Goal: Task Accomplishment & Management: Use online tool/utility

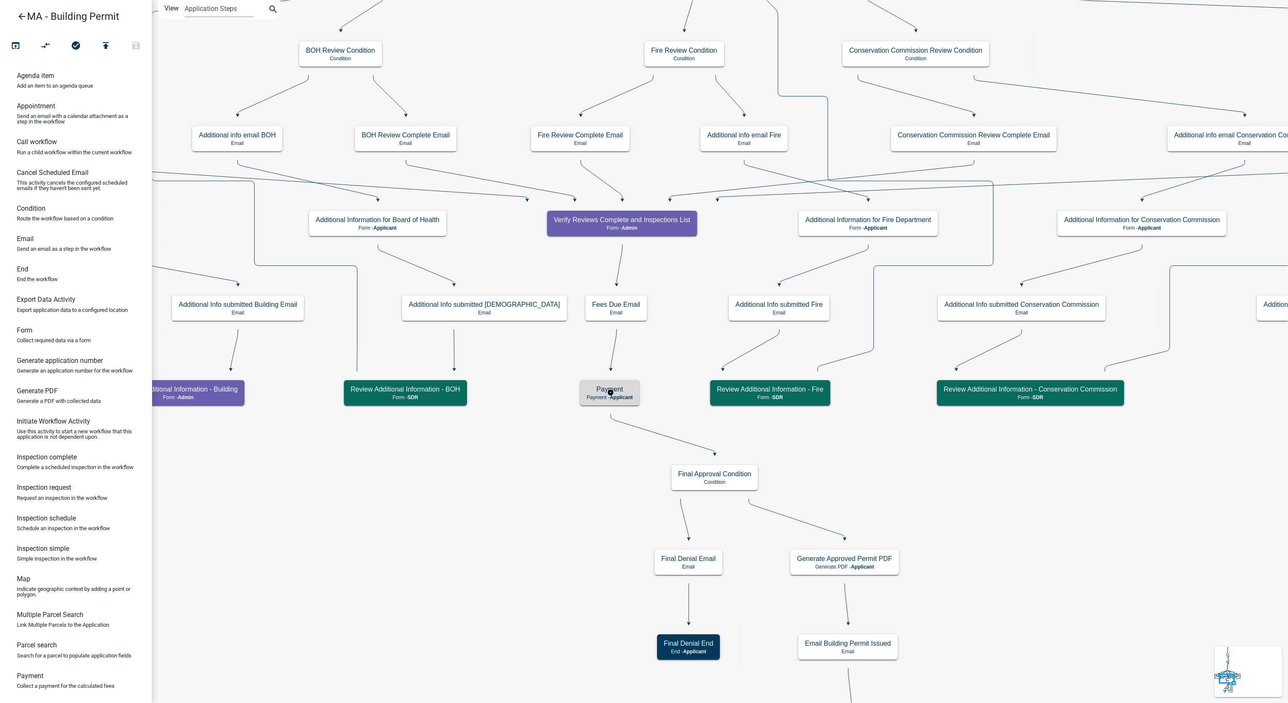
click at [597, 397] on p "Payment - Applicant" at bounding box center [610, 397] width 46 height 6
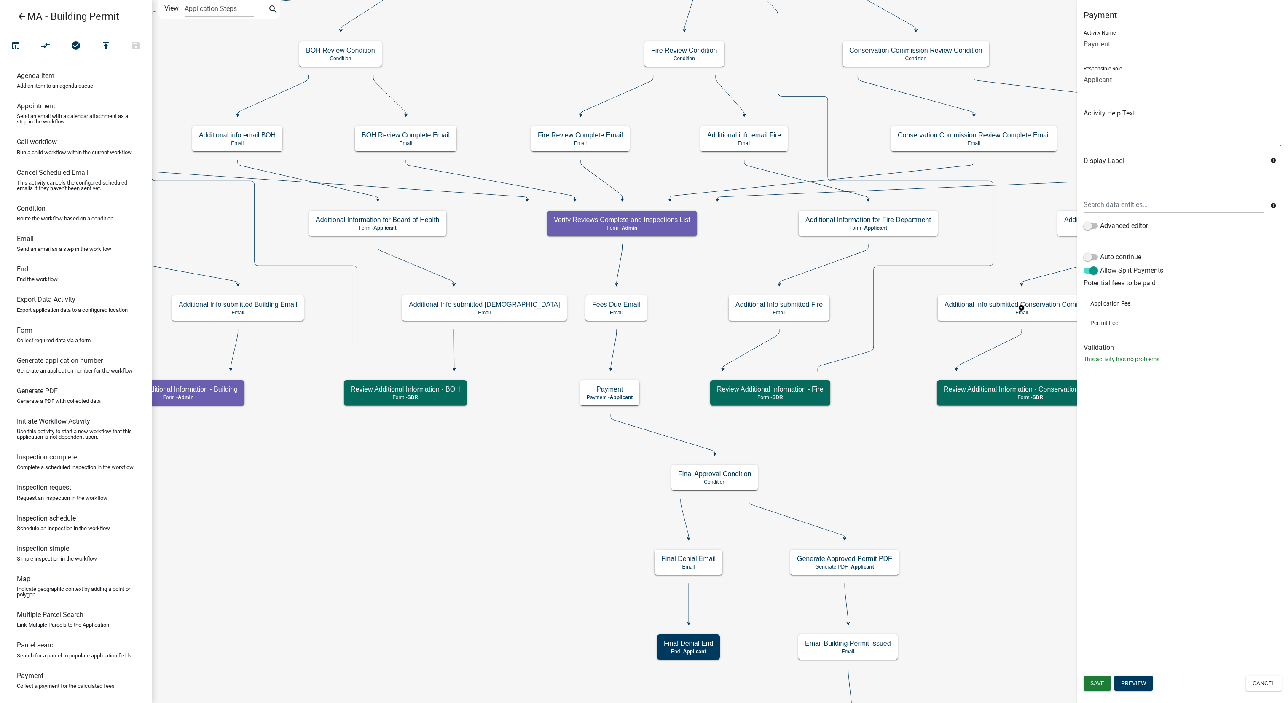
click at [1124, 304] on li "Application Fee" at bounding box center [1183, 303] width 198 height 19
click at [1096, 328] on li "Permit Fee" at bounding box center [1183, 322] width 198 height 19
click at [1094, 322] on li "Permit Fee" at bounding box center [1183, 322] width 198 height 19
click at [1254, 683] on button "Cancel" at bounding box center [1264, 683] width 36 height 15
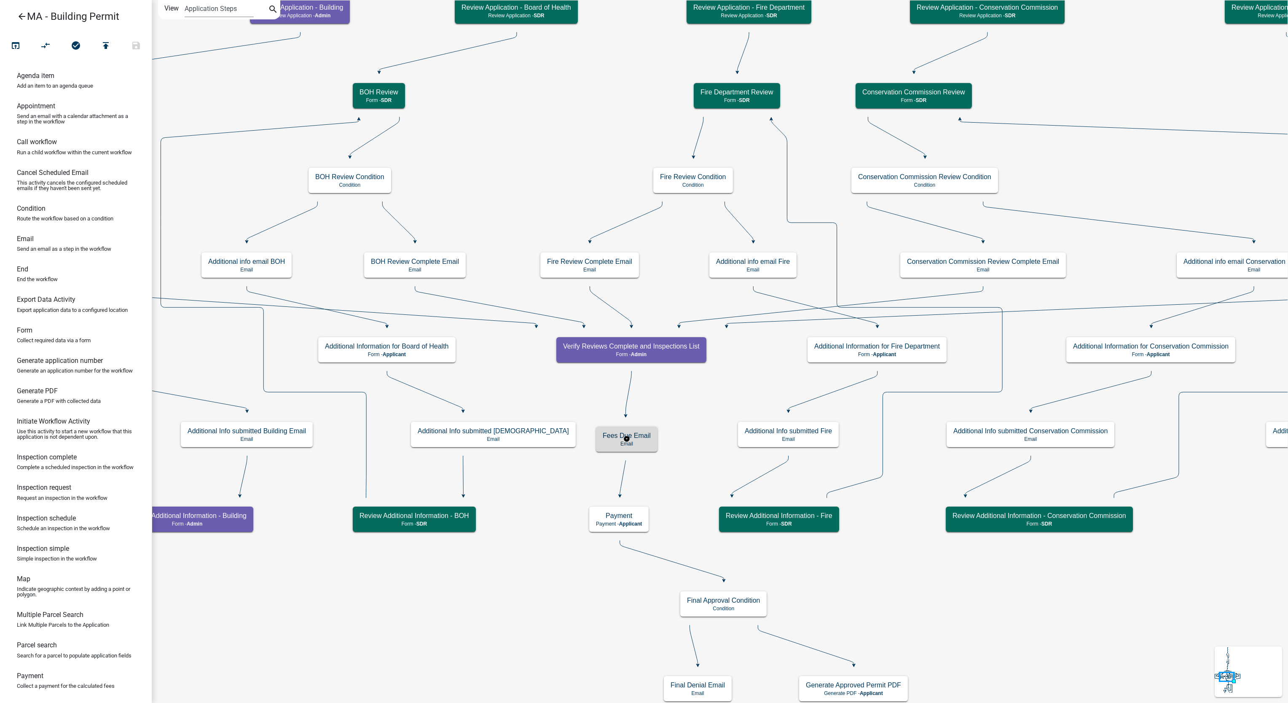
click at [615, 439] on h5 "Fees Due Email" at bounding box center [627, 436] width 48 height 8
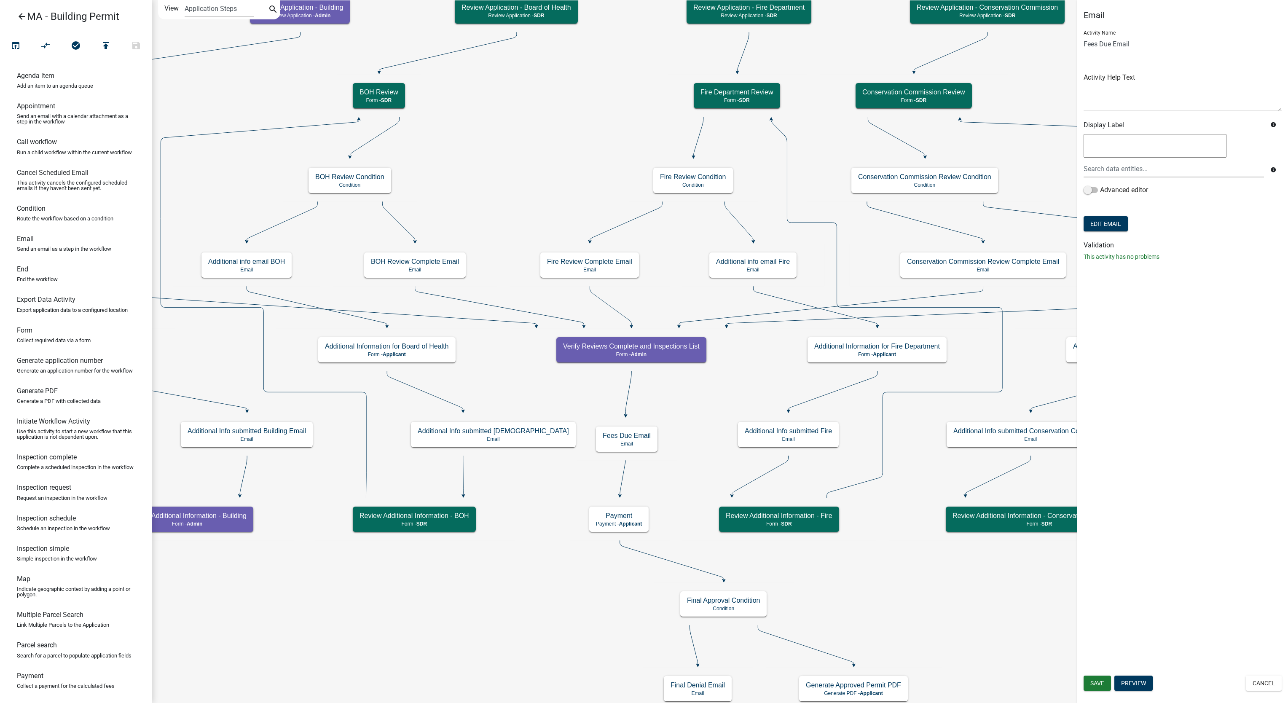
click at [1268, 692] on div "Save Preview Cancel" at bounding box center [1182, 684] width 211 height 17
click at [1266, 679] on button "Cancel" at bounding box center [1264, 683] width 36 height 15
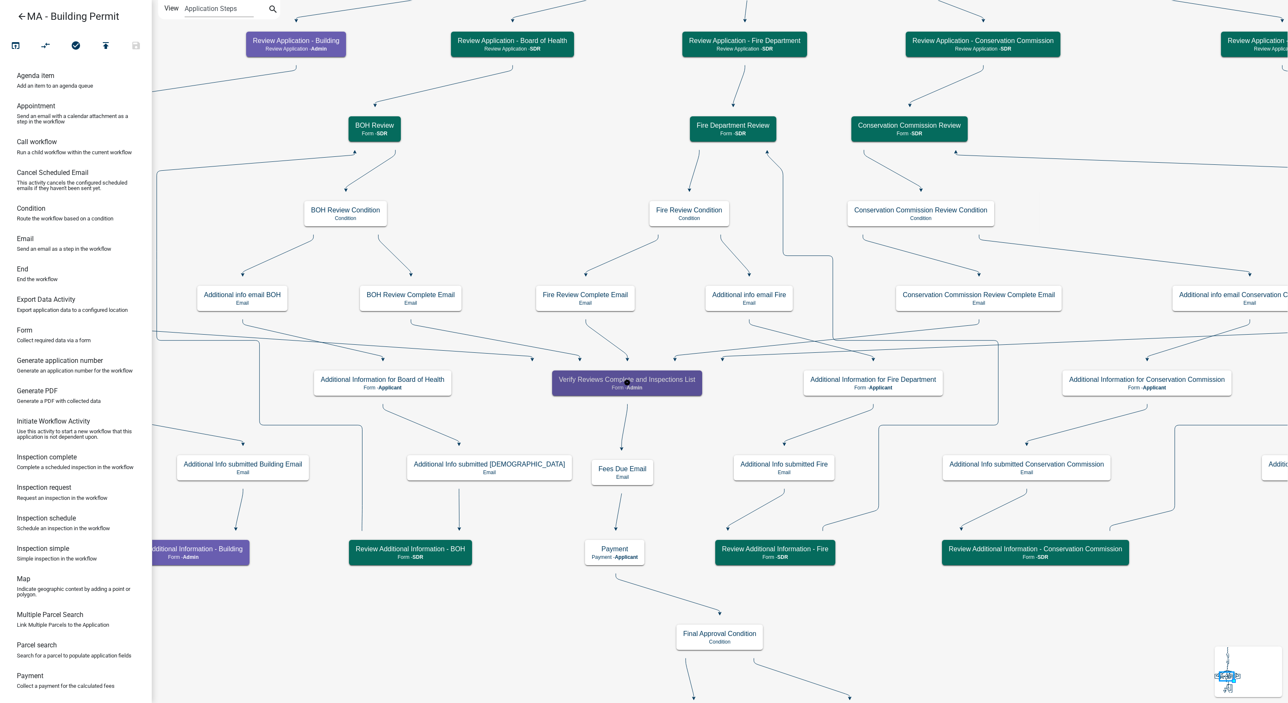
click at [582, 383] on h5 "Verify Reviews Complete and Inspections List" at bounding box center [627, 380] width 137 height 8
click at [581, 387] on p "Form - Admin" at bounding box center [627, 388] width 137 height 6
click at [579, 382] on p "Form - Admin" at bounding box center [634, 384] width 137 height 6
select select "1617A353-6361-48C5-9BA0-CE34FD9B68F8"
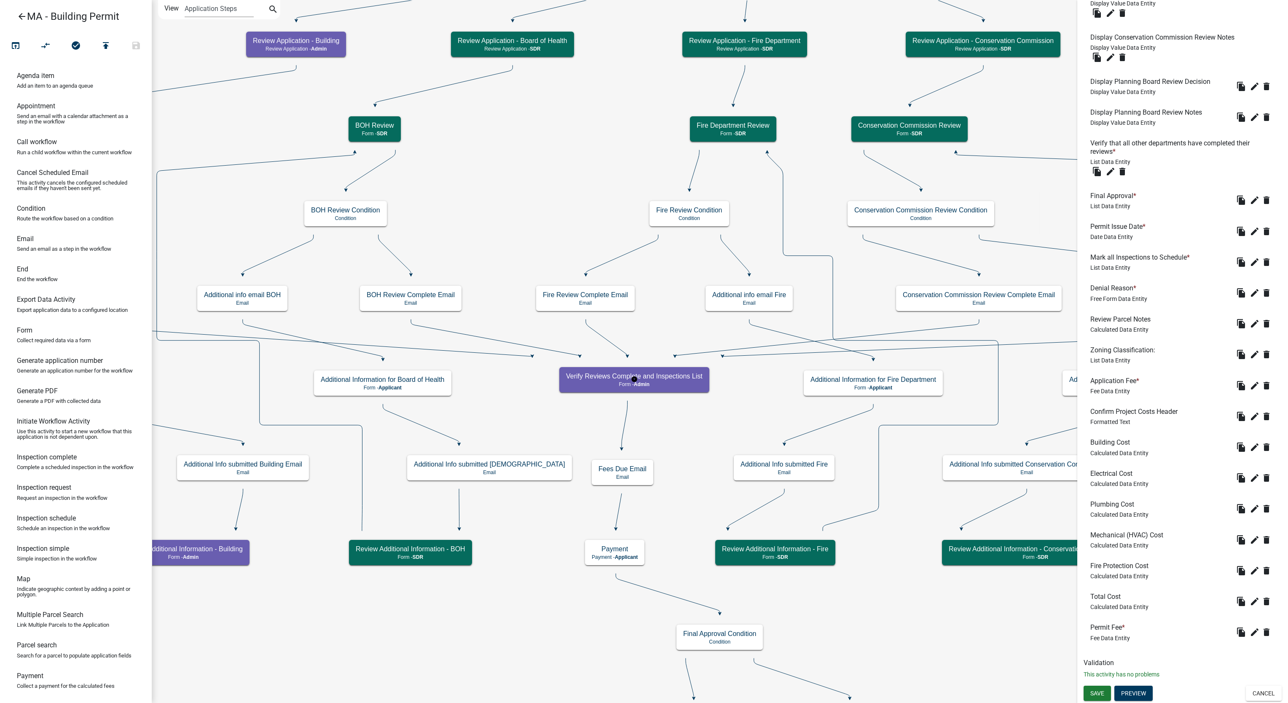
scroll to position [474, 0]
click at [1250, 636] on icon "edit" at bounding box center [1255, 632] width 10 height 10
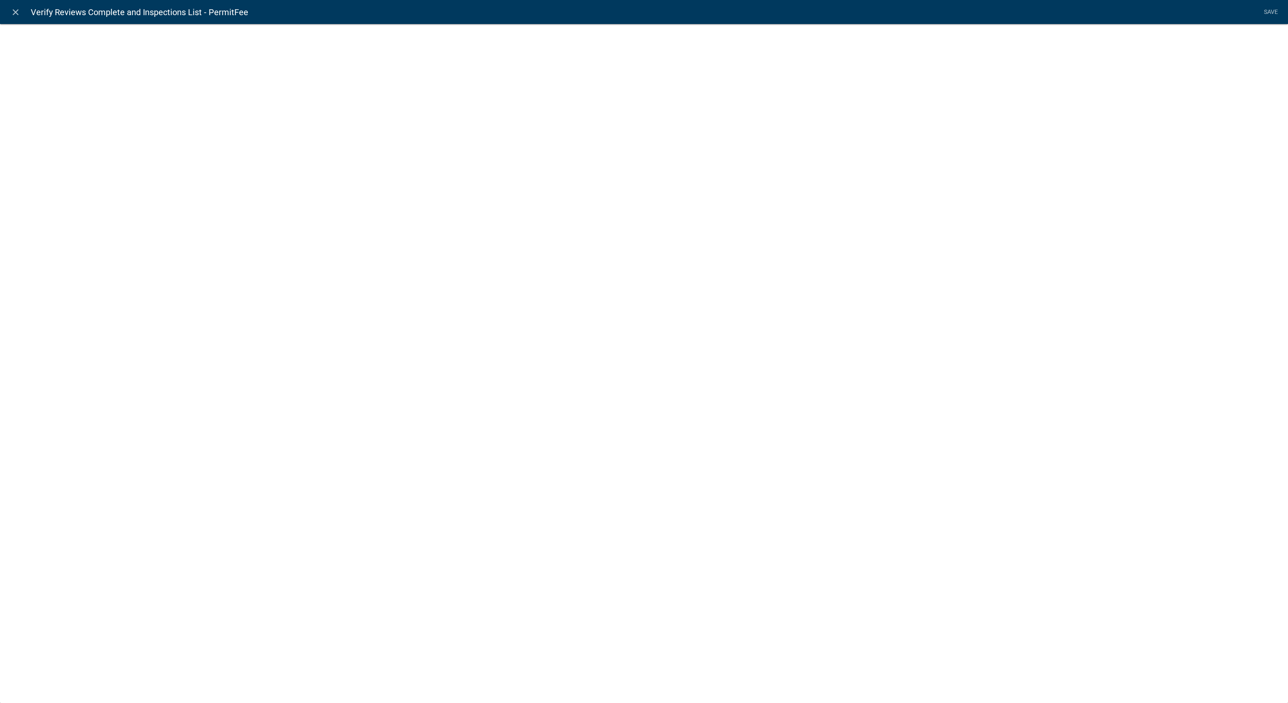
select select "fee"
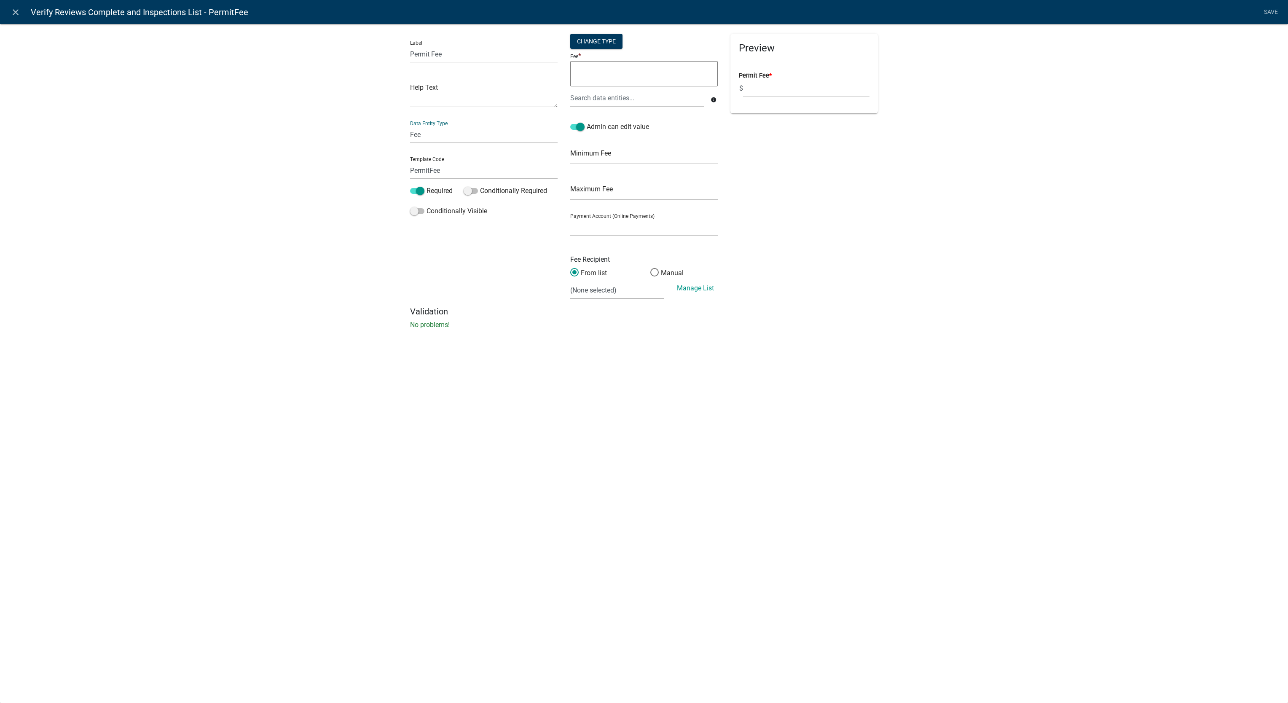
click at [456, 139] on select "Free Form Text Document Display Entity Value Fee Numeric Data Date Map Sketch D…" at bounding box center [484, 134] width 148 height 17
click at [110, 178] on div "Label Permit Fee Help Text Data Entity Type Free Form Text Document Display Ent…" at bounding box center [644, 179] width 1288 height 338
click at [644, 105] on div at bounding box center [637, 97] width 147 height 17
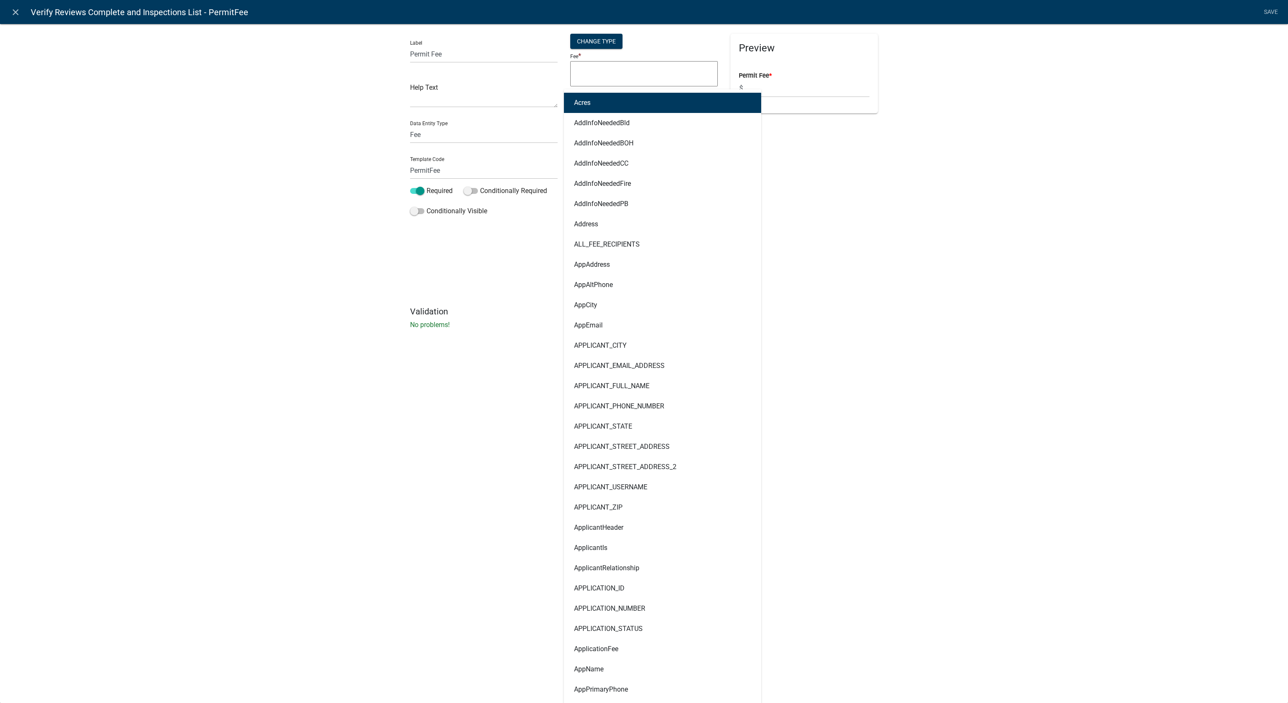
click at [1023, 193] on div "Label Permit Fee Help Text Data Entity Type Free Form Text Document Display Ent…" at bounding box center [644, 179] width 1288 height 338
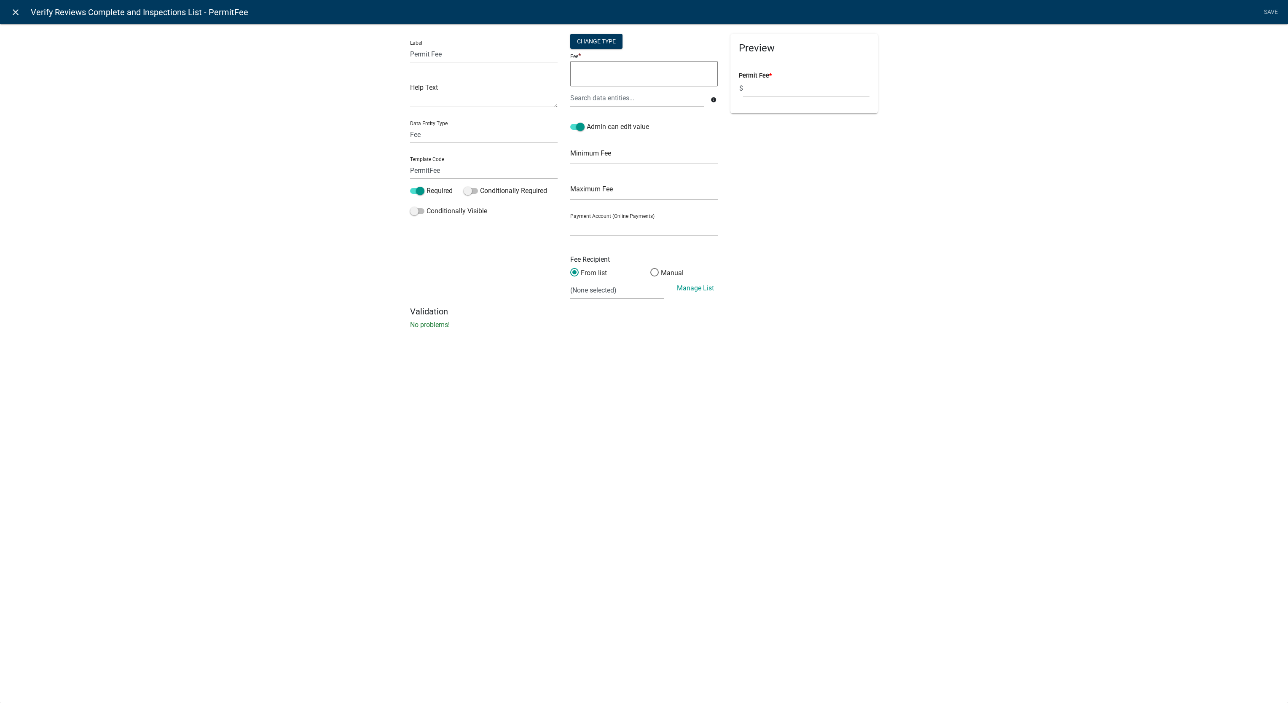
click at [11, 10] on icon "close" at bounding box center [16, 12] width 10 height 10
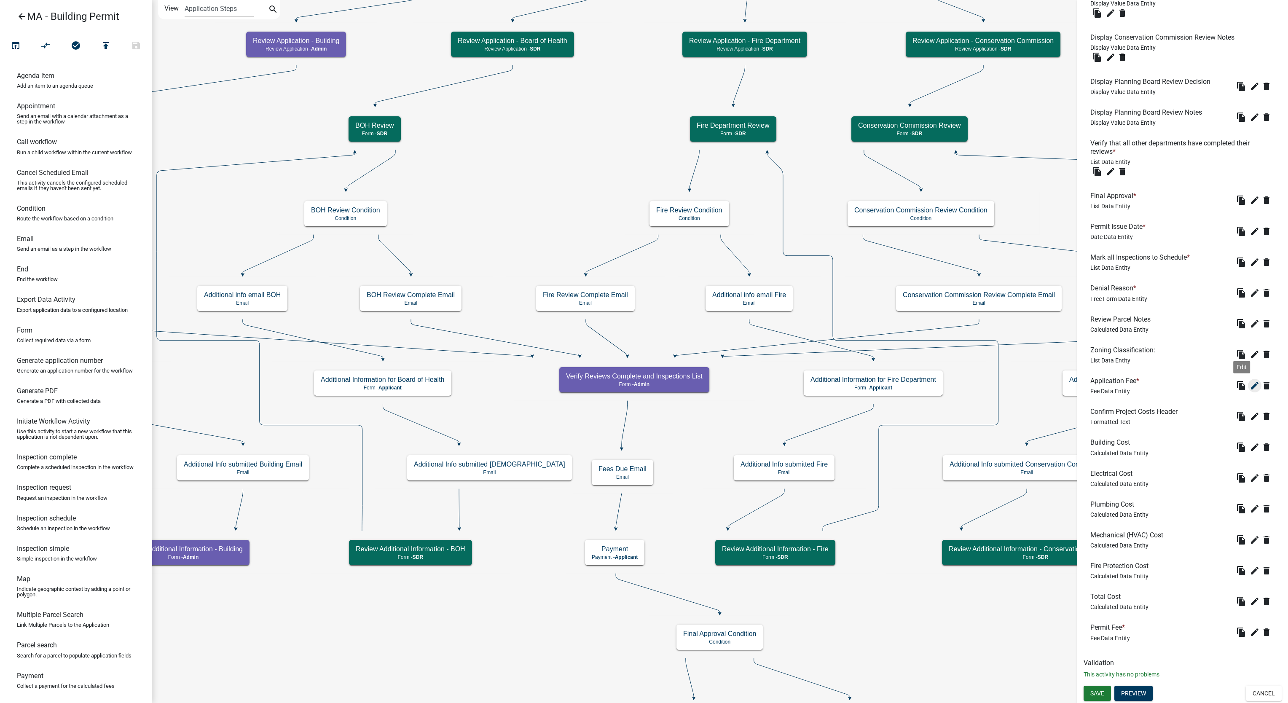
click at [1250, 387] on icon "edit" at bounding box center [1255, 386] width 10 height 10
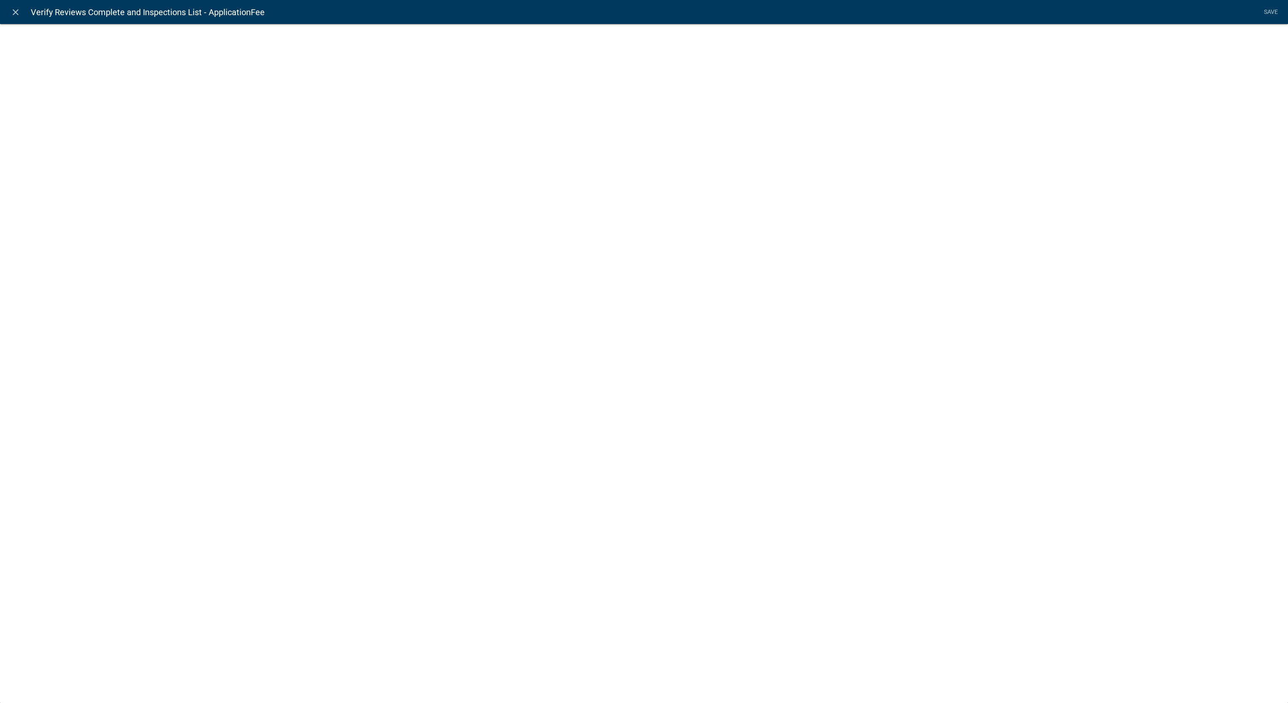
select select "fee"
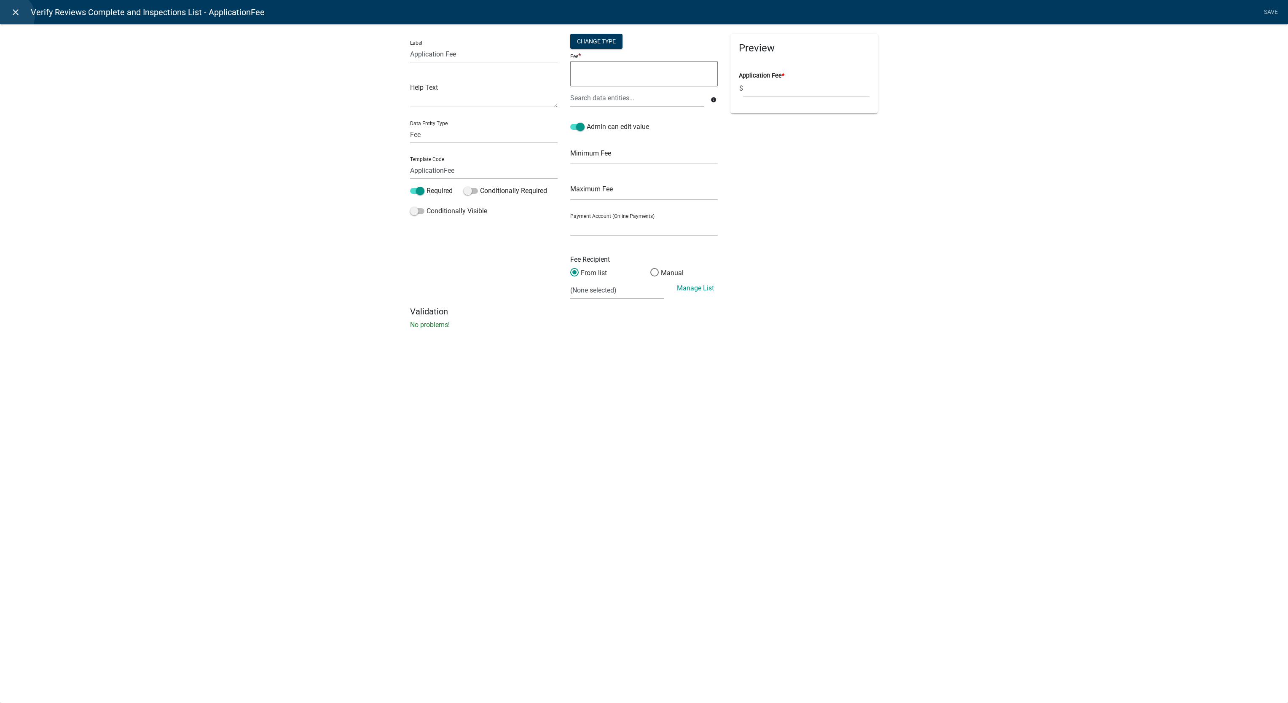
click at [13, 16] on icon "close" at bounding box center [16, 12] width 10 height 10
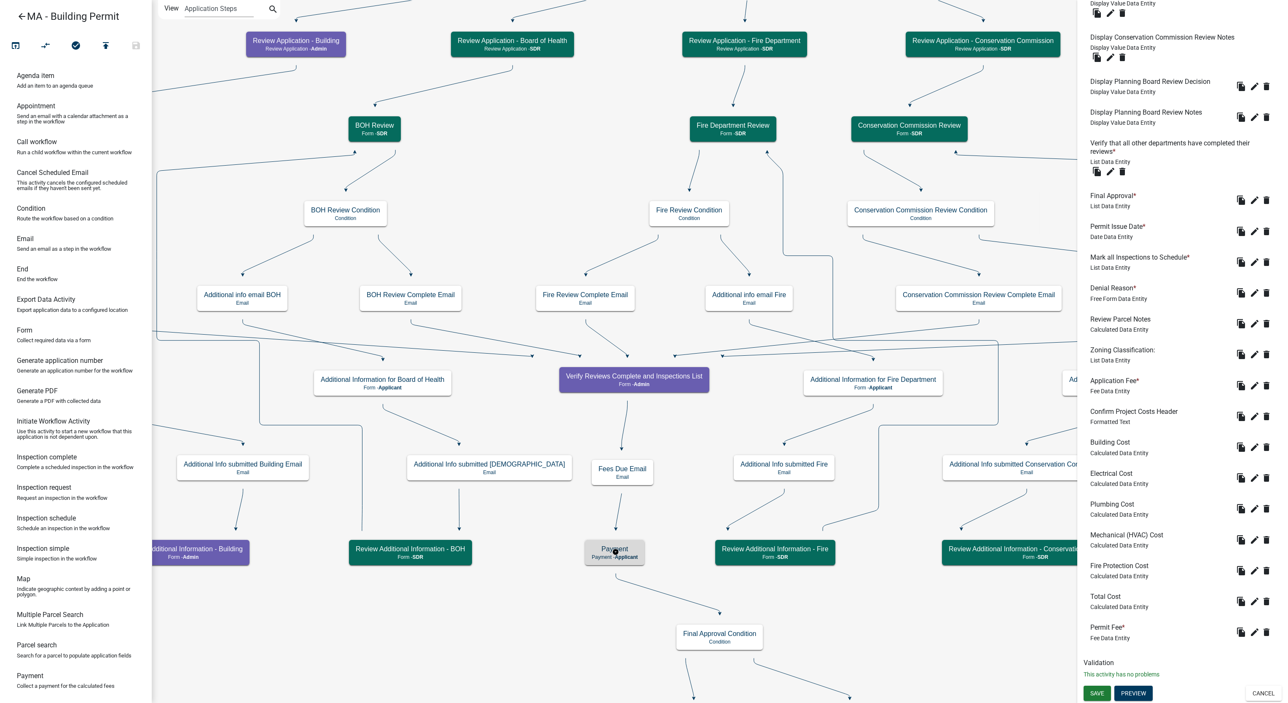
scroll to position [0, 0]
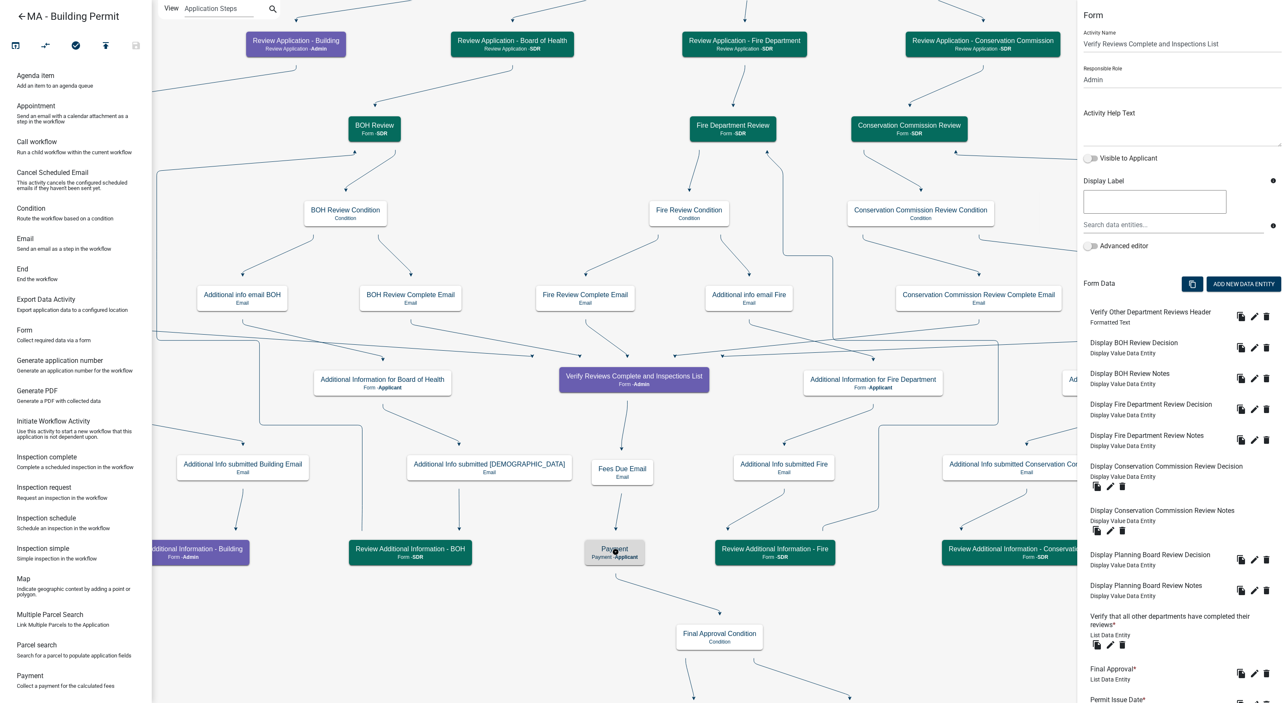
select select "1617A353-6361-48C5-9BA0-CE34FD9B68F8"
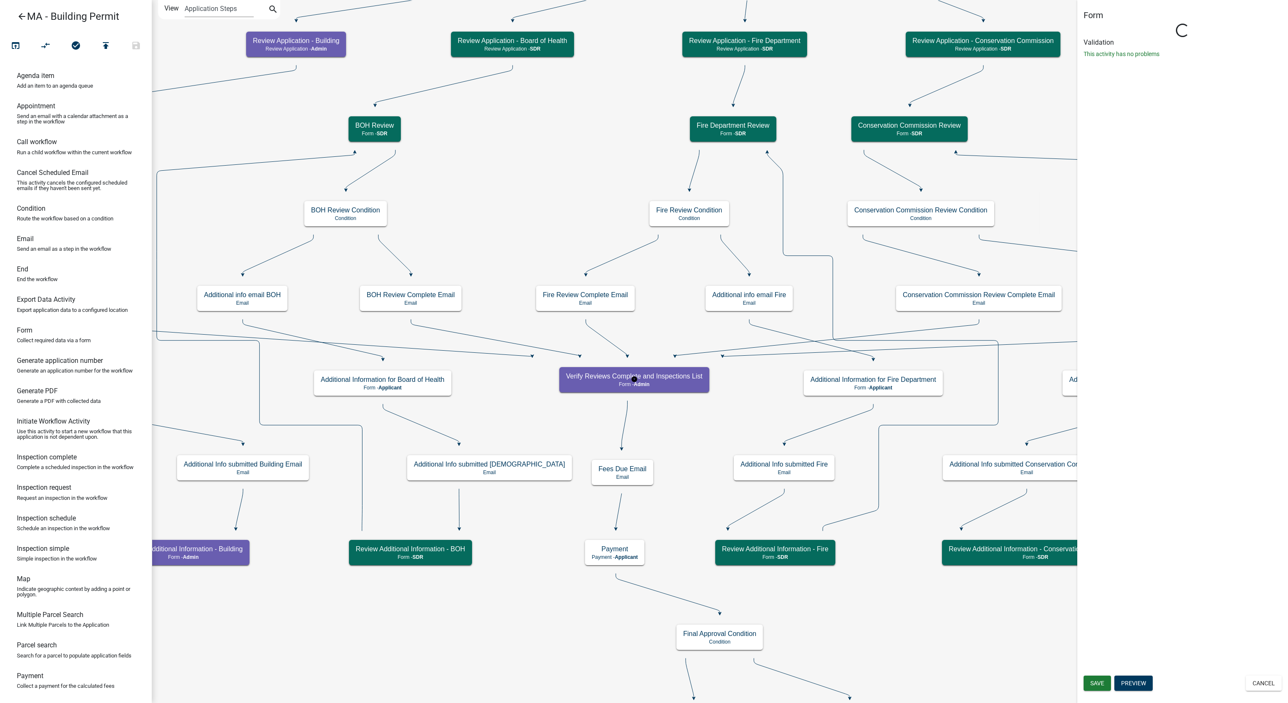
select select "1617A353-6361-48C5-9BA0-CE34FD9B68F8"
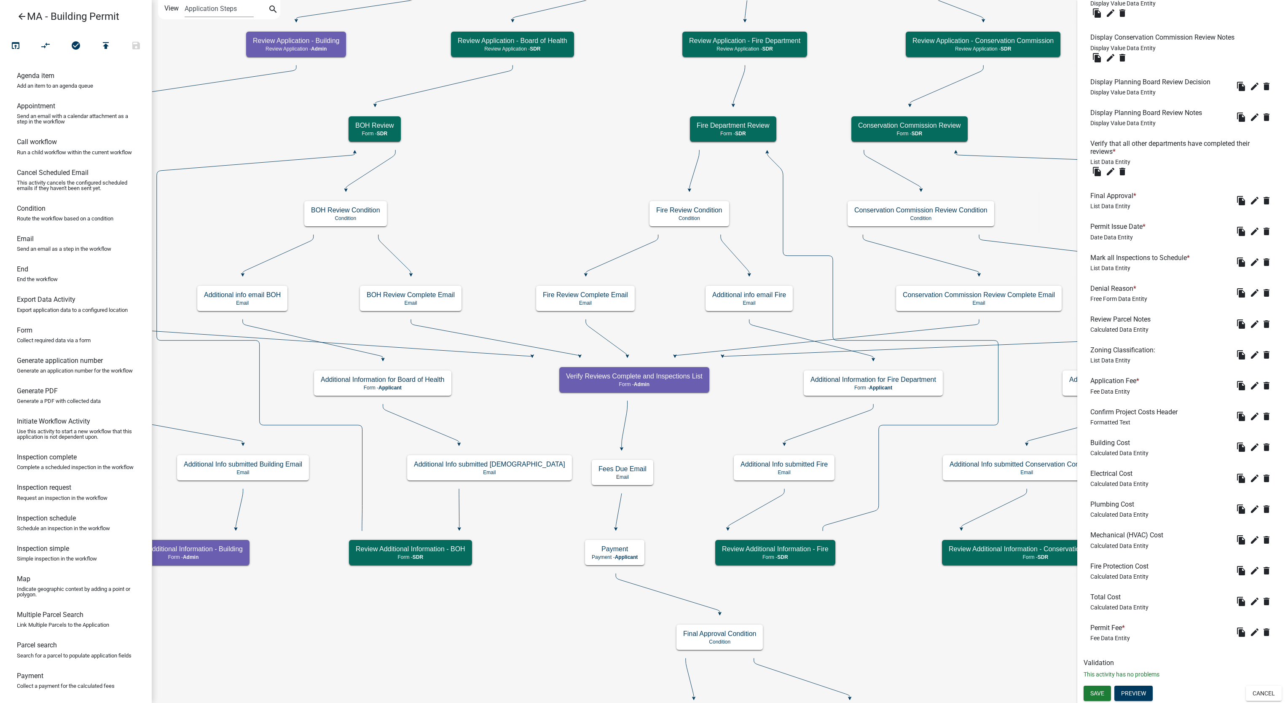
scroll to position [474, 0]
click at [1250, 384] on icon "edit" at bounding box center [1255, 386] width 10 height 10
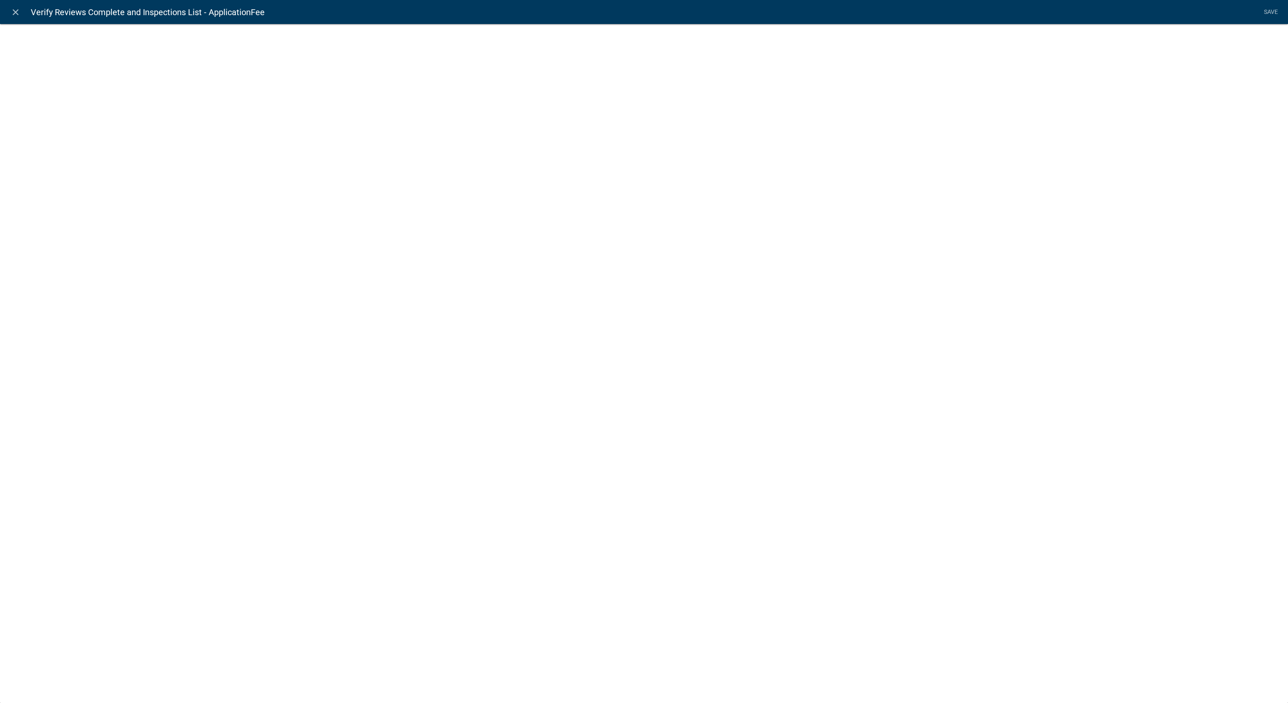
select select "fee"
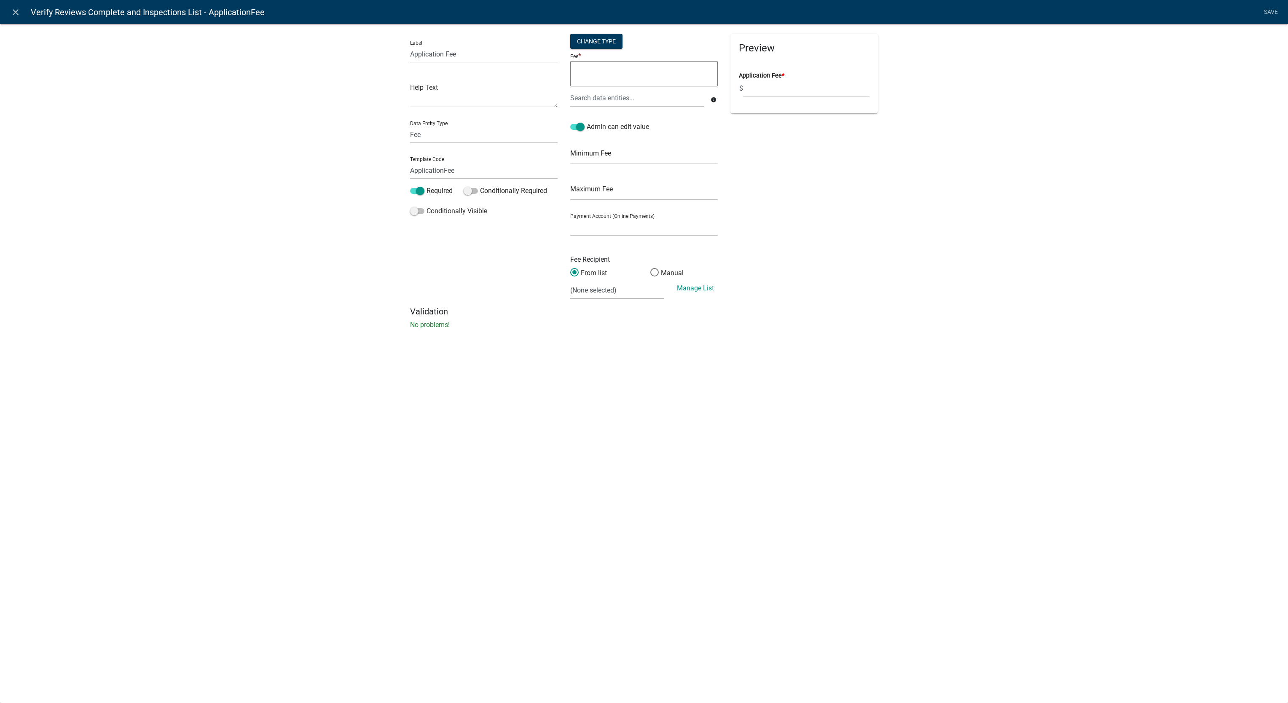
click at [647, 67] on textarea at bounding box center [644, 73] width 148 height 25
paste textarea "X $8 per 1000(100 minimum)"
type textarea "8 per 1000(100 minimum)"
click at [624, 69] on textarea "8 per 1000(100 minimum)" at bounding box center [644, 73] width 148 height 25
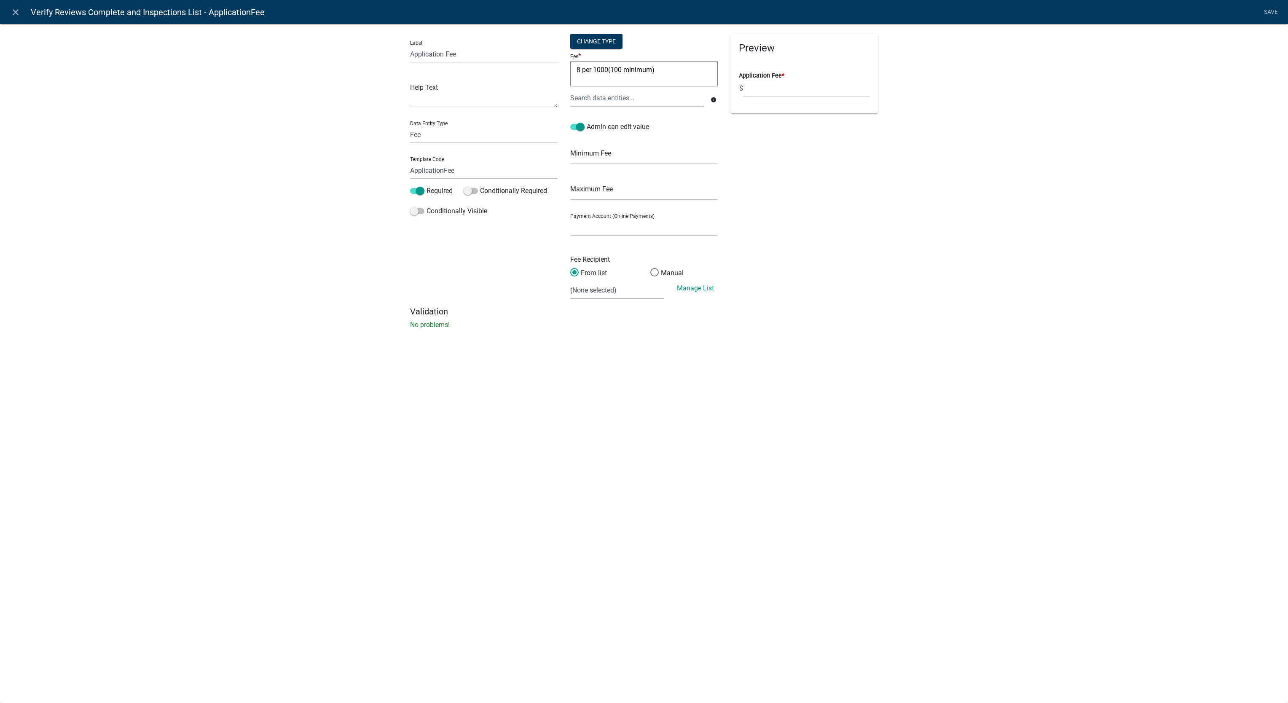
click at [624, 69] on textarea "8 per 1000(100 minimum)" at bounding box center [644, 73] width 148 height 25
click at [623, 69] on textarea "8 per 1000(100 minimum)" at bounding box center [644, 73] width 148 height 25
click at [634, 106] on div "info Required" at bounding box center [644, 102] width 148 height 27
click at [638, 101] on input "text" at bounding box center [637, 97] width 134 height 17
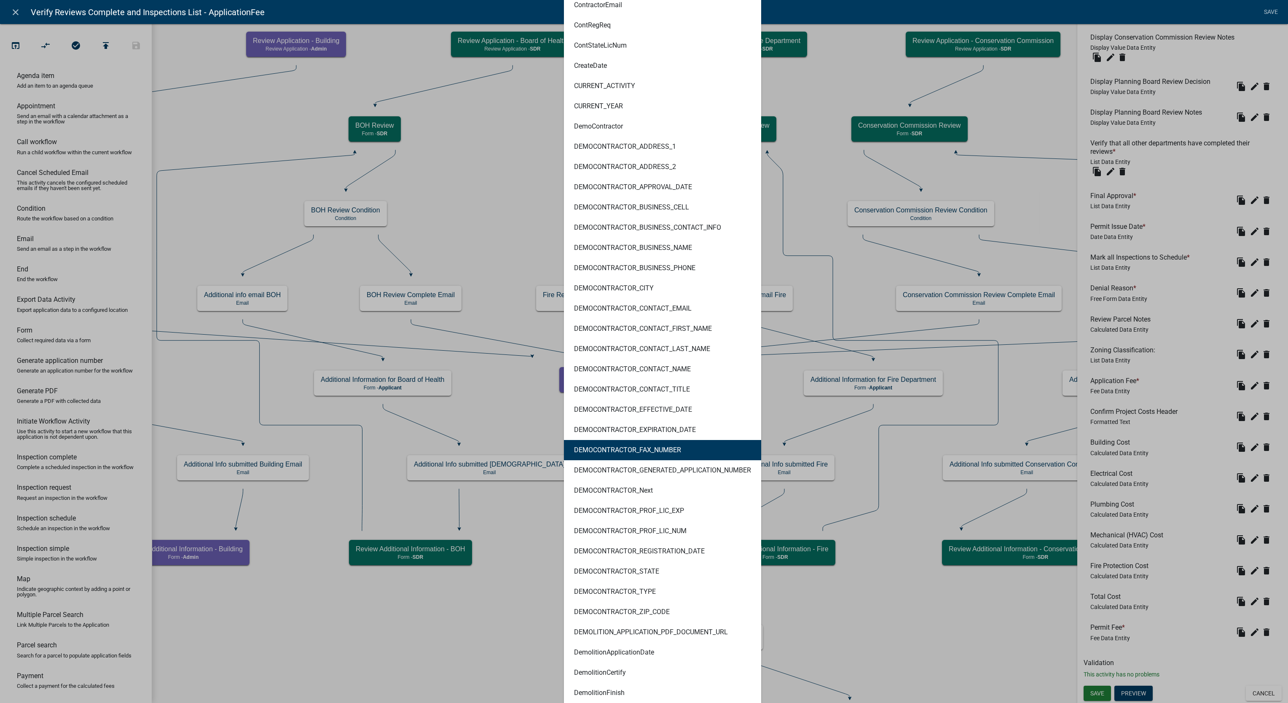
scroll to position [0, 0]
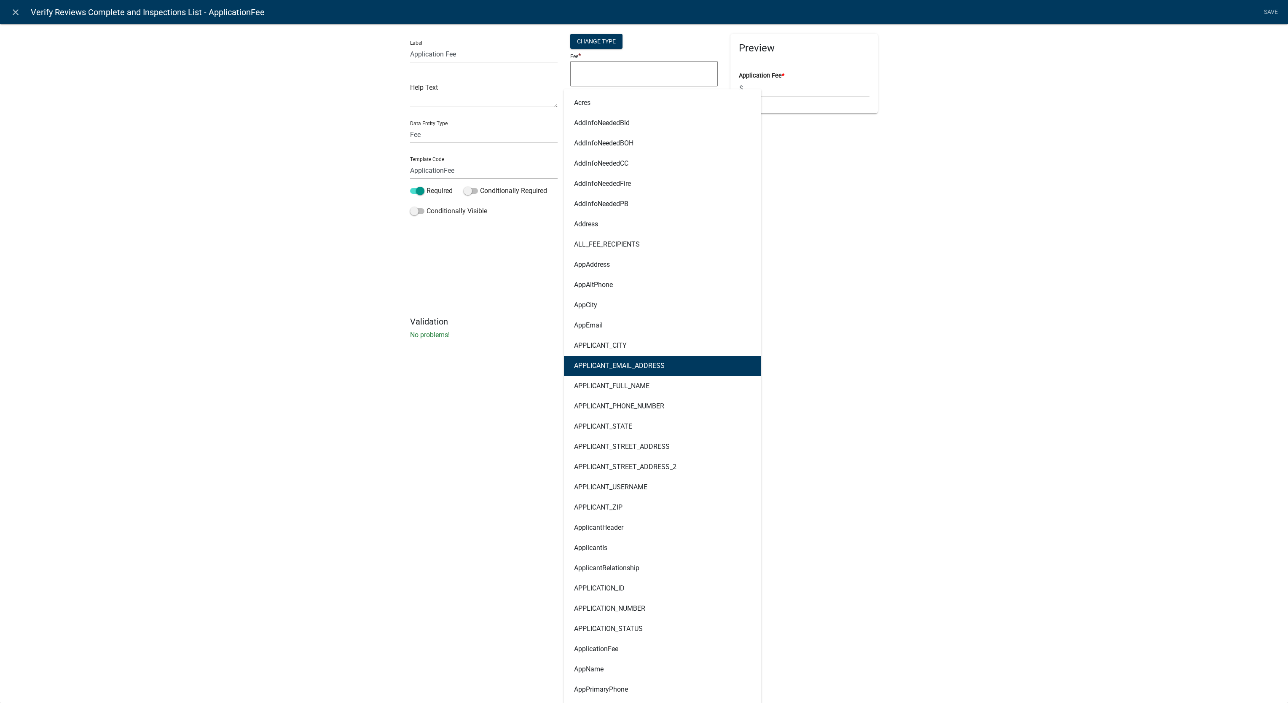
click at [1127, 174] on div "Label Application Fee Help Text Data Entity Type Free Form Text Document Displa…" at bounding box center [644, 184] width 1288 height 348
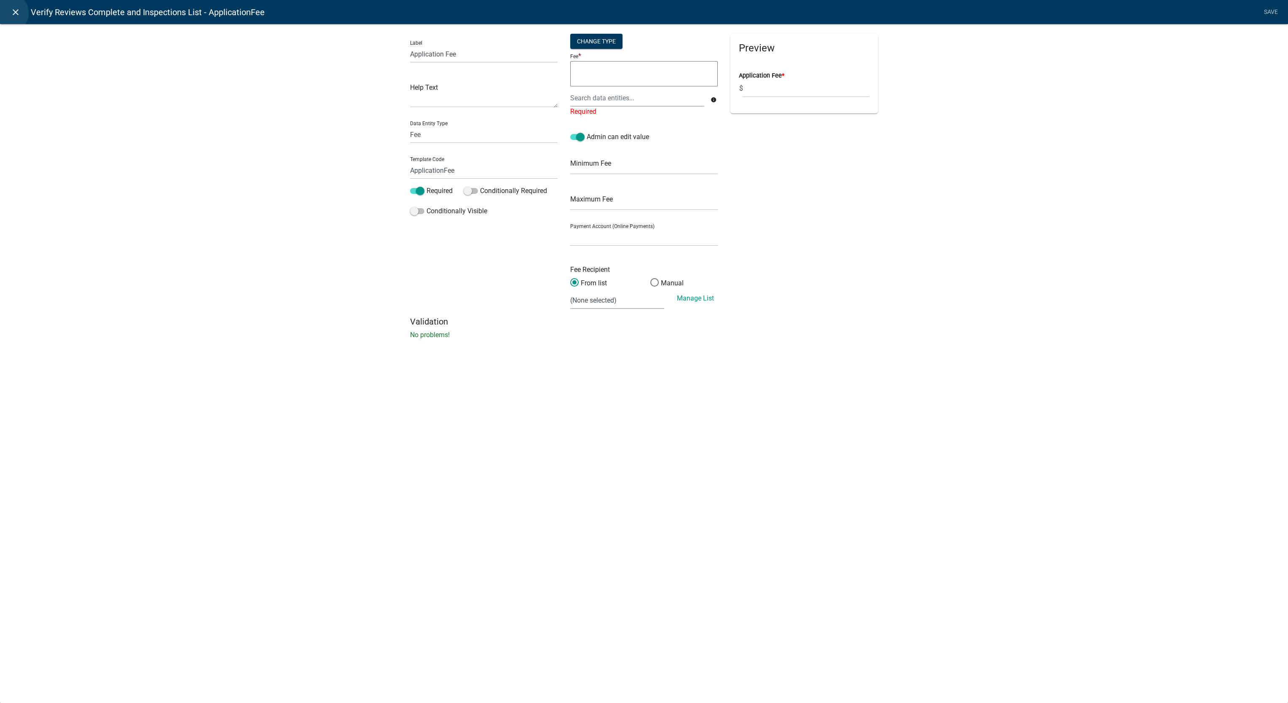
click at [7, 13] on link "close" at bounding box center [15, 11] width 17 height 17
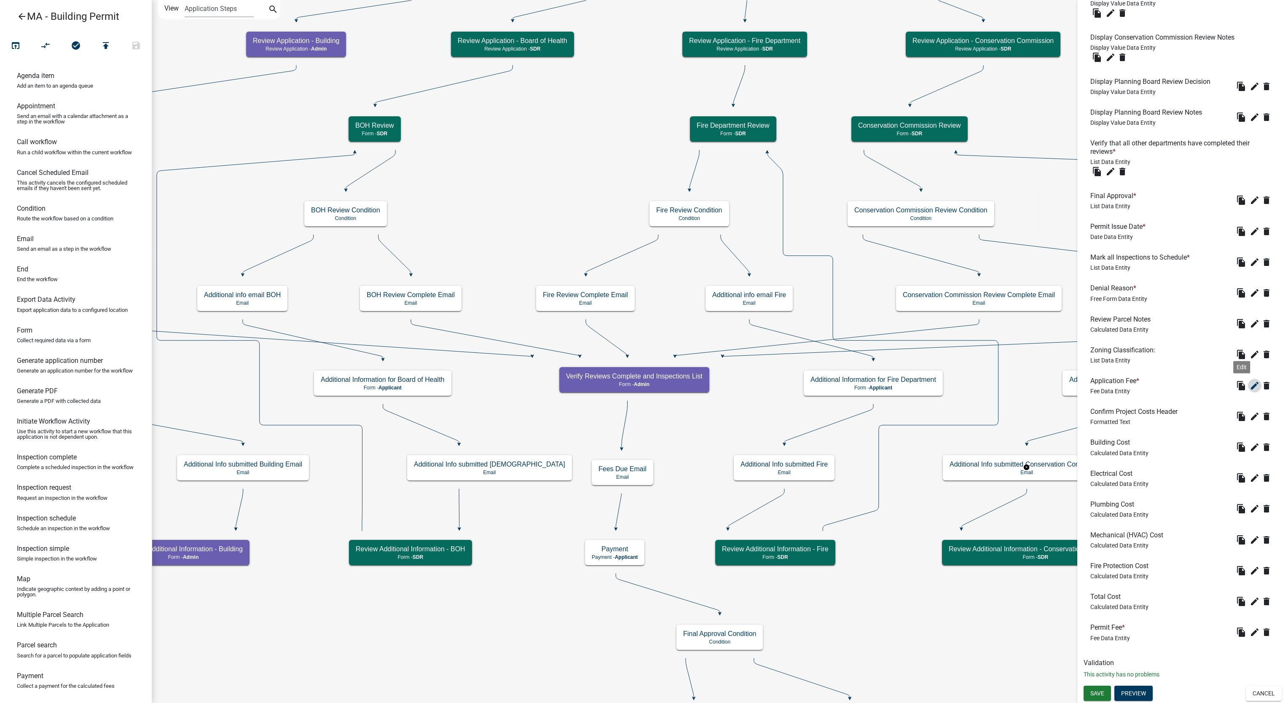
click at [1250, 386] on icon "edit" at bounding box center [1255, 386] width 10 height 10
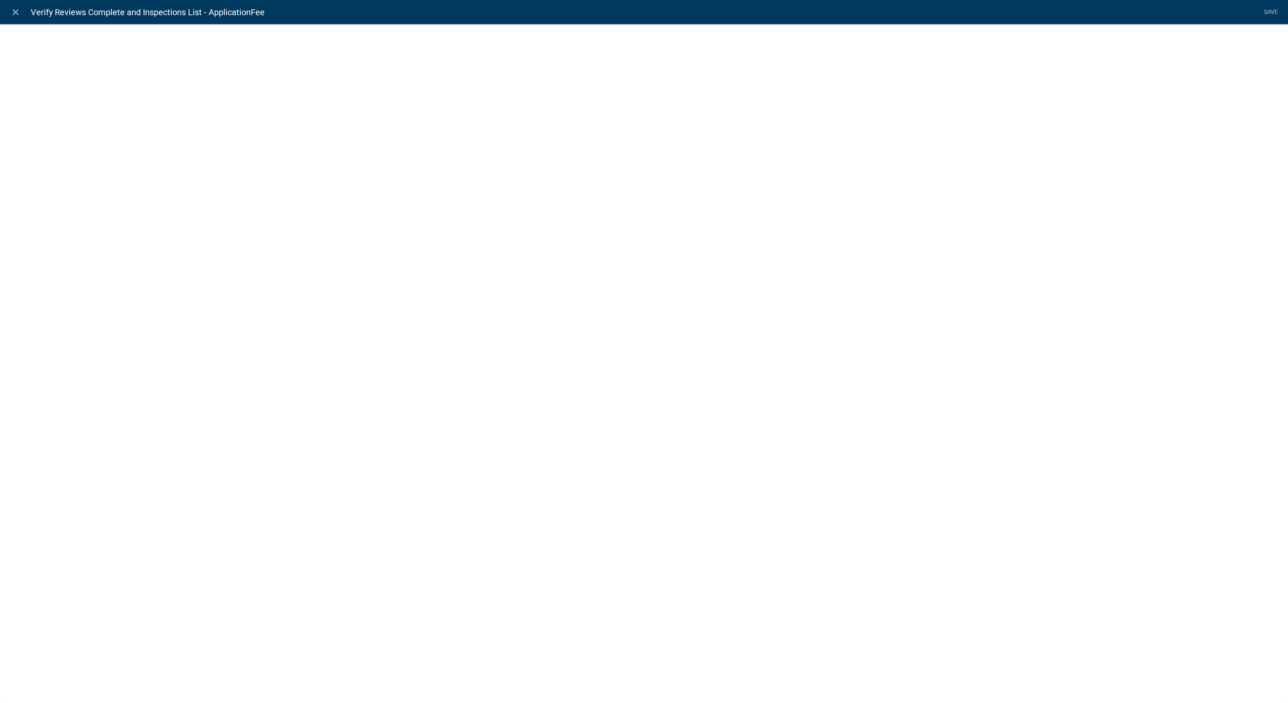
select select "fee"
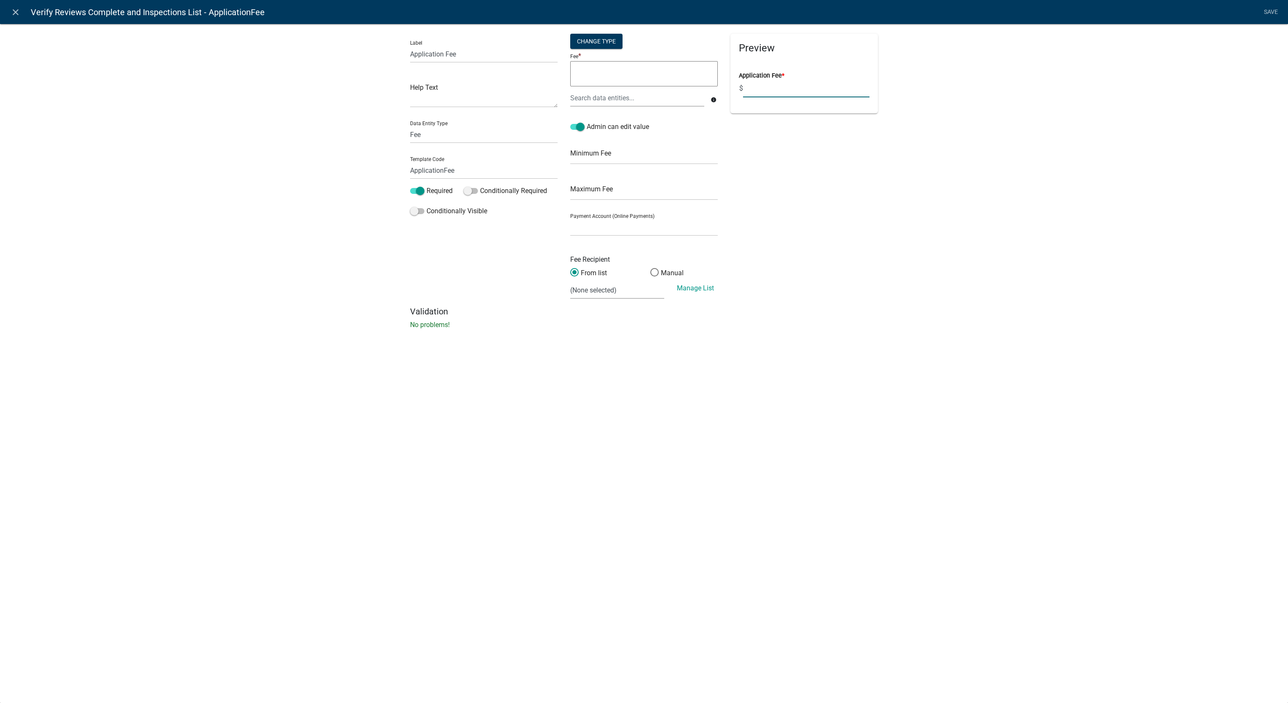
click at [1110, 255] on div "Label Application Fee Help Text Data Entity Type Free Form Text Document Displa…" at bounding box center [644, 179] width 1288 height 338
click at [625, 98] on div at bounding box center [637, 97] width 147 height 17
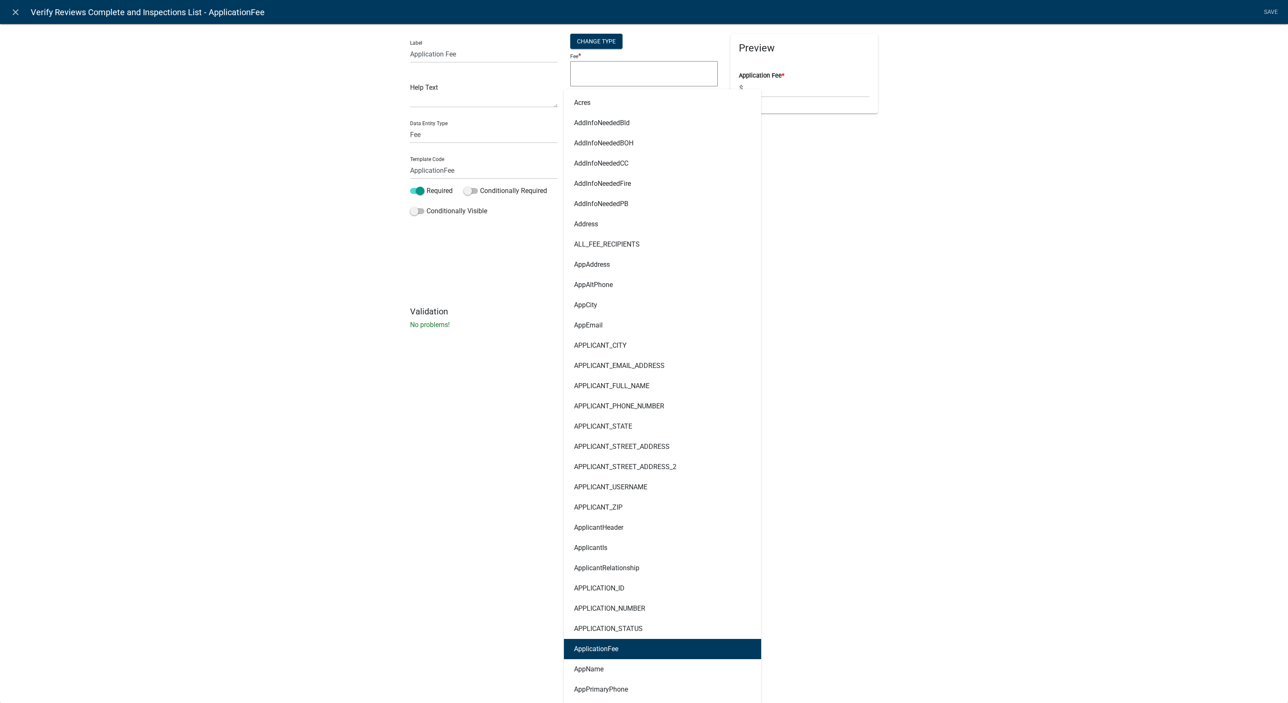
drag, startPoint x: 629, startPoint y: 644, endPoint x: 638, endPoint y: 603, distance: 41.8
click at [628, 644] on button "ApplicationFee" at bounding box center [662, 649] width 197 height 20
type textarea "ApplicationFee"
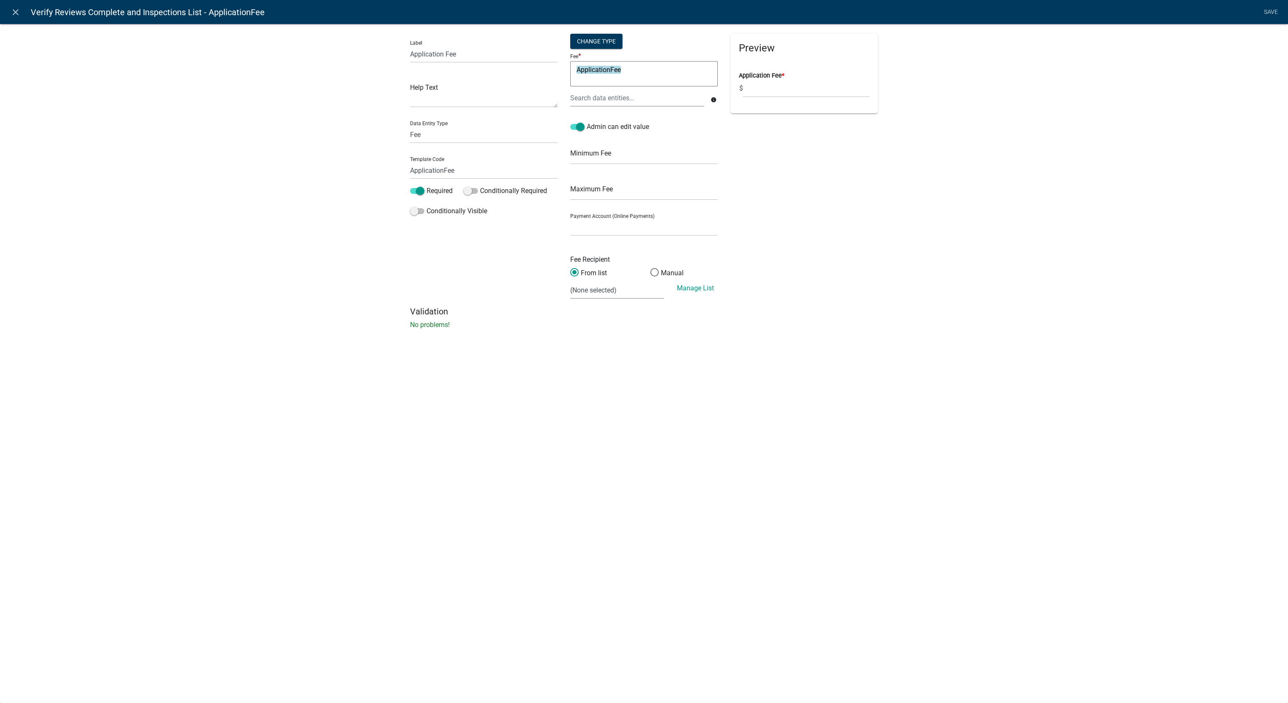
click at [660, 79] on textarea "ApplicationFee" at bounding box center [644, 73] width 148 height 25
click at [15, 16] on link "close" at bounding box center [15, 11] width 17 height 17
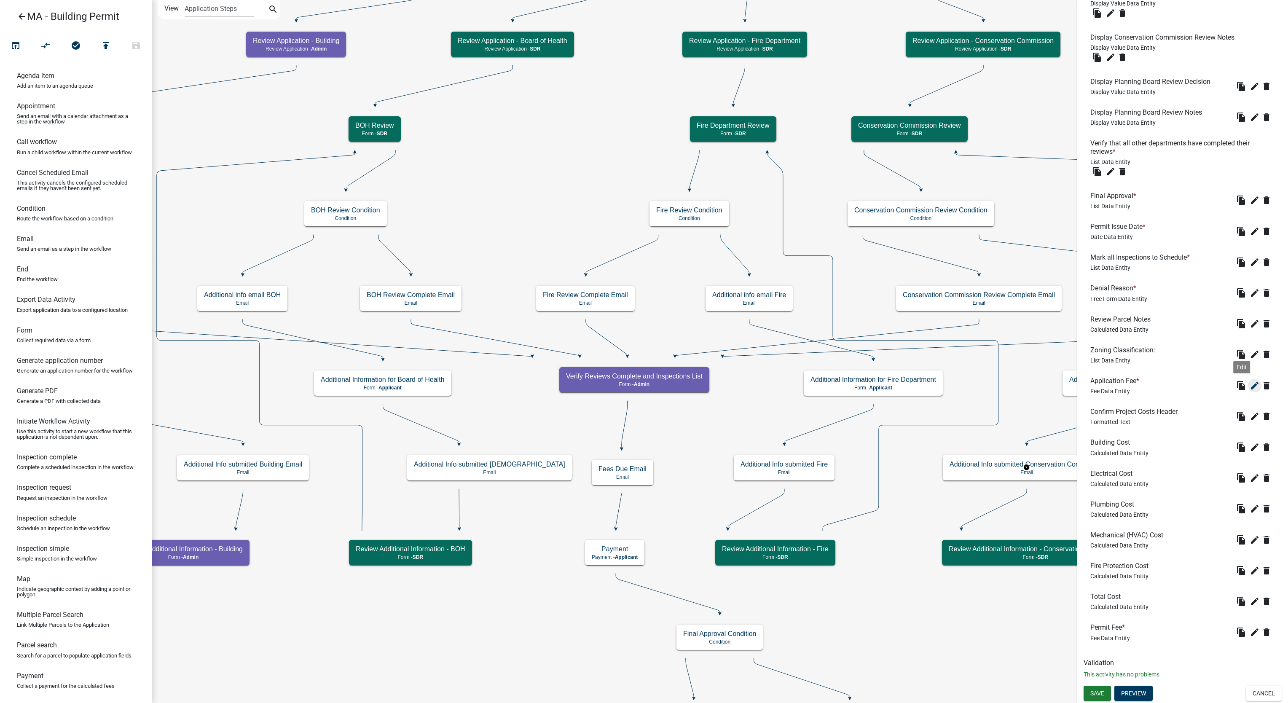
click at [1250, 383] on icon "edit" at bounding box center [1255, 386] width 10 height 10
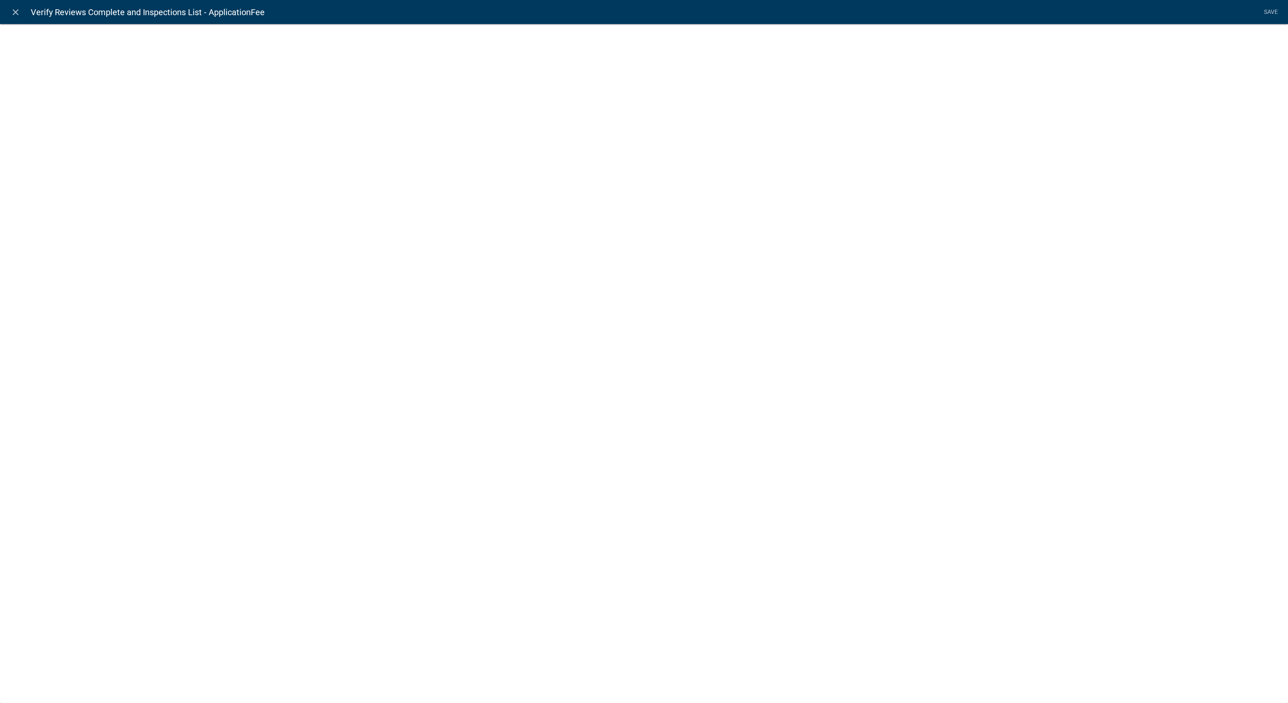
select select "fee"
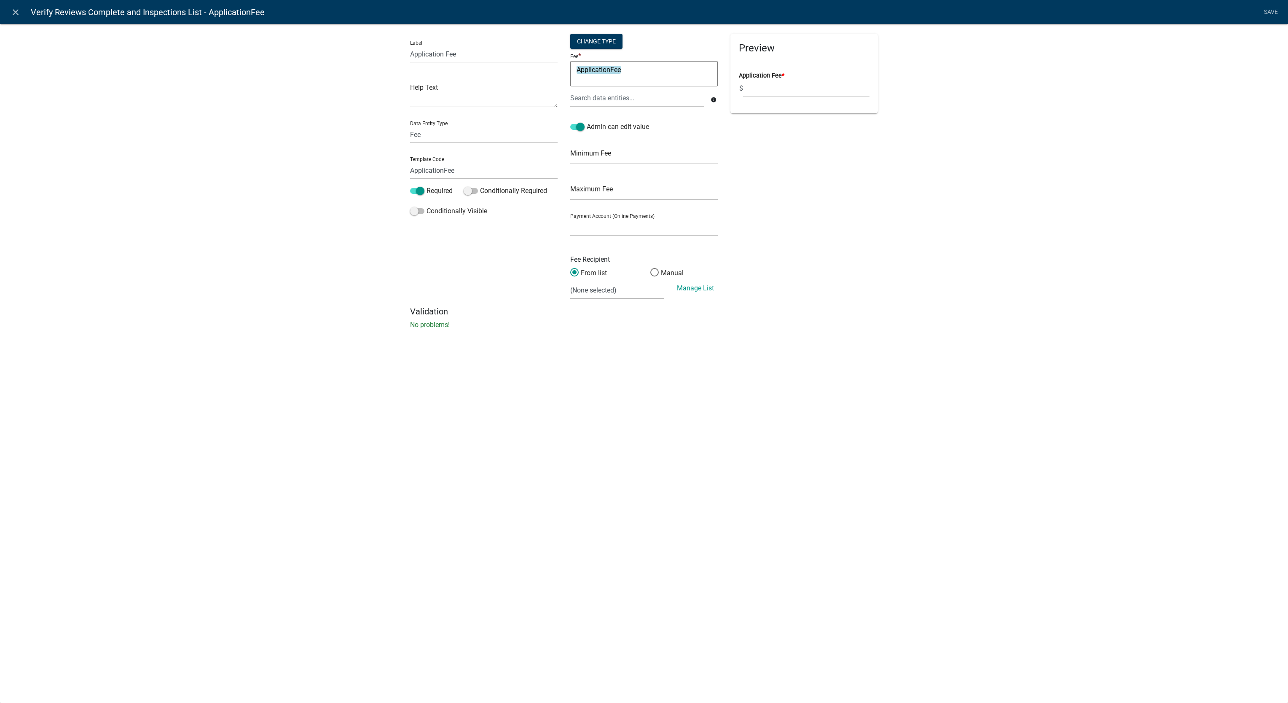
click at [648, 71] on textarea "ApplicationFee" at bounding box center [644, 73] width 148 height 25
click at [18, 11] on icon "close" at bounding box center [16, 12] width 10 height 10
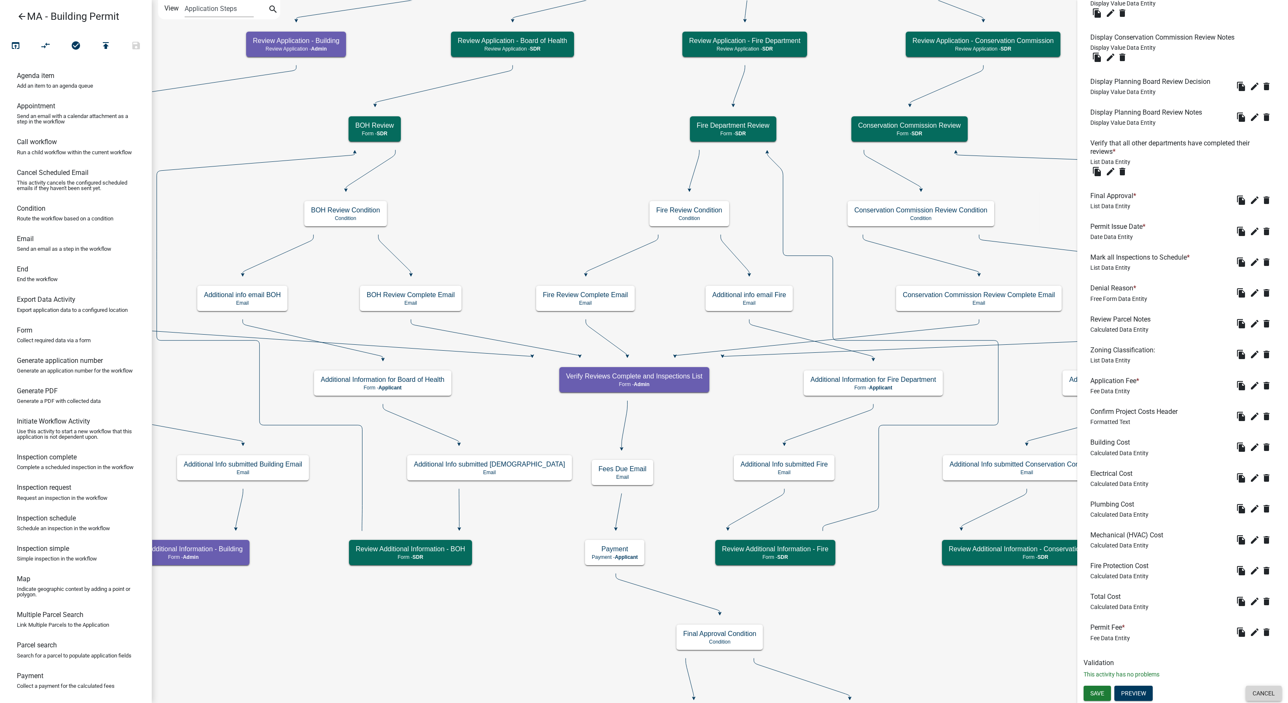
click at [1254, 690] on button "Cancel" at bounding box center [1264, 693] width 36 height 15
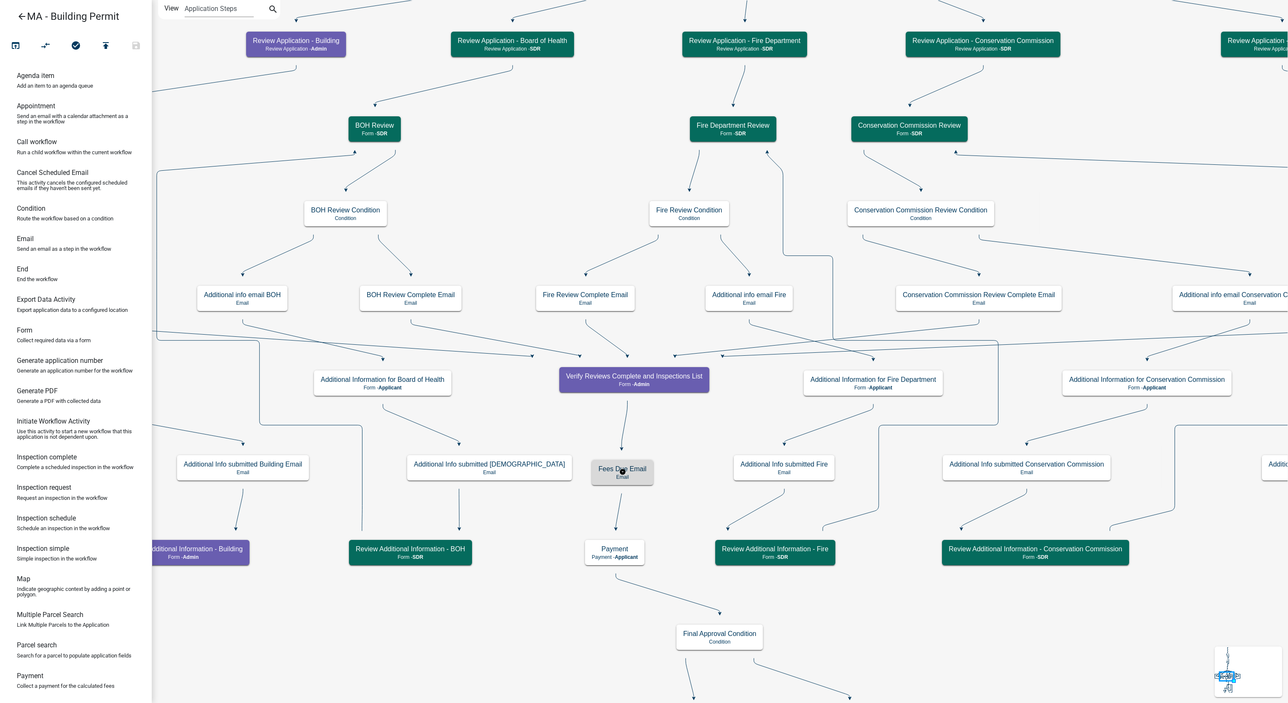
click at [631, 470] on h5 "Fees Due Email" at bounding box center [622, 469] width 48 height 8
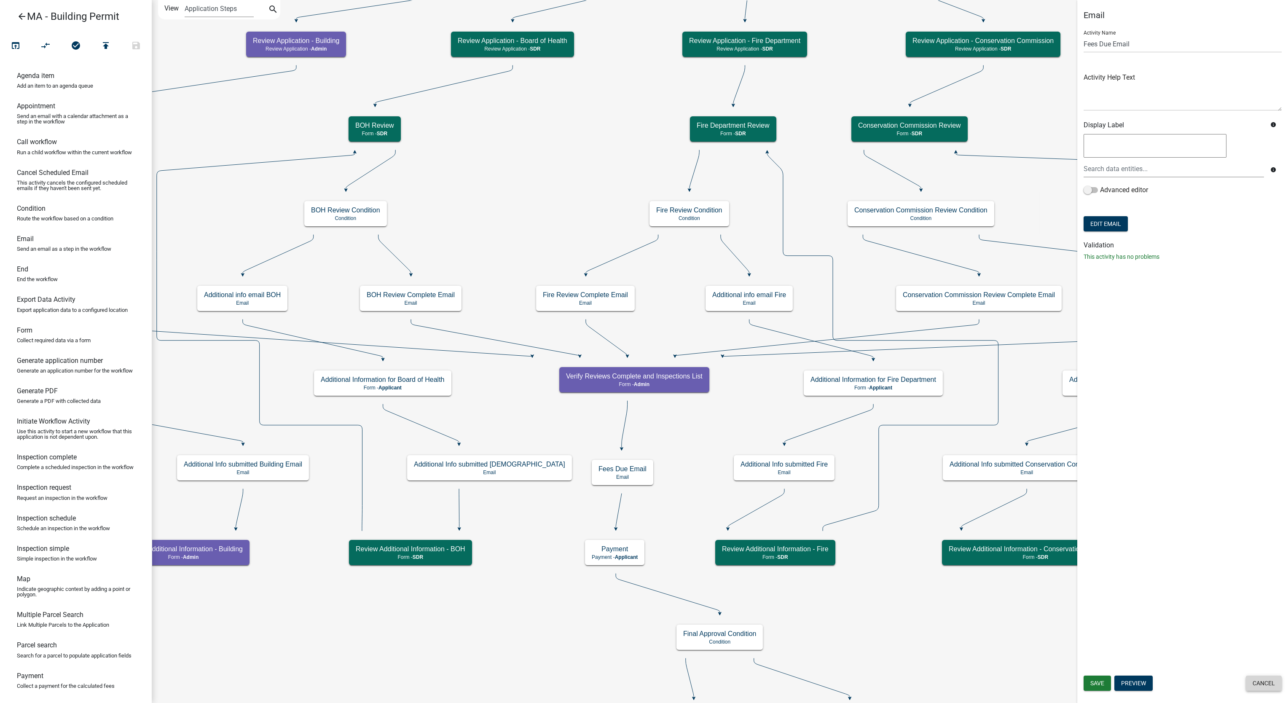
click at [1272, 678] on button "Cancel" at bounding box center [1264, 683] width 36 height 15
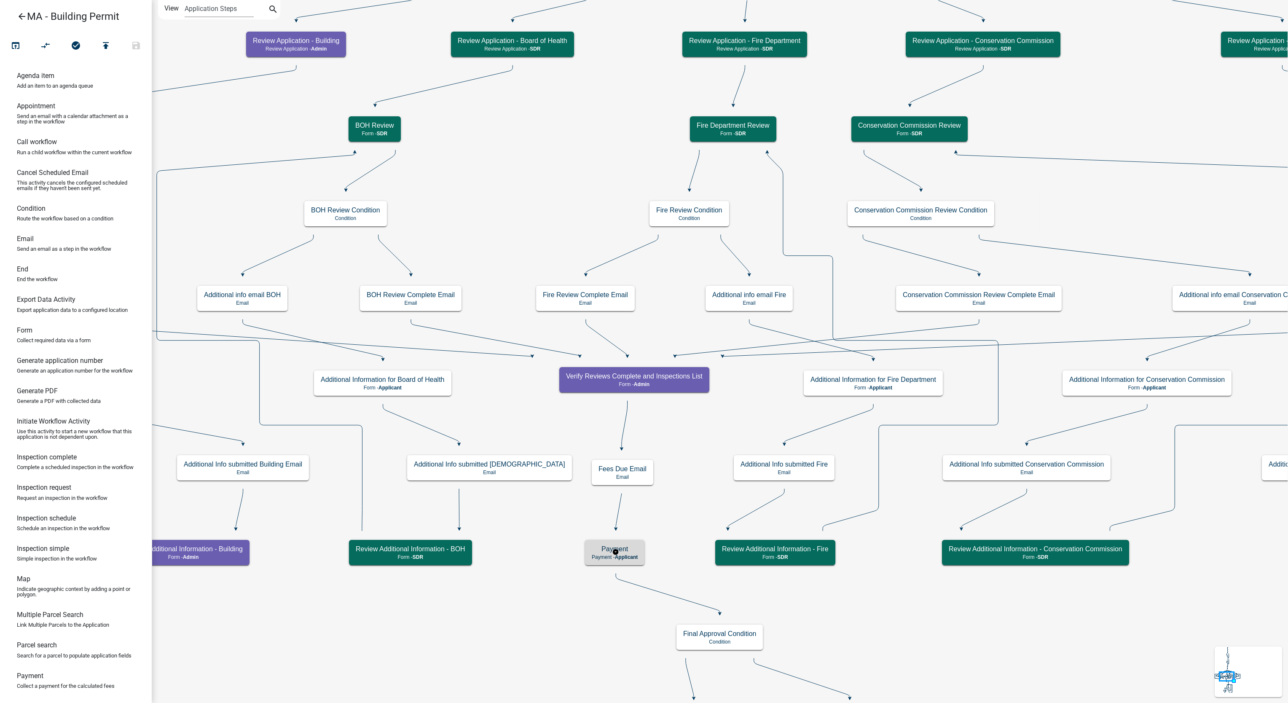
click at [635, 544] on div "Payment Payment - Applicant" at bounding box center [614, 552] width 59 height 25
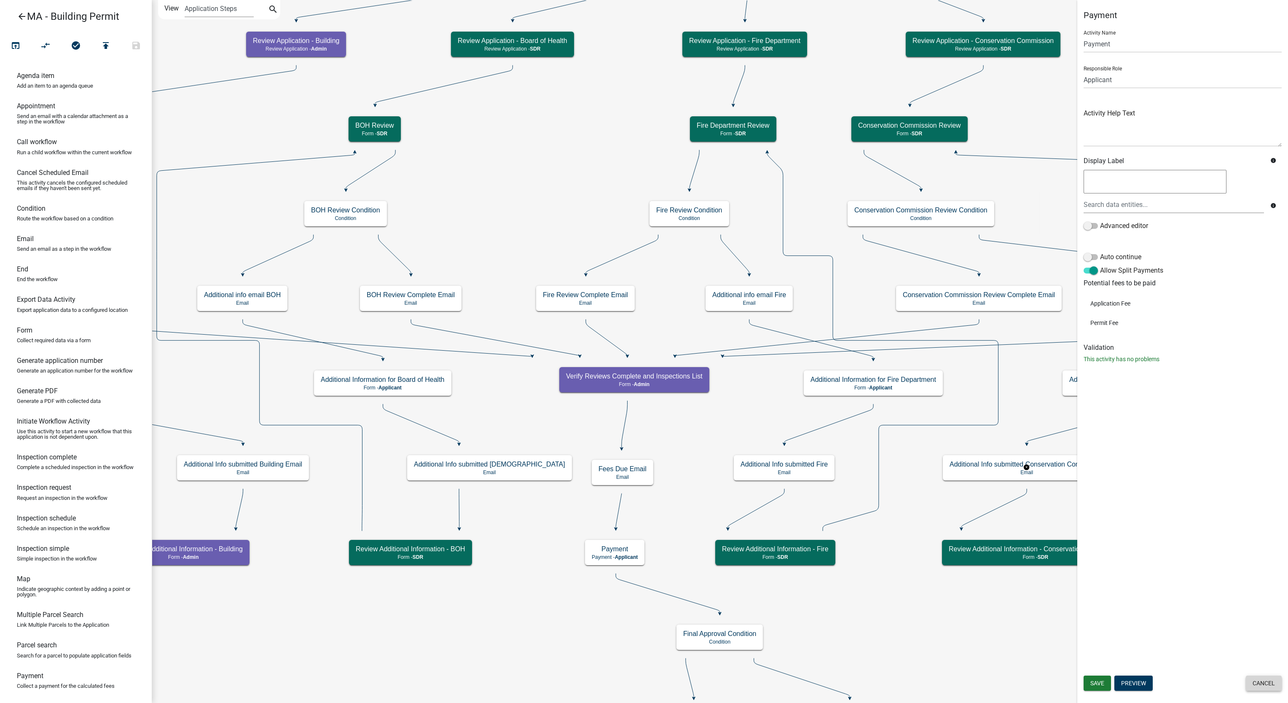
click at [1264, 679] on button "Cancel" at bounding box center [1264, 683] width 36 height 15
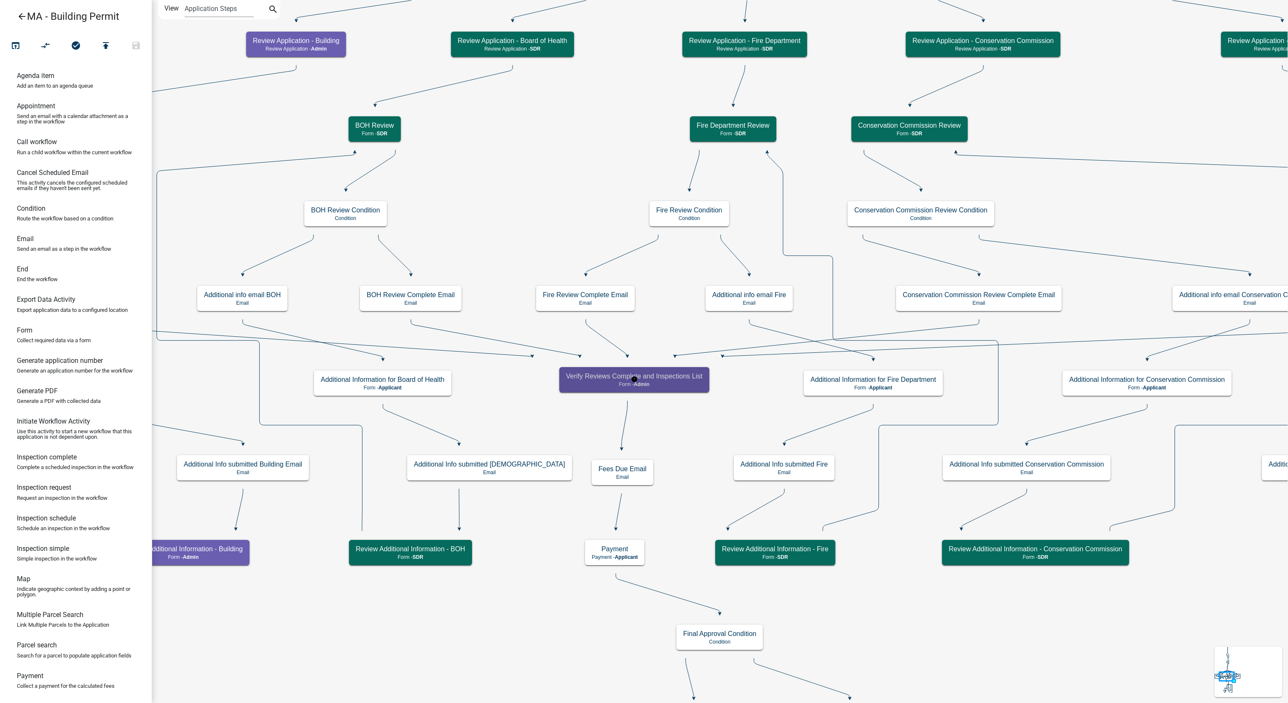
click at [639, 373] on h5 "Verify Reviews Complete and Inspections List" at bounding box center [634, 376] width 137 height 8
select select "1617A353-6361-48C5-9BA0-CE34FD9B68F8"
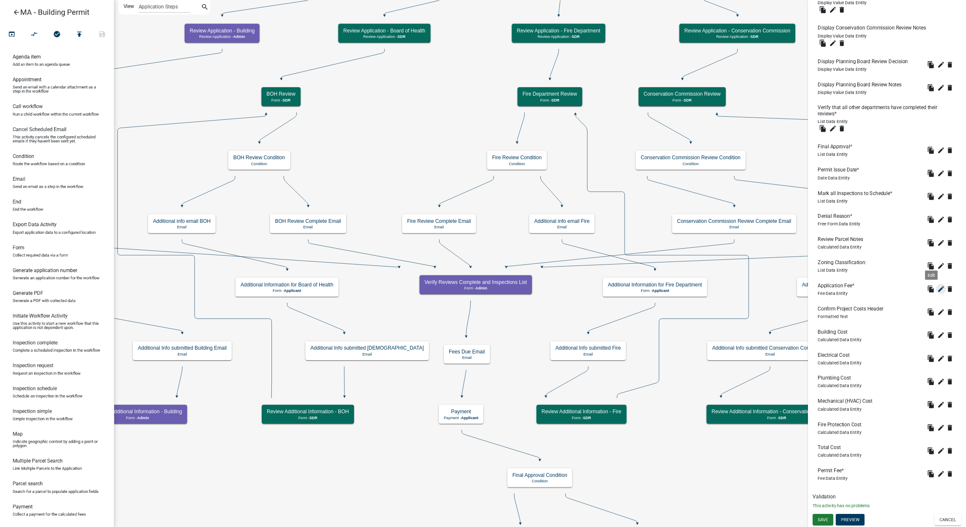
scroll to position [474, 0]
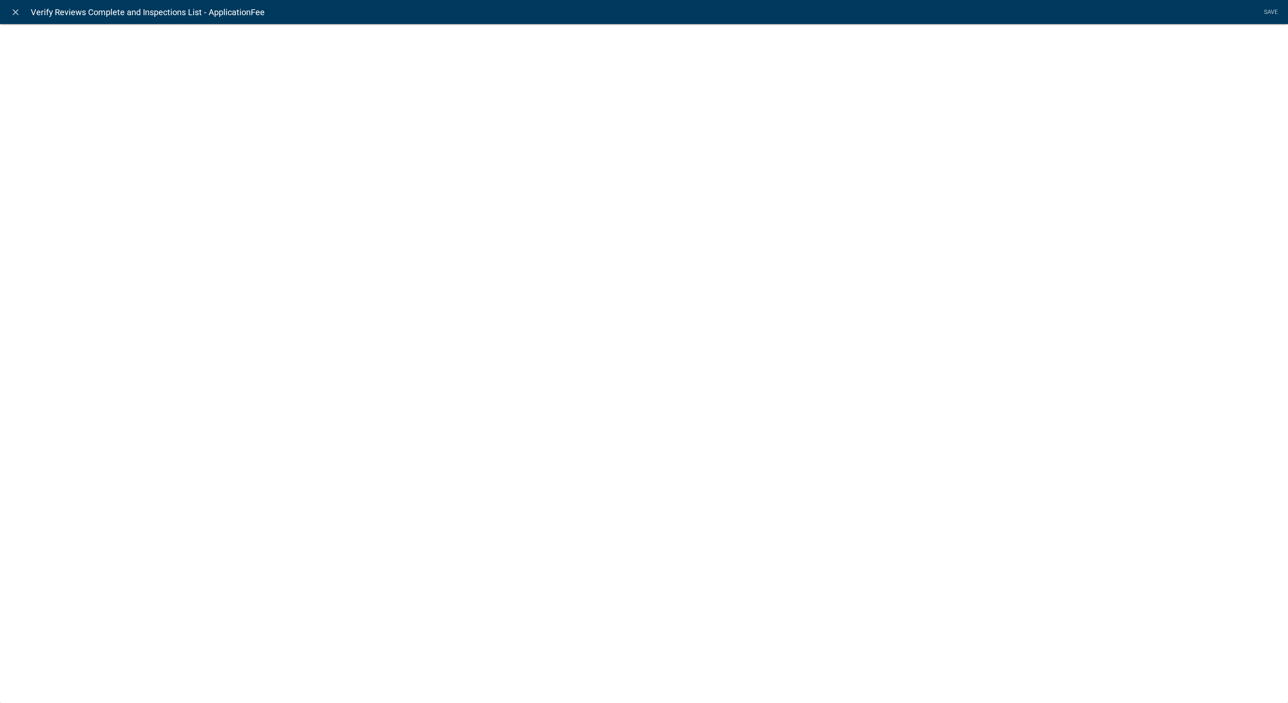
select select "fee"
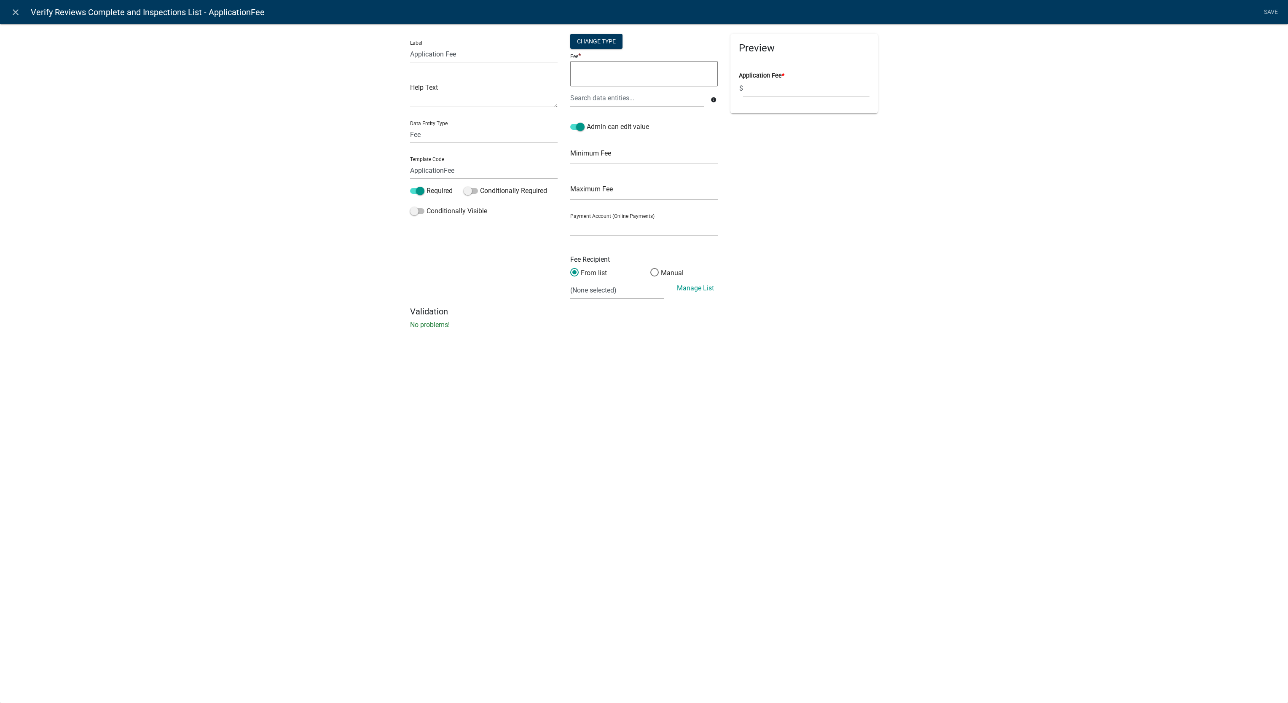
click at [672, 67] on textarea at bounding box center [644, 73] width 148 height 25
click at [599, 44] on div "Change Type" at bounding box center [596, 41] width 52 height 15
click at [599, 91] on select "Simple List Advanced" at bounding box center [596, 91] width 67 height 17
select select "1"
click at [563, 101] on select "Simple List Advanced" at bounding box center [596, 91] width 67 height 17
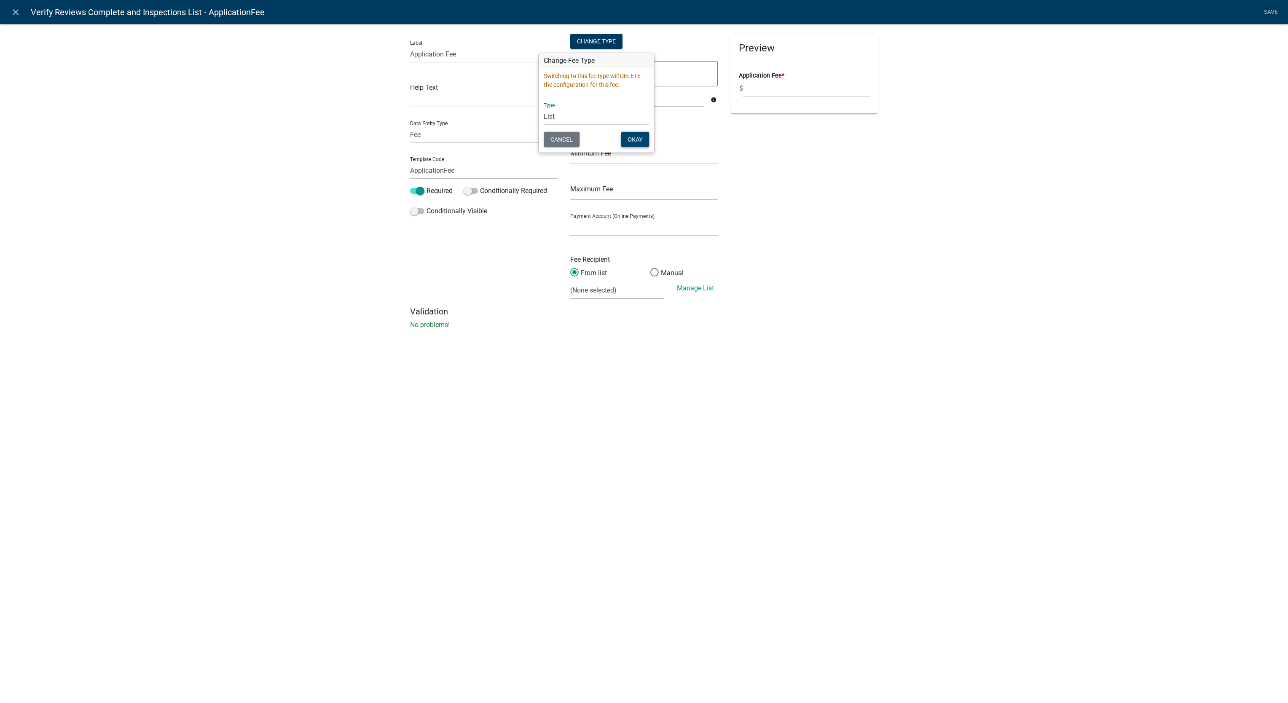
click at [644, 140] on button "Okay" at bounding box center [635, 139] width 28 height 15
select select
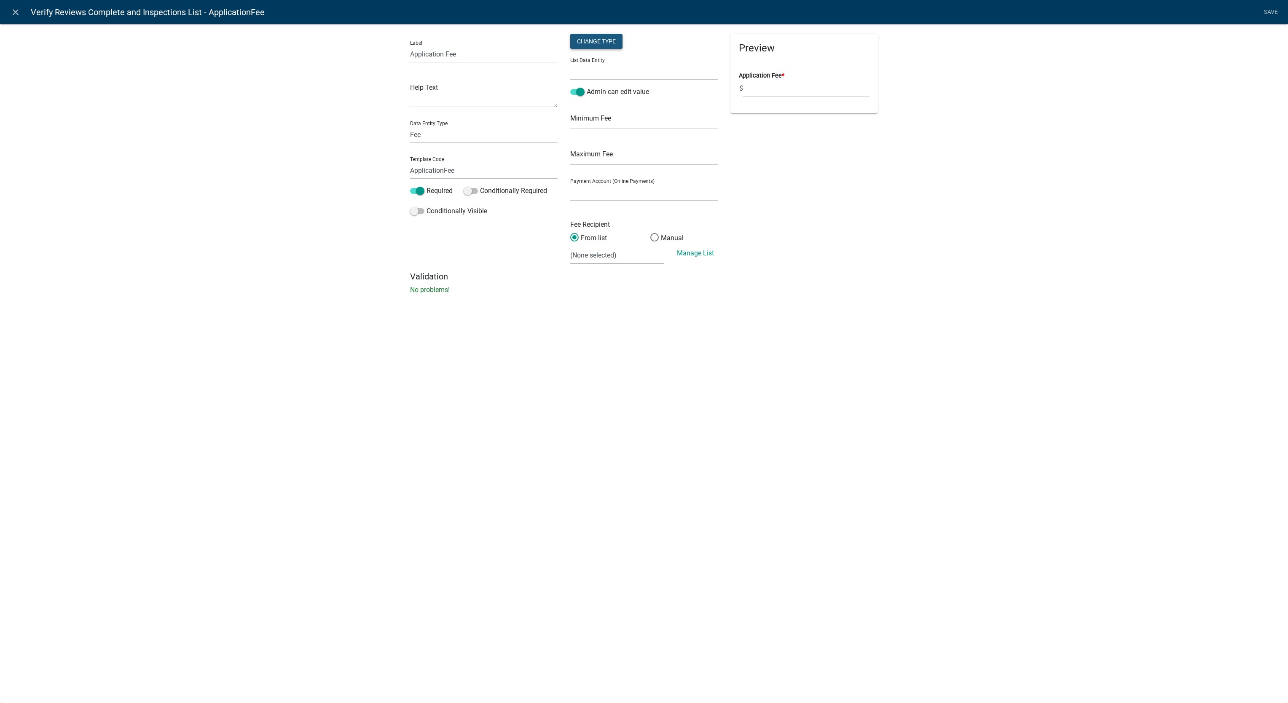
click at [606, 37] on div "Change Type" at bounding box center [596, 41] width 52 height 15
drag, startPoint x: 597, startPoint y: 87, endPoint x: 596, endPoint y: 92, distance: 4.7
click at [597, 87] on select "Simple List Advanced" at bounding box center [596, 91] width 67 height 17
select select "2"
click at [563, 84] on select "Simple List Advanced" at bounding box center [596, 91] width 67 height 17
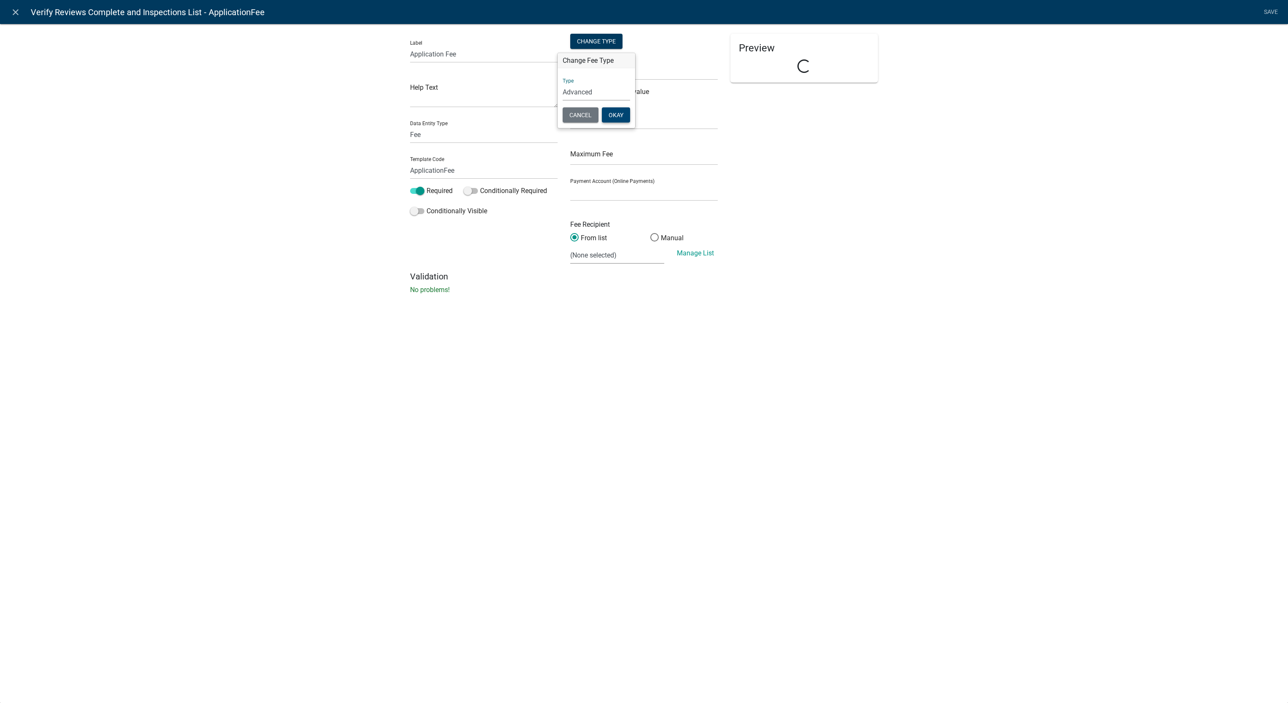
click at [615, 121] on button "Okay" at bounding box center [616, 114] width 28 height 15
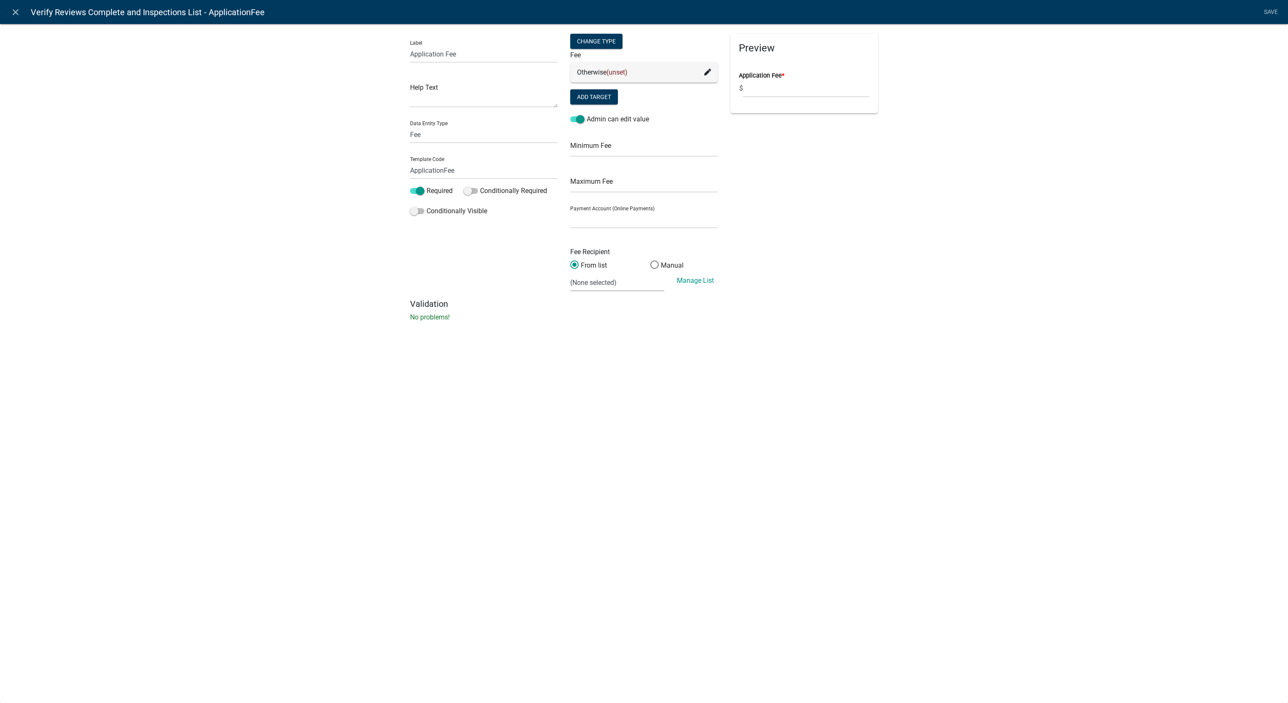
click at [705, 67] on fa-icon at bounding box center [707, 72] width 7 height 10
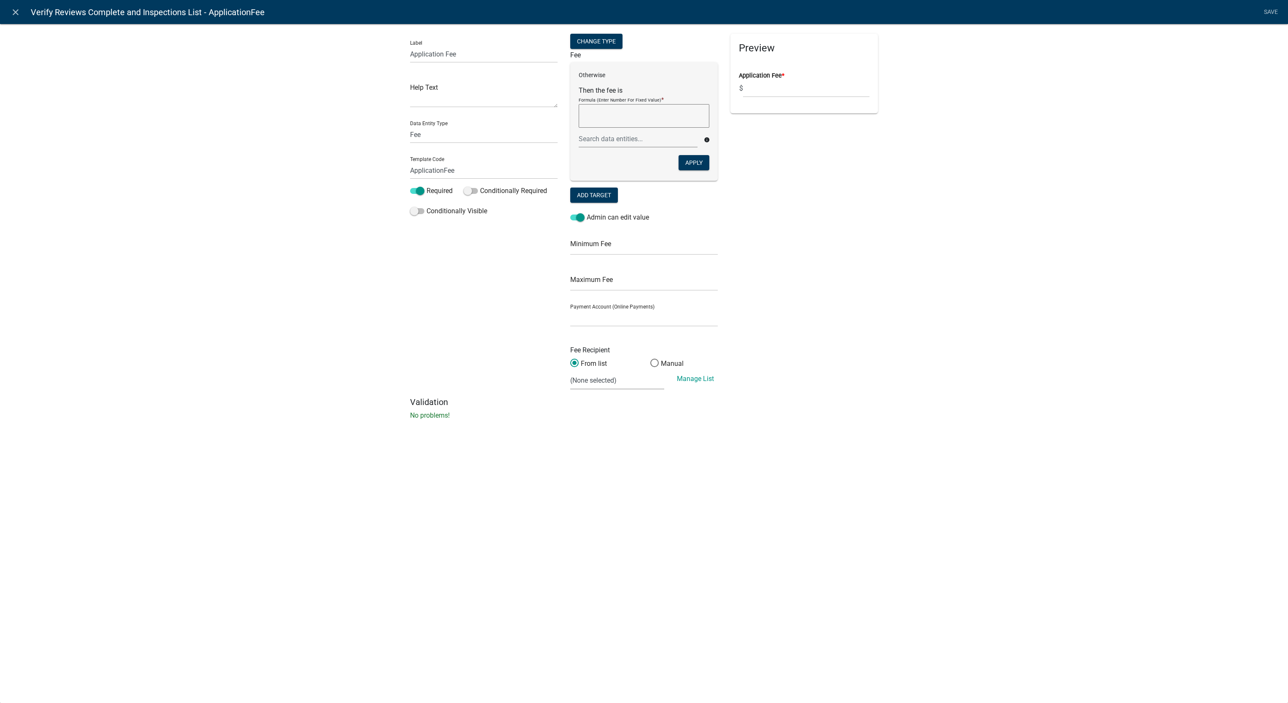
click at [636, 117] on textarea at bounding box center [644, 116] width 131 height 24
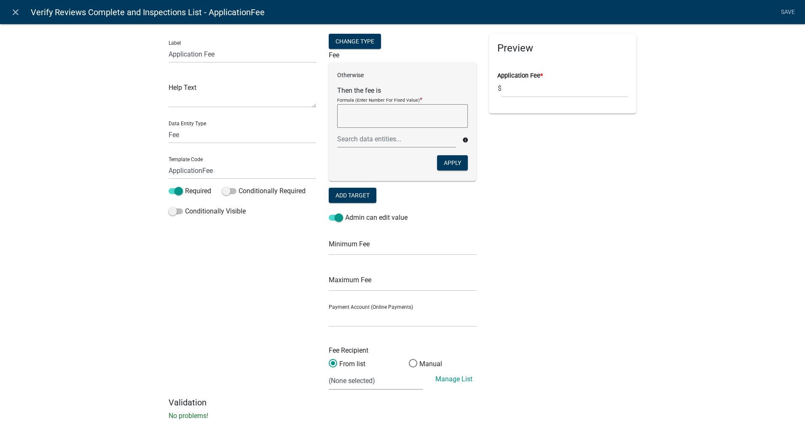
paste textarea "50+(((Valuation-1000)/1000)*6)"
click at [428, 108] on textarea "50+(((Valuation-1000)/1000)*6)" at bounding box center [402, 116] width 131 height 24
click at [517, 180] on div "Preview Application Fee * $" at bounding box center [563, 215] width 160 height 363
click at [429, 117] on textarea "( ((Valuation-1000)/1000)*6)" at bounding box center [402, 116] width 131 height 24
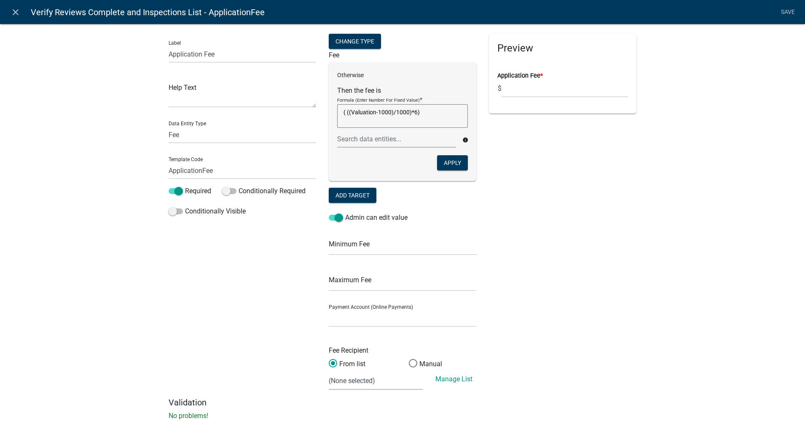
click at [429, 117] on textarea "( ((Valuation-1000)/1000)*6)" at bounding box center [402, 116] width 131 height 24
paste textarea ")*"
click at [424, 112] on textarea "( ((Valuation-1000)/1000)*)*6)" at bounding box center [402, 116] width 131 height 24
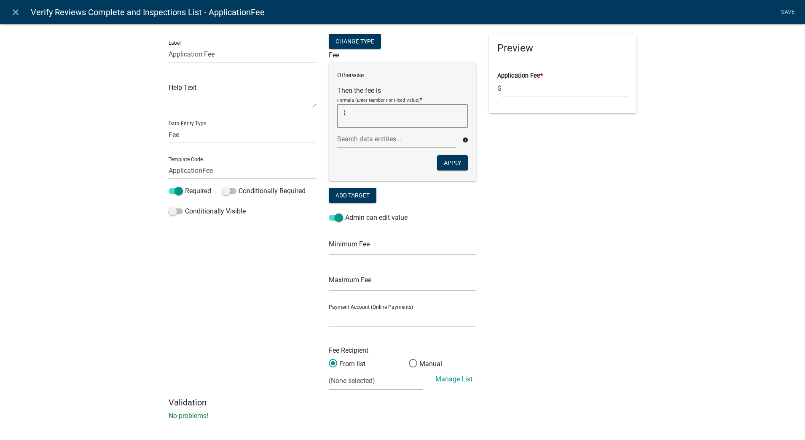
type textarea "("
paste textarea "(((Valuation-1000)/1000)*6)"
type textarea "8(((Valuation-1000)/1000)*6)"
click at [426, 116] on textarea "8(((Valuation-1000)/1000)*6)" at bounding box center [402, 116] width 131 height 24
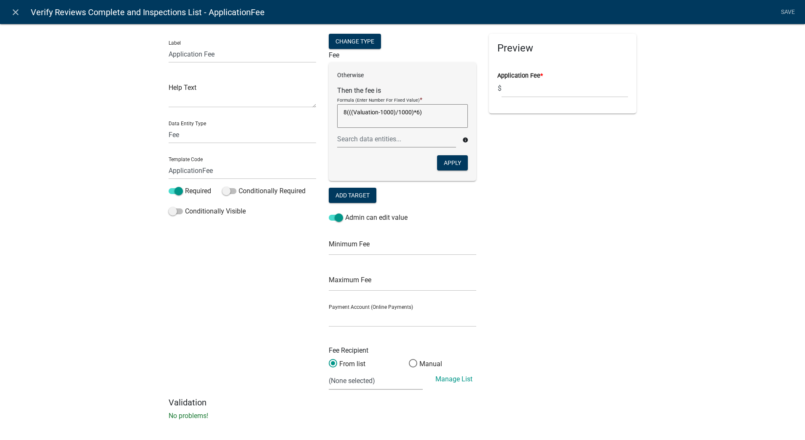
click at [426, 116] on textarea "8(((Valuation-1000)/1000)*6)" at bounding box center [402, 116] width 131 height 24
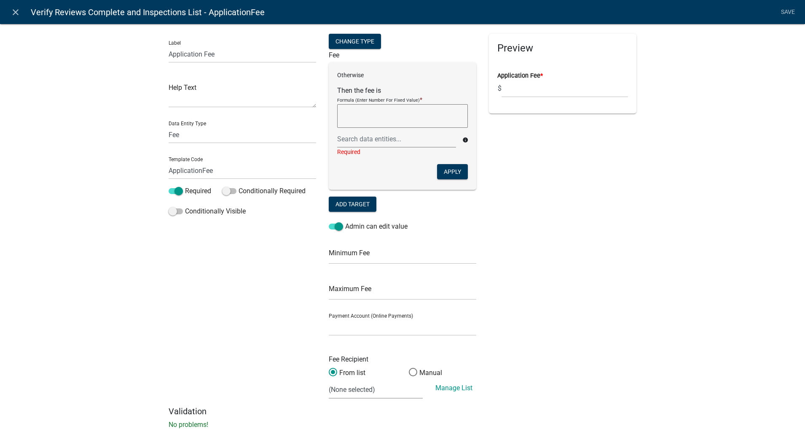
drag, startPoint x: 528, startPoint y: 146, endPoint x: 423, endPoint y: 148, distance: 104.5
click at [528, 146] on div "Preview Application Fee * $" at bounding box center [563, 220] width 160 height 372
click at [400, 143] on div at bounding box center [396, 138] width 131 height 17
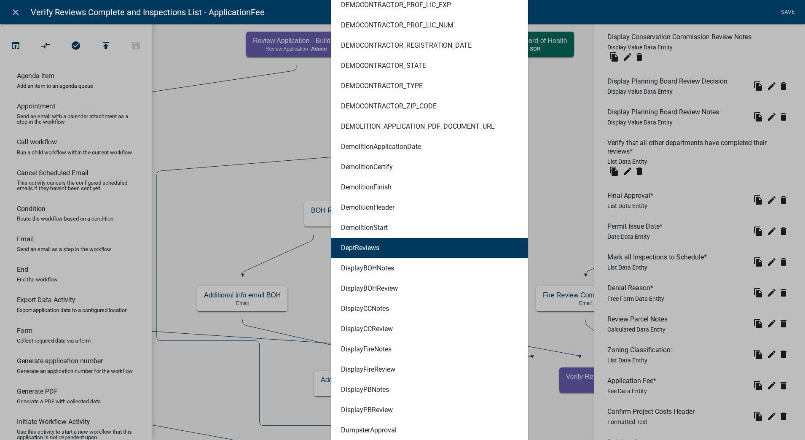
scroll to position [239, 0]
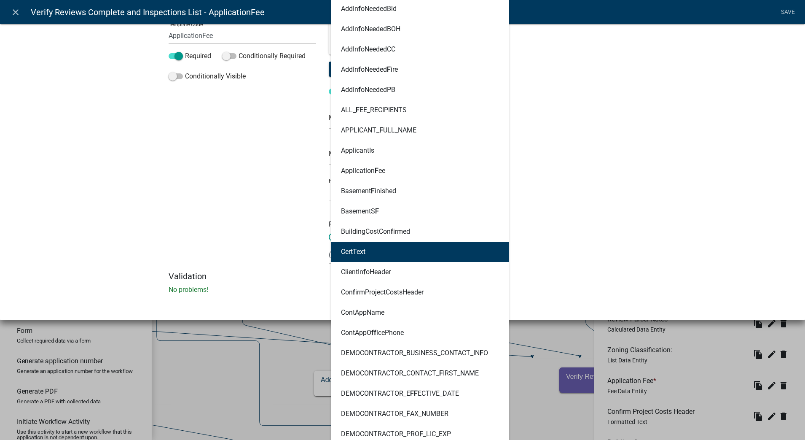
type input "fee"
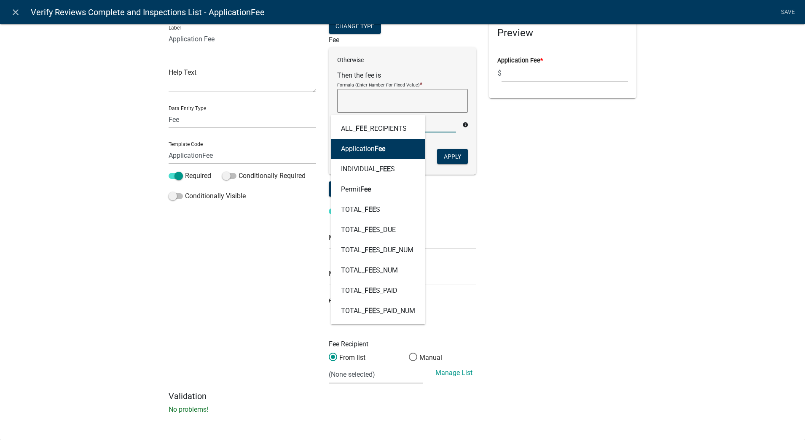
click at [400, 154] on button "Application Fee" at bounding box center [378, 149] width 94 height 20
type textarea "ApplicationFee"
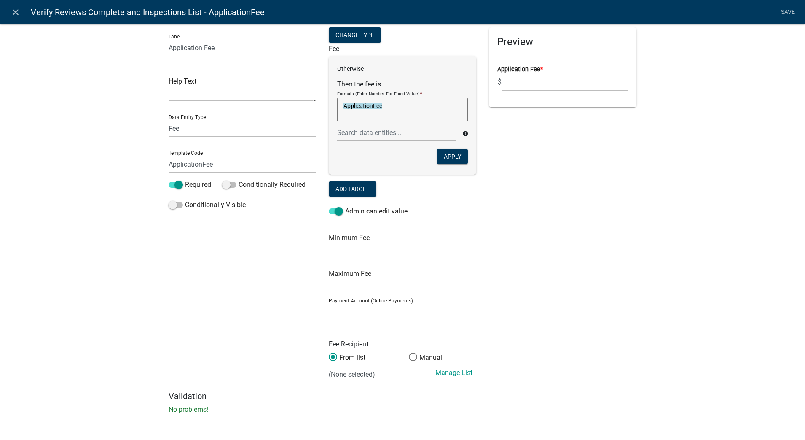
scroll to position [0, 0]
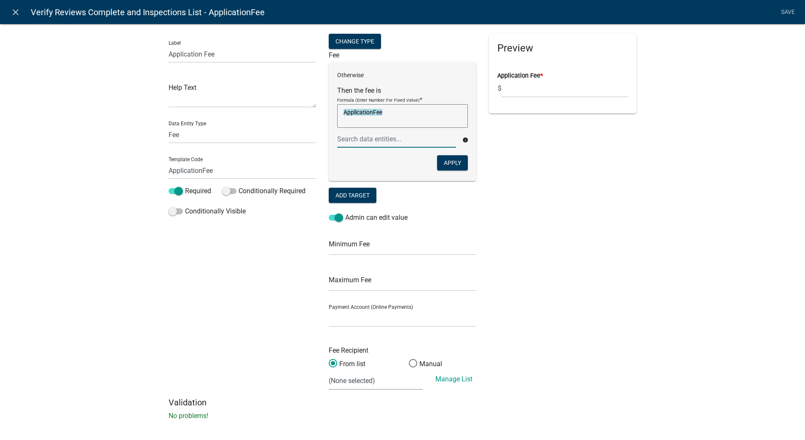
click at [407, 141] on div at bounding box center [396, 138] width 131 height 17
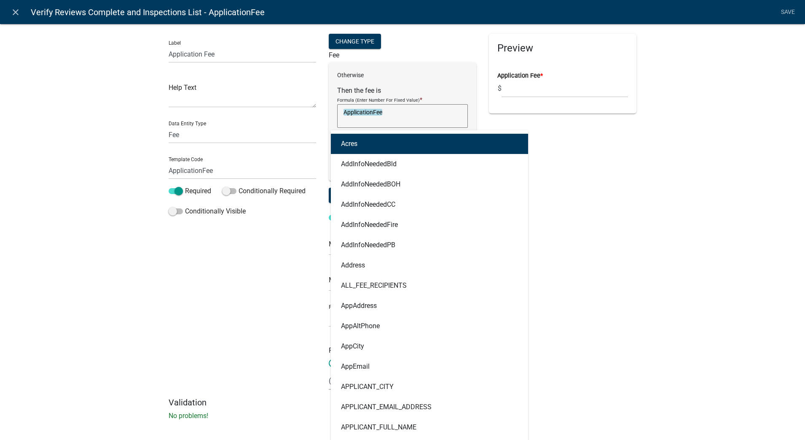
click at [416, 119] on textarea "ApplicationFee" at bounding box center [402, 116] width 131 height 24
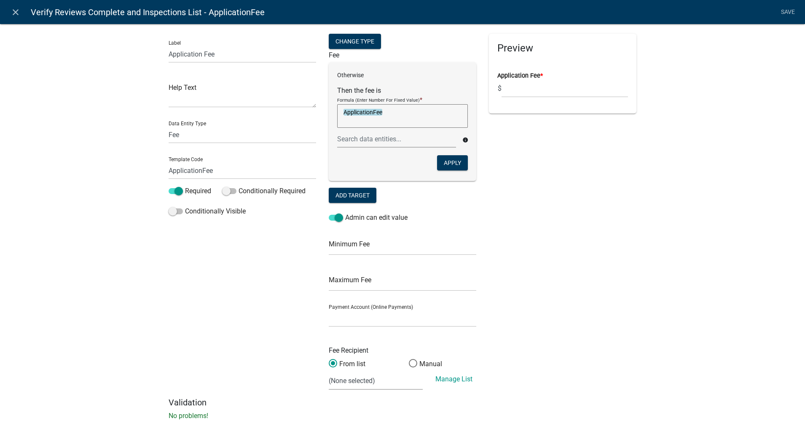
click at [429, 70] on div "Otherwise Then the fee is Formula (Enter Number For Fixed Value) * ApplicationF…" at bounding box center [403, 121] width 148 height 118
click at [416, 111] on textarea "ApplicationFee" at bounding box center [402, 116] width 131 height 24
type textarea "8"
click at [446, 161] on button "Apply" at bounding box center [452, 162] width 31 height 15
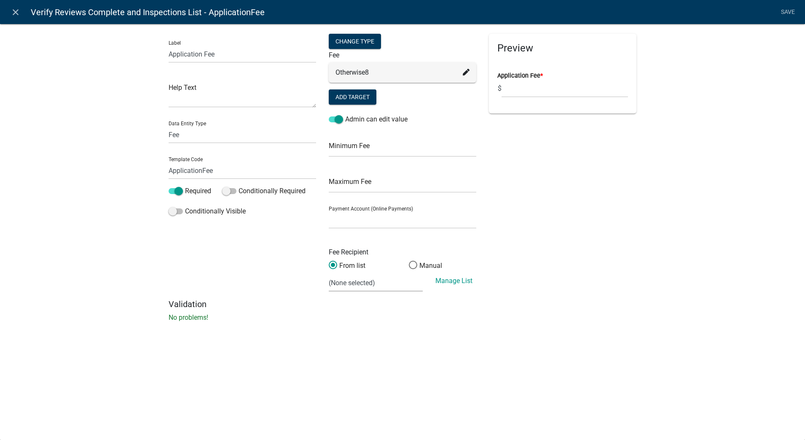
click at [464, 72] on icon at bounding box center [466, 72] width 7 height 7
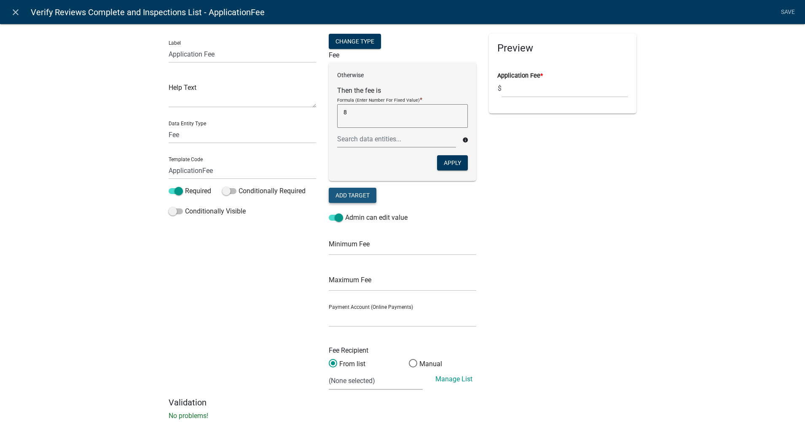
click at [353, 197] on button "Add Target" at bounding box center [353, 195] width 48 height 15
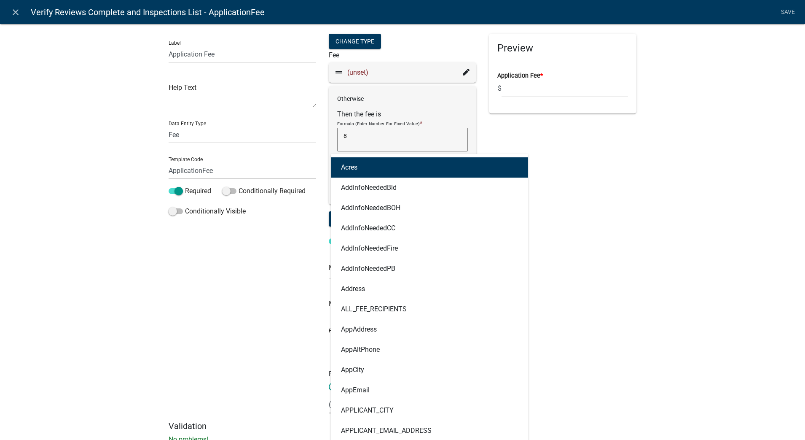
click at [402, 169] on div "Acres AddInfoNeededBld AddInfoNeededBOH AddInfoNeededCC AddInfoNeededFire AddIn…" at bounding box center [396, 162] width 131 height 17
click at [420, 113] on form "Then the fee is Formula (Enter Number For Fixed Value) * 8 8 Acres AddInfoNeede…" at bounding box center [402, 140] width 131 height 61
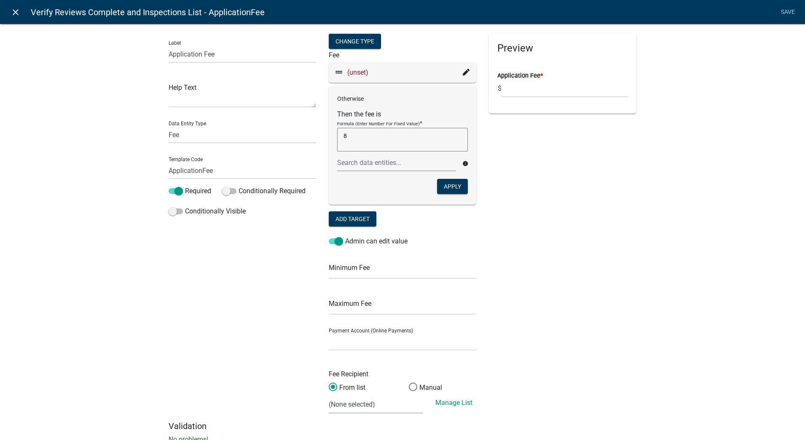
click at [11, 13] on icon "close" at bounding box center [16, 12] width 10 height 10
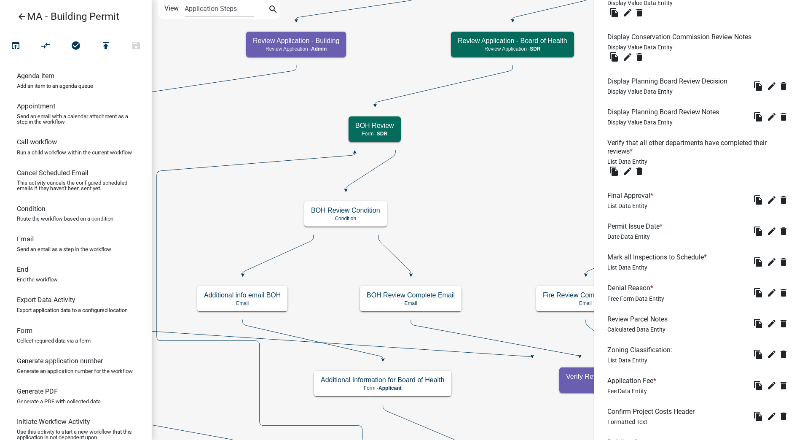
scroll to position [737, 0]
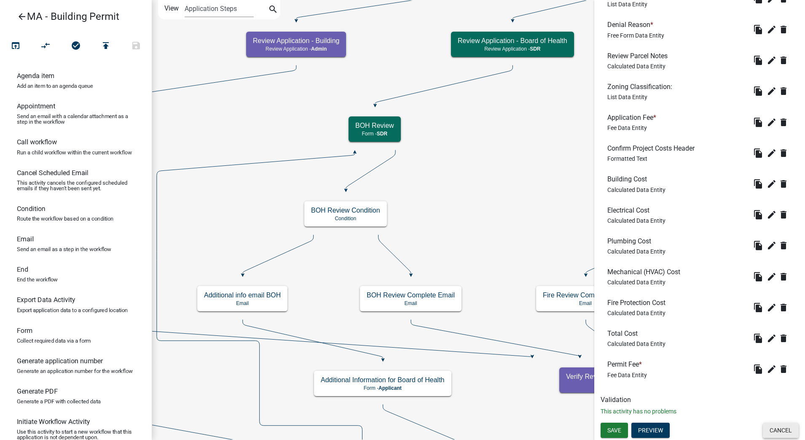
click at [768, 429] on button "Cancel" at bounding box center [781, 429] width 36 height 15
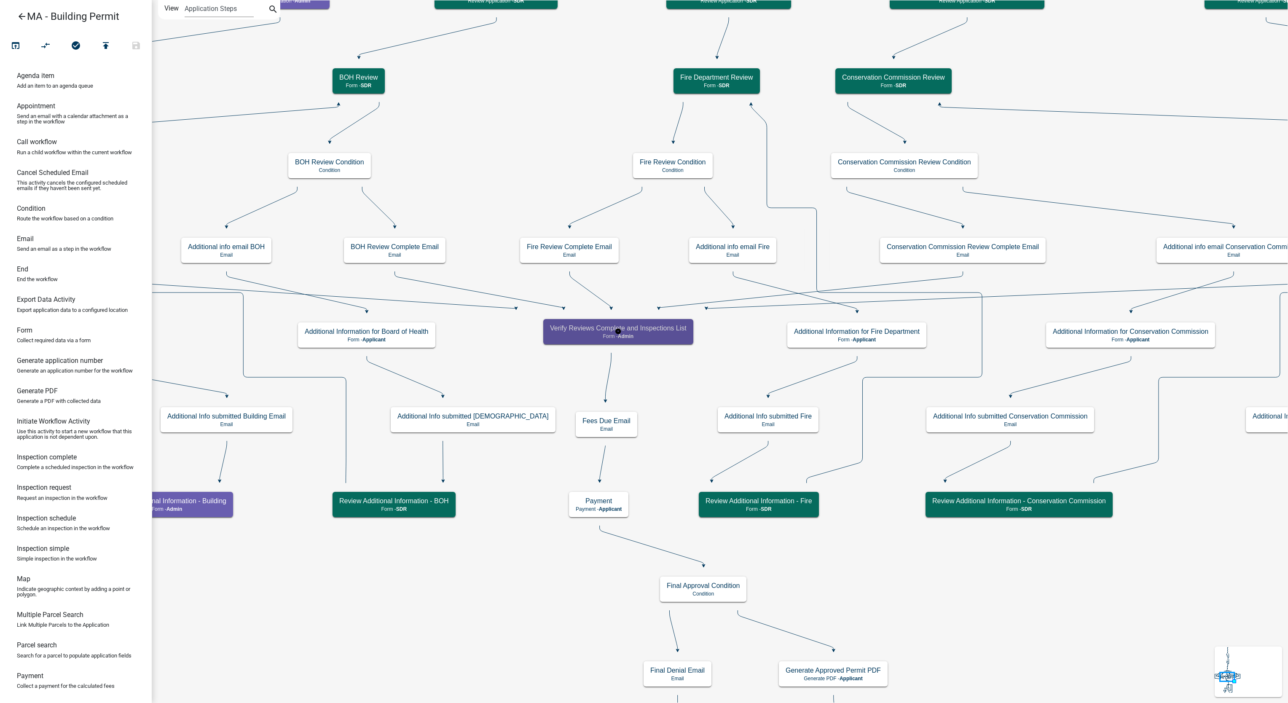
click at [674, 335] on p "Form - Admin" at bounding box center [618, 336] width 137 height 6
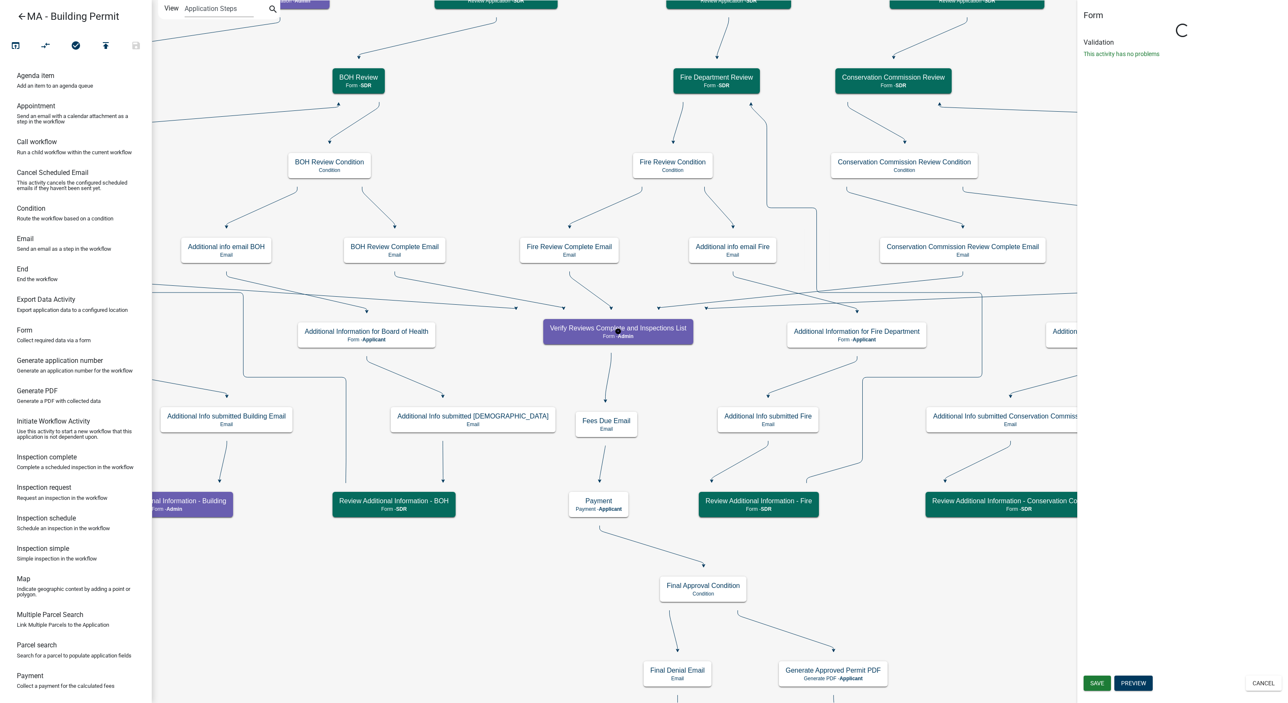
select select "1617A353-6361-48C5-9BA0-CE34FD9B68F8"
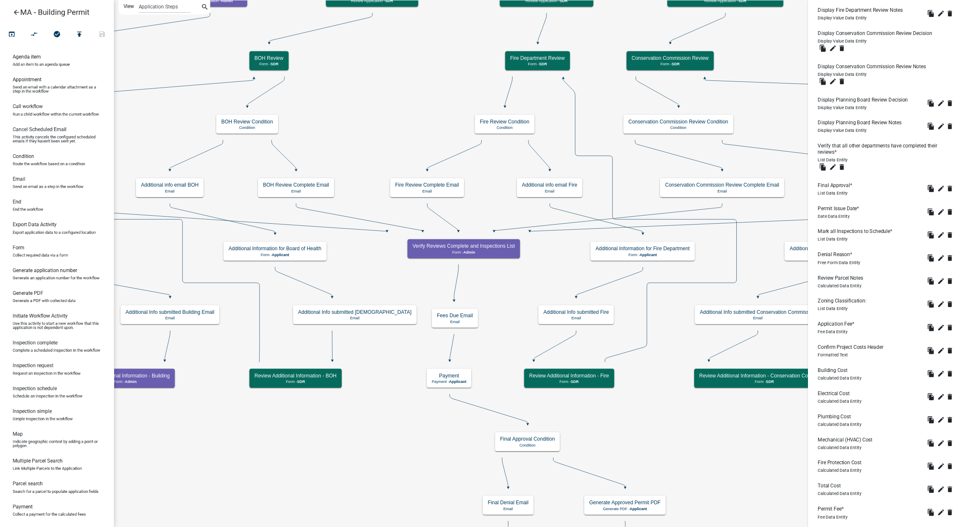
scroll to position [474, 0]
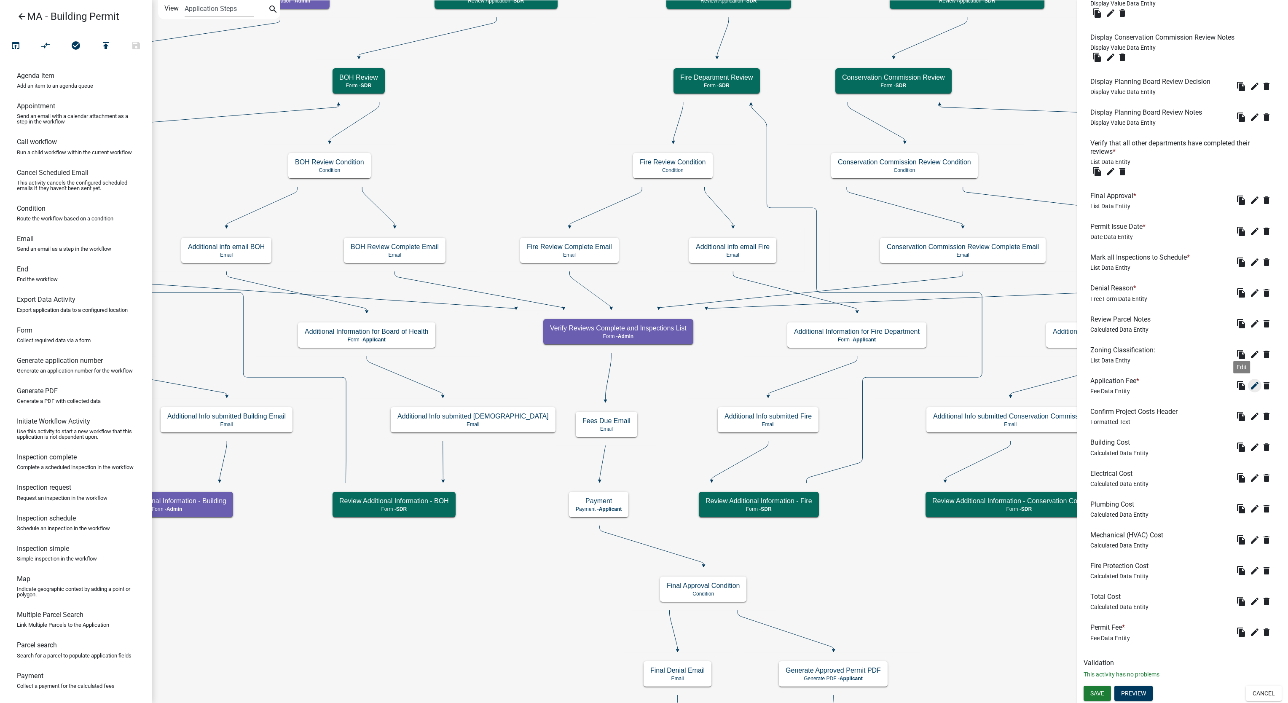
click at [1248, 392] on button "edit" at bounding box center [1254, 385] width 13 height 13
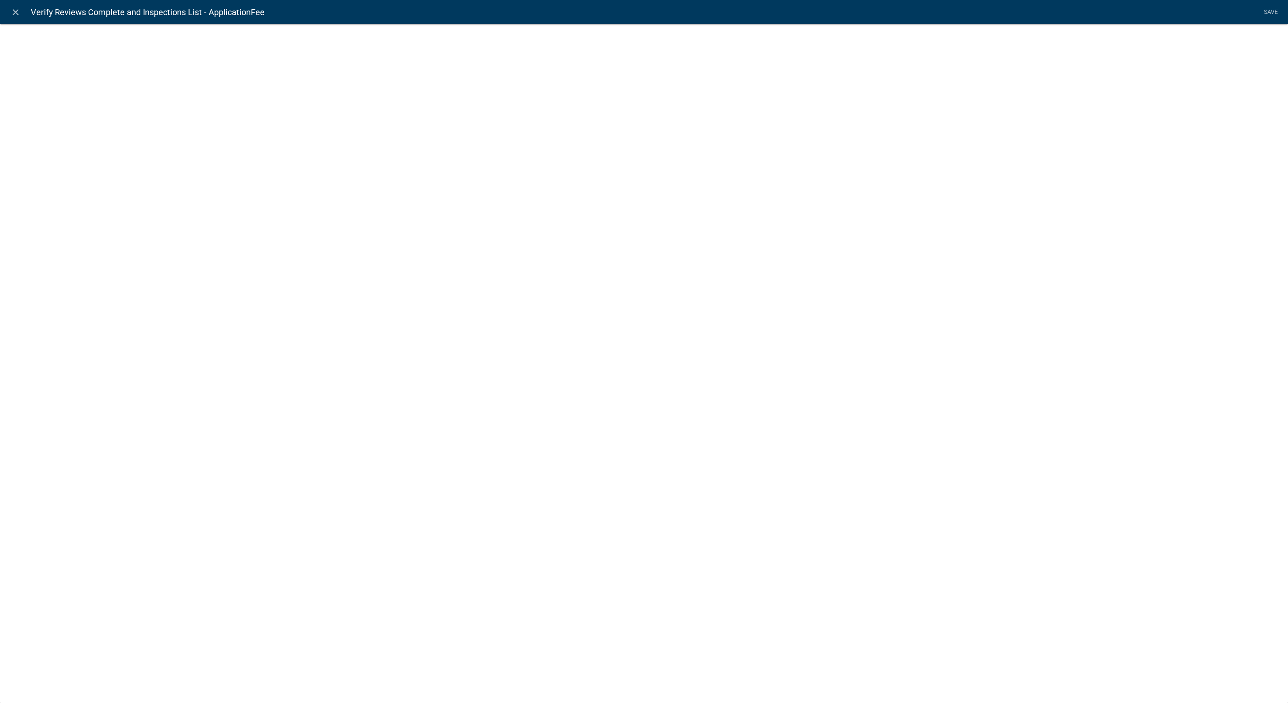
select select "fee"
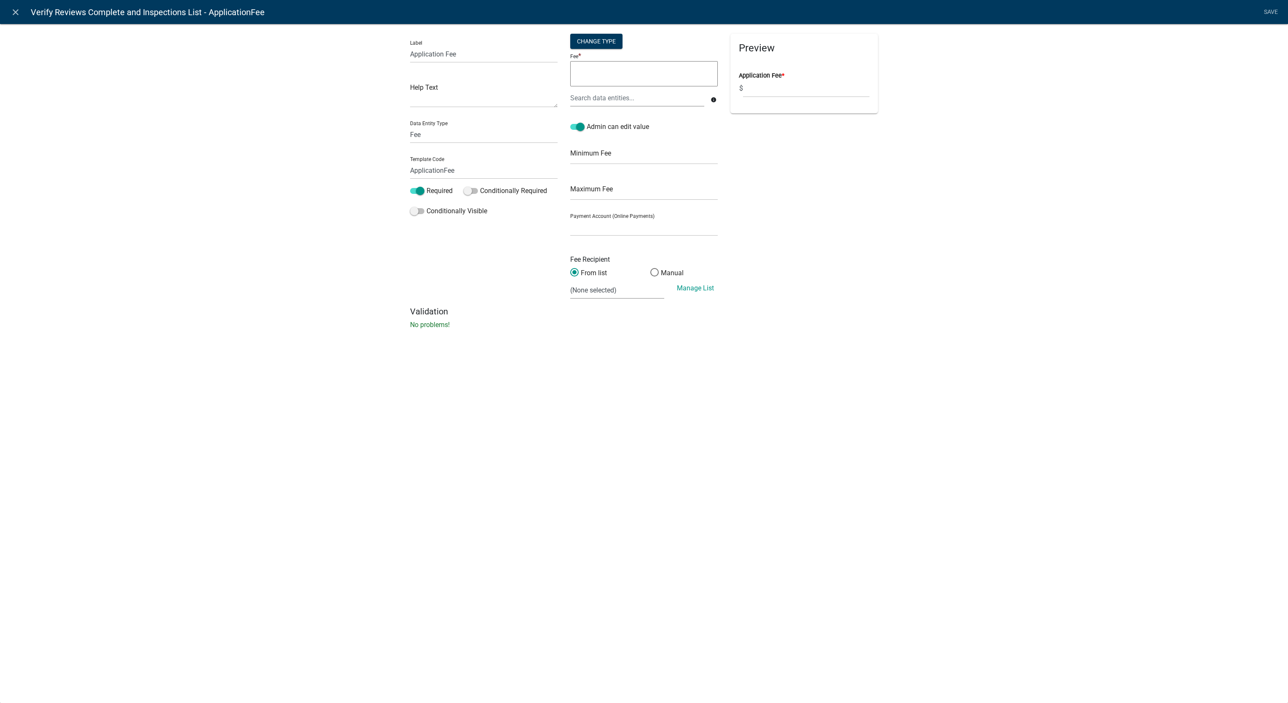
click at [631, 72] on textarea at bounding box center [644, 73] width 148 height 25
click at [1063, 303] on div "Label Application Fee Help Text Data Entity Type Free Form Text Document Displa…" at bounding box center [644, 179] width 1288 height 338
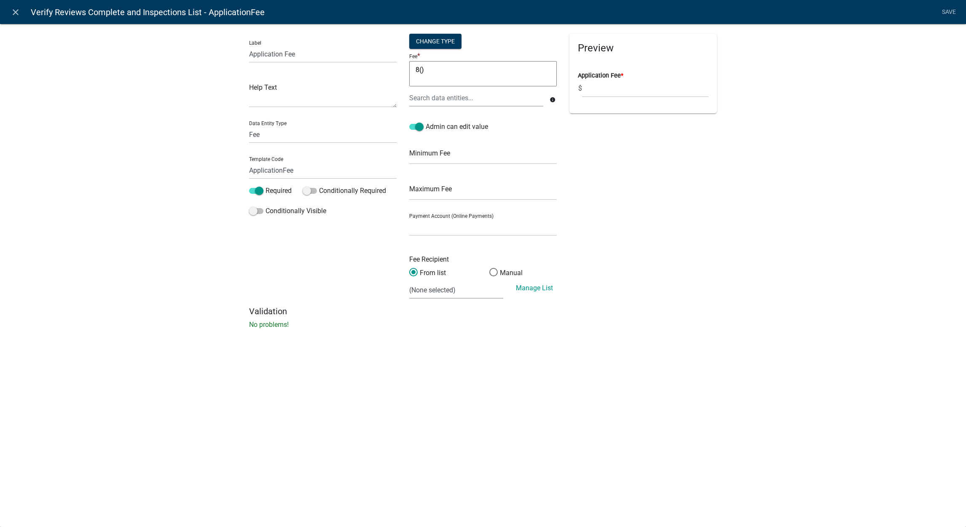
click at [484, 68] on textarea "8()" at bounding box center [483, 73] width 148 height 25
click at [454, 73] on textarea "8()" at bounding box center [483, 73] width 148 height 25
paste textarea "((Valuation - 1000) / 1000) * 6"
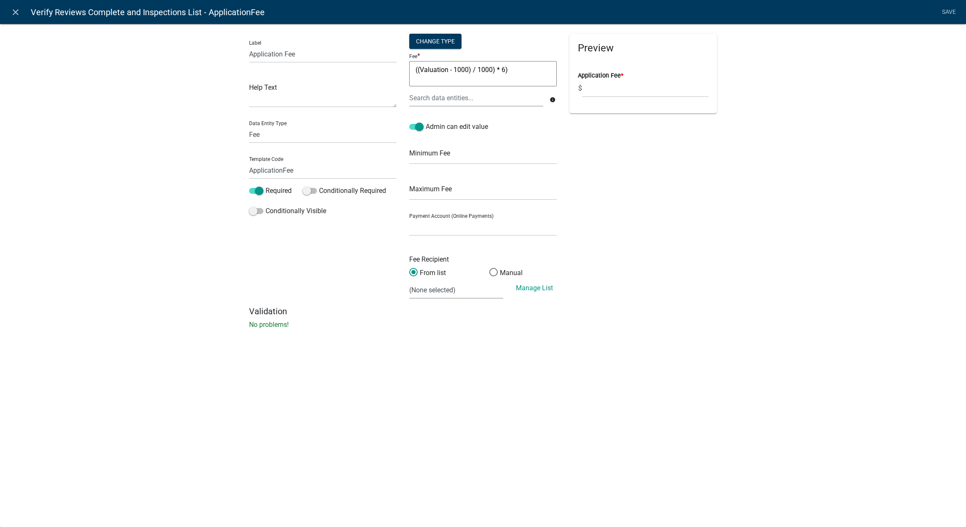
type textarea "((Valuation - 1000) / 1000) * 6)"
click at [565, 164] on div "Preview Application Fee * $" at bounding box center [643, 170] width 160 height 273
click at [940, 15] on link "Save" at bounding box center [948, 12] width 21 height 16
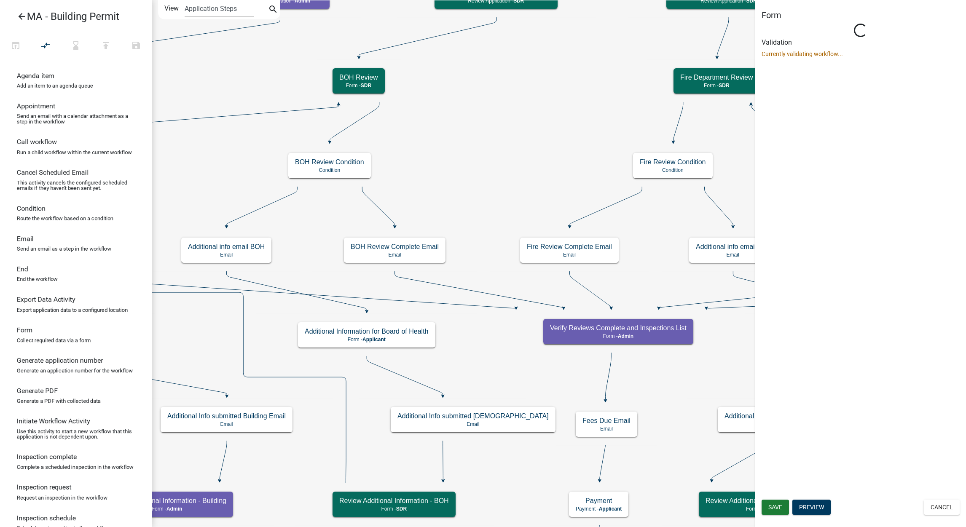
scroll to position [0, 0]
select select "1617A353-6361-48C5-9BA0-CE34FD9B68F8"
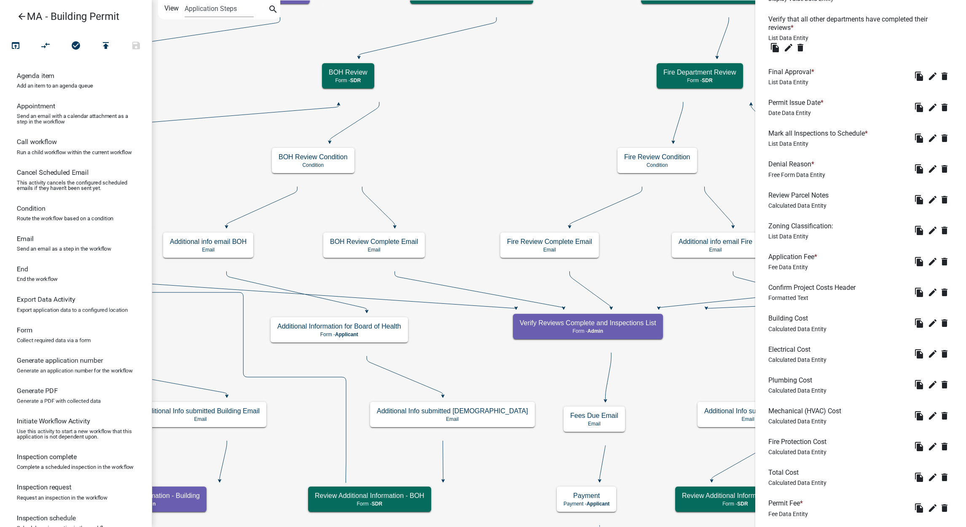
scroll to position [649, 0]
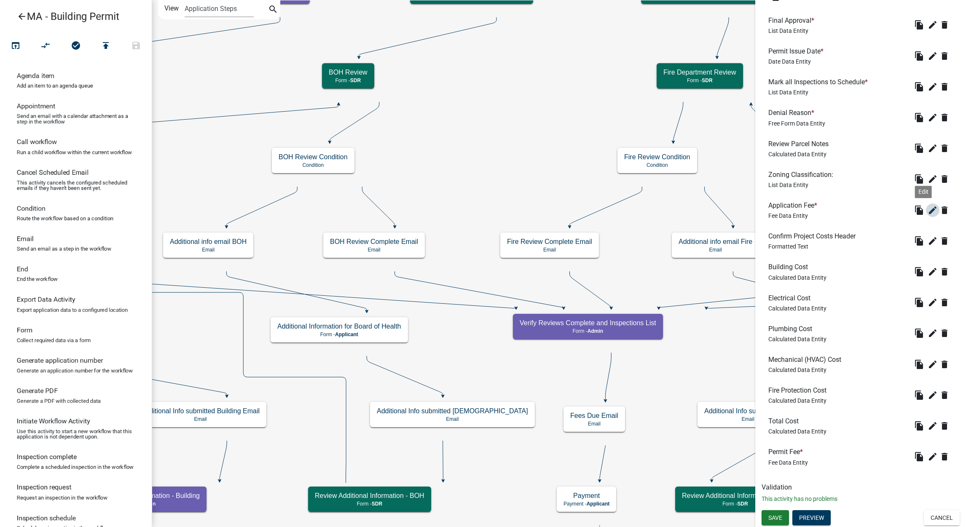
click at [928, 207] on icon "edit" at bounding box center [933, 210] width 10 height 10
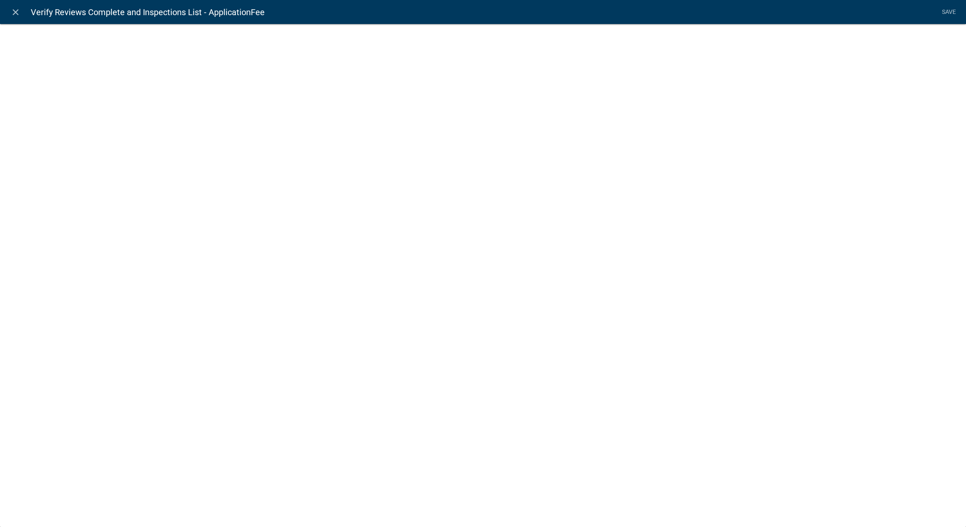
select select "fee"
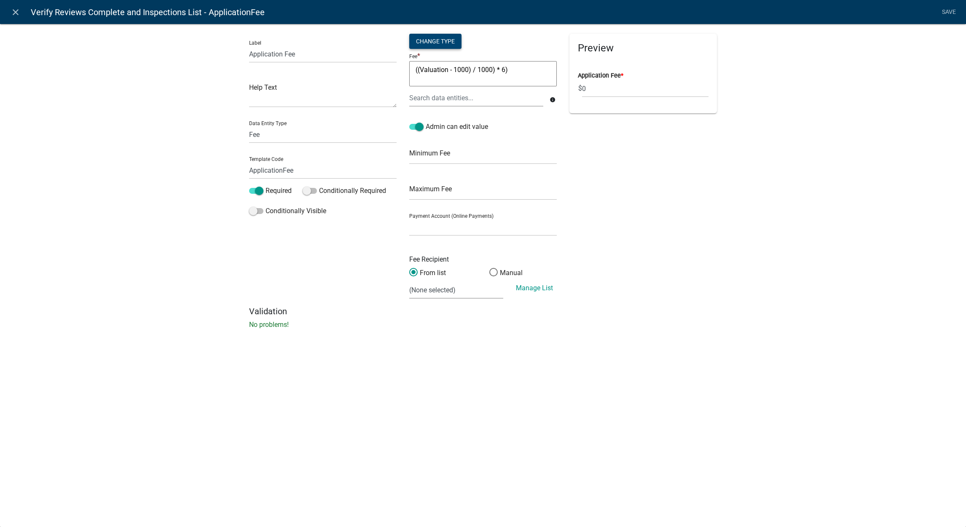
click at [446, 40] on div "Change Type" at bounding box center [435, 41] width 52 height 15
click at [440, 91] on select "Simple List Advanced" at bounding box center [435, 91] width 67 height 17
select select "2"
click at [402, 101] on select "Simple List Advanced" at bounding box center [435, 91] width 67 height 17
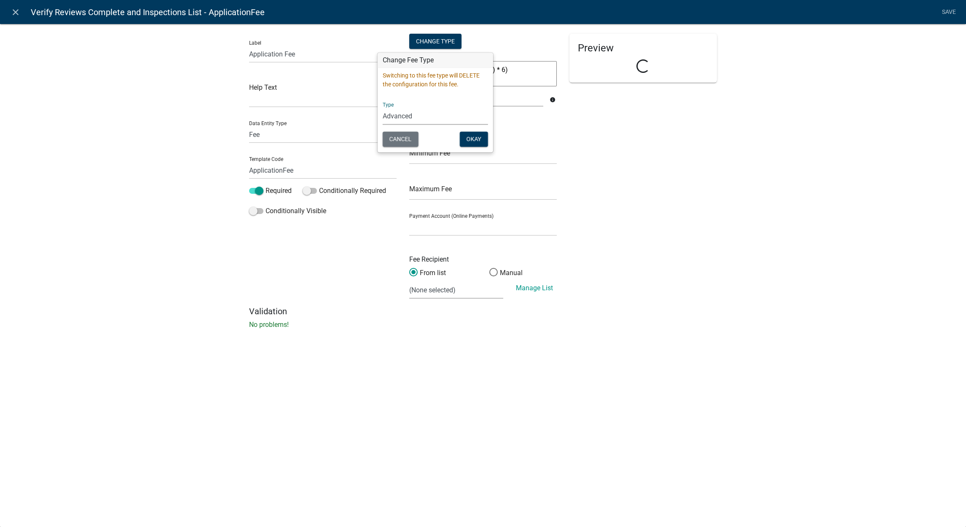
click at [469, 149] on div "Switching to this fee type will DELETE the configuration for this fee. Type Sim…" at bounding box center [435, 110] width 115 height 84
click at [480, 137] on button "Okay" at bounding box center [474, 139] width 28 height 15
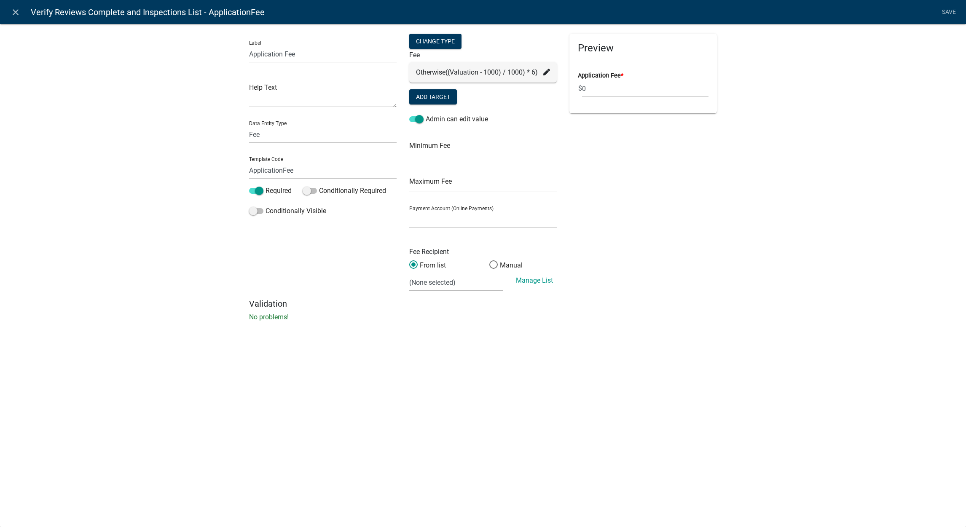
click at [552, 72] on div "Otherwise ((Valuation - 1000) / 1000) * 6)" at bounding box center [483, 72] width 148 height 20
click at [547, 72] on icon at bounding box center [546, 72] width 7 height 7
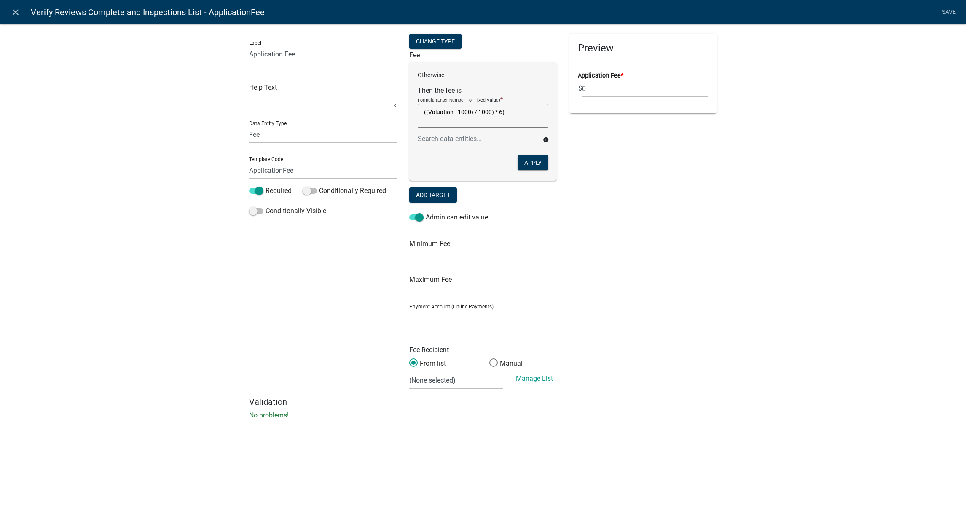
click at [439, 73] on p "Otherwise" at bounding box center [483, 75] width 131 height 9
drag, startPoint x: 438, startPoint y: 73, endPoint x: 434, endPoint y: 78, distance: 6.6
click at [434, 78] on p "Otherwise" at bounding box center [483, 75] width 131 height 9
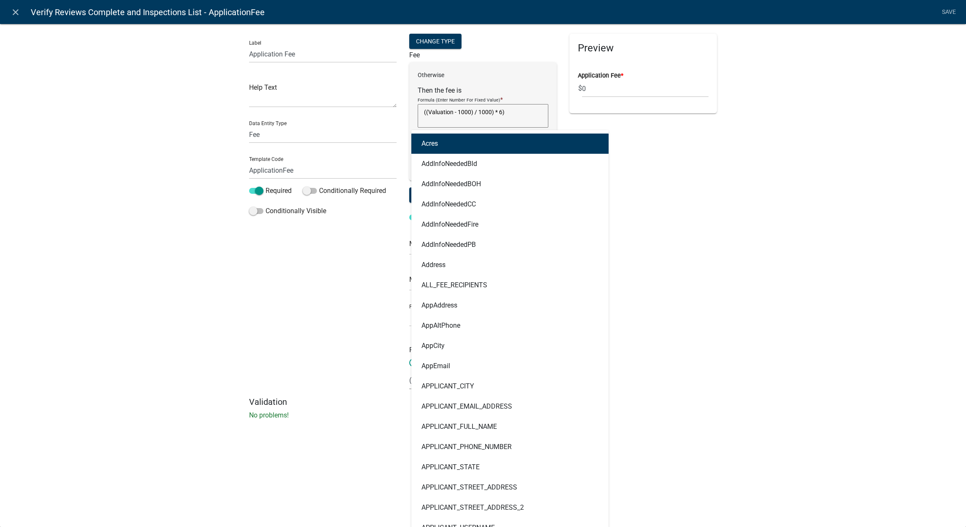
click at [485, 143] on div "Acres AddInfoNeededBld AddInfoNeededBOH AddInfoNeededCC AddInfoNeededFire AddIn…" at bounding box center [476, 138] width 131 height 17
click at [440, 111] on textarea "((Valuation - 1000) / 1000) * 6)" at bounding box center [483, 116] width 131 height 24
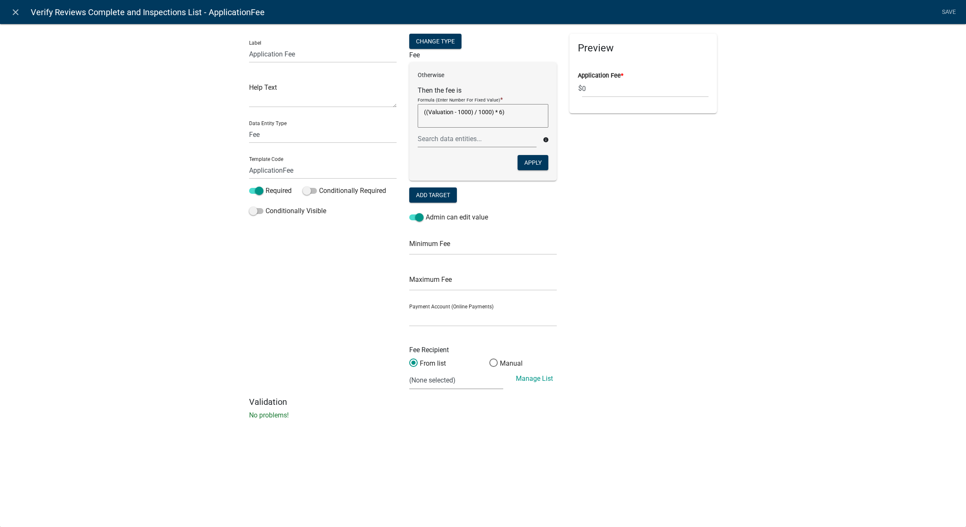
click at [444, 112] on textarea "((Valuation - 1000) / 1000) * 6)" at bounding box center [483, 116] width 131 height 24
click at [471, 110] on textarea "((ApplicationFee- 1000) / 1000) * 6)" at bounding box center [483, 116] width 131 height 24
click at [478, 112] on textarea "((ApplicationFe1000) / 1000) * 6)" at bounding box center [483, 116] width 131 height 24
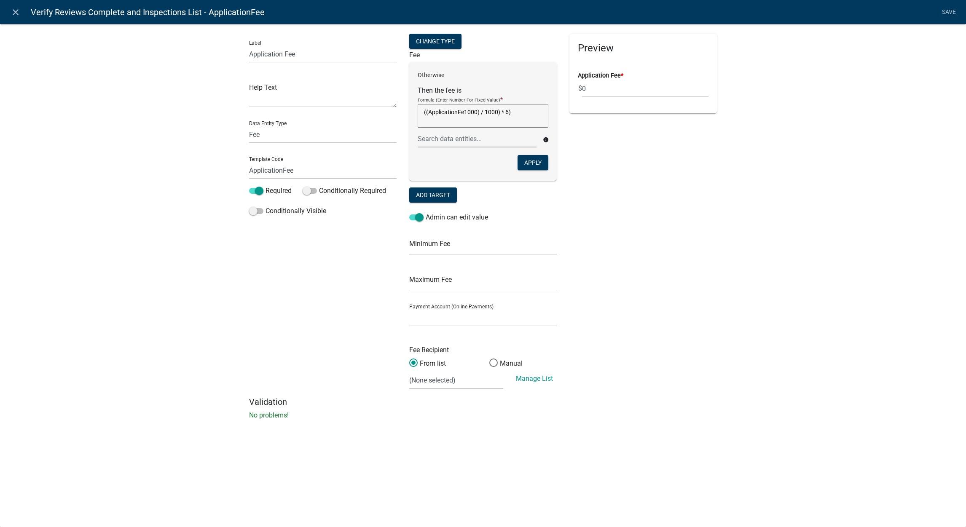
click at [478, 112] on textarea "((ApplicationFe1000) / 1000) * 6)" at bounding box center [483, 116] width 131 height 24
paste textarea "1000)"
click at [789, 207] on div "Label Application Fee Help Text Data Entity Type Free Form Text Document Displa…" at bounding box center [483, 224] width 966 height 428
click at [506, 119] on textarea "((ApplicationFe1000) / 1000)1000) * 6)" at bounding box center [483, 116] width 131 height 24
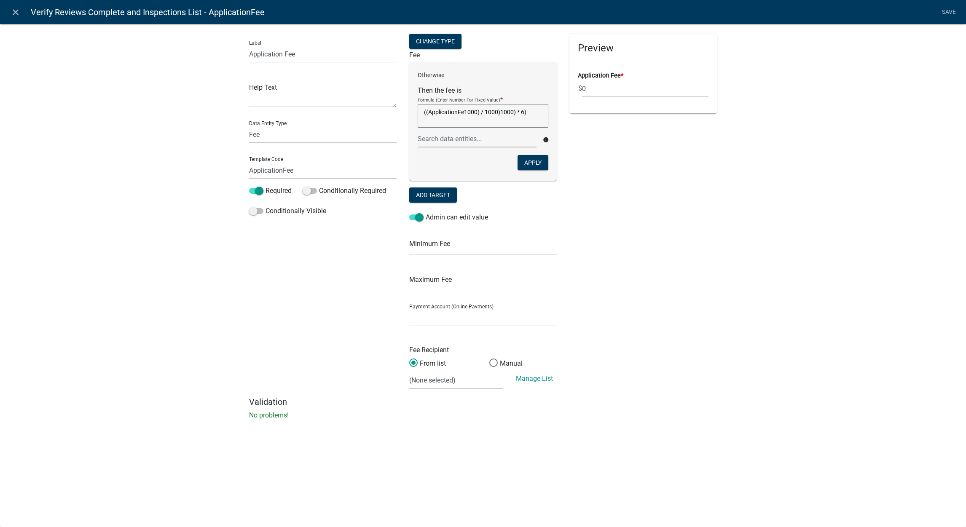
click at [506, 119] on textarea "((ApplicationFe1000) / 1000)1000) * 6)" at bounding box center [483, 116] width 131 height 24
paste textarea "6)"
drag, startPoint x: 443, startPoint y: 117, endPoint x: 390, endPoint y: 116, distance: 53.1
click at [390, 116] on div "Label Application Fee Help Text Data Entity Type Free Form Text Document Displa…" at bounding box center [483, 215] width 480 height 363
click at [424, 111] on textarea "((ApplicationFe1000) / 1000)1000) * 6)" at bounding box center [483, 116] width 131 height 24
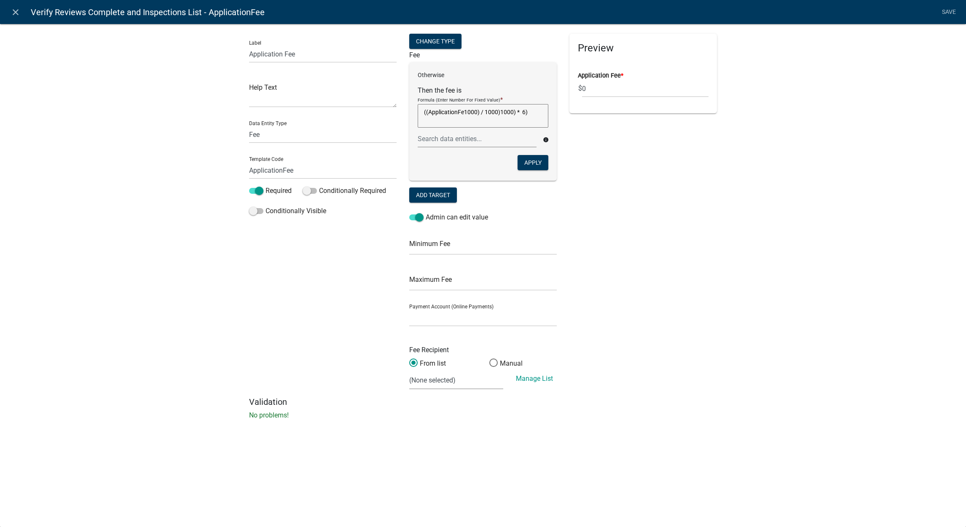
click at [424, 111] on textarea "((ApplicationFe1000) / 1000)1000) * 6)" at bounding box center [483, 116] width 131 height 24
type textarea "((ApplicationFe1000) / 1000)1000) * 6)"
click at [853, 298] on div "Label Application Fee Help Text Data Entity Type Free Form Text Document Displa…" at bounding box center [483, 224] width 966 height 428
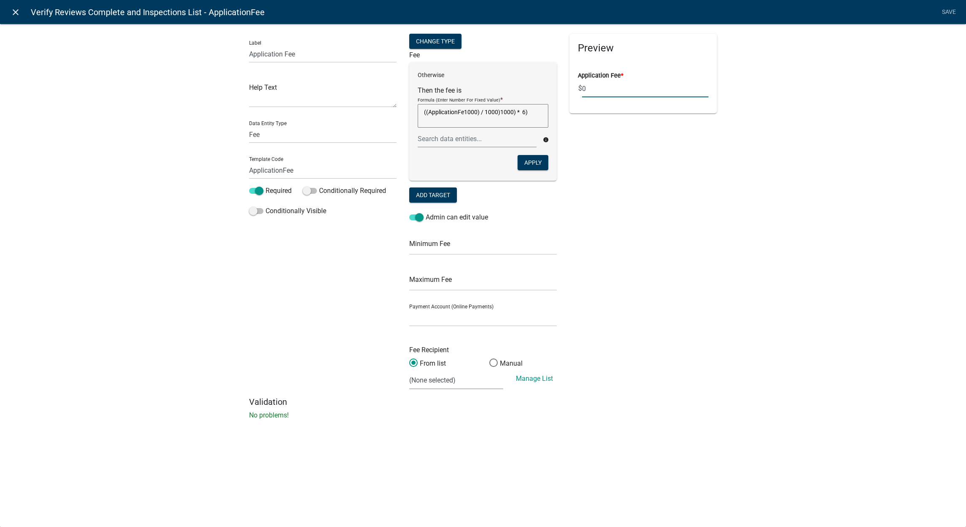
click at [8, 5] on link "close" at bounding box center [15, 11] width 17 height 17
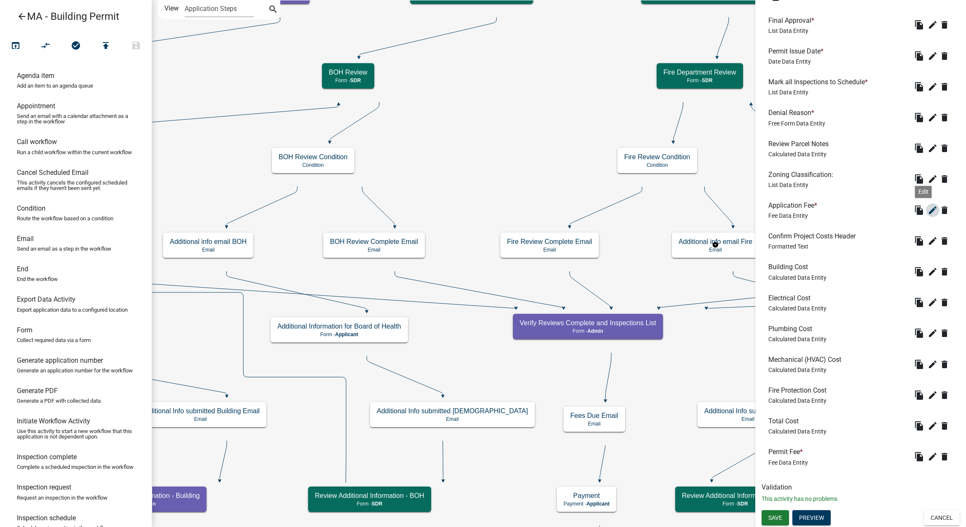
click at [928, 212] on icon "edit" at bounding box center [933, 210] width 10 height 10
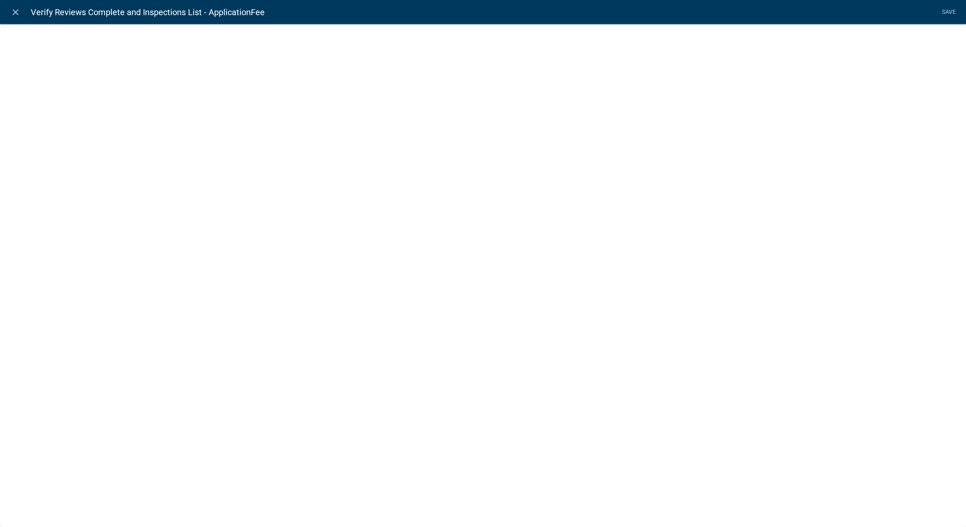
select select "fee"
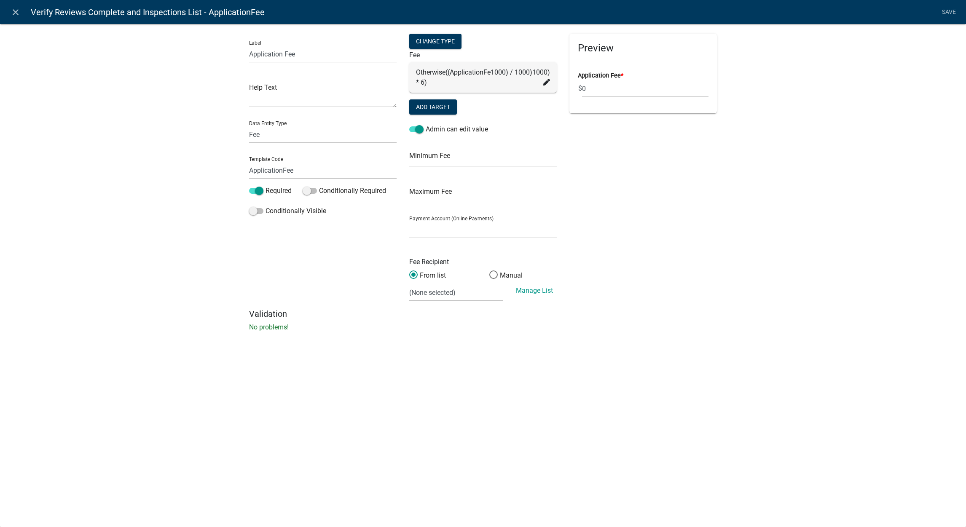
click at [550, 90] on div "Otherwise ((ApplicationFe1000) / 1000)1000) * 6)" at bounding box center [483, 77] width 148 height 30
click at [545, 86] on fa-icon at bounding box center [546, 83] width 7 height 10
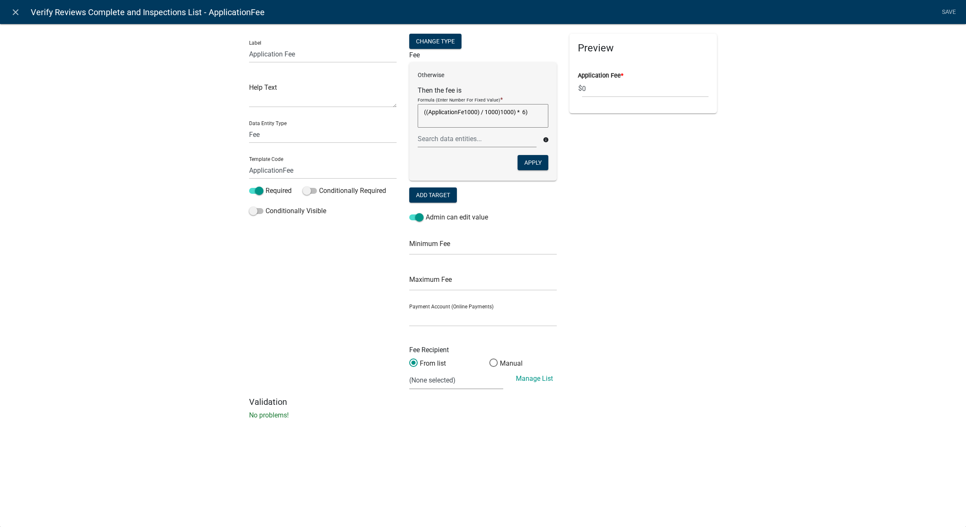
click at [522, 111] on textarea "((ApplicationFe1000) / 1000)1000) * 6)" at bounding box center [483, 116] width 131 height 24
click at [449, 38] on div "Change Type" at bounding box center [435, 41] width 52 height 15
select select "2"
click at [505, 111] on textarea "((ApplicationFe1000) / 1000)1000) * 6)" at bounding box center [483, 116] width 131 height 24
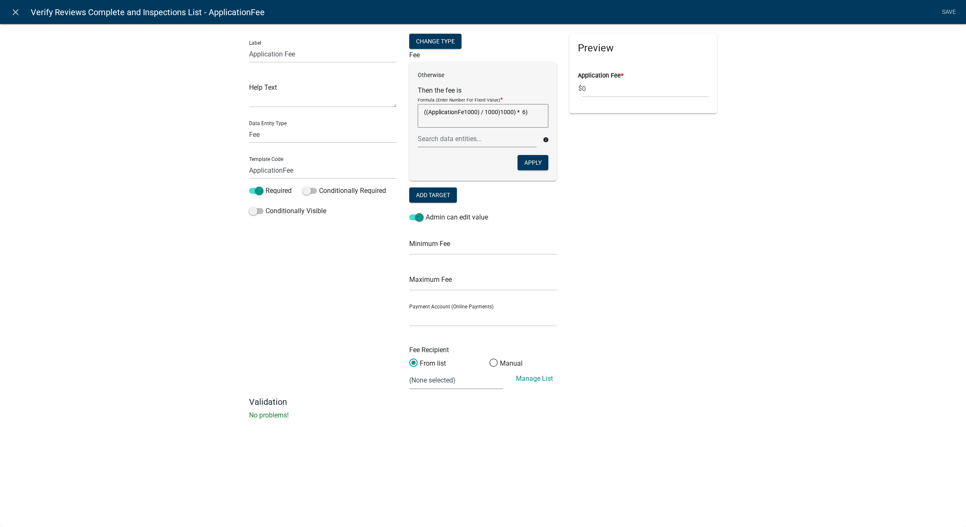
click at [505, 111] on textarea "((ApplicationFe1000) / 1000)1000) * 6)" at bounding box center [483, 116] width 131 height 24
click at [456, 38] on div "Change Type" at bounding box center [435, 41] width 52 height 15
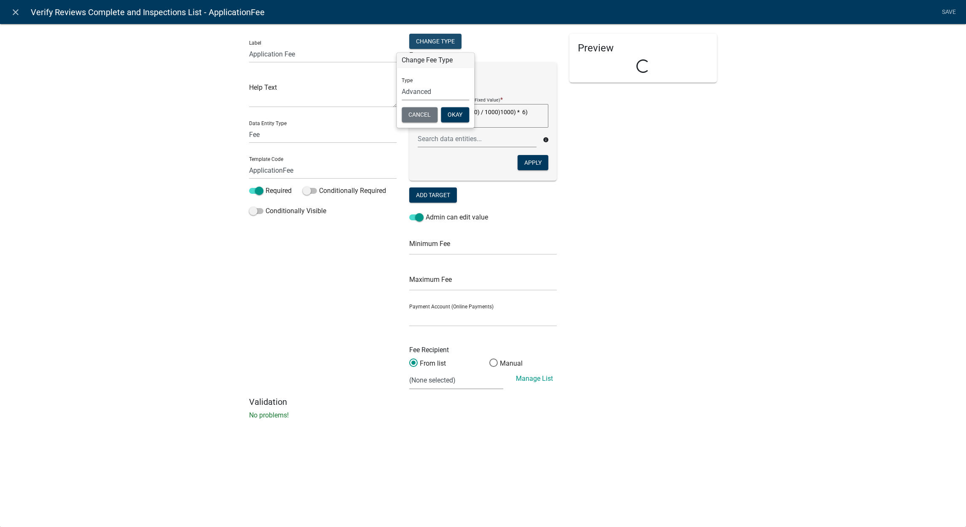
click at [435, 93] on select "Simple List Advanced" at bounding box center [435, 91] width 67 height 17
select select "0"
click at [402, 101] on select "Simple List Advanced" at bounding box center [435, 91] width 67 height 17
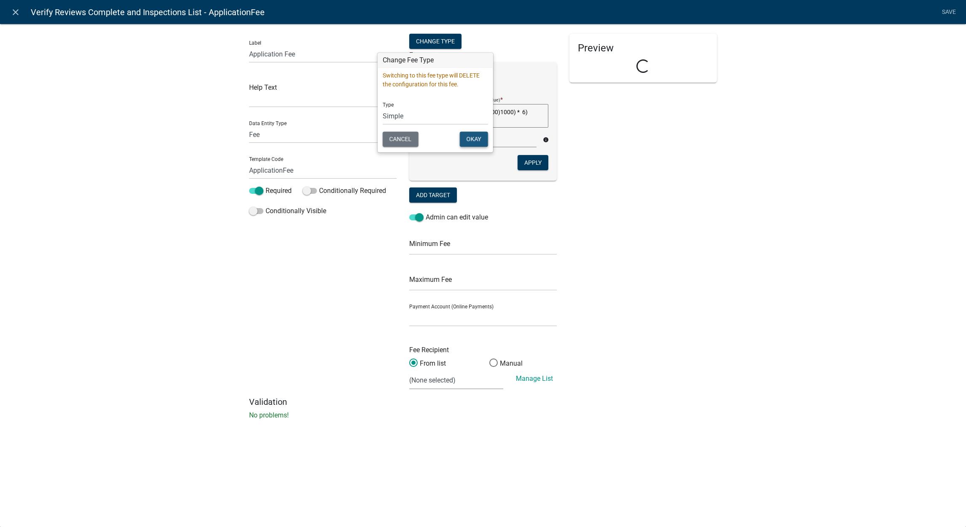
click at [469, 135] on button "Okay" at bounding box center [474, 139] width 28 height 15
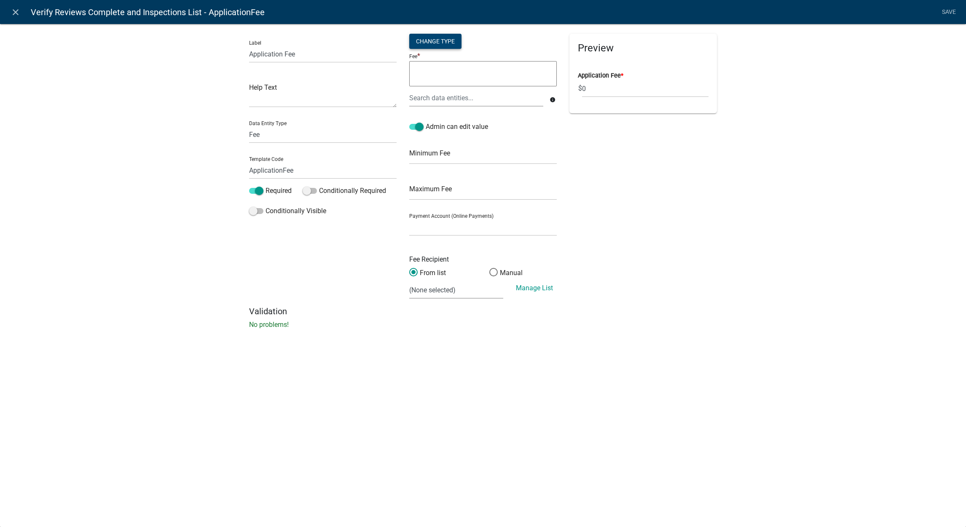
drag, startPoint x: 451, startPoint y: 41, endPoint x: 451, endPoint y: 48, distance: 7.6
click at [451, 40] on div "Change Type" at bounding box center [435, 41] width 52 height 15
drag, startPoint x: 444, startPoint y: 92, endPoint x: 444, endPoint y: 97, distance: 5.1
click at [444, 92] on select "Simple List Advanced" at bounding box center [435, 91] width 67 height 17
select select "2"
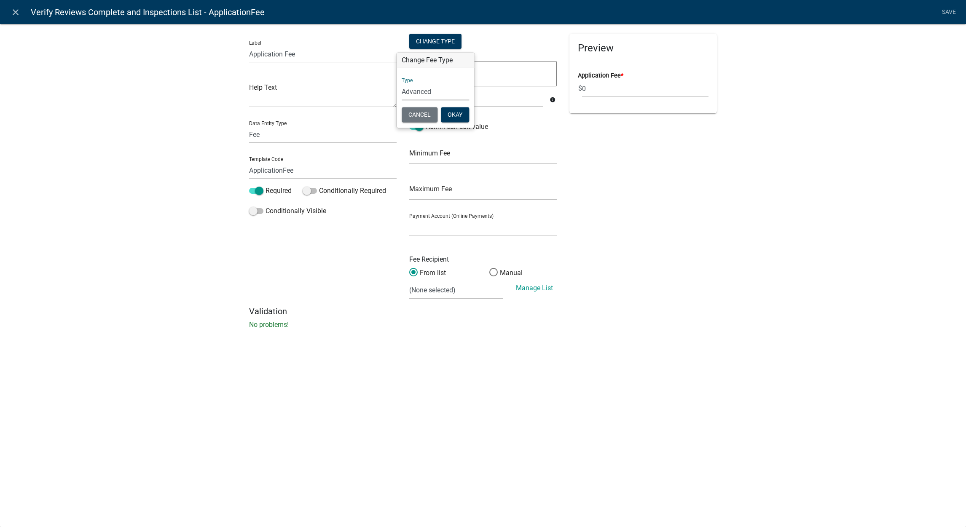
click at [402, 101] on select "Simple List Advanced" at bounding box center [435, 91] width 67 height 17
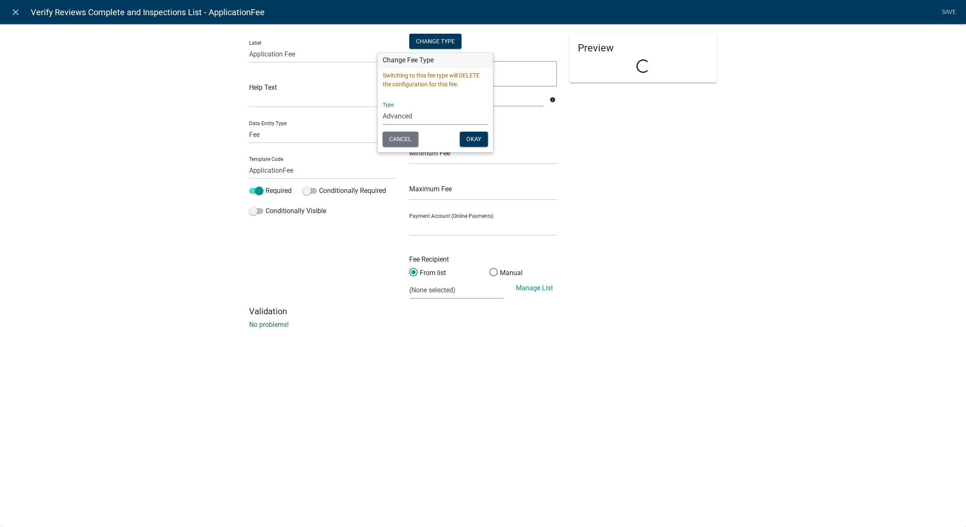
click at [483, 148] on div "Cancel Okay" at bounding box center [435, 140] width 105 height 17
click at [478, 140] on button "Okay" at bounding box center [474, 139] width 28 height 15
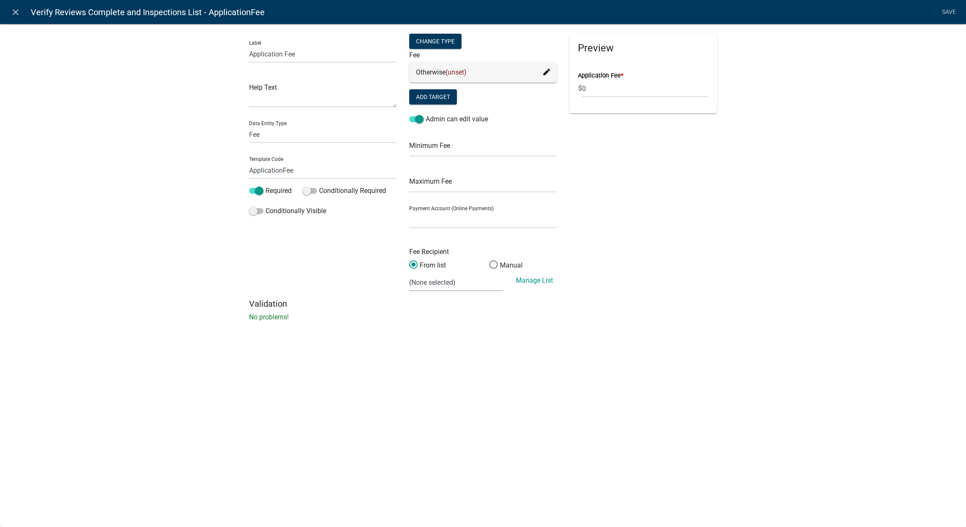
click at [545, 70] on icon at bounding box center [546, 72] width 7 height 7
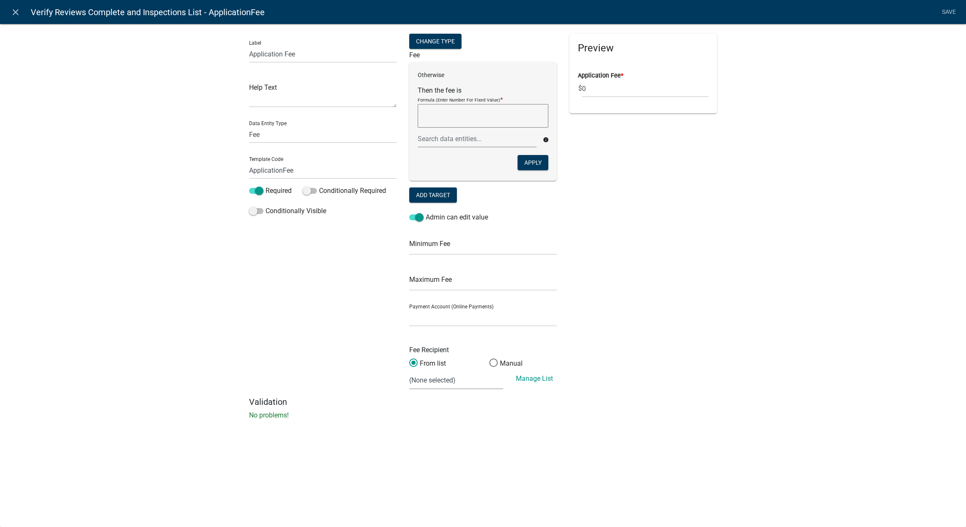
click at [457, 326] on form "Change Type Fee Otherwise Then the fee is Formula (Enter Number For Fixed Value…" at bounding box center [483, 212] width 148 height 356
click at [462, 313] on select at bounding box center [483, 317] width 148 height 17
click at [467, 319] on select at bounding box center [483, 317] width 148 height 17
click at [467, 326] on select at bounding box center [483, 317] width 148 height 17
select select
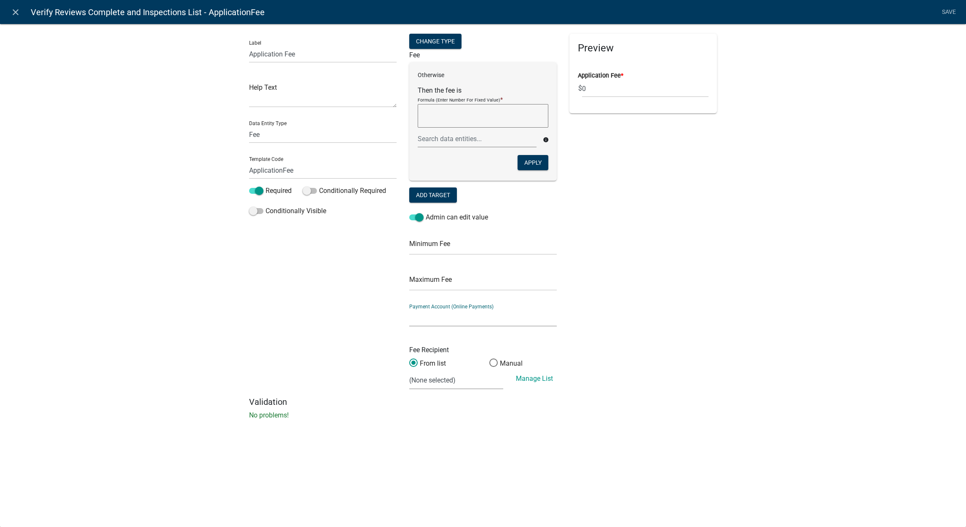
click at [409, 309] on select at bounding box center [483, 317] width 148 height 17
click at [489, 116] on textarea at bounding box center [483, 116] width 131 height 24
paste textarea "X $8 per 1000(100 minimum)"
type textarea "X"
type textarea "100"
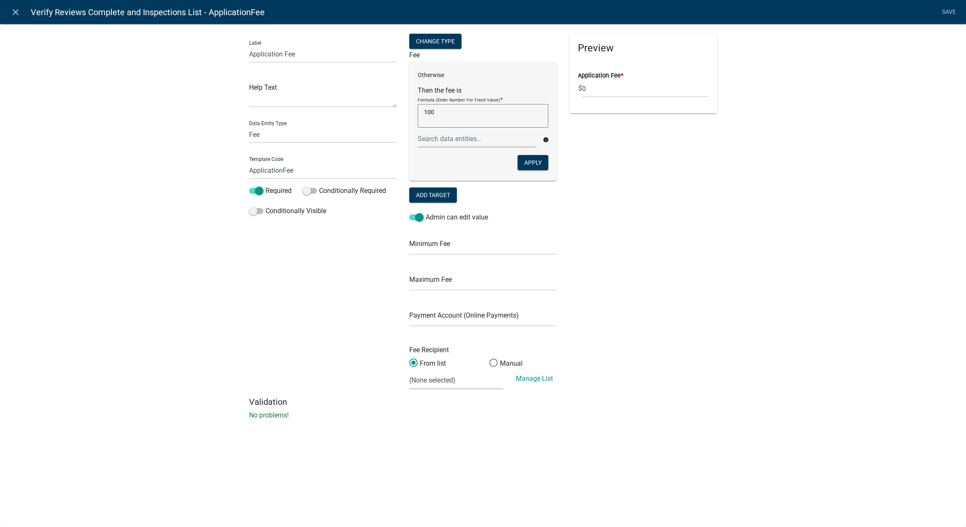
click at [438, 68] on div "Otherwise Then the fee is Formula (Enter Number For Fixed Value) * 100 100 info…" at bounding box center [483, 121] width 148 height 118
click at [441, 199] on button "Add Target" at bounding box center [433, 195] width 48 height 15
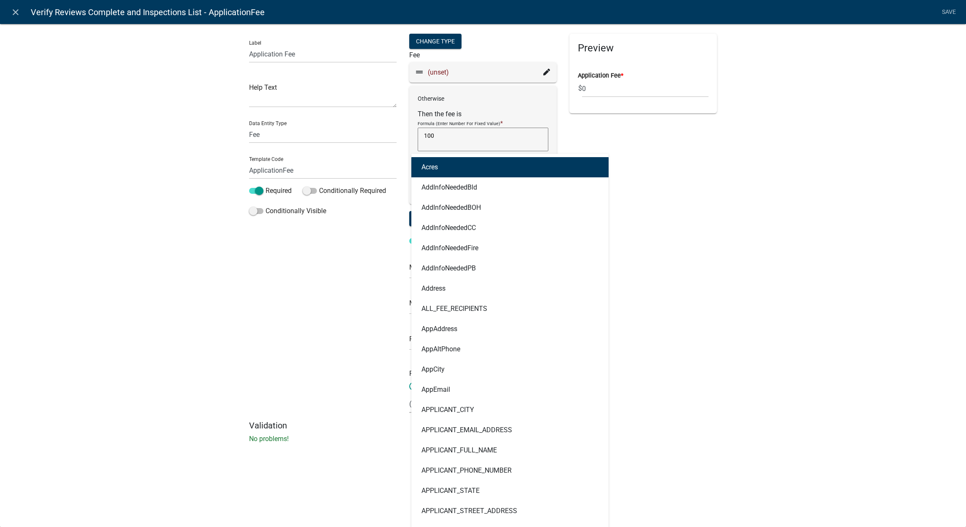
click at [519, 169] on div "Acres AddInfoNeededBld AddInfoNeededBOH AddInfoNeededCC AddInfoNeededFire AddIn…" at bounding box center [476, 162] width 131 height 17
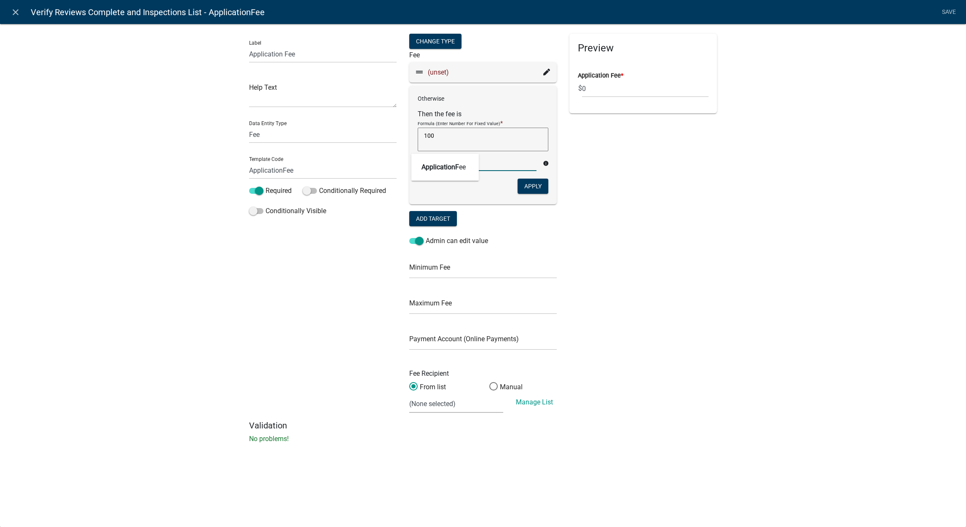
type input "applicationfee"
click at [462, 166] on span "ApplicationFee" at bounding box center [443, 167] width 44 height 8
type textarea "100ApplicationFee"
click at [484, 139] on textarea "100ApplicationFee" at bounding box center [483, 140] width 131 height 24
click at [498, 135] on textarea "100${${ApplicationFee}}" at bounding box center [483, 140] width 131 height 24
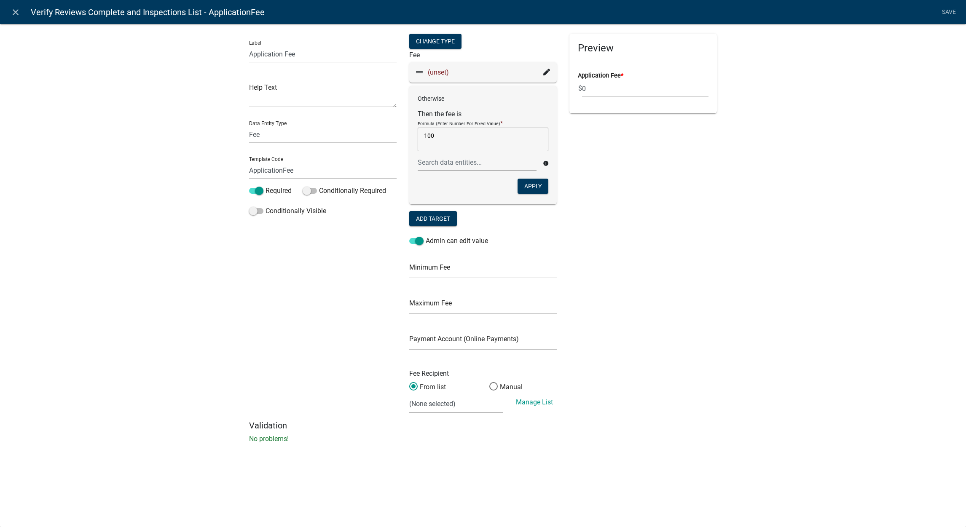
type textarea "100"
click at [523, 107] on div "Otherwise Then the fee is Formula (Enter Number For Fixed Value) * 100 100 info…" at bounding box center [483, 145] width 148 height 118
click at [496, 99] on p "Otherwise" at bounding box center [483, 98] width 131 height 9
click at [457, 99] on p "Otherwise" at bounding box center [483, 98] width 131 height 9
click at [434, 97] on p "Otherwise" at bounding box center [483, 98] width 131 height 9
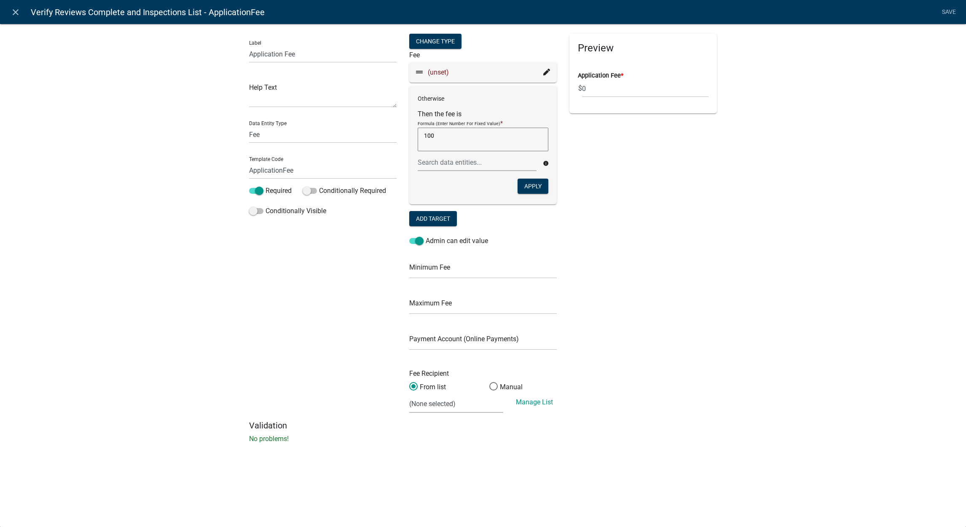
click at [547, 74] on icon at bounding box center [546, 72] width 7 height 7
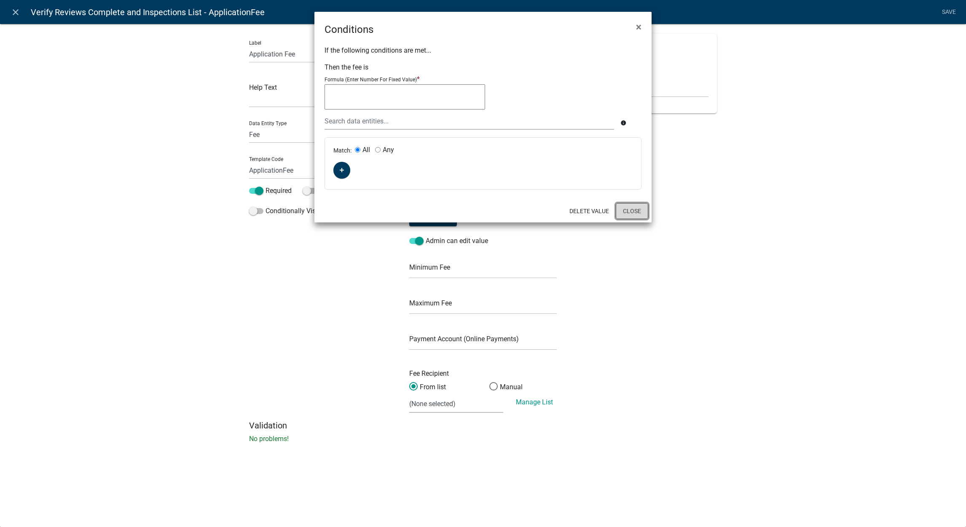
click at [623, 208] on button "Close" at bounding box center [632, 211] width 32 height 16
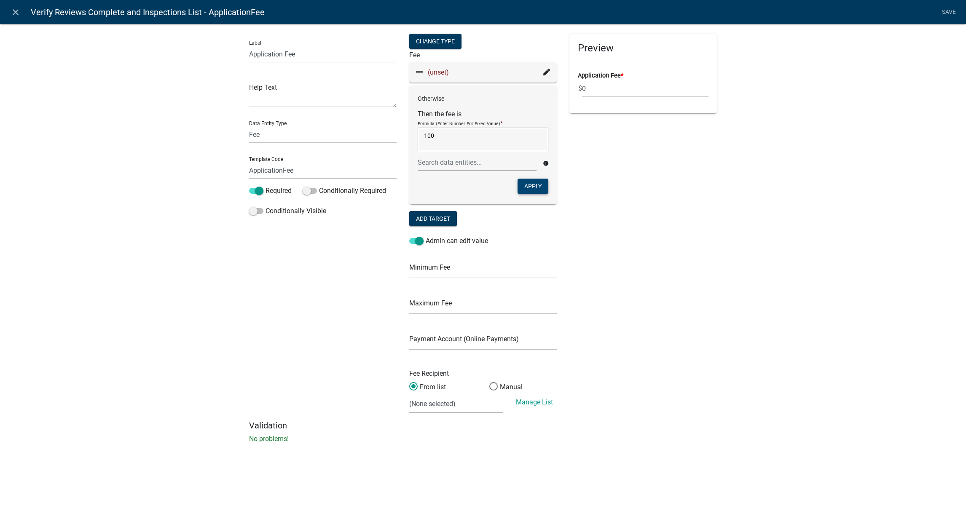
click at [533, 184] on button "Apply" at bounding box center [533, 186] width 31 height 15
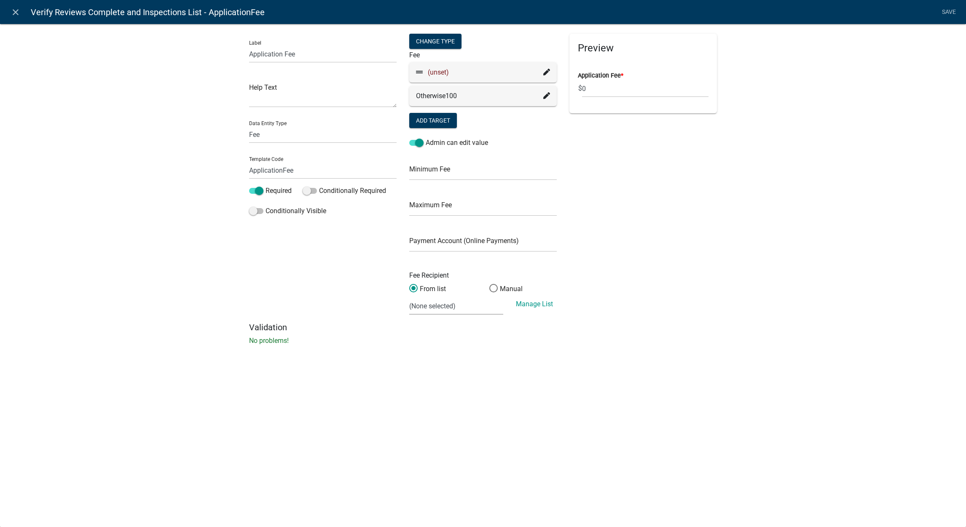
click at [543, 75] on icon at bounding box center [546, 72] width 7 height 7
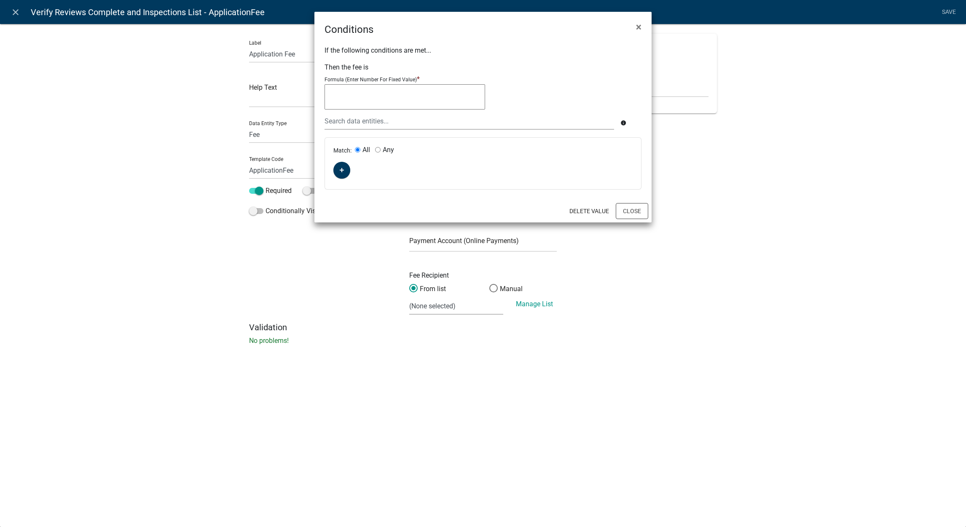
click at [467, 106] on textarea at bounding box center [405, 96] width 161 height 25
click at [343, 175] on button "button" at bounding box center [341, 170] width 17 height 17
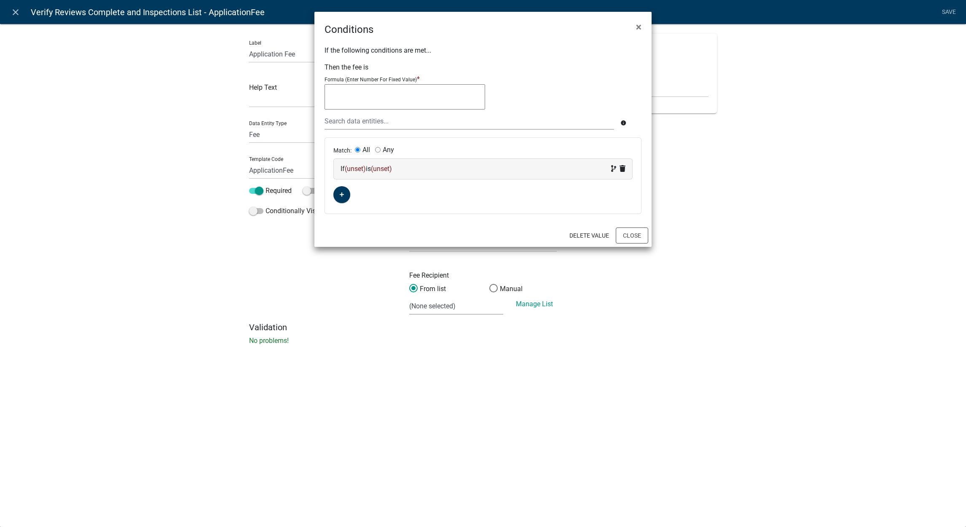
click at [364, 168] on span "(unset)" at bounding box center [355, 169] width 21 height 8
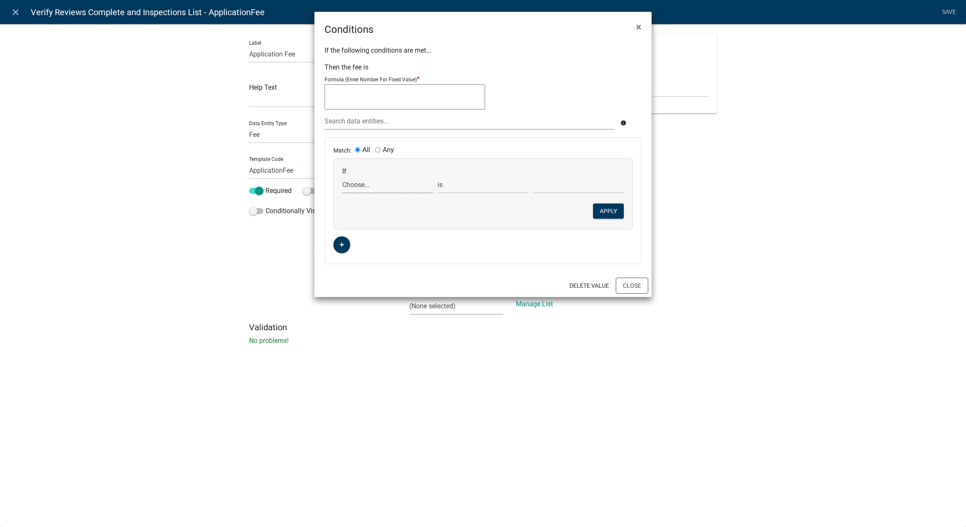
click at [374, 182] on select "Choose... Acres AddInfoNeededBld AddInfoNeededBOH AddInfoNeededCC AddInfoNeeded…" at bounding box center [387, 184] width 91 height 17
select select "28: ApplicationFee"
click at [342, 176] on select "Choose... Acres AddInfoNeededBld AddInfoNeededBOH AddInfoNeededCC AddInfoNeeded…" at bounding box center [387, 184] width 91 height 17
click at [456, 189] on select "is is not exists does not exist is greater than is less than contains does not …" at bounding box center [482, 184] width 91 height 17
click at [452, 187] on select "is is not exists does not exist is greater than is less than contains does not …" at bounding box center [482, 184] width 91 height 17
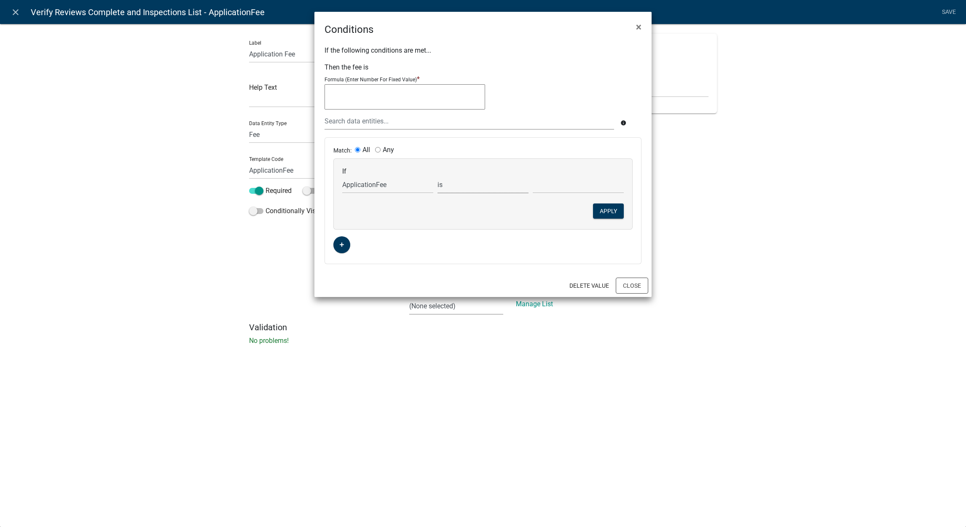
select select "3: <"
click at [437, 176] on select "is is not exists does not exist is greater than is less than contains does not …" at bounding box center [482, 184] width 91 height 17
click at [552, 189] on input "text" at bounding box center [578, 184] width 91 height 17
type input "100"
click at [553, 148] on div "Match: All Any" at bounding box center [482, 150] width 299 height 9
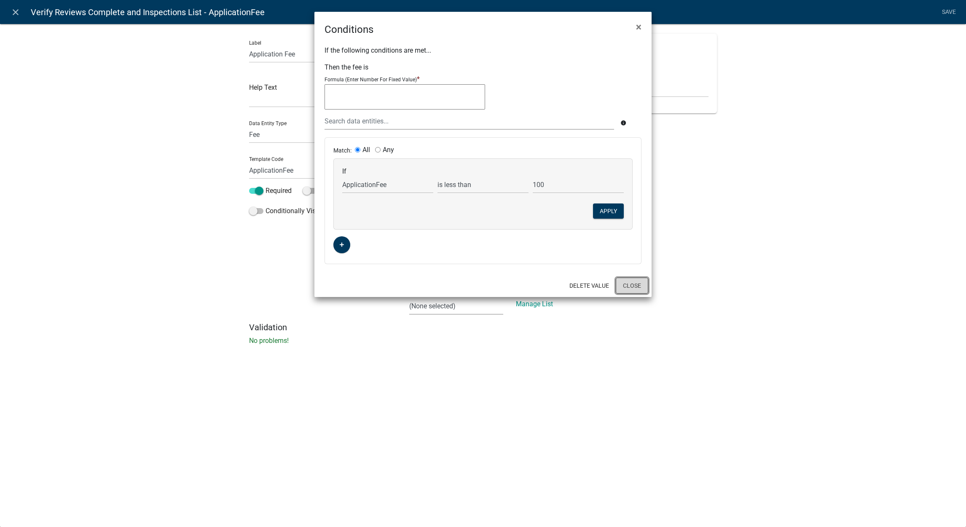
click at [628, 290] on button "Close" at bounding box center [632, 286] width 32 height 16
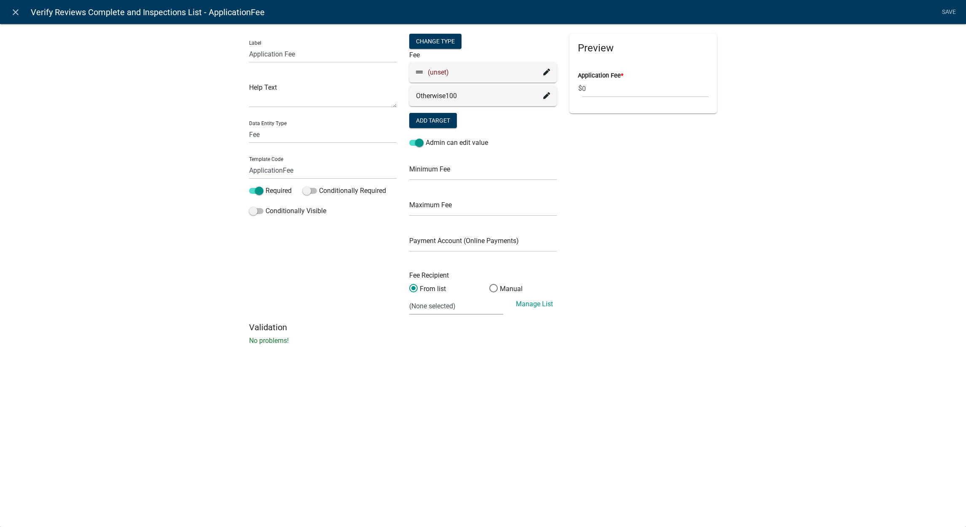
click at [544, 74] on icon at bounding box center [546, 72] width 7 height 7
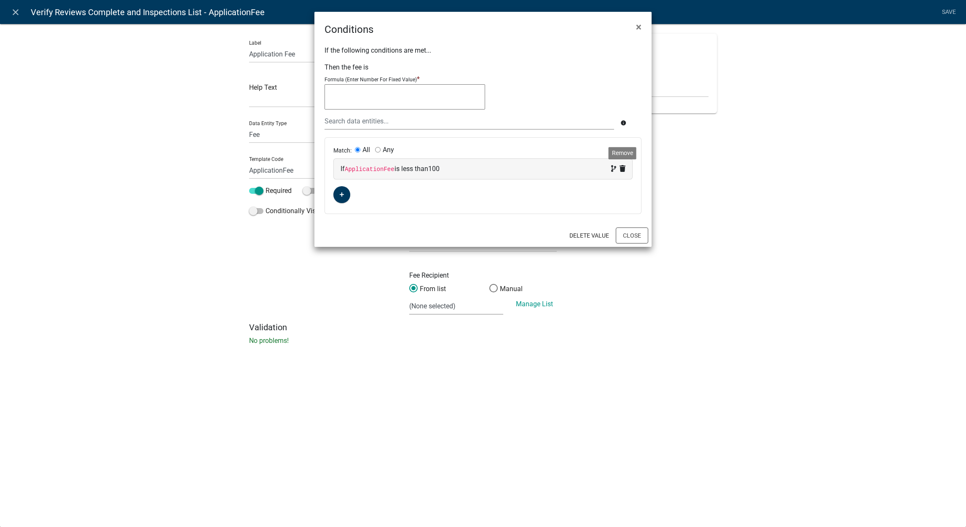
click at [623, 169] on icon at bounding box center [623, 168] width 6 height 7
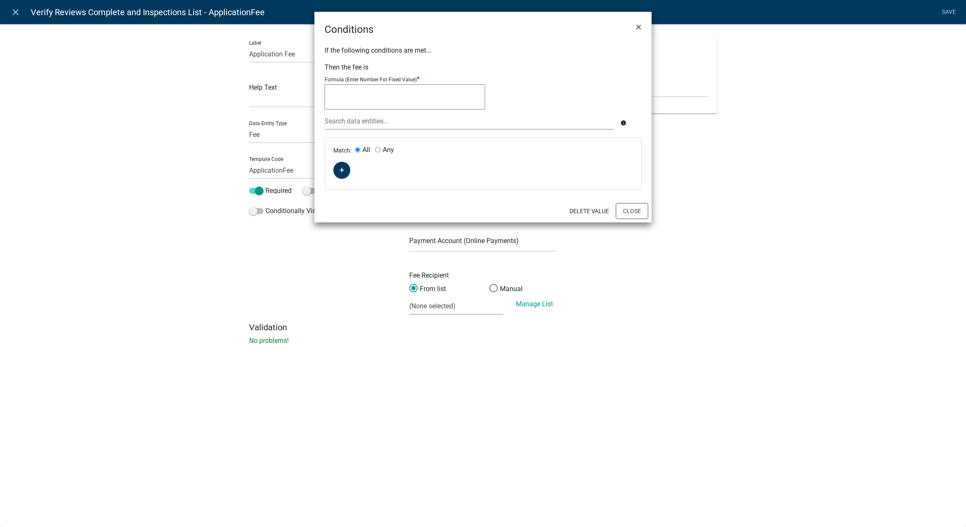
click at [462, 104] on textarea at bounding box center [405, 96] width 161 height 25
type textarea "100"
click at [625, 209] on button "Close" at bounding box center [632, 211] width 32 height 16
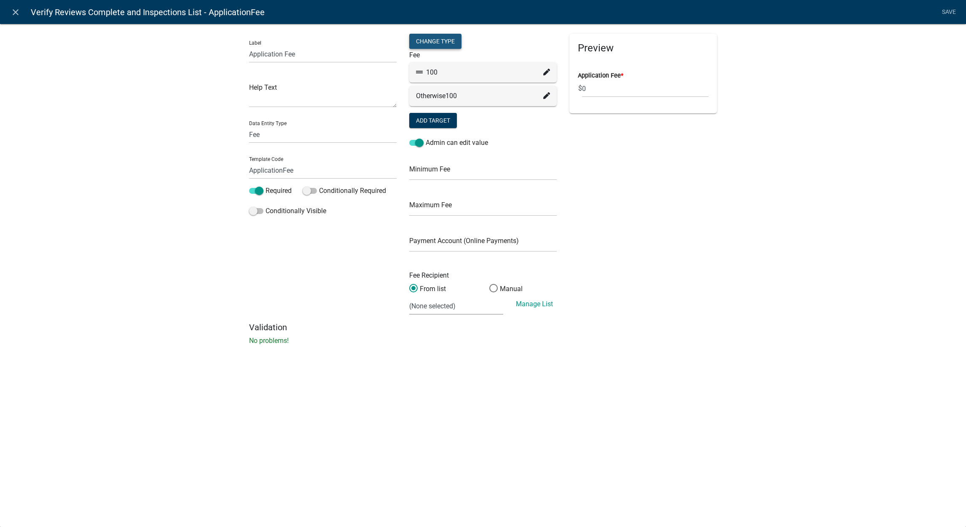
click at [451, 43] on div "Change Type" at bounding box center [435, 41] width 52 height 15
select select "2"
click at [459, 115] on button "Okay" at bounding box center [455, 114] width 28 height 15
click at [945, 15] on link "Save" at bounding box center [948, 12] width 21 height 16
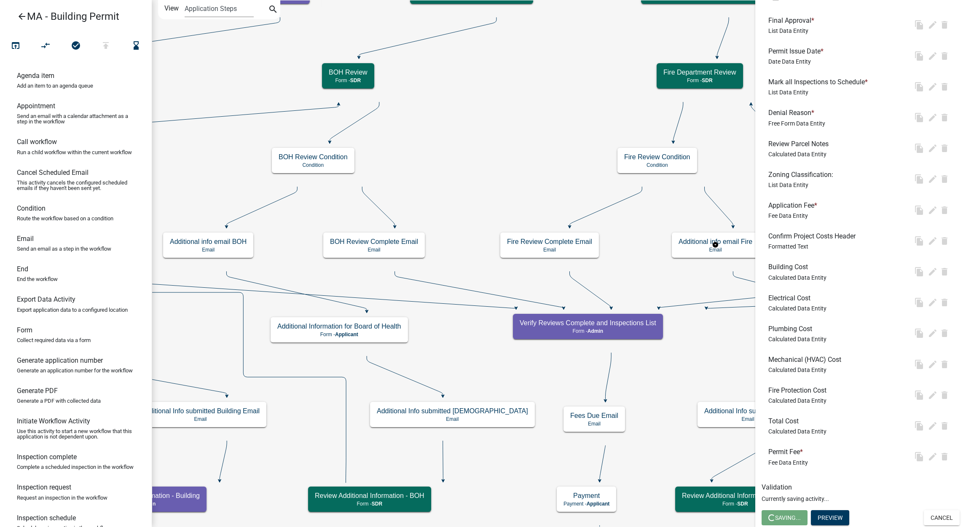
scroll to position [0, 0]
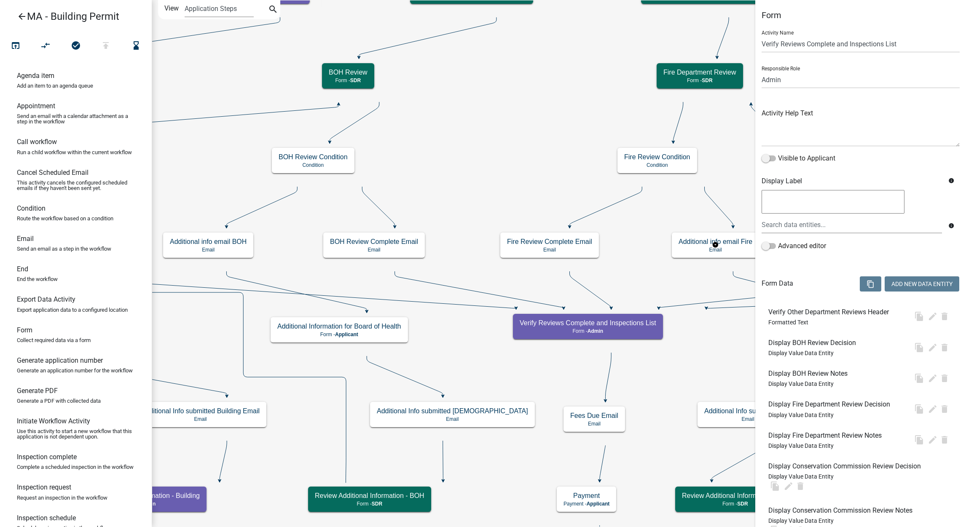
select select "1617A353-6361-48C5-9BA0-CE34FD9B68F8"
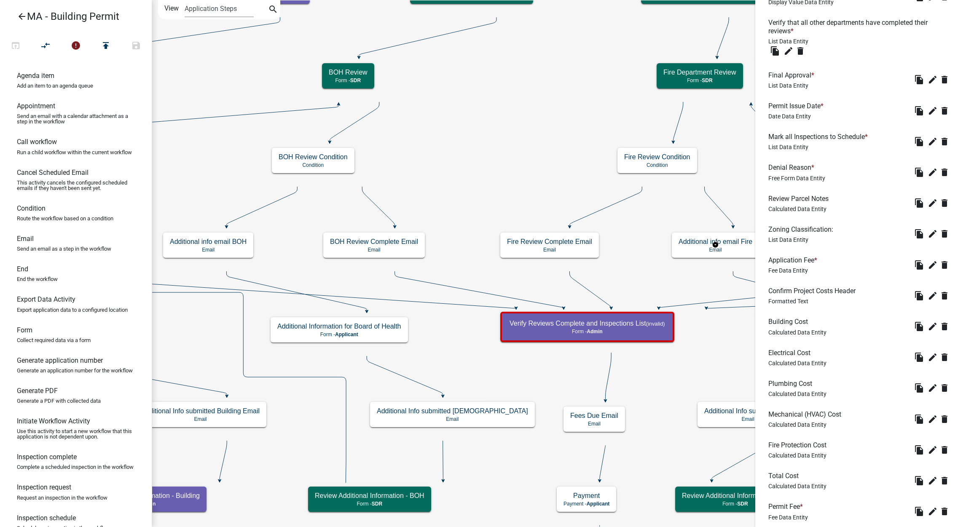
scroll to position [649, 0]
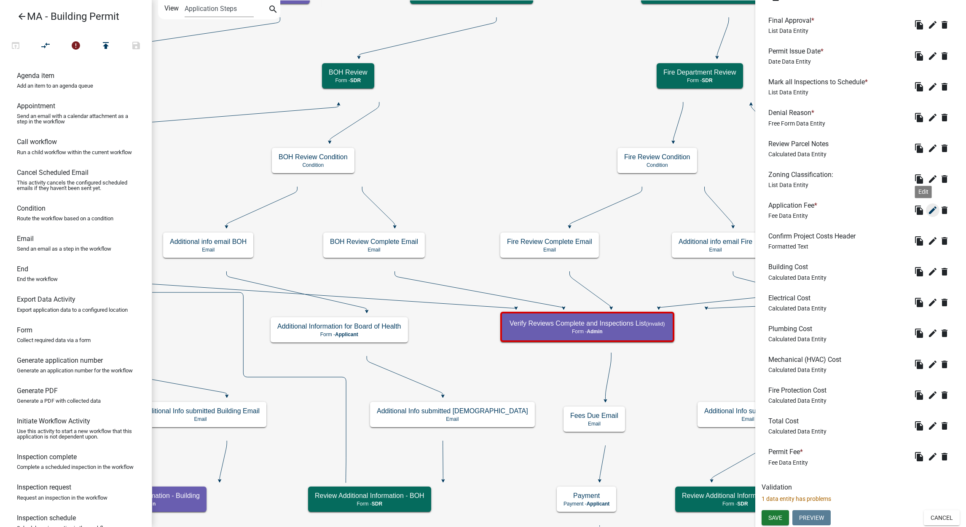
click at [928, 213] on icon "edit" at bounding box center [933, 210] width 10 height 10
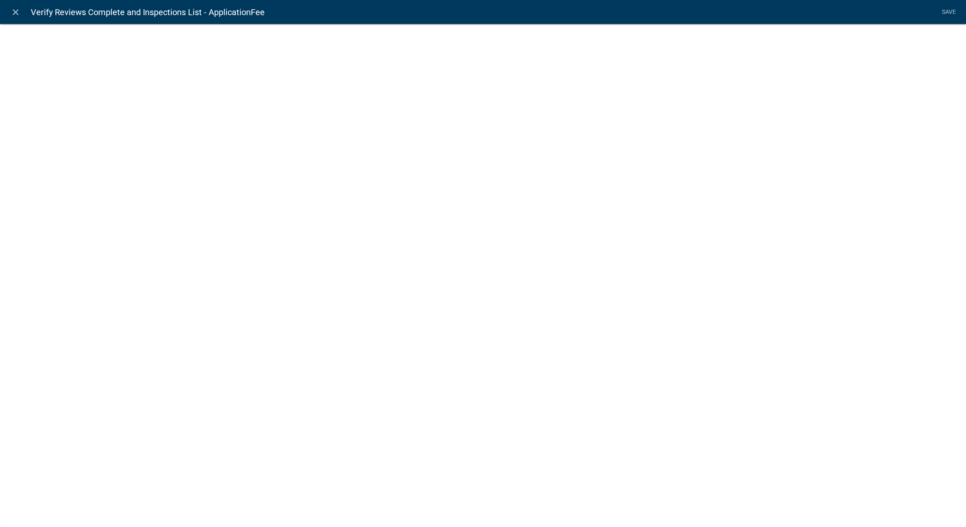
select select "fee"
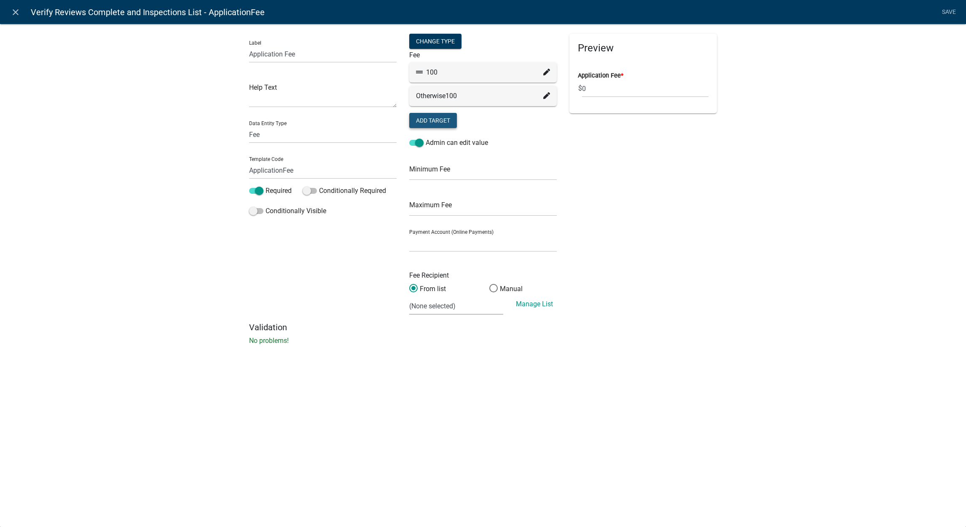
click at [443, 115] on button "Add Target" at bounding box center [433, 120] width 48 height 15
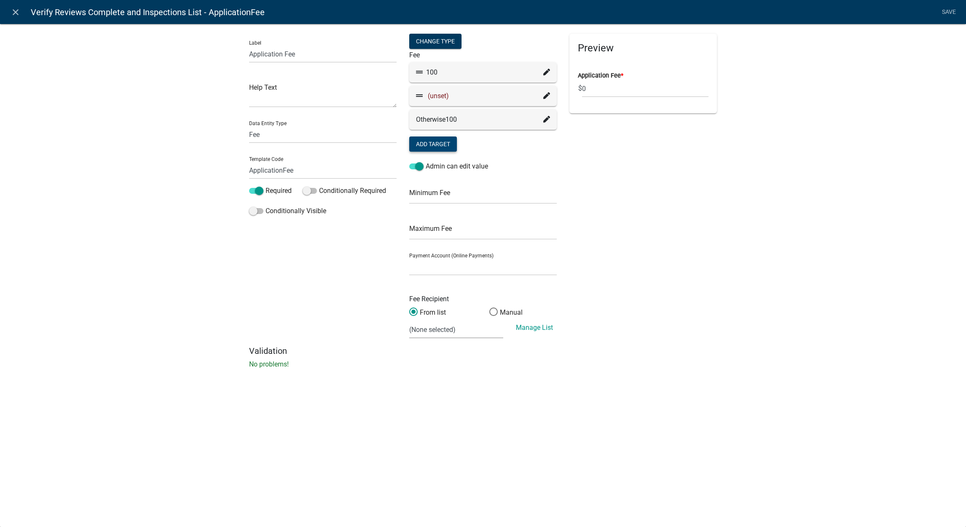
click at [548, 94] on icon at bounding box center [546, 95] width 7 height 7
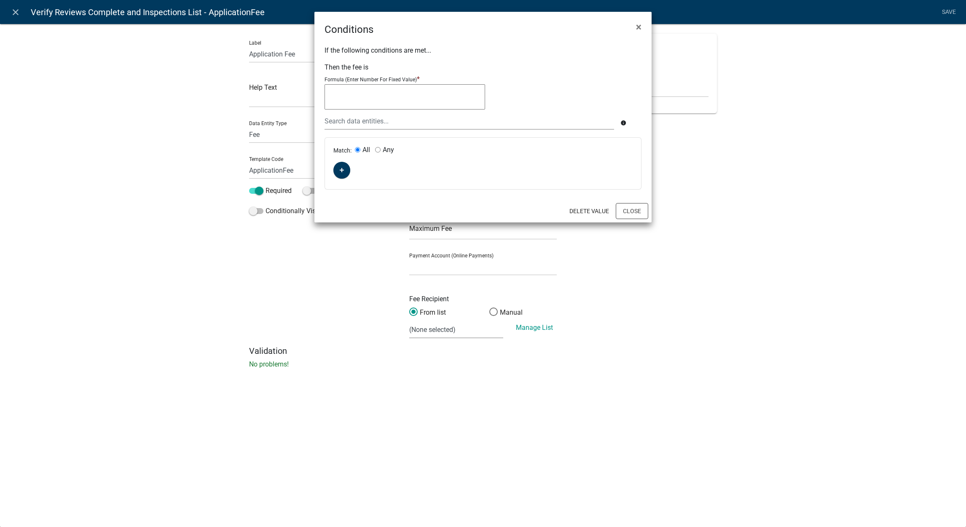
click at [441, 107] on textarea at bounding box center [405, 96] width 161 height 25
click at [346, 93] on textarea "100+(8(ApplicationFee))" at bounding box center [405, 96] width 161 height 25
click at [427, 94] on textarea "100(8(ApplicationFee))" at bounding box center [405, 96] width 161 height 25
type textarea "100((8(ApplicationFee))"
click at [643, 26] on button "×" at bounding box center [638, 27] width 19 height 24
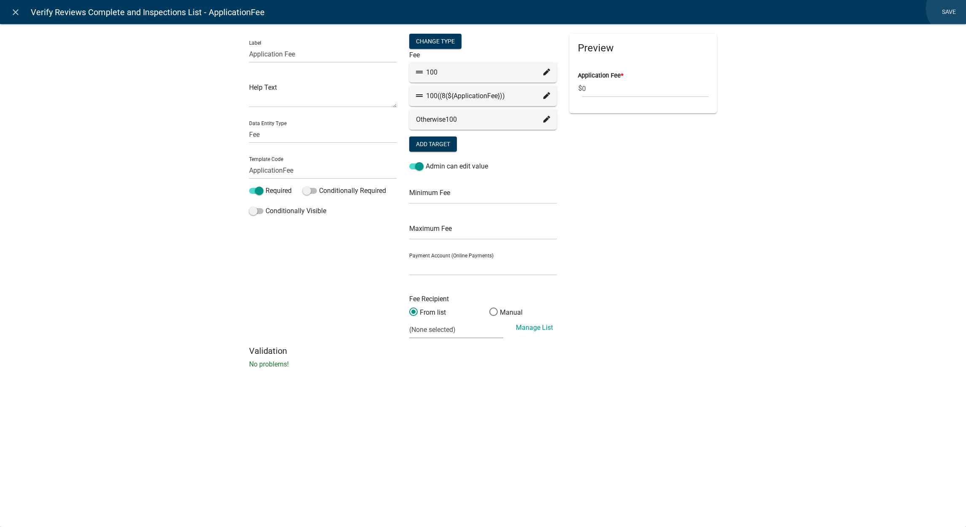
click at [953, 9] on link "Save" at bounding box center [948, 12] width 21 height 16
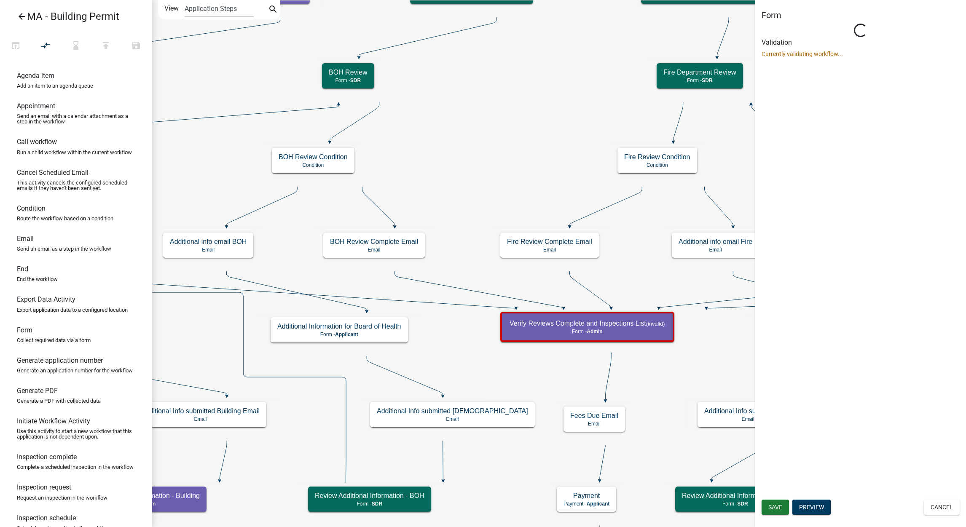
scroll to position [0, 0]
select select "1617A353-6361-48C5-9BA0-CE34FD9B68F8"
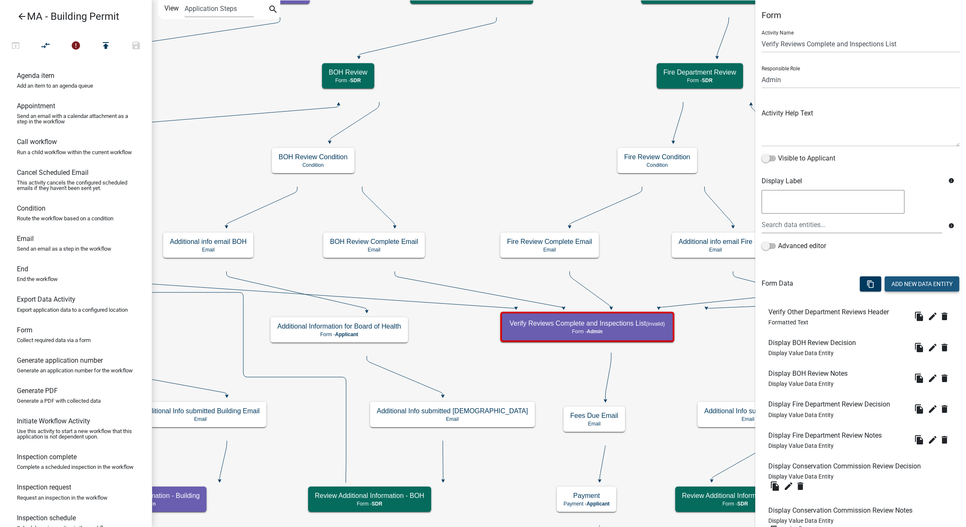
click at [885, 288] on button "Add New Data Entity" at bounding box center [922, 283] width 75 height 15
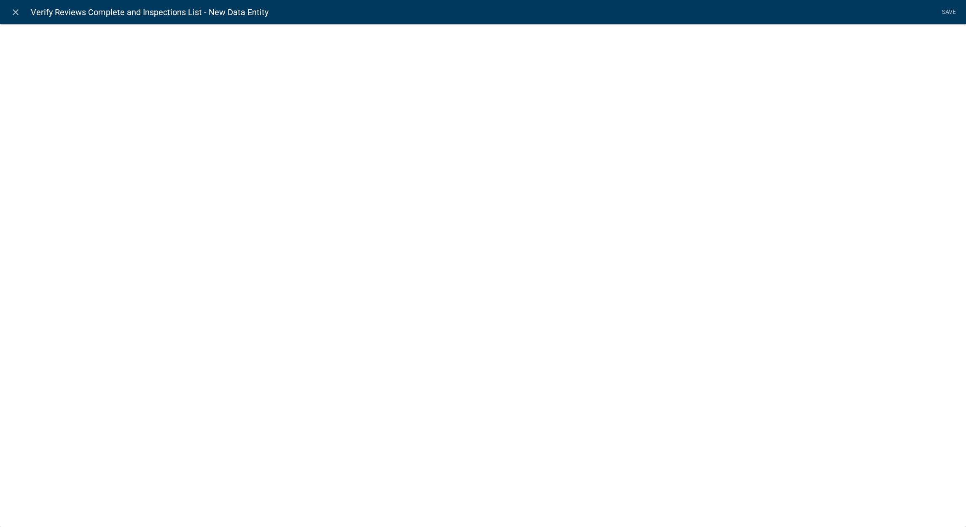
select select
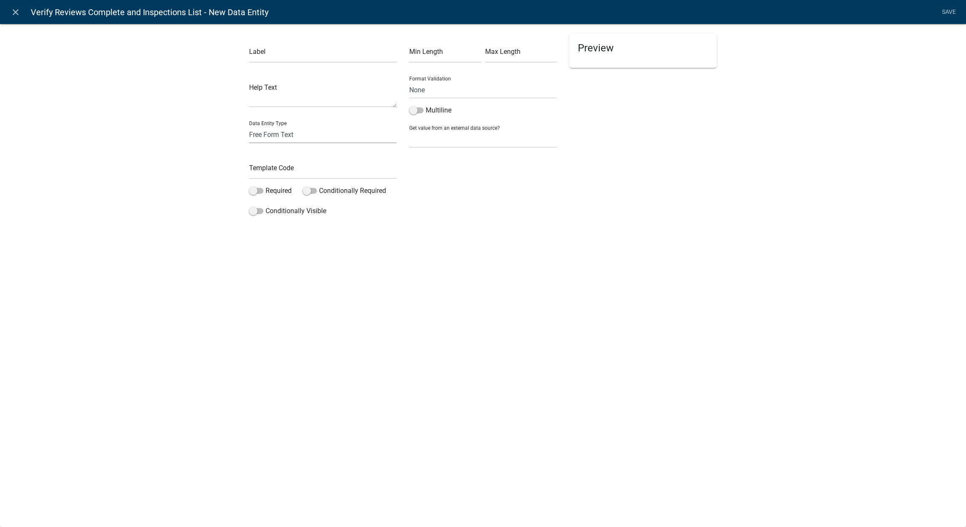
click at [304, 132] on select "Free Form Text Document Display Entity Value Fee Numeric Data Date Map Sketch D…" at bounding box center [323, 134] width 148 height 17
select select "numeric-data"
click at [249, 126] on select "Free Form Text Document Display Entity Value Fee Numeric Data Date Map Sketch D…" at bounding box center [323, 134] width 148 height 17
select select "numeric-data"
select select
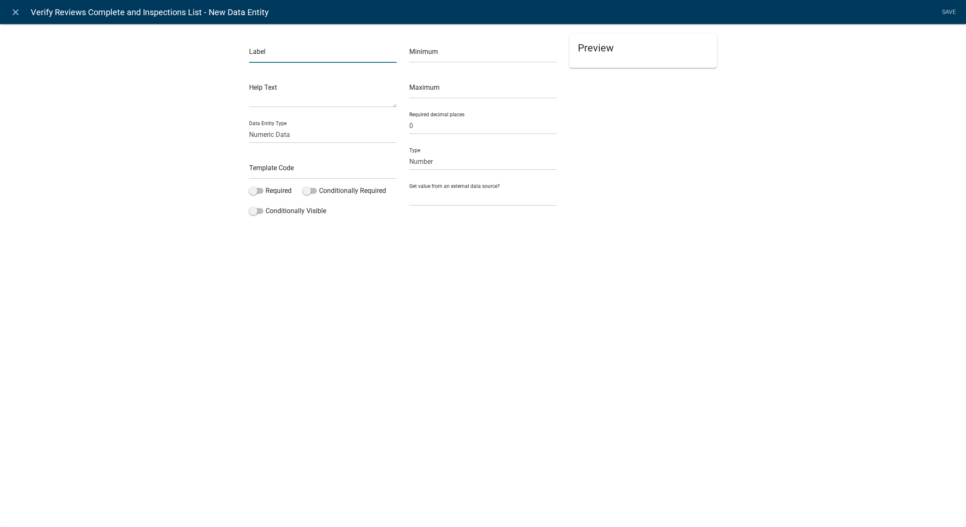
click at [319, 61] on input "text" at bounding box center [323, 54] width 148 height 17
type input "Application Fee"
click at [121, 148] on div "Label Application Fee Help Text Data Entity Type Free Form Text Document Displa…" at bounding box center [483, 123] width 966 height 227
click at [271, 167] on input "text" at bounding box center [323, 170] width 148 height 17
click at [95, 298] on div "close Verify Reviews Complete and Inspections List - New Data Entity Save Label…" at bounding box center [483, 263] width 966 height 527
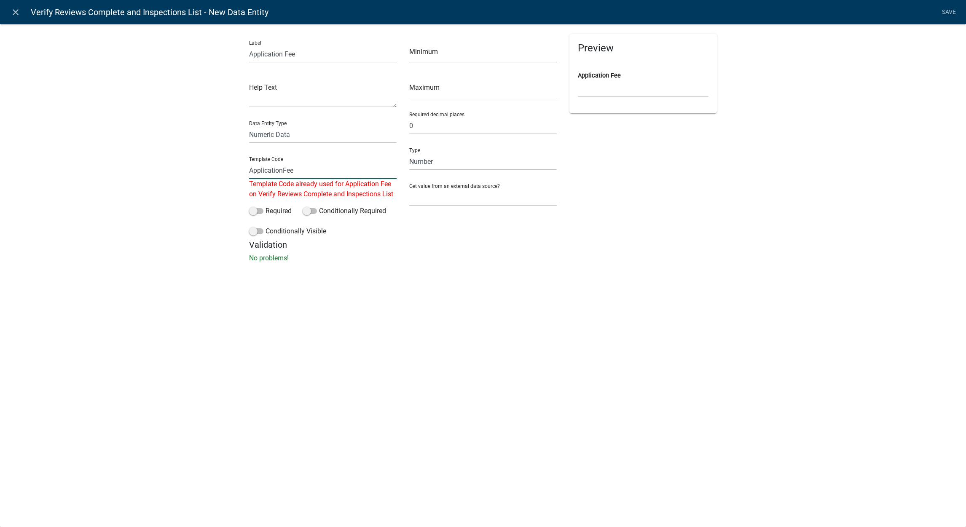
click at [304, 173] on input "ApplicationFee" at bounding box center [323, 170] width 148 height 17
type input "ApplicationInput"
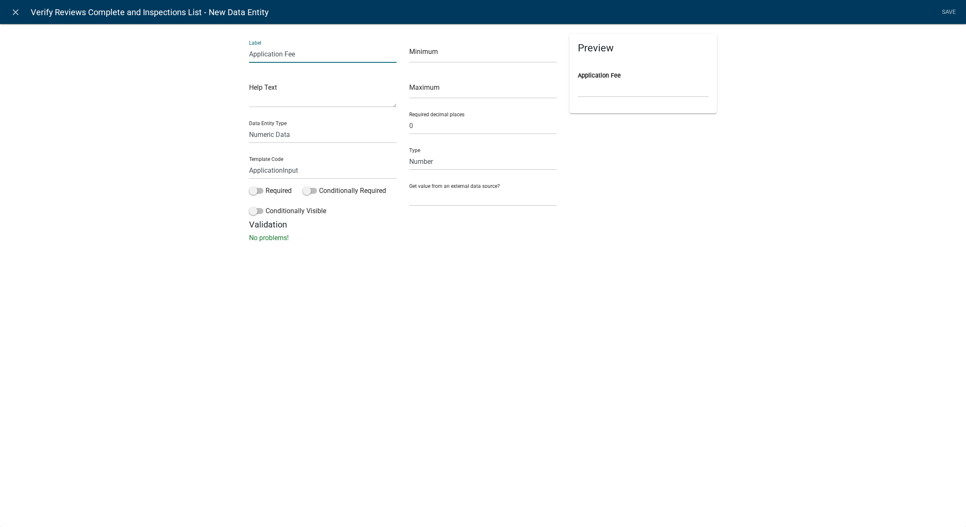
click at [327, 55] on input "Application Fee" at bounding box center [323, 54] width 148 height 17
type input "Application Input"
click at [259, 192] on span at bounding box center [256, 191] width 14 height 6
click at [266, 186] on input "Required" at bounding box center [266, 186] width 0 height 0
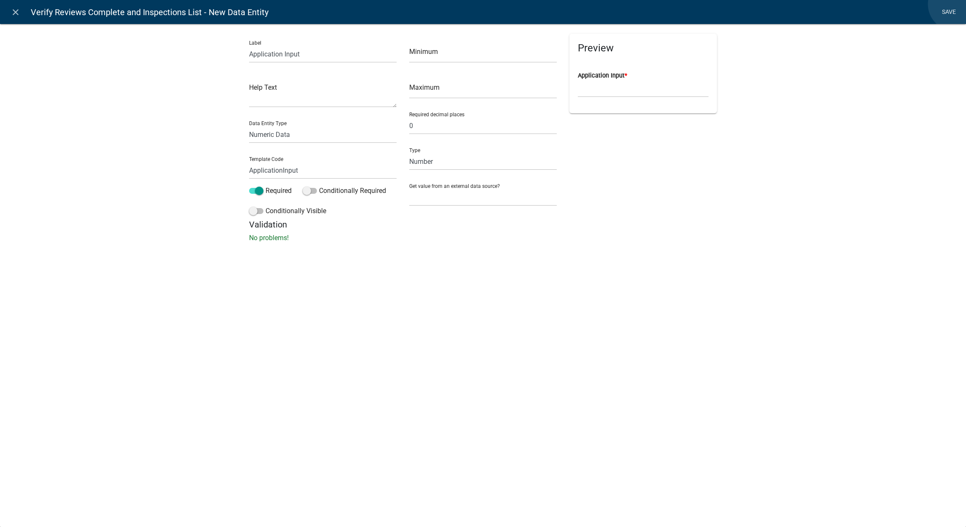
click at [955, 4] on link "Save" at bounding box center [948, 12] width 21 height 16
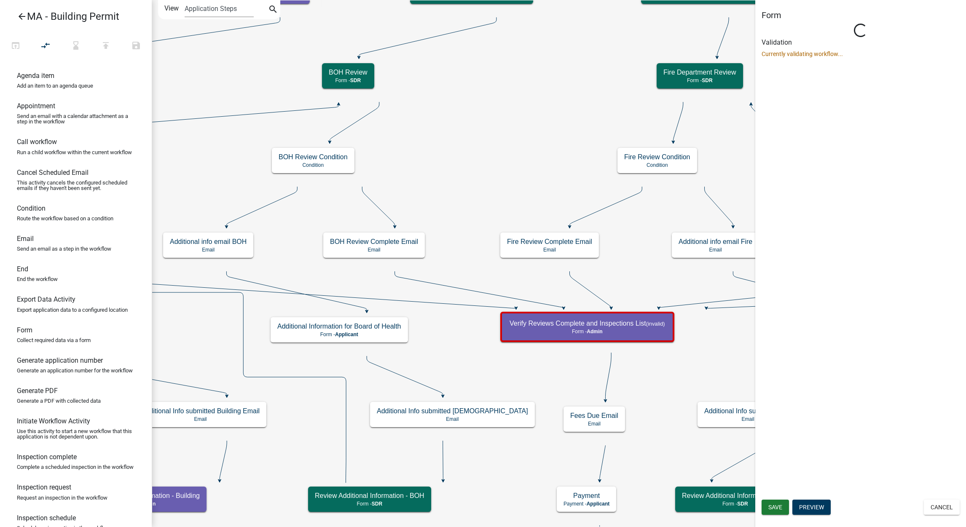
select select "1617A353-6361-48C5-9BA0-CE34FD9B68F8"
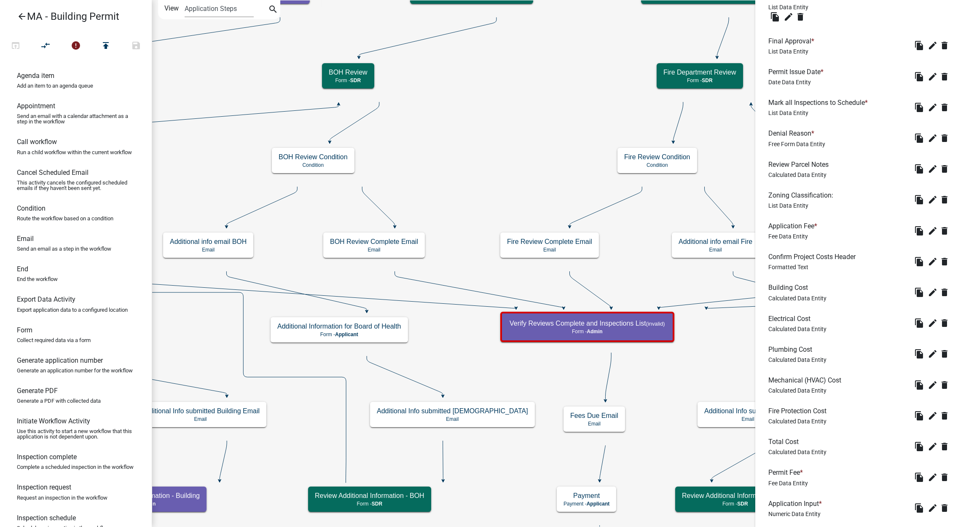
scroll to position [679, 0]
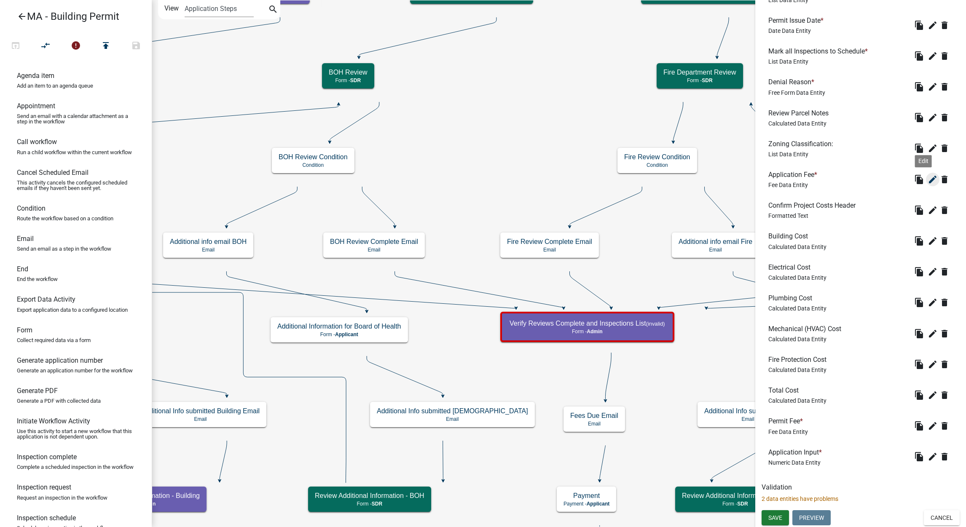
click at [928, 182] on icon "edit" at bounding box center [933, 179] width 10 height 10
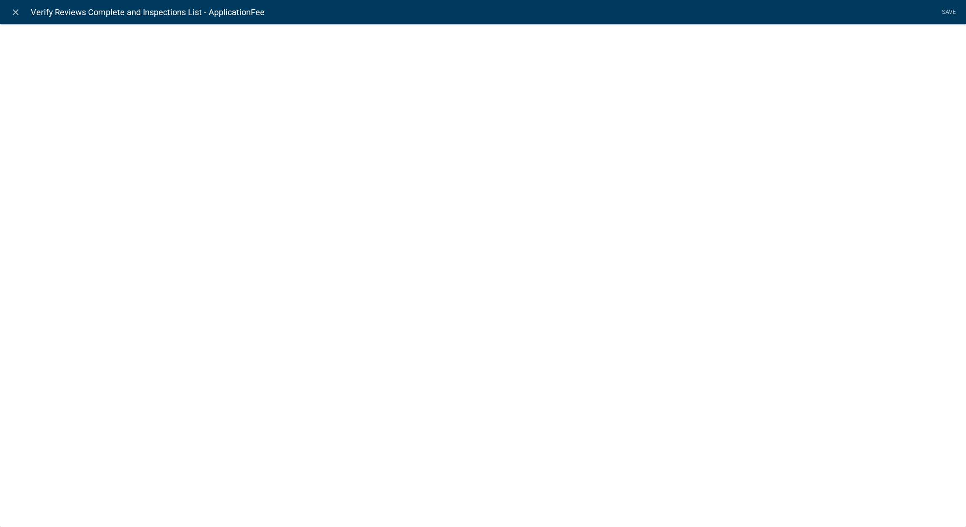
select select "fee"
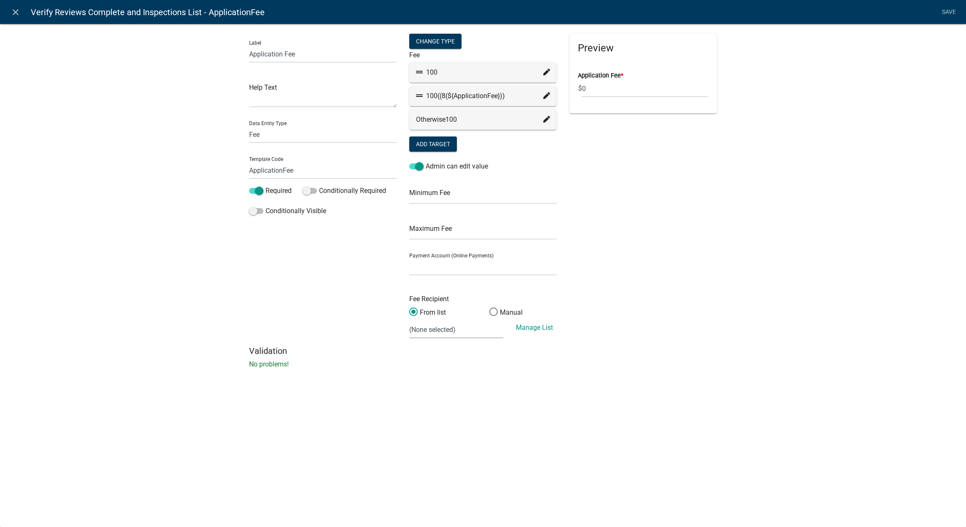
click at [545, 93] on icon at bounding box center [546, 95] width 7 height 7
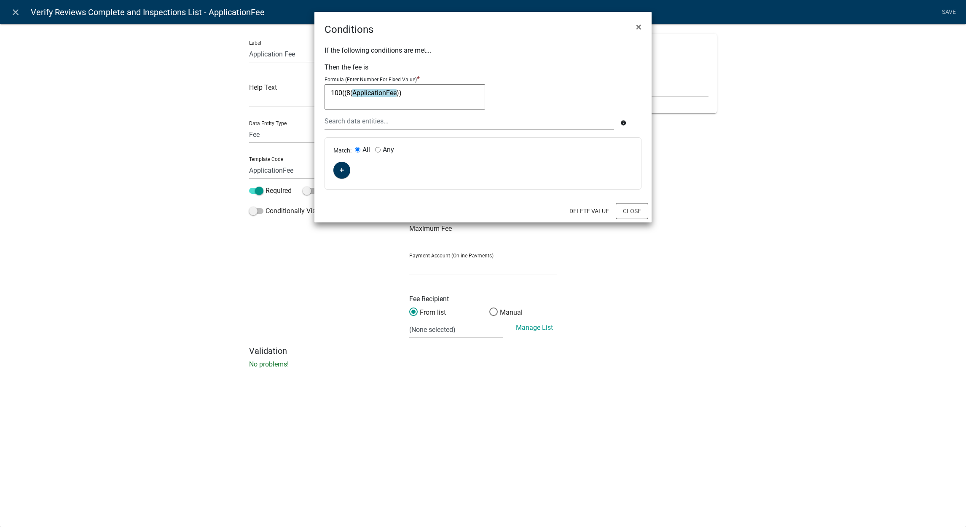
click at [381, 94] on textarea "100((8(ApplicationFee))" at bounding box center [405, 96] width 161 height 25
type textarea "100((8(A))"
click at [880, 282] on ngb-modal-window "Conditions × If the following conditions are met... Then the fee is Formula (En…" at bounding box center [483, 263] width 966 height 527
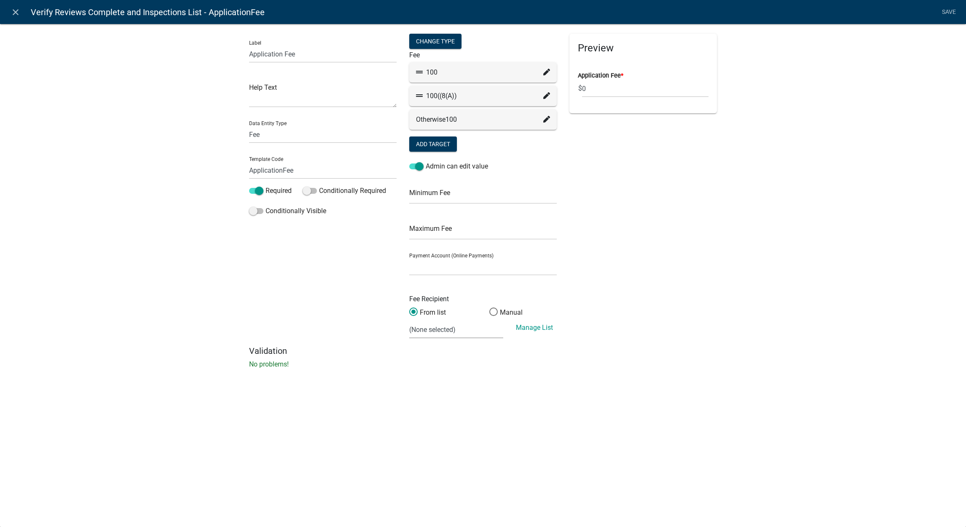
click at [545, 98] on icon at bounding box center [546, 95] width 7 height 7
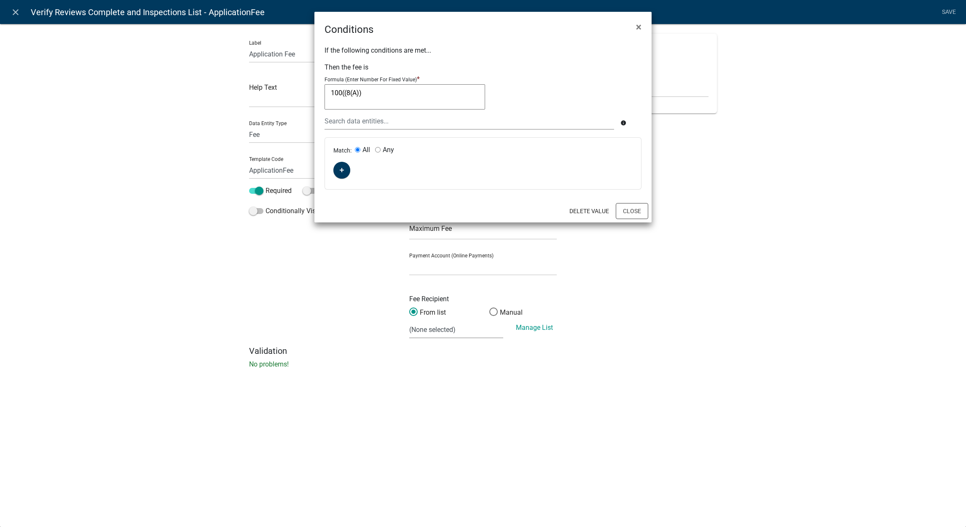
click at [413, 94] on textarea "100((8(A))" at bounding box center [405, 96] width 161 height 25
type textarea "100((8(ApplicationInput)"
click at [620, 210] on button "Close" at bounding box center [632, 211] width 32 height 16
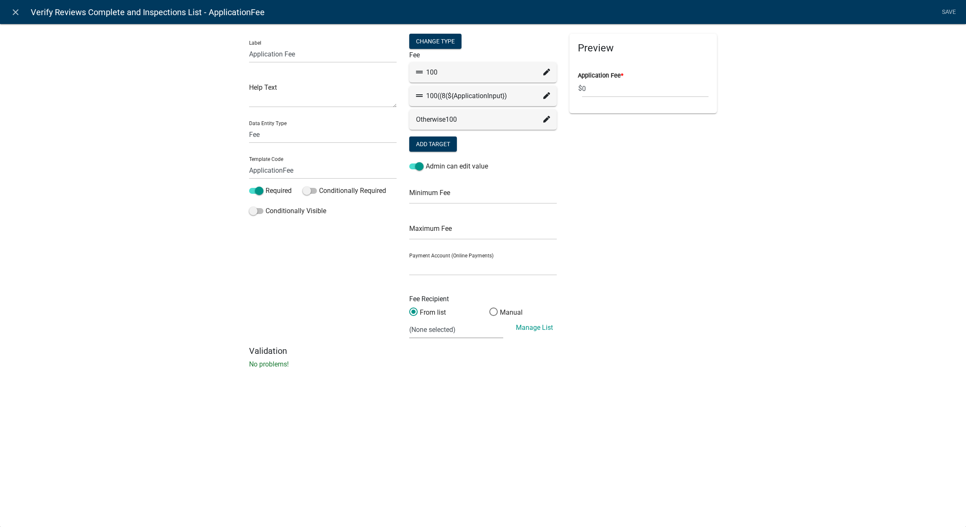
click at [936, 19] on nav "close Verify Reviews Complete and Inspections List - ApplicationFee Save" at bounding box center [483, 12] width 966 height 24
click at [945, 13] on link "Save" at bounding box center [948, 12] width 21 height 16
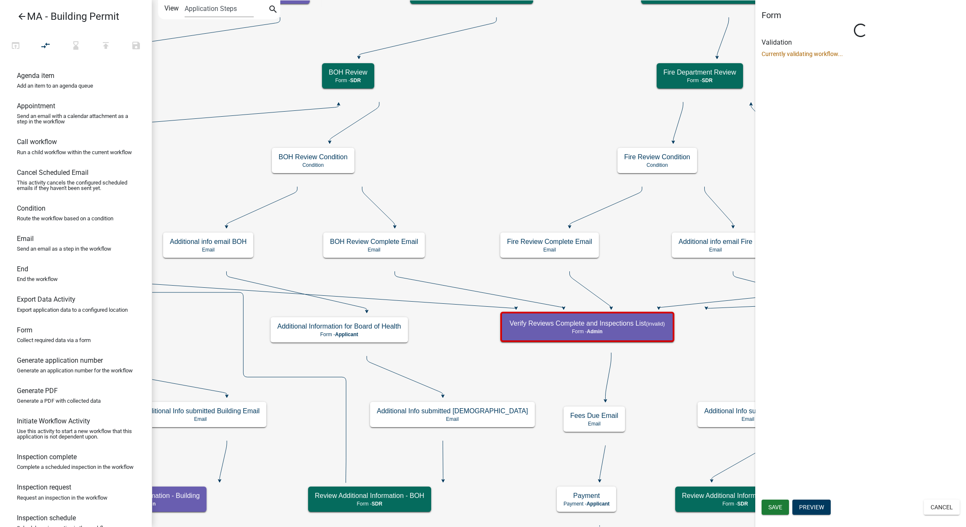
scroll to position [0, 0]
select select "1617A353-6361-48C5-9BA0-CE34FD9B68F8"
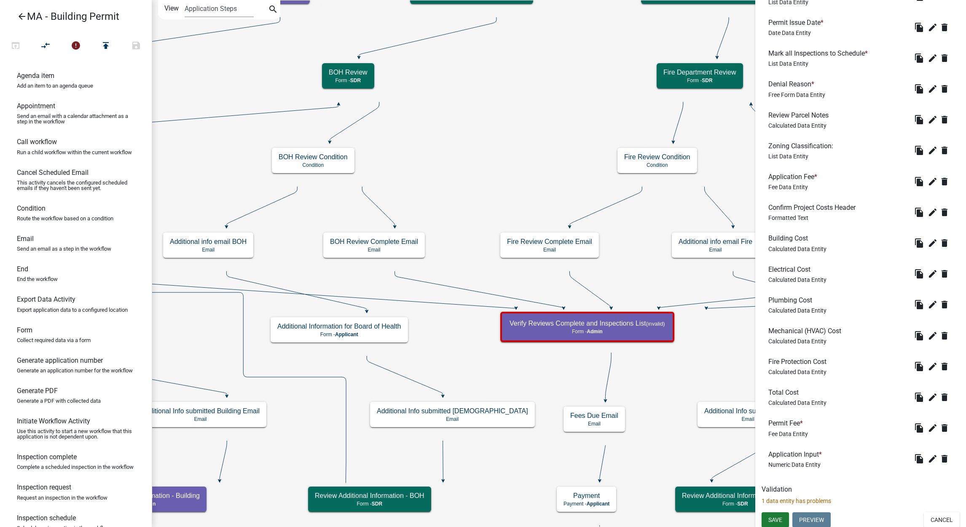
scroll to position [679, 0]
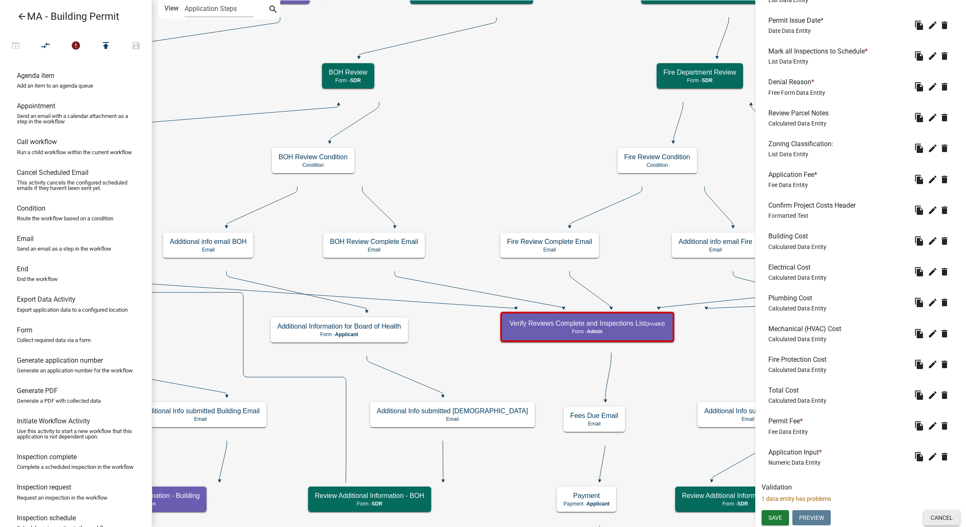
click at [939, 515] on button "Cancel" at bounding box center [942, 517] width 36 height 15
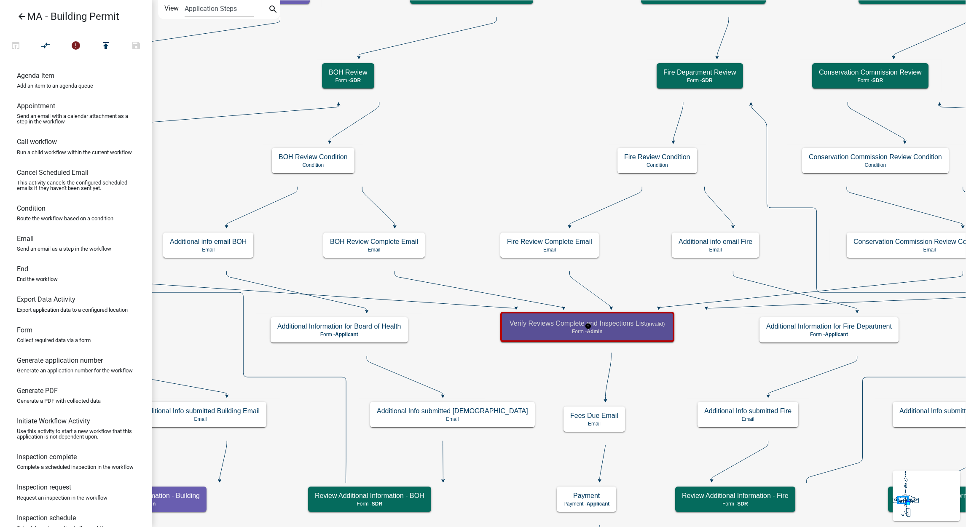
click at [646, 318] on div "Verify Reviews Complete and Inspections List (invalid) Form - Admin" at bounding box center [587, 326] width 169 height 25
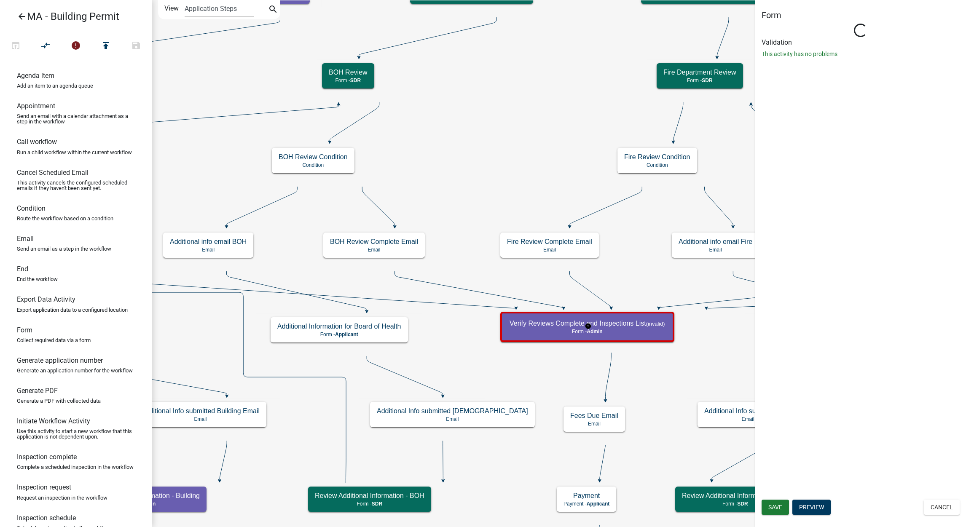
select select "1617A353-6361-48C5-9BA0-CE34FD9B68F8"
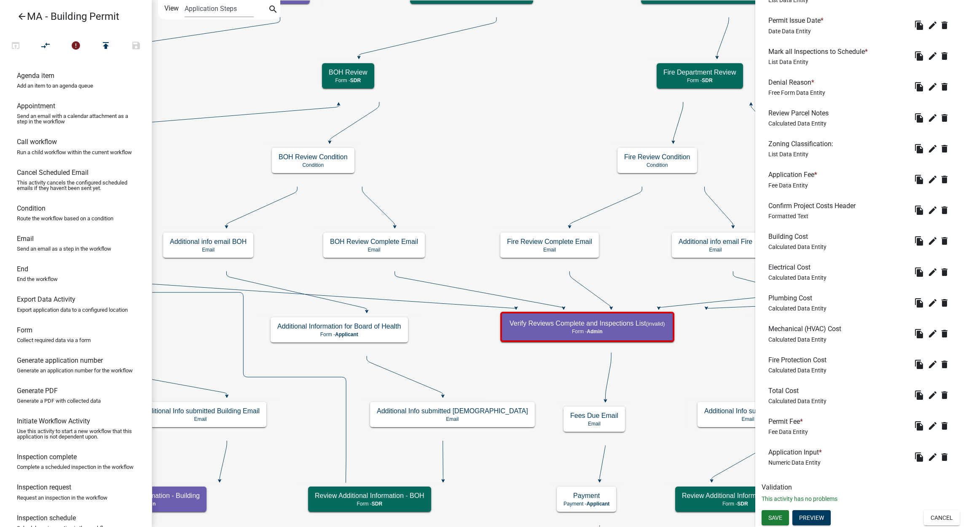
scroll to position [679, 0]
click at [928, 459] on icon "edit" at bounding box center [933, 457] width 10 height 10
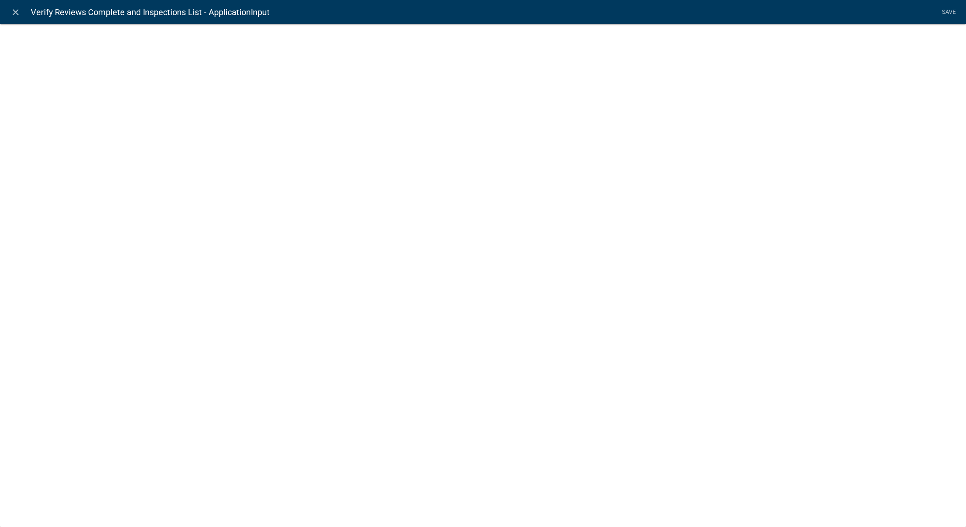
select select "numeric-data"
select select
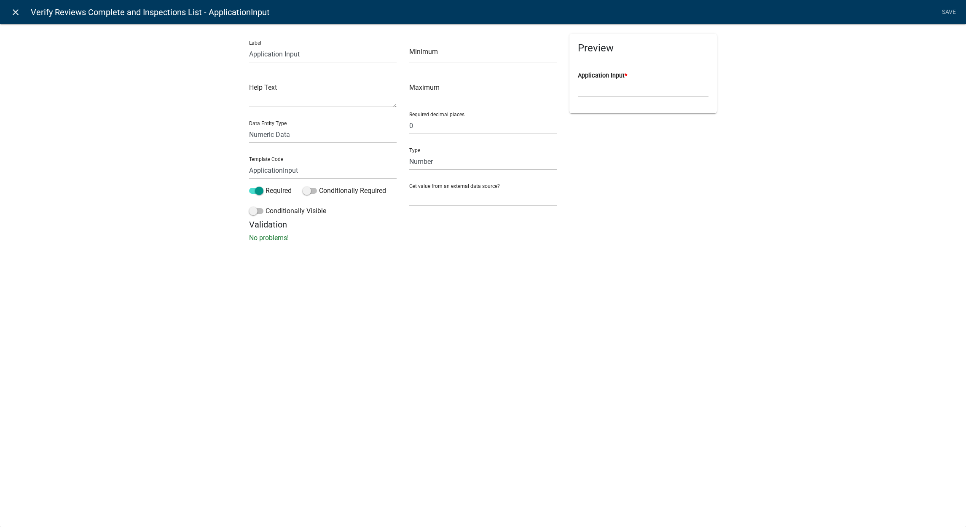
click at [16, 15] on icon "close" at bounding box center [16, 12] width 10 height 10
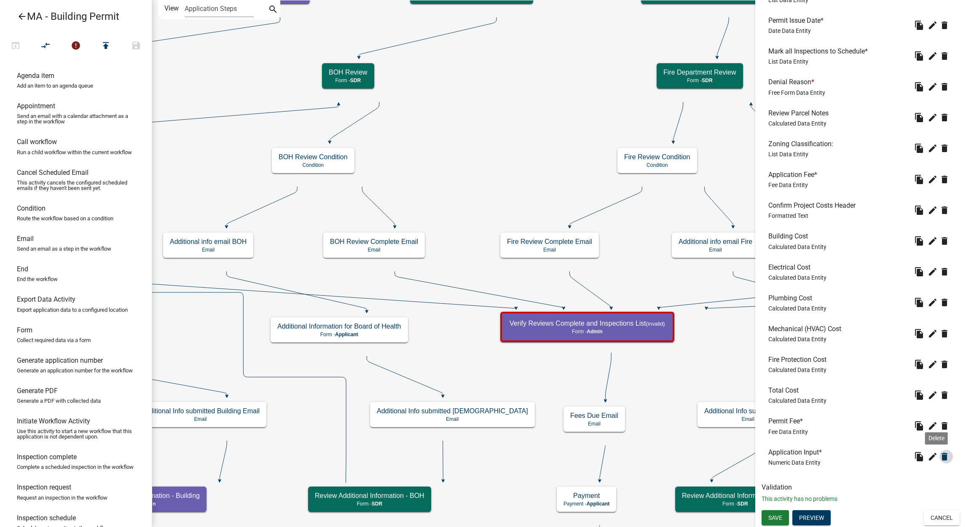
click at [939, 457] on icon "delete" at bounding box center [944, 457] width 10 height 10
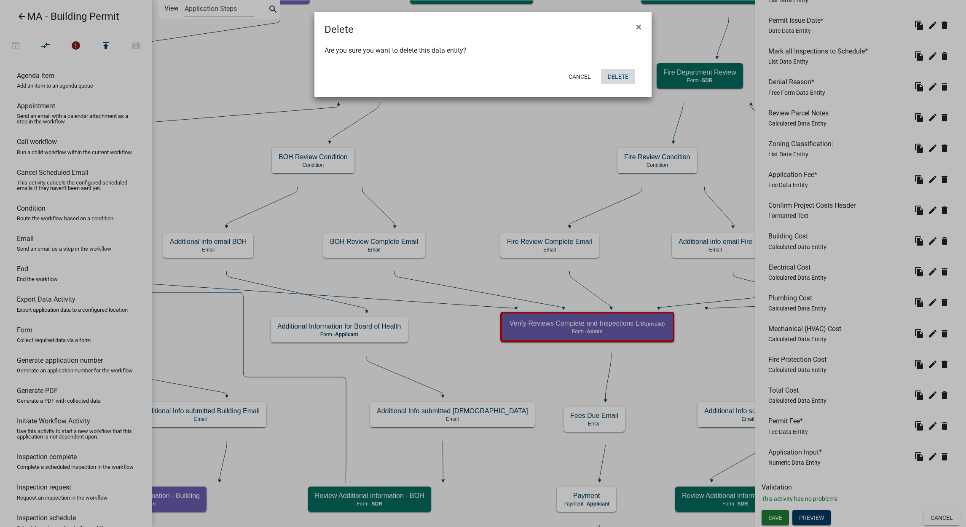
click at [621, 72] on button "Delete" at bounding box center [618, 76] width 34 height 15
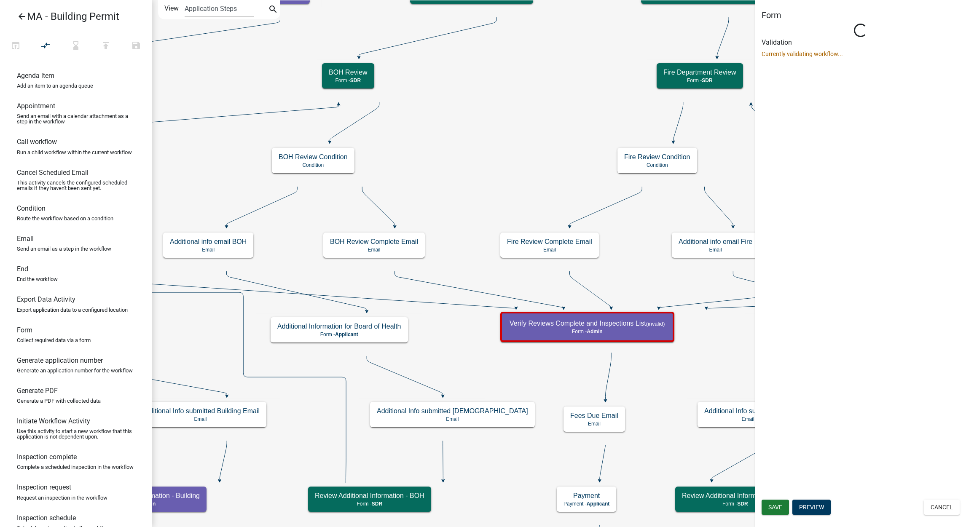
scroll to position [0, 0]
select select "1617A353-6361-48C5-9BA0-CE34FD9B68F8"
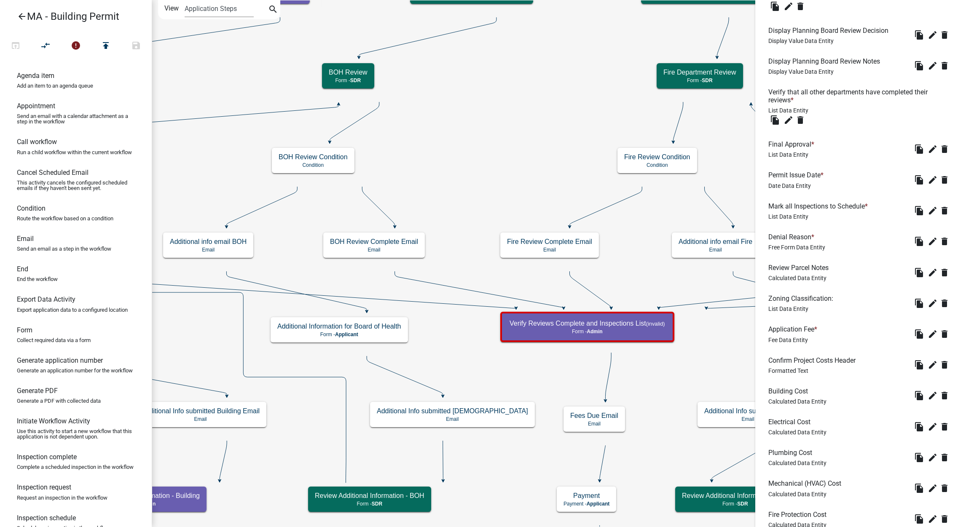
scroll to position [695, 0]
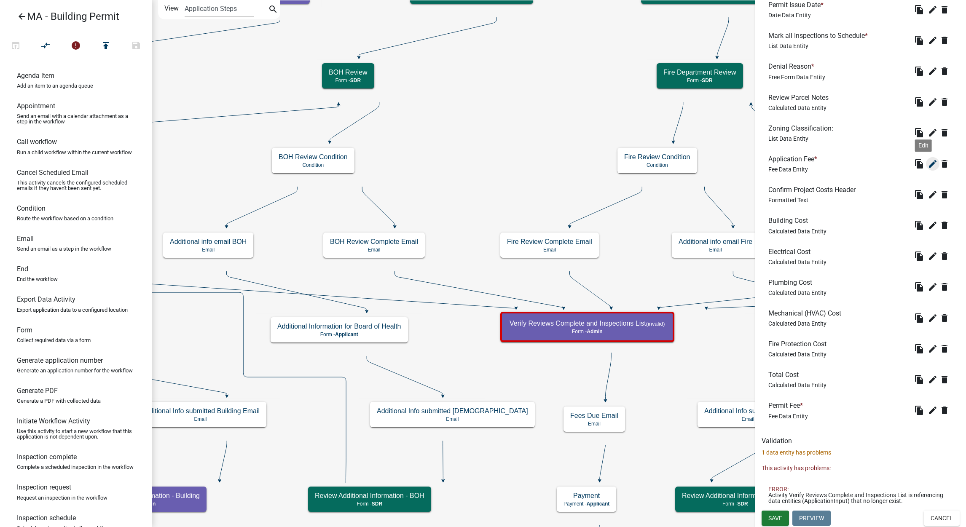
click at [928, 165] on icon "edit" at bounding box center [933, 164] width 10 height 10
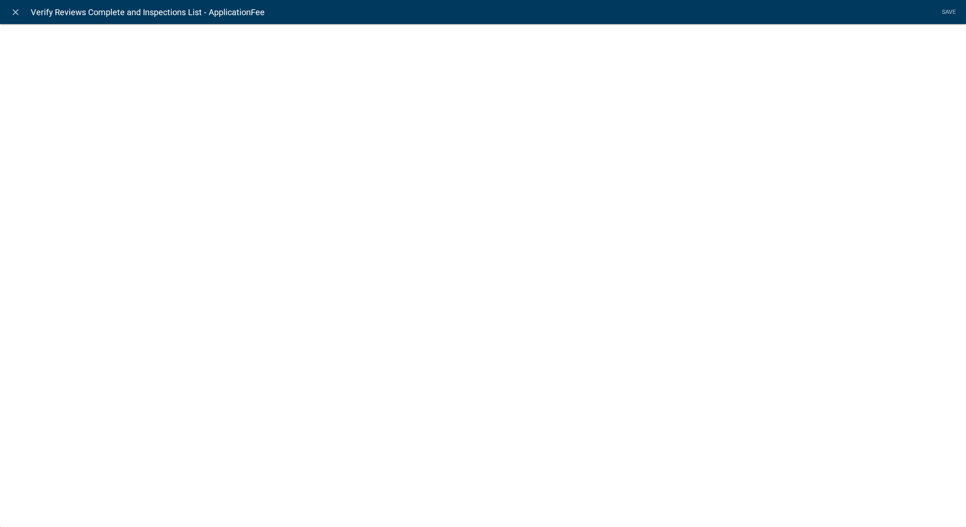
select select "fee"
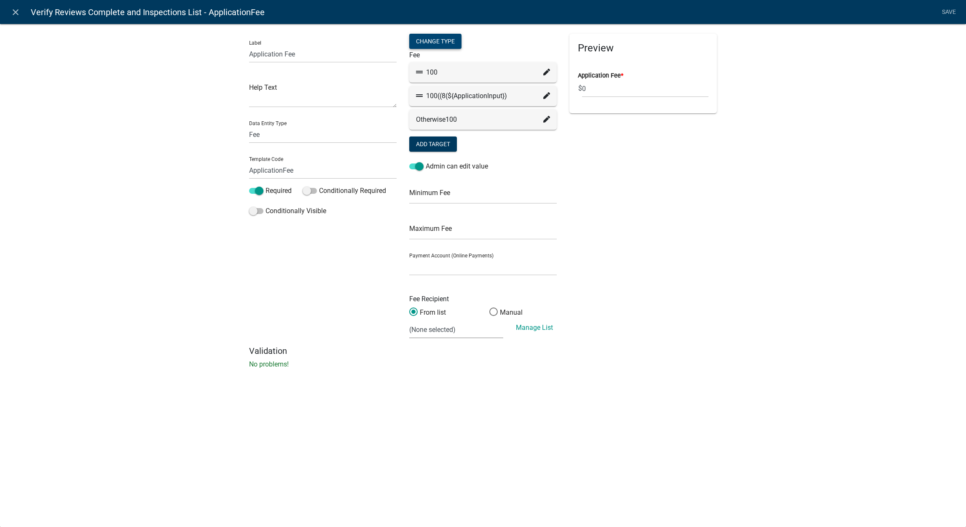
click at [449, 47] on div "Change Type" at bounding box center [435, 41] width 52 height 15
click at [441, 86] on select "Simple List Advanced" at bounding box center [435, 91] width 67 height 17
select select "0"
click at [402, 101] on select "Simple List Advanced" at bounding box center [435, 91] width 67 height 17
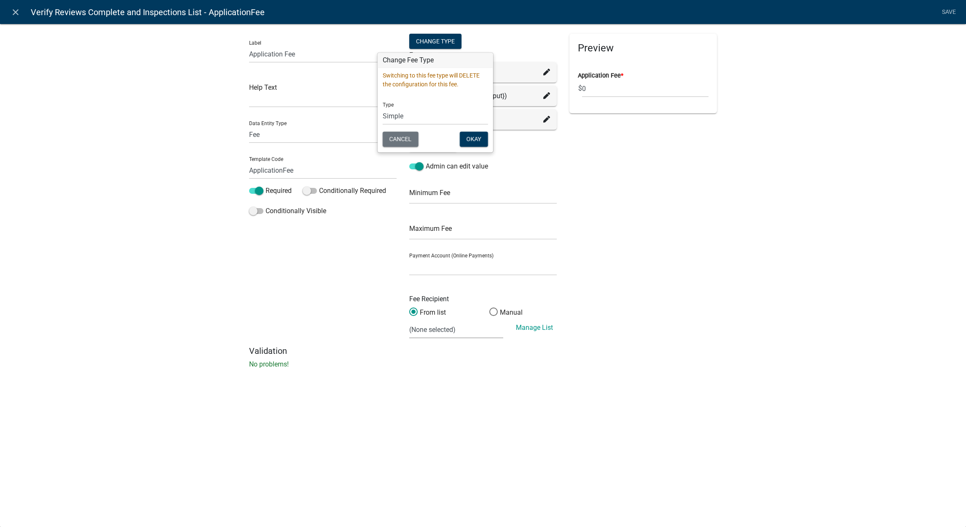
click at [472, 149] on div "Cancel Okay" at bounding box center [435, 140] width 105 height 17
click at [472, 141] on button "Okay" at bounding box center [474, 139] width 28 height 15
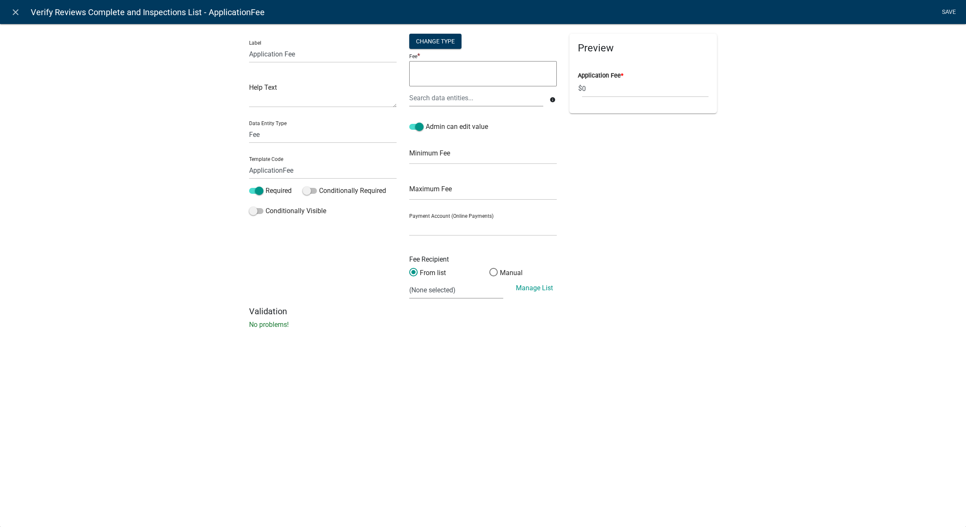
drag, startPoint x: 939, startPoint y: 20, endPoint x: 943, endPoint y: 18, distance: 4.3
click at [939, 20] on nav "close Verify Reviews Complete and Inspections List - ApplicationFee Save" at bounding box center [483, 12] width 966 height 24
click at [949, 10] on link "Save" at bounding box center [948, 12] width 21 height 16
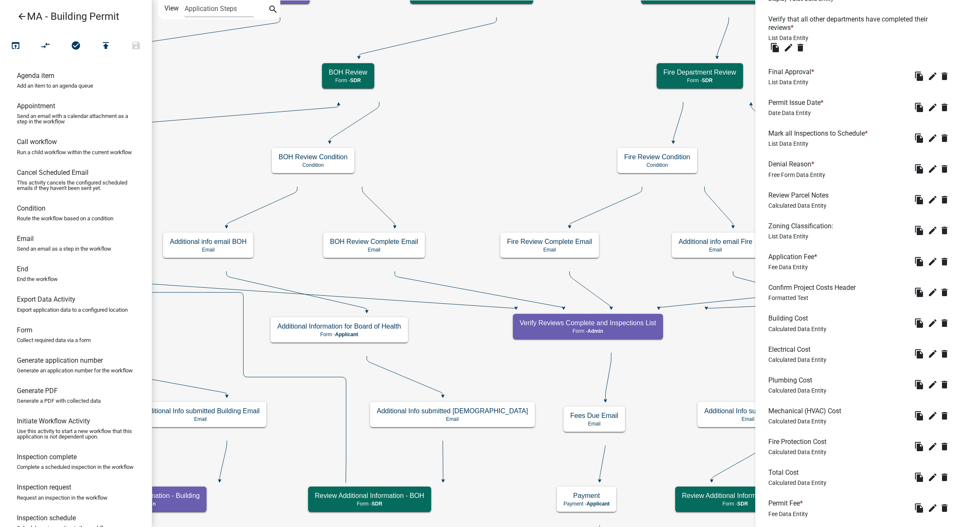
scroll to position [649, 0]
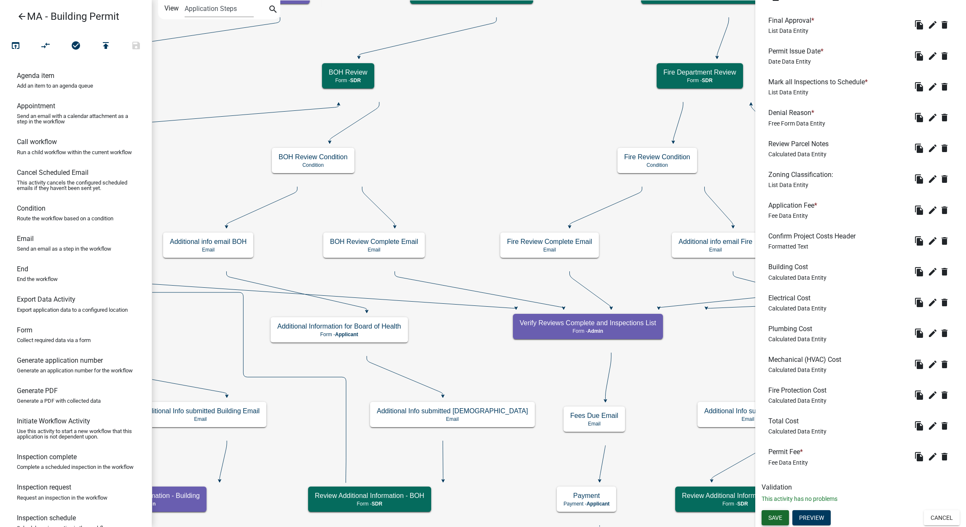
click at [778, 520] on span "Save" at bounding box center [775, 517] width 14 height 7
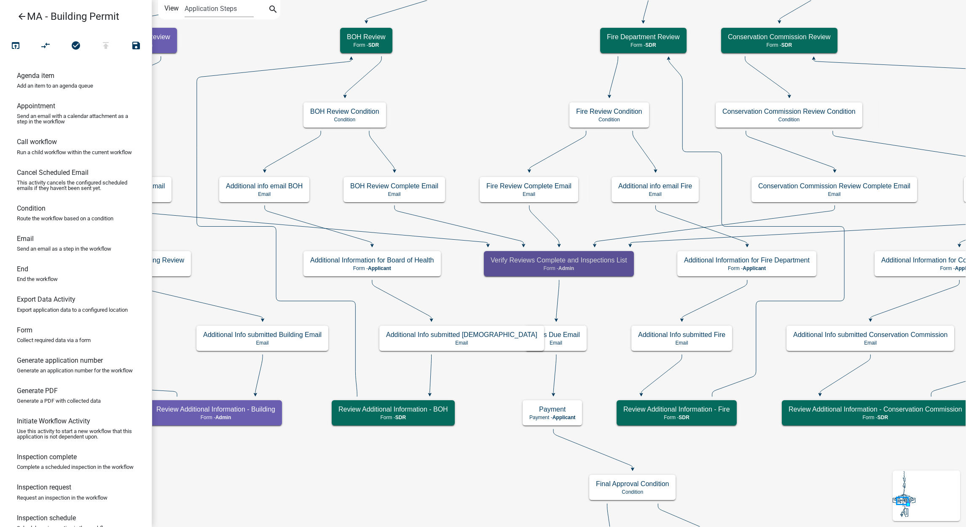
scroll to position [0, 0]
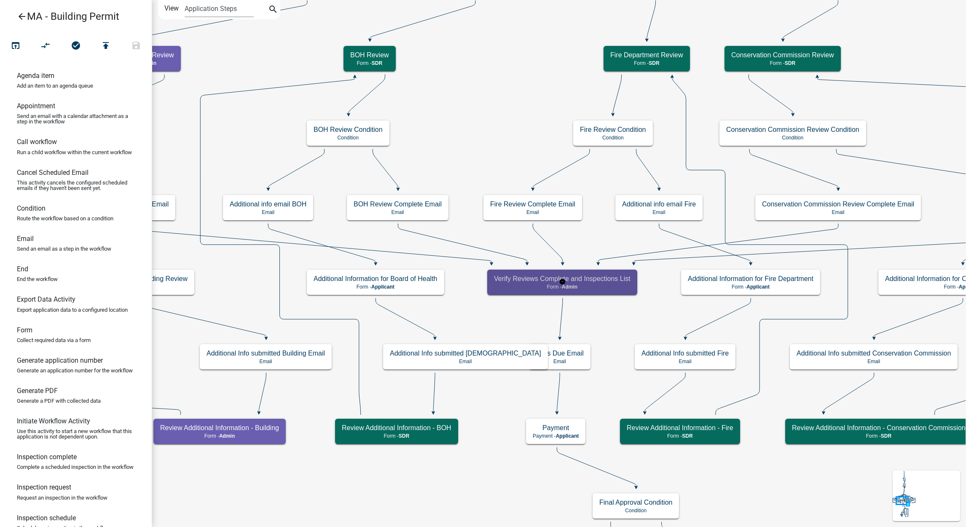
click at [550, 273] on div "Verify Reviews Complete and Inspections List Form - Admin" at bounding box center [562, 282] width 150 height 25
select select "1617A353-6361-48C5-9BA0-CE34FD9B68F8"
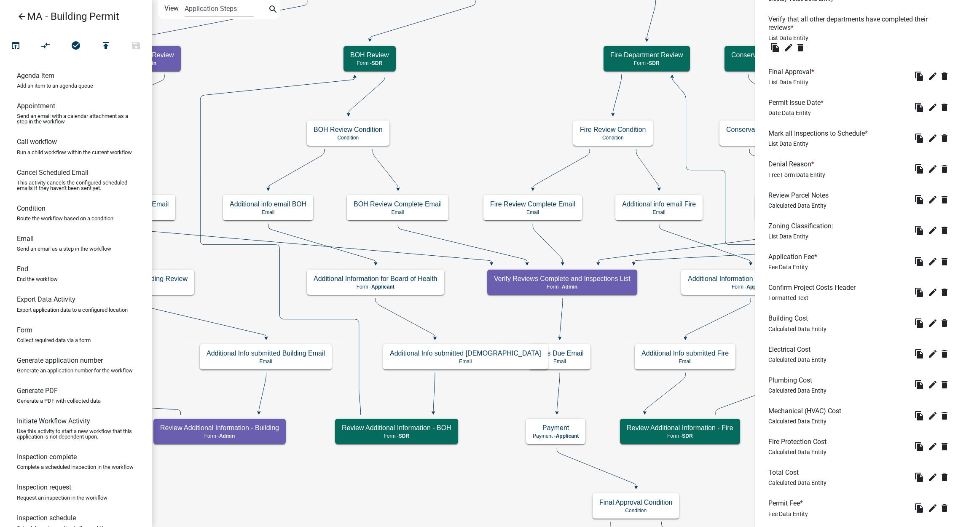
scroll to position [649, 0]
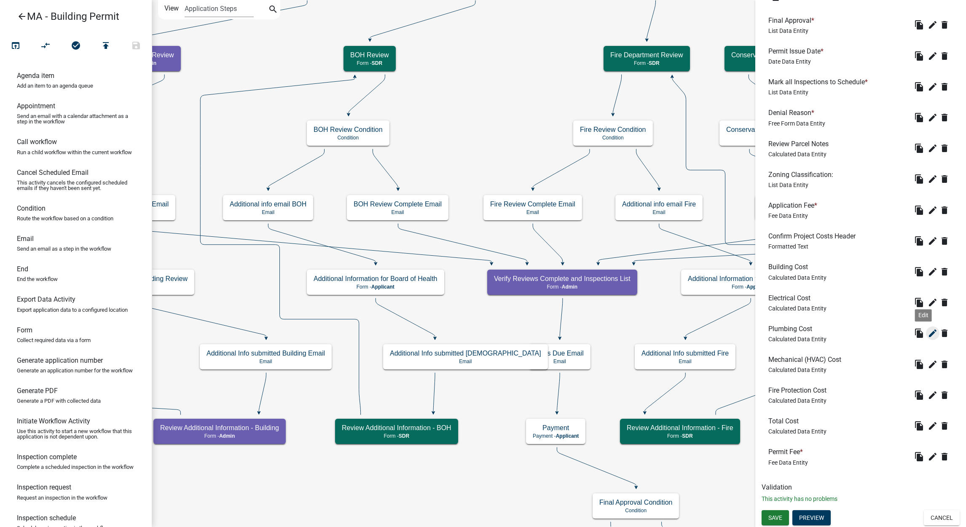
click at [928, 328] on icon "edit" at bounding box center [933, 333] width 10 height 10
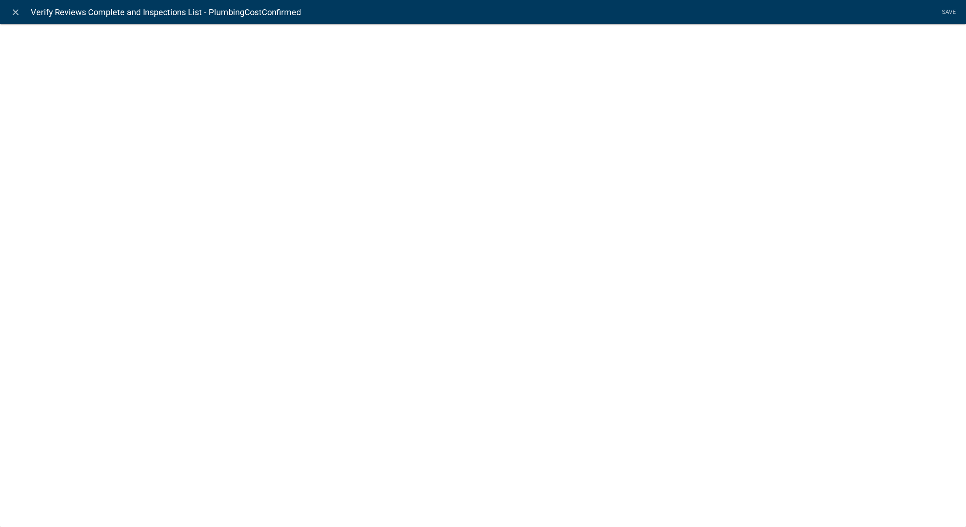
select select "calculated-value"
select select "2"
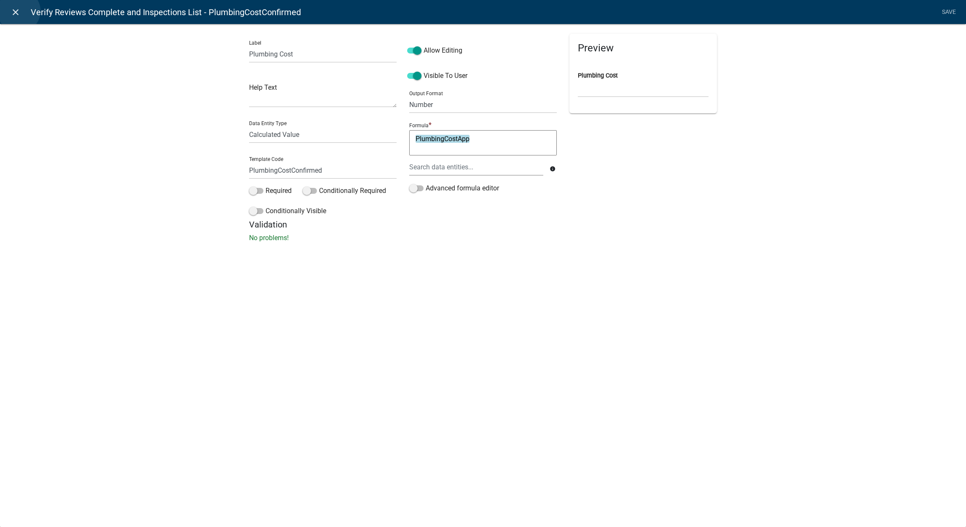
click at [19, 11] on icon "close" at bounding box center [16, 12] width 10 height 10
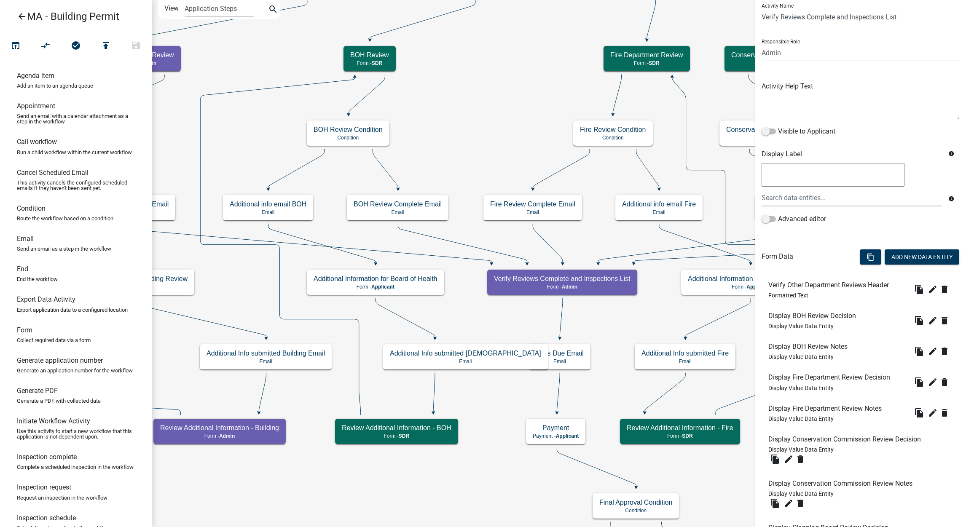
scroll to position [0, 0]
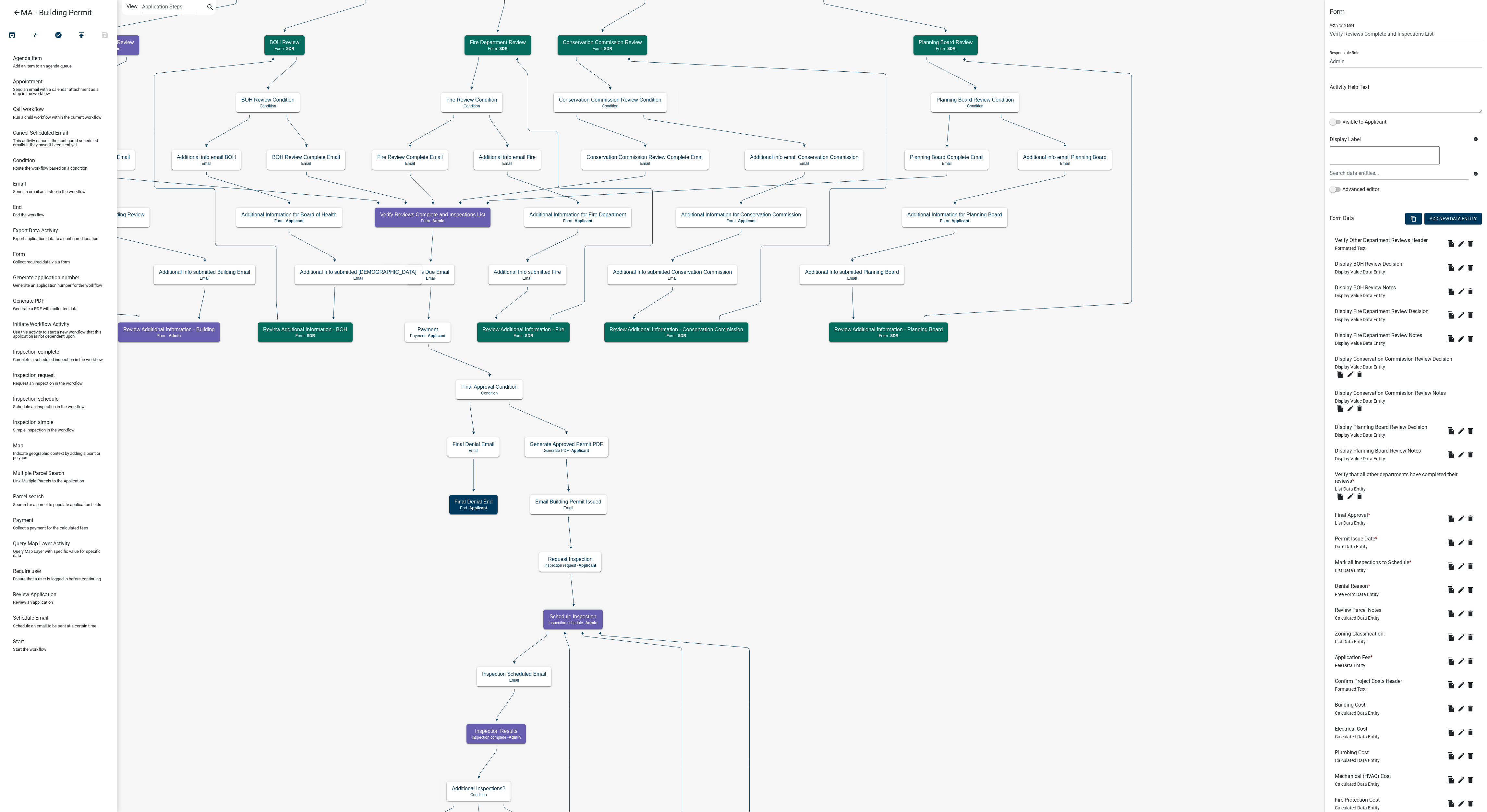
scroll to position [114, 0]
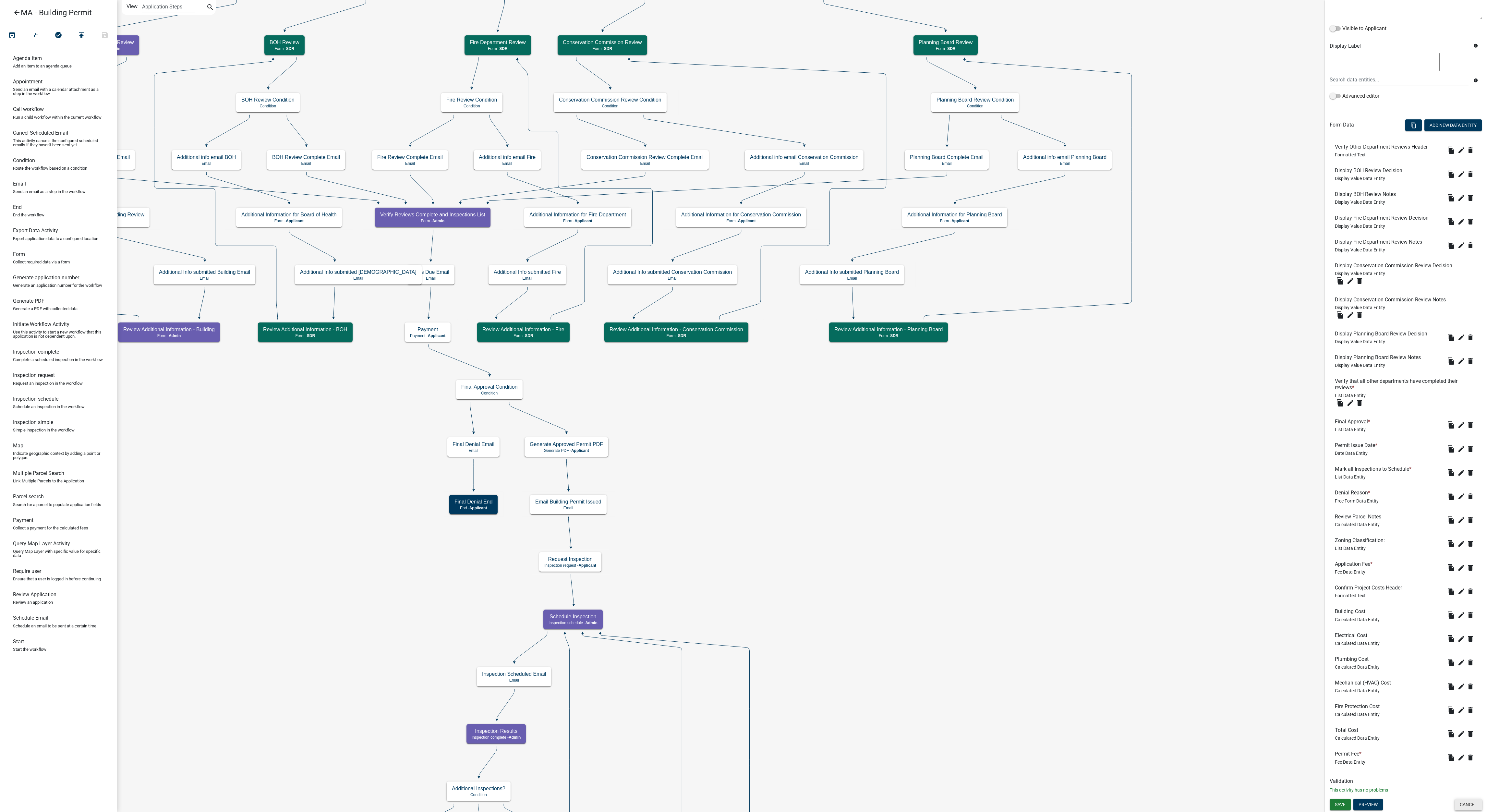
click at [991, 541] on button "Cancel" at bounding box center [1469, 804] width 28 height 12
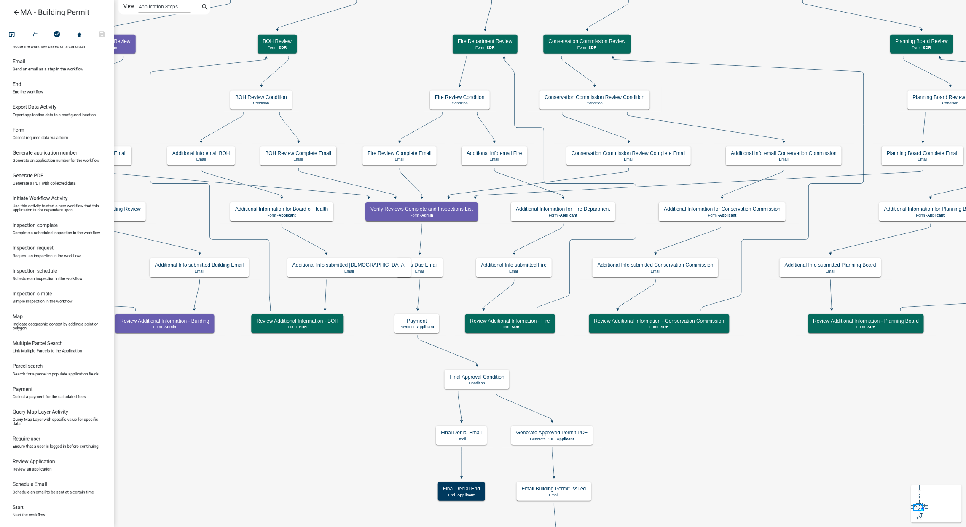
scroll to position [200, 0]
drag, startPoint x: 74, startPoint y: 148, endPoint x: 243, endPoint y: 565, distance: 449.8
click at [243, 565] on div "arrow_back MA - Building Permit open_in_browser compare_arrows check_circle pub…" at bounding box center [644, 351] width 1288 height 703
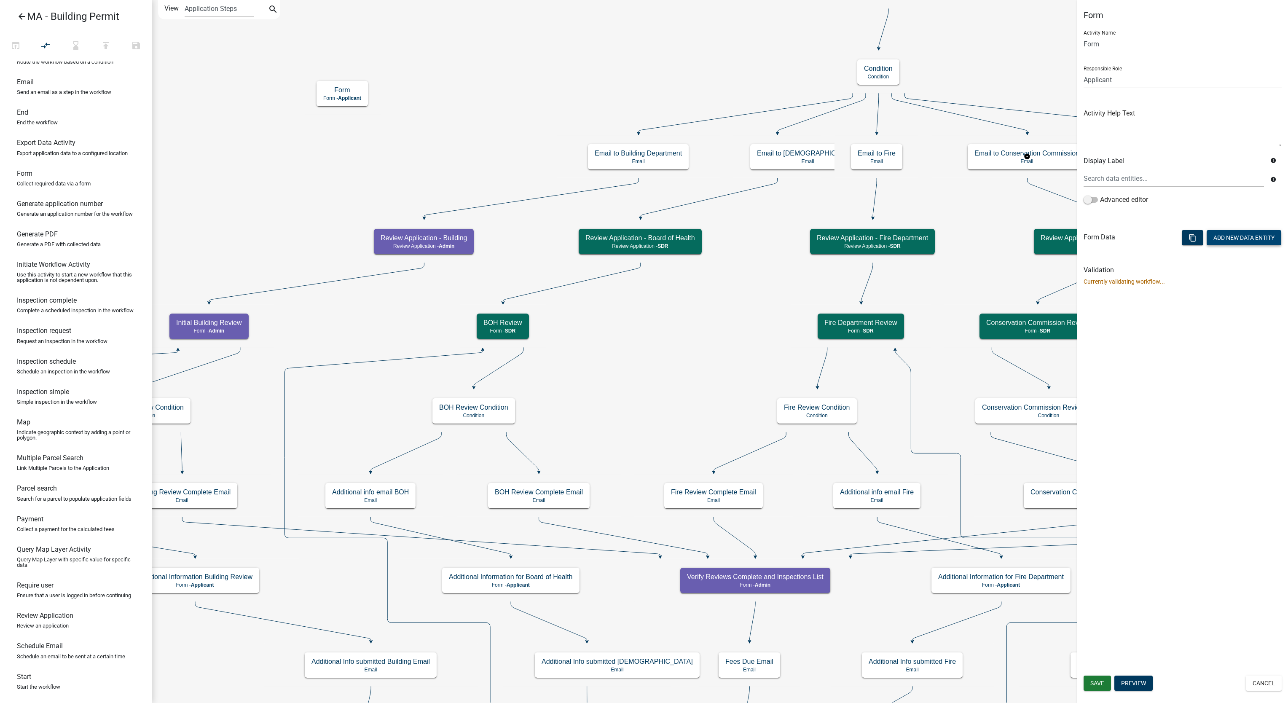
click at [1224, 211] on div "info Advanced editor" at bounding box center [1182, 192] width 211 height 48
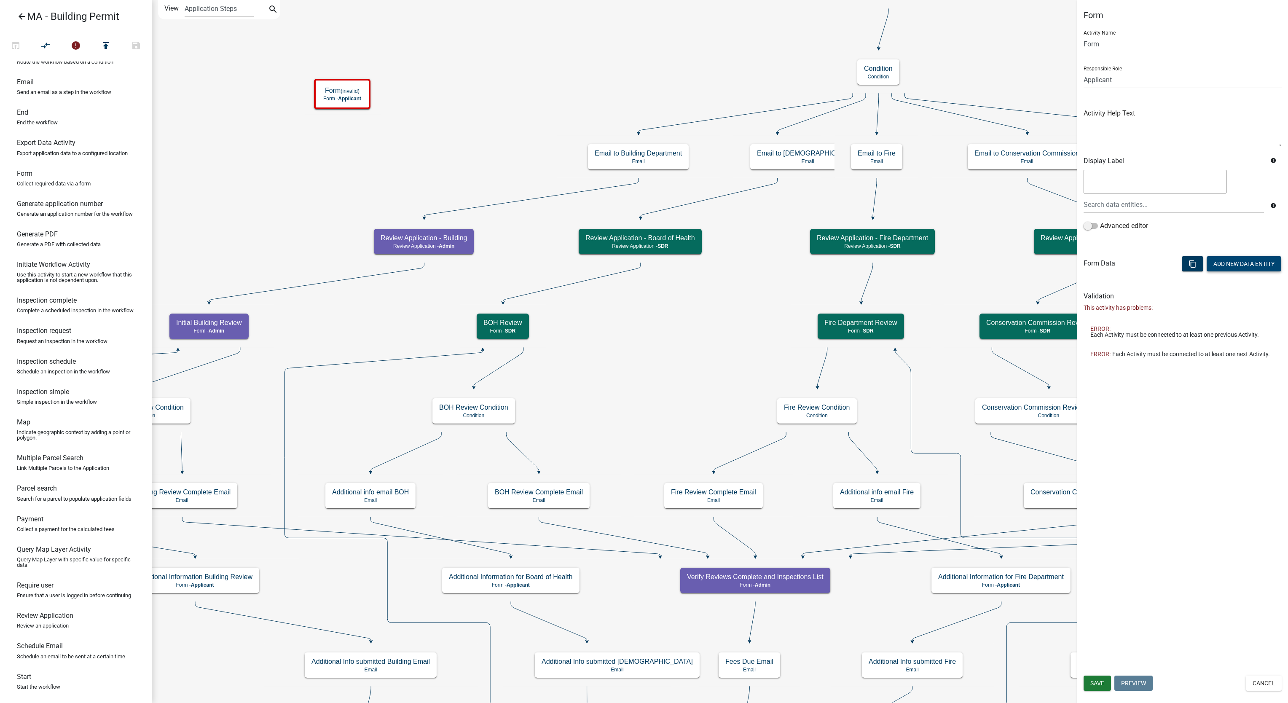
click at [1244, 265] on button "Add New Data Entity" at bounding box center [1244, 263] width 75 height 15
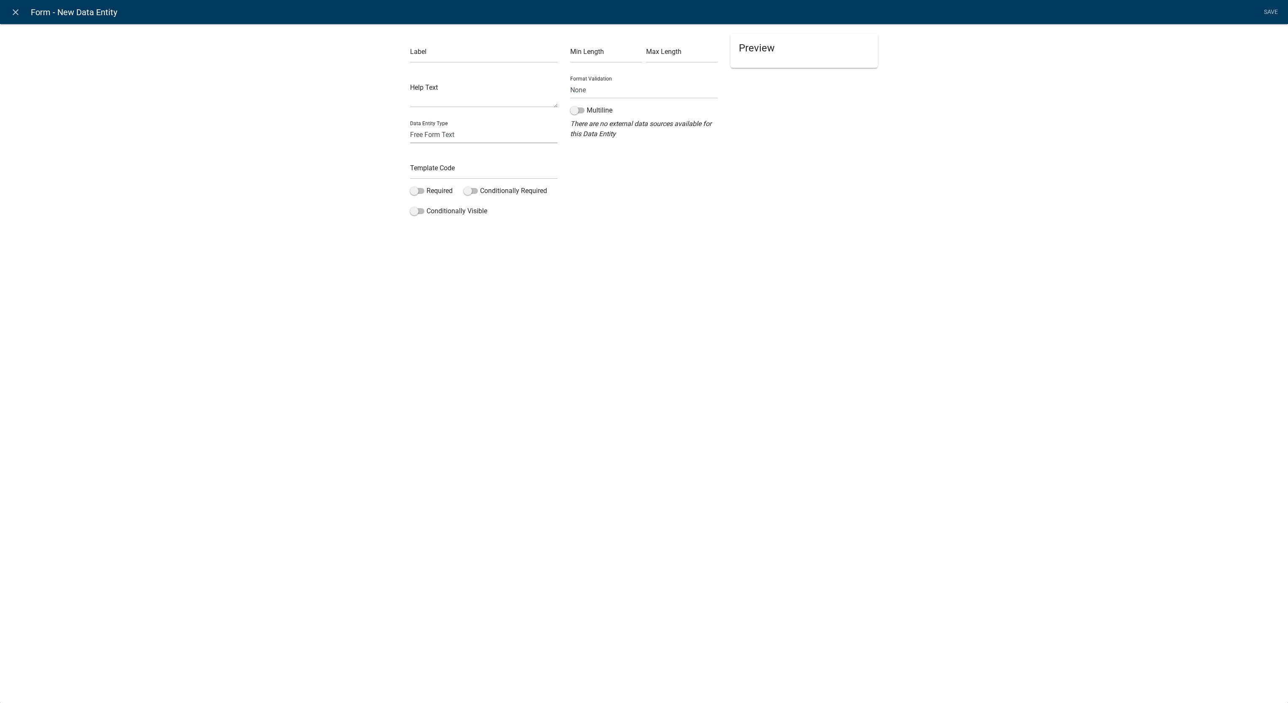
click at [448, 132] on select "Free Form Text Document Display Entity Value Fee Numeric Data Date Map Sketch D…" at bounding box center [484, 134] width 148 height 17
select select "numeric-data"
click at [410, 126] on select "Free Form Text Document Display Entity Value Fee Numeric Data Date Map Sketch D…" at bounding box center [484, 134] width 148 height 17
select select "numeric-data"
click at [506, 57] on input "text" at bounding box center [484, 54] width 148 height 17
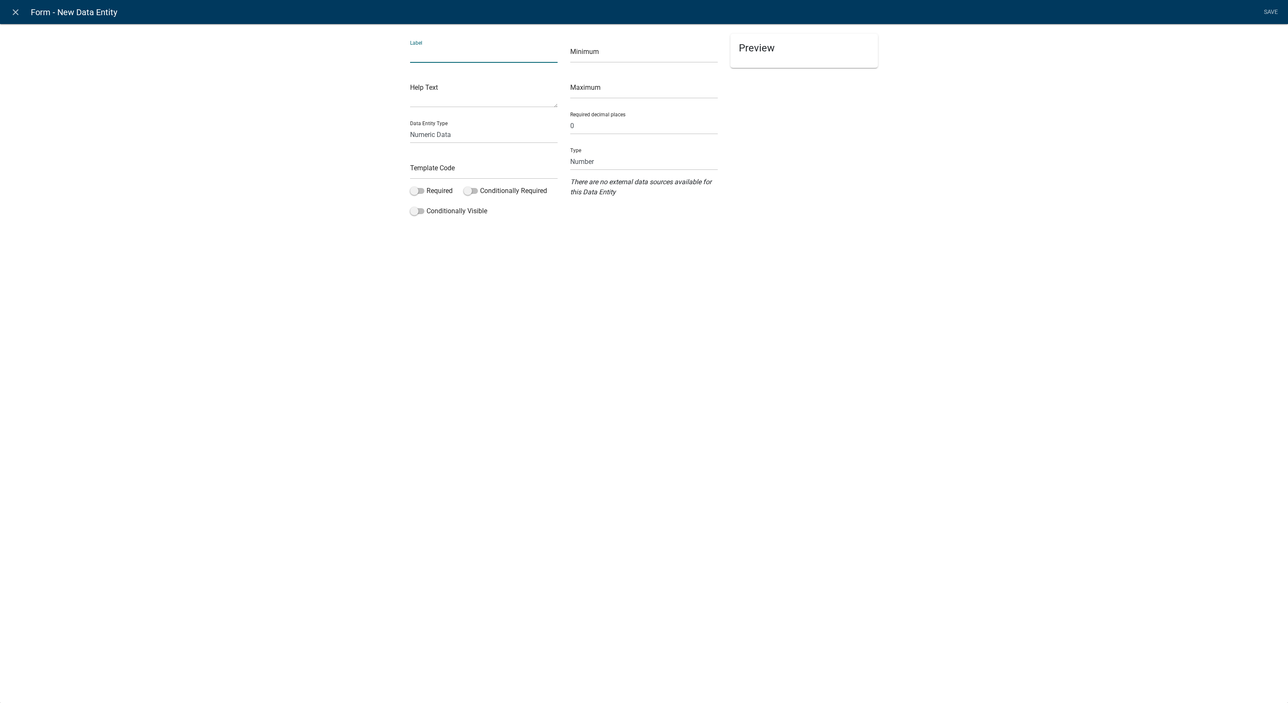
type input "Application Input"
type input "ApplicationInput"
click at [431, 192] on label "Required" at bounding box center [431, 191] width 43 height 10
click at [427, 186] on input "Required" at bounding box center [427, 186] width 0 height 0
click at [1268, 16] on link "Save" at bounding box center [1270, 12] width 21 height 16
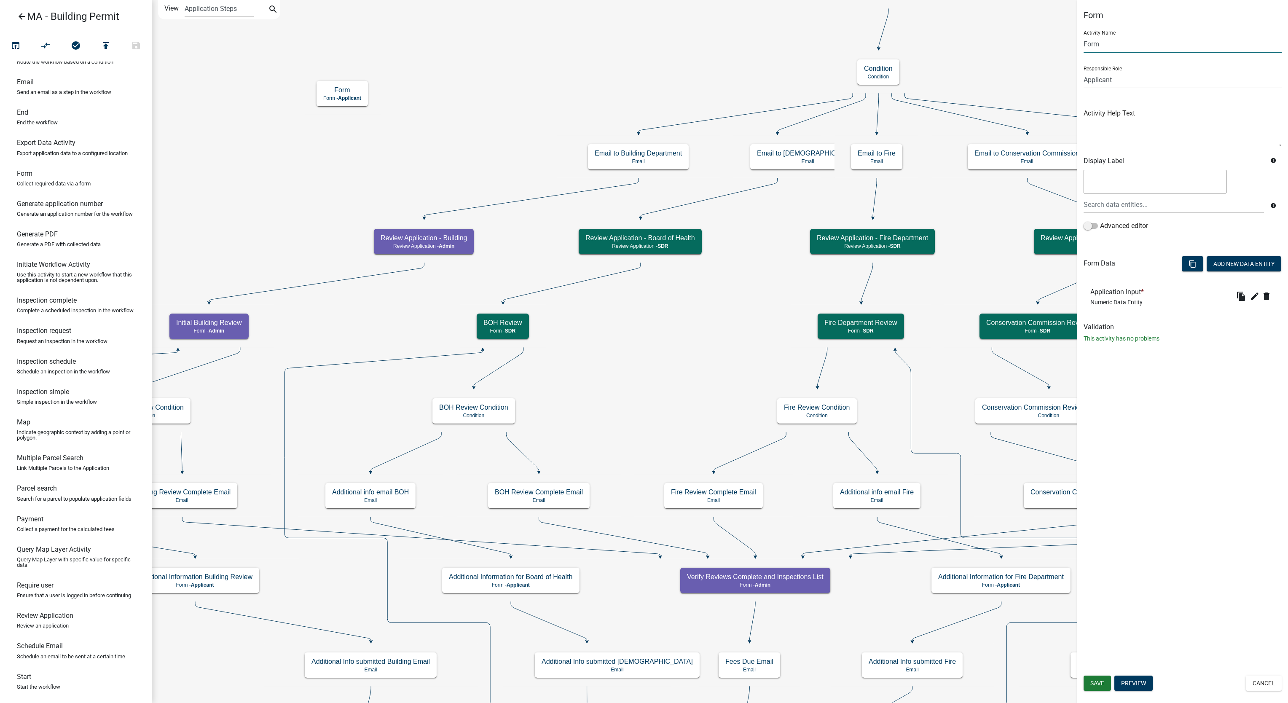
click at [1090, 44] on input "Form" at bounding box center [1183, 43] width 198 height 17
paste input "Residential Building"
type input "Residential Building Fee Schedule"
click at [1185, 74] on select "Applicant Admin SDR Septic Maintenance Company" at bounding box center [1183, 79] width 198 height 17
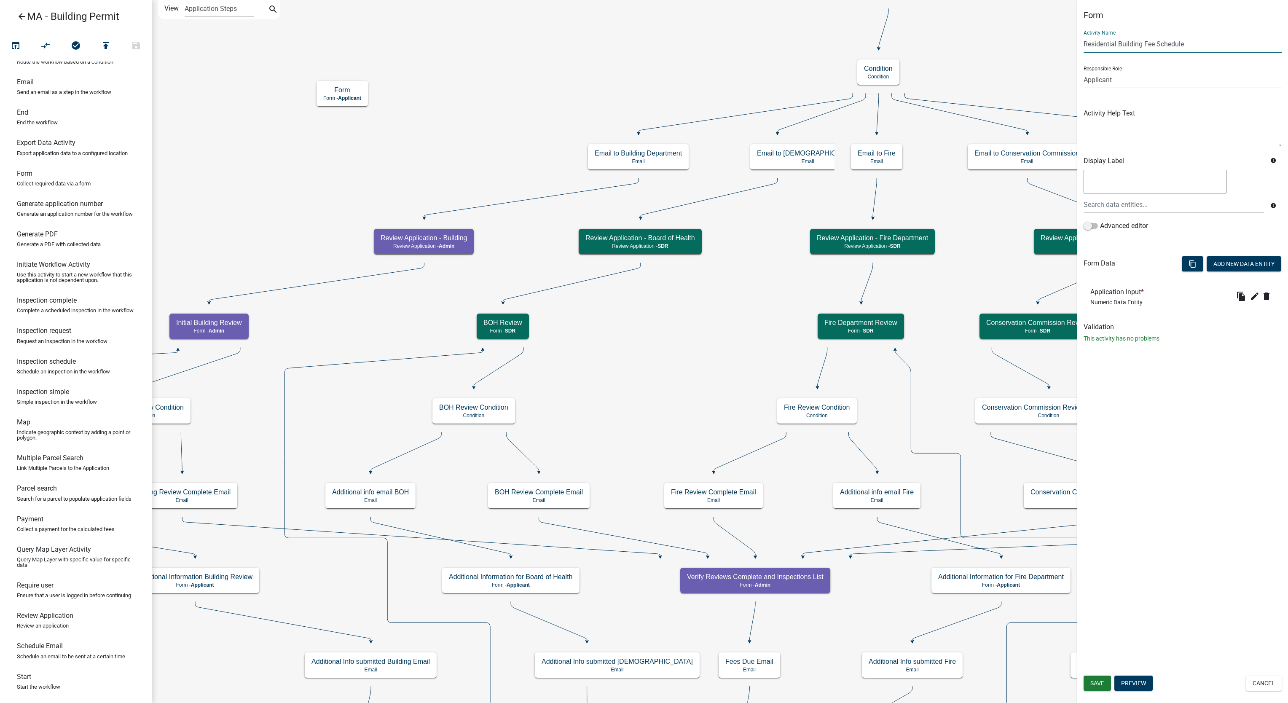
click at [1221, 39] on input "Residential Building Fee Schedule" at bounding box center [1183, 43] width 198 height 17
click at [1221, 267] on button "Add New Data Entity" at bounding box center [1244, 263] width 75 height 15
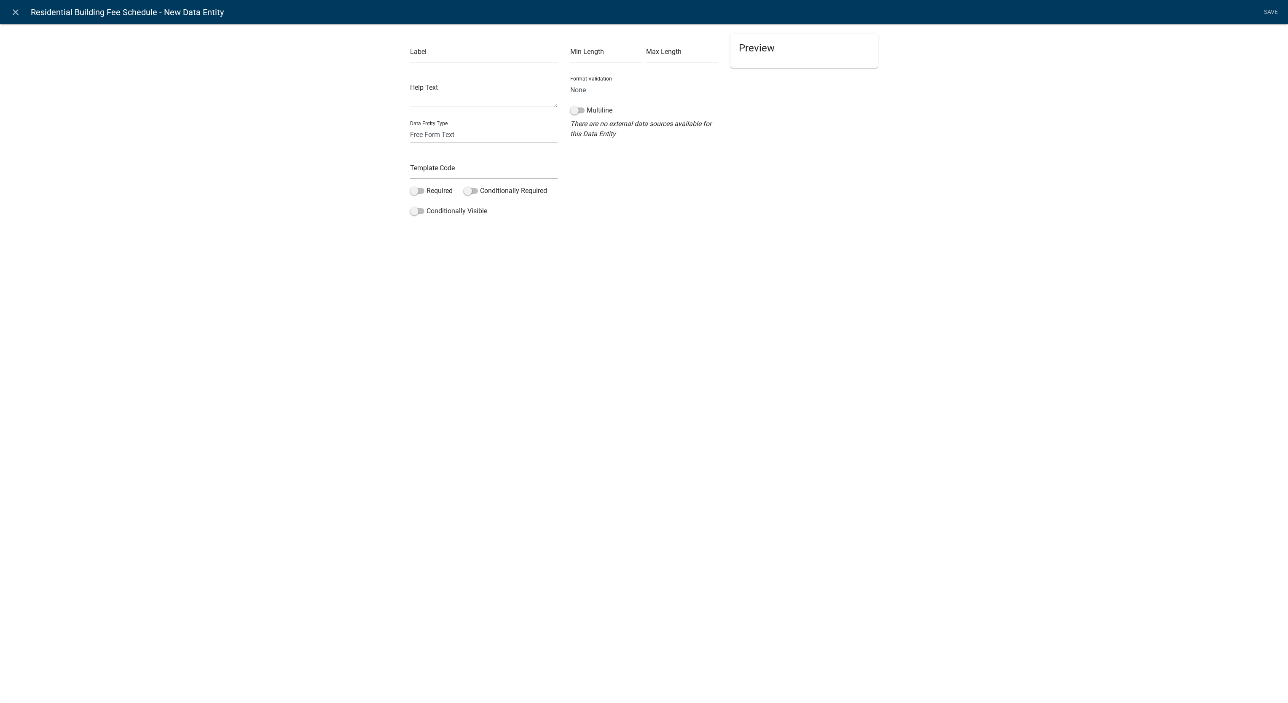
click at [430, 135] on select "Free Form Text Document Display Entity Value Fee Numeric Data Date Map Sketch D…" at bounding box center [484, 134] width 148 height 17
select select "fee"
click at [410, 126] on select "Free Form Text Document Display Entity Value Fee Numeric Data Date Map Sketch D…" at bounding box center [484, 134] width 148 height 17
select select "fee"
click at [606, 46] on div "Change Type" at bounding box center [596, 41] width 52 height 15
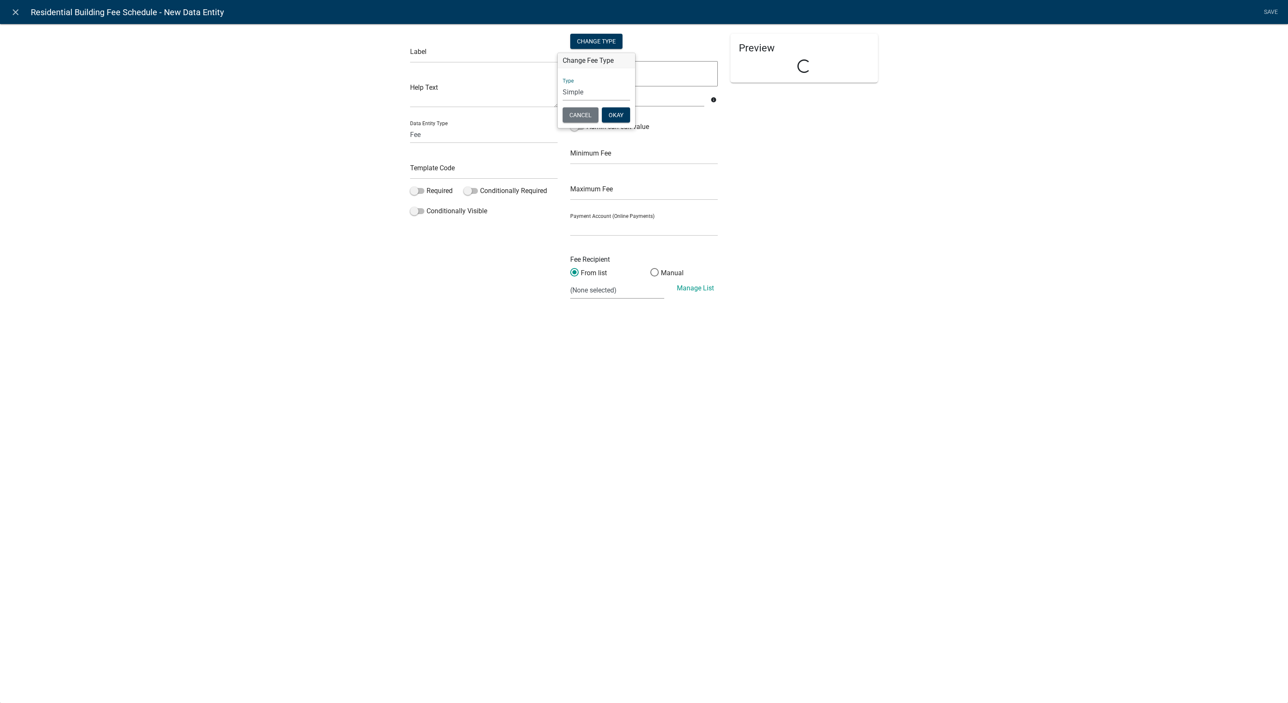
click at [600, 91] on select "Simple List Advanced" at bounding box center [596, 91] width 67 height 17
select select "2"
click at [563, 101] on select "Simple List Advanced" at bounding box center [596, 91] width 67 height 17
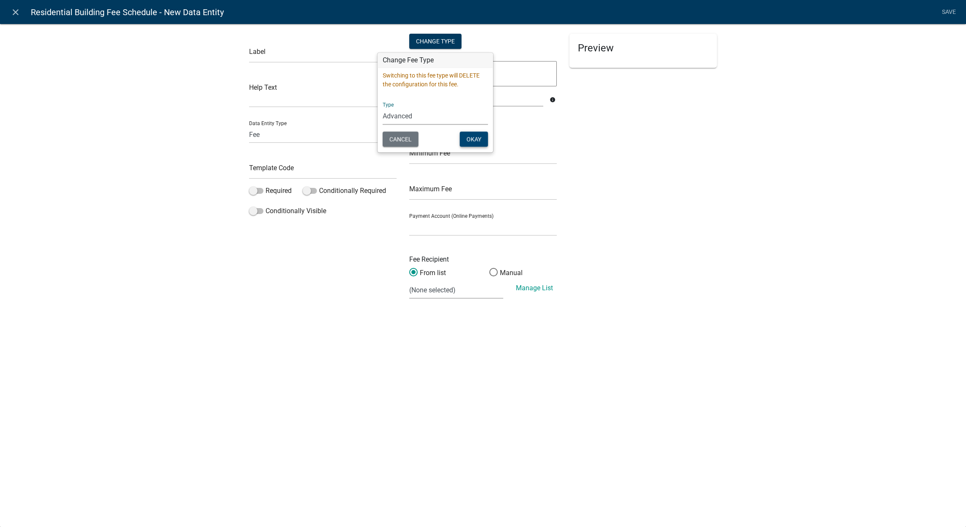
click at [471, 142] on button "Okay" at bounding box center [474, 139] width 28 height 15
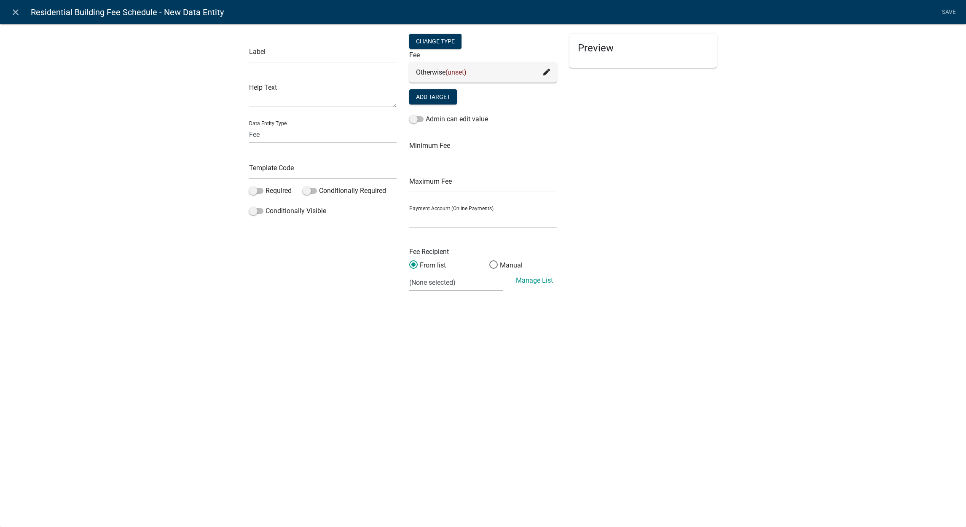
click at [546, 72] on icon at bounding box center [546, 72] width 7 height 7
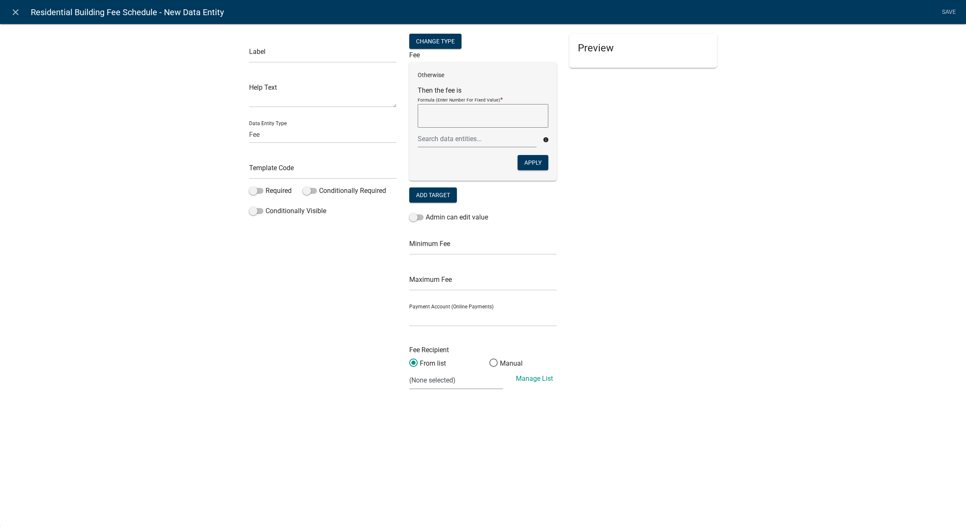
click at [502, 115] on textarea at bounding box center [483, 116] width 131 height 24
type textarea "100"
click at [526, 164] on button "Apply" at bounding box center [533, 162] width 31 height 15
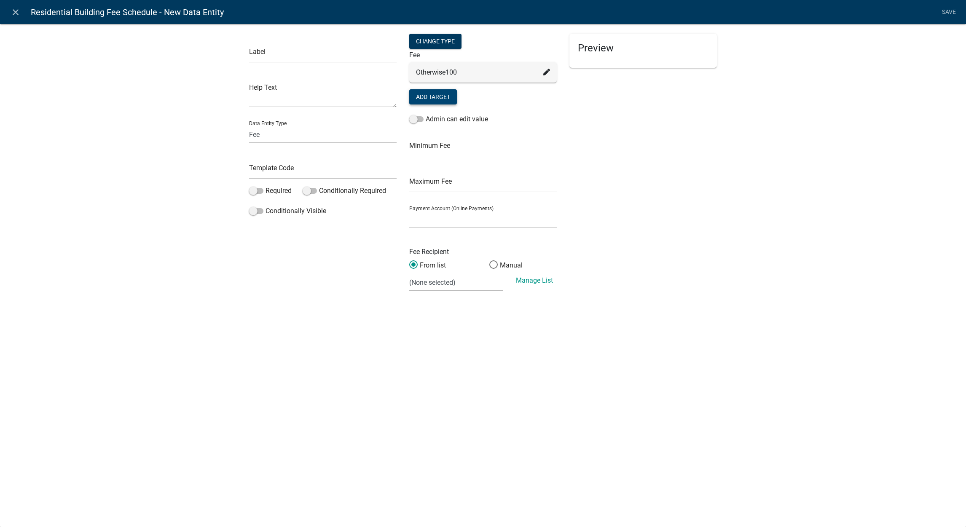
click at [435, 99] on button "Add Target" at bounding box center [433, 96] width 48 height 15
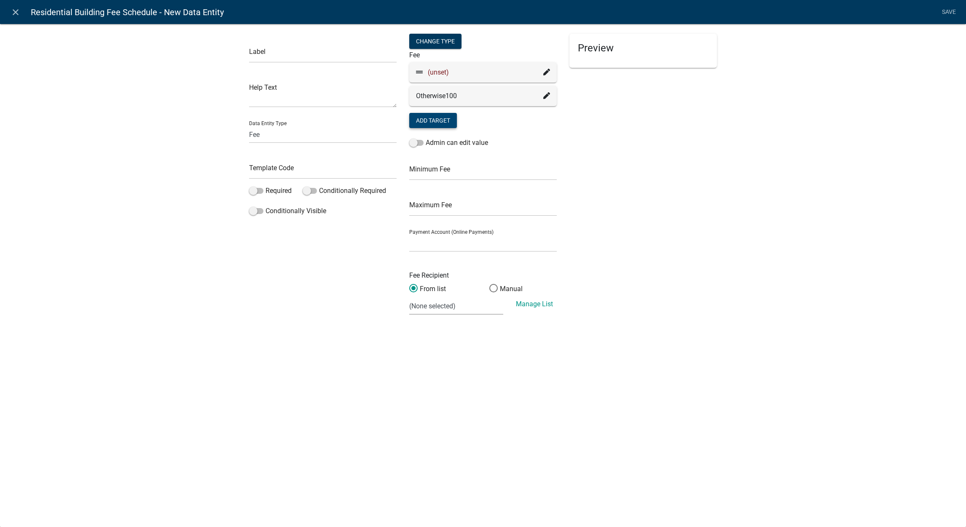
click at [550, 71] on div "(unset)" at bounding box center [483, 72] width 148 height 20
click at [547, 70] on icon at bounding box center [546, 72] width 7 height 7
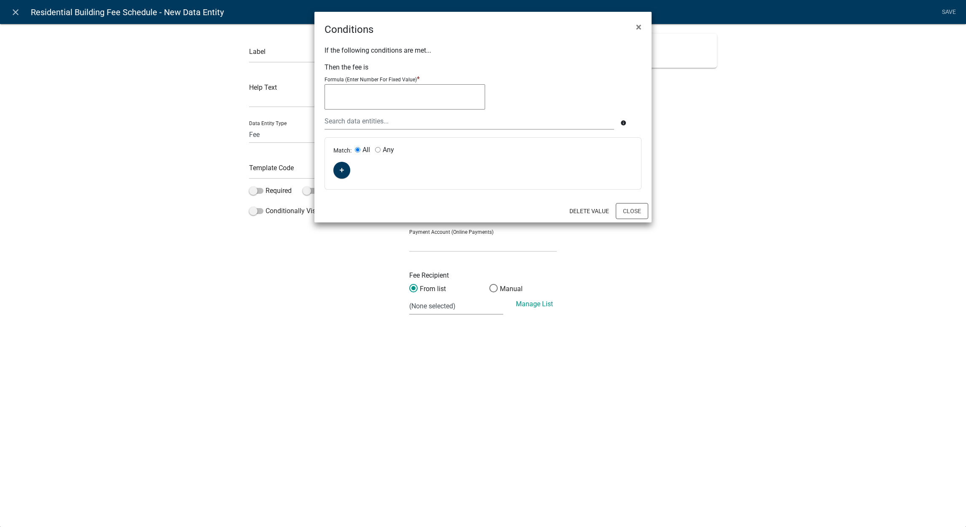
click at [451, 112] on ng-mentions at bounding box center [405, 98] width 161 height 28
click at [453, 103] on textarea at bounding box center [405, 96] width 161 height 25
click at [343, 168] on button "button" at bounding box center [341, 170] width 17 height 17
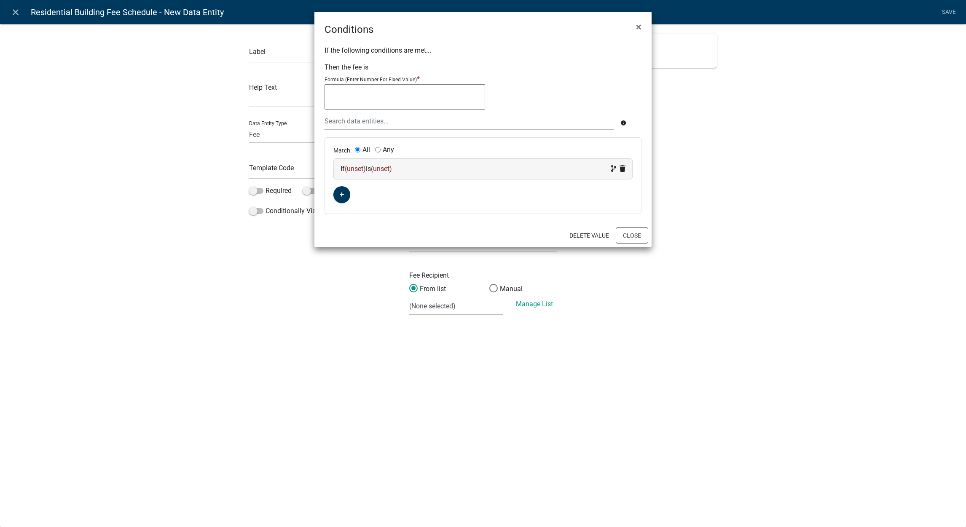
click at [352, 168] on span "(unset)" at bounding box center [355, 169] width 21 height 8
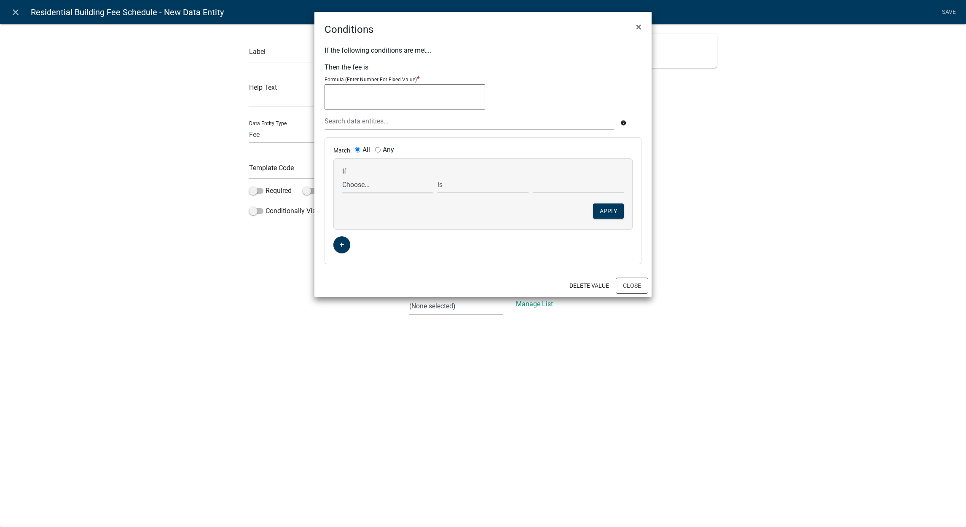
click at [366, 190] on select "Choose... ALL_FEE_RECIPIENTS APPLICATION_ID APPLICATION_NUMBER APPLICATION_STAT…" at bounding box center [387, 184] width 91 height 17
select select "5: ApplicationInput"
click at [342, 176] on select "Choose... ALL_FEE_RECIPIENTS APPLICATION_ID APPLICATION_NUMBER APPLICATION_STAT…" at bounding box center [387, 184] width 91 height 17
click at [502, 185] on select "is is not exists does not exist is greater than is less than contains does not …" at bounding box center [482, 184] width 91 height 17
select select "3: <"
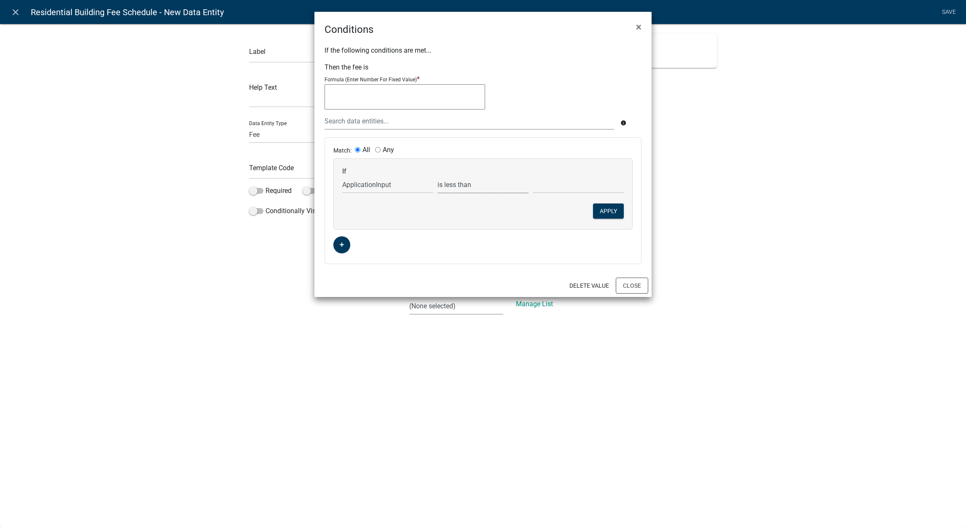
click at [437, 176] on select "is is not exists does not exist is greater than is less than contains does not …" at bounding box center [482, 184] width 91 height 17
click at [561, 187] on input "text" at bounding box center [578, 184] width 91 height 17
click at [427, 96] on textarea at bounding box center [405, 96] width 161 height 25
click at [583, 286] on button "Delete Value" at bounding box center [589, 285] width 53 height 15
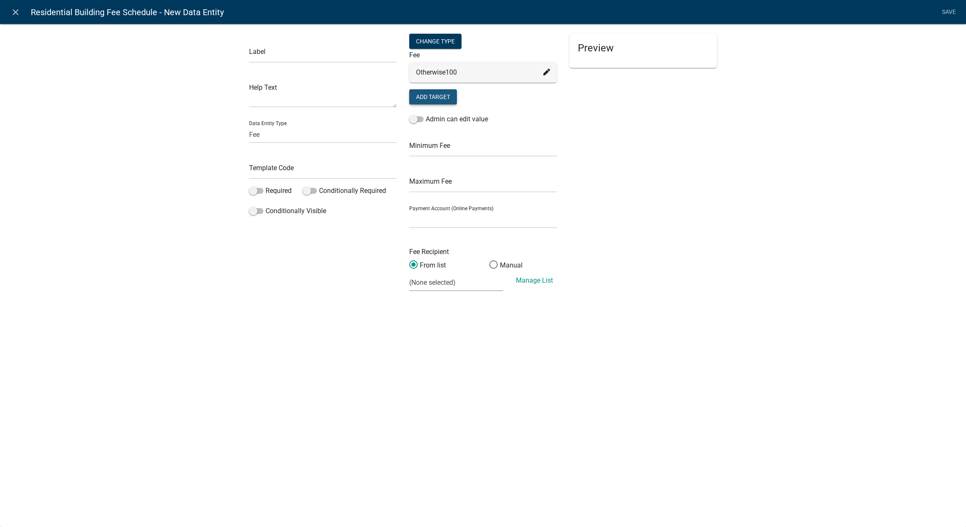
click at [441, 97] on button "Add Target" at bounding box center [433, 96] width 48 height 15
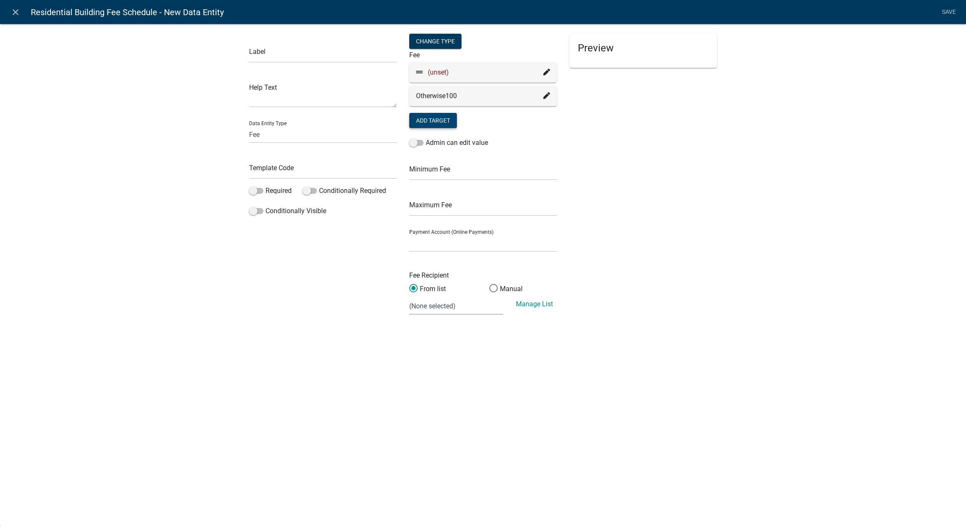
click at [545, 72] on icon at bounding box center [546, 72] width 7 height 7
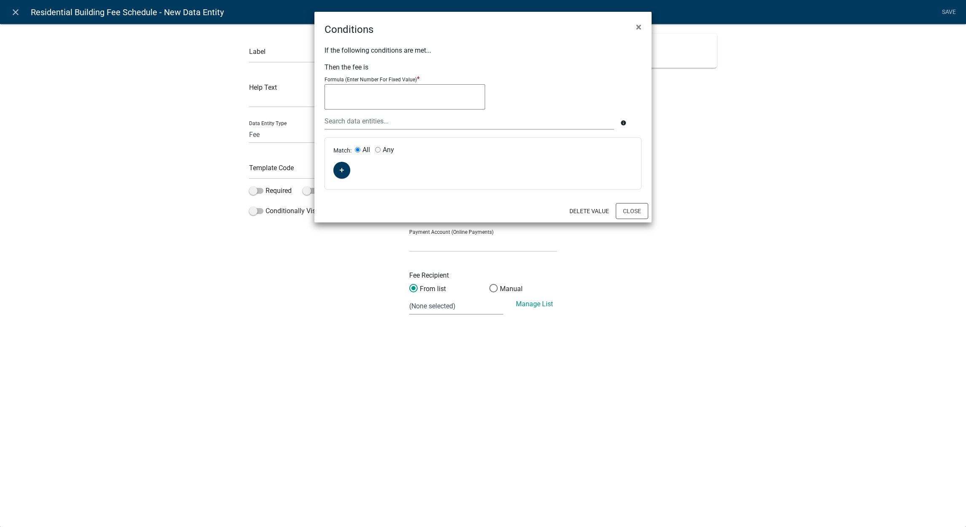
click at [441, 99] on textarea at bounding box center [405, 96] width 161 height 25
type textarea "["
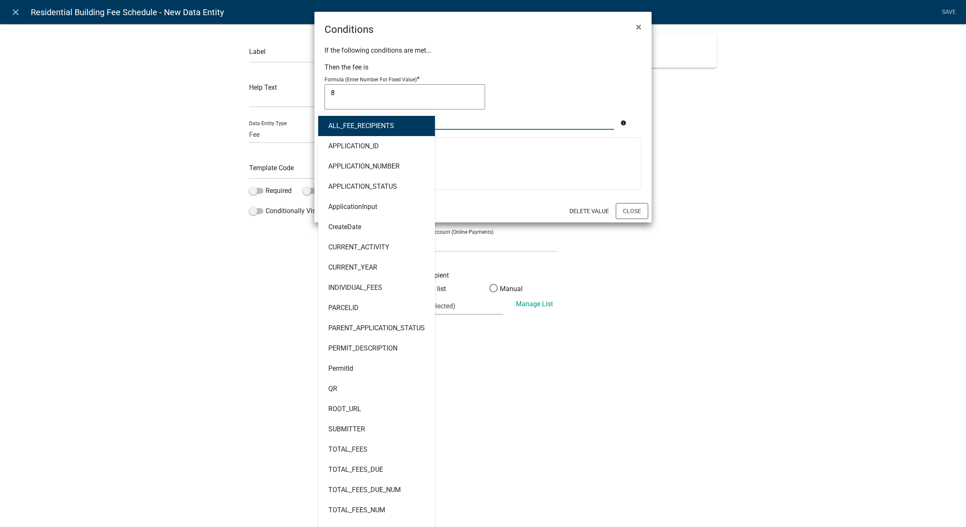
click at [411, 126] on div "ALL_FEE_RECIPIENTS APPLICATION_ID APPLICATION_NUMBER APPLICATION_STATUS Applica…" at bounding box center [469, 121] width 302 height 17
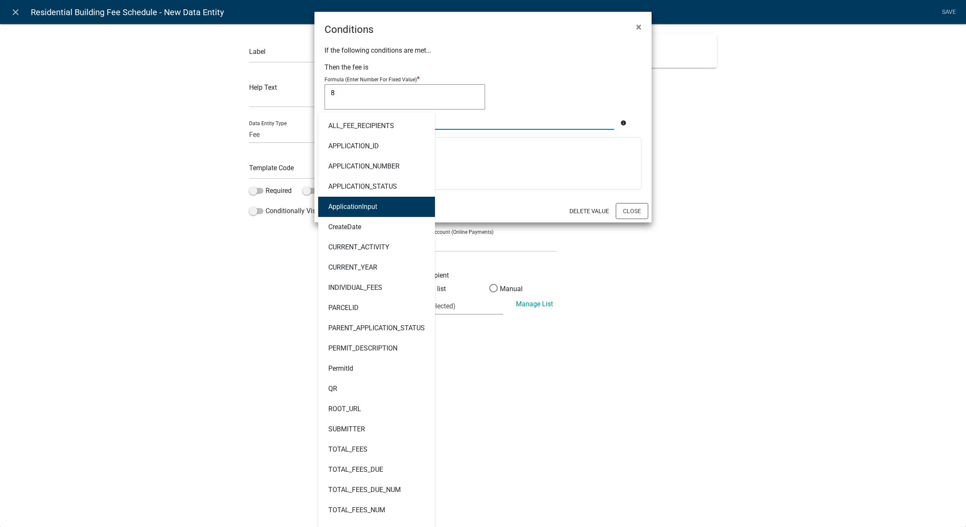
click at [382, 209] on button "ApplicationInput" at bounding box center [376, 207] width 117 height 20
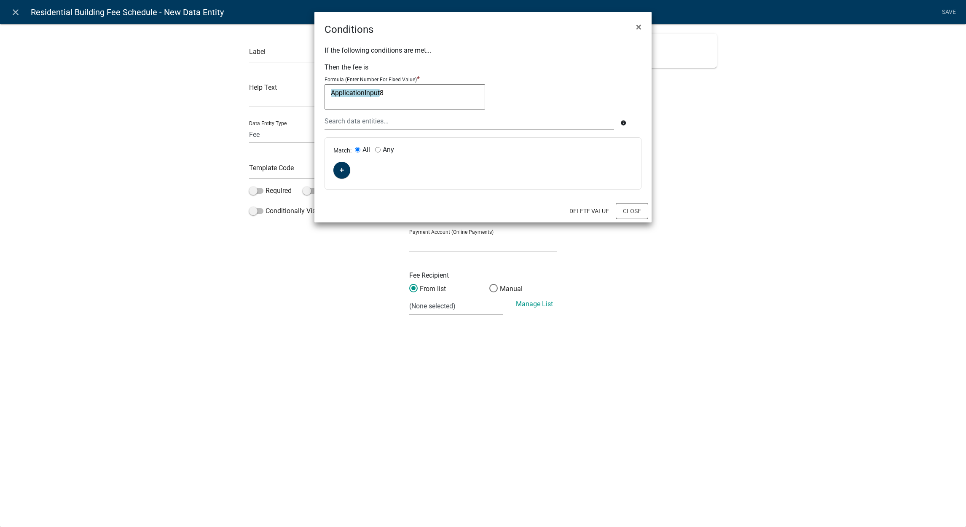
click at [409, 97] on textarea "ApplicationInput8" at bounding box center [405, 96] width 161 height 25
click at [445, 94] on textarea "(ApplicationInput)8)/1000" at bounding box center [405, 96] width 161 height 25
paste textarea "ApplicationInput)8)A1/1000,1))"
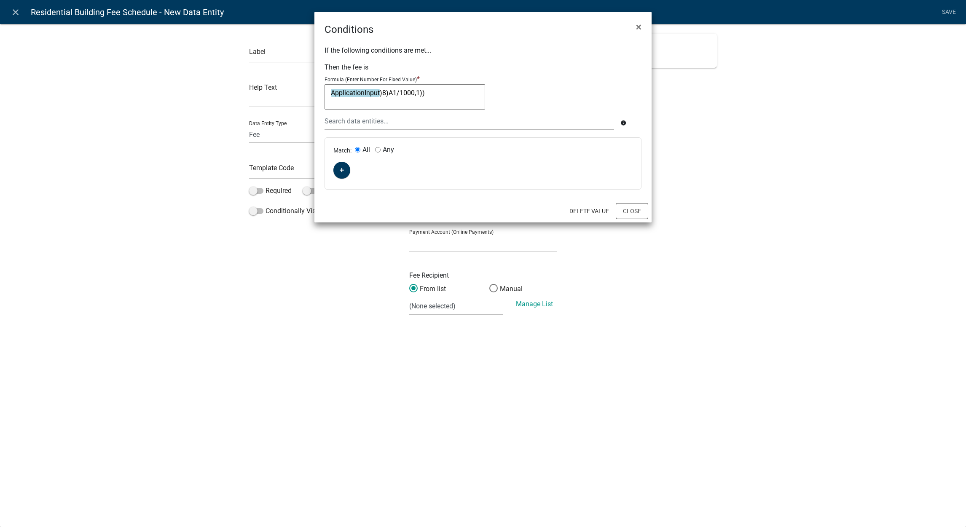
type textarea "ApplicationInput)8)A1/1000,1))"
click at [626, 210] on button "Close" at bounding box center [632, 211] width 32 height 16
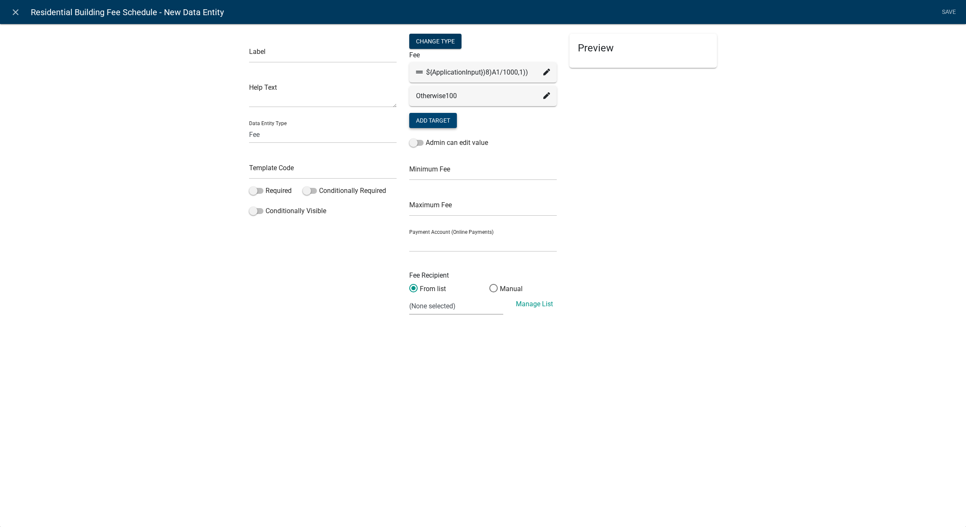
click at [546, 73] on icon at bounding box center [546, 72] width 7 height 7
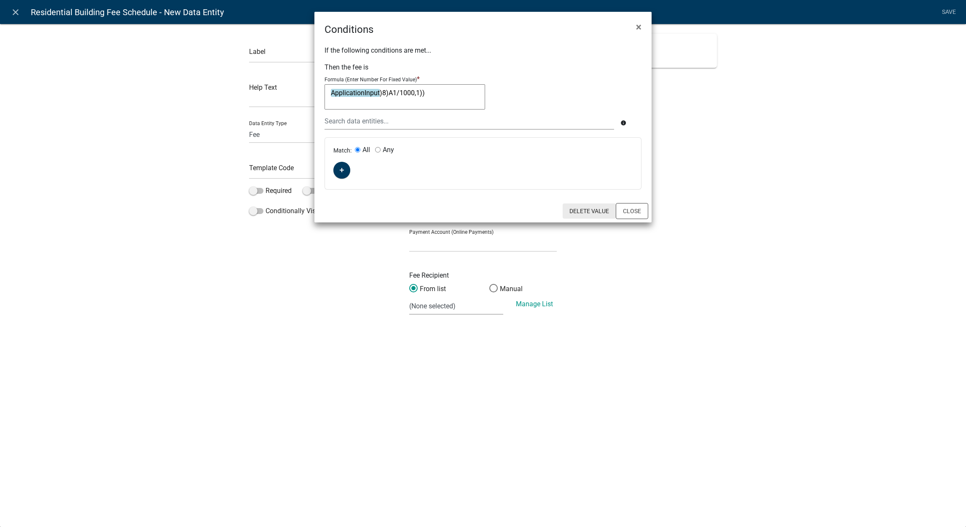
click at [580, 211] on button "Delete Value" at bounding box center [589, 211] width 53 height 15
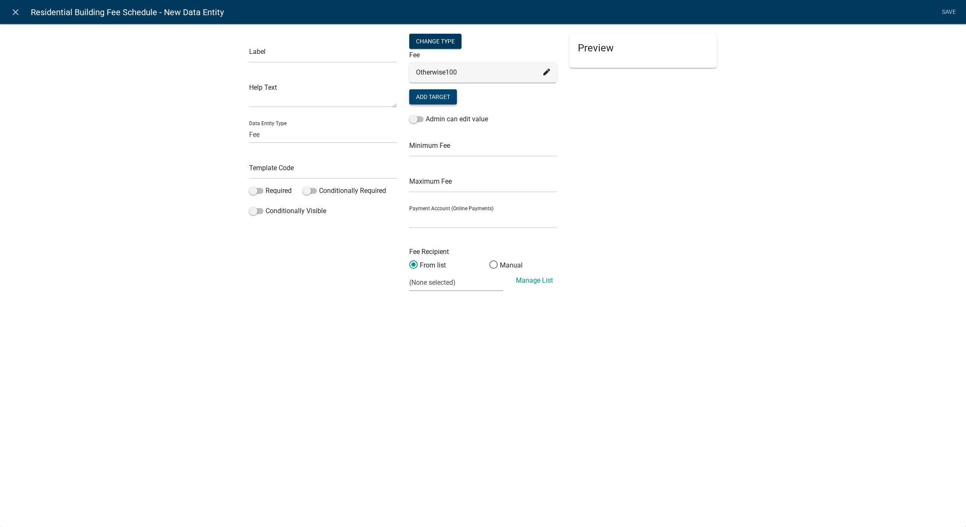
click at [434, 98] on button "Add Target" at bounding box center [433, 96] width 48 height 15
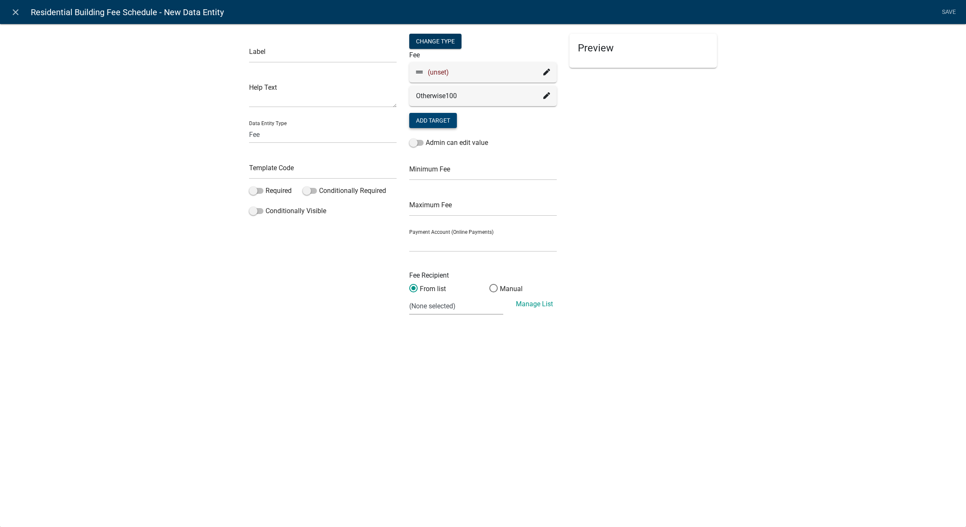
click at [538, 78] on div "(unset)" at bounding box center [483, 72] width 148 height 20
click at [544, 73] on icon at bounding box center [546, 72] width 7 height 7
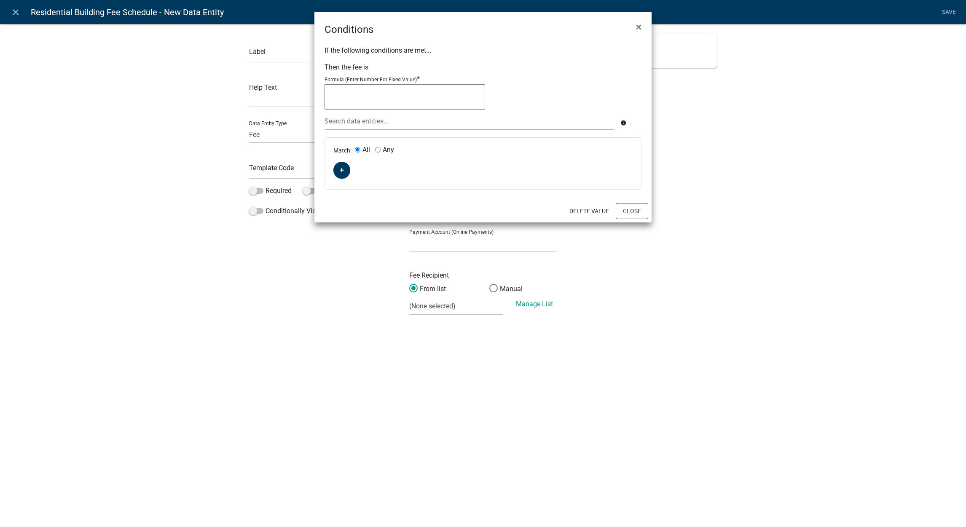
click at [443, 101] on textarea at bounding box center [405, 96] width 161 height 25
paste textarea "=MAX(100,CEILING(8*A1/1000,1))"
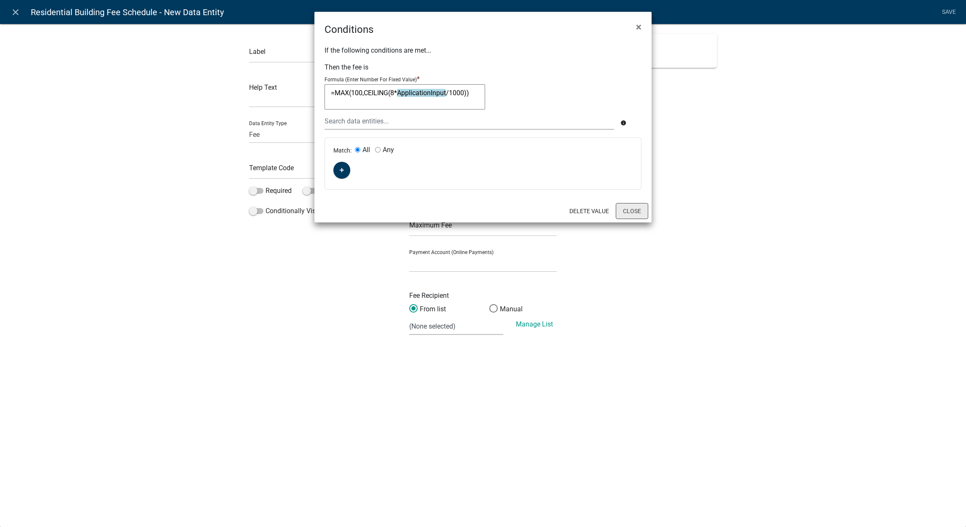
type textarea "=MAX(100,CEILING(8*ApplicationInput/1000))"
click at [633, 205] on button "Close" at bounding box center [632, 211] width 32 height 16
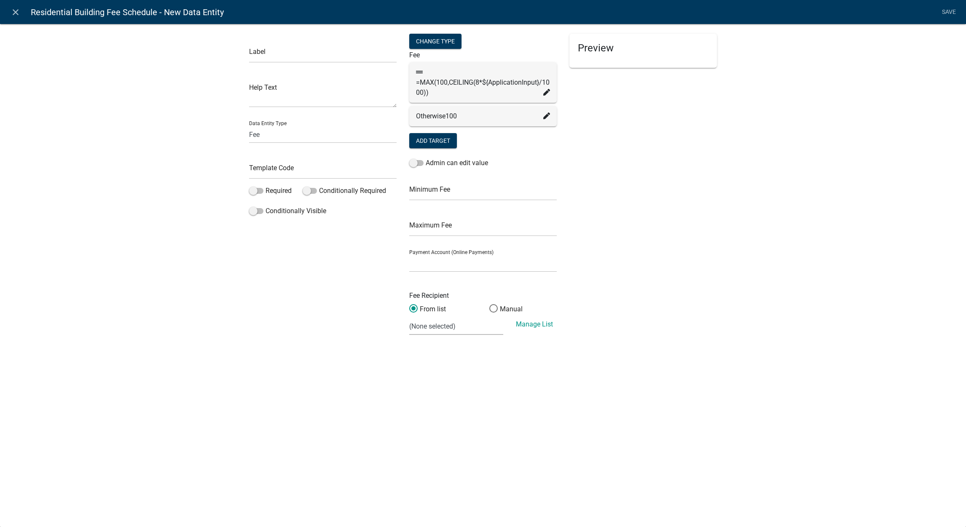
click at [727, 158] on div "Label Help Text Data Entity Type Free Form Text Document Display Entity Value F…" at bounding box center [483, 185] width 966 height 350
click at [545, 92] on icon at bounding box center [546, 92] width 7 height 7
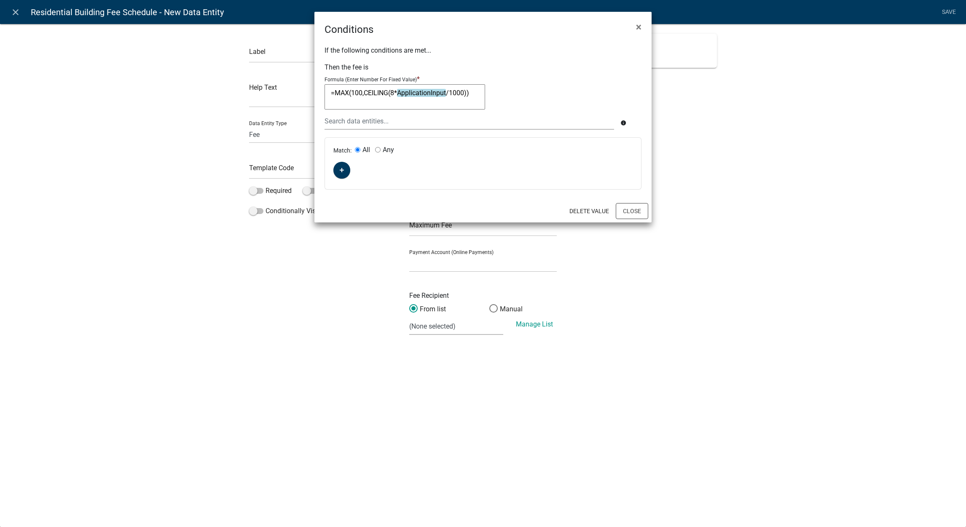
click at [441, 91] on textarea "=MAX(100,CEILING(8*ApplicationInput/1000))" at bounding box center [405, 96] width 161 height 25
paste textarea
click at [441, 91] on textarea "=MAX(100,CEILING(8*" at bounding box center [405, 96] width 161 height 25
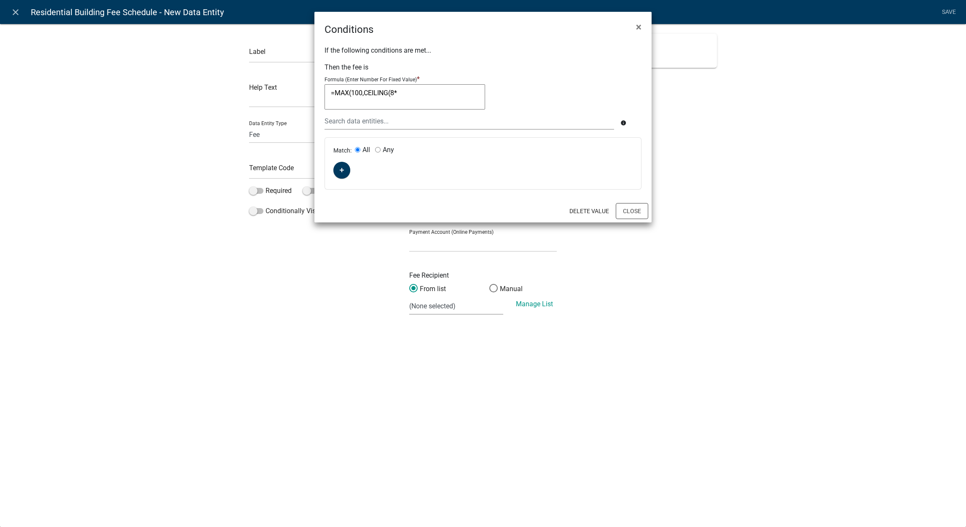
click at [441, 91] on textarea "=MAX(100,CEILING(8*" at bounding box center [405, 96] width 161 height 25
paste textarea "A1/1000,1))"
type textarea "=MAX(100,CEILING(8*A1/1000,1))"
click at [621, 210] on button "Close" at bounding box center [632, 211] width 32 height 16
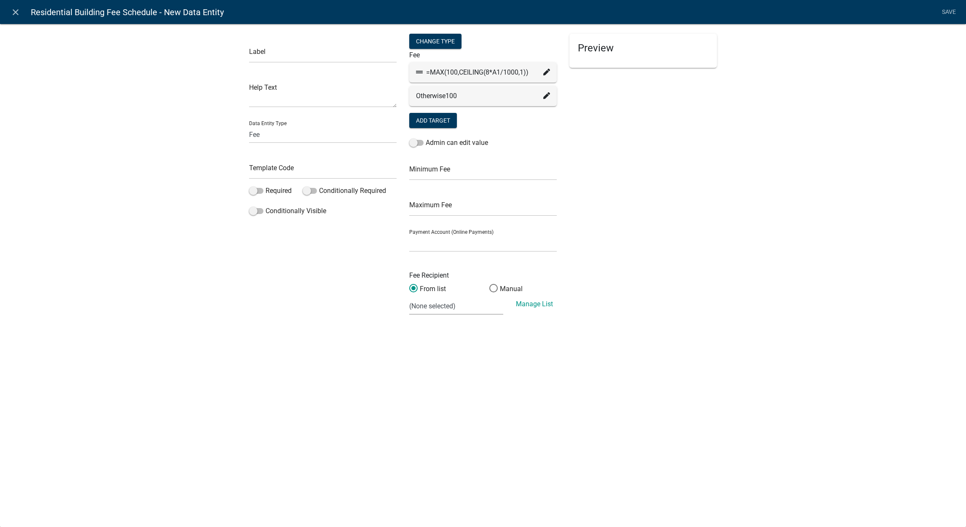
click at [950, 10] on li "Save" at bounding box center [948, 12] width 21 height 16
click at [946, 15] on li "Save" at bounding box center [948, 12] width 21 height 16
click at [711, 119] on div "Preview" at bounding box center [643, 178] width 160 height 289
click at [942, 15] on li "Save" at bounding box center [948, 12] width 21 height 16
click at [945, 10] on li "Save" at bounding box center [948, 12] width 21 height 16
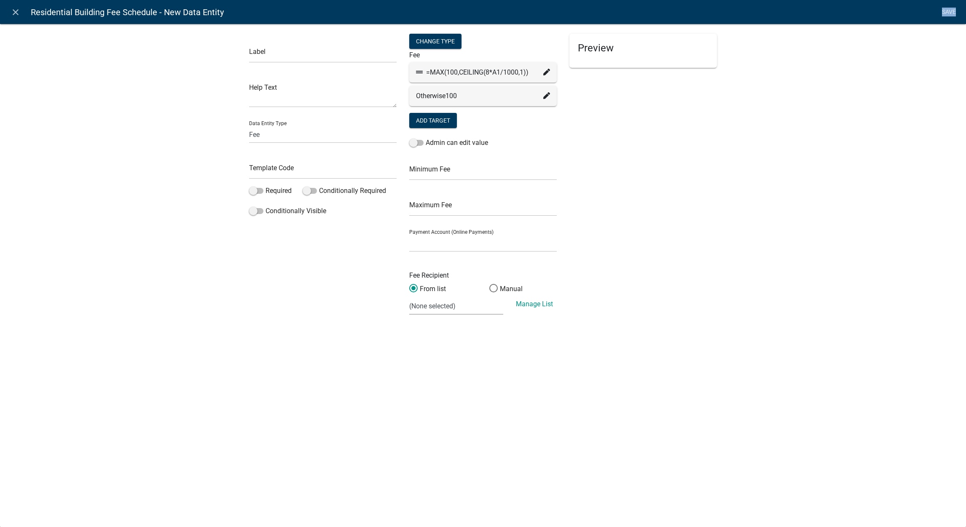
click at [945, 10] on li "Save" at bounding box center [948, 12] width 21 height 16
drag, startPoint x: 945, startPoint y: 10, endPoint x: 681, endPoint y: 184, distance: 315.9
click at [681, 184] on div "Preview" at bounding box center [643, 178] width 160 height 289
click at [735, 296] on div "Label Help Text Data Entity Type Free Form Text Document Display Entity Value F…" at bounding box center [483, 175] width 966 height 330
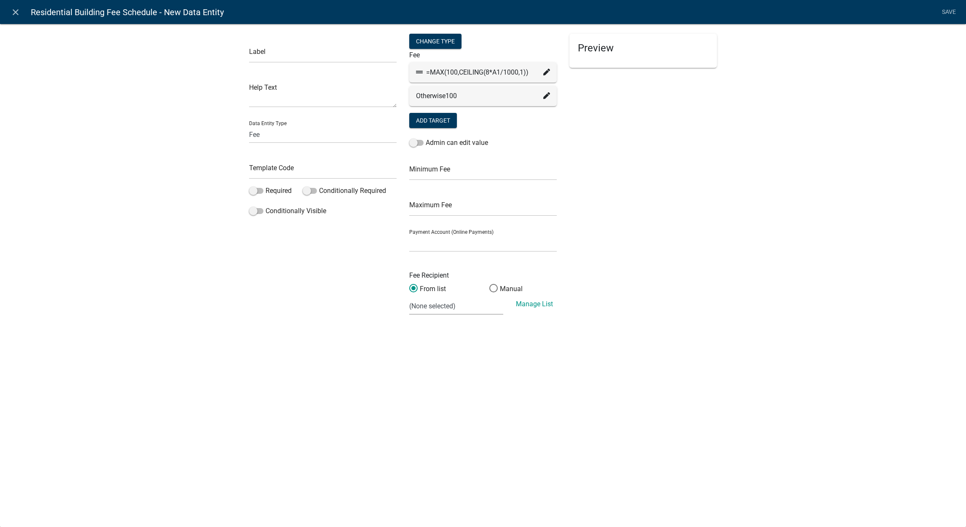
click at [701, 268] on div "Preview" at bounding box center [643, 178] width 160 height 289
click at [949, 3] on nav "close Residential Building Fee Schedule - New Data Entity Save" at bounding box center [483, 12] width 966 height 24
click at [948, 10] on li "Save" at bounding box center [948, 12] width 21 height 16
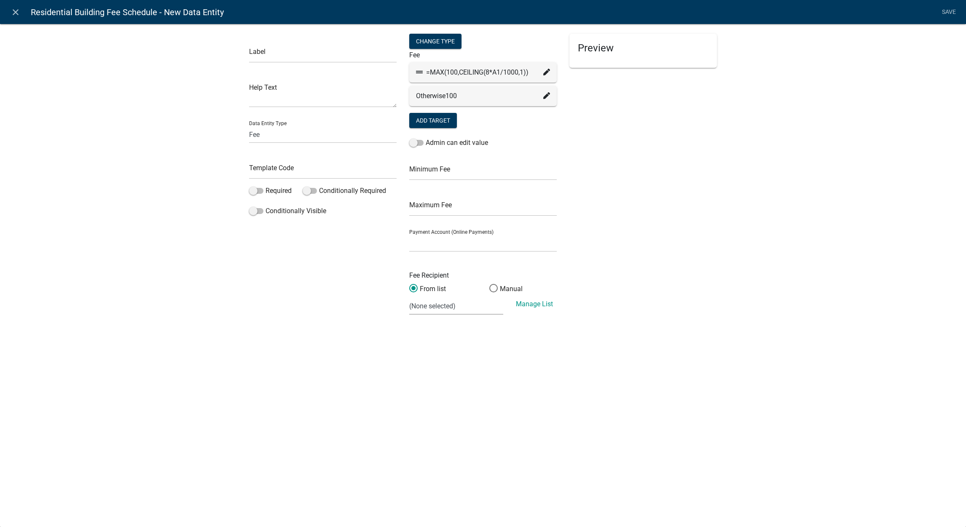
drag, startPoint x: 948, startPoint y: 10, endPoint x: 896, endPoint y: 29, distance: 55.2
click at [896, 29] on div "Label Help Text Data Entity Type Free Form Text Document Display Entity Value F…" at bounding box center [483, 175] width 966 height 330
click at [952, 8] on li "Save" at bounding box center [948, 12] width 21 height 16
click at [950, 13] on li "Save" at bounding box center [948, 12] width 21 height 16
drag, startPoint x: 950, startPoint y: 13, endPoint x: 810, endPoint y: 86, distance: 158.2
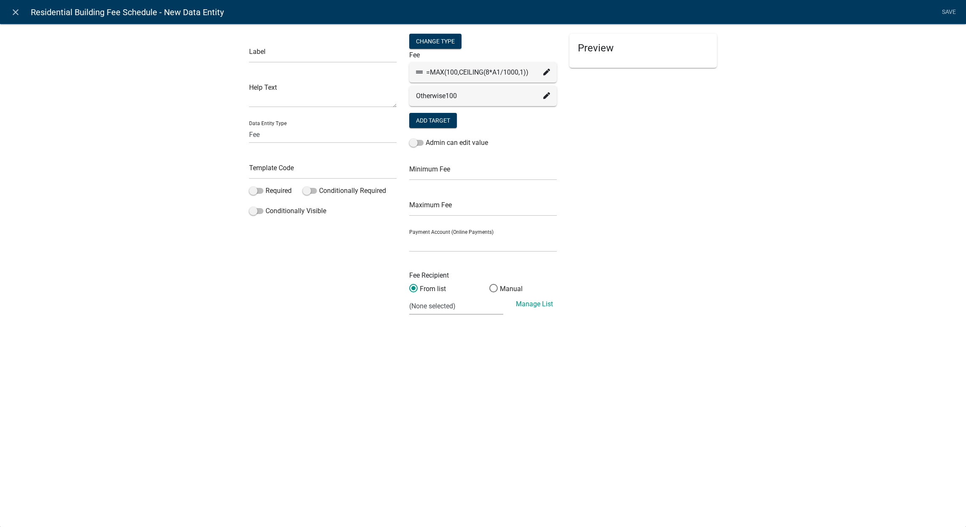
click at [810, 86] on div "Label Help Text Data Entity Type Free Form Text Document Display Entity Value F…" at bounding box center [483, 175] width 966 height 330
click at [12, 15] on icon "close" at bounding box center [16, 12] width 10 height 10
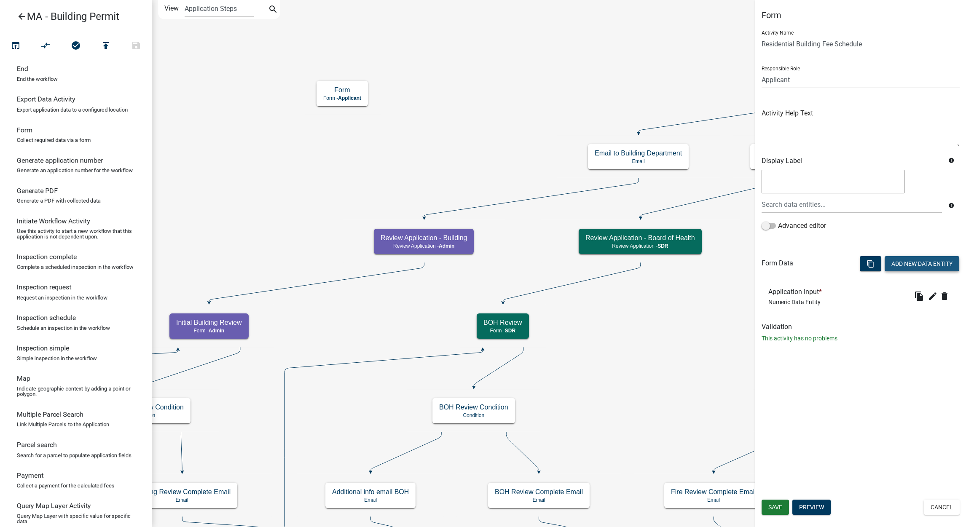
click at [902, 268] on button "Add New Data Entity" at bounding box center [922, 263] width 75 height 15
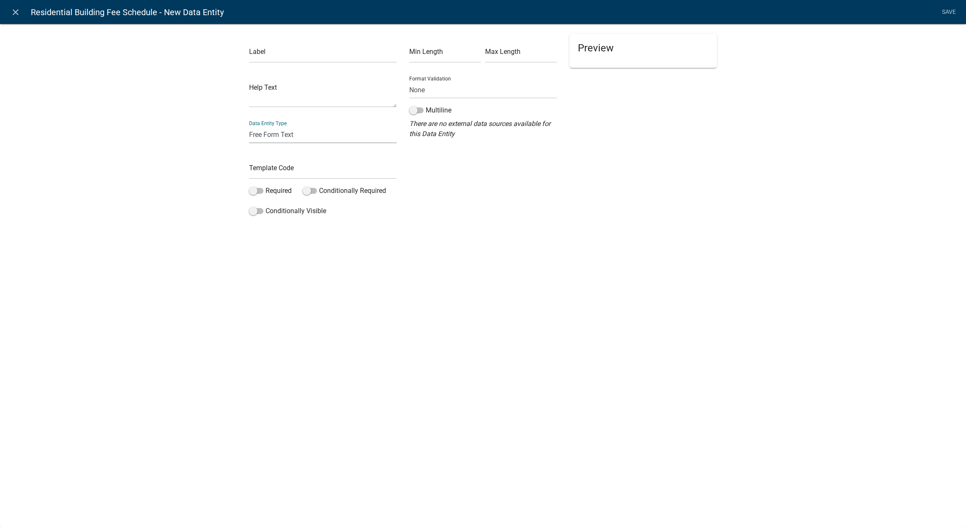
click at [337, 126] on select "Free Form Text Document Display Entity Value Fee Numeric Data Date Map Sketch D…" at bounding box center [323, 134] width 148 height 17
select select "fee"
click at [249, 126] on select "Free Form Text Document Display Entity Value Fee Numeric Data Date Map Sketch D…" at bounding box center [323, 134] width 148 height 17
select select "fee"
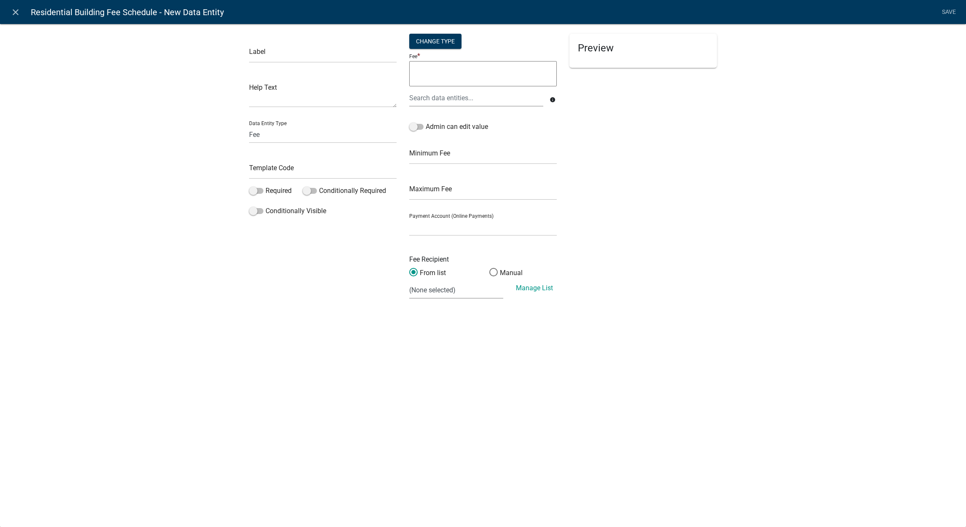
click at [450, 80] on textarea at bounding box center [483, 73] width 148 height 25
type textarea "A"
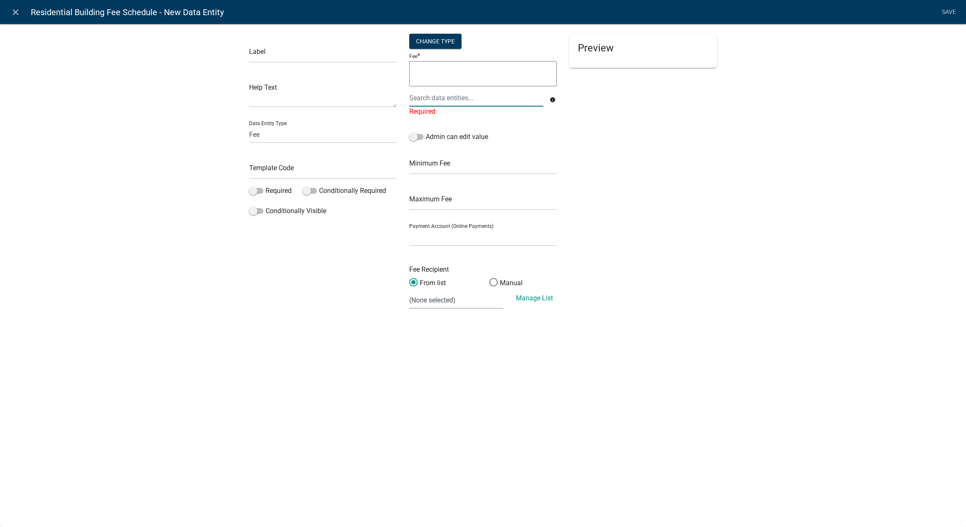
click at [459, 96] on div at bounding box center [476, 97] width 147 height 17
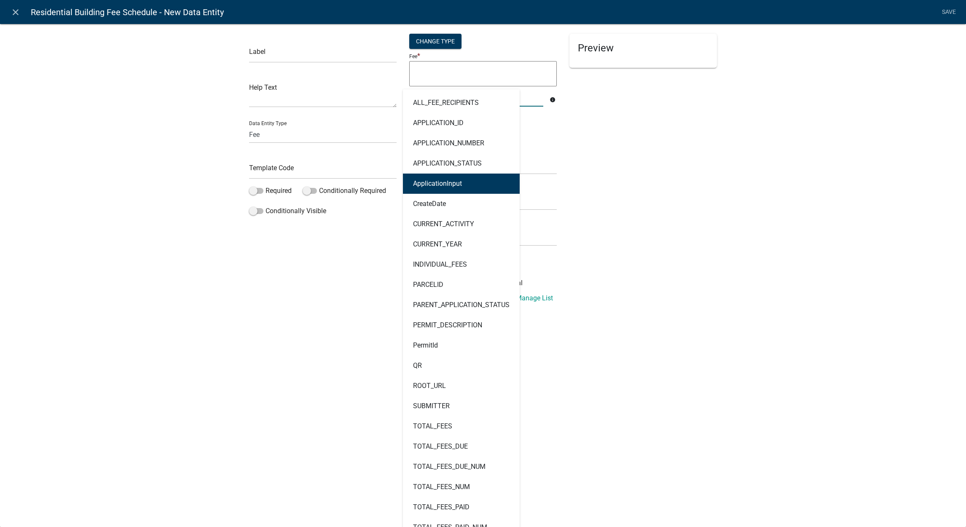
click at [471, 187] on button "ApplicationInput" at bounding box center [461, 184] width 117 height 20
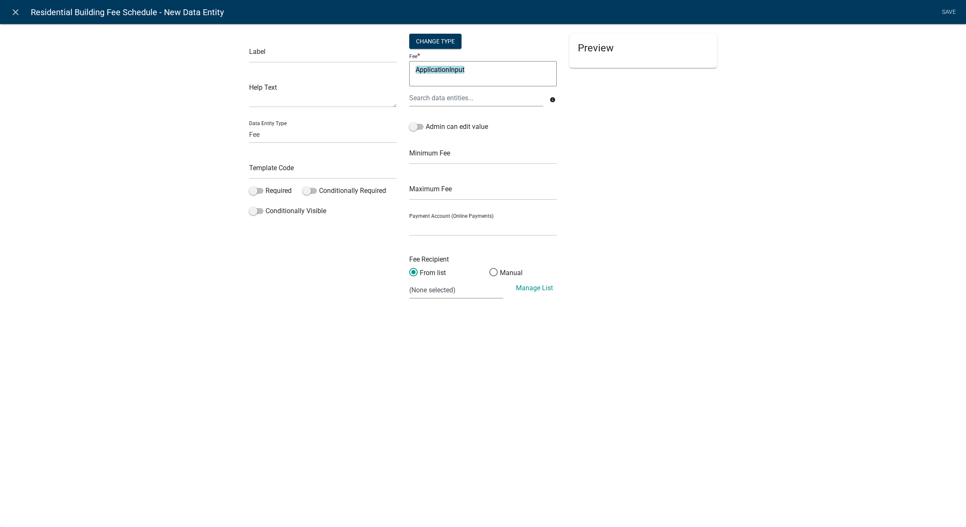
click at [515, 72] on textarea "ApplicationInput" at bounding box center [483, 73] width 148 height 25
type textarea "ApplicationInput)1"
click at [340, 56] on input "text" at bounding box center [323, 54] width 148 height 17
type input "Other Fee"
click at [284, 164] on input "text" at bounding box center [323, 170] width 148 height 17
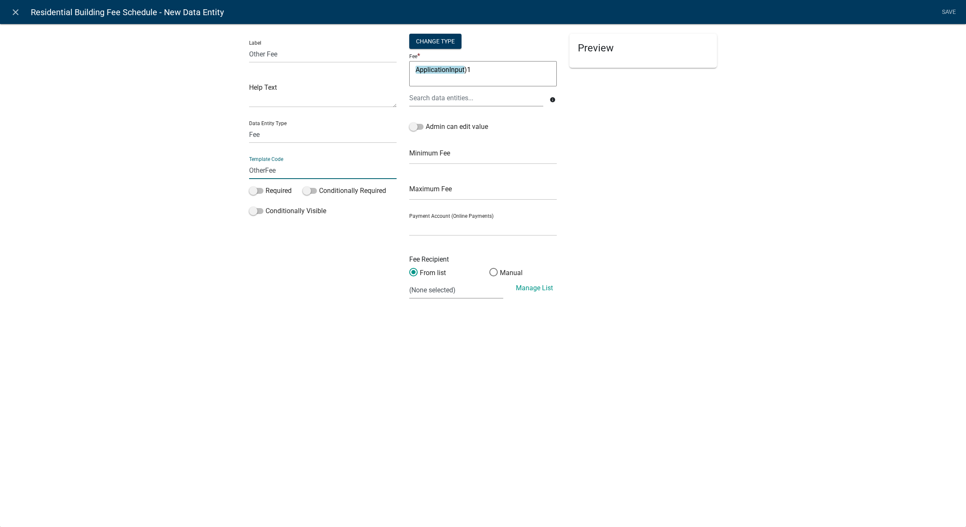
type input "OtherFee"
click at [143, 182] on div "Label Other Fee Help Text Data Entity Type Free Form Text Document Display Enti…" at bounding box center [483, 167] width 966 height 314
click at [612, 83] on input "Other Fee" at bounding box center [645, 88] width 126 height 17
click at [613, 86] on input "Other Fee" at bounding box center [645, 88] width 126 height 17
click at [612, 147] on div "Preview Other Fee $" at bounding box center [643, 170] width 160 height 273
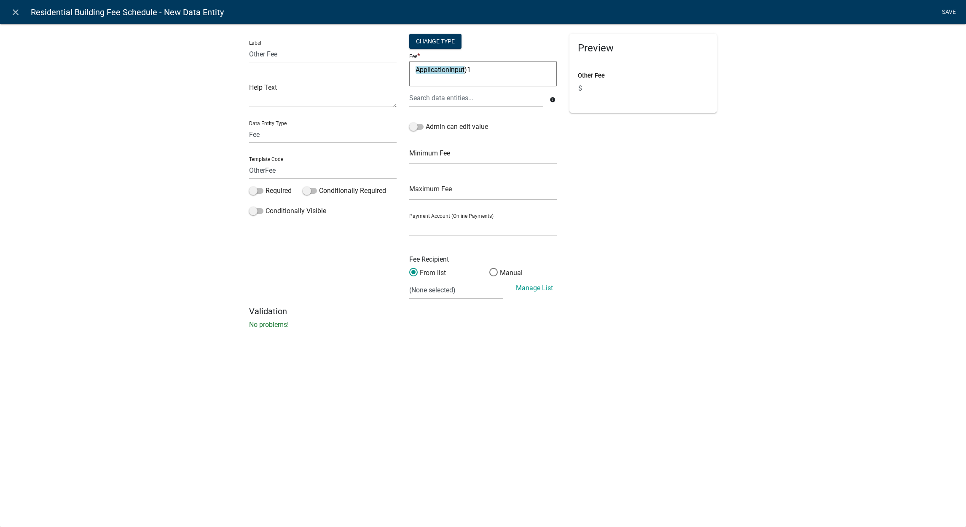
click at [950, 13] on link "Save" at bounding box center [948, 12] width 21 height 16
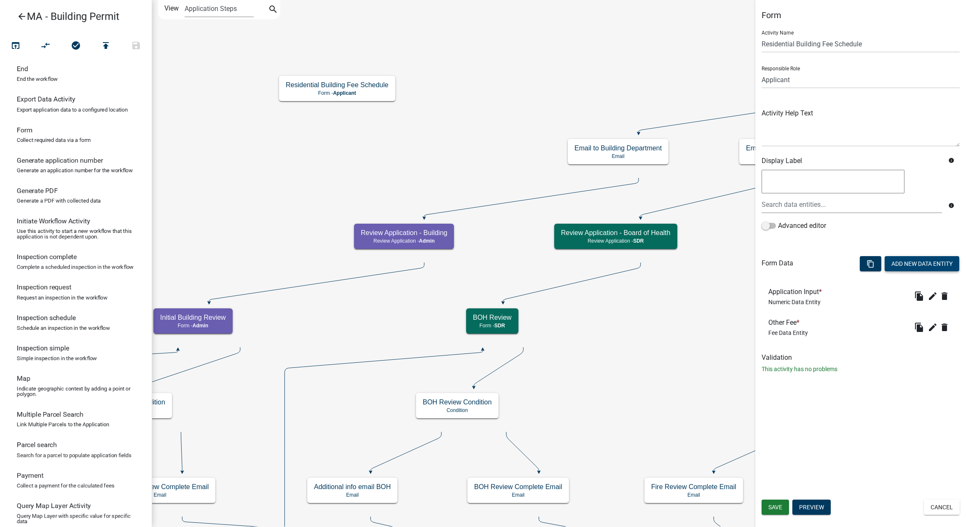
click at [915, 268] on button "Add New Data Entity" at bounding box center [922, 263] width 75 height 15
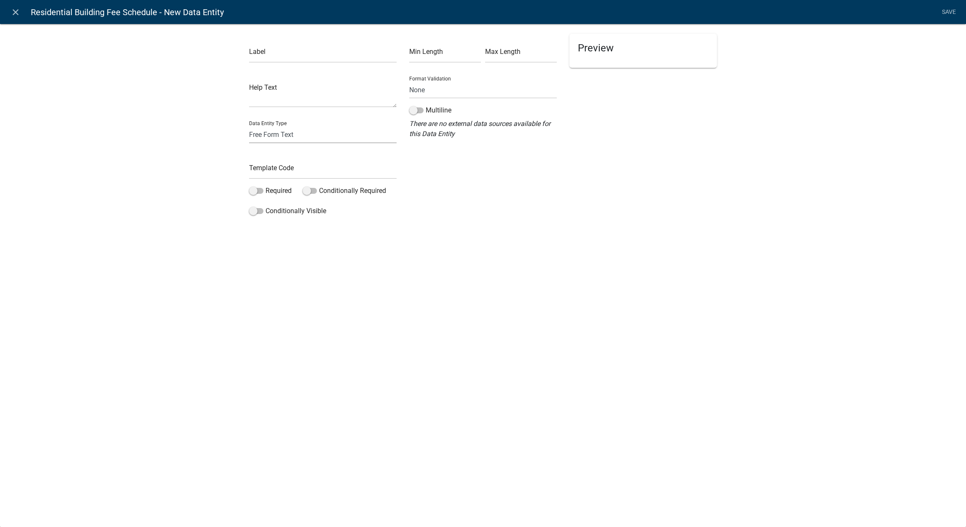
click at [314, 126] on select "Free Form Text Document Display Entity Value Fee Numeric Data Date Map Sketch D…" at bounding box center [323, 134] width 148 height 17
select select "fee"
click at [249, 126] on select "Free Form Text Document Display Entity Value Fee Numeric Data Date Map Sketch D…" at bounding box center [323, 134] width 148 height 17
select select "fee"
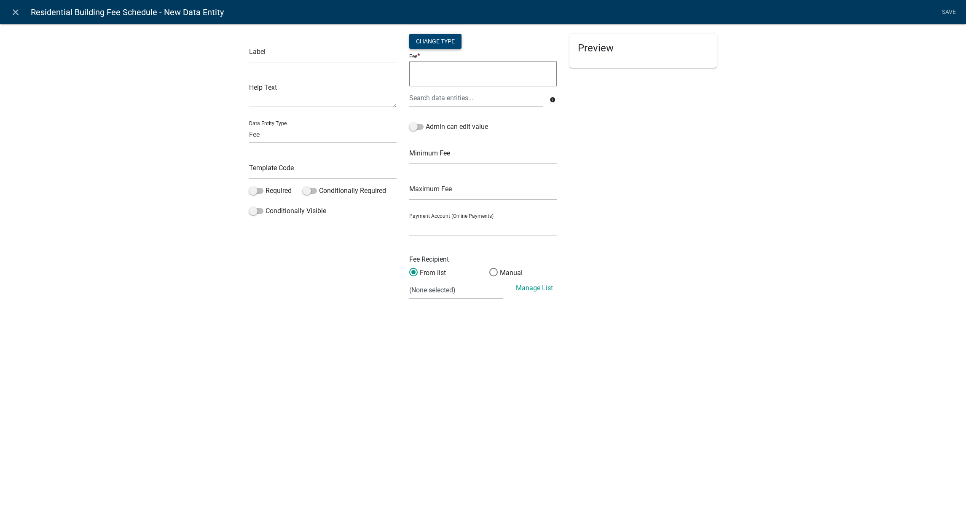
click at [453, 45] on div "Change Type" at bounding box center [435, 41] width 52 height 15
click at [434, 93] on select "Simple List Advanced" at bounding box center [435, 91] width 67 height 17
select select "2"
click at [402, 101] on select "Simple List Advanced" at bounding box center [435, 91] width 67 height 17
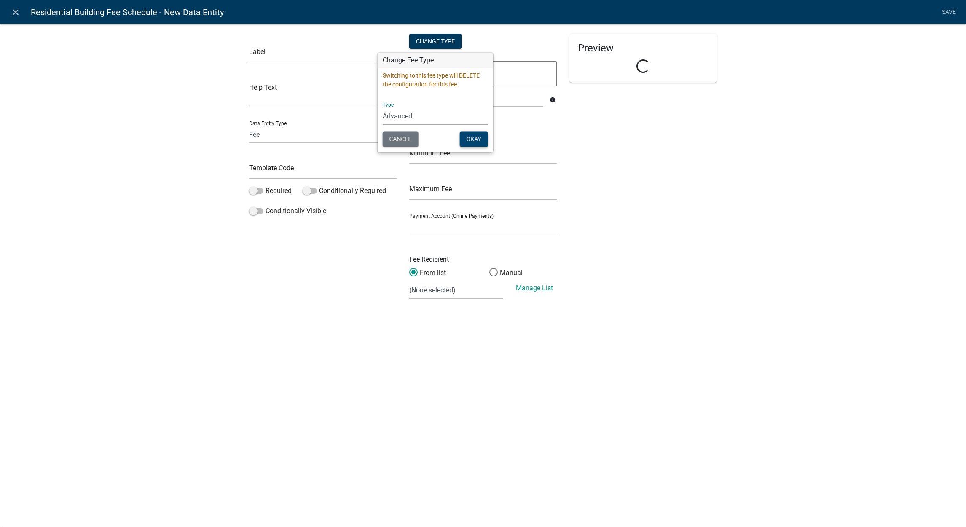
click at [475, 140] on button "Okay" at bounding box center [474, 139] width 28 height 15
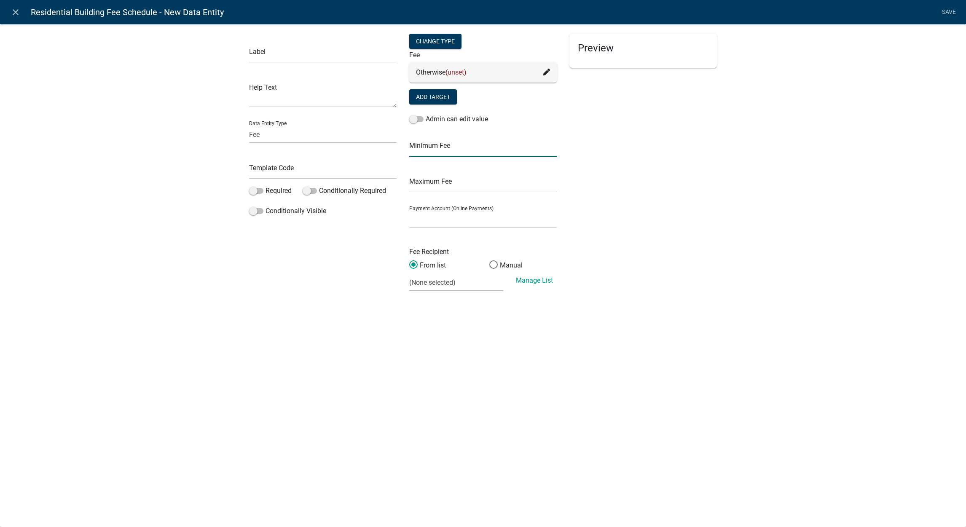
click at [456, 148] on input "text" at bounding box center [483, 148] width 148 height 17
type input "100"
click at [614, 160] on div "Preview" at bounding box center [643, 166] width 160 height 265
click at [619, 137] on div "Preview" at bounding box center [643, 166] width 160 height 265
click at [595, 109] on div "Preview" at bounding box center [643, 166] width 160 height 265
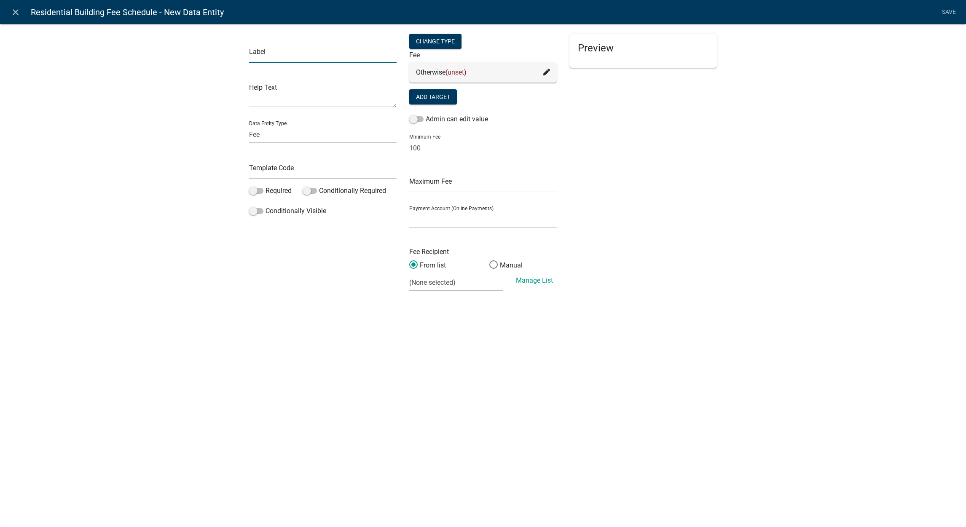
click at [313, 54] on input "text" at bounding box center [323, 54] width 148 height 17
type input "ApplicationFee"
click at [290, 163] on input "text" at bounding box center [323, 170] width 148 height 17
click at [236, 274] on div "Label ApplicationFee Help Text Data Entity Type Free Form Text Document Display…" at bounding box center [483, 175] width 966 height 330
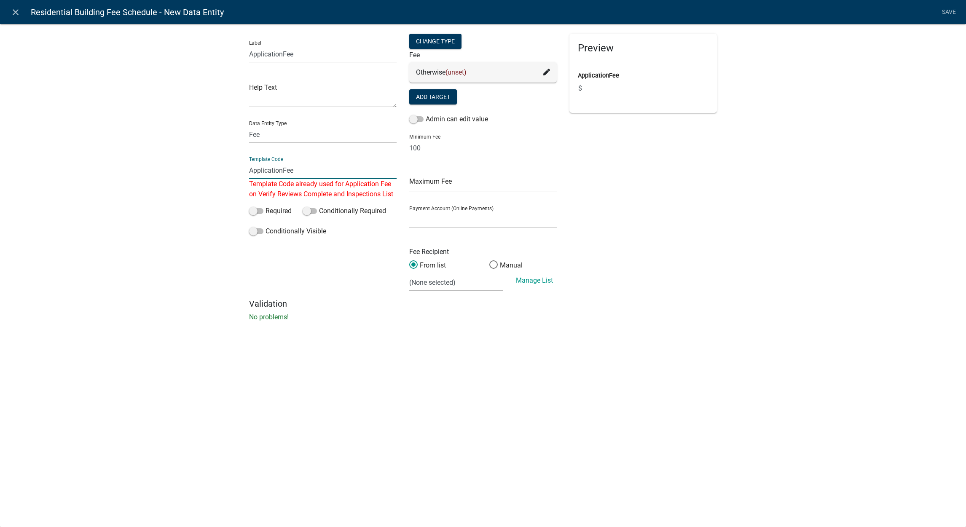
click at [338, 164] on input "ApplicationFee" at bounding box center [323, 170] width 148 height 17
type input "A"
type input "AppFee"
click at [129, 201] on div "Label ApplicationFee Help Text Data Entity Type Free Form Text Document Display…" at bounding box center [483, 175] width 966 height 330
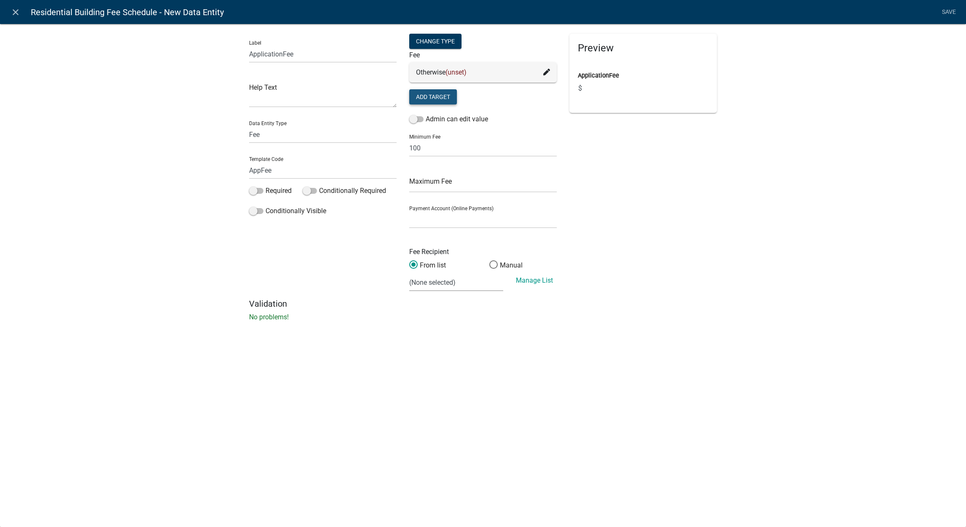
click at [450, 99] on button "Add Target" at bounding box center [433, 96] width 48 height 15
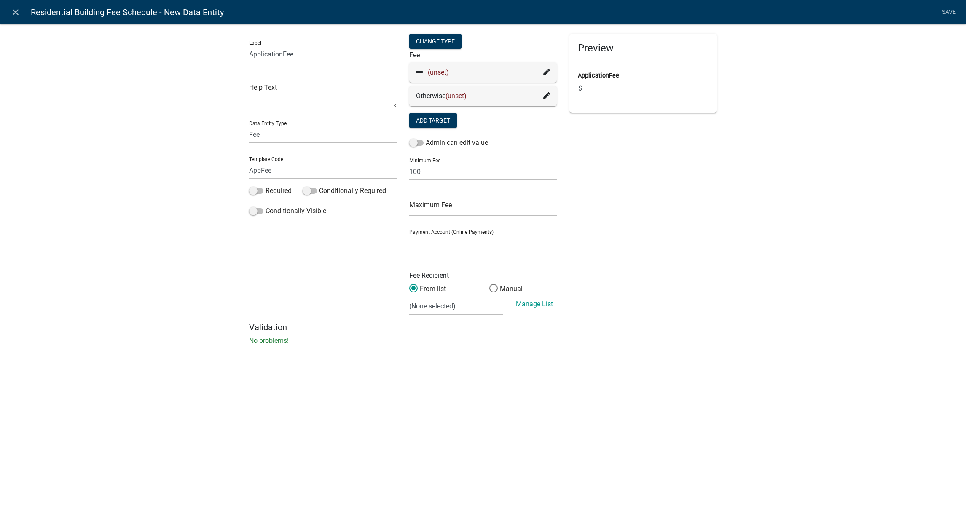
click at [772, 264] on div "Label ApplicationFee Help Text Data Entity Type Free Form Text Document Display…" at bounding box center [483, 187] width 966 height 354
click at [548, 72] on icon at bounding box center [546, 72] width 7 height 7
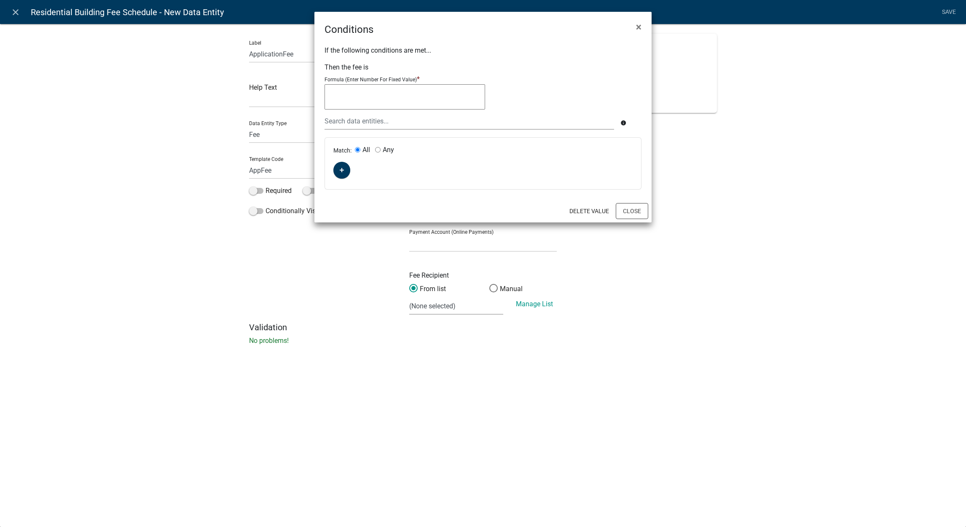
click at [466, 105] on textarea at bounding box center [405, 96] width 161 height 25
click at [345, 172] on button "button" at bounding box center [341, 170] width 17 height 17
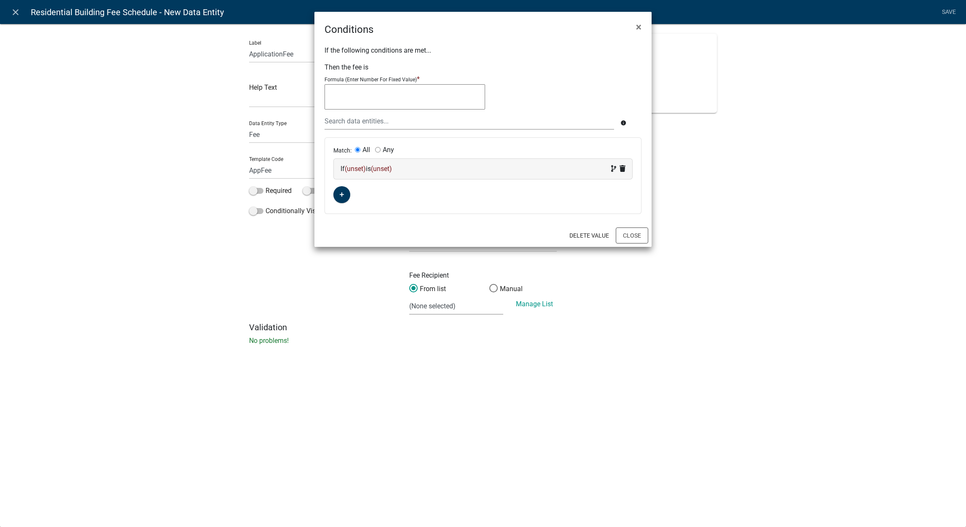
click at [368, 167] on div "If (unset) is (unset)" at bounding box center [483, 169] width 285 height 10
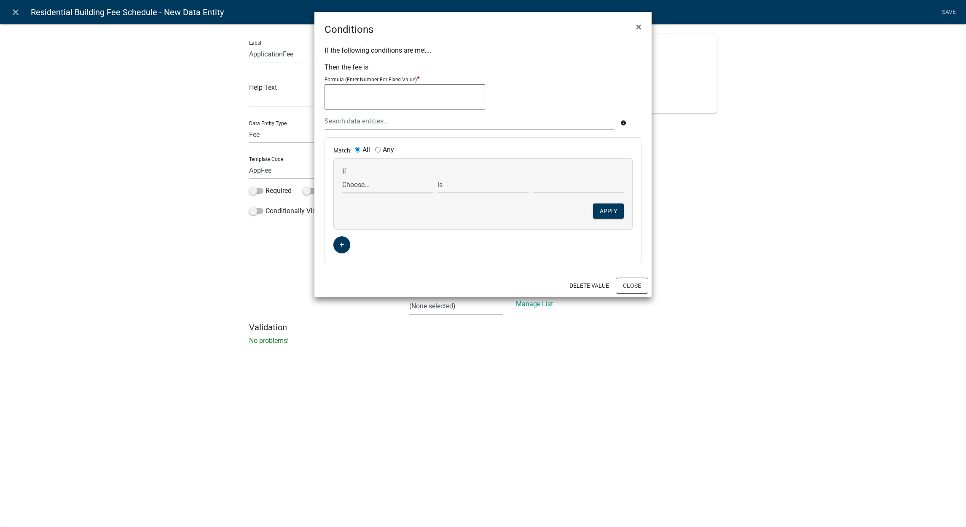
click at [393, 182] on select "Choose... ALL_FEE_RECIPIENTS APPLICATION_ID APPLICATION_NUMBER APPLICATION_STAT…" at bounding box center [387, 184] width 91 height 17
select select "5: ApplicationInput"
click at [342, 176] on select "Choose... ALL_FEE_RECIPIENTS APPLICATION_ID APPLICATION_NUMBER APPLICATION_STAT…" at bounding box center [387, 184] width 91 height 17
click at [590, 290] on button "Delete Value" at bounding box center [589, 285] width 53 height 15
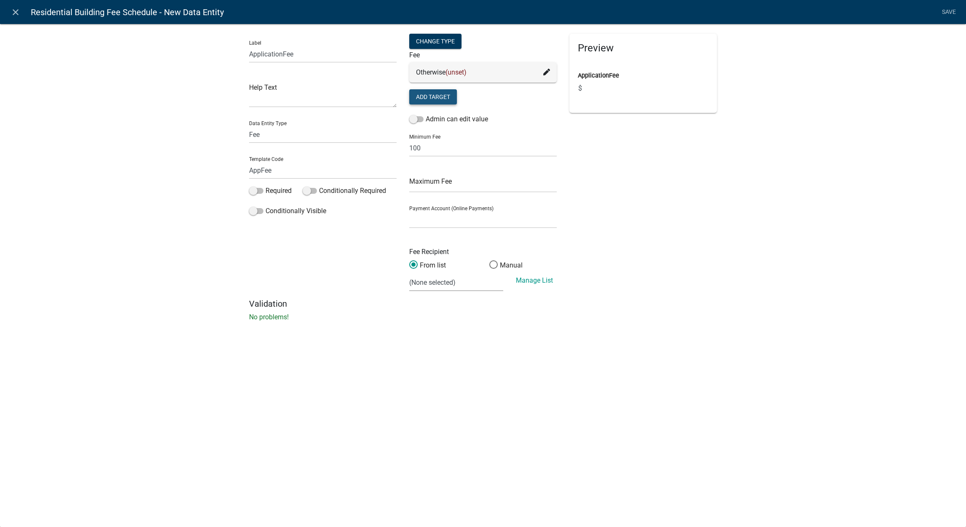
click at [436, 96] on button "Add Target" at bounding box center [433, 96] width 48 height 15
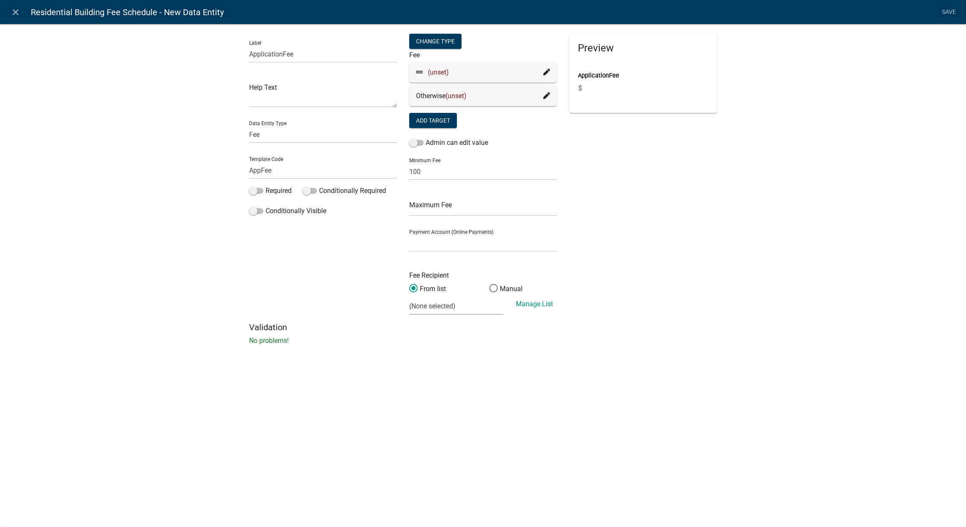
click at [545, 94] on icon at bounding box center [546, 95] width 7 height 7
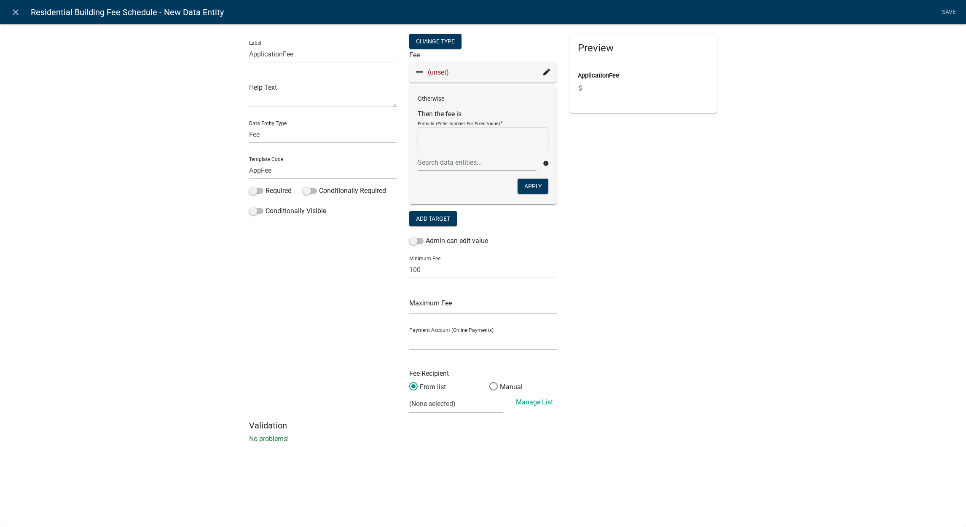
click at [505, 145] on textarea at bounding box center [483, 140] width 131 height 24
click at [543, 73] on icon at bounding box center [546, 72] width 7 height 7
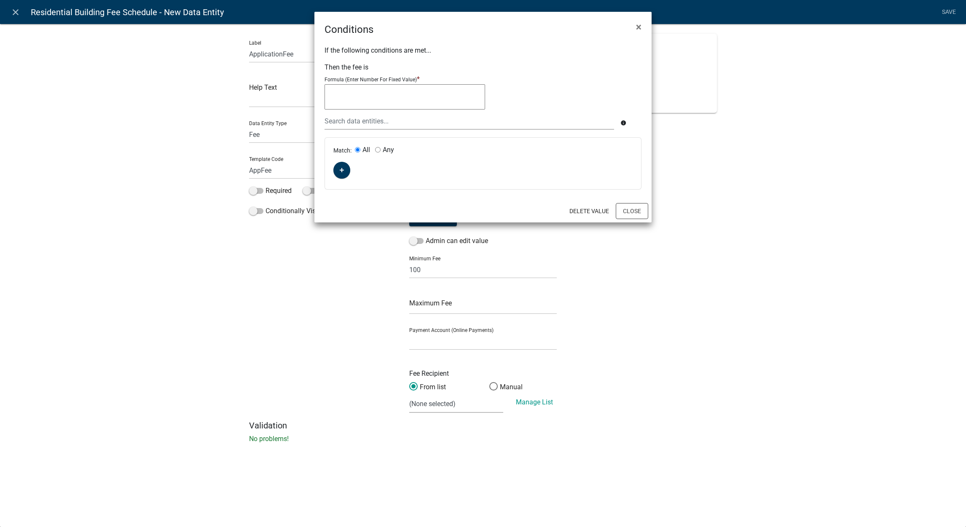
click at [432, 99] on textarea at bounding box center [405, 96] width 161 height 25
click at [432, 121] on input "text" at bounding box center [470, 121] width 290 height 17
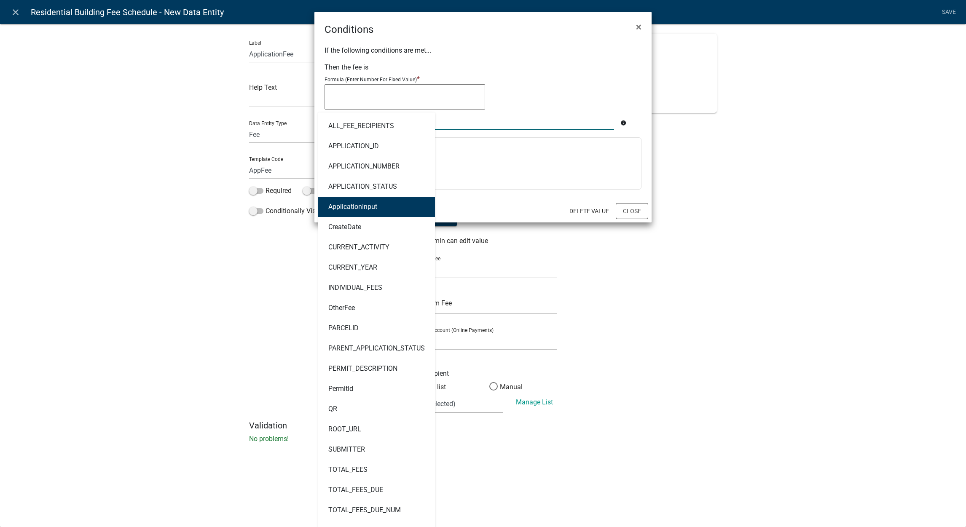
click at [402, 199] on button "ApplicationInput" at bounding box center [376, 207] width 117 height 20
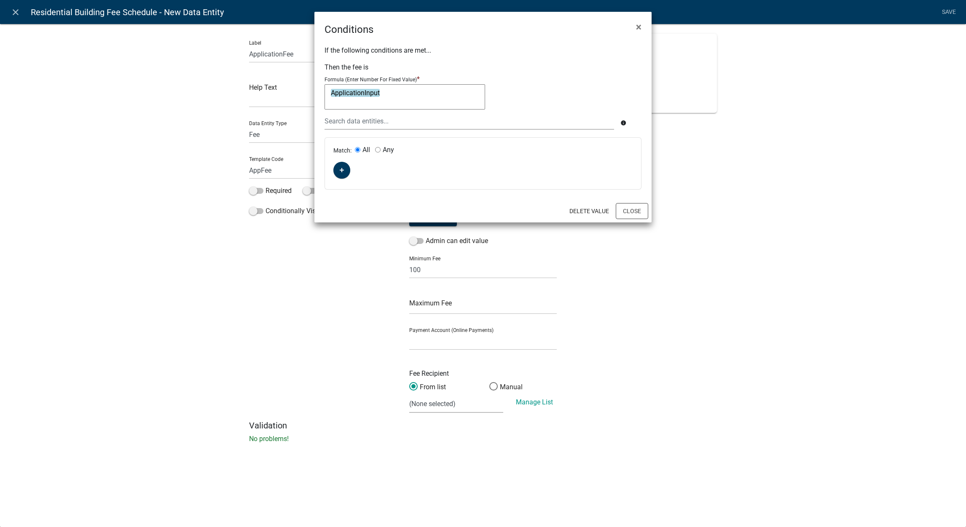
click at [462, 97] on textarea "ApplicationInput" at bounding box center [405, 96] width 161 height 25
type textarea "(ApplicationInput)*8)/1000"
click at [628, 213] on button "Close" at bounding box center [632, 211] width 32 height 16
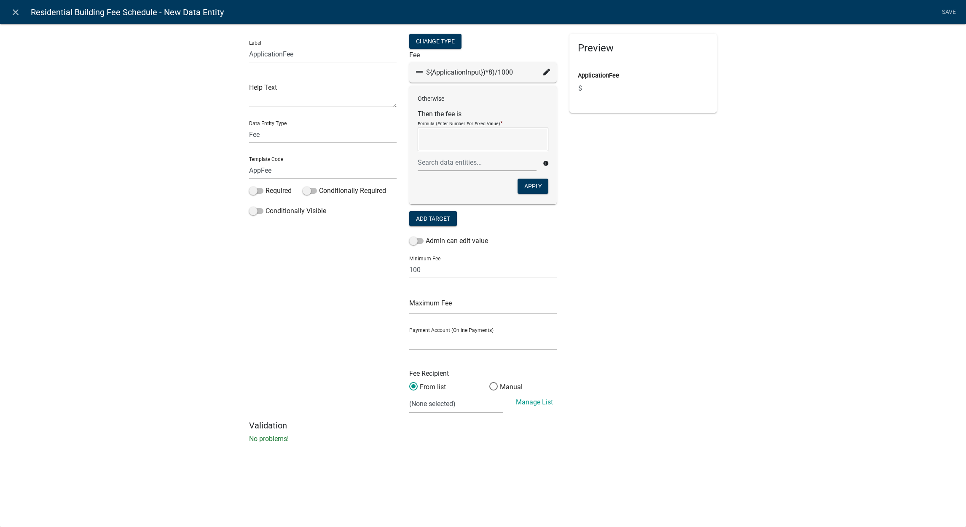
click at [722, 238] on div "Preview ApplicationFee $" at bounding box center [643, 227] width 160 height 387
click at [519, 144] on textarea at bounding box center [483, 140] width 131 height 24
type textarea "100"
click at [529, 189] on button "Apply" at bounding box center [533, 186] width 31 height 15
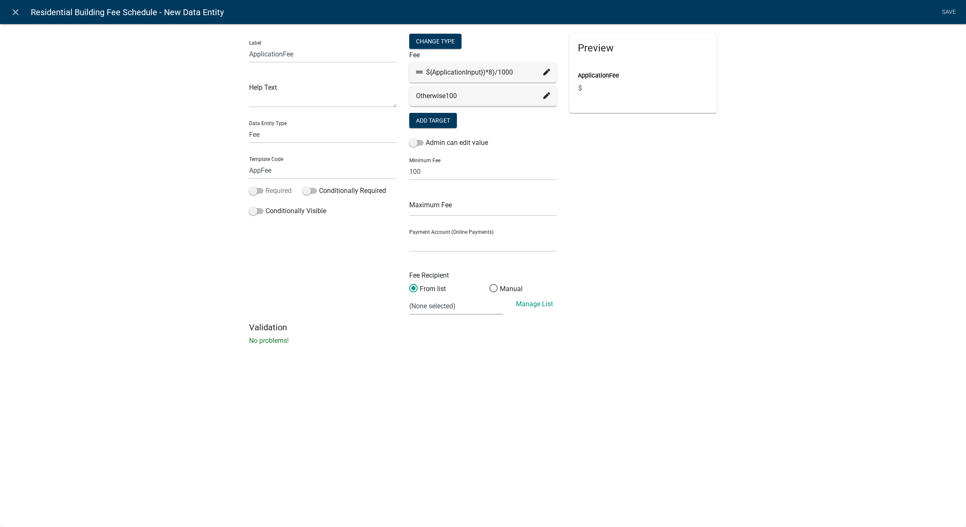
click at [261, 191] on span at bounding box center [256, 191] width 14 height 6
click at [266, 186] on input "Required" at bounding box center [266, 186] width 0 height 0
click at [943, 12] on link "Save" at bounding box center [948, 12] width 21 height 16
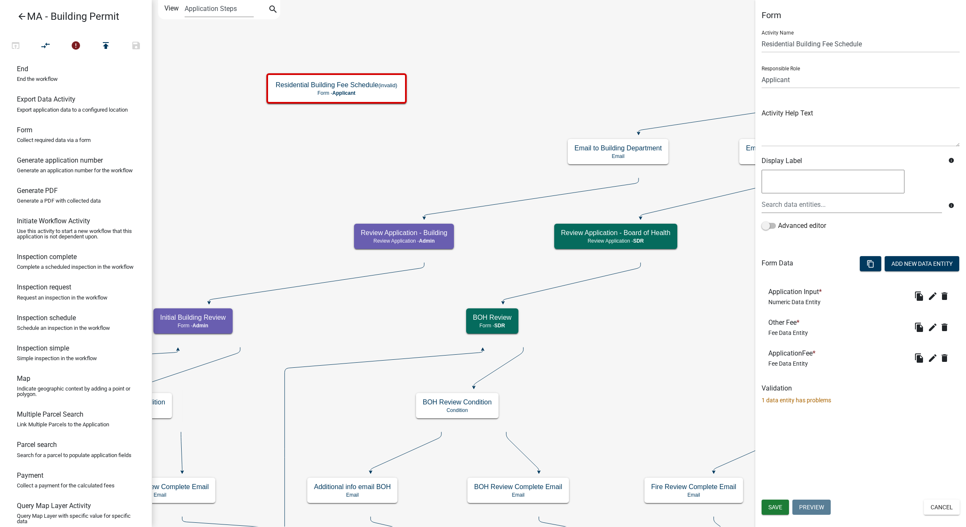
click at [803, 400] on p "1 data entity has problems" at bounding box center [861, 400] width 198 height 9
click at [80, 50] on icon "error" at bounding box center [76, 46] width 10 height 12
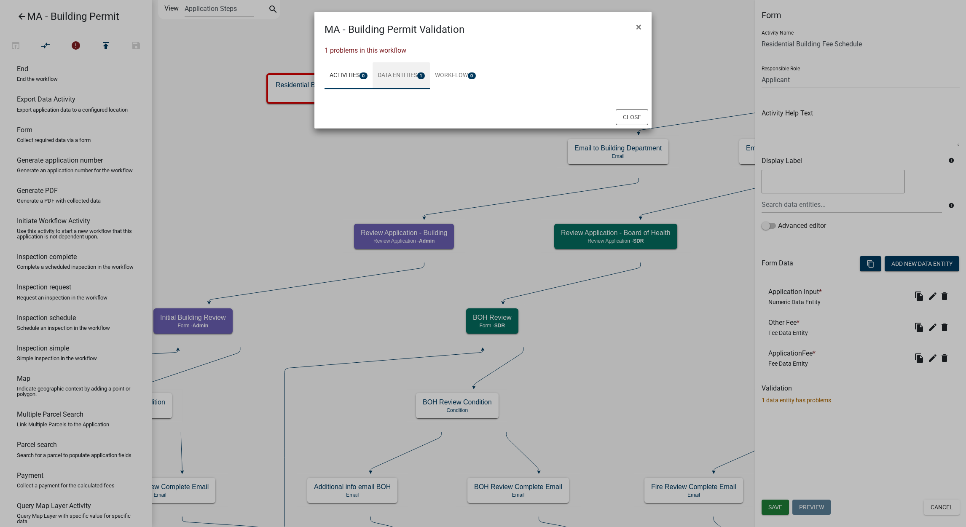
click at [413, 76] on link "Data Entities 1" at bounding box center [402, 75] width 58 height 27
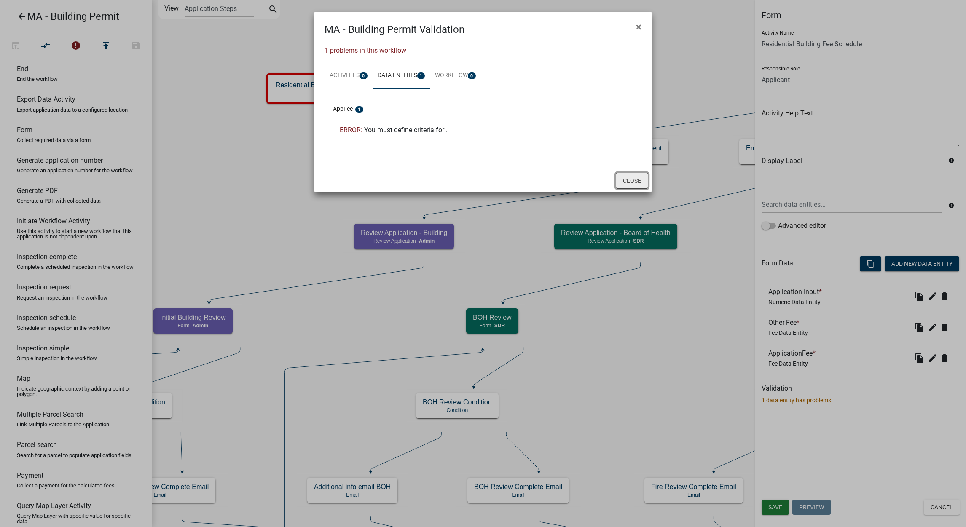
click at [625, 185] on button "Close" at bounding box center [632, 181] width 32 height 16
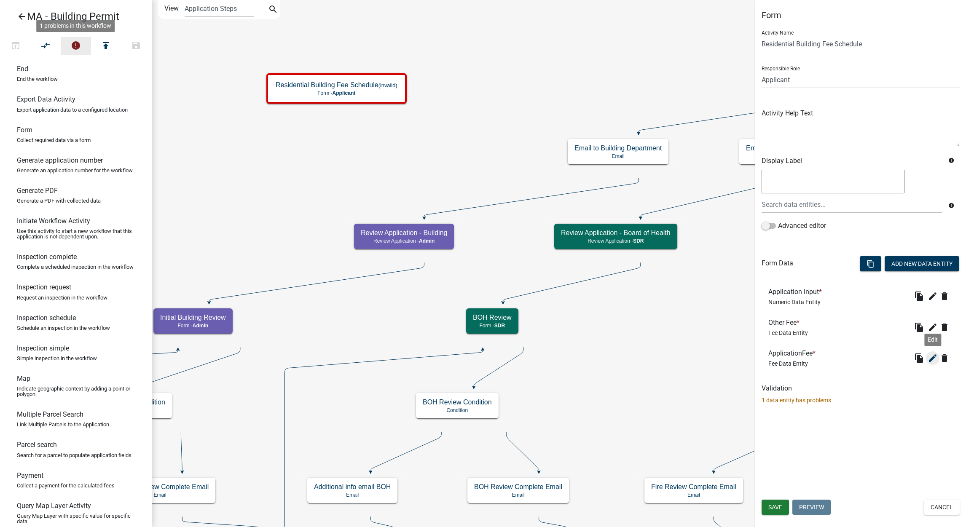
click at [934, 356] on icon "edit" at bounding box center [933, 358] width 10 height 10
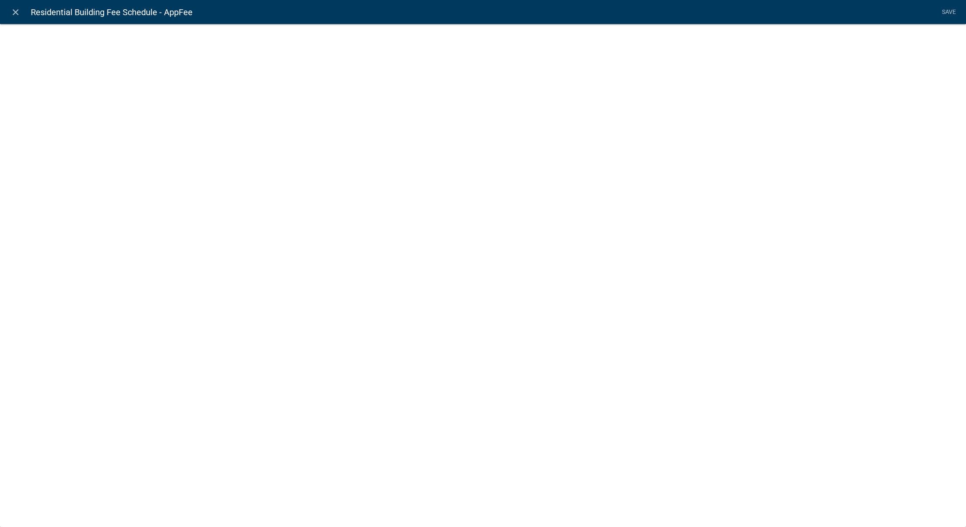
select select "fee"
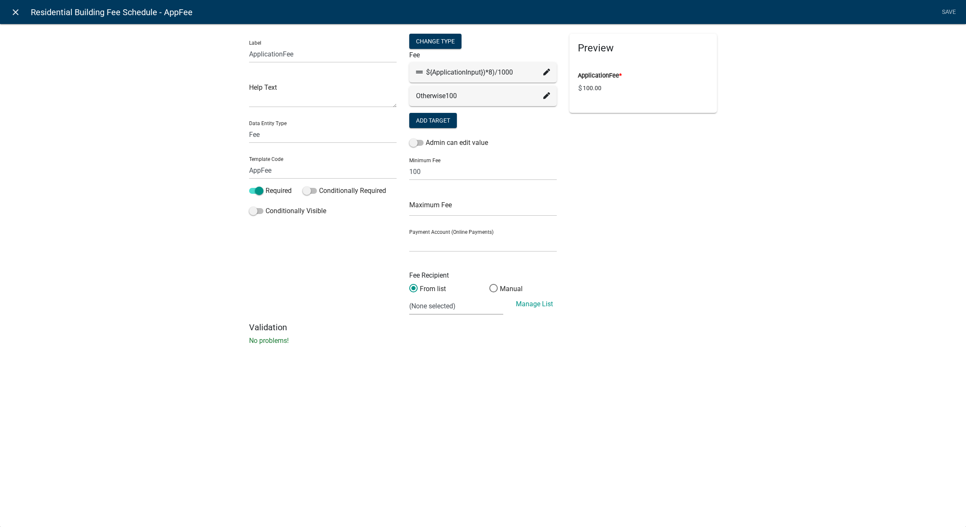
click at [11, 13] on icon "close" at bounding box center [16, 12] width 10 height 10
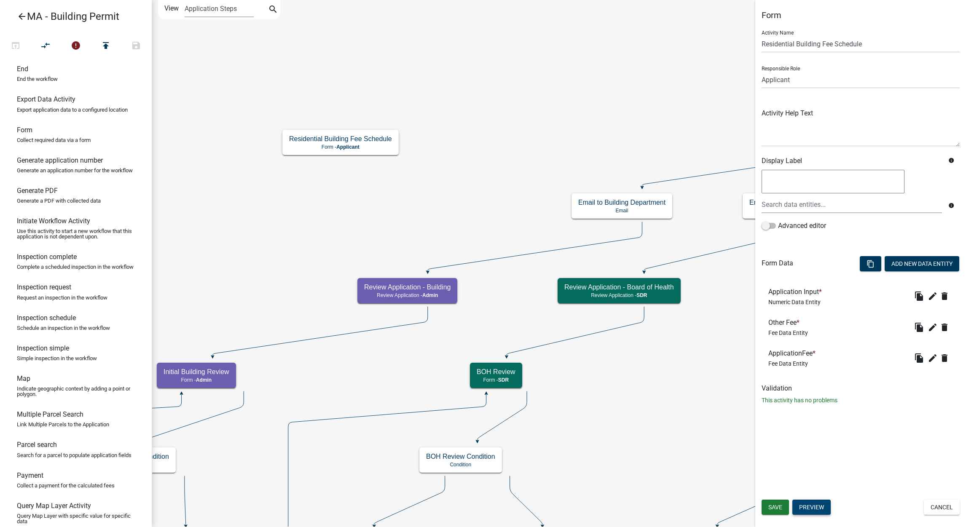
click at [828, 504] on button "Preview" at bounding box center [811, 507] width 38 height 15
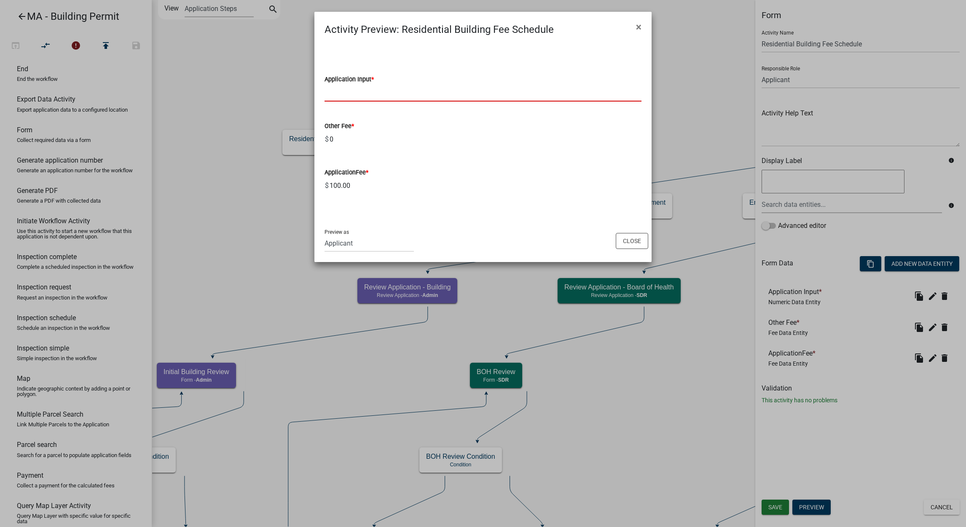
click at [399, 97] on input "text" at bounding box center [483, 92] width 317 height 17
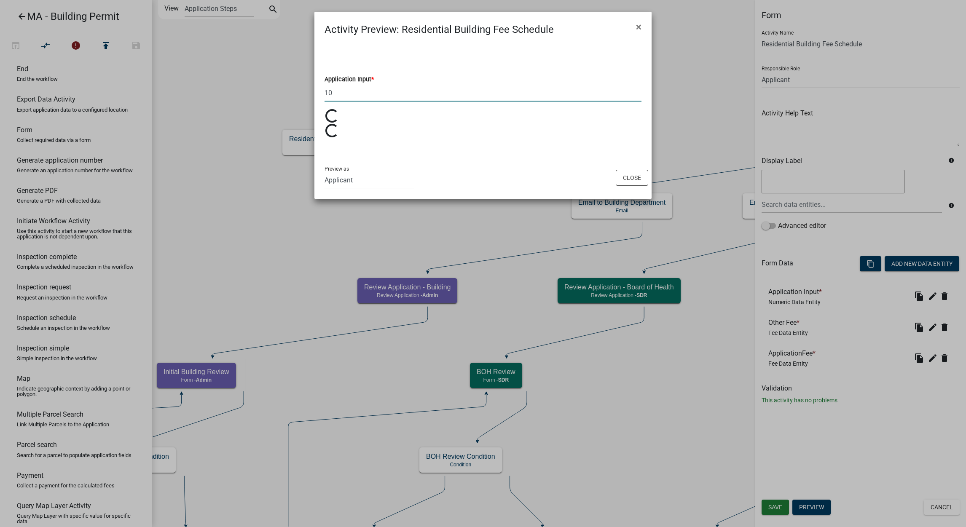
type input "1"
type input "1000"
click at [633, 181] on button "Close" at bounding box center [632, 178] width 32 height 16
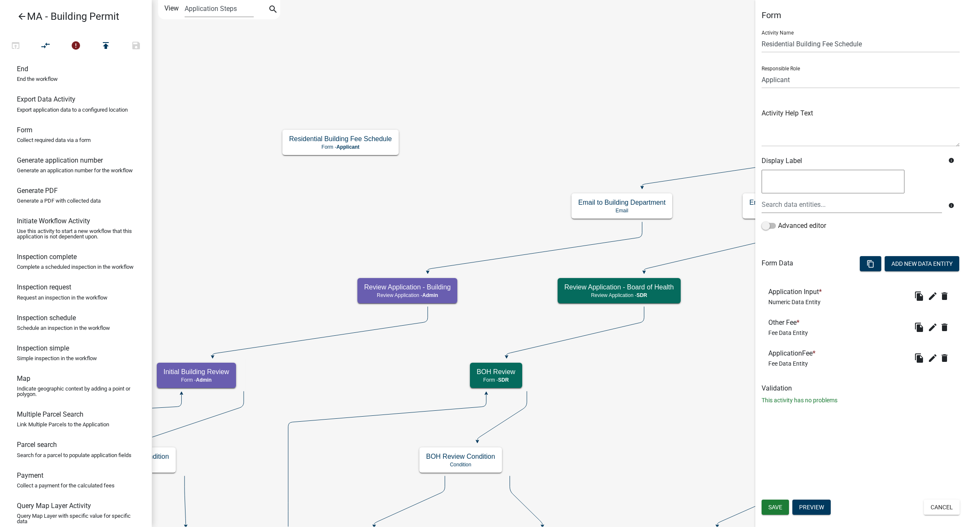
click at [811, 518] on div "Form Activity Name Residential Building Fee Schedule Responsible Role Applicant…" at bounding box center [860, 263] width 211 height 527
click at [811, 515] on button "Preview" at bounding box center [811, 507] width 38 height 15
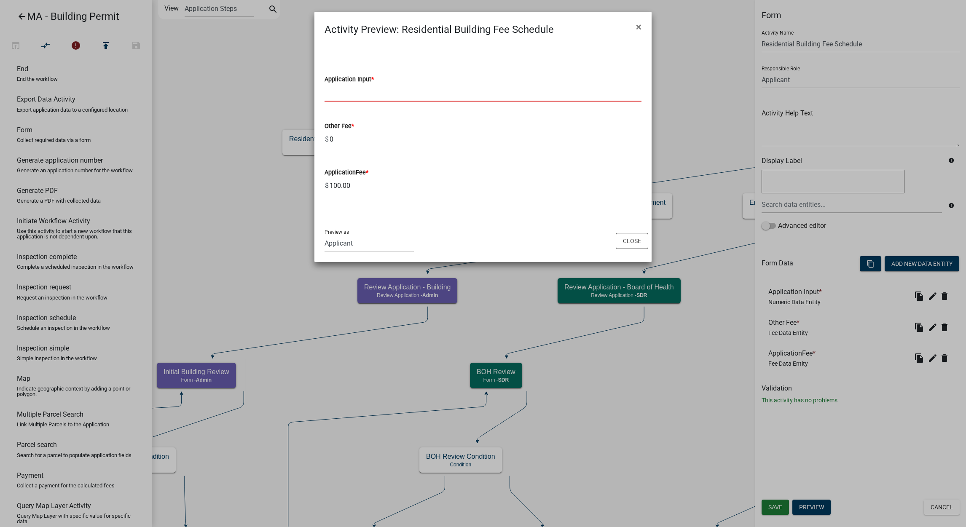
click at [413, 98] on input "text" at bounding box center [483, 92] width 317 height 17
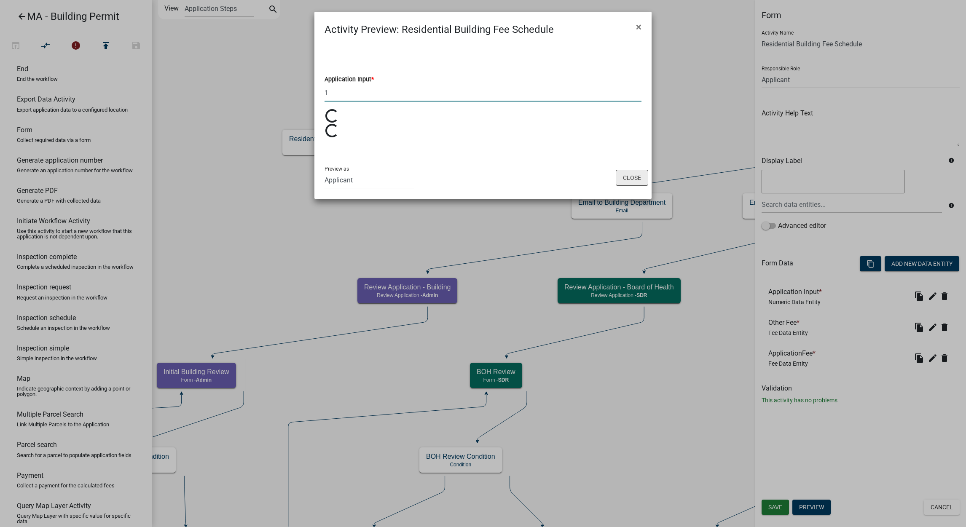
type input "1"
click at [624, 185] on button "Close" at bounding box center [632, 178] width 32 height 16
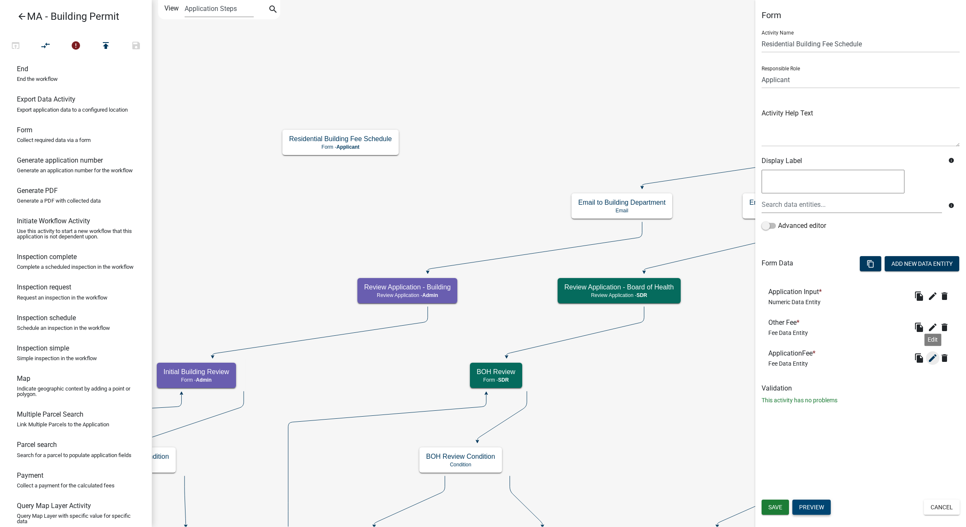
click at [932, 361] on icon "edit" at bounding box center [933, 358] width 10 height 10
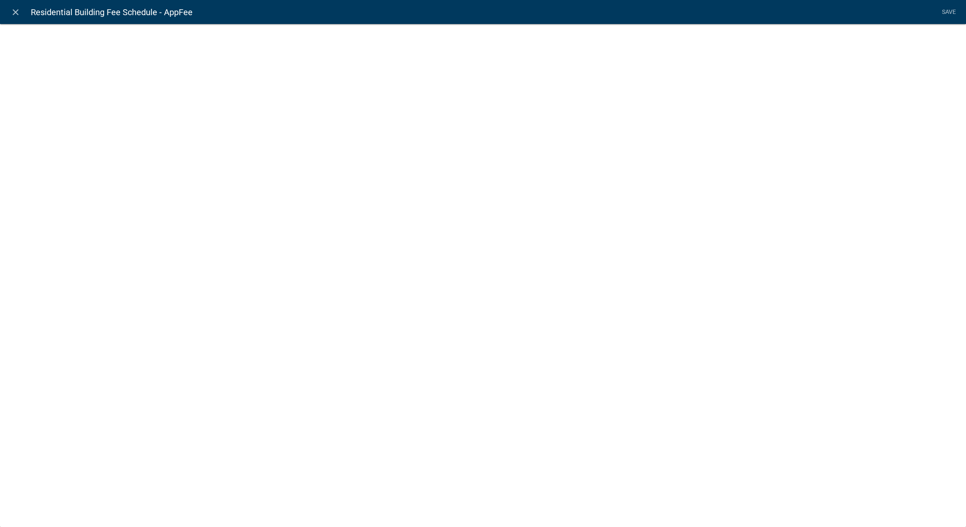
select select "fee"
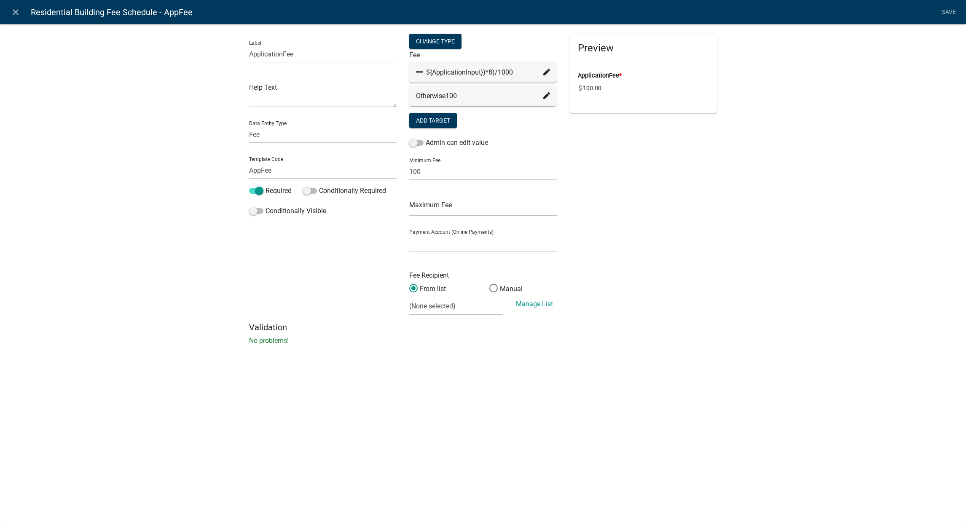
click at [544, 74] on icon at bounding box center [546, 72] width 7 height 7
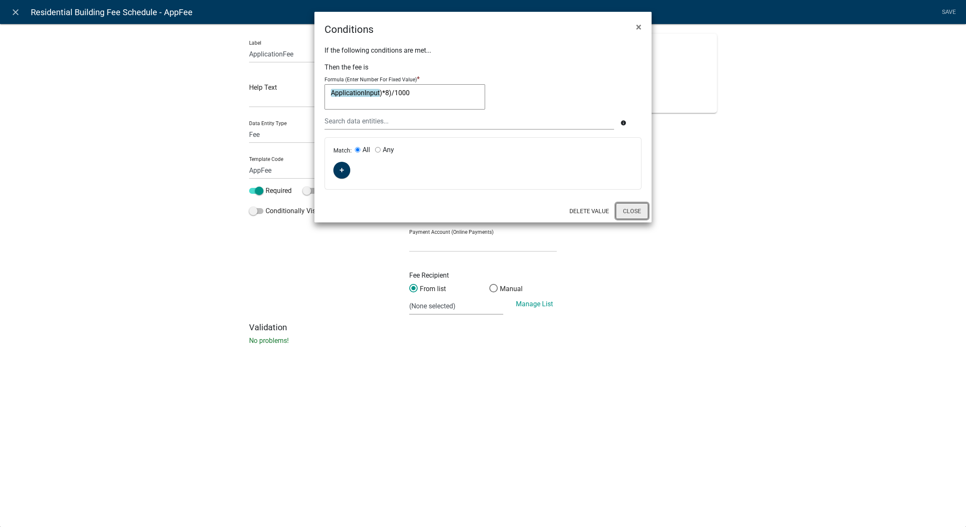
click at [631, 211] on button "Close" at bounding box center [632, 211] width 32 height 16
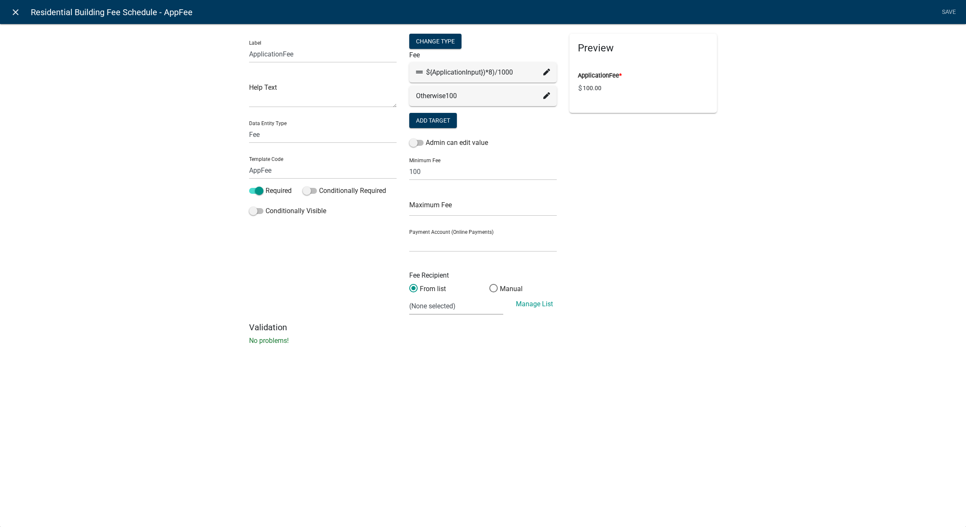
click at [12, 8] on icon "close" at bounding box center [16, 12] width 10 height 10
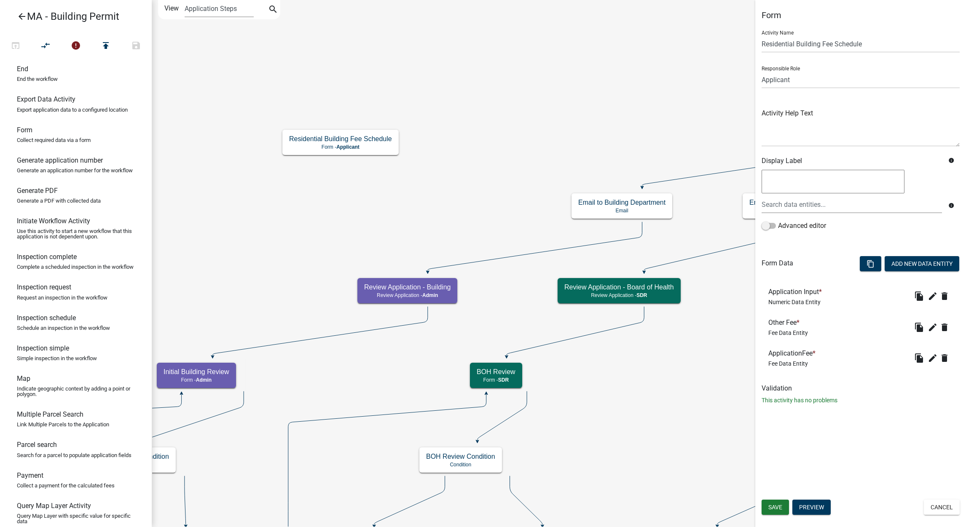
click at [823, 510] on button "Preview" at bounding box center [811, 507] width 38 height 15
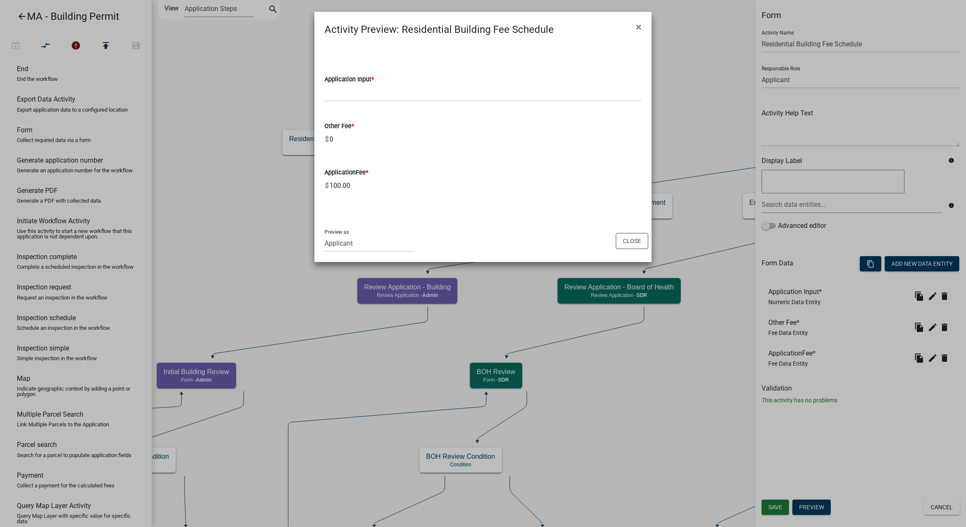
click at [364, 144] on input "0" at bounding box center [485, 139] width 313 height 17
click at [365, 141] on input "0" at bounding box center [485, 139] width 313 height 17
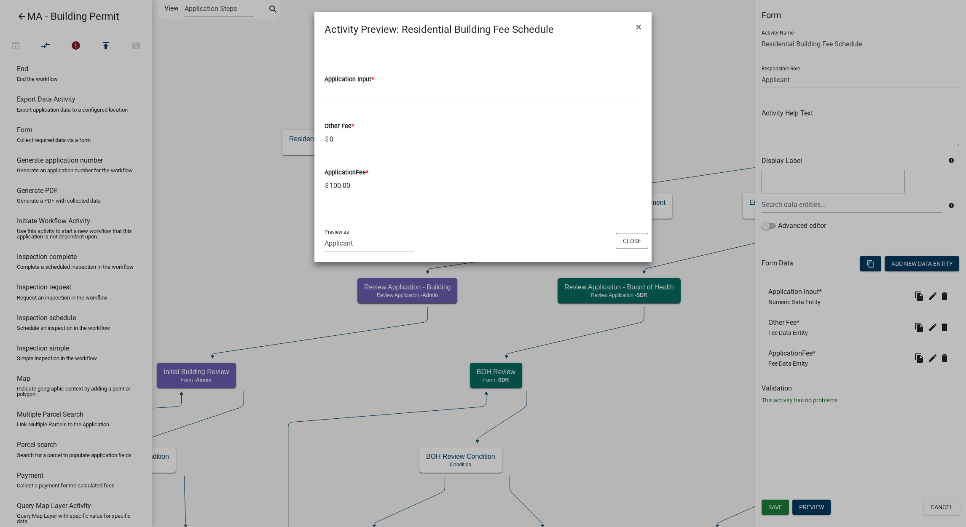
drag, startPoint x: 365, startPoint y: 141, endPoint x: 370, endPoint y: 144, distance: 5.9
click at [370, 144] on input "0" at bounding box center [485, 139] width 313 height 17
click at [392, 163] on div "ApplicationFee * $ 100.00" at bounding box center [483, 175] width 317 height 39
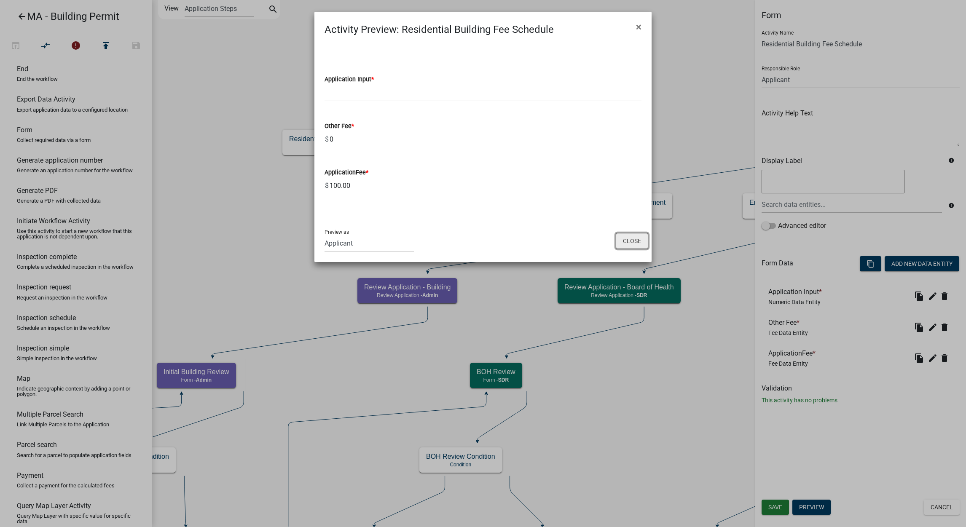
click at [623, 244] on button "Close" at bounding box center [632, 241] width 32 height 16
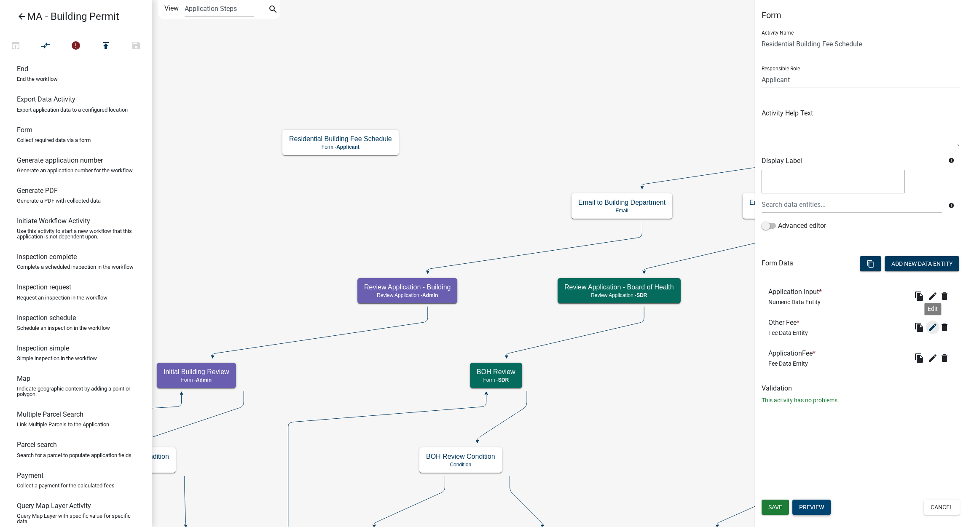
click at [928, 331] on icon "edit" at bounding box center [933, 327] width 10 height 10
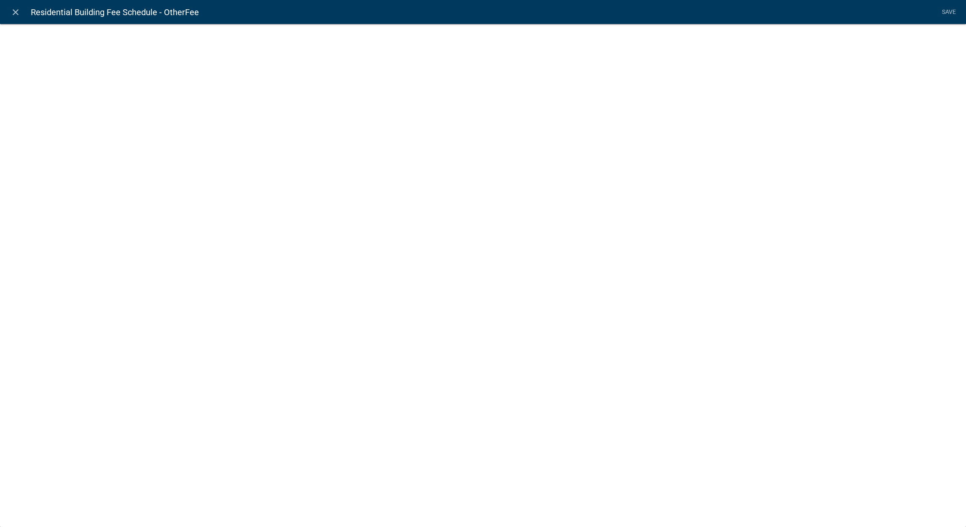
select select "fee"
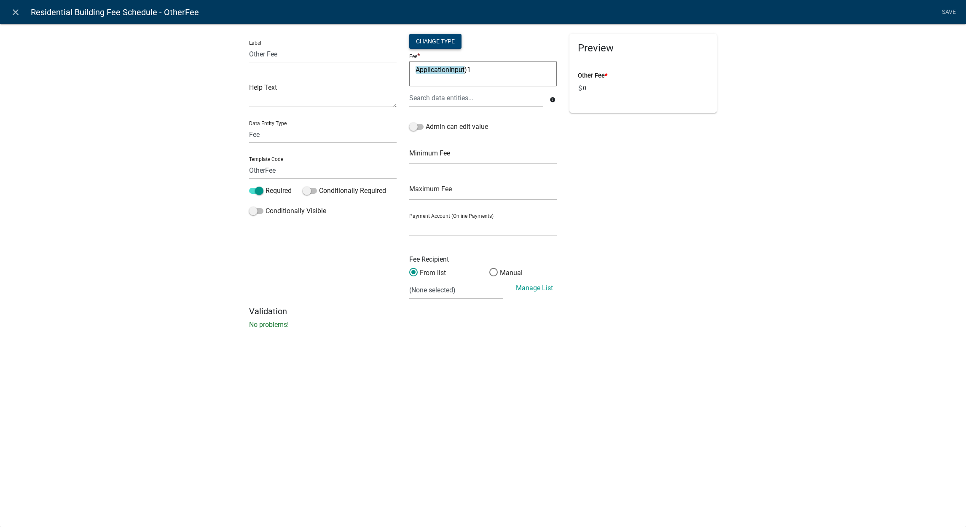
click at [442, 44] on div "Change Type" at bounding box center [435, 41] width 52 height 15
click at [615, 182] on div "Preview Other Fee * $ 0" at bounding box center [643, 170] width 160 height 273
click at [502, 72] on textarea "ApplicationInput)1" at bounding box center [483, 73] width 148 height 25
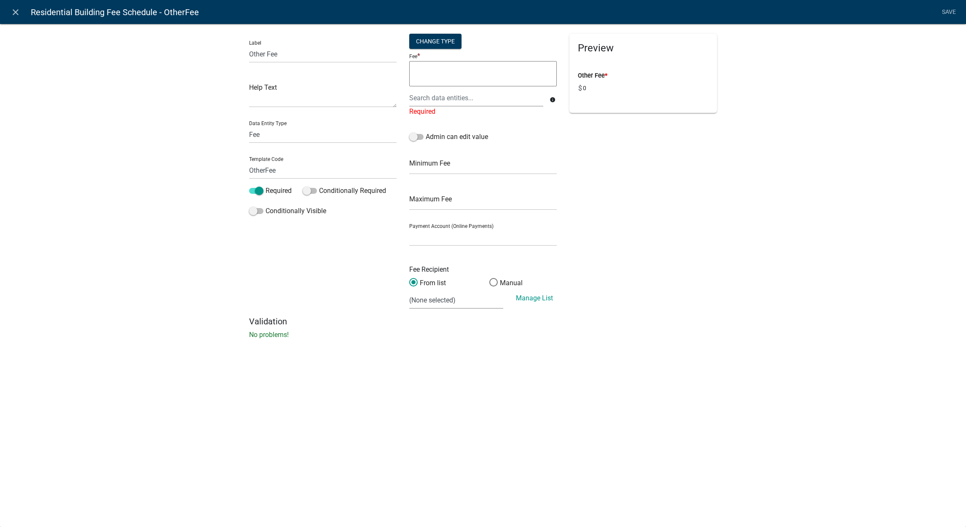
type textarea "x"
type textarea "X"
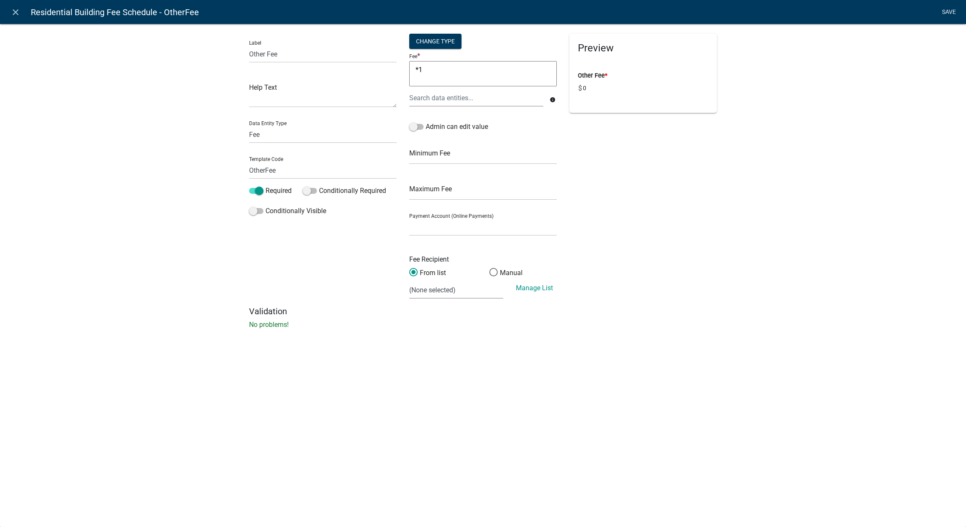
type textarea "*1"
click at [947, 18] on link "Save" at bounding box center [948, 12] width 21 height 16
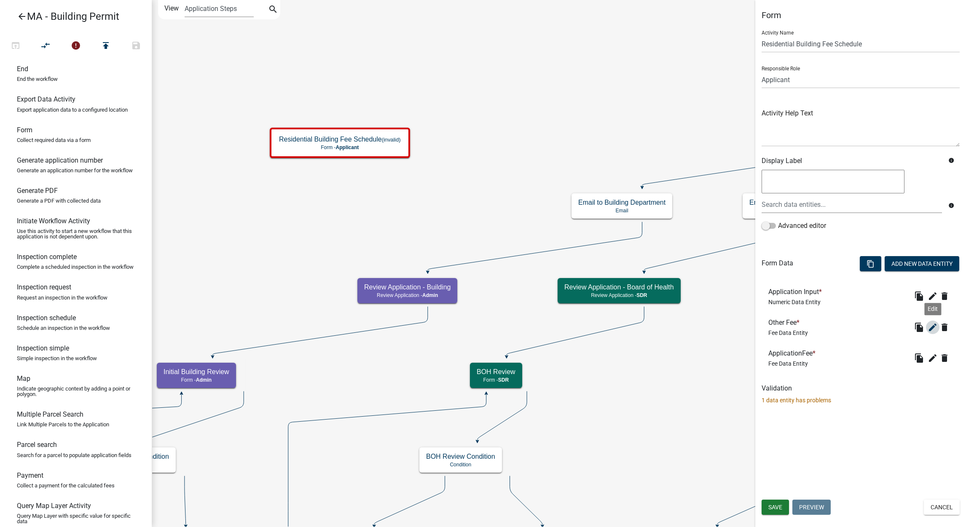
click at [936, 331] on icon "edit" at bounding box center [933, 327] width 10 height 10
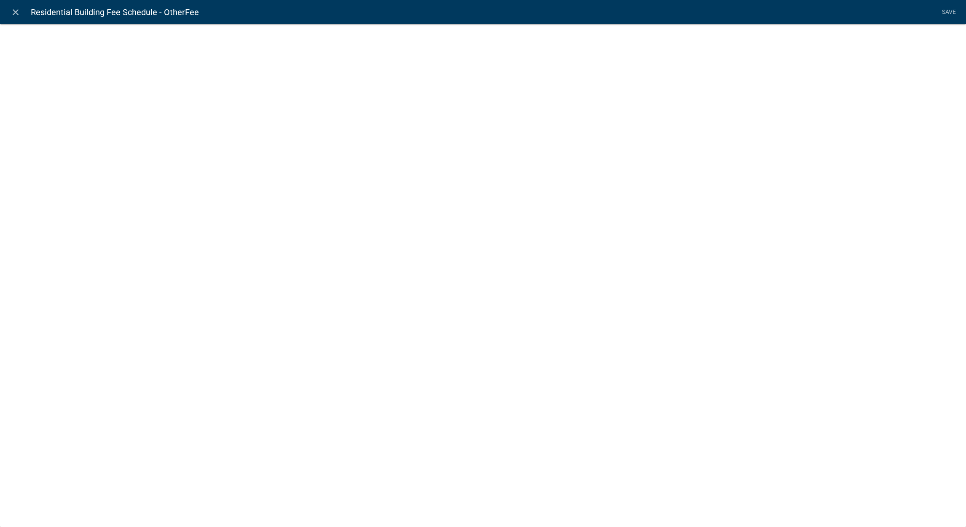
select select "fee"
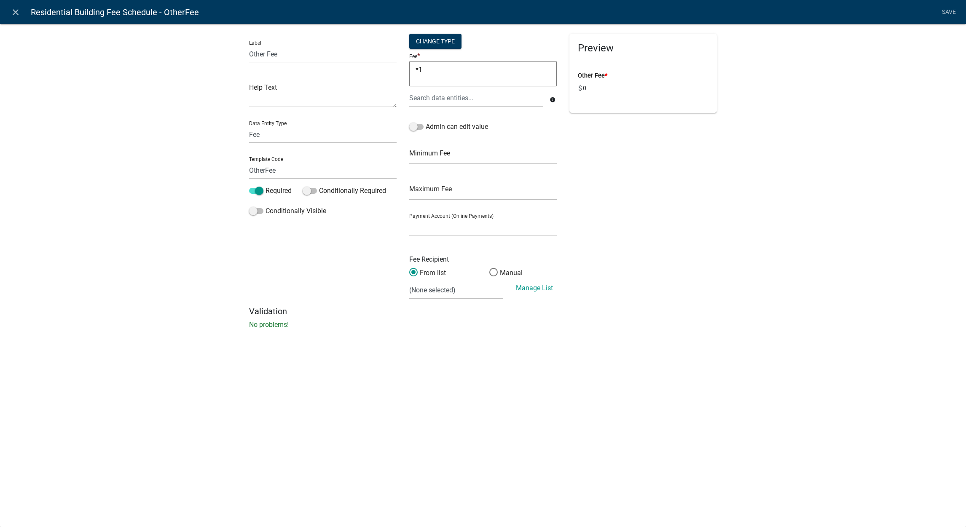
click at [452, 61] on textarea "*1" at bounding box center [483, 73] width 148 height 25
type textarea "*"
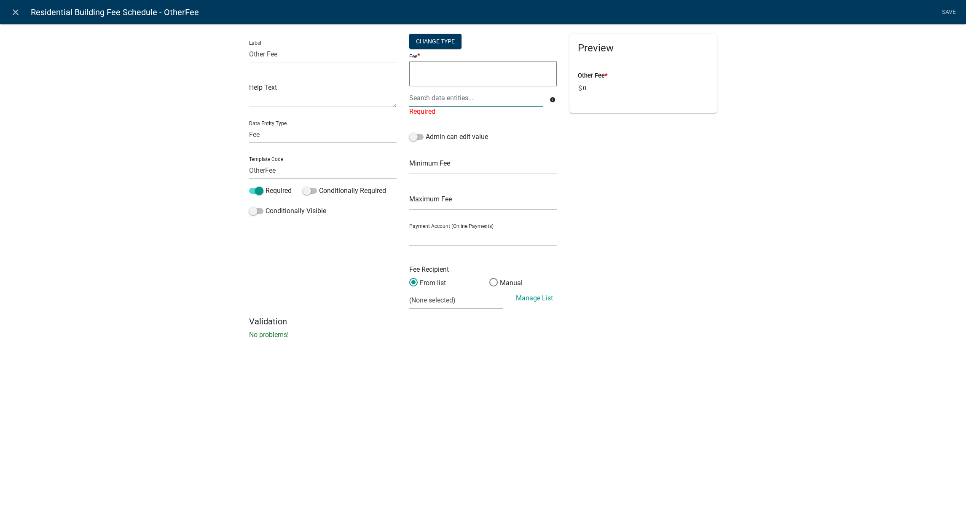
click at [451, 95] on div at bounding box center [476, 97] width 147 height 17
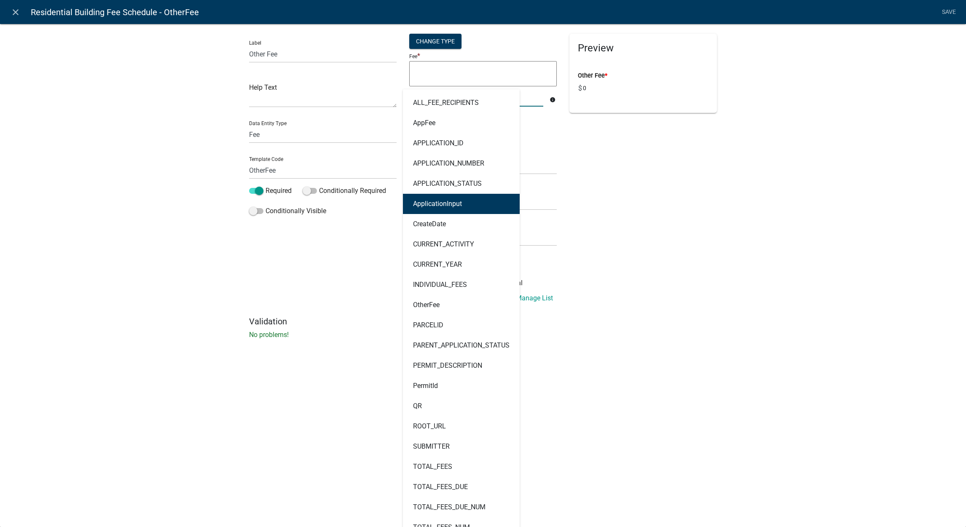
click at [462, 204] on button "ApplicationInput" at bounding box center [461, 204] width 117 height 20
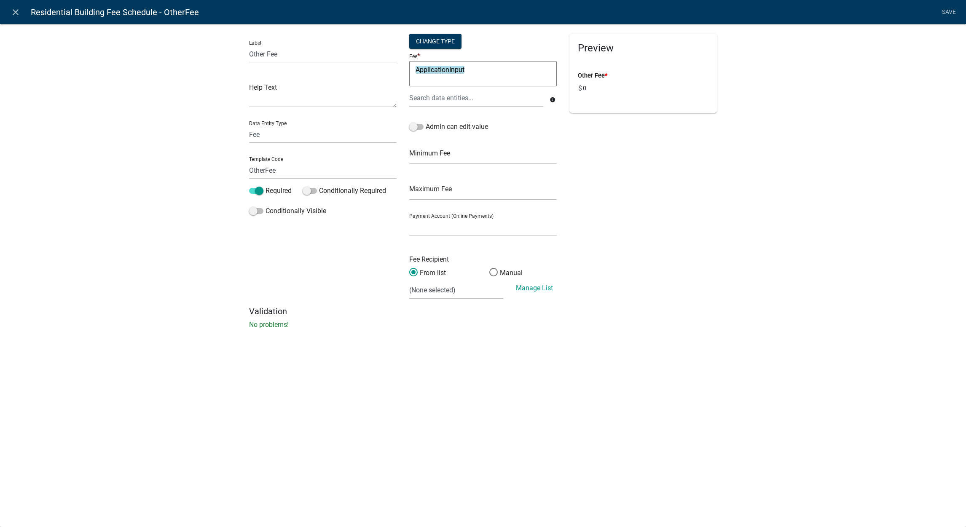
click at [496, 70] on textarea "ApplicationInput" at bounding box center [483, 73] width 148 height 25
type textarea "ApplicationInput*1"
click at [953, 8] on link "Save" at bounding box center [948, 12] width 21 height 16
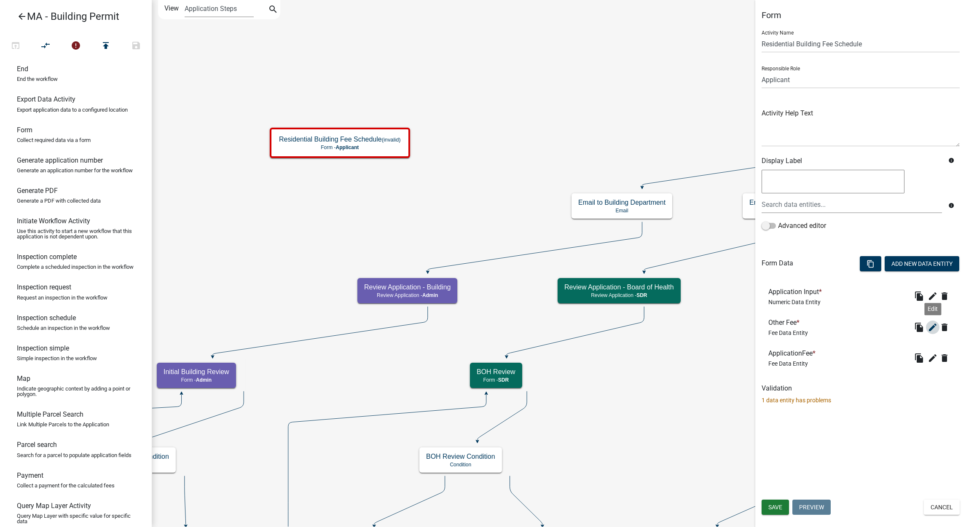
click at [930, 332] on button "edit" at bounding box center [932, 327] width 13 height 13
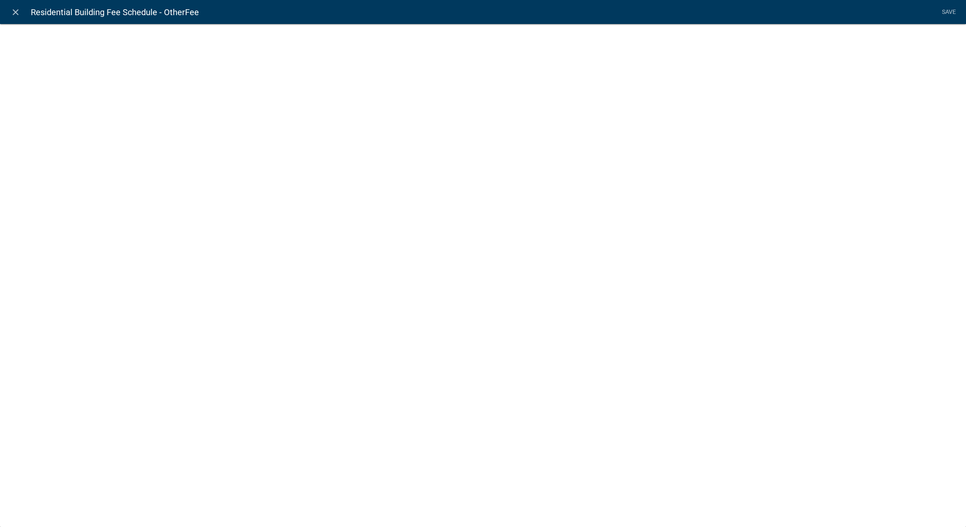
select select "fee"
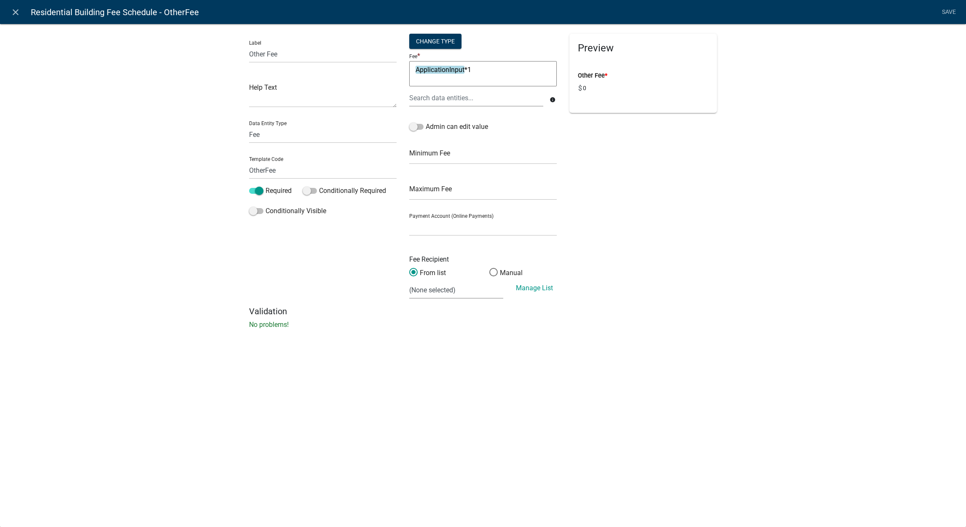
click at [494, 69] on textarea "ApplicationInput*1" at bounding box center [483, 73] width 148 height 25
type textarea "(ApplicationInput)*1"
click at [952, 11] on link "Save" at bounding box center [948, 12] width 21 height 16
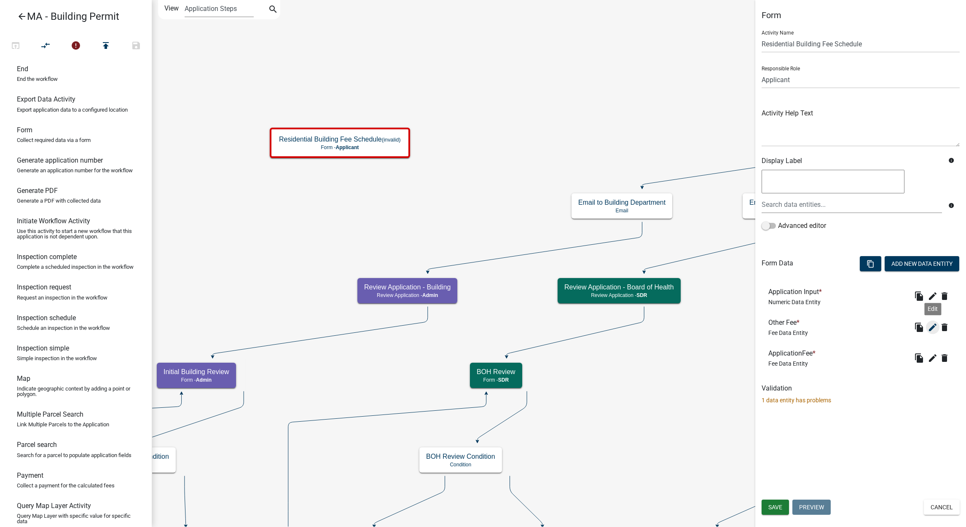
click at [934, 327] on icon "edit" at bounding box center [933, 327] width 10 height 10
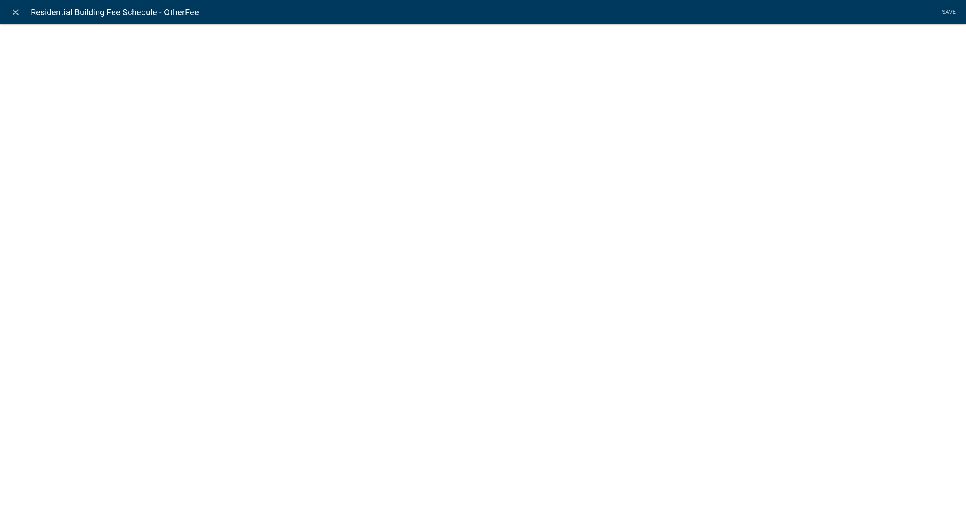
select select "fee"
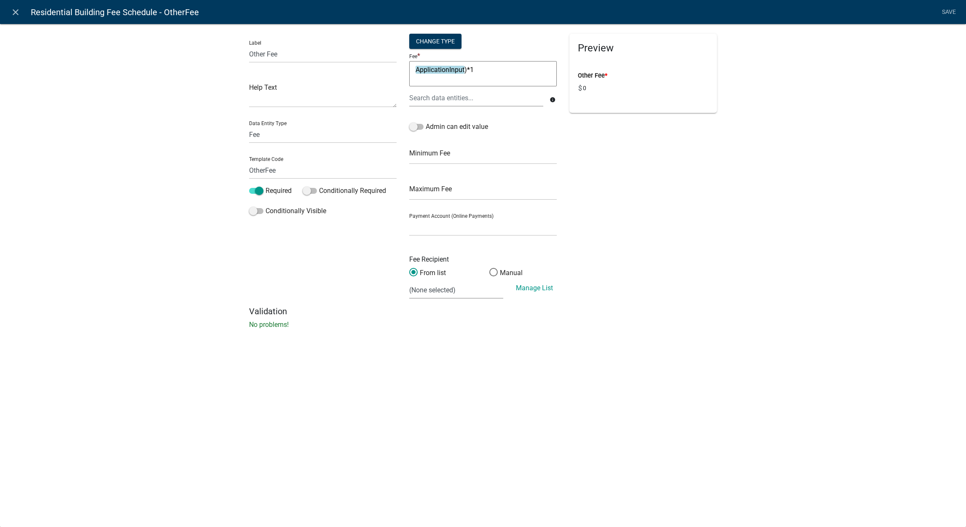
click at [476, 65] on textarea "ApplicationInput)*1" at bounding box center [483, 73] width 148 height 25
click at [591, 160] on div "Preview Other Fee * $ 0" at bounding box center [643, 170] width 160 height 273
click at [512, 72] on textarea "${ApplicationInput}1" at bounding box center [483, 73] width 148 height 25
type textarea "ApplicationInput}1)"
click at [940, 13] on link "Save" at bounding box center [948, 12] width 21 height 16
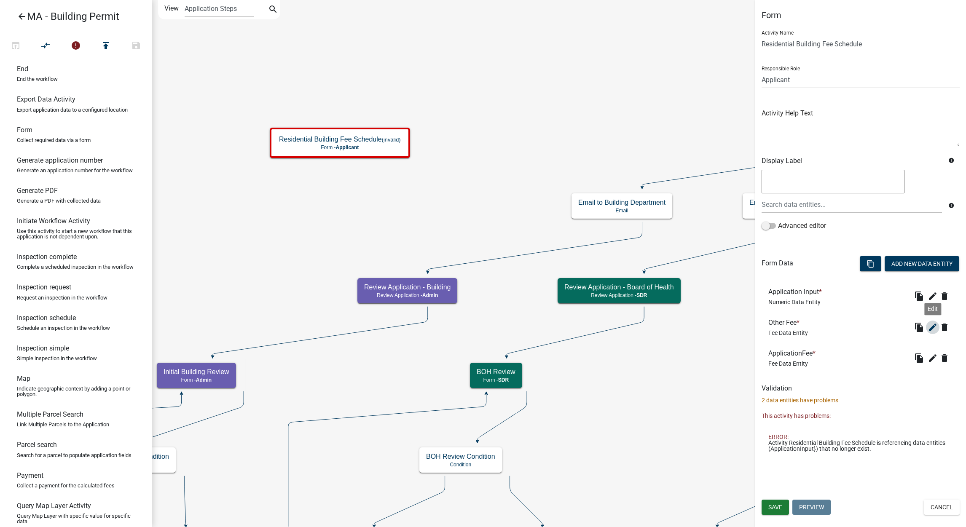
click at [929, 326] on icon "edit" at bounding box center [933, 327] width 10 height 10
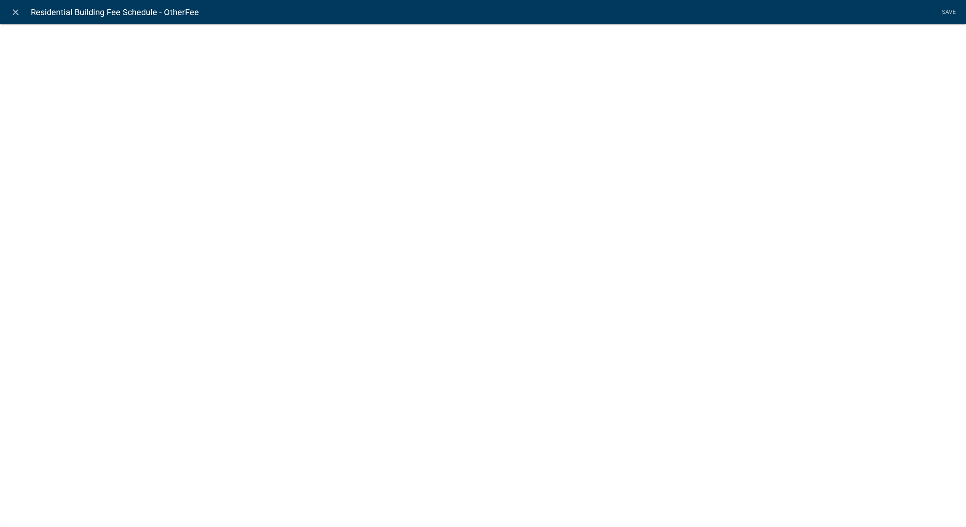
select select "fee"
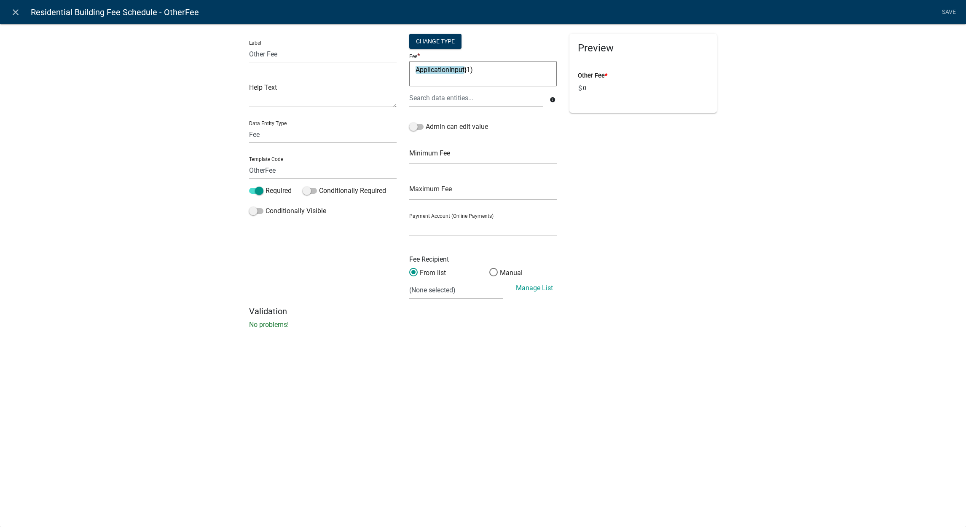
click at [509, 72] on textarea "ApplicationInput}1)" at bounding box center [483, 73] width 148 height 25
type textarea "(ApplicationInput)*1"
click at [947, 8] on link "Save" at bounding box center [948, 12] width 21 height 16
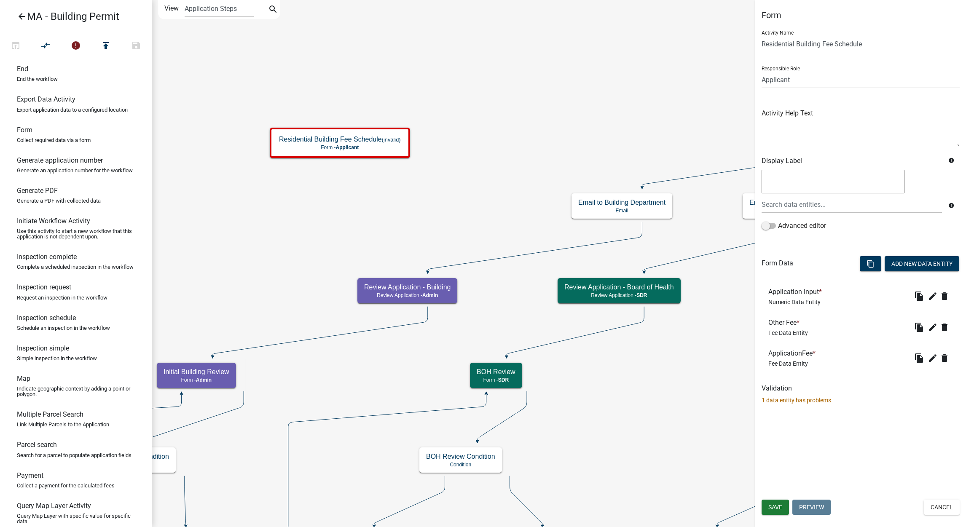
click at [820, 520] on div "Form Activity Name Residential Building Fee Schedule Responsible Role Applicant…" at bounding box center [860, 263] width 211 height 527
click at [935, 508] on button "Cancel" at bounding box center [942, 507] width 36 height 15
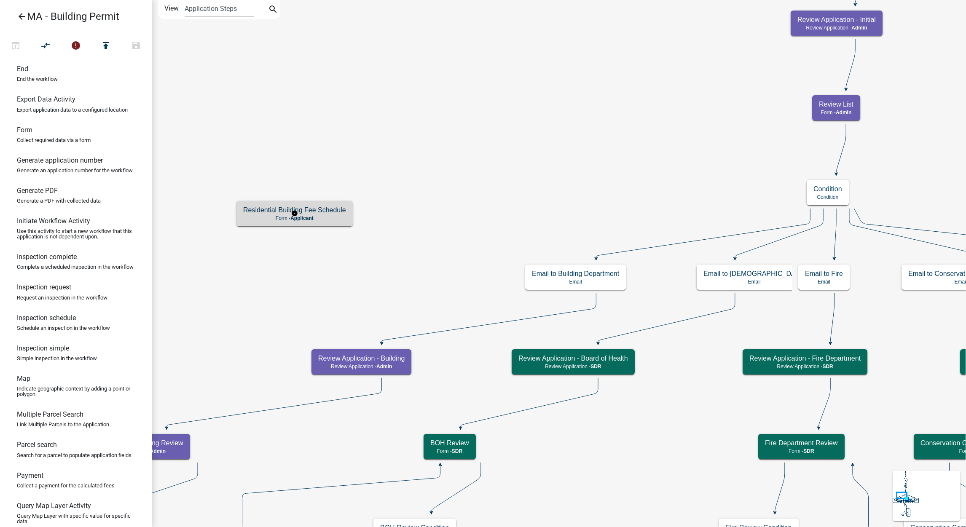
click at [317, 205] on div "Residential Building Fee Schedule Form - Applicant" at bounding box center [294, 213] width 116 height 25
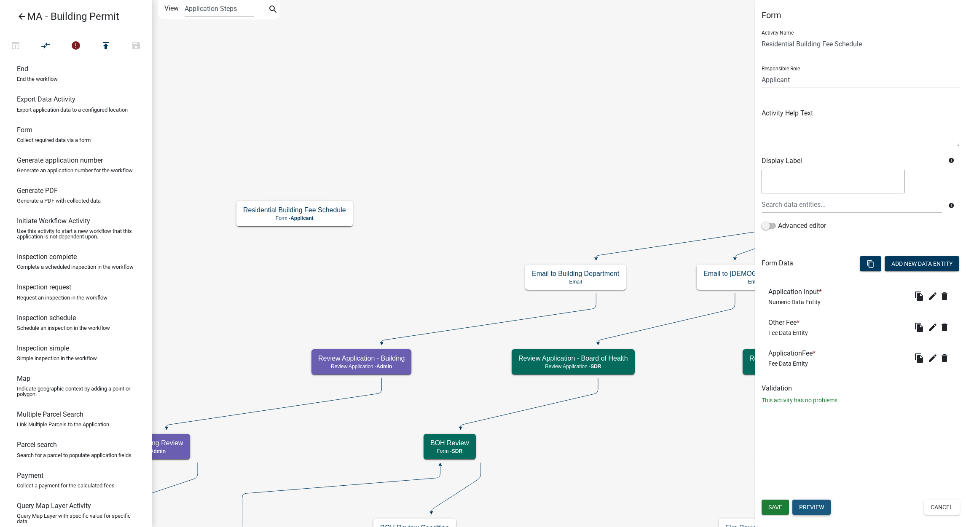
click at [826, 506] on button "Preview" at bounding box center [811, 507] width 38 height 15
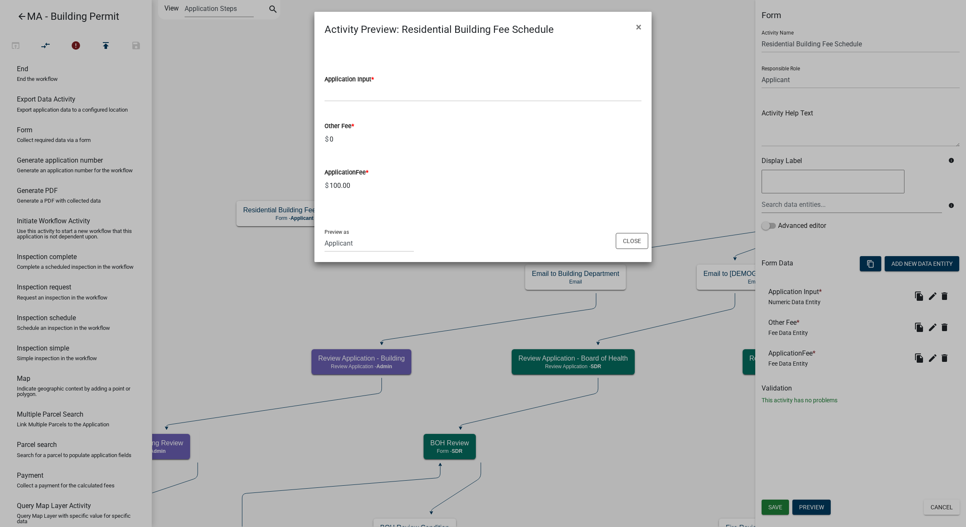
click at [390, 146] on input "0" at bounding box center [485, 139] width 313 height 17
click at [390, 144] on input "0" at bounding box center [485, 139] width 313 height 17
click at [400, 94] on input "text" at bounding box center [483, 92] width 317 height 17
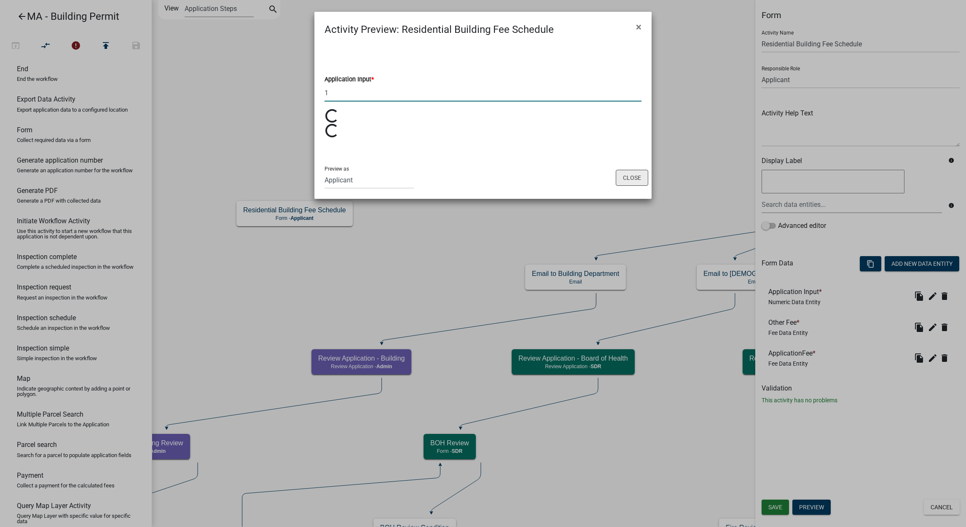
type input "1"
click at [644, 174] on button "Close" at bounding box center [632, 178] width 32 height 16
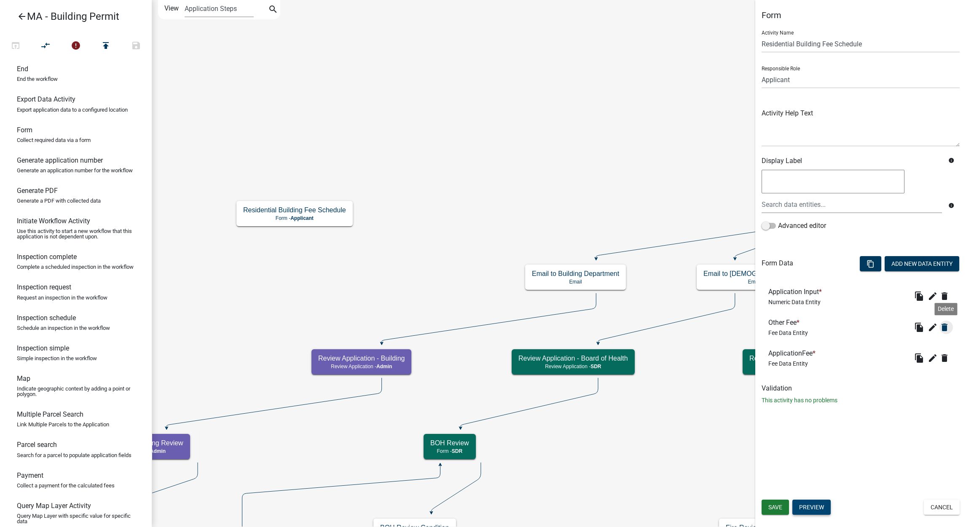
click at [948, 330] on icon "delete" at bounding box center [944, 327] width 10 height 10
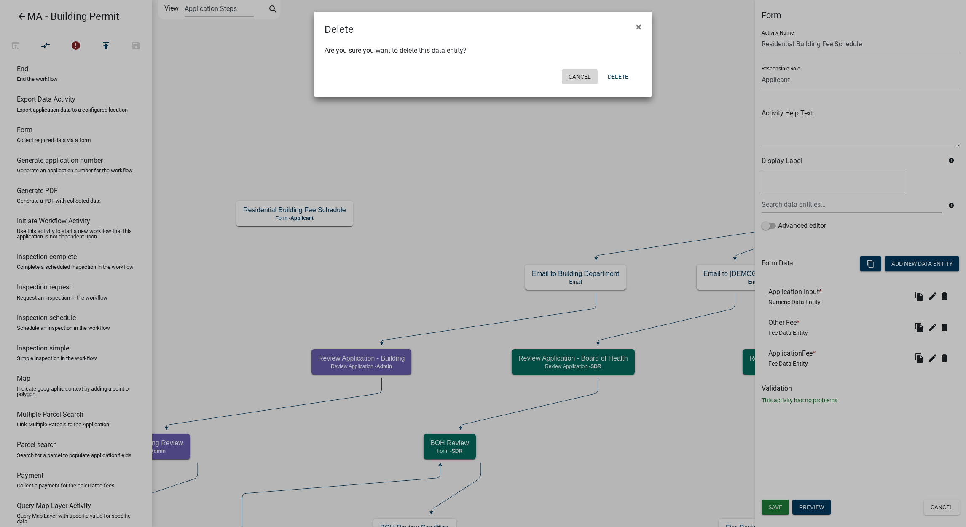
click at [590, 74] on button "Cancel" at bounding box center [580, 76] width 36 height 15
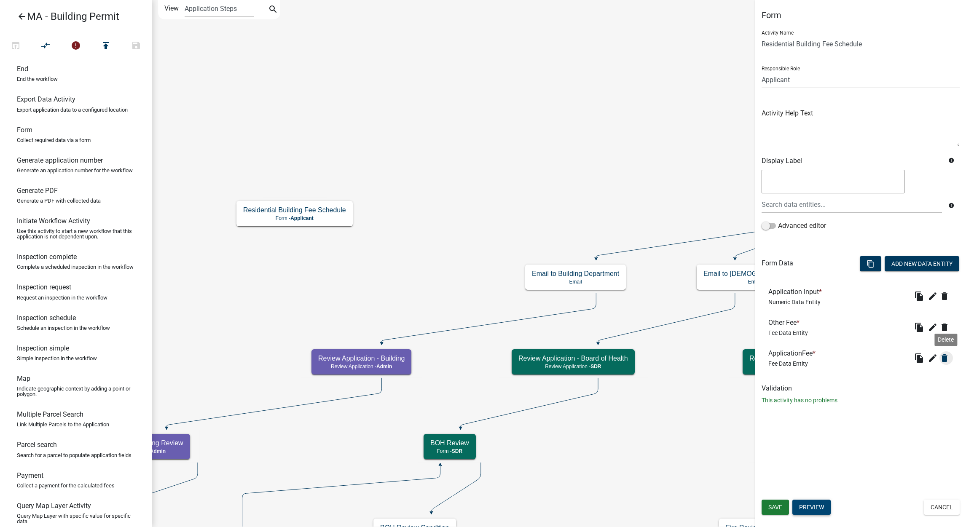
click at [947, 356] on icon "delete" at bounding box center [944, 358] width 10 height 10
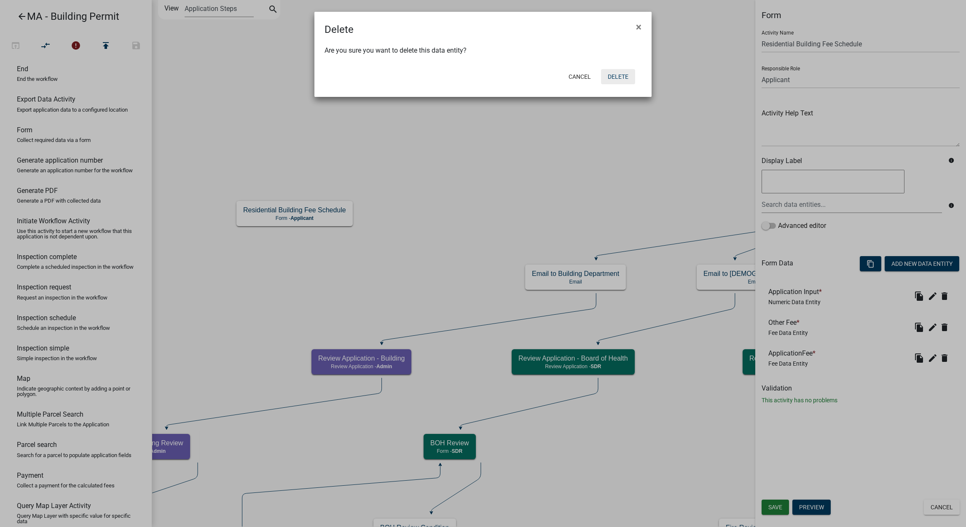
click at [625, 75] on button "Delete" at bounding box center [618, 76] width 34 height 15
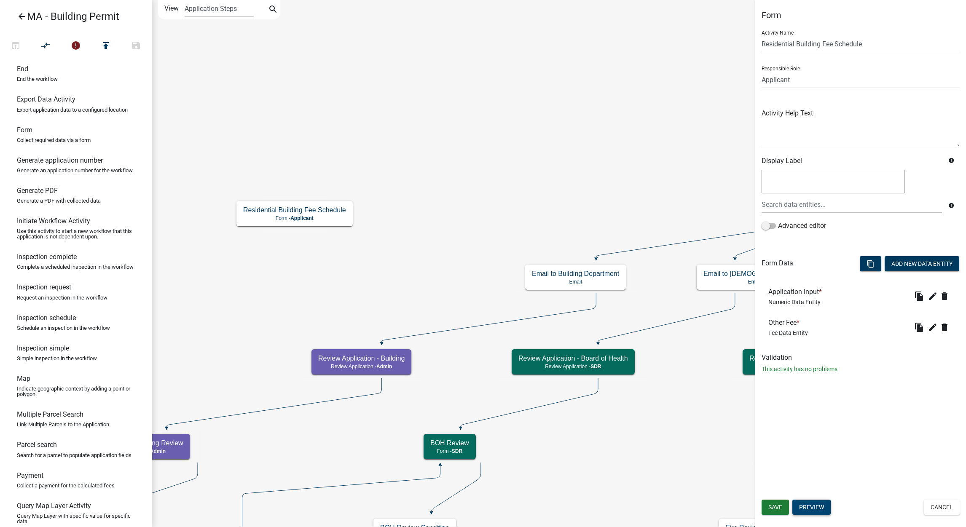
click at [826, 507] on button "Preview" at bounding box center [811, 507] width 38 height 15
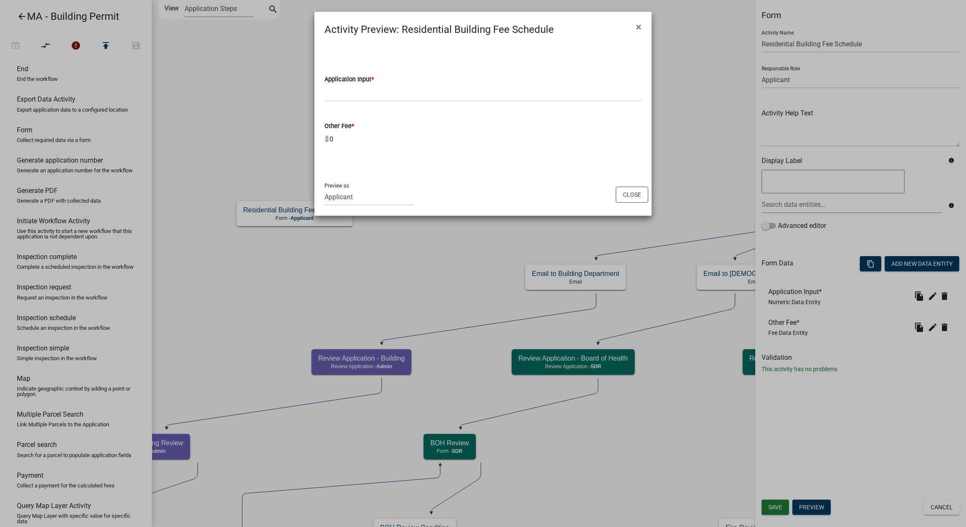
click at [465, 104] on wm-data-entity-input "Application Input *" at bounding box center [483, 85] width 317 height 47
click at [465, 101] on input "text" at bounding box center [483, 92] width 317 height 17
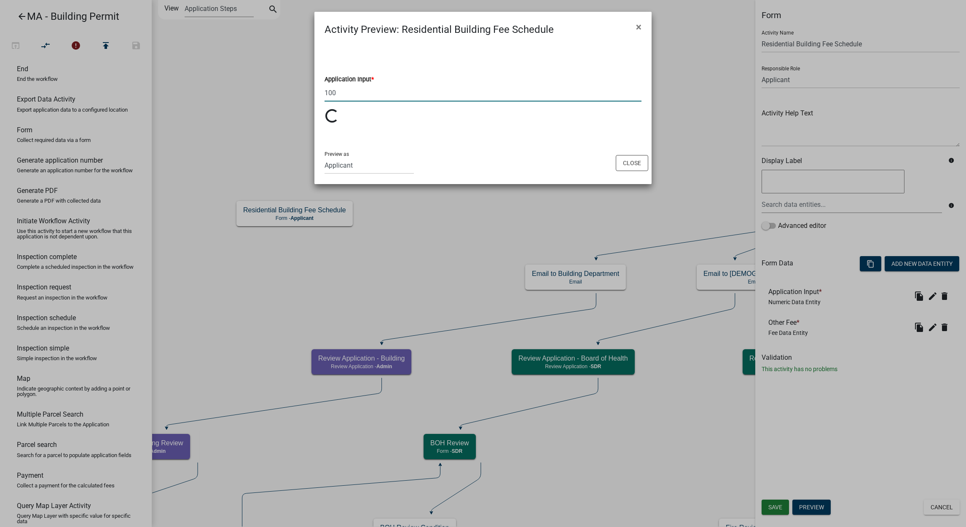
type input "100"
click at [502, 46] on div at bounding box center [483, 49] width 317 height 7
click at [625, 164] on button "Close" at bounding box center [632, 163] width 32 height 16
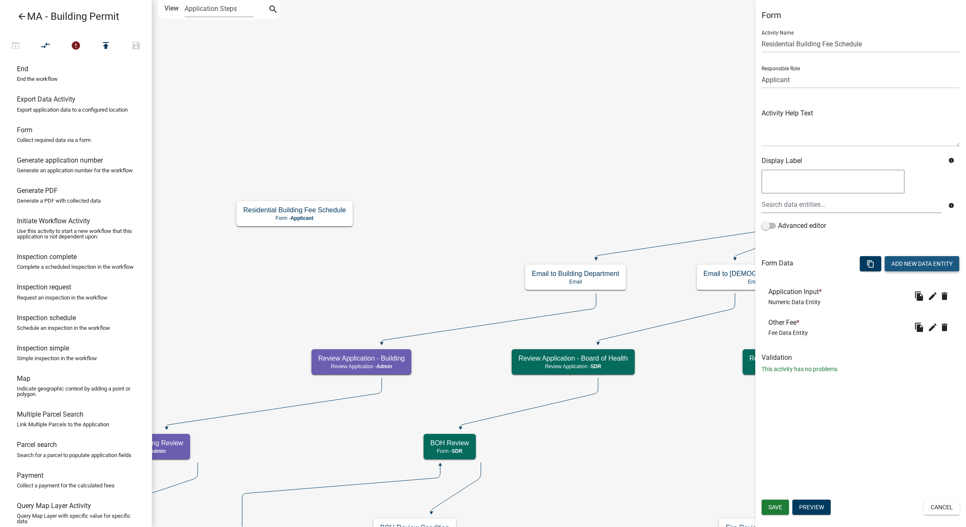
click at [929, 267] on button "Add New Data Entity" at bounding box center [922, 263] width 75 height 15
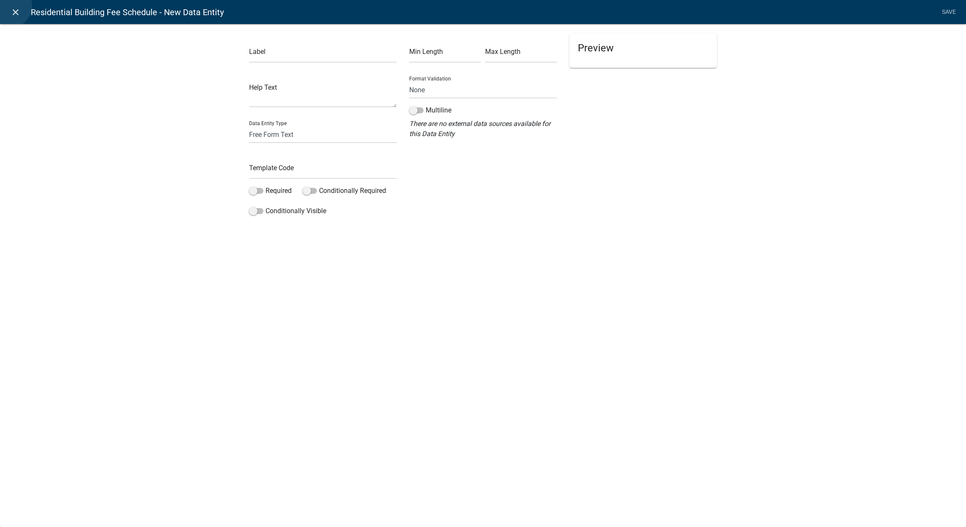
click at [11, 6] on link "close" at bounding box center [15, 11] width 17 height 17
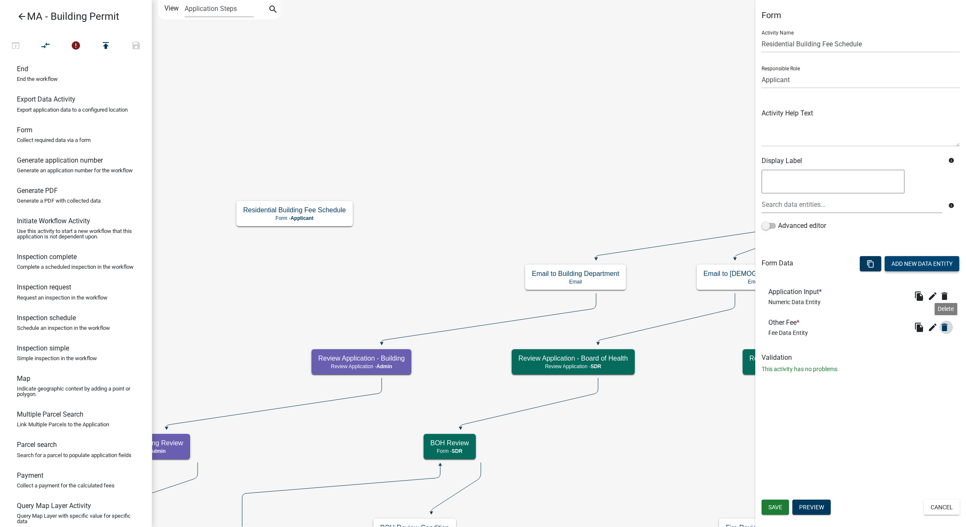
click at [947, 326] on icon "delete" at bounding box center [944, 327] width 10 height 10
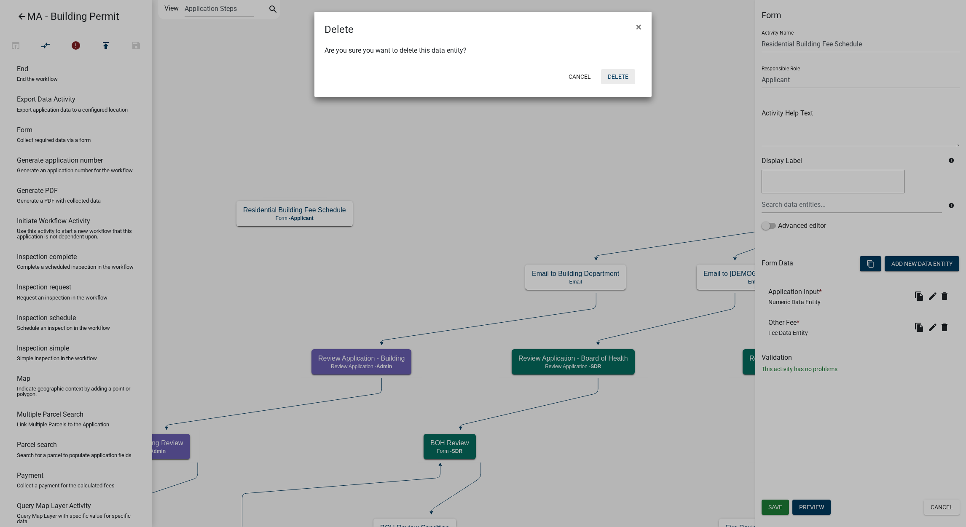
click at [605, 69] on button "Delete" at bounding box center [618, 76] width 34 height 15
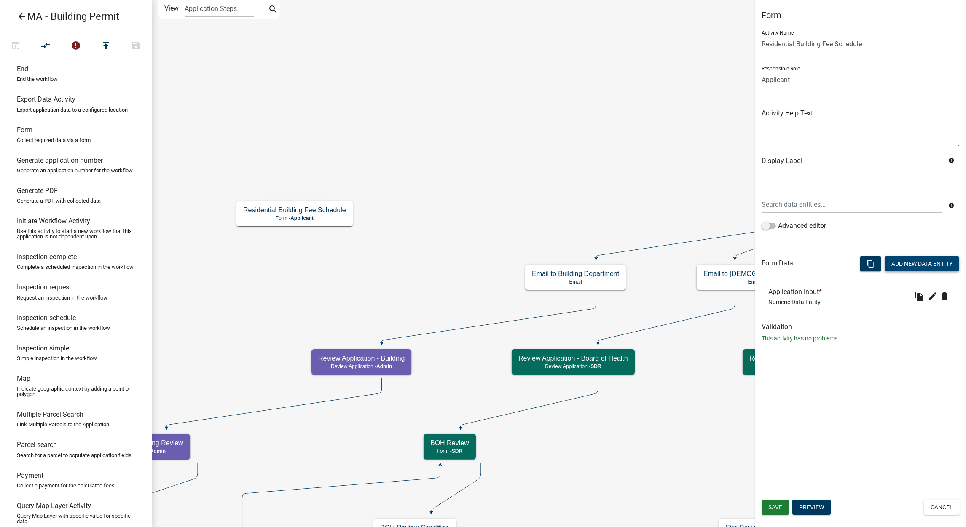
click at [916, 258] on button "Add New Data Entity" at bounding box center [922, 263] width 75 height 15
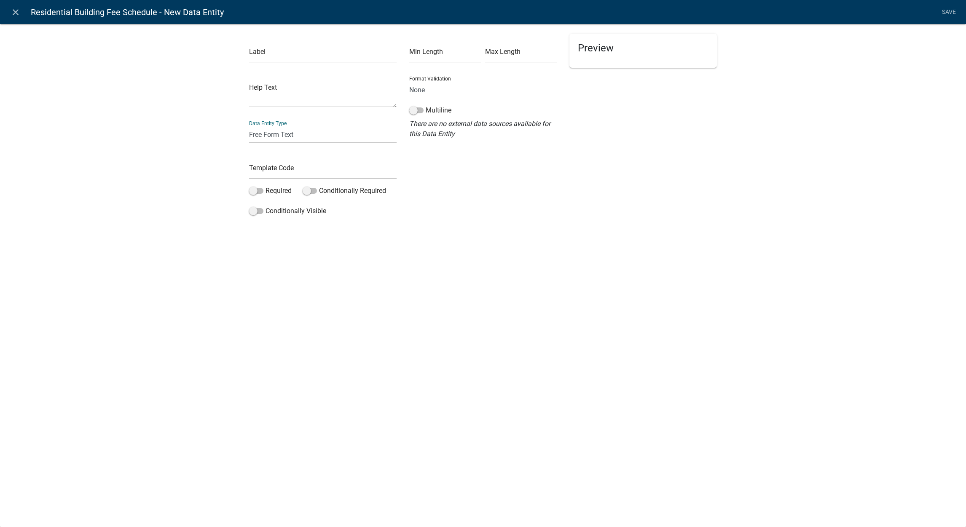
click at [348, 140] on select "Free Form Text Document Display Entity Value Fee Numeric Data Date Map Sketch D…" at bounding box center [323, 134] width 148 height 17
select select "fee"
click at [249, 126] on select "Free Form Text Document Display Entity Value Fee Numeric Data Date Map Sketch D…" at bounding box center [323, 134] width 148 height 17
select select "fee"
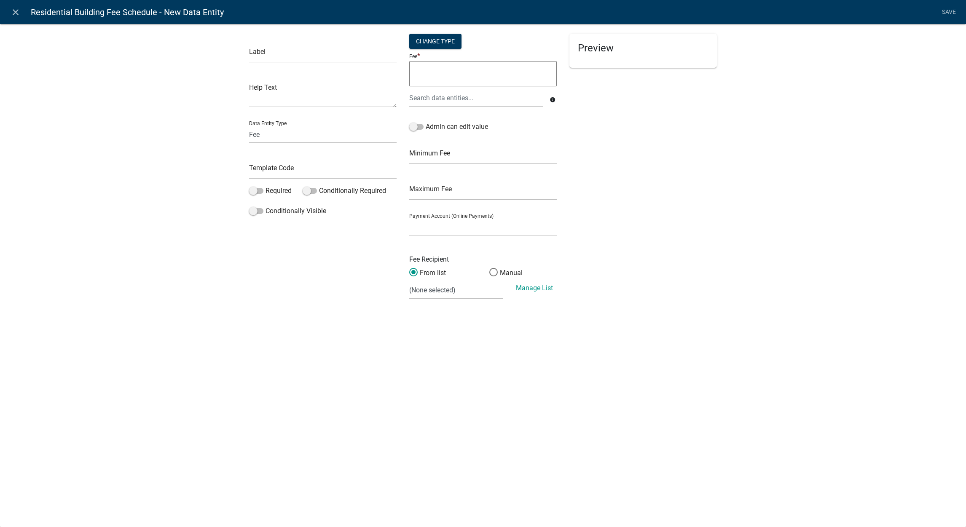
click at [432, 75] on textarea at bounding box center [483, 73] width 148 height 25
paste textarea "=MAX(100,CEILING(8*A1/1000,1))"
type textarea "=MAX(100,CEILING(8*A1/1000,1))"
click at [415, 130] on span at bounding box center [416, 127] width 14 height 6
click at [426, 122] on input "Admin can edit value" at bounding box center [426, 122] width 0 height 0
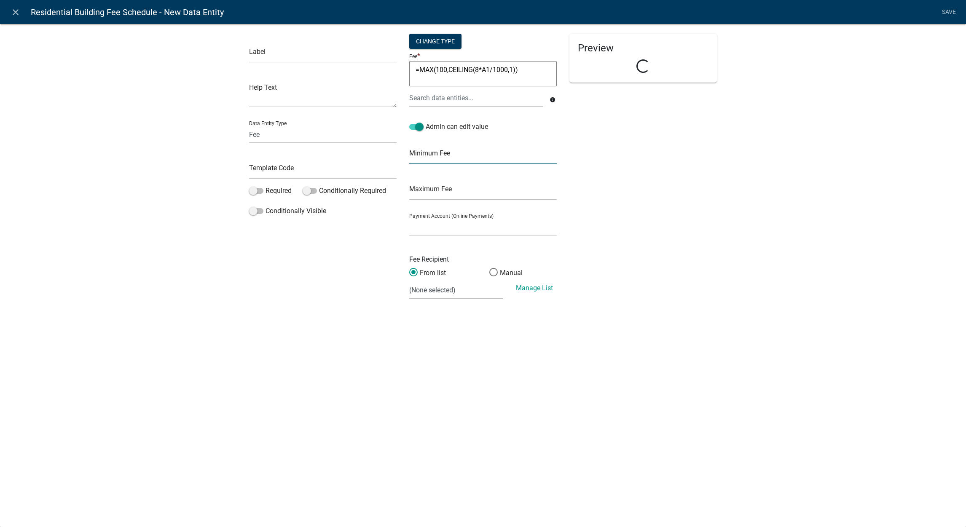
click at [437, 153] on input "text" at bounding box center [483, 155] width 148 height 17
type input "100"
click at [311, 278] on div "Label Help Text Data Entity Type Free Form Text Document Display Entity Value F…" at bounding box center [323, 170] width 160 height 273
click at [947, 13] on li "Save" at bounding box center [948, 12] width 21 height 16
click at [526, 70] on textarea "=MAX(100,CEILING(8*A1/1000,1))" at bounding box center [483, 73] width 148 height 25
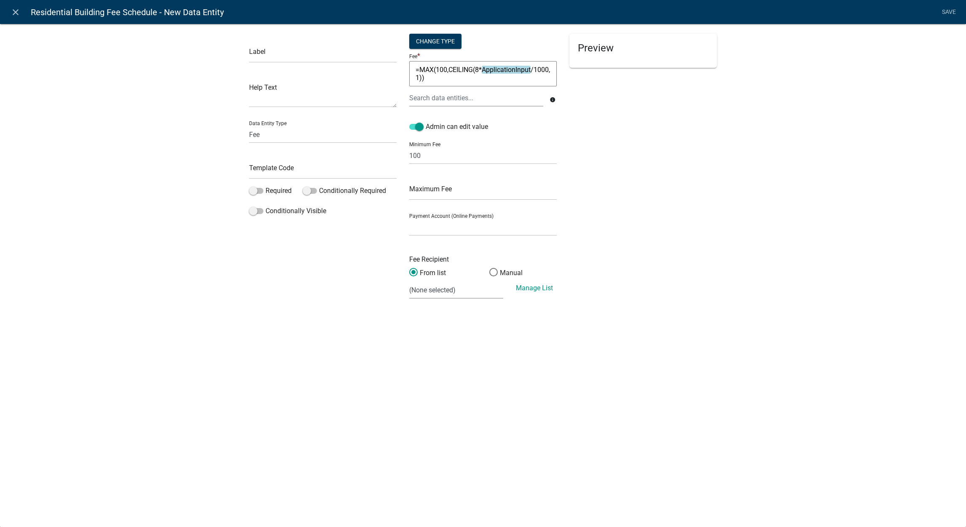
click at [944, 12] on li "Save" at bounding box center [948, 12] width 21 height 16
click at [475, 78] on textarea "=MAX(100,CEILING(8*ApplicationInput/1000,1))" at bounding box center [483, 73] width 148 height 25
type textarea "=MAX(100,CEILING(8*ApplicationInput/1000)"
click at [949, 8] on li "Save" at bounding box center [948, 12] width 21 height 16
click at [545, 72] on textarea "=MAX(100,CEILING(8*ApplicationInput/1000)" at bounding box center [483, 73] width 148 height 25
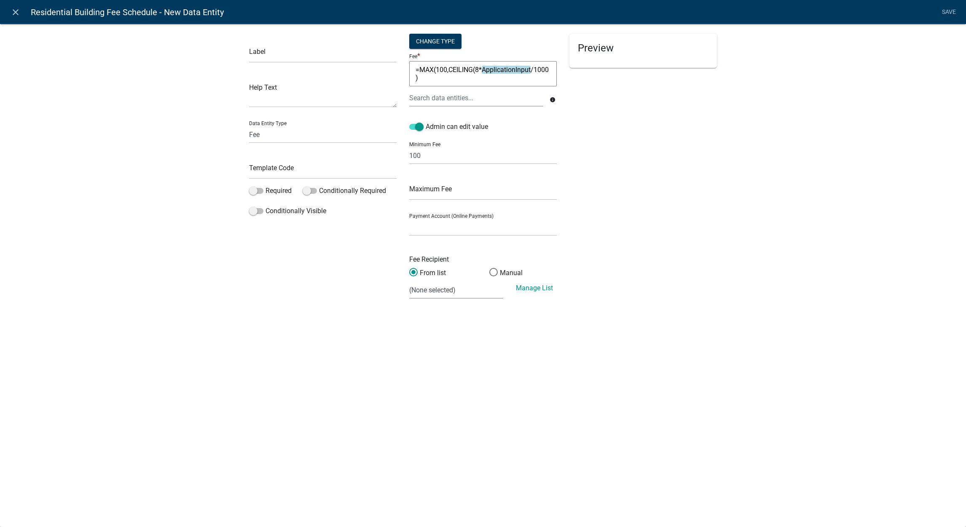
click at [545, 72] on textarea "=MAX(100,CEILING(8*ApplicationInput/1000)" at bounding box center [483, 73] width 148 height 25
click at [14, 15] on icon "close" at bounding box center [16, 12] width 10 height 10
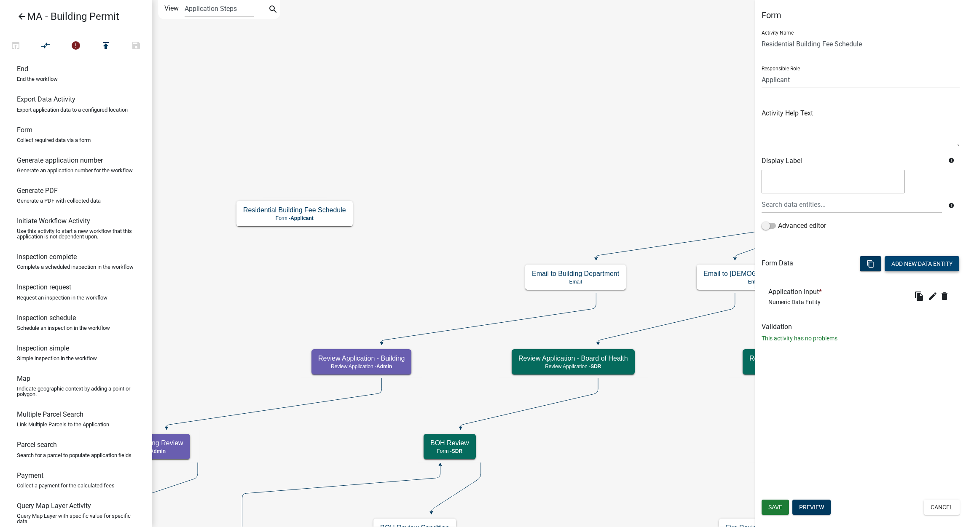
click at [914, 266] on button "Add New Data Entity" at bounding box center [922, 263] width 75 height 15
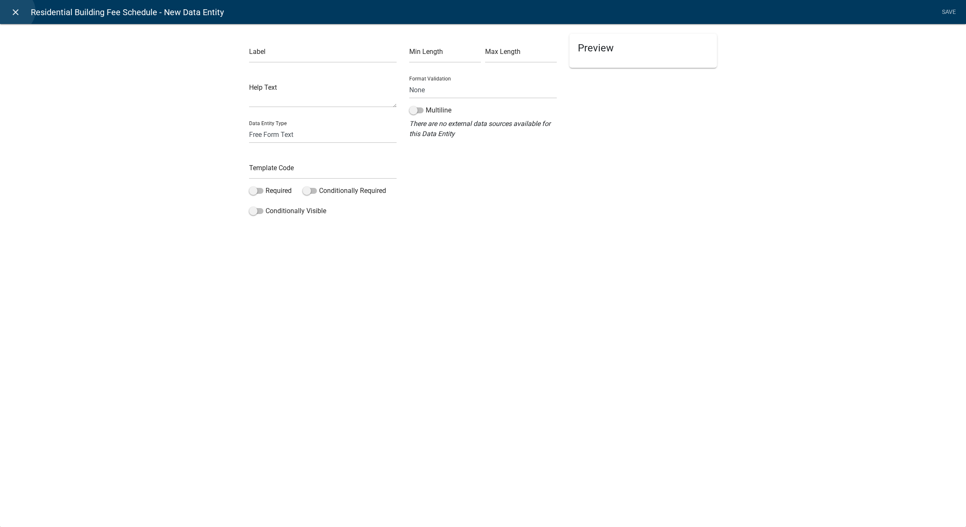
click at [14, 11] on icon "close" at bounding box center [16, 12] width 10 height 10
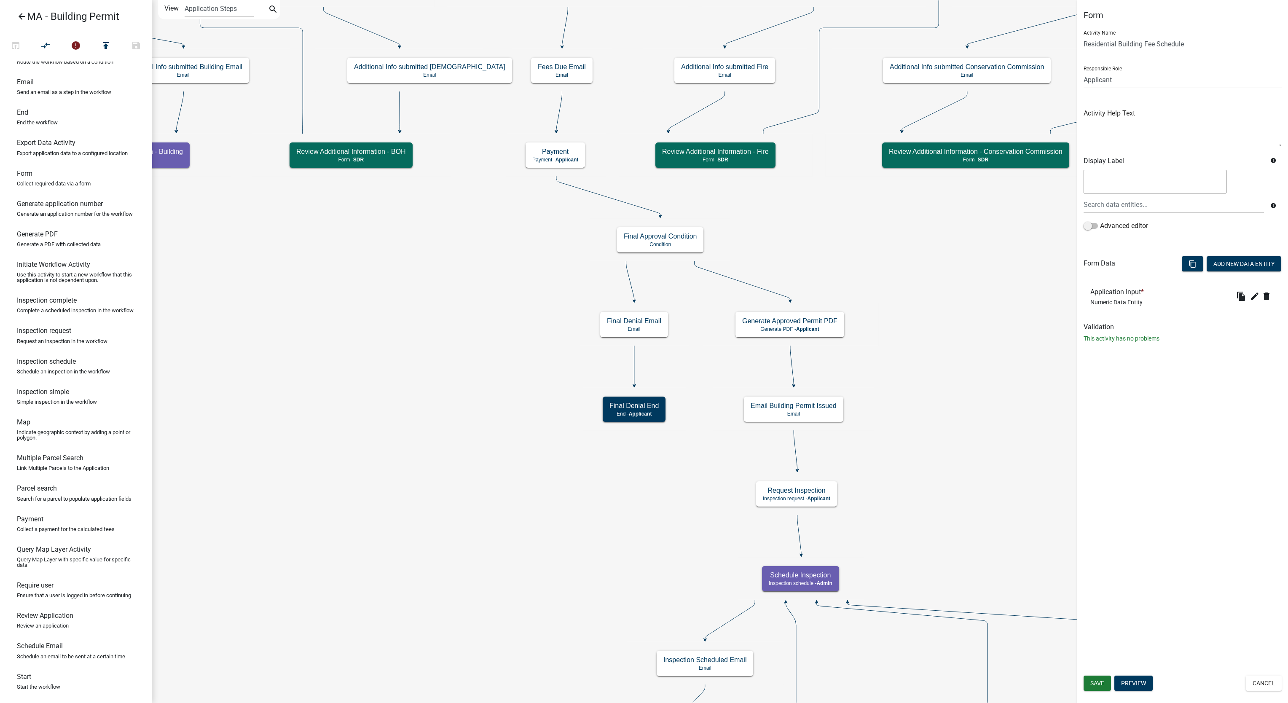
click at [351, 649] on icon "Start Start - Applicant Search Parcel Data Parcel search - Applicant Owner and …" at bounding box center [947, 638] width 1591 height 1277
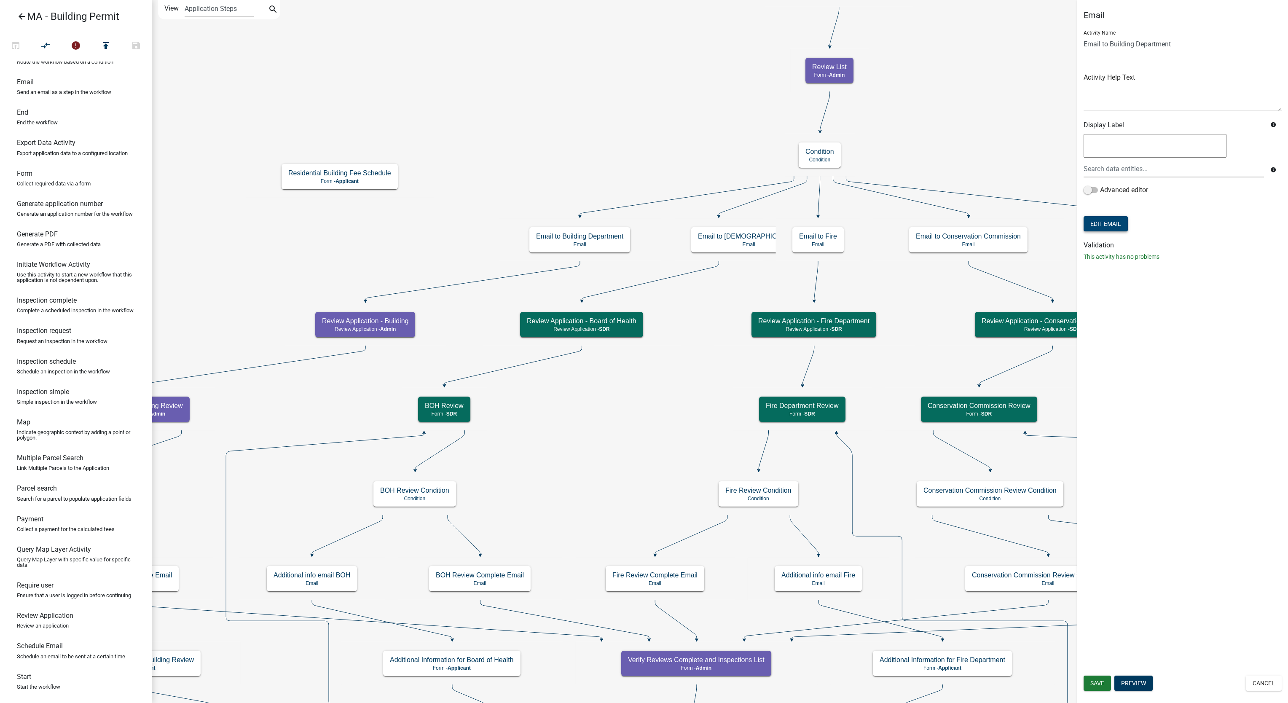
click at [1121, 224] on button "Edit Email" at bounding box center [1106, 223] width 44 height 15
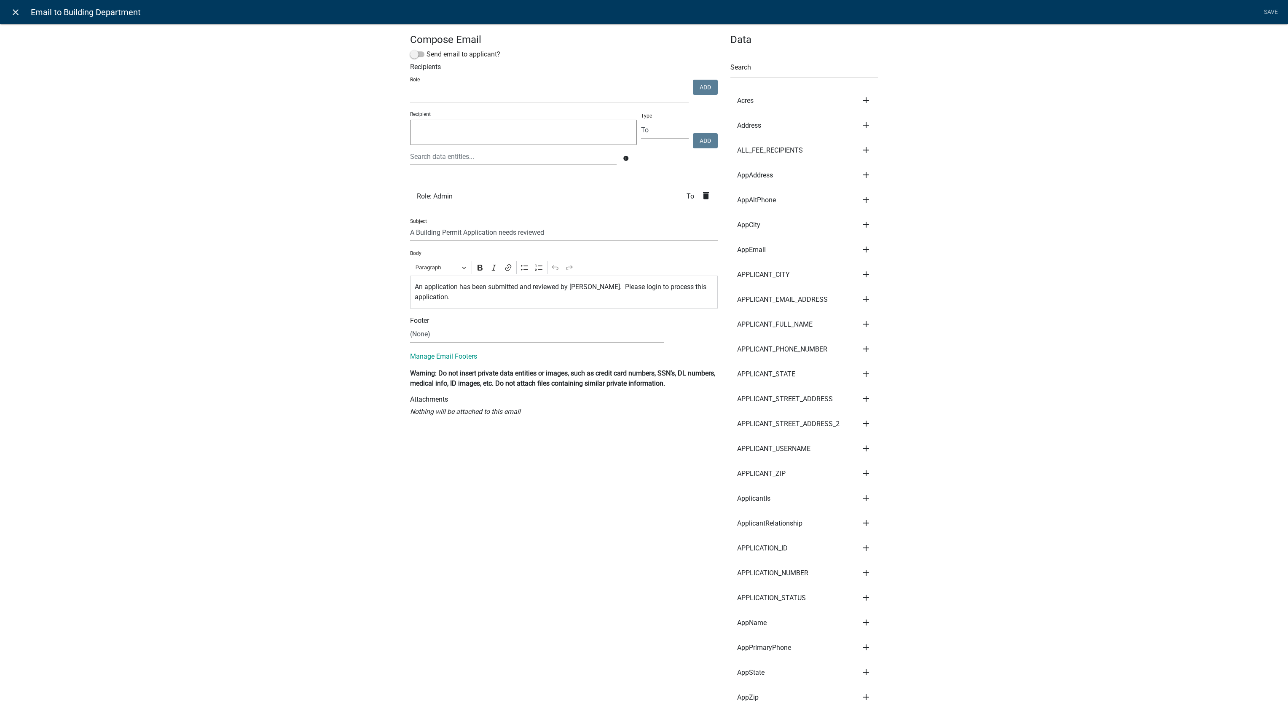
drag, startPoint x: 5, startPoint y: 5, endPoint x: 10, endPoint y: 5, distance: 5.1
click at [6, 5] on nav "close Email to Building Department Save" at bounding box center [644, 12] width 1288 height 24
click at [14, 8] on icon "close" at bounding box center [16, 12] width 10 height 10
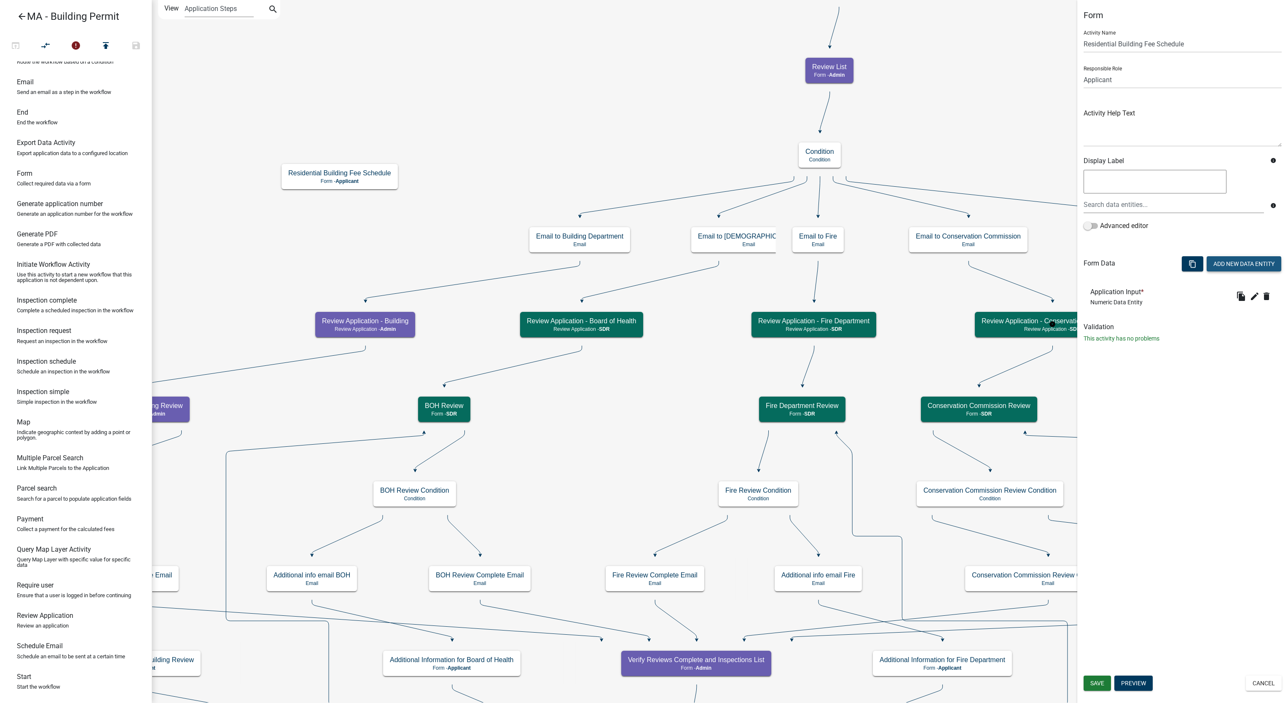
click at [1251, 267] on button "Add New Data Entity" at bounding box center [1244, 263] width 75 height 15
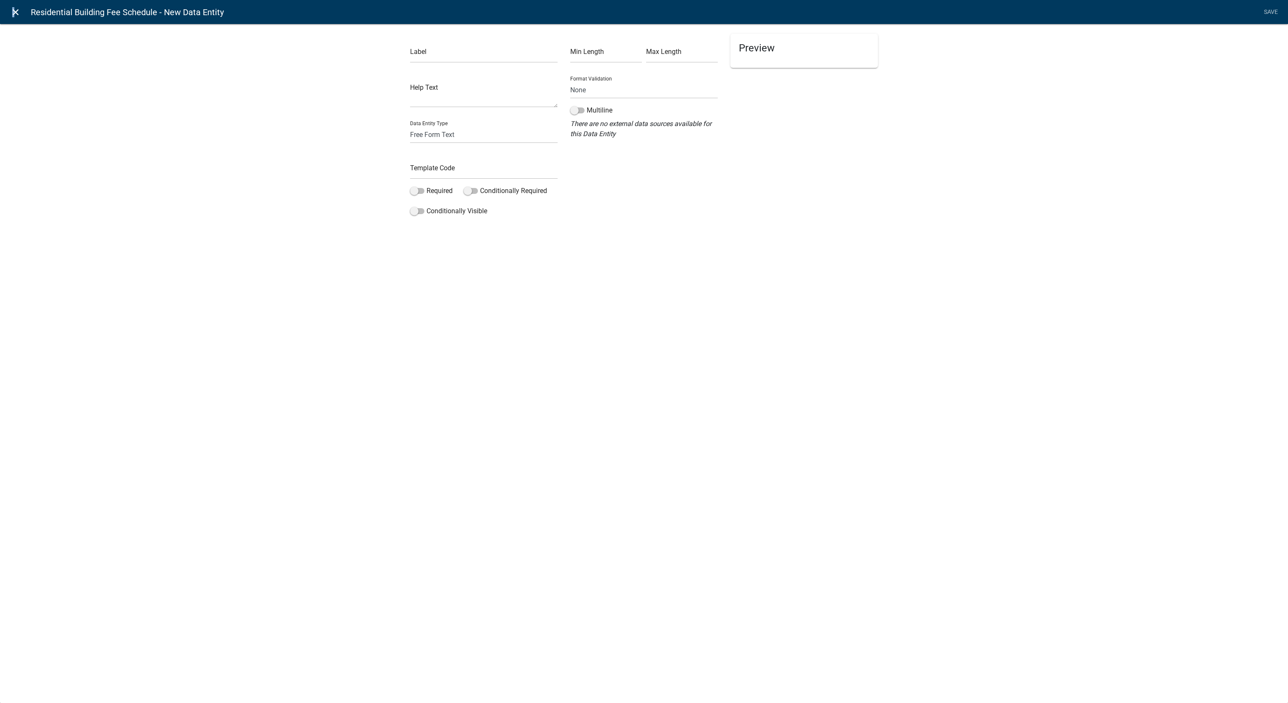
click at [11, 13] on icon "close" at bounding box center [16, 12] width 10 height 10
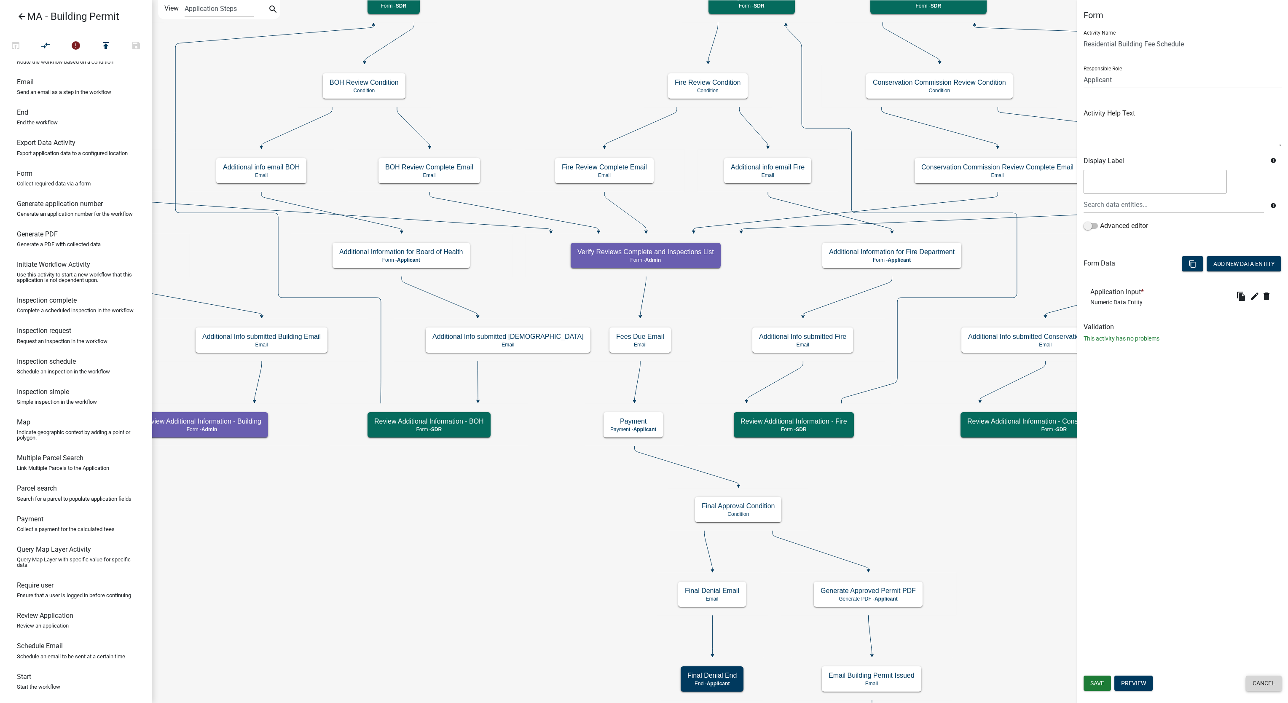
click at [1272, 680] on button "Cancel" at bounding box center [1264, 683] width 36 height 15
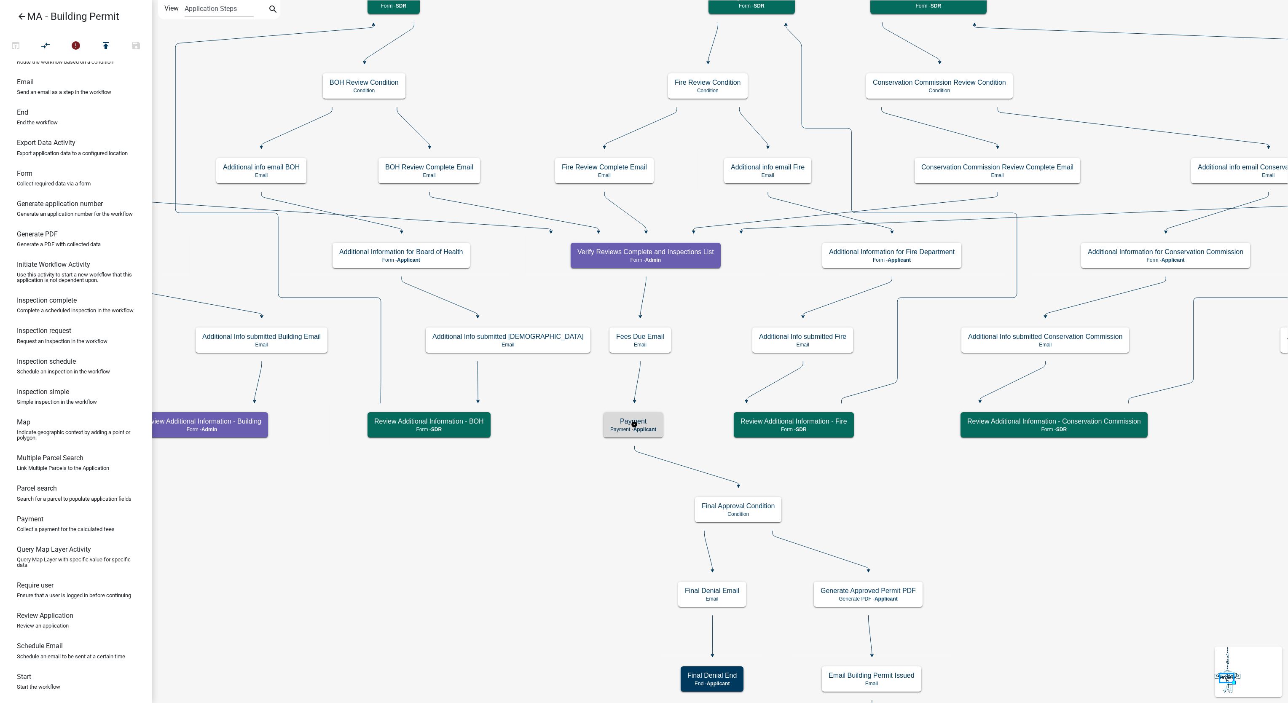
click at [639, 418] on h5 "Payment" at bounding box center [633, 421] width 46 height 8
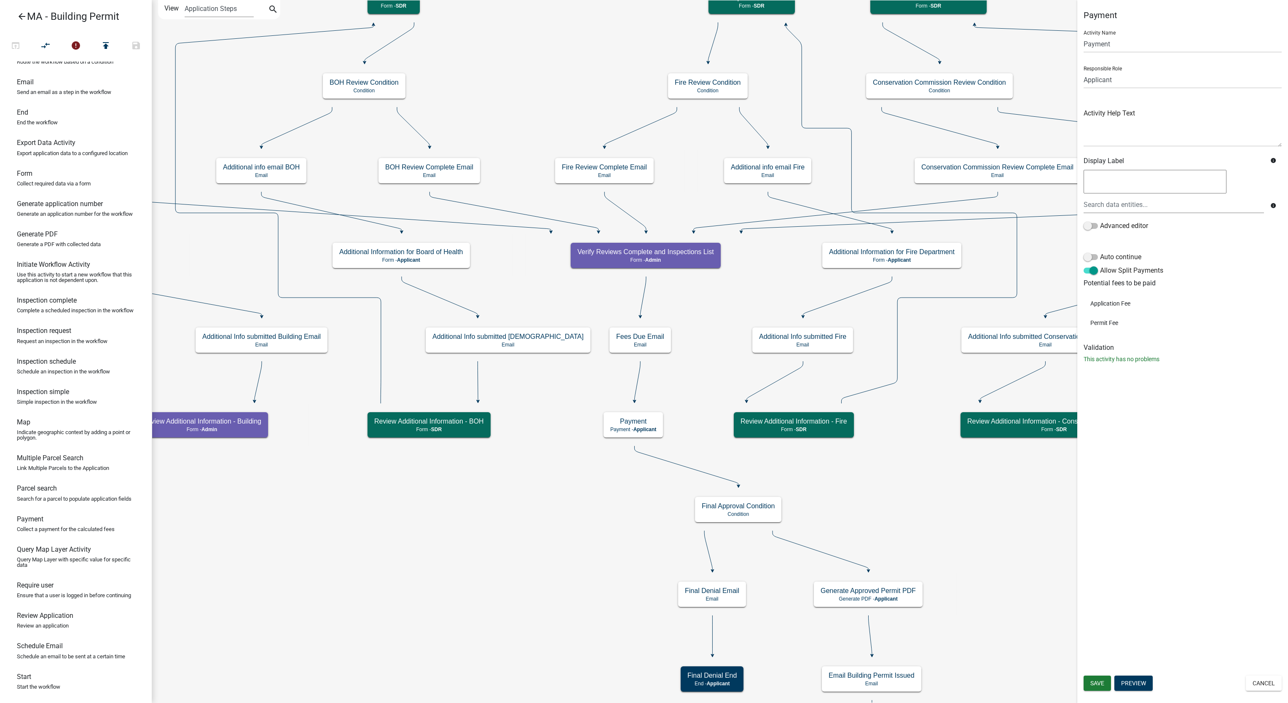
click at [1264, 692] on div "Save Preview Cancel" at bounding box center [1182, 684] width 211 height 17
click at [1264, 687] on button "Cancel" at bounding box center [1264, 683] width 36 height 15
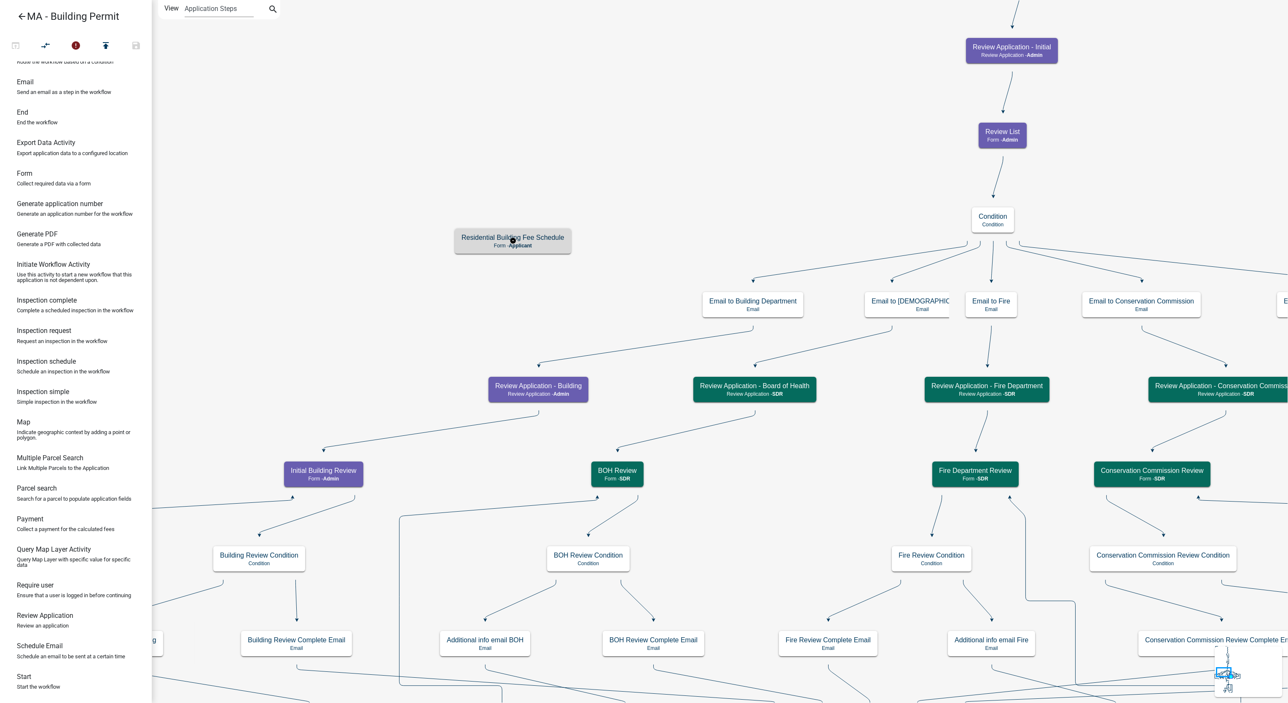
click at [561, 238] on h5 "Residential Building Fee Schedule" at bounding box center [513, 237] width 103 height 8
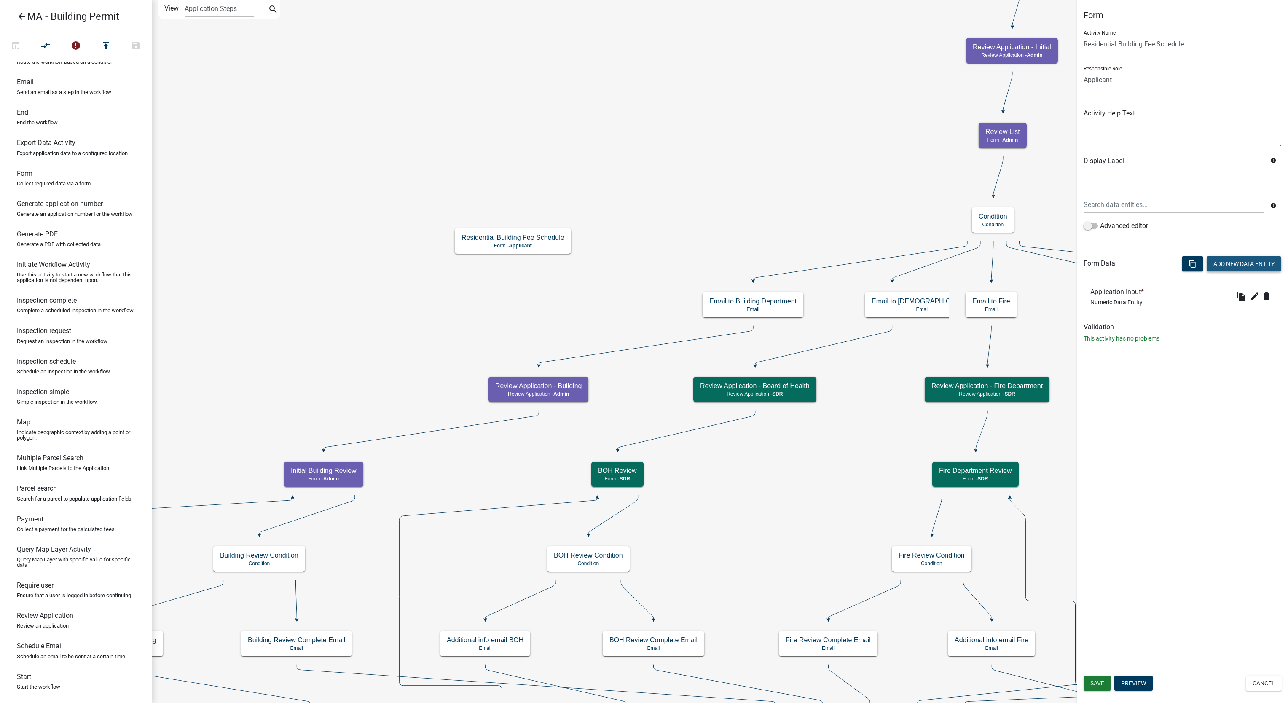
click at [1237, 270] on button "Add New Data Entity" at bounding box center [1244, 263] width 75 height 15
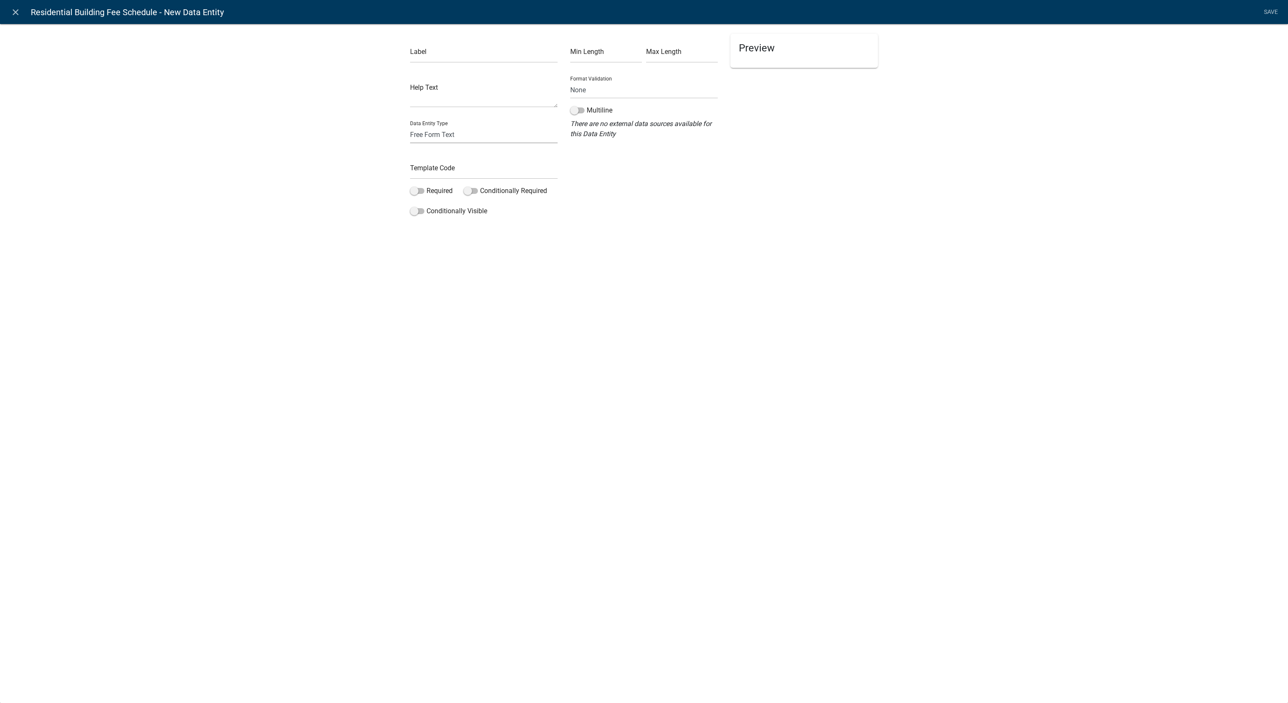
click at [468, 132] on select "Free Form Text Document Display Entity Value Fee Numeric Data Date Map Sketch D…" at bounding box center [484, 134] width 148 height 17
select select "fee"
click at [410, 126] on select "Free Form Text Document Display Entity Value Fee Numeric Data Date Map Sketch D…" at bounding box center [484, 134] width 148 height 17
select select "fee"
click at [645, 74] on textarea at bounding box center [644, 73] width 148 height 25
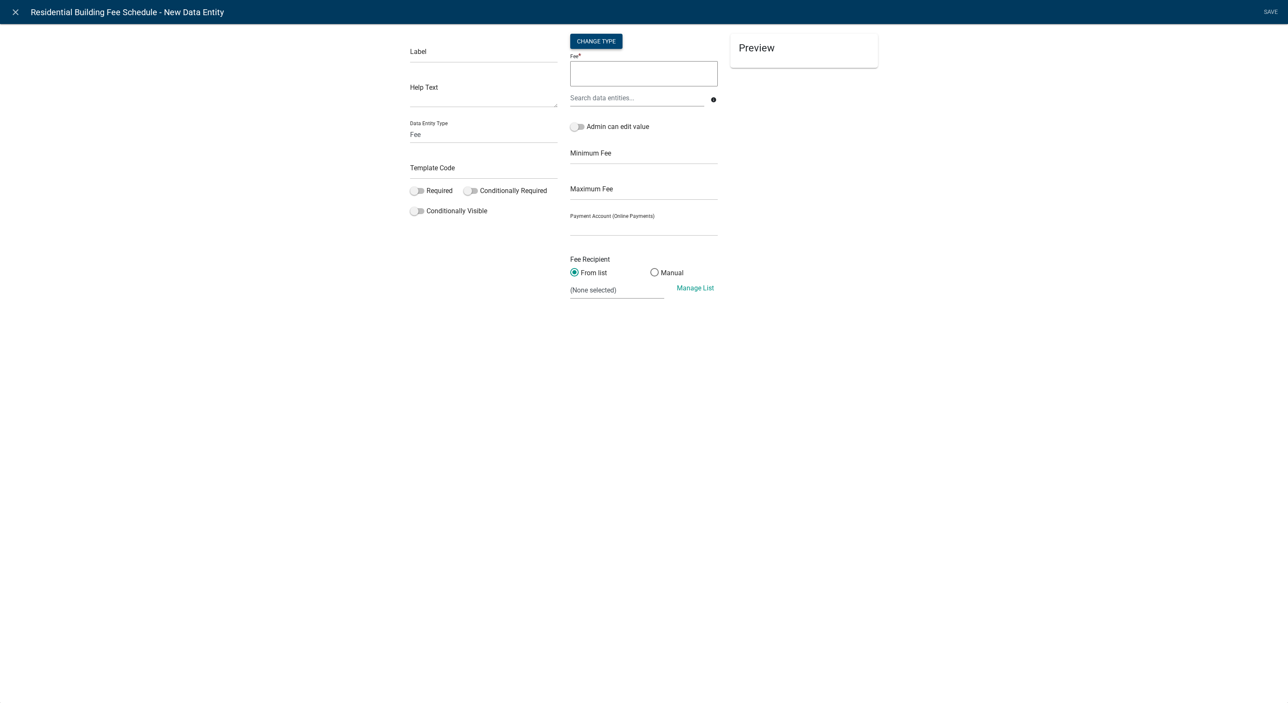
click at [605, 39] on div "Change Type" at bounding box center [596, 41] width 52 height 15
click at [604, 97] on select "Simple List Advanced" at bounding box center [596, 91] width 67 height 17
select select "1"
click at [563, 101] on select "Simple List Advanced" at bounding box center [596, 91] width 67 height 17
click at [628, 140] on button "Okay" at bounding box center [635, 139] width 28 height 15
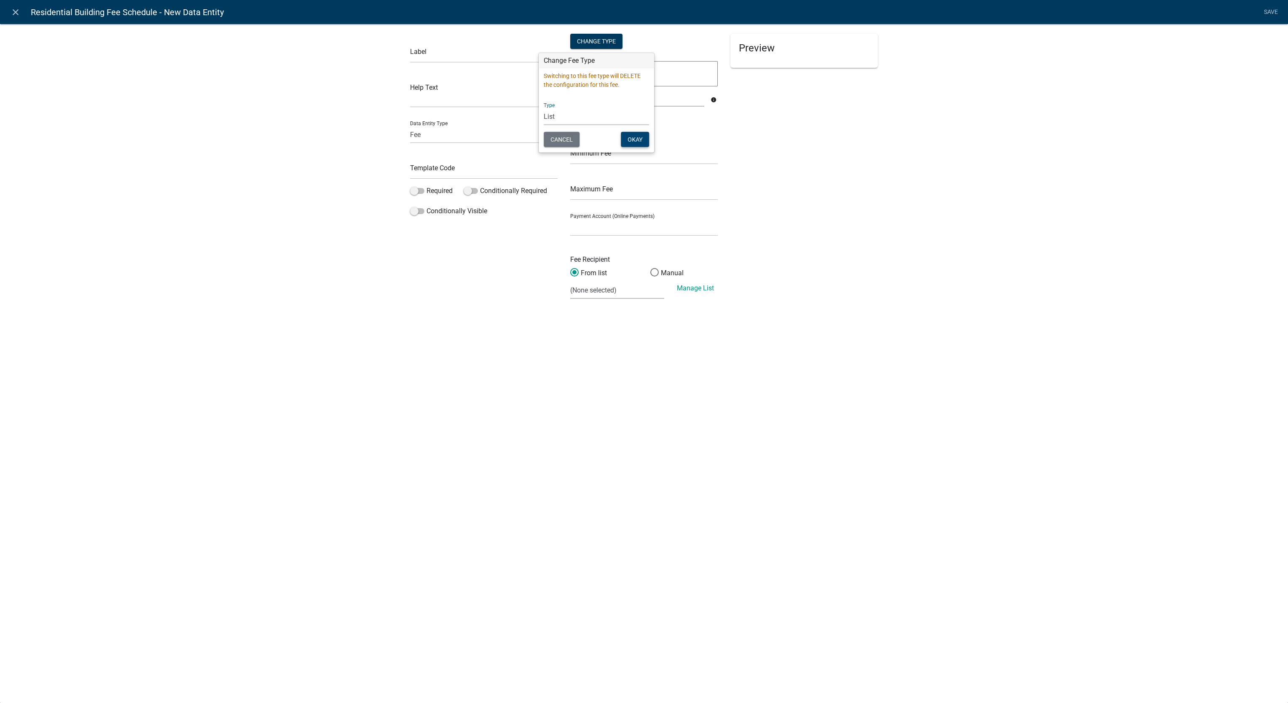
select select
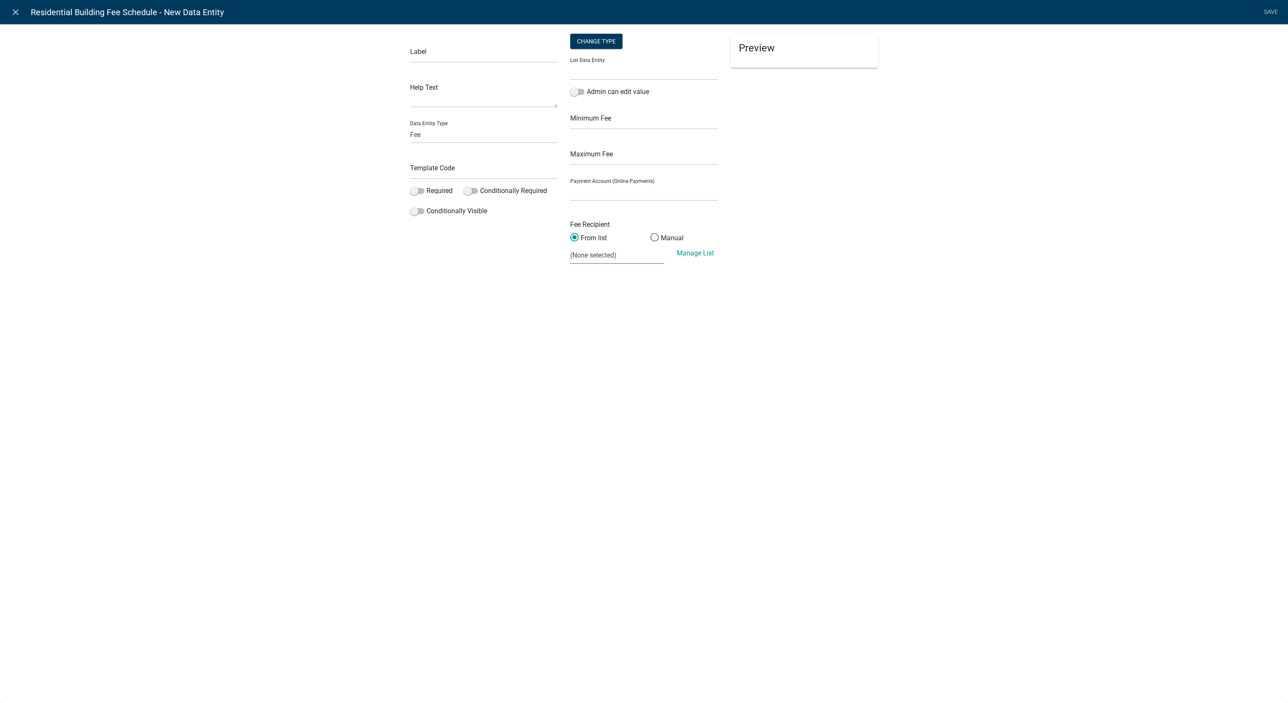
click at [634, 254] on select "(None selected)" at bounding box center [617, 255] width 94 height 17
click at [652, 244] on span at bounding box center [655, 237] width 18 height 18
click at [650, 233] on input "Manual" at bounding box center [650, 233] width 0 height 0
click at [639, 252] on input "text" at bounding box center [644, 255] width 148 height 17
type input "Application Fee"
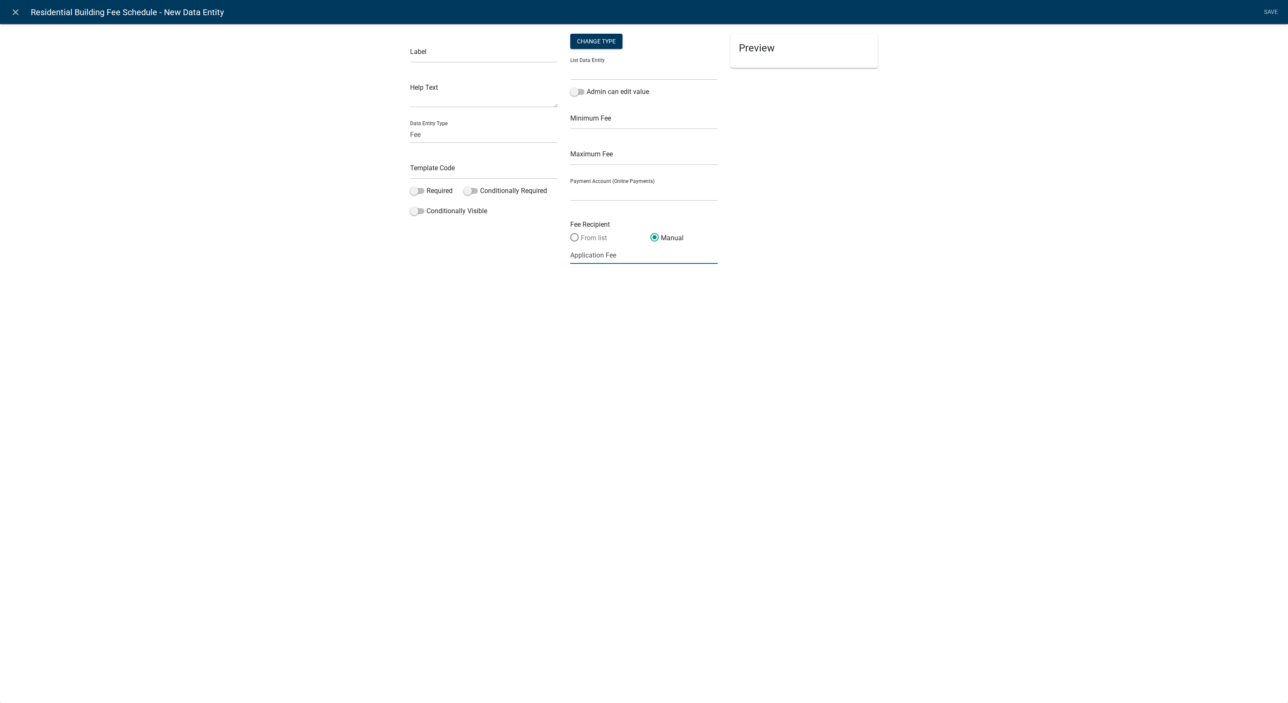
click at [606, 237] on label "From list" at bounding box center [588, 238] width 37 height 10
click at [570, 233] on input "From list" at bounding box center [570, 233] width 0 height 0
click at [609, 36] on div "Change Type" at bounding box center [596, 41] width 52 height 15
click at [593, 99] on select "Simple List Advanced" at bounding box center [596, 91] width 67 height 17
select select "0"
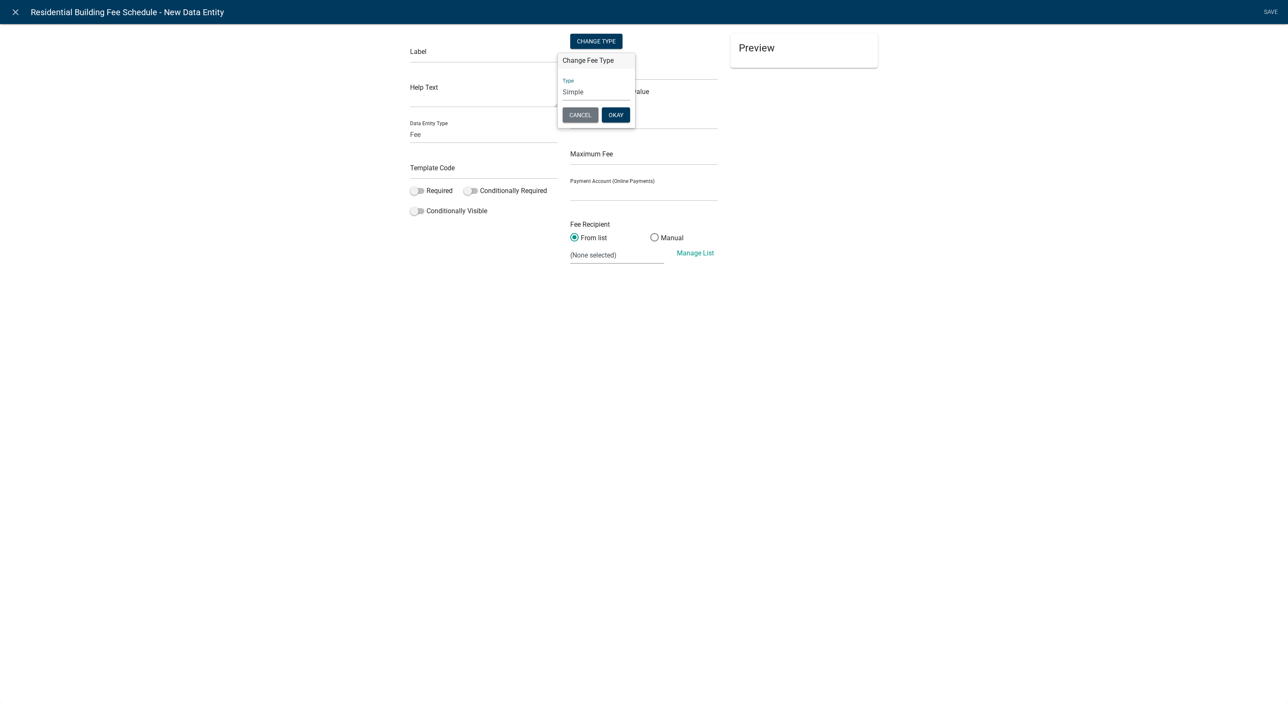
click at [563, 101] on select "Simple List Advanced" at bounding box center [596, 91] width 67 height 17
click at [632, 142] on button "Okay" at bounding box center [635, 139] width 28 height 15
click at [667, 76] on textarea at bounding box center [644, 73] width 148 height 25
paste textarea "923912"
type textarea "923912"
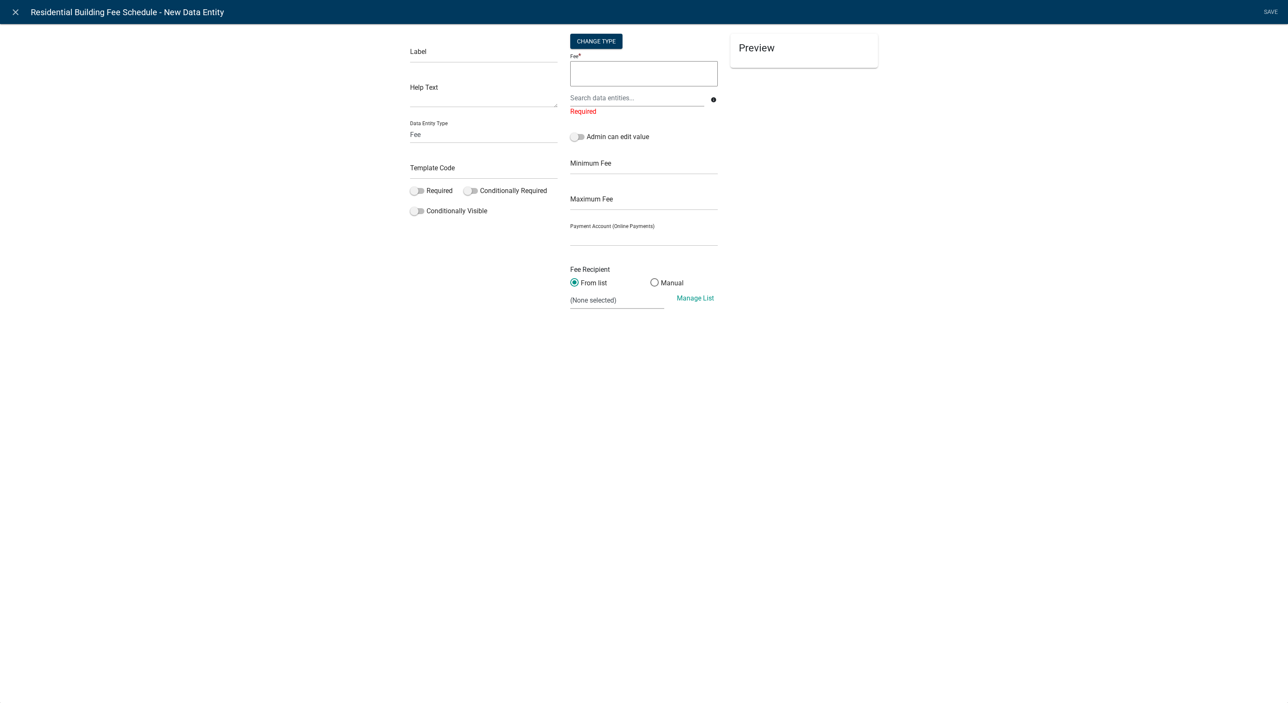
click at [665, 67] on textarea at bounding box center [644, 73] width 148 height 25
paste textarea "=MAX(100,CEILING(8*A1/1000,1))"
click at [1270, 13] on li "Save" at bounding box center [1270, 12] width 21 height 16
click at [680, 67] on textarea "=MAX(100,CEILING(8*A1/1000,1))" at bounding box center [644, 73] width 148 height 25
type textarea "=MAX(100,CEILING(8*ApplicationInput/1000,1))"
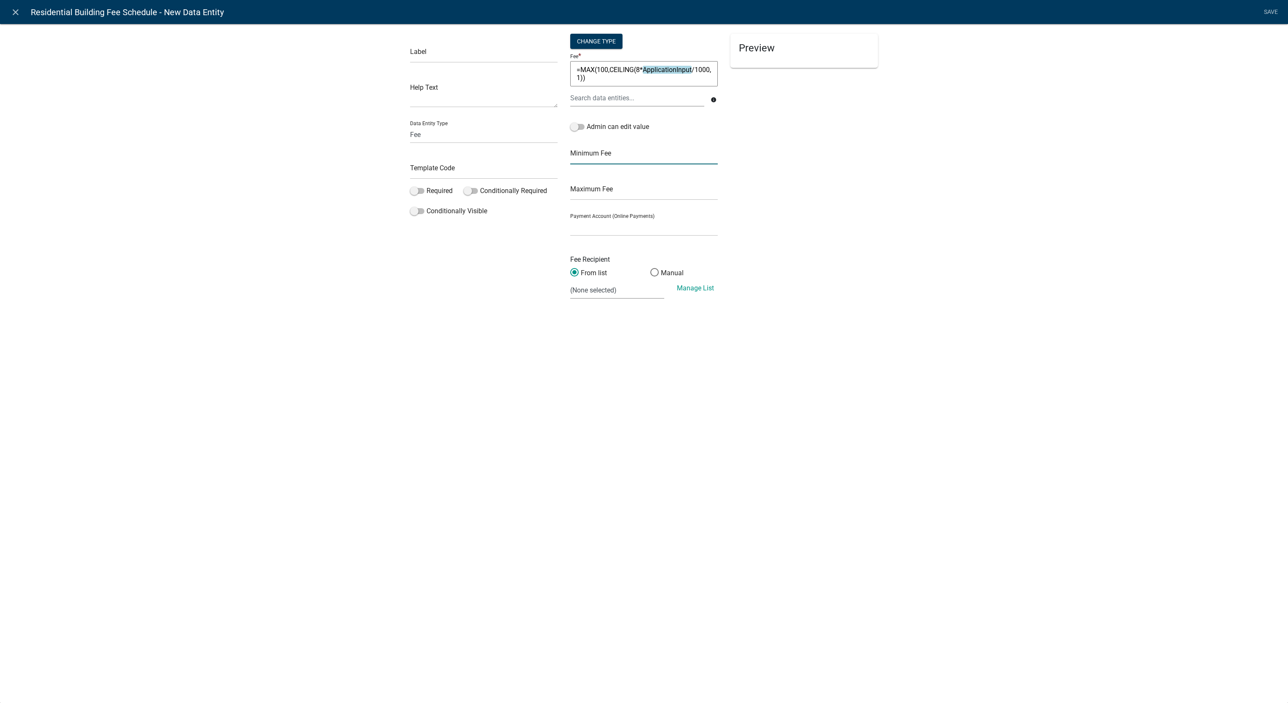
click at [669, 153] on input "text" at bounding box center [644, 155] width 148 height 17
type input "100"
click at [650, 59] on div "Fee * =MAX(100,CEILING(8* ApplicationInput /1000,1)) =MAX(100,CEILING(8*Applica…" at bounding box center [644, 70] width 148 height 38
click at [647, 66] on textarea "=MAX(100,CEILING(8*ApplicationInput/1000,1))" at bounding box center [644, 73] width 148 height 25
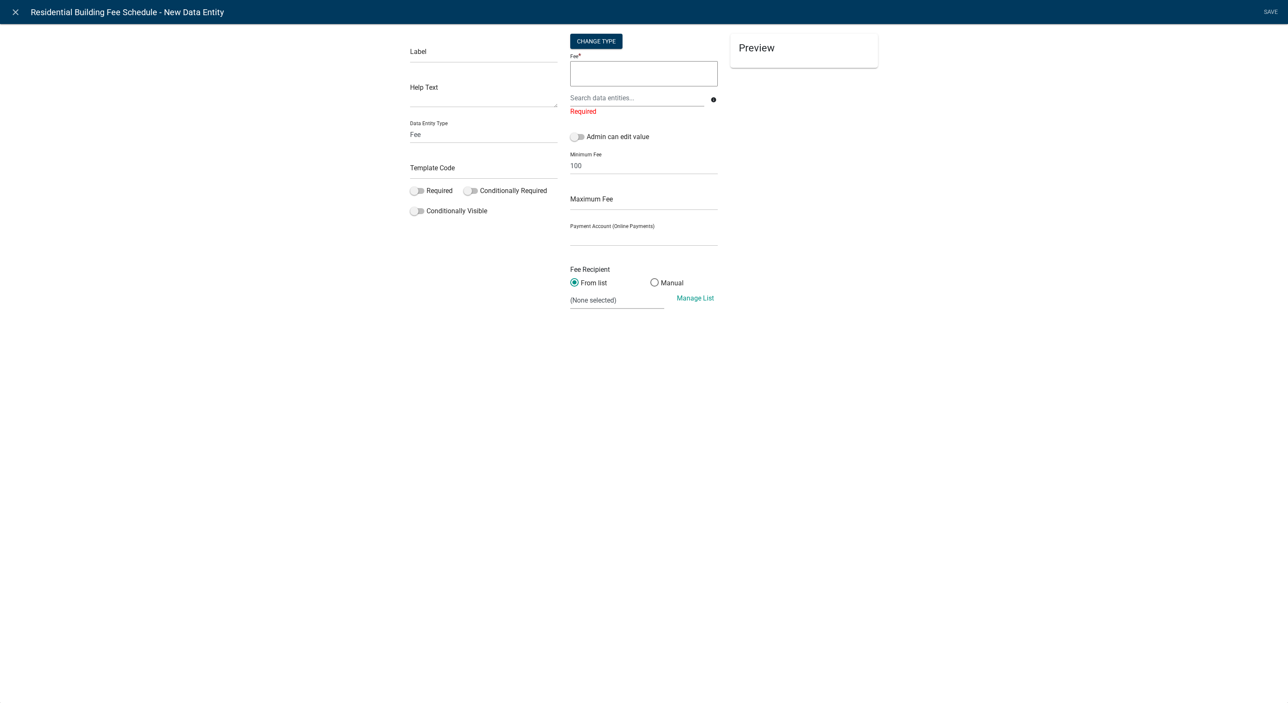
paste textarea "=MAX(100,CEILING(8*A1/1000,1))"
type textarea "MAX(100,CEILING(8*A1/1000,1))"
click at [1264, 11] on li "Save" at bounding box center [1270, 12] width 21 height 16
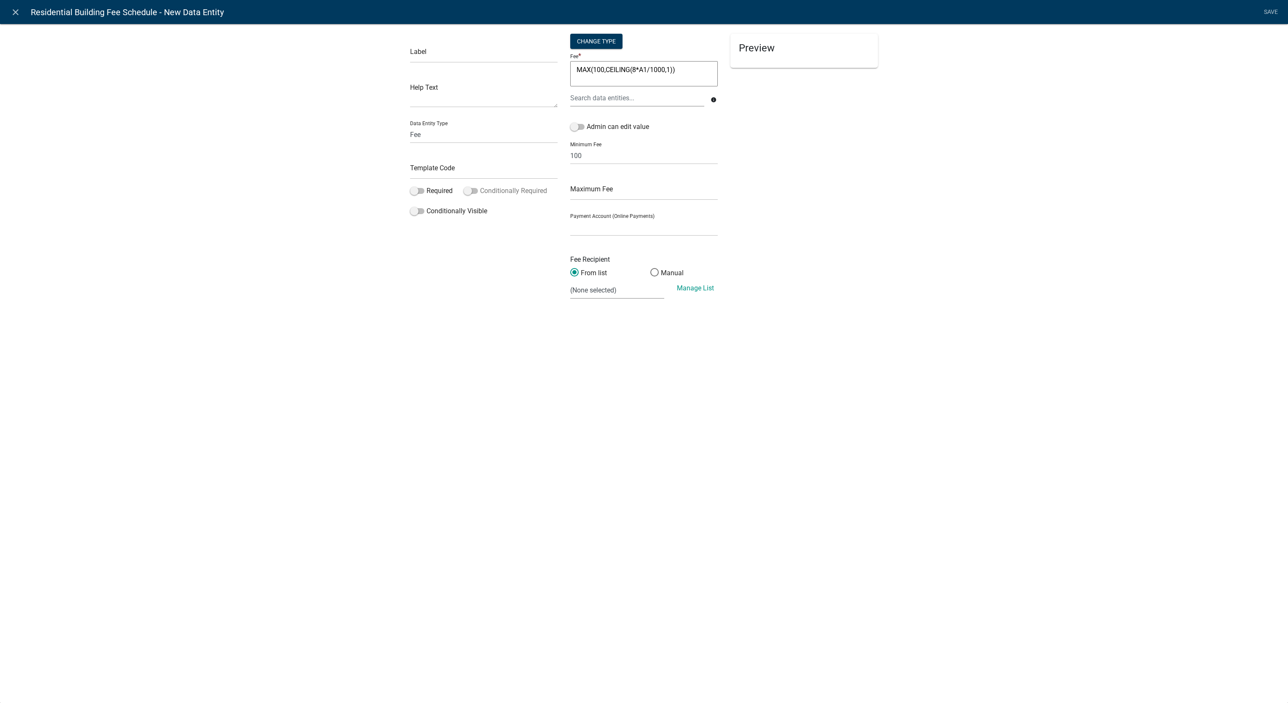
click at [496, 190] on label "Conditionally Required" at bounding box center [505, 191] width 83 height 10
click at [480, 186] on input "Conditionally Required" at bounding box center [480, 186] width 0 height 0
click at [496, 190] on label "Conditionally Required" at bounding box center [505, 191] width 83 height 10
click at [480, 186] on input "Conditionally Required" at bounding box center [480, 186] width 0 height 0
click at [485, 107] on div "Label Help Text Data Entity Type Free Form Text Document Display Entity Value F…" at bounding box center [484, 170] width 160 height 273
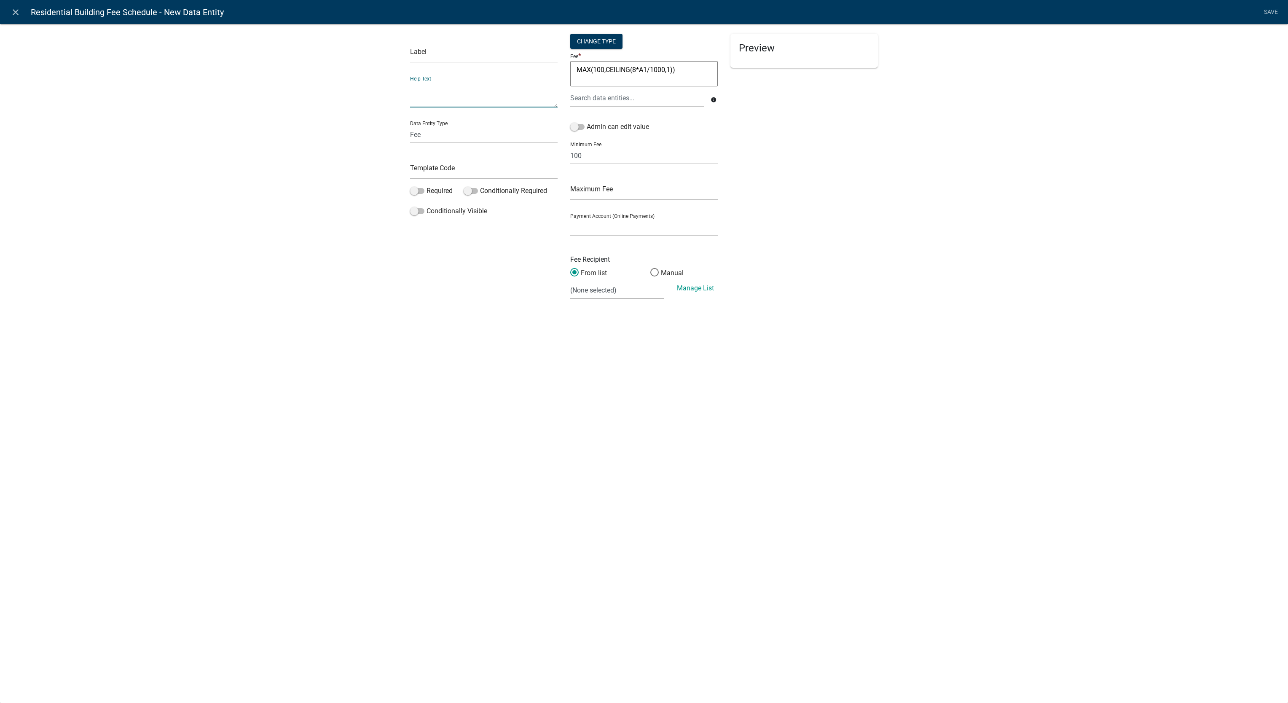
paste textarea "X $8 per 1000(100 minimum)"
click at [485, 94] on textarea "X $8 per 1000(100 minimum)" at bounding box center [484, 94] width 148 height 26
type textarea "X $8 per 1000(100 minimum)"
click at [1272, 10] on li "Save" at bounding box center [1270, 12] width 21 height 16
click at [628, 83] on textarea "MAX(100,CEILING(8*A1/1000,1))" at bounding box center [644, 73] width 148 height 25
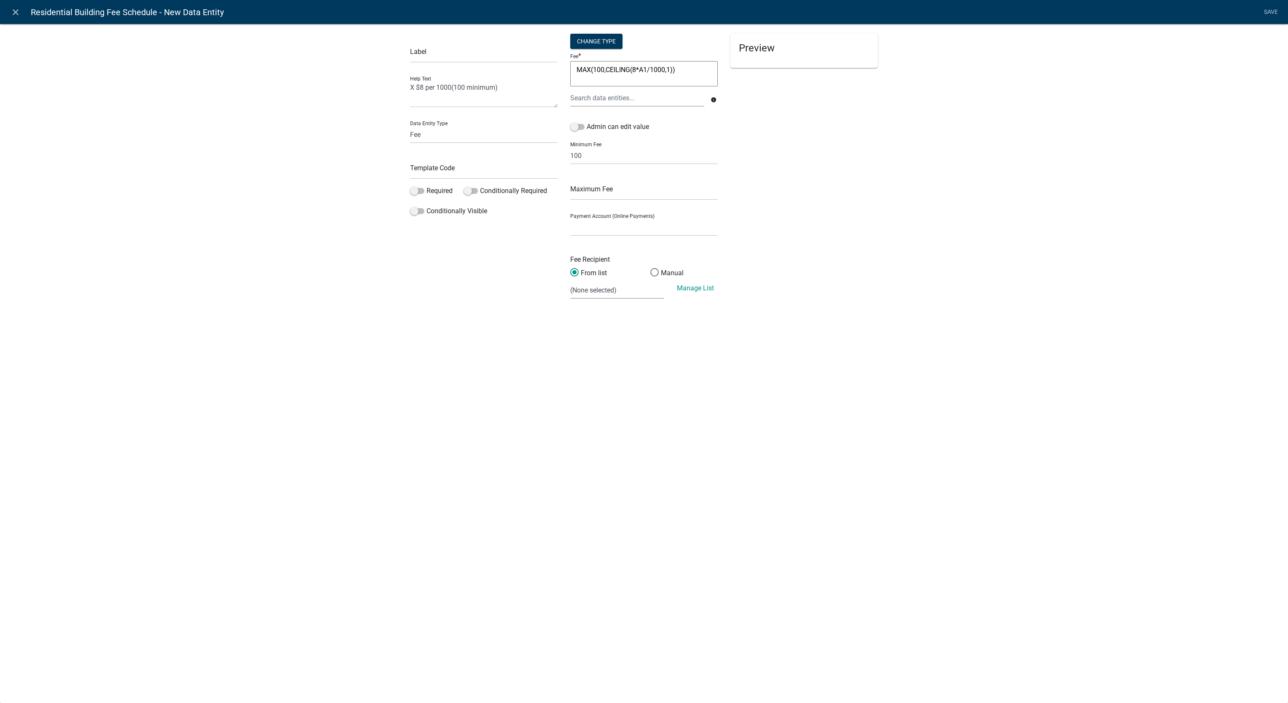
click at [690, 70] on textarea "MAX(100,CEILING(8*A1/1000,1))" at bounding box center [644, 73] width 148 height 25
click at [663, 107] on div at bounding box center [637, 97] width 147 height 17
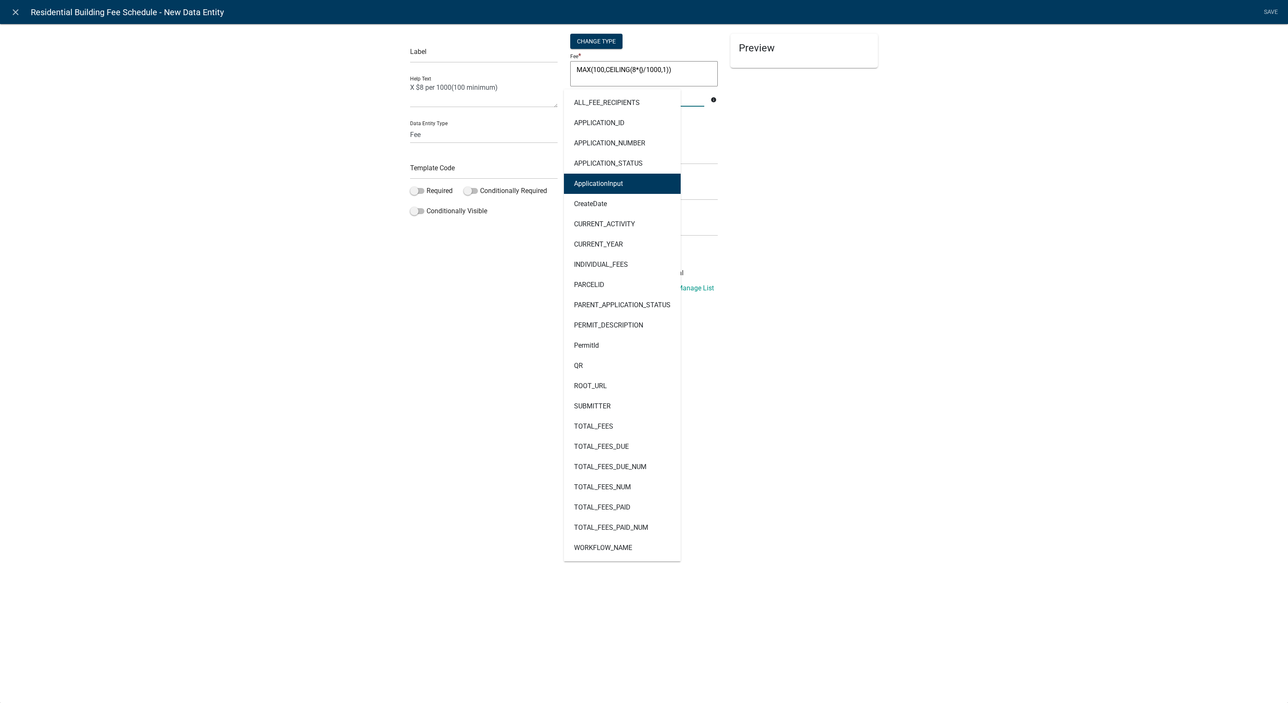
click at [636, 184] on button "ApplicationInput" at bounding box center [622, 184] width 117 height 20
type textarea "MAX(100,CEILING(8*{ApplicationInput}/1000,1))"
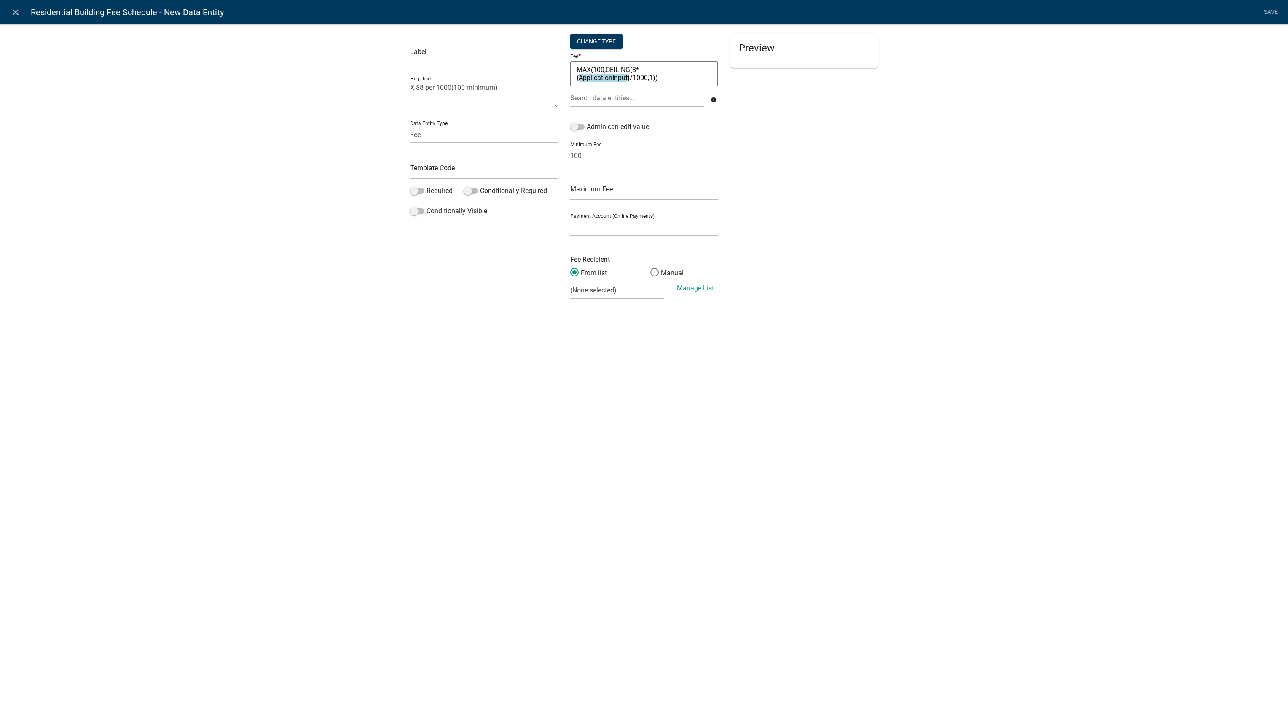
click at [682, 76] on textarea "MAX(100,CEILING(8*{ApplicationInput}/1000,1))" at bounding box center [644, 73] width 148 height 25
drag, startPoint x: 674, startPoint y: 80, endPoint x: 542, endPoint y: 59, distance: 133.2
click at [542, 59] on div "Label Help Text X $8 per 1000(100 minimum) Data Entity Type Free Form Text Docu…" at bounding box center [644, 170] width 480 height 273
click at [574, 42] on div "Change Type" at bounding box center [596, 41] width 52 height 15
click at [594, 93] on select "Simple List Advanced" at bounding box center [596, 91] width 67 height 17
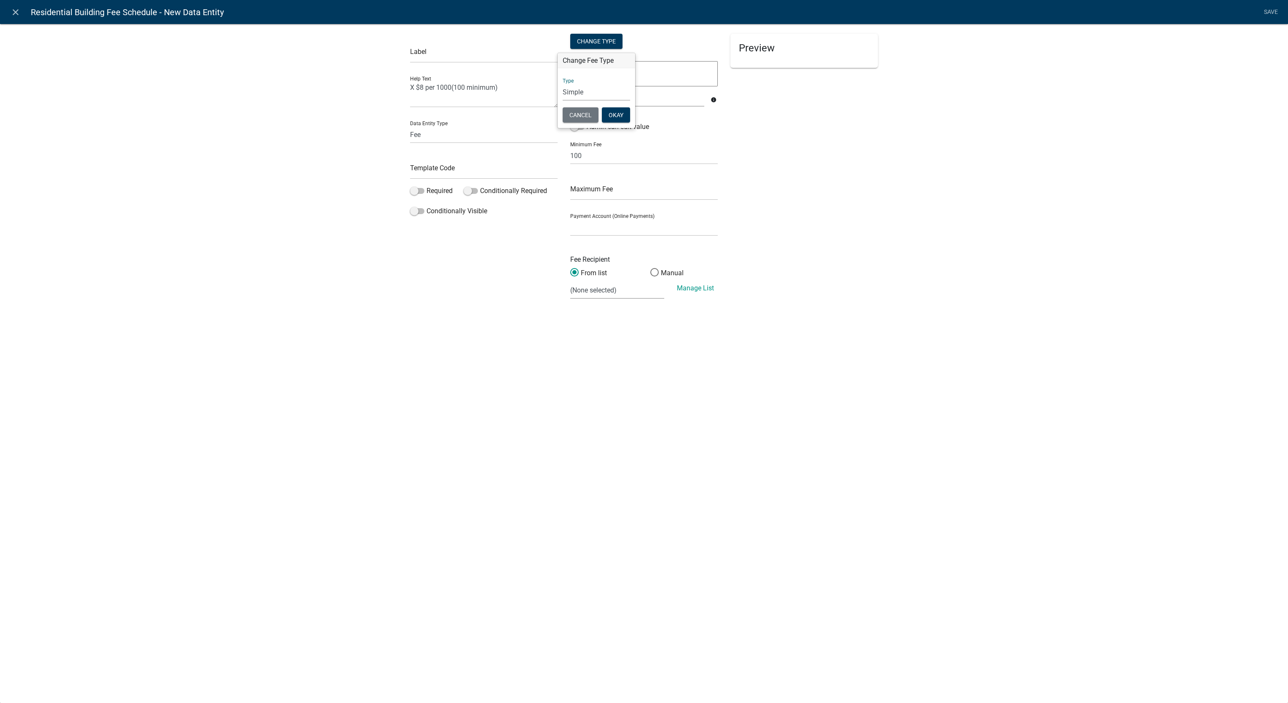
select select "2"
click at [563, 101] on select "Simple List Advanced" at bounding box center [596, 91] width 67 height 17
click at [638, 137] on button "Okay" at bounding box center [635, 139] width 28 height 15
click at [609, 91] on button "Add Target" at bounding box center [594, 96] width 48 height 15
click at [704, 69] on icon at bounding box center [707, 72] width 7 height 7
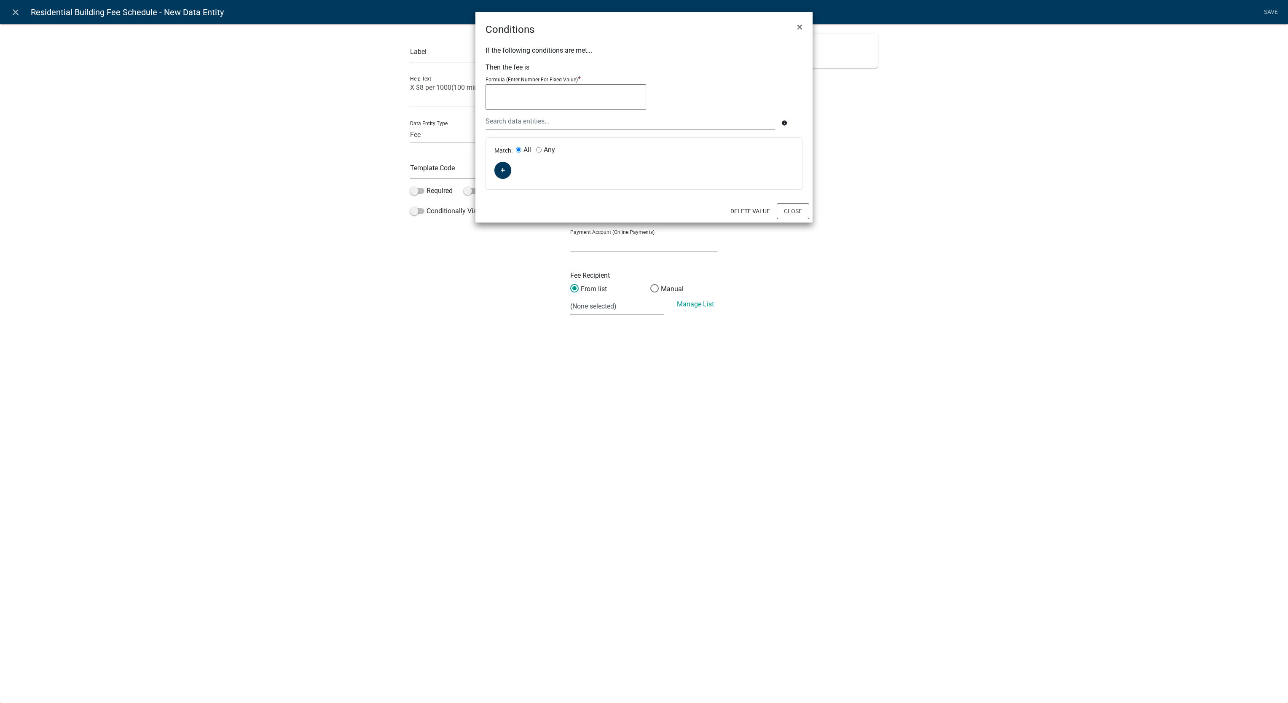
click at [597, 100] on textarea at bounding box center [566, 96] width 161 height 25
click at [600, 99] on textarea at bounding box center [566, 96] width 161 height 25
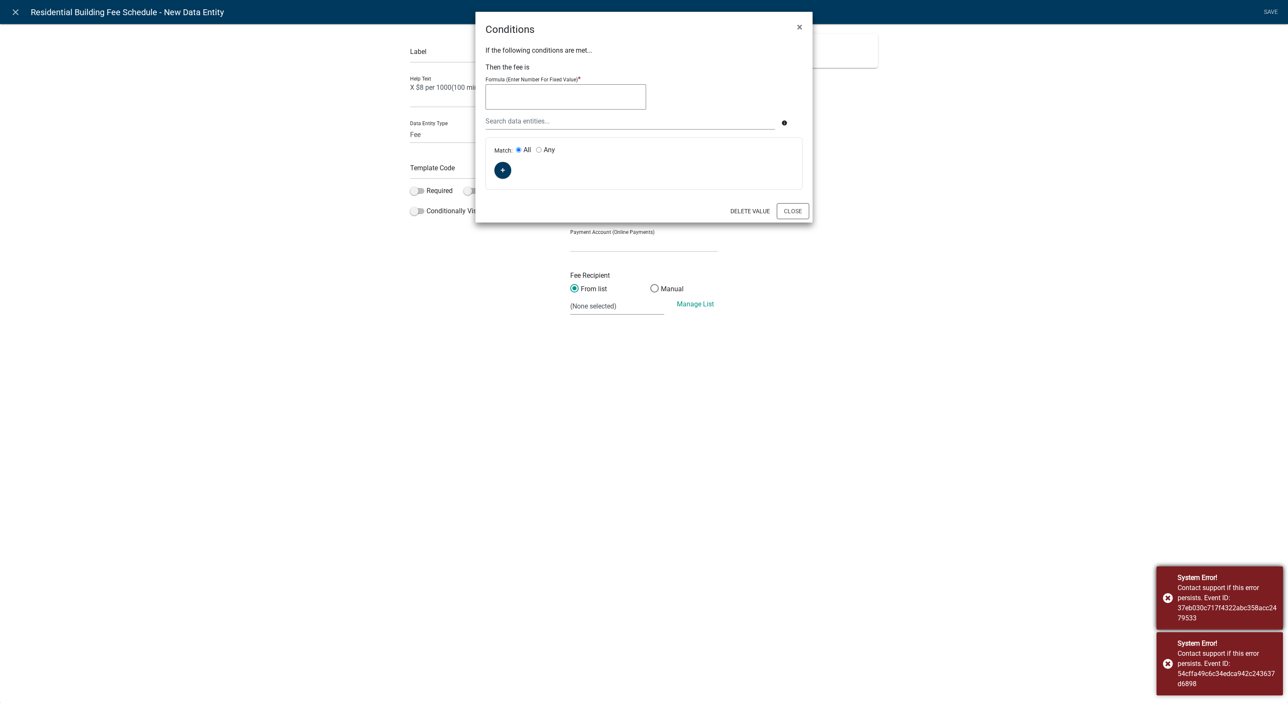
click at [1168, 600] on div "System Error! Contact support if this error persists. Event ID: 37eb030c717f432…" at bounding box center [1220, 597] width 126 height 63
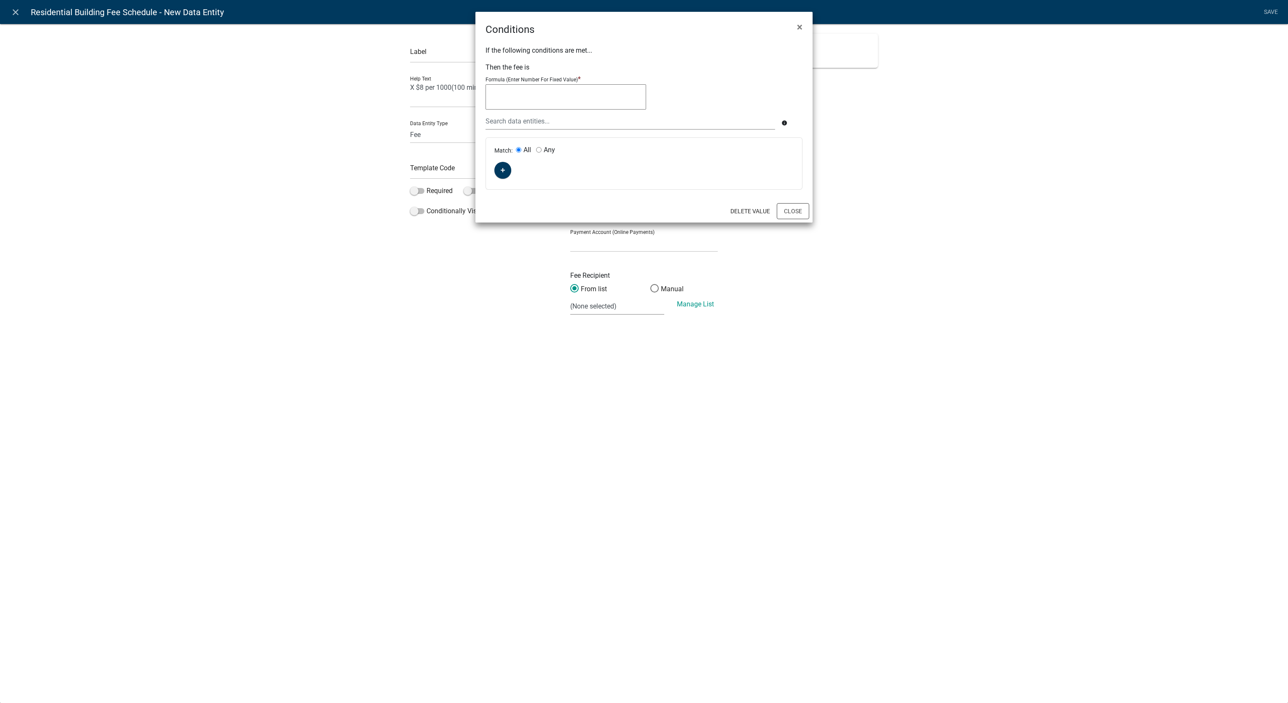
click at [590, 89] on textarea at bounding box center [566, 96] width 161 height 25
paste textarea "=MAX(100,CEILING(8*A1/1000,1))"
click at [558, 93] on textarea "MAX(100,CEILING(8*A1/1000,1))" at bounding box center [566, 96] width 161 height 25
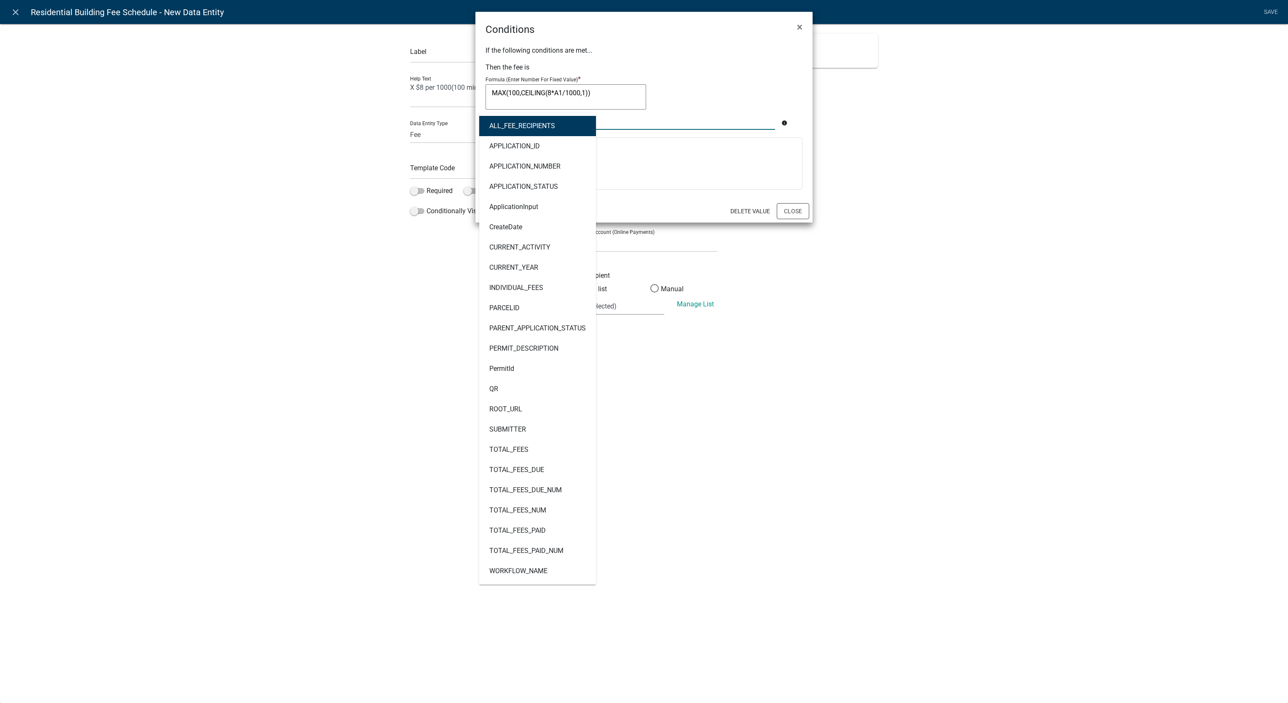
click at [558, 120] on div "ALL_FEE_RECIPIENTS APPLICATION_ID APPLICATION_NUMBER APPLICATION_STATUS Applica…" at bounding box center [630, 121] width 302 height 17
click at [540, 201] on button "ApplicationInput" at bounding box center [537, 207] width 117 height 20
type textarea "MAX(100,CEILING(8*ApplicationInput/1000,1))"
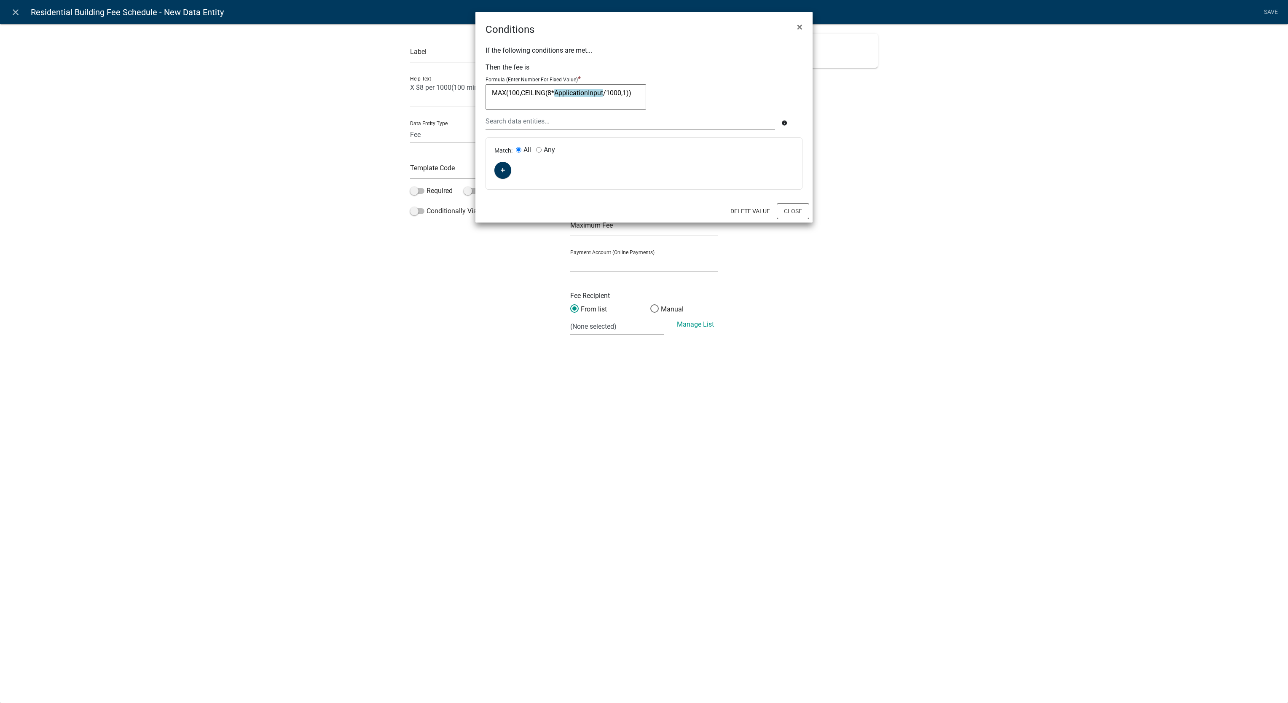
click at [632, 96] on textarea "MAX(100,CEILING(8*ApplicationInput/1000,1))" at bounding box center [566, 96] width 161 height 25
click at [976, 275] on ngb-modal-window "Conditions × If the following conditions are met... Then the fee is Formula (En…" at bounding box center [644, 351] width 1288 height 703
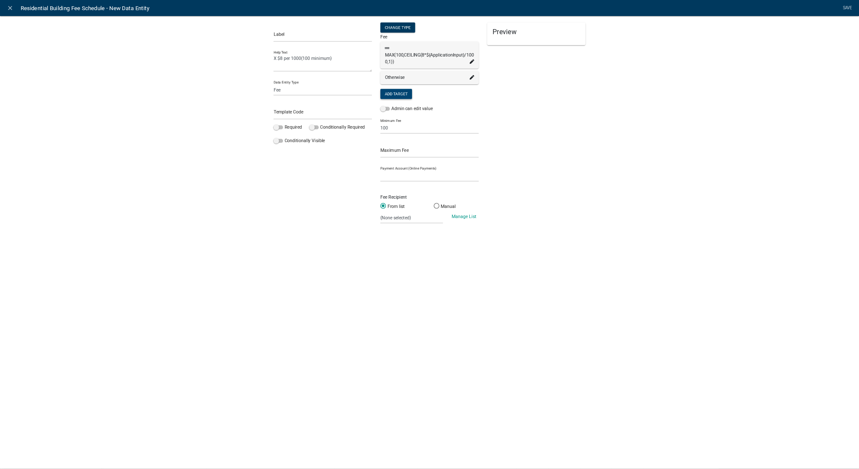
scroll to position [200, 0]
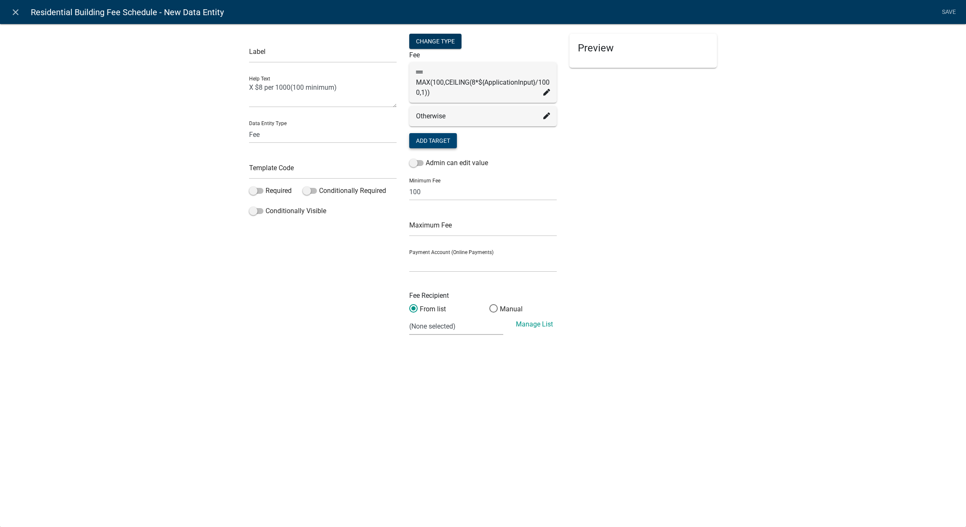
click at [543, 96] on fa-icon at bounding box center [546, 93] width 7 height 10
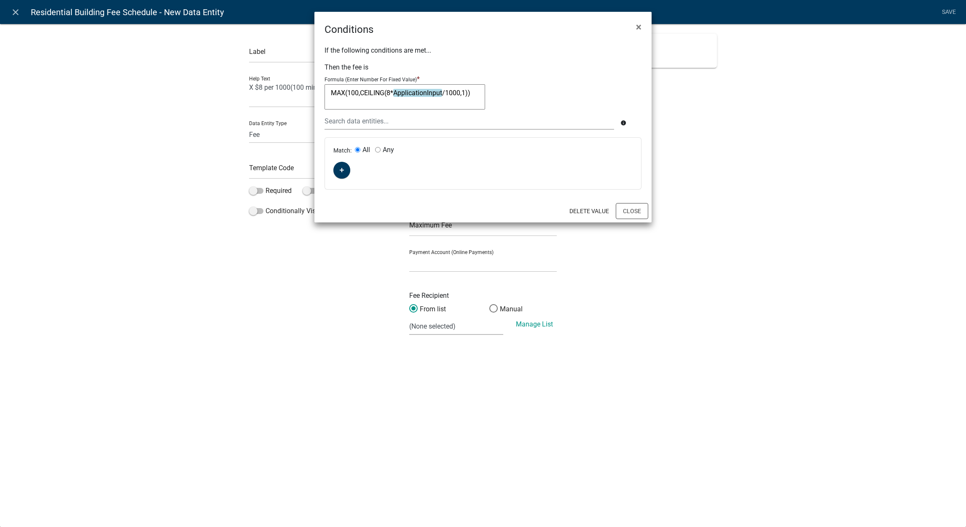
click at [422, 94] on textarea "MAX(100,CEILING(8*ApplicationInput/1000,1))" at bounding box center [405, 96] width 161 height 25
paste textarea
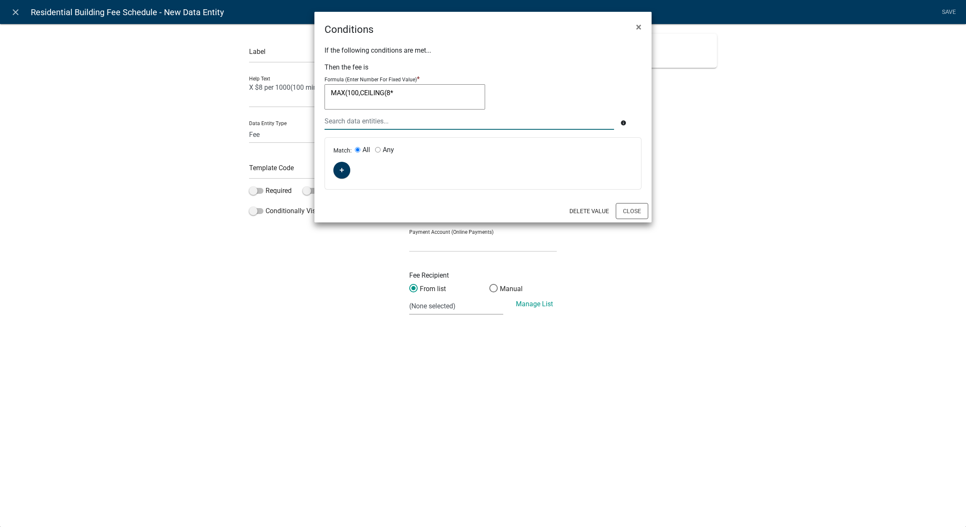
click at [447, 118] on input "text" at bounding box center [470, 121] width 290 height 17
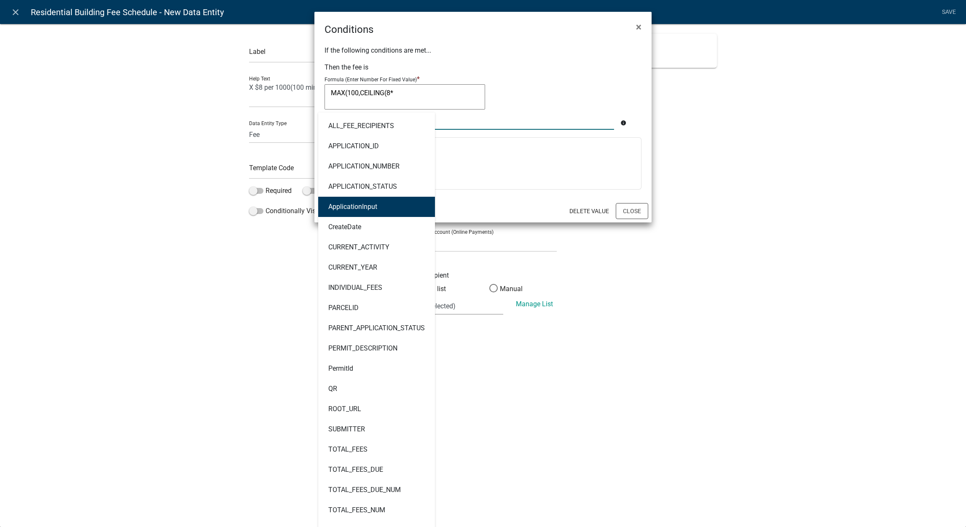
click at [384, 200] on button "ApplicationInput" at bounding box center [376, 207] width 117 height 20
type textarea "MAX(100,CEILING(8*ApplicationInput"
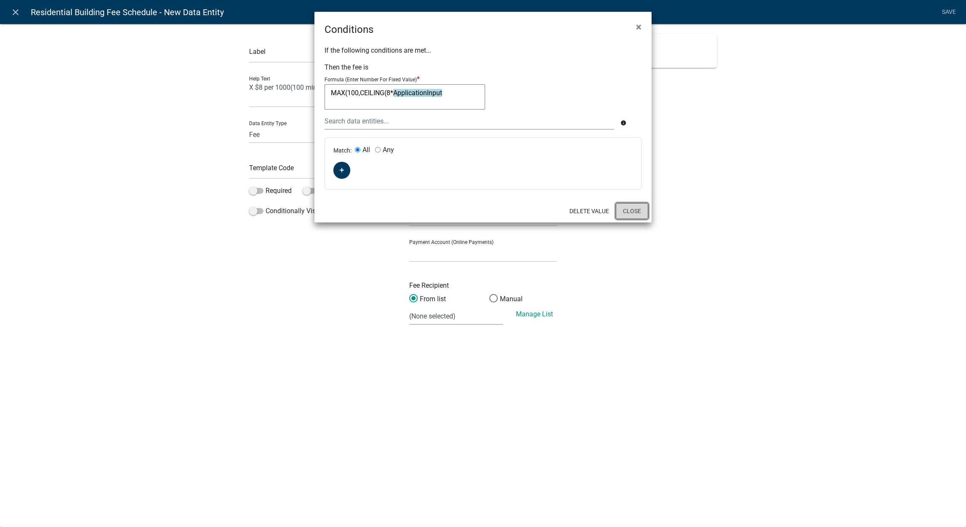
click at [631, 211] on button "Close" at bounding box center [632, 211] width 32 height 16
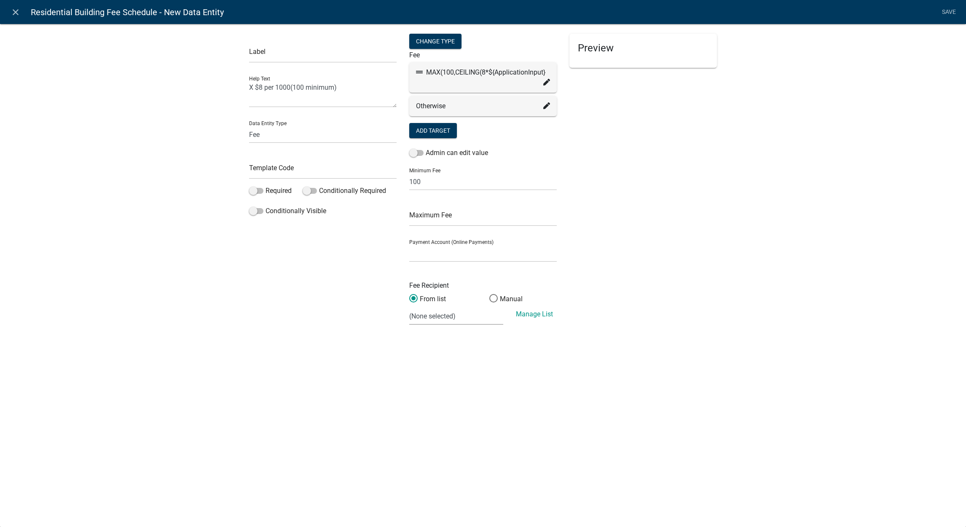
click at [949, 11] on li "Save" at bounding box center [948, 12] width 21 height 16
click at [547, 84] on icon at bounding box center [546, 82] width 7 height 7
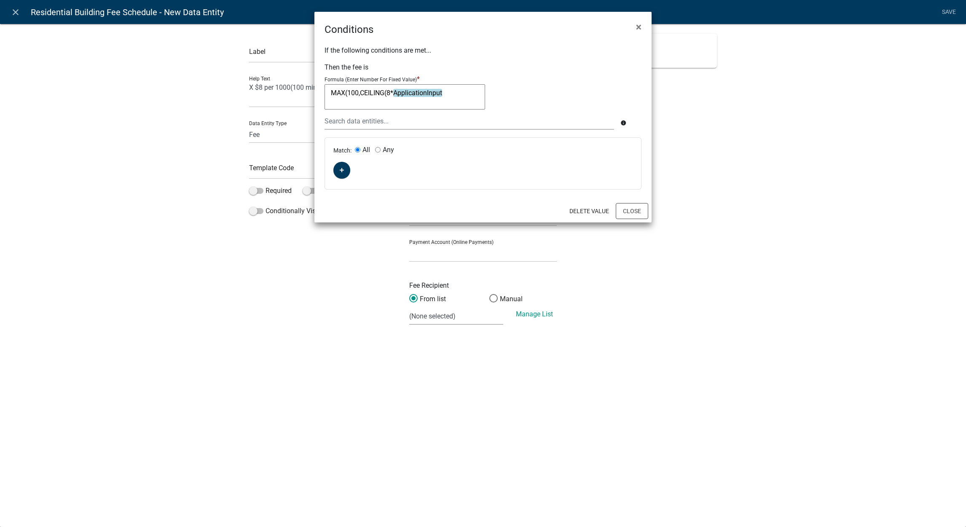
click at [467, 91] on textarea "MAX(100,CEILING(8*ApplicationInput" at bounding box center [405, 96] width 161 height 25
paste textarea
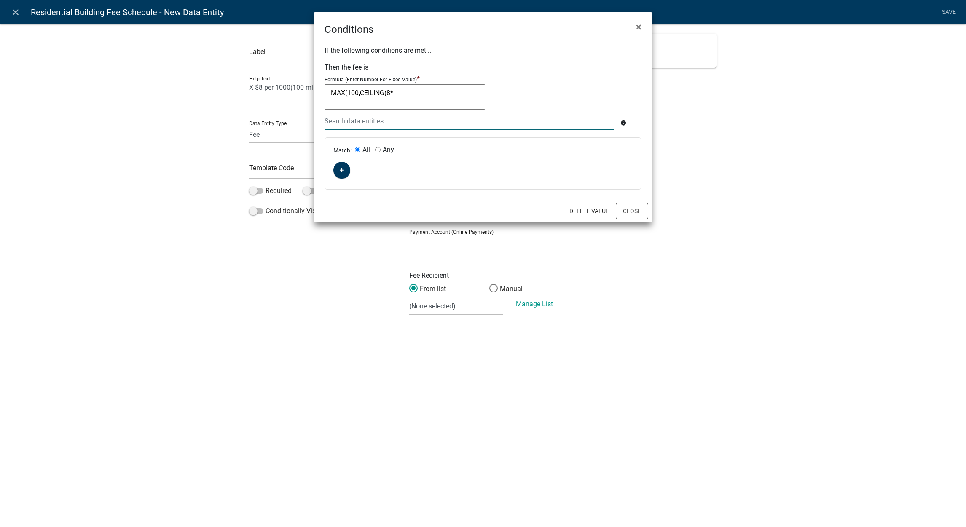
click at [460, 124] on input "text" at bounding box center [470, 121] width 290 height 17
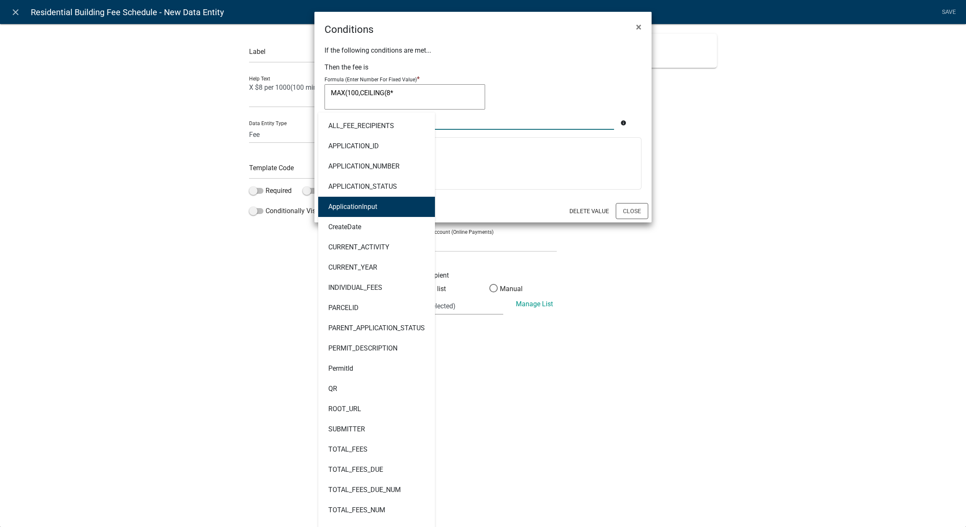
click at [393, 205] on button "ApplicationInput" at bounding box center [376, 207] width 117 height 20
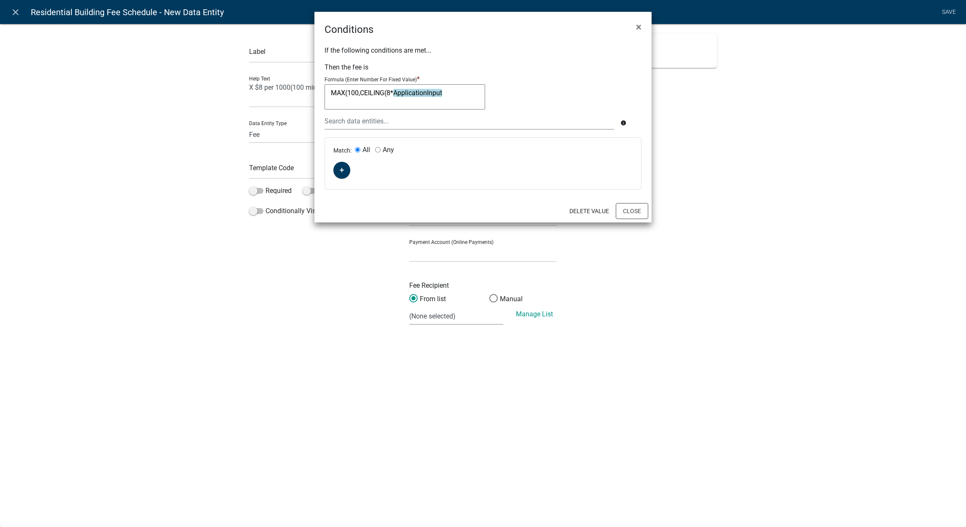
click at [447, 91] on textarea "MAX(100,CEILING(8*ApplicationInput" at bounding box center [405, 96] width 161 height 25
paste textarea
click at [404, 89] on textarea "MAX(100,CEILING(8*" at bounding box center [405, 96] width 161 height 25
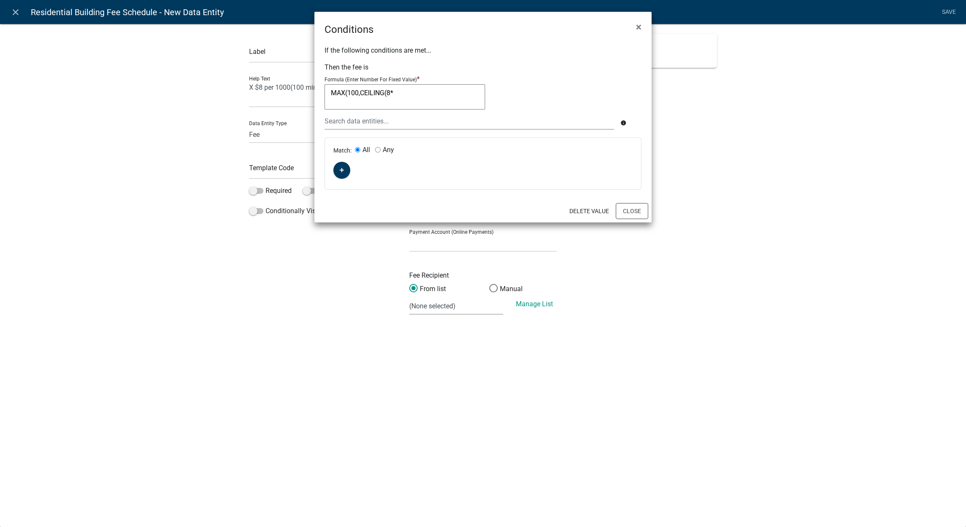
click at [404, 89] on textarea "MAX(100,CEILING(8*" at bounding box center [405, 96] width 161 height 25
type textarea "M"
click at [546, 126] on input "text" at bounding box center [470, 121] width 290 height 17
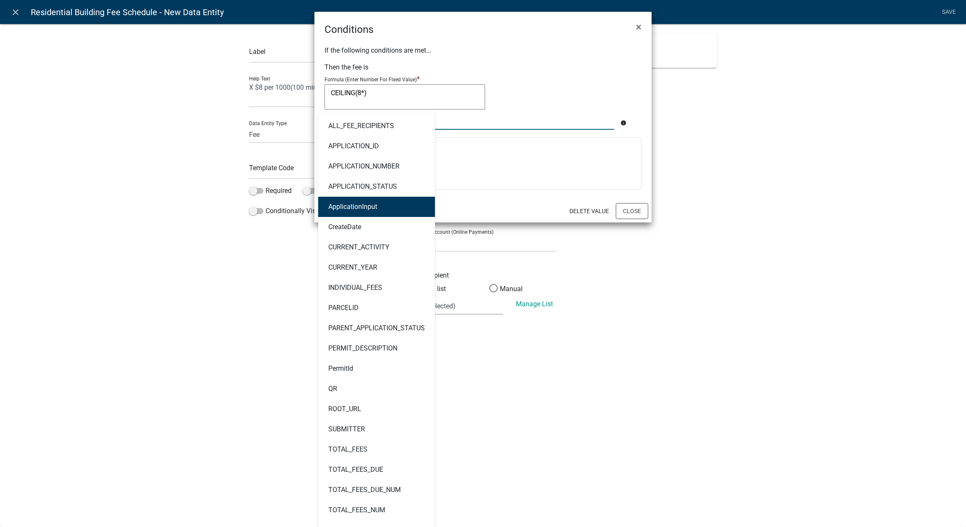
click at [385, 209] on button "ApplicationInput" at bounding box center [376, 207] width 117 height 20
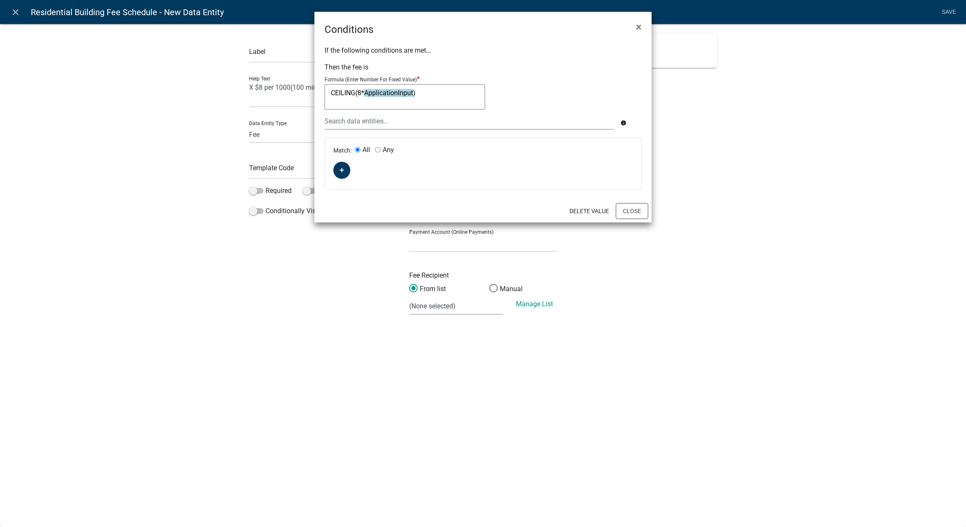
click at [437, 98] on textarea "CEILING(8*ApplicationInput)" at bounding box center [405, 96] width 161 height 25
click at [467, 88] on textarea "CEILING(8*ApplicationInput)/1000,1)" at bounding box center [405, 96] width 161 height 25
click at [476, 94] on textarea "CCEILING(8*ApplicationInput)/1000,1)" at bounding box center [405, 96] width 161 height 25
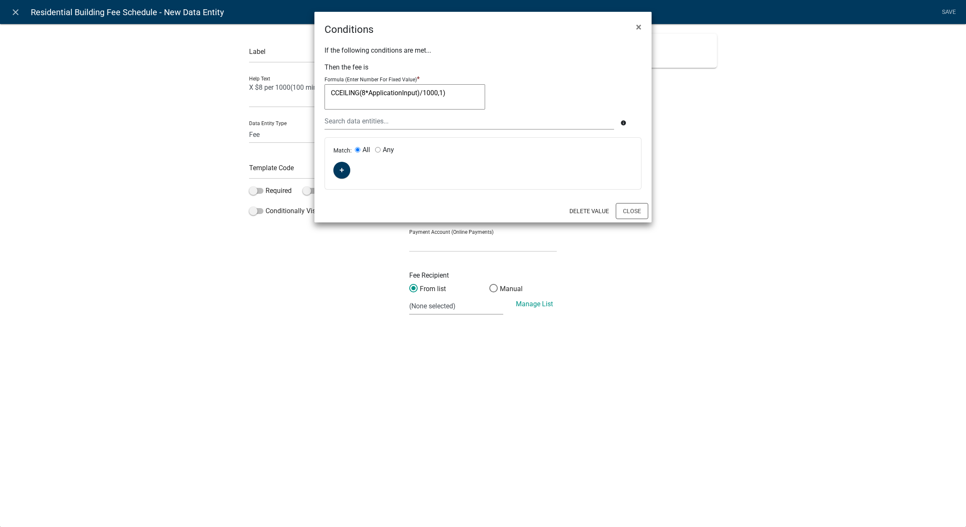
click at [475, 91] on textarea "CCEILING(8*ApplicationInput)/1000,1)" at bounding box center [405, 96] width 161 height 25
click at [390, 94] on textarea "CCEILING(8*ApplicationInput)/1000,1)" at bounding box center [405, 96] width 161 height 25
click at [377, 122] on div at bounding box center [469, 121] width 302 height 17
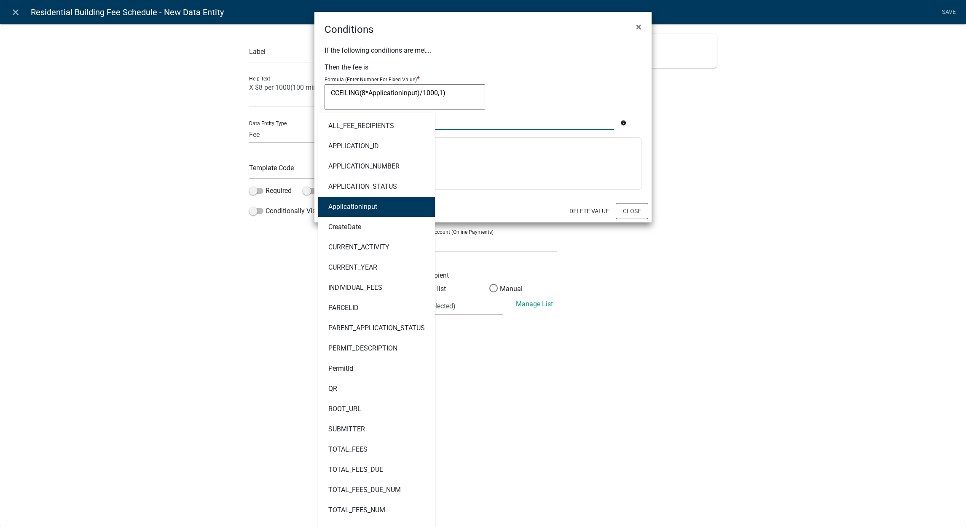
click at [362, 202] on button "ApplicationInput" at bounding box center [376, 207] width 117 height 20
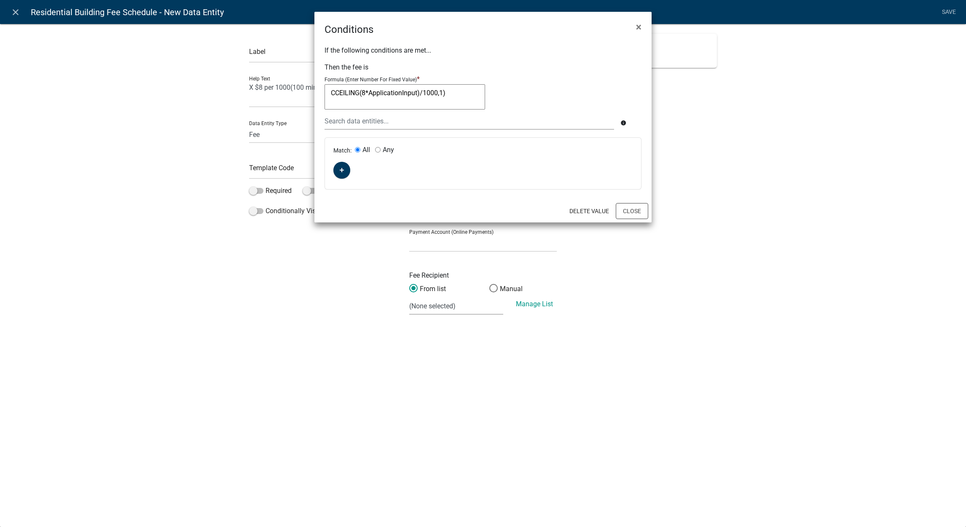
click at [410, 95] on textarea "CCEILING(8*ApplicationInput)/1000,1)" at bounding box center [405, 96] width 161 height 25
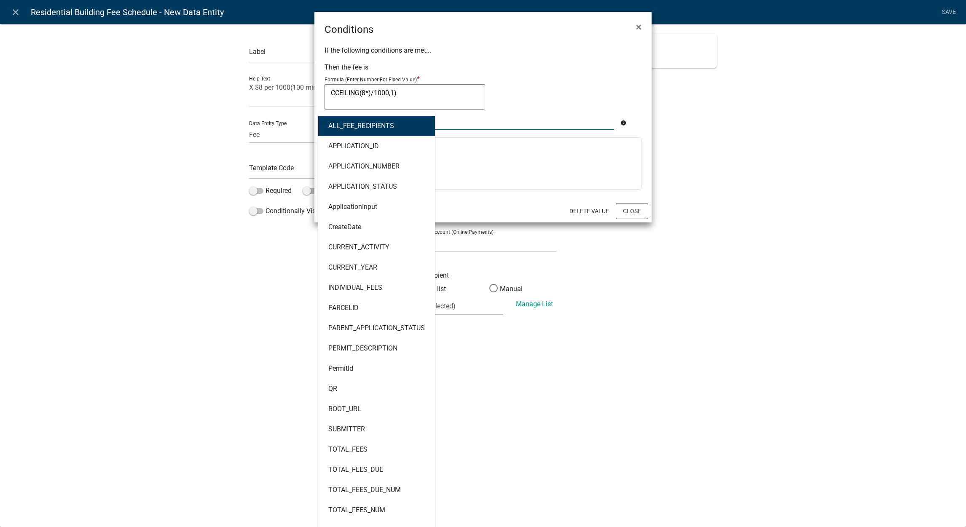
click at [395, 121] on div "ALL_FEE_RECIPIENTS APPLICATION_ID APPLICATION_NUMBER APPLICATION_STATUS Applica…" at bounding box center [469, 121] width 302 height 17
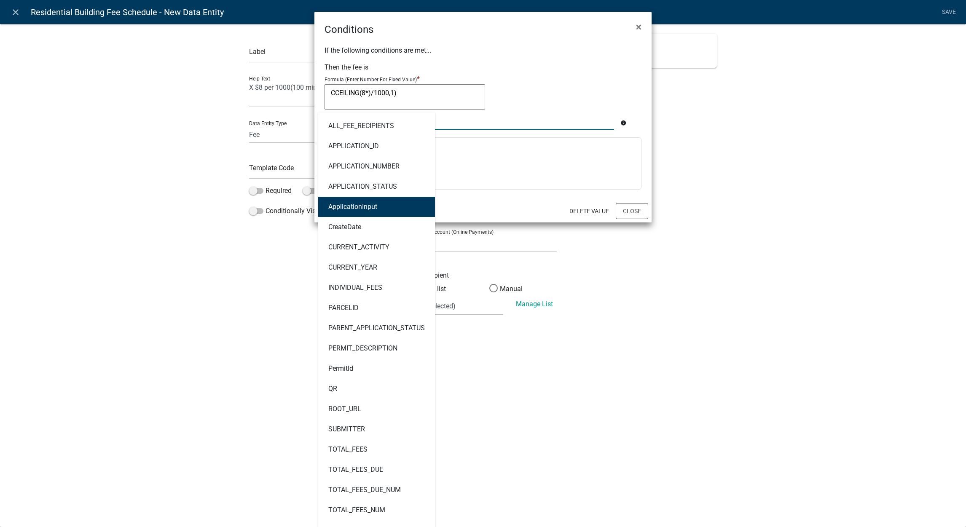
click at [373, 205] on button "ApplicationInput" at bounding box center [376, 207] width 117 height 20
type textarea "CCEILING(8*ApplicationInput)/1000,1)"
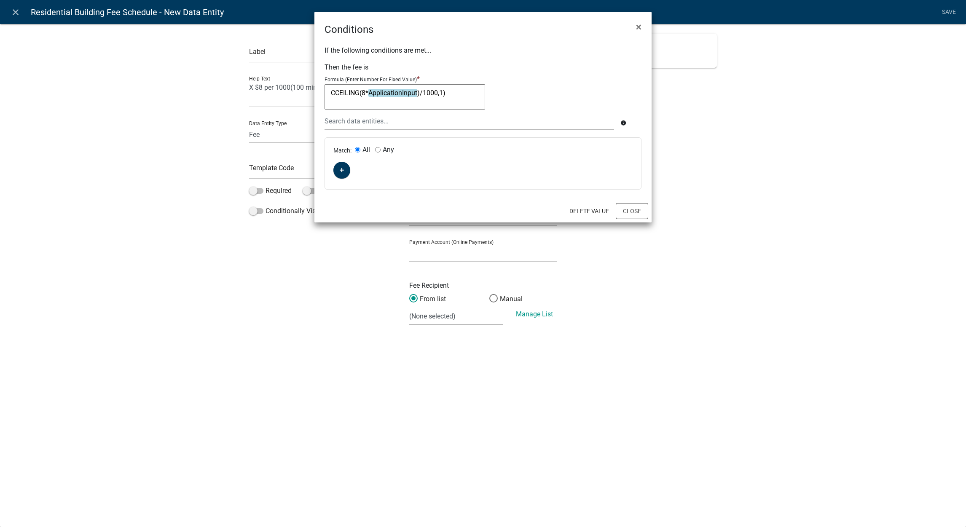
click at [479, 89] on textarea "CCEILING(8*ApplicationInput)/1000,1)" at bounding box center [405, 96] width 161 height 25
click at [634, 215] on button "Close" at bounding box center [632, 211] width 32 height 16
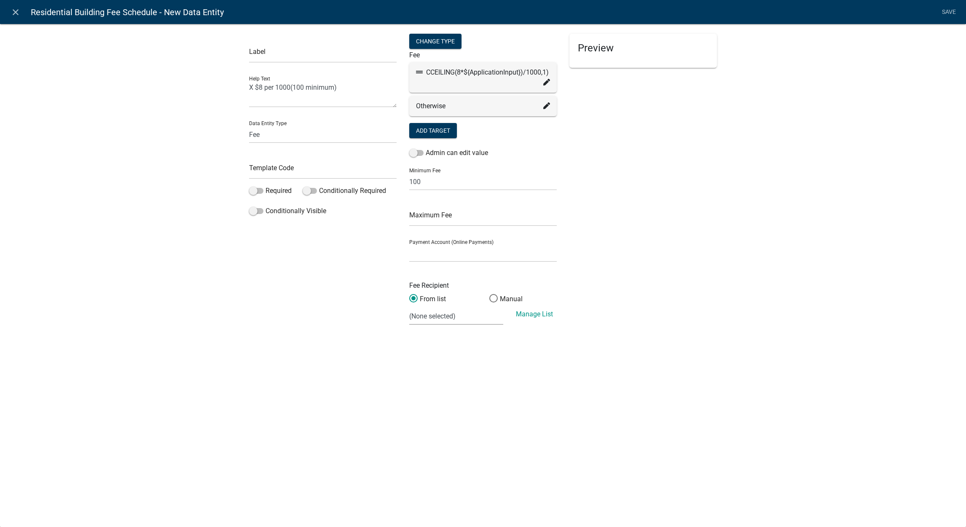
click at [544, 83] on icon at bounding box center [546, 82] width 7 height 7
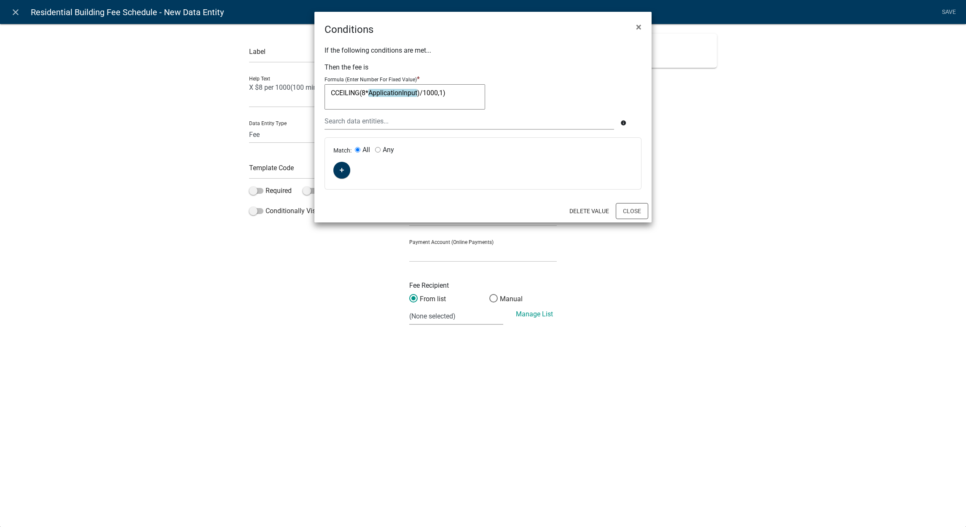
click at [339, 92] on textarea "CCEILING(8*ApplicationInput)/1000,1)" at bounding box center [405, 96] width 161 height 25
type textarea "CEILING(8*ApplicationInput)/1000,1)"
click at [622, 208] on button "Close" at bounding box center [632, 211] width 32 height 16
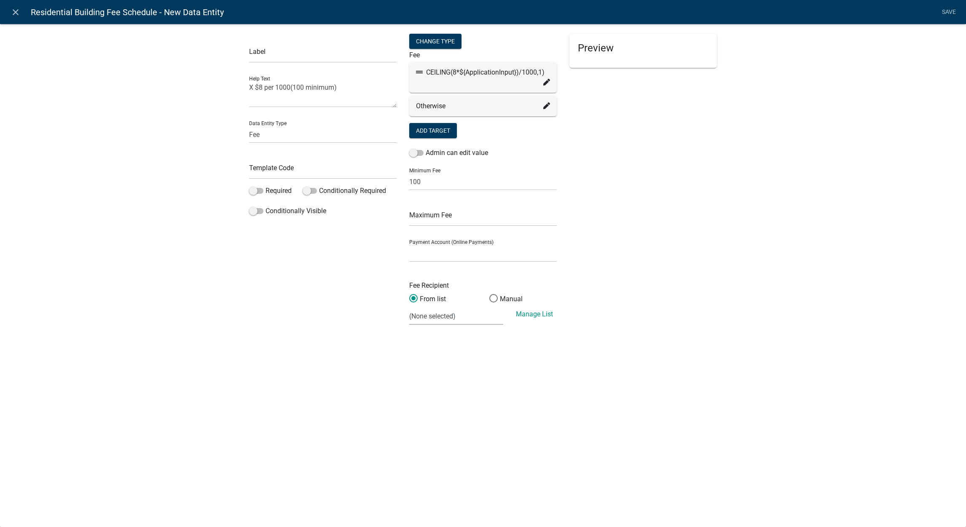
click at [940, 12] on li "Save" at bounding box center [948, 12] width 21 height 16
click at [945, 13] on li "Save" at bounding box center [948, 12] width 21 height 16
drag, startPoint x: 945, startPoint y: 13, endPoint x: 641, endPoint y: 72, distance: 309.8
click at [641, 72] on div "Preview" at bounding box center [643, 183] width 160 height 299
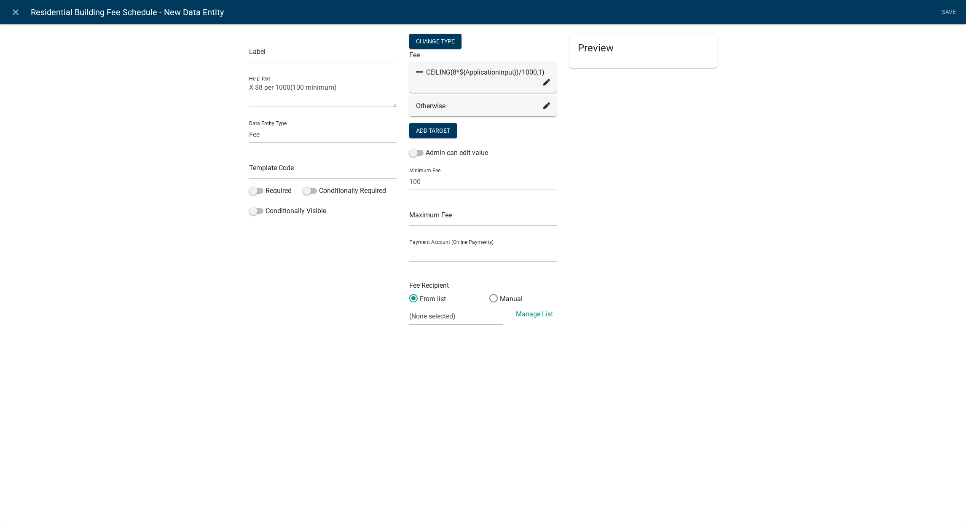
click at [628, 59] on div "Preview" at bounding box center [643, 51] width 148 height 34
click at [545, 81] on icon at bounding box center [546, 82] width 7 height 7
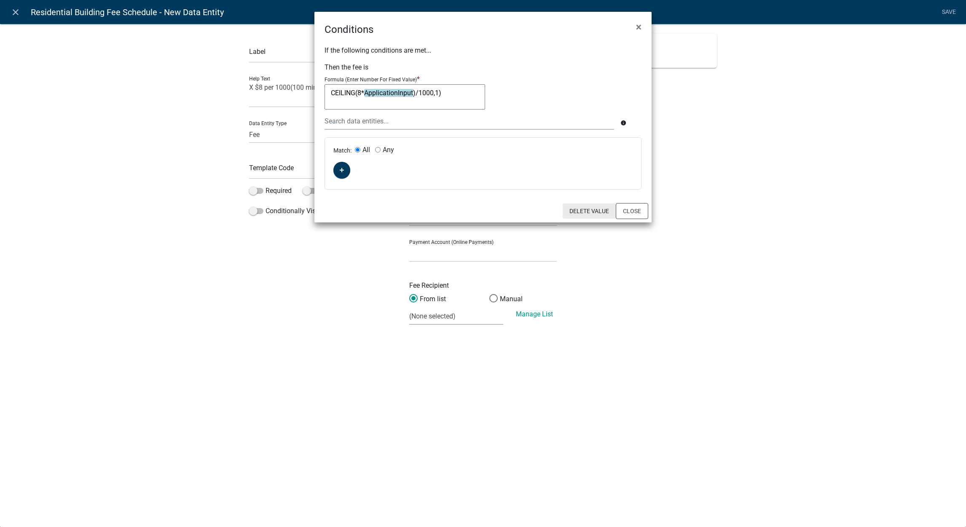
click at [588, 216] on button "Delete Value" at bounding box center [589, 211] width 53 height 15
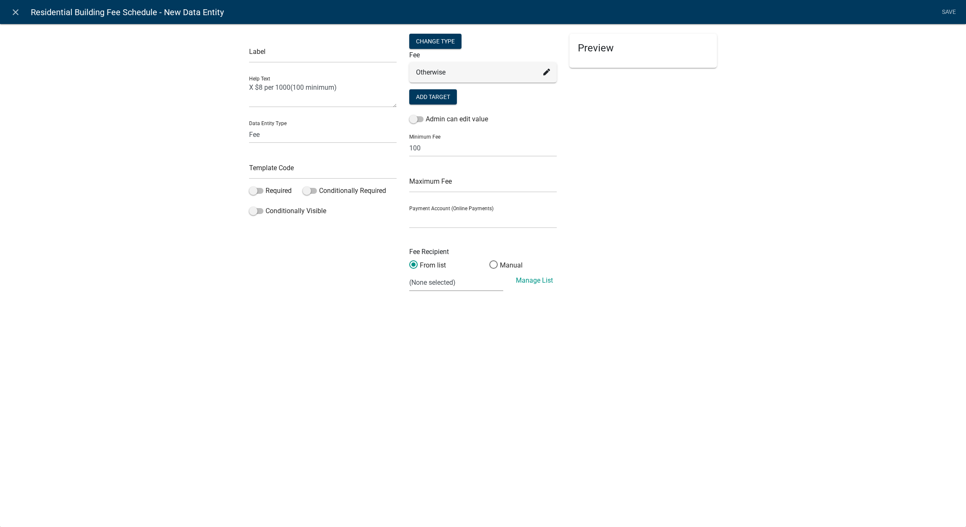
click at [948, 12] on li "Save" at bounding box center [948, 12] width 21 height 16
click at [16, 17] on icon "close" at bounding box center [16, 12] width 10 height 10
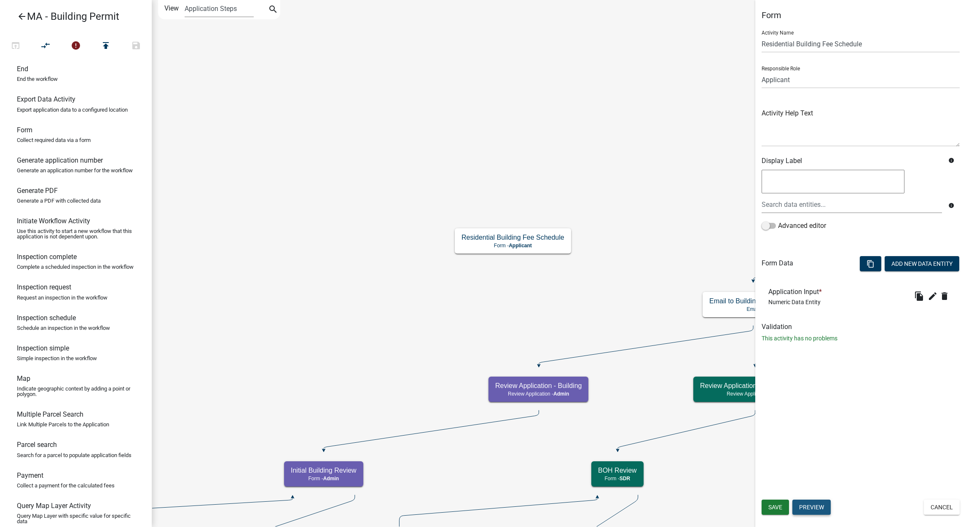
click at [813, 508] on button "Preview" at bounding box center [811, 507] width 38 height 15
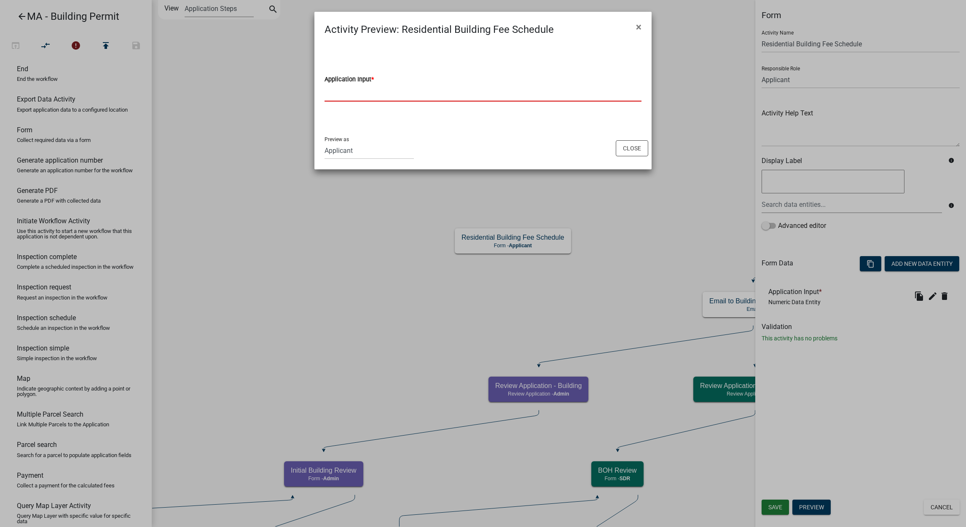
click at [461, 89] on input "text" at bounding box center [483, 92] width 317 height 17
type input "100"
click at [482, 55] on div "Application Input * 100" at bounding box center [483, 81] width 330 height 71
click at [459, 97] on input "100" at bounding box center [483, 92] width 317 height 17
click at [457, 94] on input "100" at bounding box center [483, 92] width 317 height 17
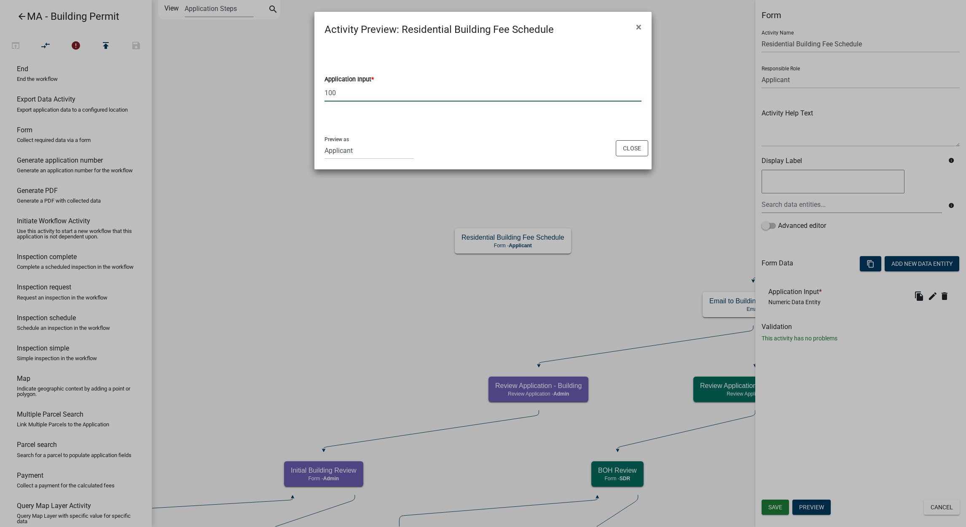
click at [457, 94] on input "100" at bounding box center [483, 92] width 317 height 17
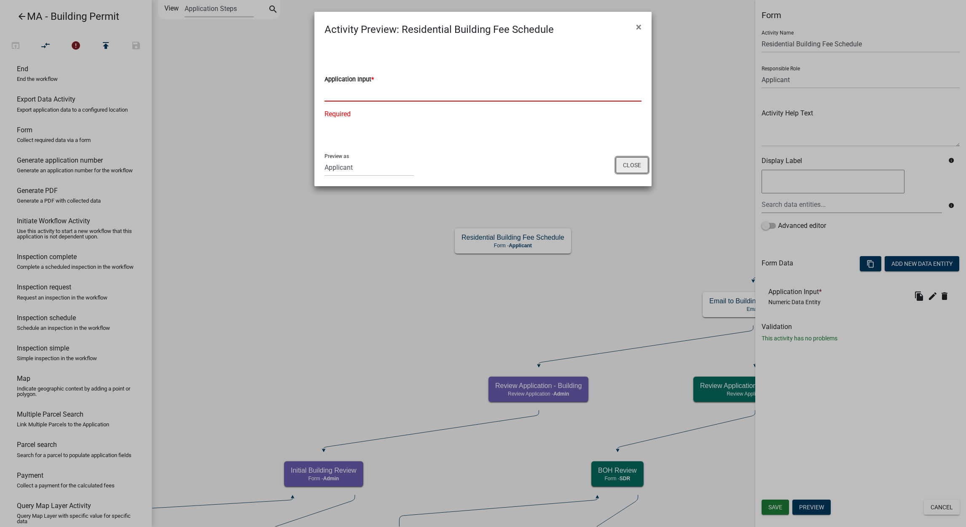
click at [633, 166] on button "Close" at bounding box center [632, 165] width 32 height 16
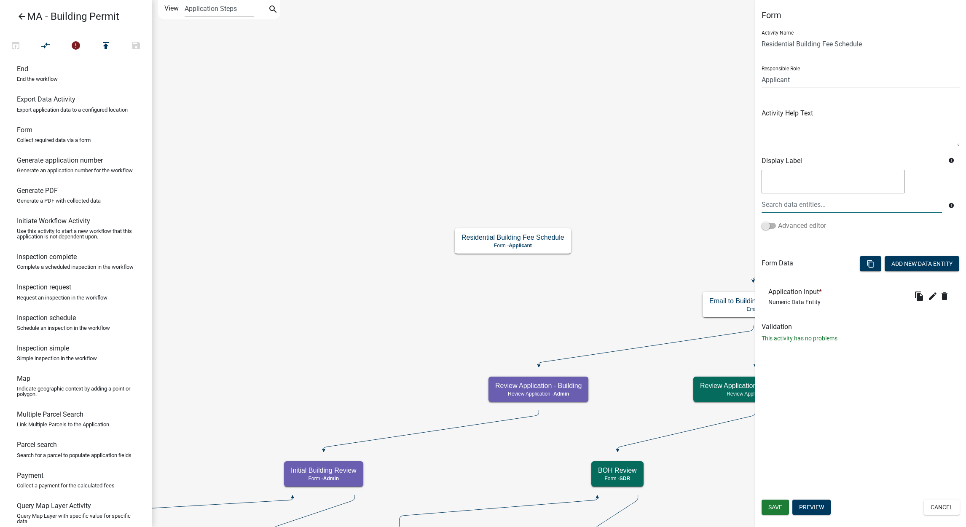
click at [772, 225] on span at bounding box center [769, 226] width 14 height 6
click at [778, 221] on input "Advanced editor" at bounding box center [778, 221] width 0 height 0
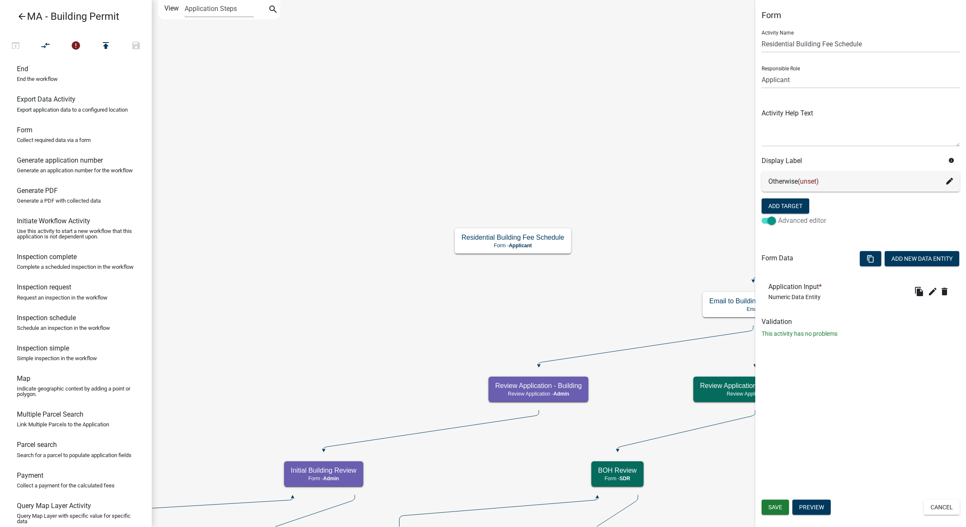
click at [773, 219] on span at bounding box center [769, 221] width 14 height 6
click at [778, 216] on input "Advanced editor" at bounding box center [778, 216] width 0 height 0
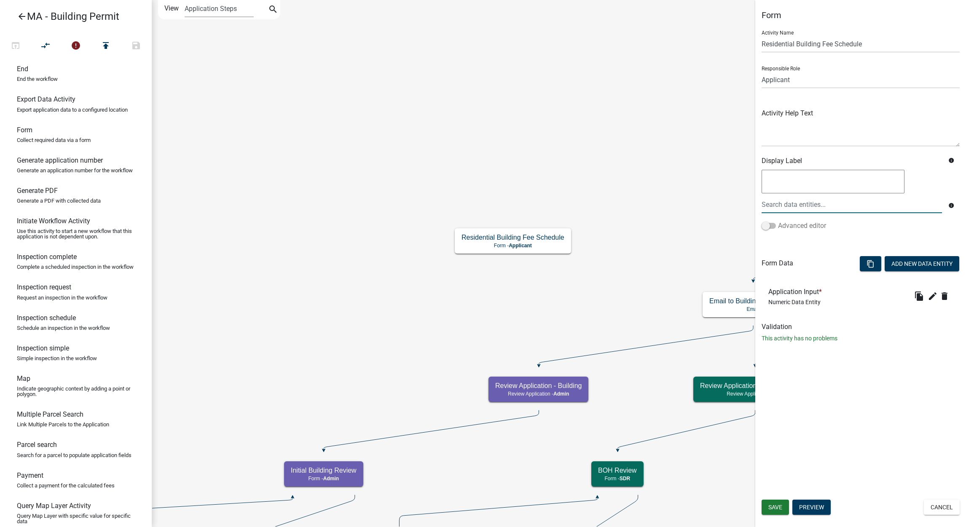
click at [770, 228] on span at bounding box center [769, 226] width 14 height 6
click at [778, 221] on input "Advanced editor" at bounding box center [778, 221] width 0 height 0
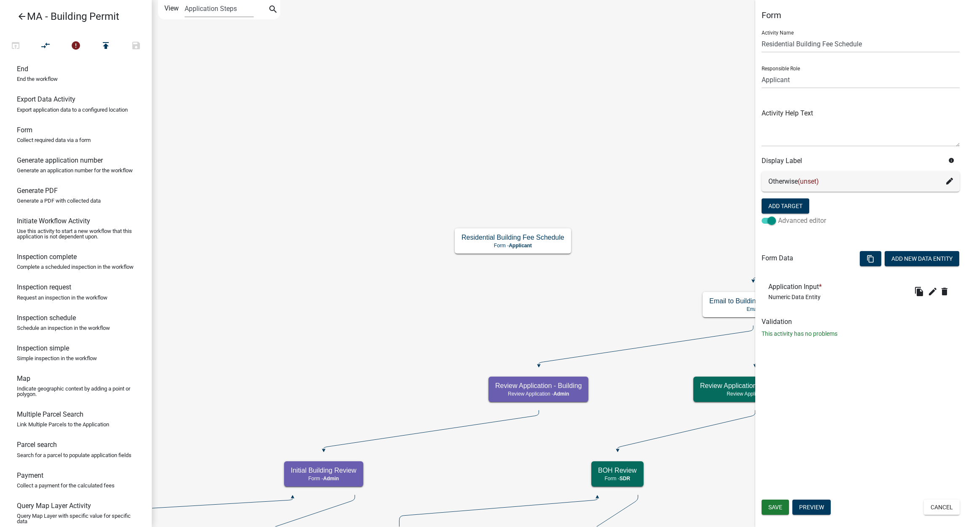
click at [773, 221] on span at bounding box center [769, 221] width 14 height 6
click at [778, 216] on input "Advanced editor" at bounding box center [778, 216] width 0 height 0
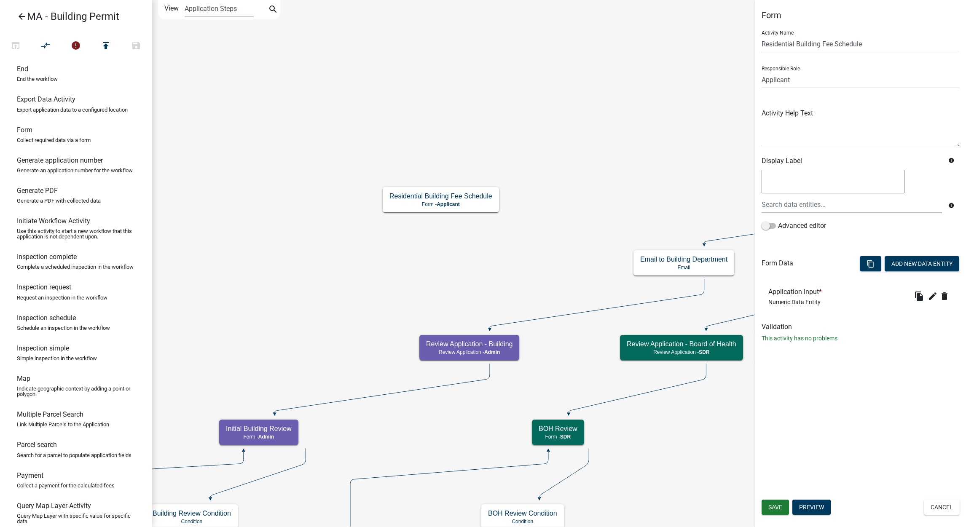
click at [894, 264] on button "Add New Data Entity" at bounding box center [922, 263] width 75 height 15
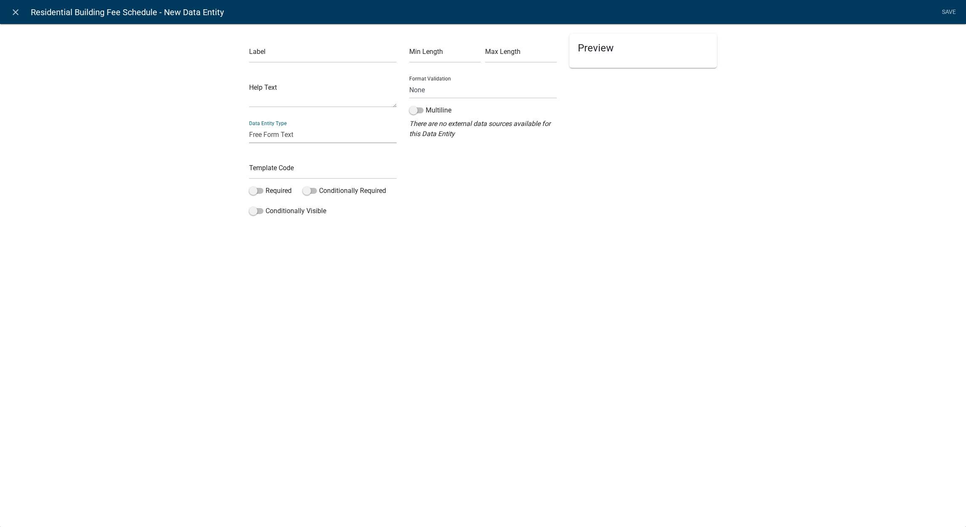
click at [298, 137] on select "Free Form Text Document Display Entity Value Fee Numeric Data Date Map Sketch D…" at bounding box center [323, 134] width 148 height 17
select select "fee"
click at [249, 126] on select "Free Form Text Document Display Entity Value Fee Numeric Data Date Map Sketch D…" at bounding box center [323, 134] width 148 height 17
select select "fee"
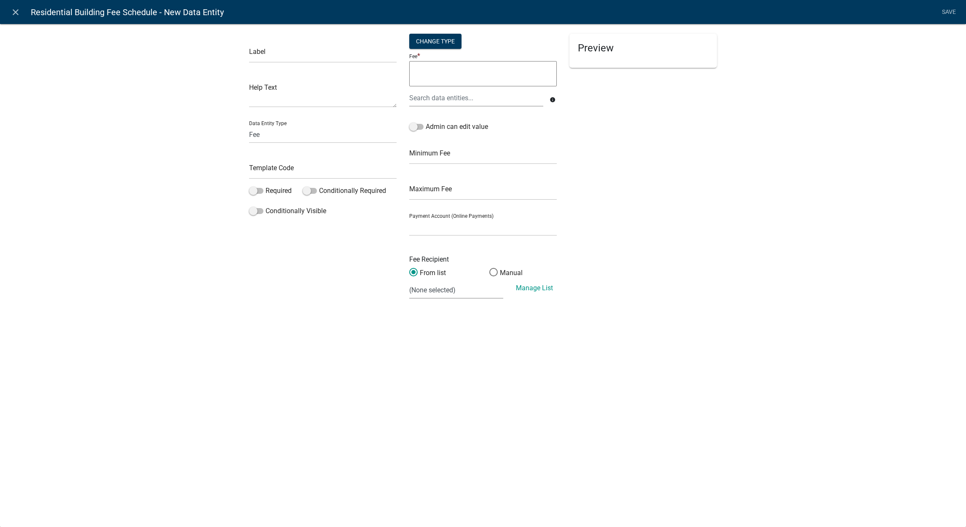
click at [454, 78] on textarea at bounding box center [483, 73] width 148 height 25
paste textarea "=MAX(100,CEILING(8*A1/1000,1))"
drag, startPoint x: 480, startPoint y: 71, endPoint x: 486, endPoint y: 73, distance: 6.7
click at [486, 73] on textarea "MAX(100,CEILING(8*A1/1000,1))" at bounding box center [483, 73] width 148 height 25
click at [478, 94] on div at bounding box center [476, 97] width 147 height 17
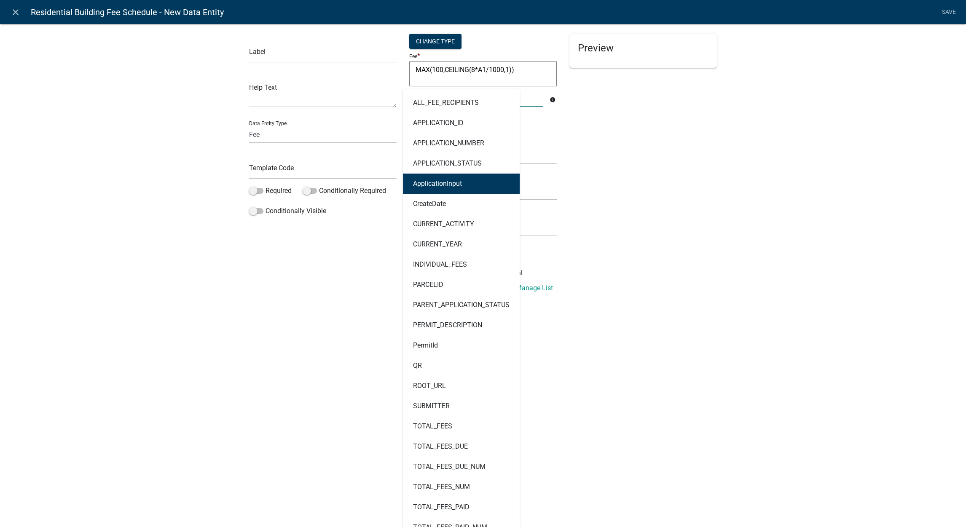
click at [472, 182] on button "ApplicationInput" at bounding box center [461, 184] width 117 height 20
type textarea "MAX(100,CEILING(8*ApplicationInput/1000,1))"
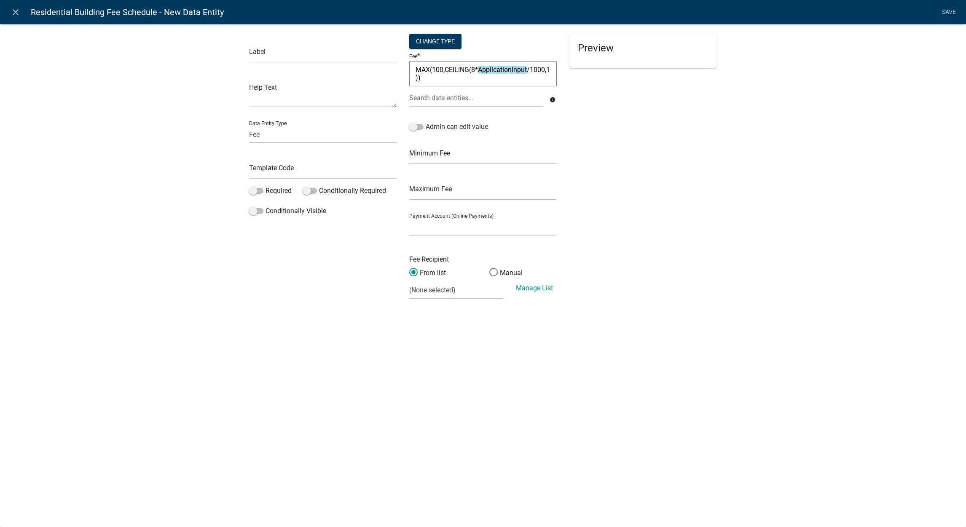
click at [949, 11] on li "Save" at bounding box center [948, 12] width 21 height 16
click at [573, 99] on div "Preview" at bounding box center [643, 170] width 160 height 273
click at [586, 167] on div "Preview" at bounding box center [643, 170] width 160 height 273
drag, startPoint x: 586, startPoint y: 167, endPoint x: 510, endPoint y: 79, distance: 116.5
click at [510, 79] on textarea "MAX(100,CEILING(8*ApplicationInput/1000,1))" at bounding box center [483, 73] width 148 height 25
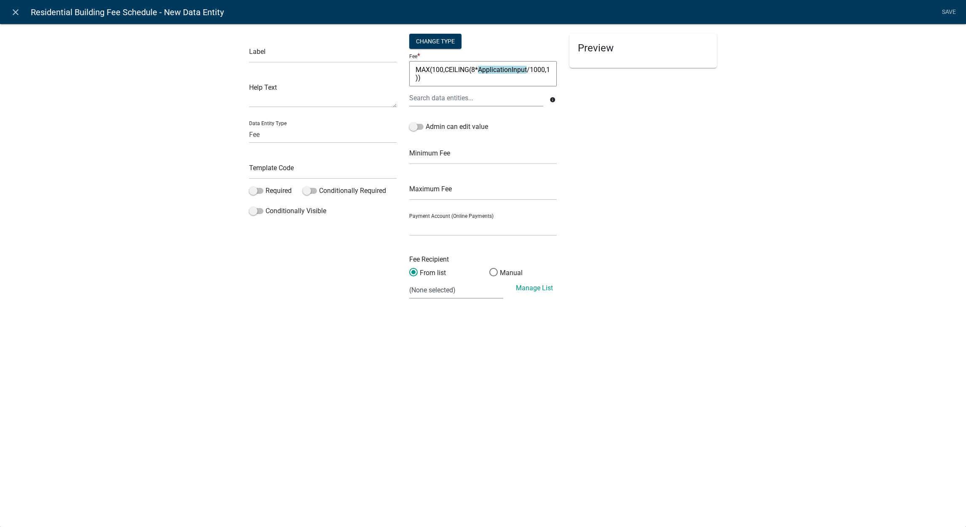
click at [509, 79] on textarea "MAX(100,CEILING(8*ApplicationInput/1000,1))" at bounding box center [483, 73] width 148 height 25
click at [453, 80] on textarea "MAX(100,CEILING(8*ApplicationInput/1000,1))" at bounding box center [483, 73] width 148 height 25
click at [305, 210] on label "Conditionally Visible" at bounding box center [287, 211] width 77 height 10
click at [266, 206] on input "Conditionally Visible" at bounding box center [266, 206] width 0 height 0
click at [282, 212] on label "Conditionally Visible" at bounding box center [287, 211] width 77 height 10
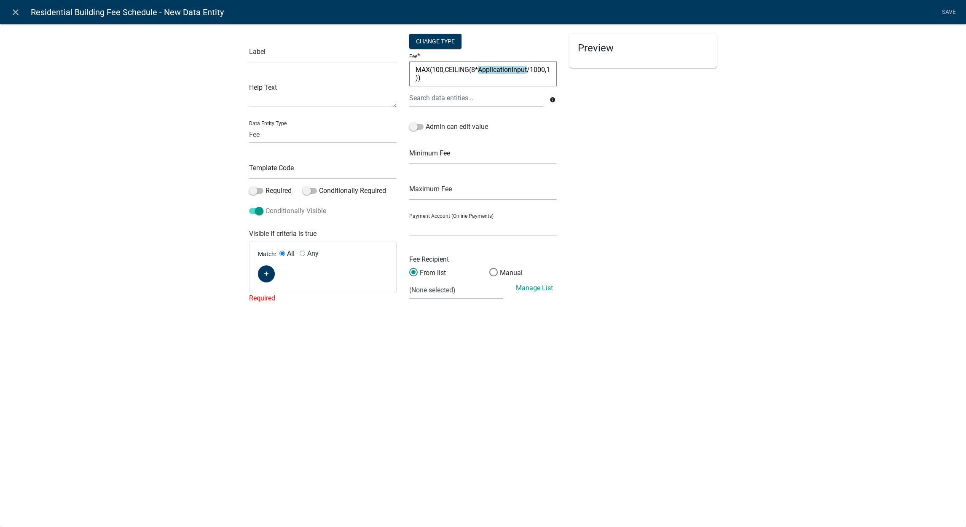
click at [266, 206] on input "Conditionally Visible" at bounding box center [266, 206] width 0 height 0
click at [428, 39] on div "Change Type" at bounding box center [435, 41] width 52 height 15
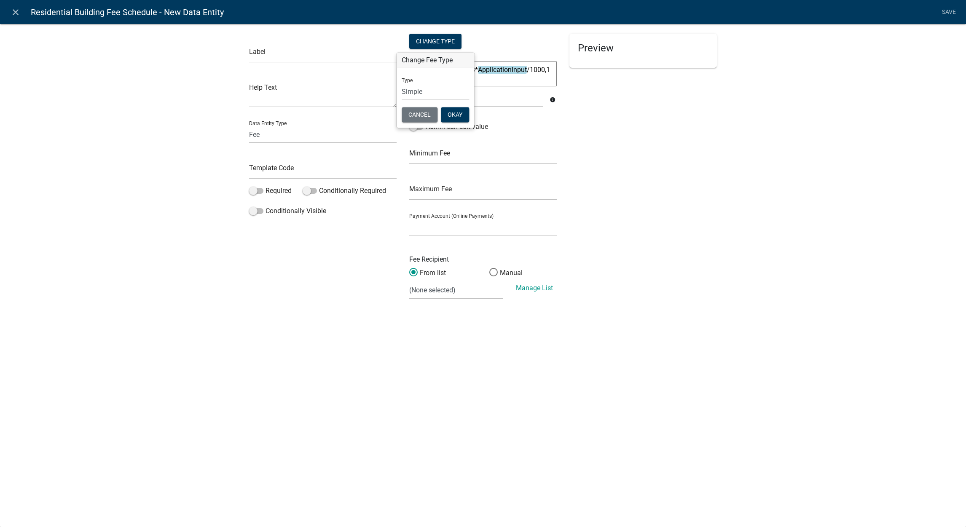
click at [497, 71] on textarea "MAX(100,CEILING(8*ApplicationInput/1000,1))" at bounding box center [483, 73] width 148 height 25
click at [497, 70] on textarea "MAX(100,CEILING(8*ApplicationInput/1000,1))" at bounding box center [483, 73] width 148 height 25
click at [439, 41] on div "Change Type" at bounding box center [435, 41] width 52 height 15
click at [440, 97] on select "Simple List Advanced" at bounding box center [435, 91] width 67 height 17
select select "2"
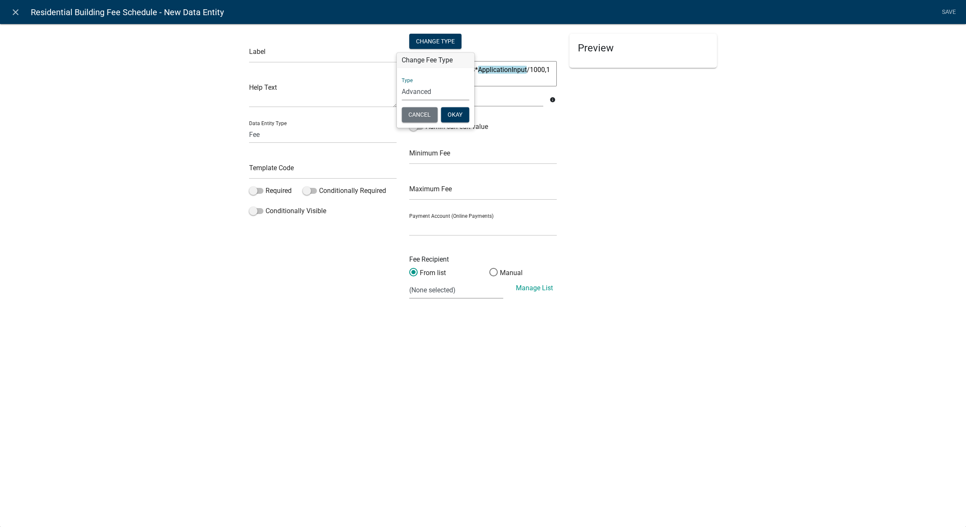
click at [402, 101] on select "Simple List Advanced" at bounding box center [435, 91] width 67 height 17
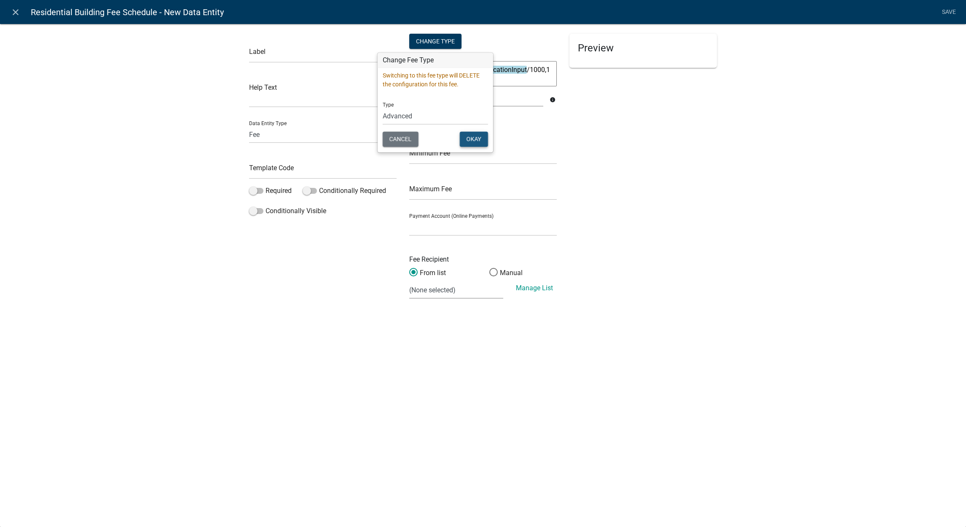
click at [473, 134] on button "Okay" at bounding box center [474, 139] width 28 height 15
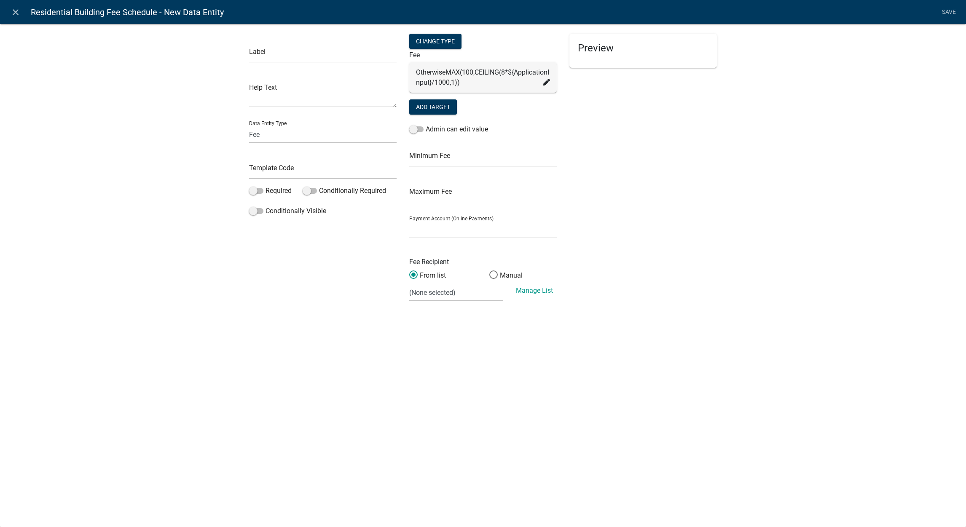
click at [546, 86] on icon at bounding box center [546, 82] width 7 height 7
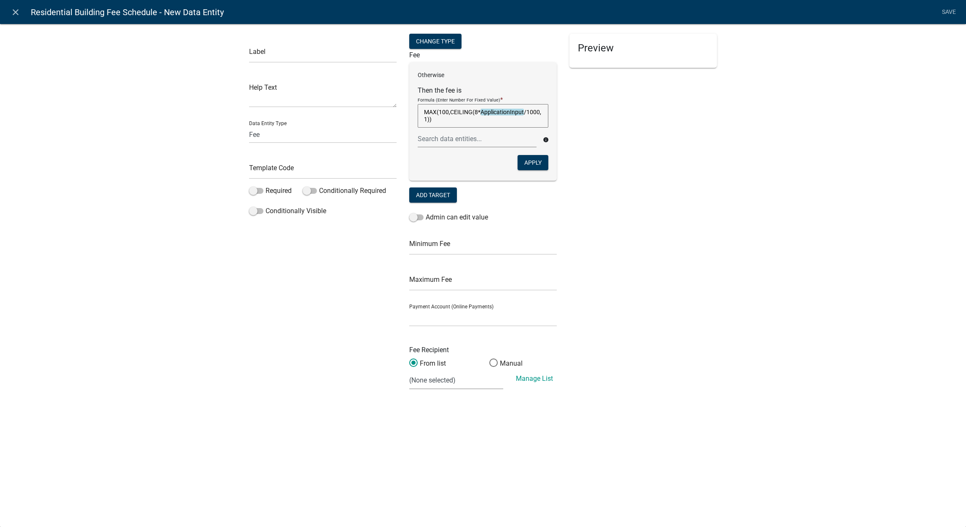
click at [491, 127] on textarea "MAX(100,CEILING(8*ApplicationInput/1000,1))" at bounding box center [483, 116] width 131 height 24
click at [499, 110] on textarea "MAX(100,CEILING(8*ApplicationInput/1000,1))" at bounding box center [483, 116] width 131 height 24
click at [469, 142] on div at bounding box center [476, 138] width 131 height 17
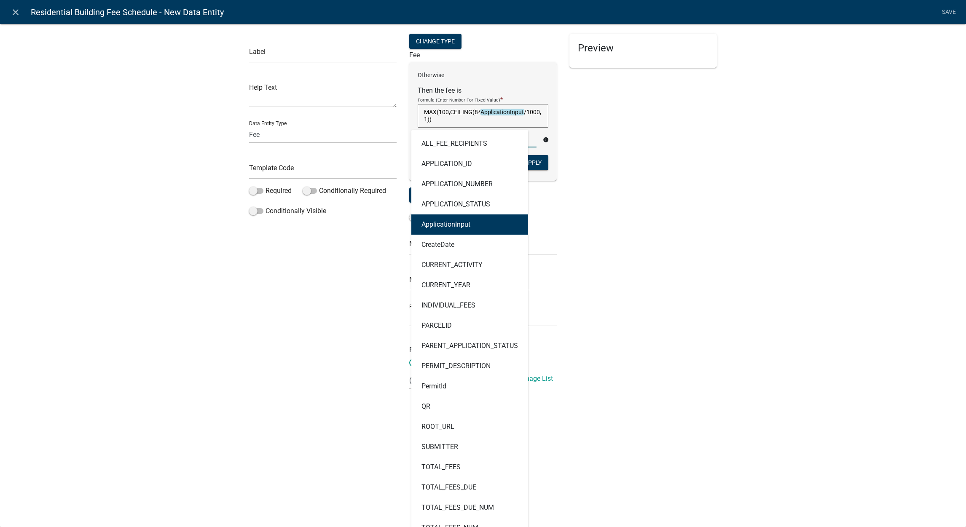
click at [453, 226] on ngb-highlight "ApplicationInput" at bounding box center [445, 224] width 49 height 7
type textarea "MAX(100,CEILING(8*ApplicationInputut)/1000,1))"
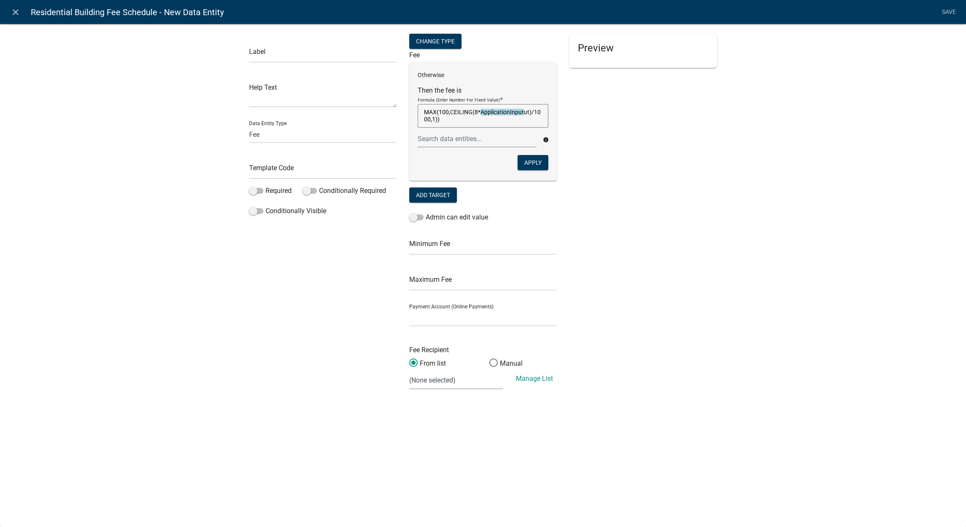
click at [475, 126] on textarea "MAX(100,CEILING(8*ApplicationInputut)/1000,1))" at bounding box center [483, 116] width 131 height 24
click at [524, 161] on button "Apply" at bounding box center [533, 162] width 31 height 15
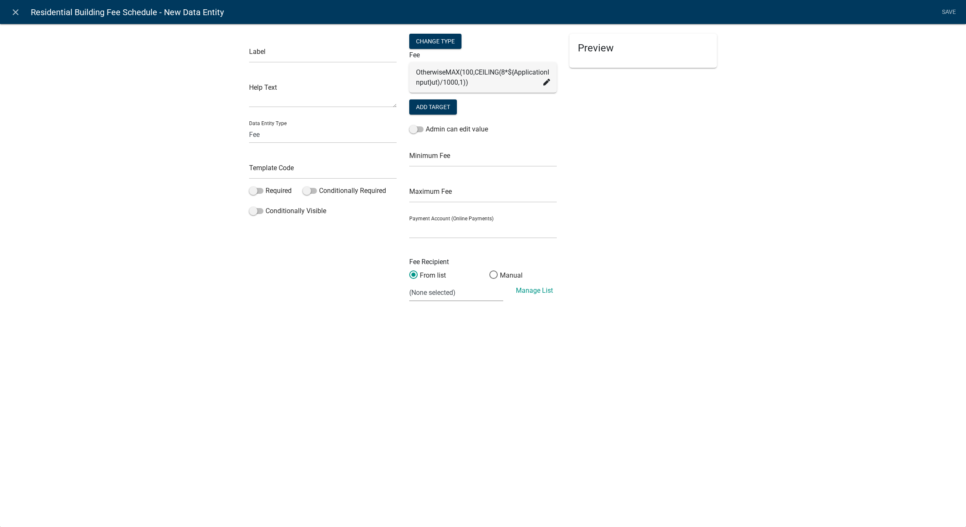
click at [545, 86] on icon at bounding box center [546, 82] width 7 height 7
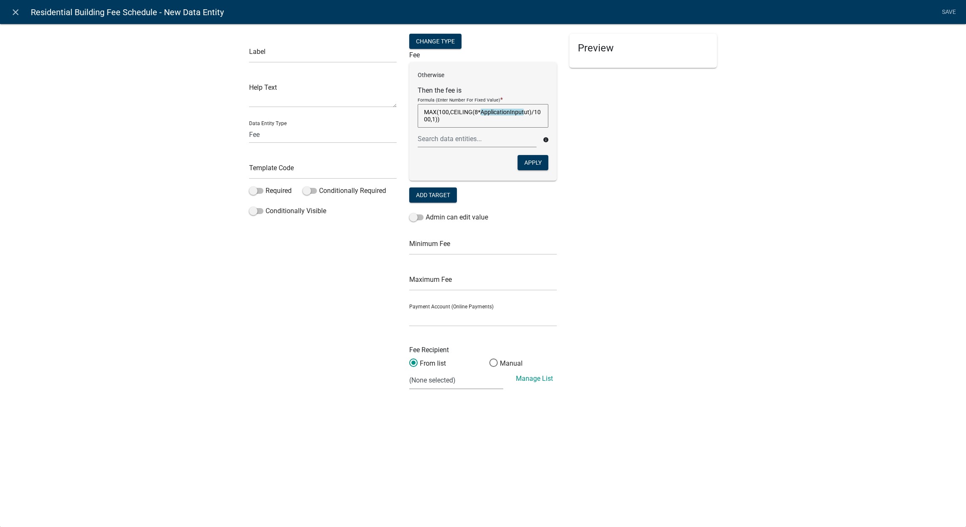
drag, startPoint x: 493, startPoint y: 122, endPoint x: 409, endPoint y: 109, distance: 84.9
click at [409, 109] on div "Otherwise Then the fee is Formula (Enter Number For Fixed Value) * MAX(100,CEIL…" at bounding box center [483, 121] width 148 height 118
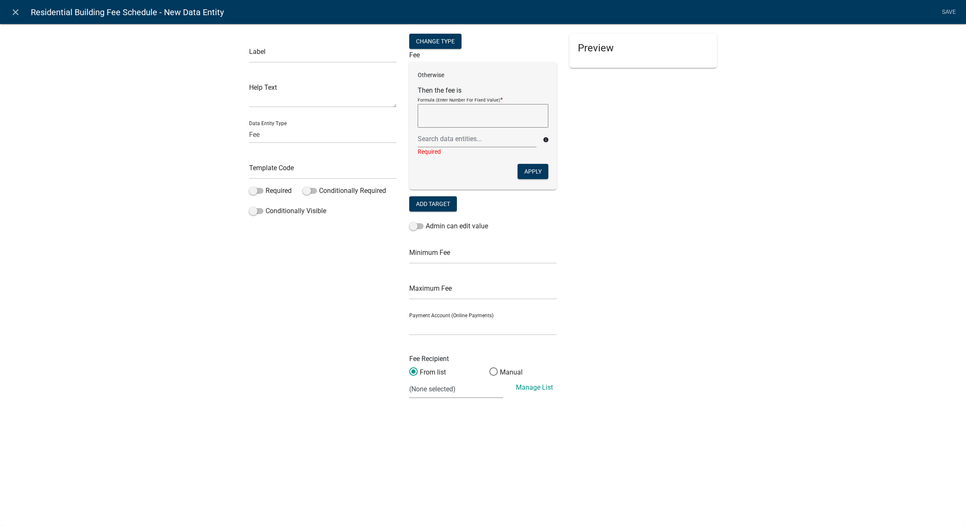
click at [527, 164] on div "Otherwise Then the fee is Formula (Enter Number For Fixed Value) * info Require…" at bounding box center [483, 125] width 148 height 127
click at [524, 169] on button "Apply" at bounding box center [533, 171] width 31 height 15
click at [524, 271] on div "Maximum Fee" at bounding box center [483, 285] width 148 height 29
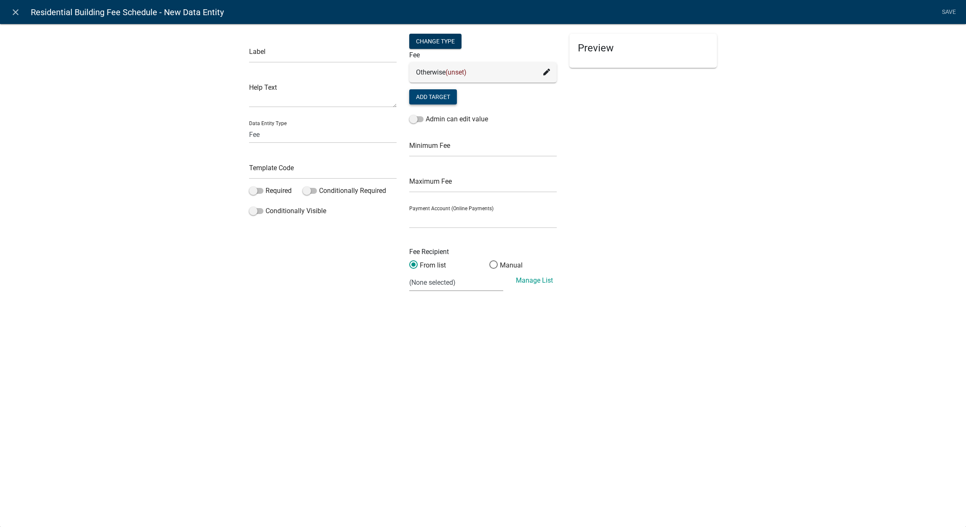
drag, startPoint x: 524, startPoint y: 169, endPoint x: 444, endPoint y: 101, distance: 105.6
click at [444, 101] on button "Add Target" at bounding box center [433, 96] width 48 height 15
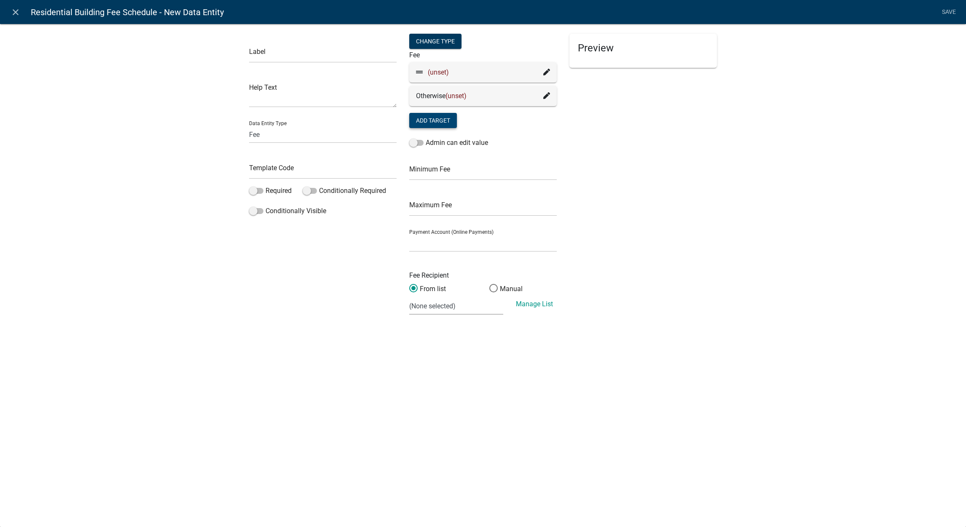
click at [547, 70] on icon at bounding box center [546, 72] width 7 height 7
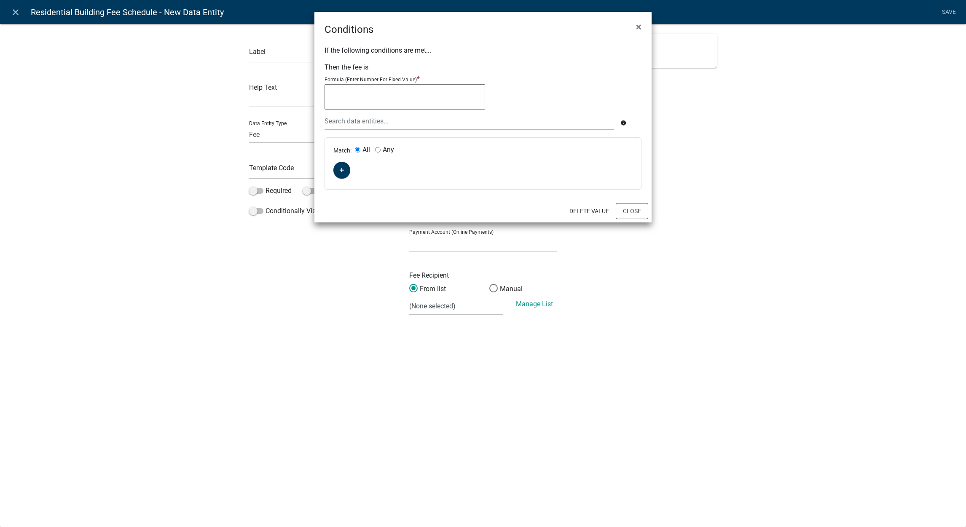
click at [447, 95] on textarea at bounding box center [405, 96] width 161 height 25
paste textarea "MAX(100,CEILING(8*ApplicationInputut)/1000,1))"
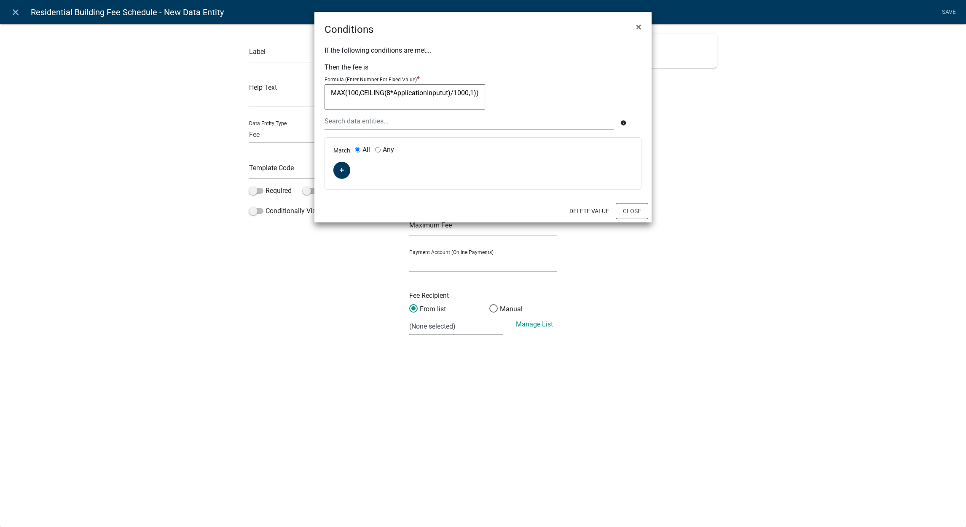
click at [438, 94] on textarea "MAX(100,CEILING(8*ApplicationInputut)/1000,1))" at bounding box center [405, 96] width 161 height 25
click at [413, 119] on div at bounding box center [469, 121] width 302 height 17
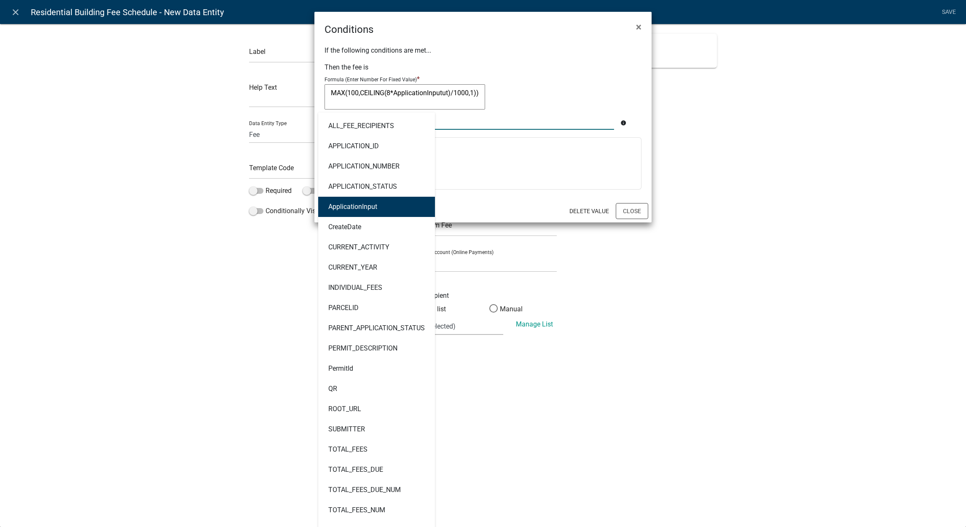
click at [384, 212] on button "ApplicationInput" at bounding box center [376, 207] width 117 height 20
type textarea "MAX(100,CEILING(8*ApplicationInput)/1000,1))"
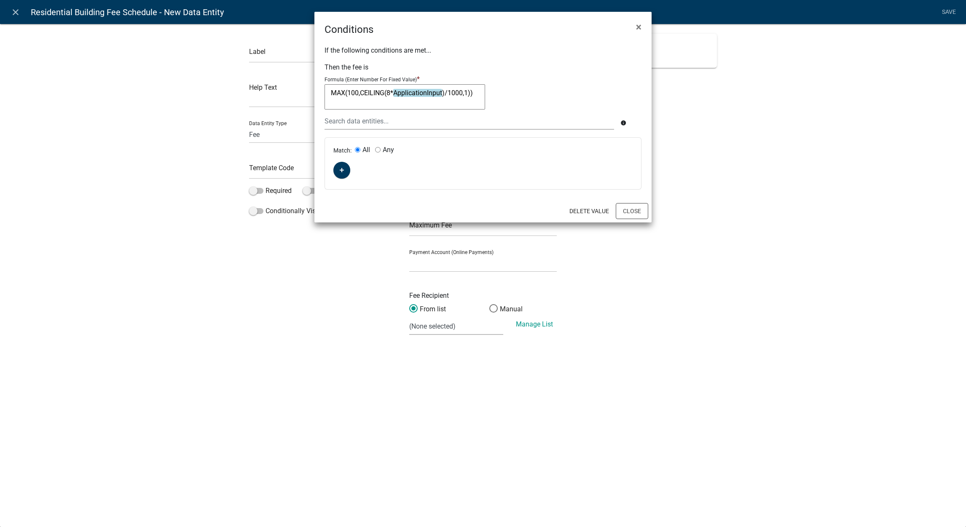
click at [470, 96] on textarea "MAX(100,CEILING(8*ApplicationInput)/1000,1))" at bounding box center [405, 96] width 161 height 25
click at [644, 210] on button "Close" at bounding box center [632, 211] width 32 height 16
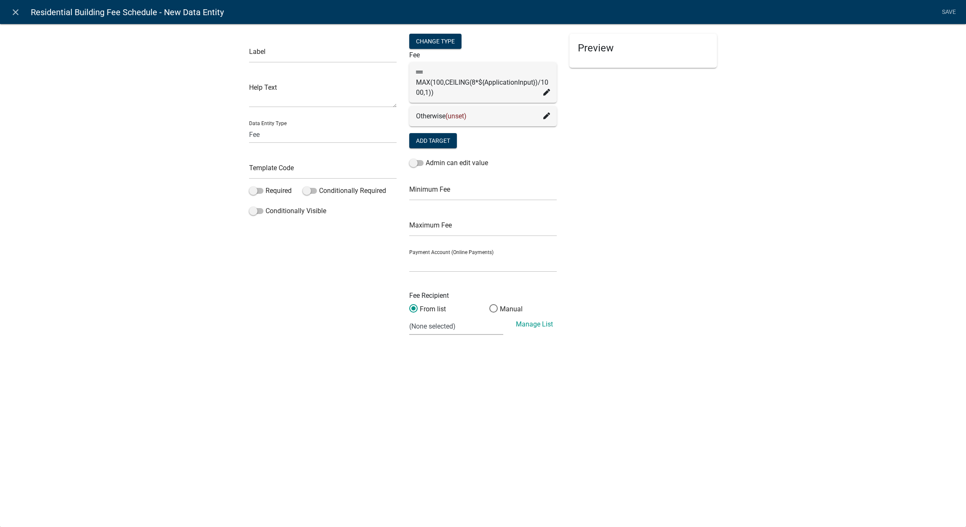
click at [641, 149] on div "Preview" at bounding box center [643, 188] width 160 height 309
click at [949, 13] on li "Save" at bounding box center [948, 12] width 21 height 16
click at [549, 85] on div "MAX(100,CEILING(8*${ApplicationInput})/1000,1))" at bounding box center [483, 82] width 134 height 30
click at [545, 94] on icon at bounding box center [546, 92] width 7 height 7
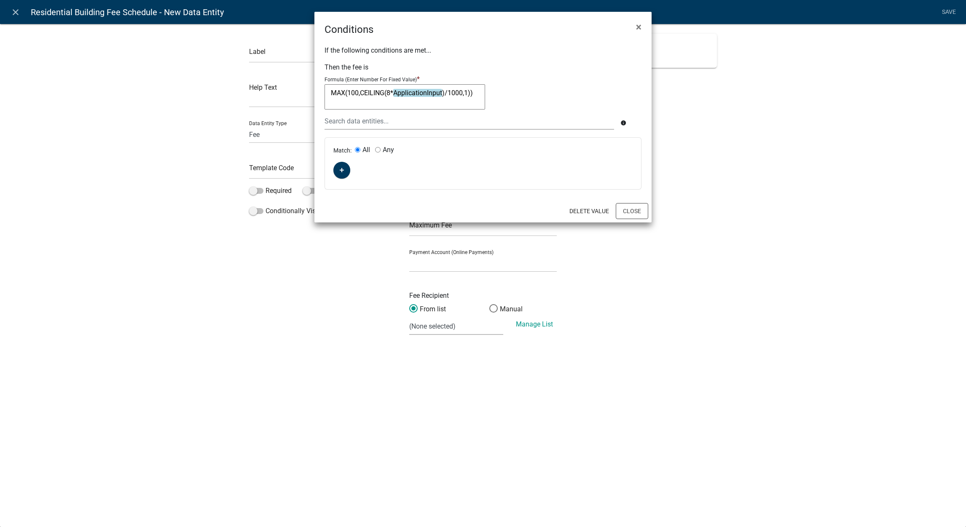
click at [475, 89] on textarea "MAX(100,CEILING(8*ApplicationInput)/1000,1))" at bounding box center [405, 96] width 161 height 25
click at [631, 204] on button "Close" at bounding box center [632, 211] width 32 height 16
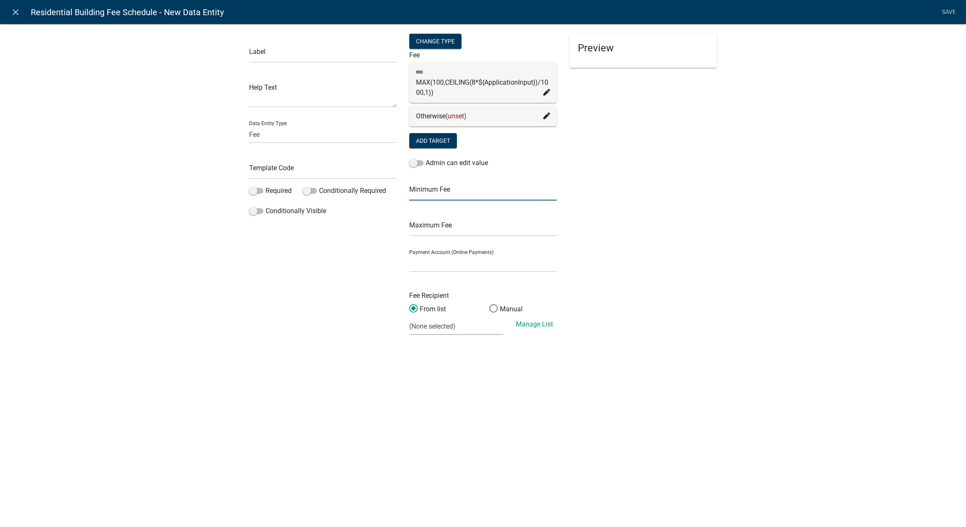
click at [476, 194] on input "text" at bounding box center [483, 191] width 148 height 17
type input "100"
click at [656, 160] on div "Preview Loading..." at bounding box center [643, 188] width 160 height 309
click at [419, 161] on span at bounding box center [416, 163] width 14 height 6
click at [426, 158] on input "Admin can edit value" at bounding box center [426, 158] width 0 height 0
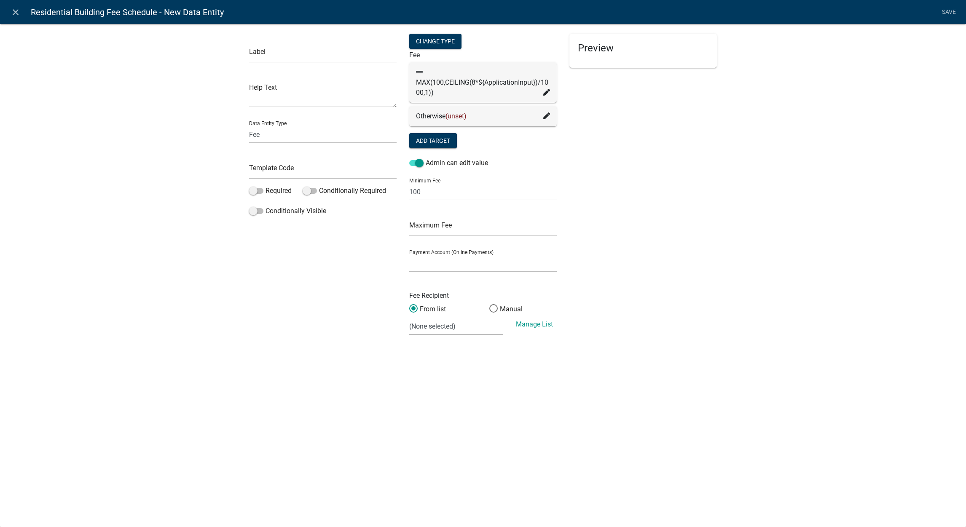
click at [549, 91] on icon at bounding box center [546, 92] width 7 height 7
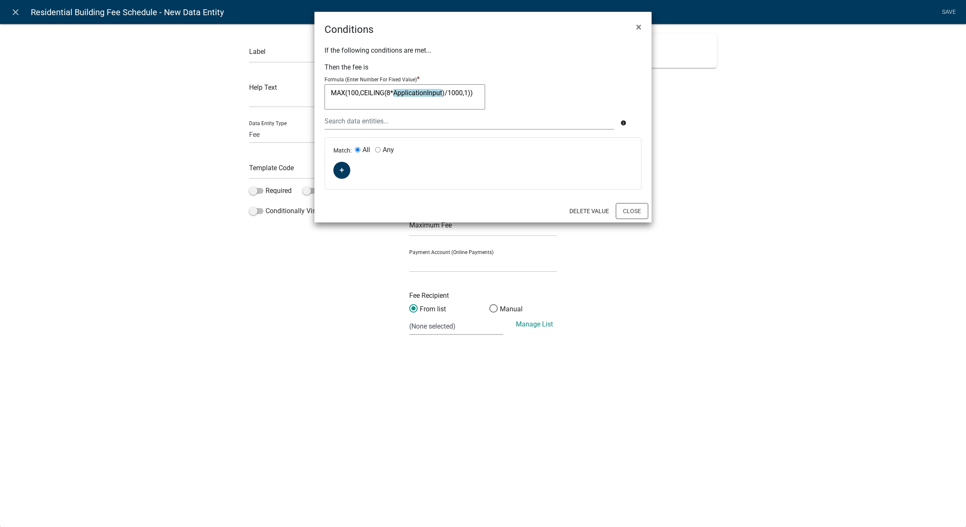
click at [481, 99] on textarea "MAX(100,CEILING(8*ApplicationInput)/1000,1))" at bounding box center [405, 96] width 161 height 25
click at [343, 168] on icon "button" at bounding box center [342, 170] width 5 height 5
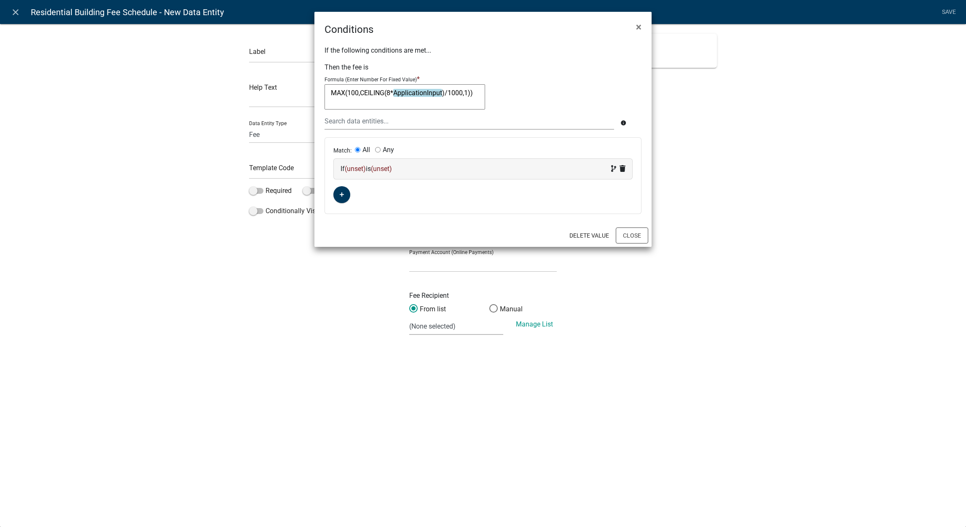
click at [356, 169] on span "(unset)" at bounding box center [355, 169] width 21 height 8
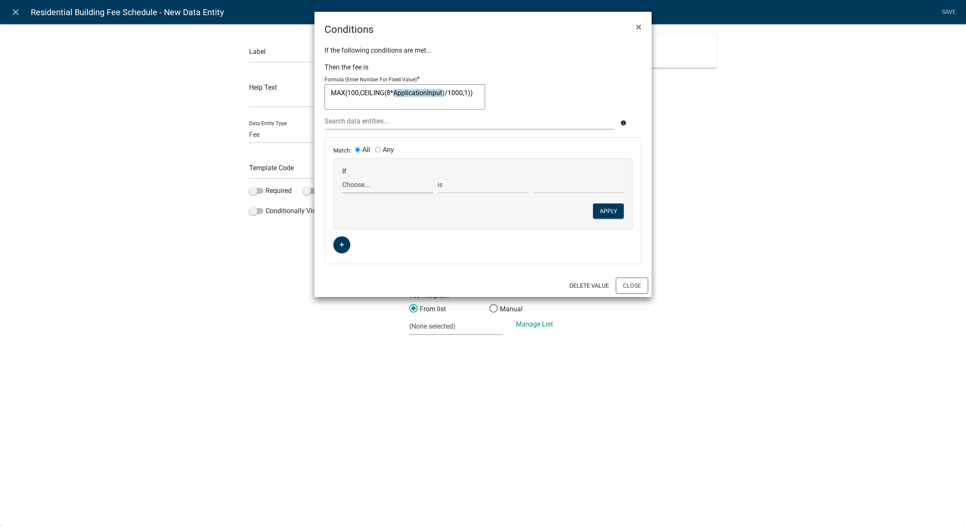
click at [370, 184] on select "Choose... ALL_FEE_RECIPIENTS APPLICATION_ID APPLICATION_NUMBER APPLICATION_STAT…" at bounding box center [387, 184] width 91 height 17
select select "5: ApplicationInput"
click at [342, 176] on select "Choose... ALL_FEE_RECIPIENTS APPLICATION_ID APPLICATION_NUMBER APPLICATION_STAT…" at bounding box center [387, 184] width 91 height 17
click at [479, 189] on select "is is not exists does not exist is greater than is less than contains does not …" at bounding box center [482, 184] width 91 height 17
click at [437, 176] on select "is is not exists does not exist is greater than is less than contains does not …" at bounding box center [482, 184] width 91 height 17
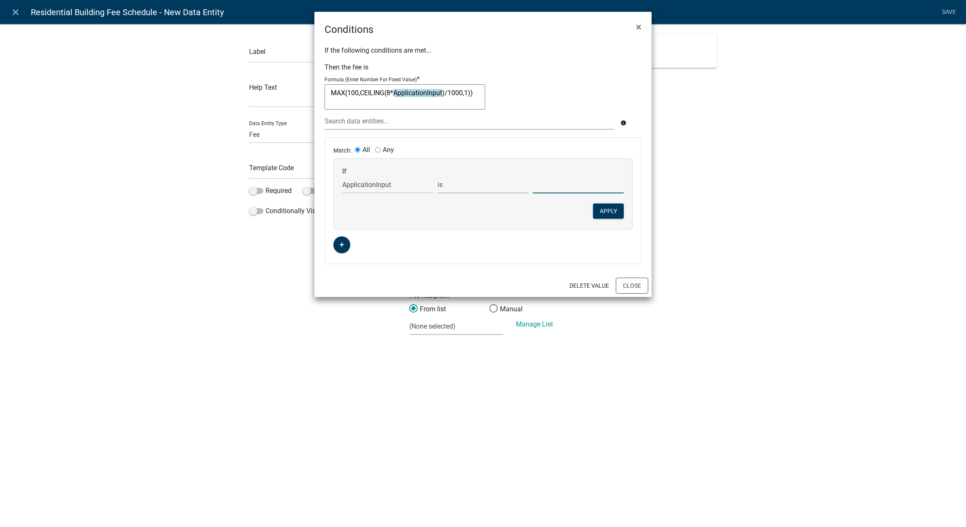
click at [567, 185] on input "text" at bounding box center [578, 184] width 91 height 17
click at [505, 185] on select "is is not exists does not exist is greater than is less than contains does not …" at bounding box center [482, 184] width 91 height 17
select select "2: >"
click at [437, 176] on select "is is not exists does not exist is greater than is less than contains does not …" at bounding box center [482, 184] width 91 height 17
click at [556, 185] on input "text" at bounding box center [578, 184] width 91 height 17
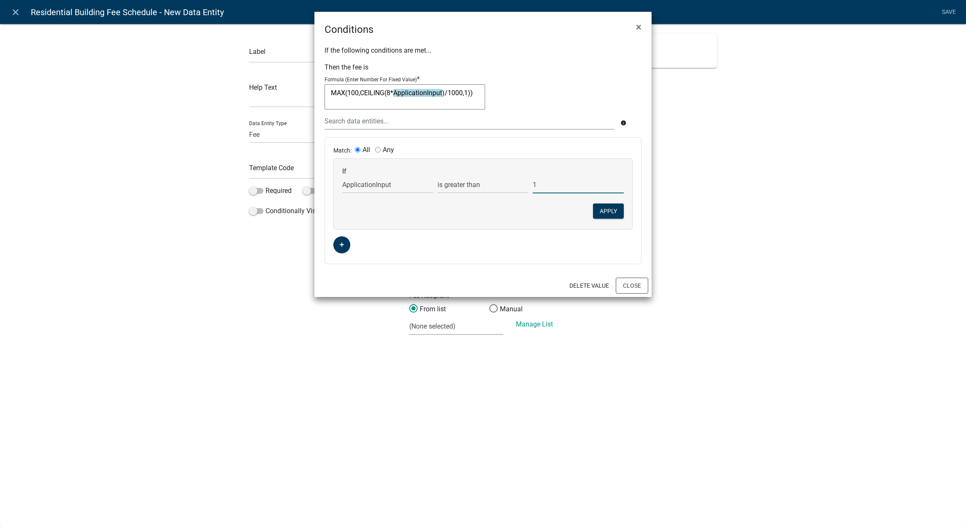
type input "1"
click at [585, 158] on div "Match: All Any If Choose... ALL_FEE_RECIPIENTS APPLICATION_ID APPLICATION_NUMBE…" at bounding box center [483, 201] width 316 height 126
click at [610, 215] on button "Apply" at bounding box center [608, 211] width 31 height 15
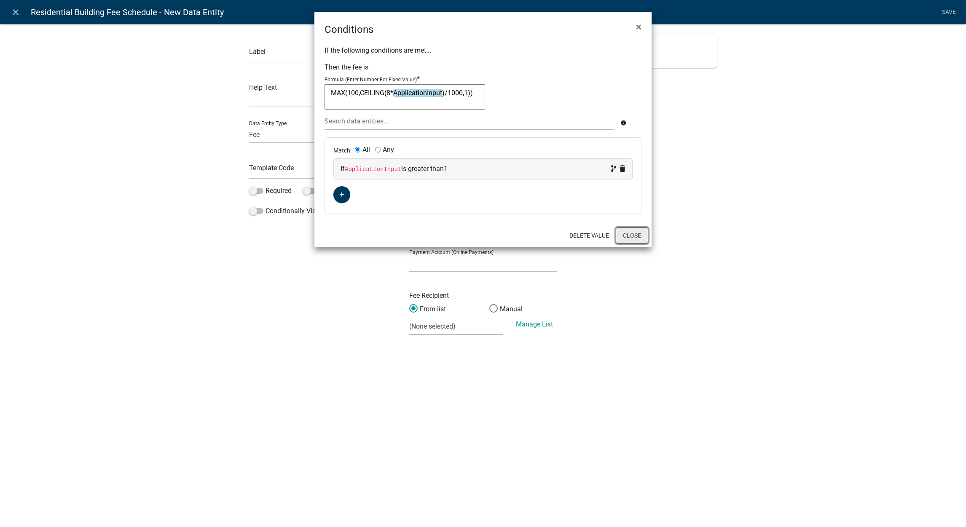
click at [627, 240] on button "Close" at bounding box center [632, 236] width 32 height 16
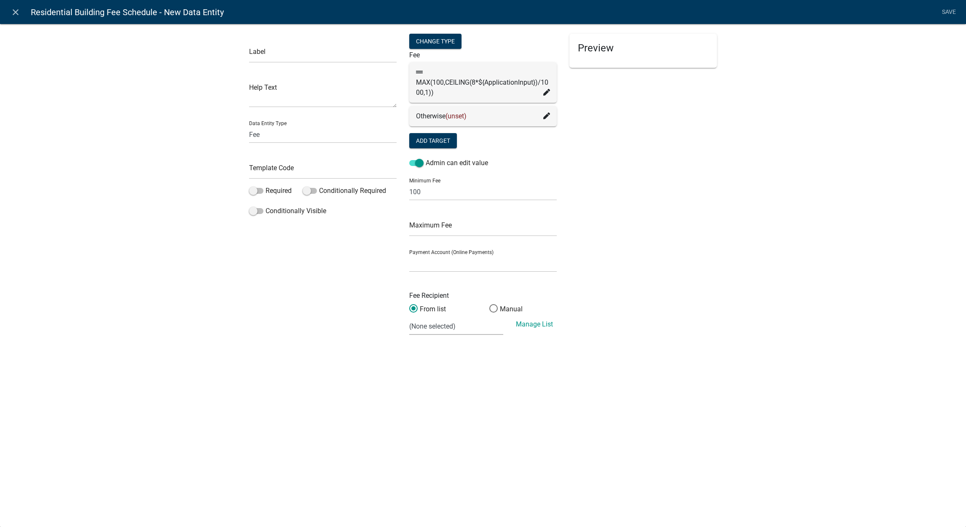
click at [586, 139] on div "Preview" at bounding box center [643, 188] width 160 height 309
click at [939, 10] on li "Save" at bounding box center [948, 12] width 21 height 16
click at [953, 11] on li "Save" at bounding box center [948, 12] width 21 height 16
click at [544, 94] on icon at bounding box center [546, 92] width 7 height 7
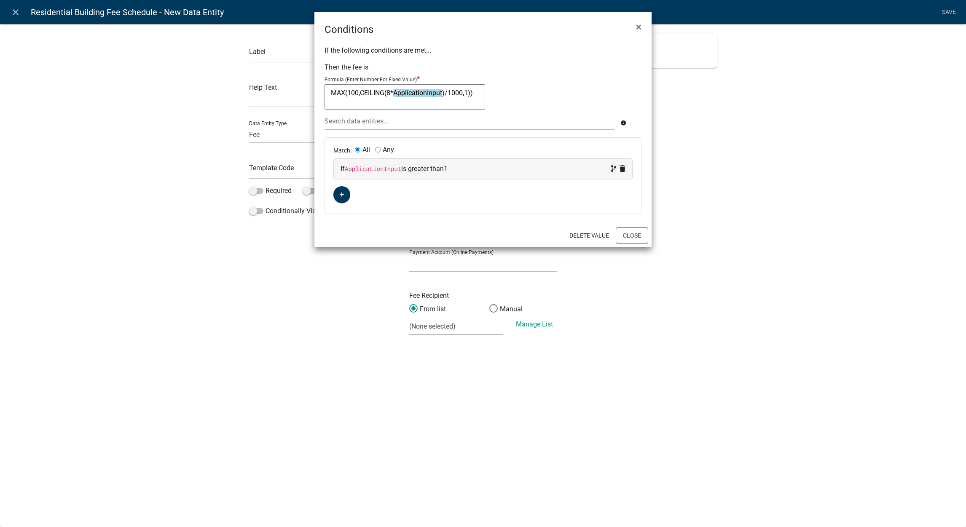
click at [472, 102] on textarea "MAX(100,CEILING(8*ApplicationInput)/1000,1))" at bounding box center [405, 96] width 161 height 25
click at [472, 88] on textarea "MAX(100,CEILING(8*ApplicationInput)/1000,1))" at bounding box center [405, 96] width 161 height 25
click at [480, 94] on textarea "MAX(100,CEILING(8*ApplicationInput)/1000,1))" at bounding box center [405, 96] width 161 height 25
drag, startPoint x: 480, startPoint y: 94, endPoint x: 512, endPoint y: 46, distance: 57.4
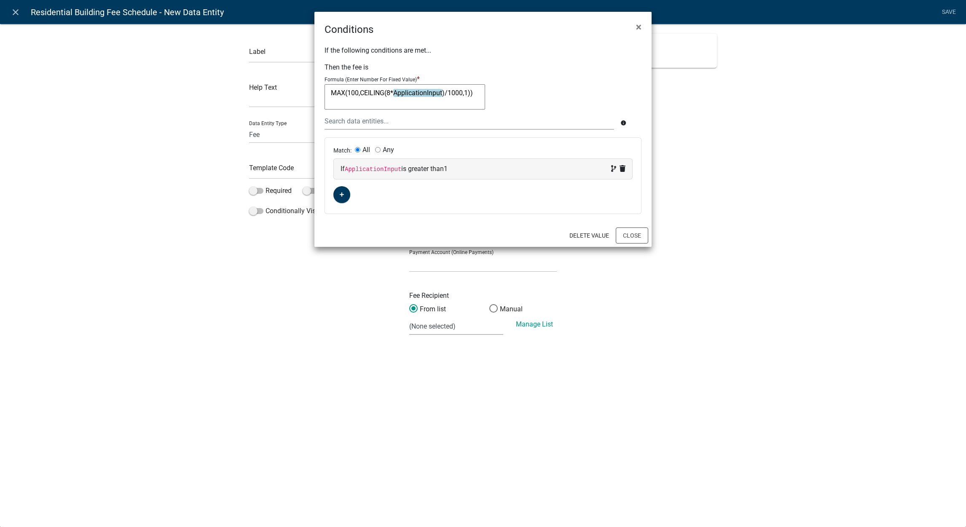
click at [512, 46] on p "If the following conditions are met..." at bounding box center [483, 51] width 317 height 10
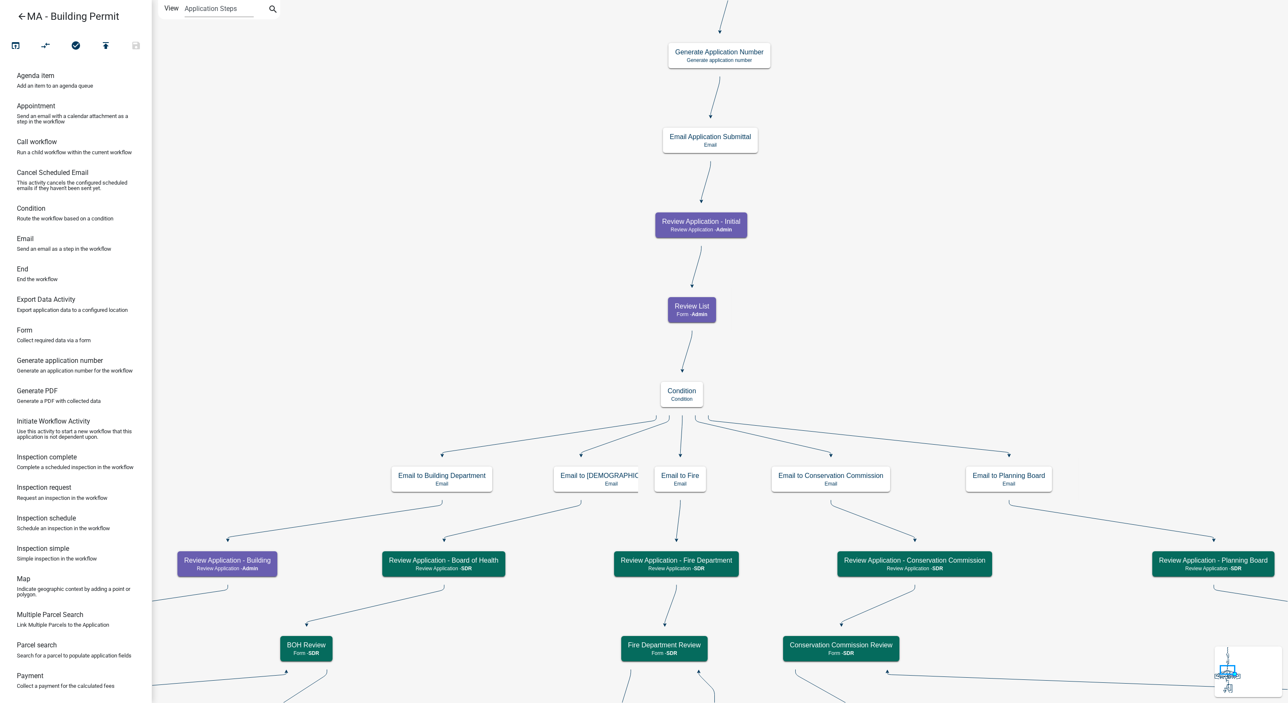
click at [19, 16] on icon "arrow_back" at bounding box center [22, 17] width 10 height 12
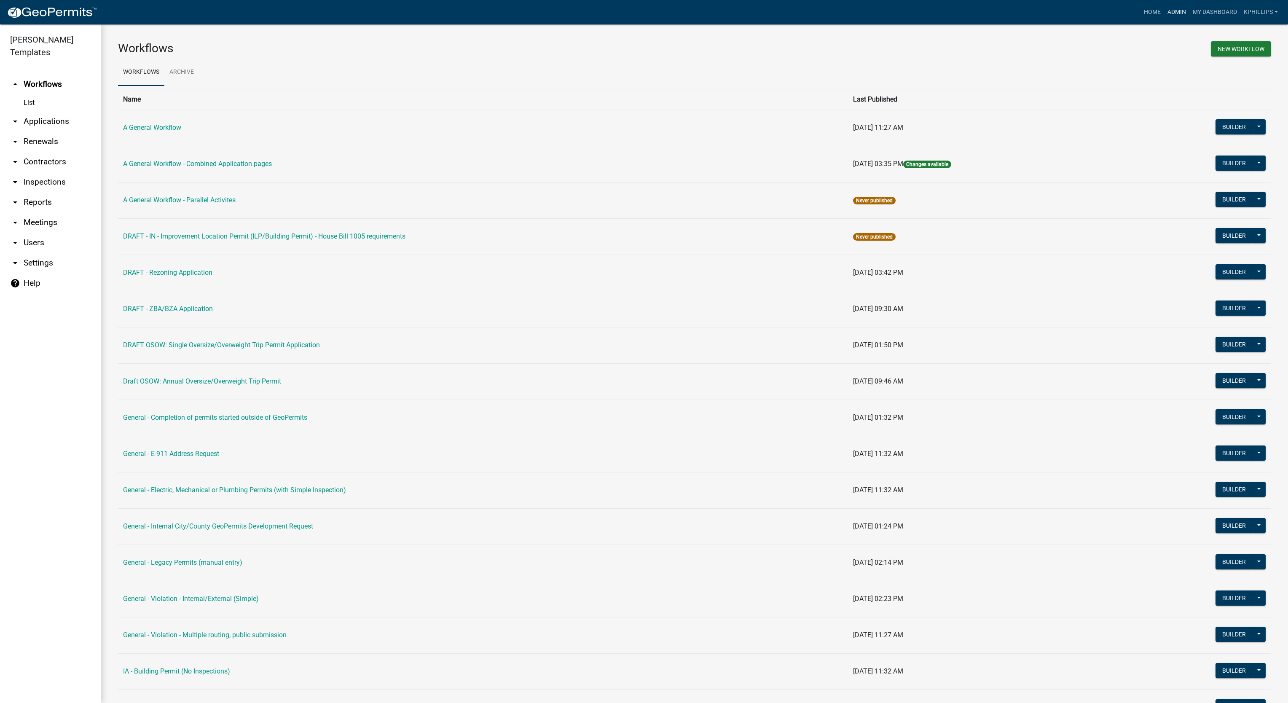
click at [1167, 9] on link "Admin" at bounding box center [1176, 12] width 25 height 16
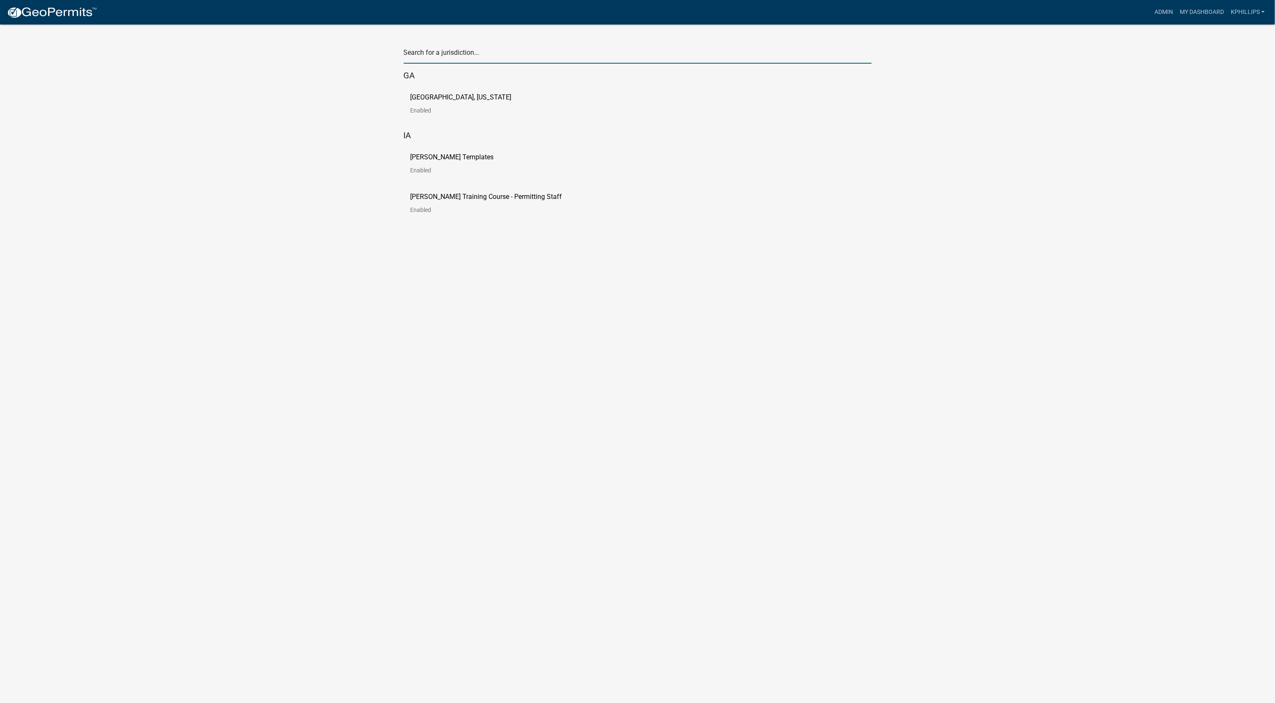
click at [457, 61] on input "text" at bounding box center [638, 54] width 468 height 17
type input "troup"
click at [469, 103] on link "Troup County, Georgia Enabled" at bounding box center [468, 107] width 115 height 26
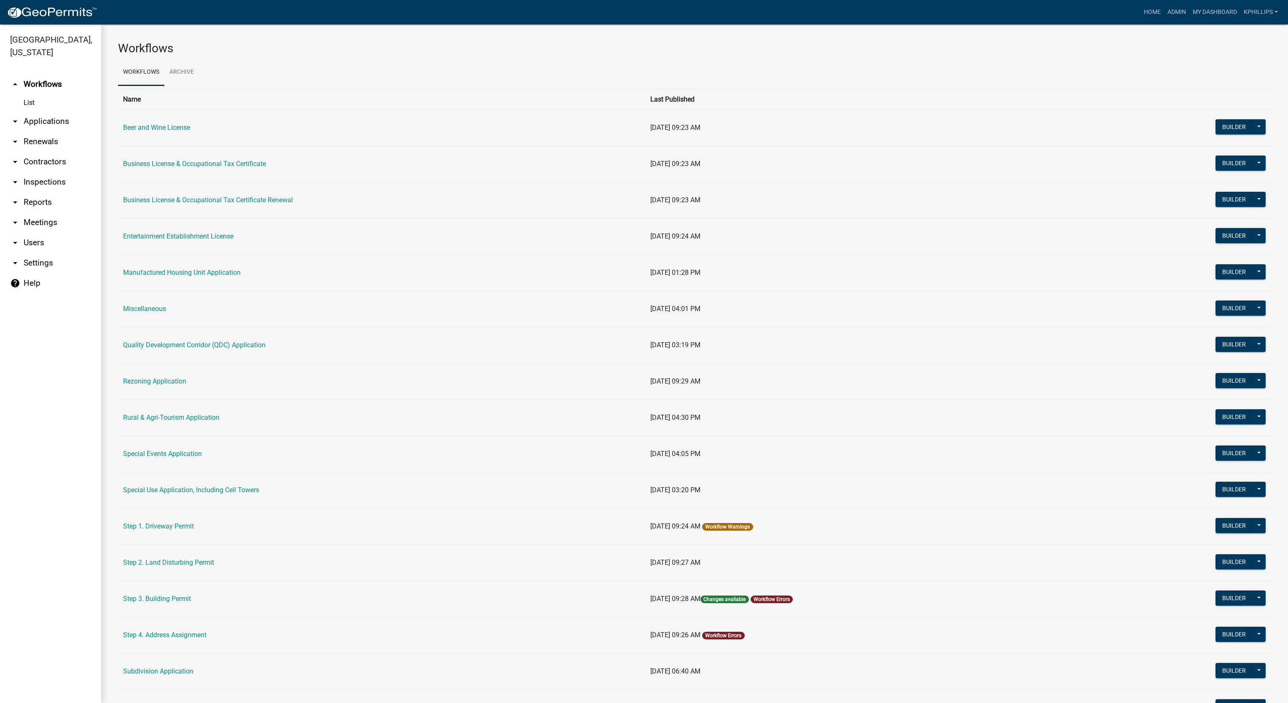
scroll to position [87, 0]
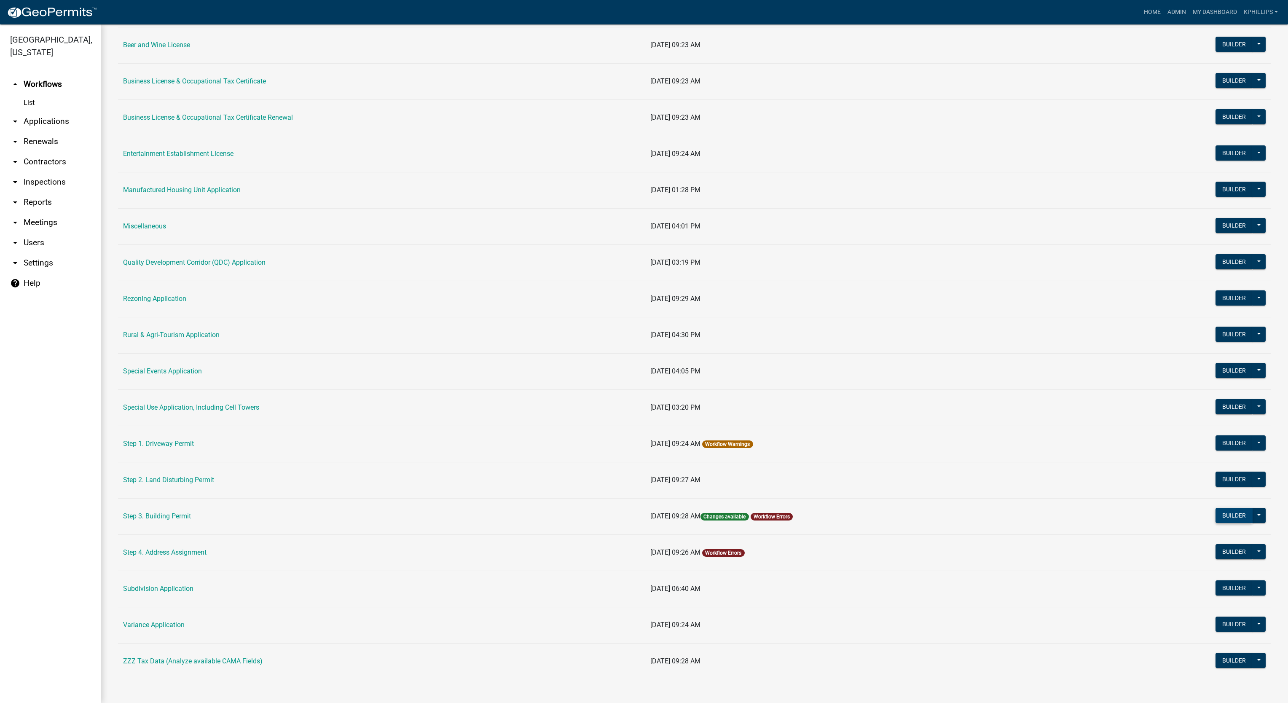
click at [1216, 519] on button "Builder" at bounding box center [1234, 515] width 37 height 15
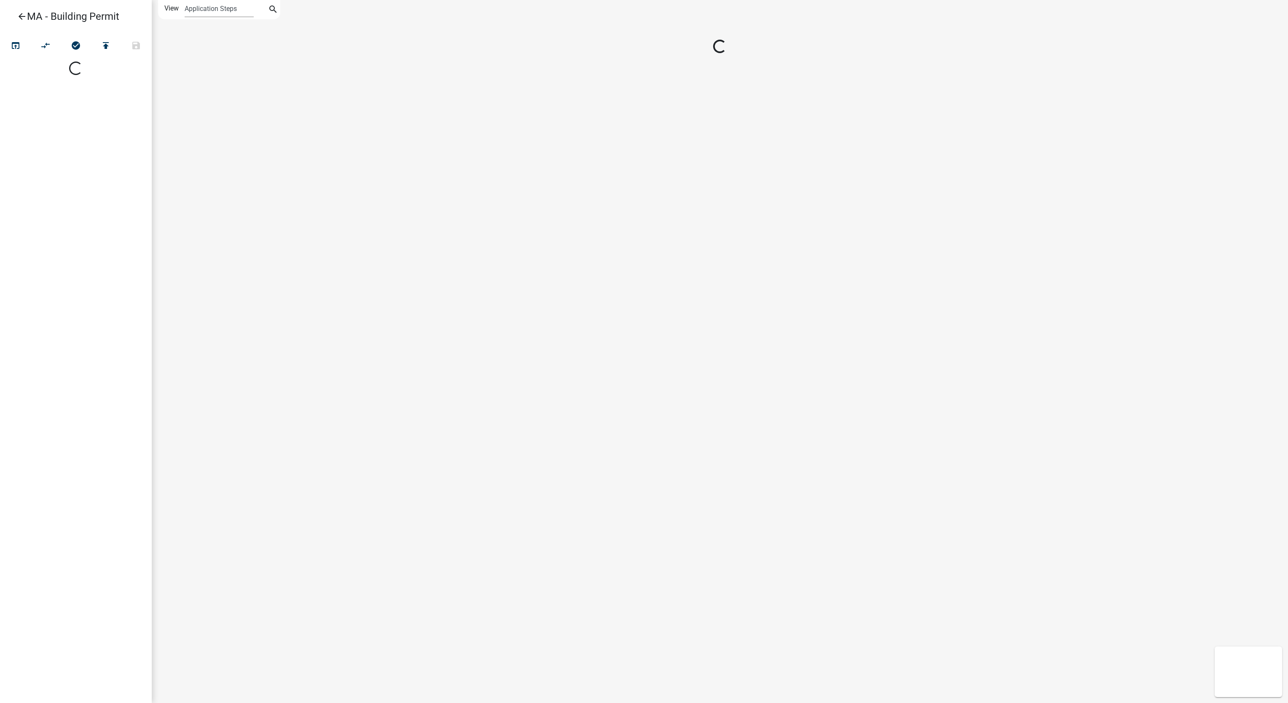
select select
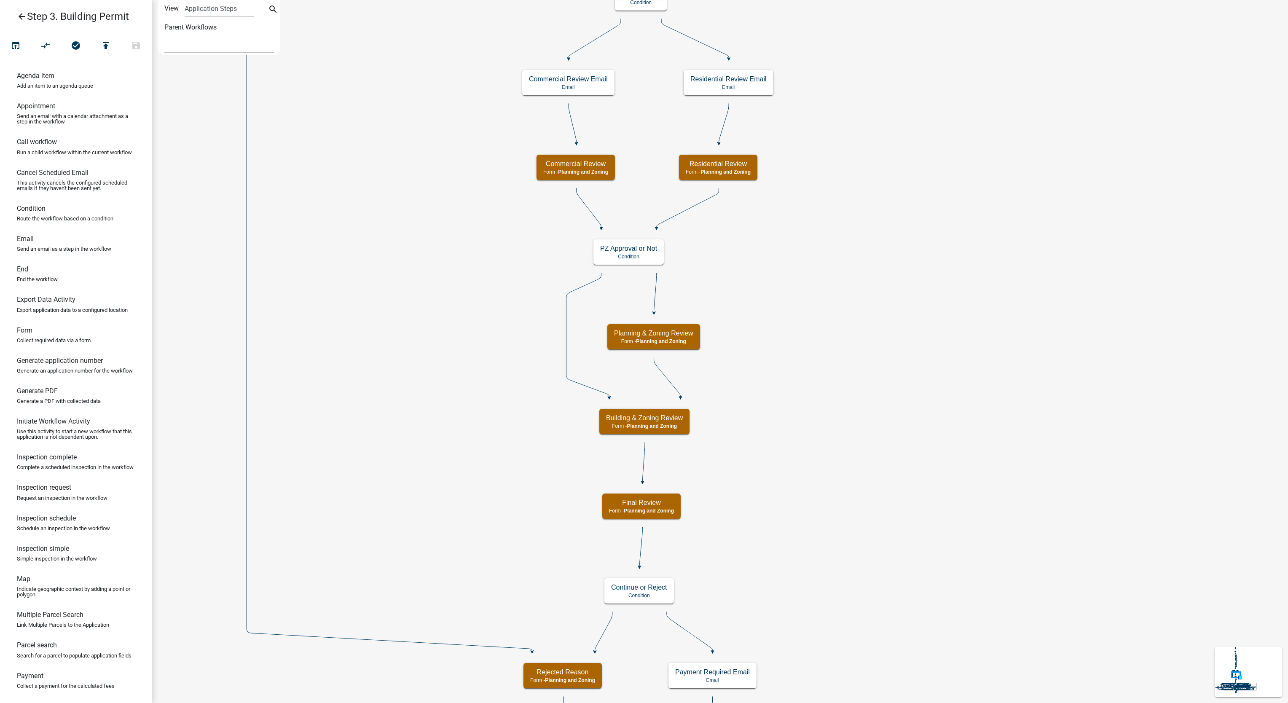
click at [207, 8] on select "Application Steps Post Application Steps" at bounding box center [219, 8] width 69 height 17
click at [166, 34] on label "Parent Workflows" at bounding box center [190, 27] width 52 height 17
click at [185, 17] on select "Application Steps Post Application Steps" at bounding box center [219, 8] width 69 height 17
click at [188, 40] on select "Navigate To: Step 4. Address Assignment" at bounding box center [219, 44] width 110 height 17
click at [189, 43] on select "Navigate To: Step 4. Address Assignment" at bounding box center [219, 44] width 110 height 17
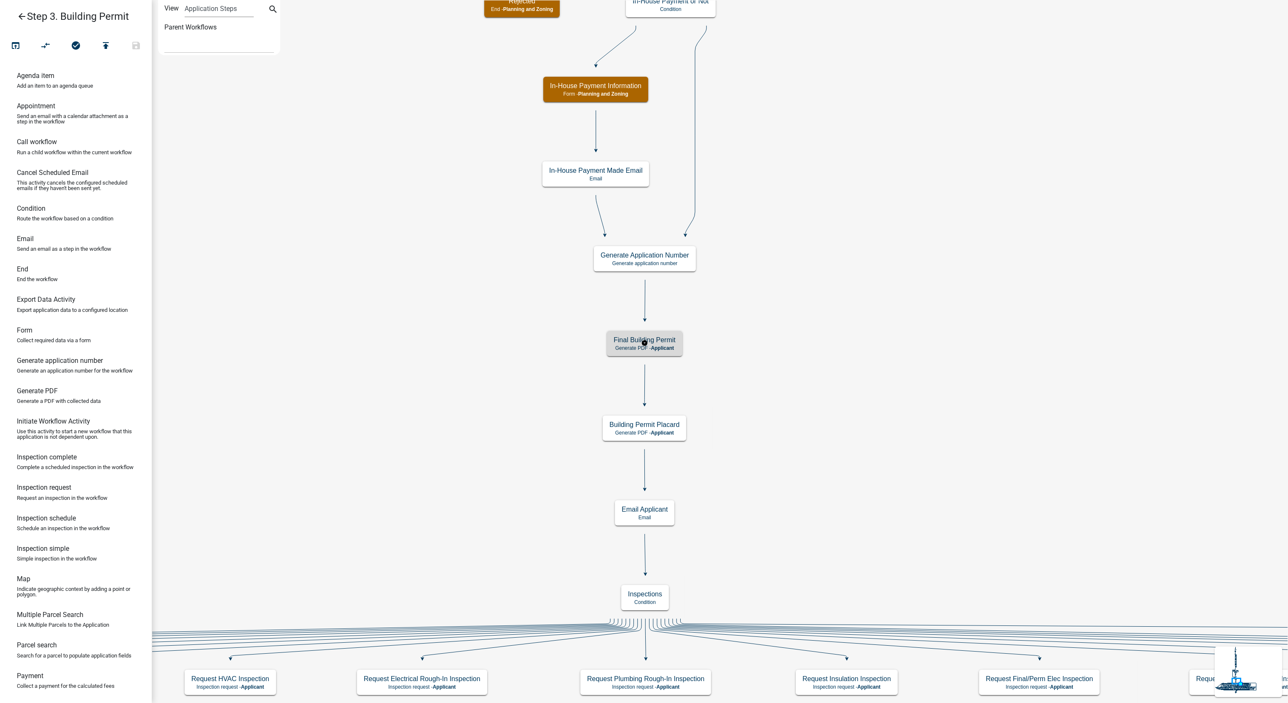
click at [666, 343] on h5 "Final Building Permit" at bounding box center [645, 340] width 62 height 8
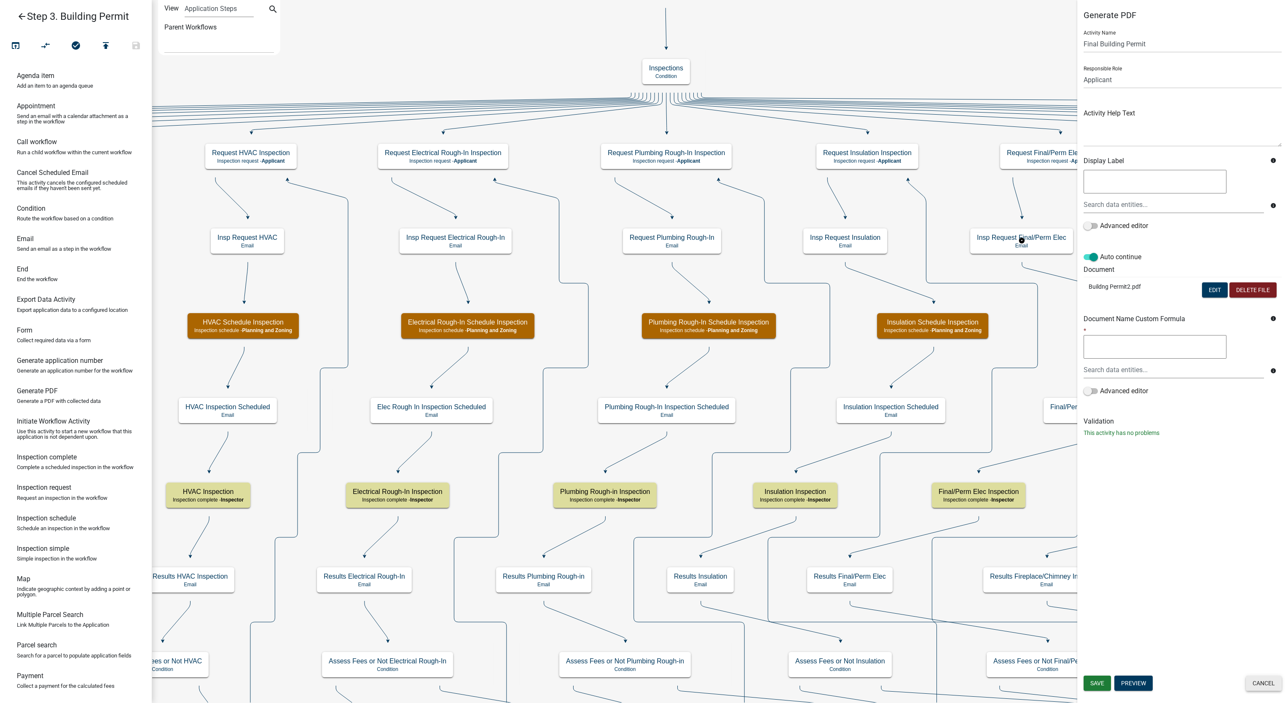
click at [1276, 681] on button "Cancel" at bounding box center [1264, 683] width 36 height 15
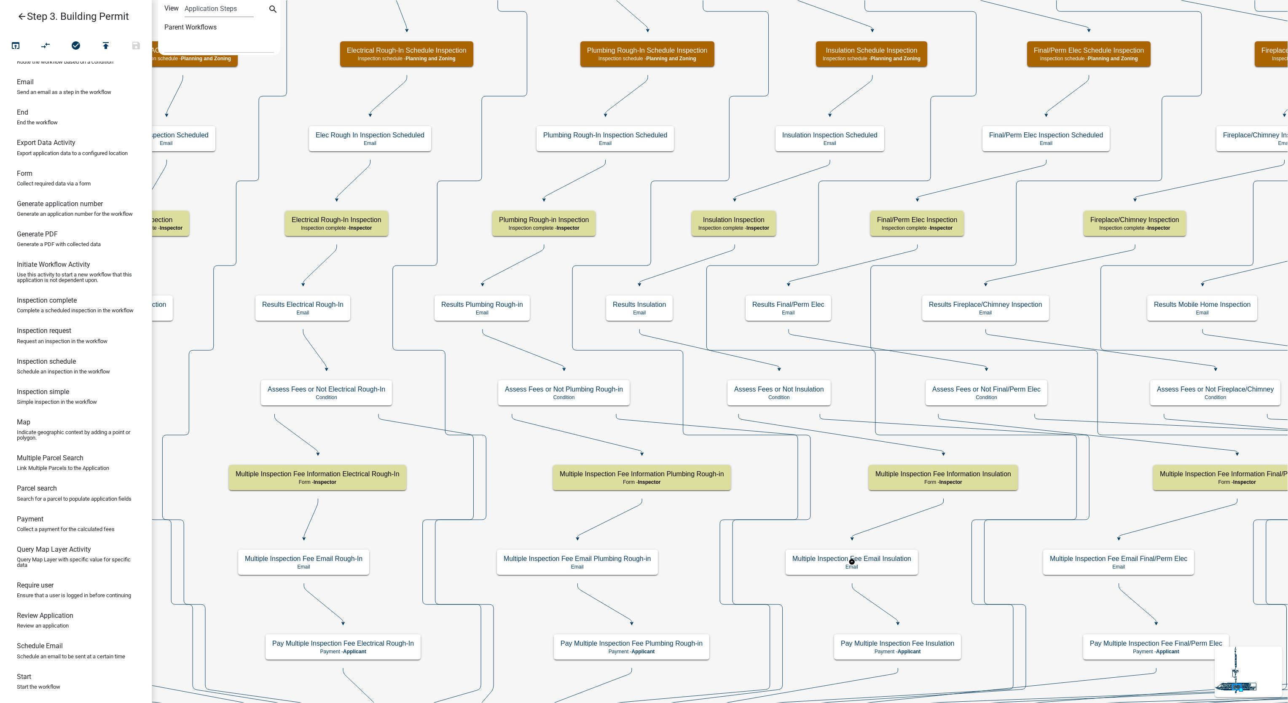
click at [748, 548] on rect at bounding box center [852, 562] width 214 height 43
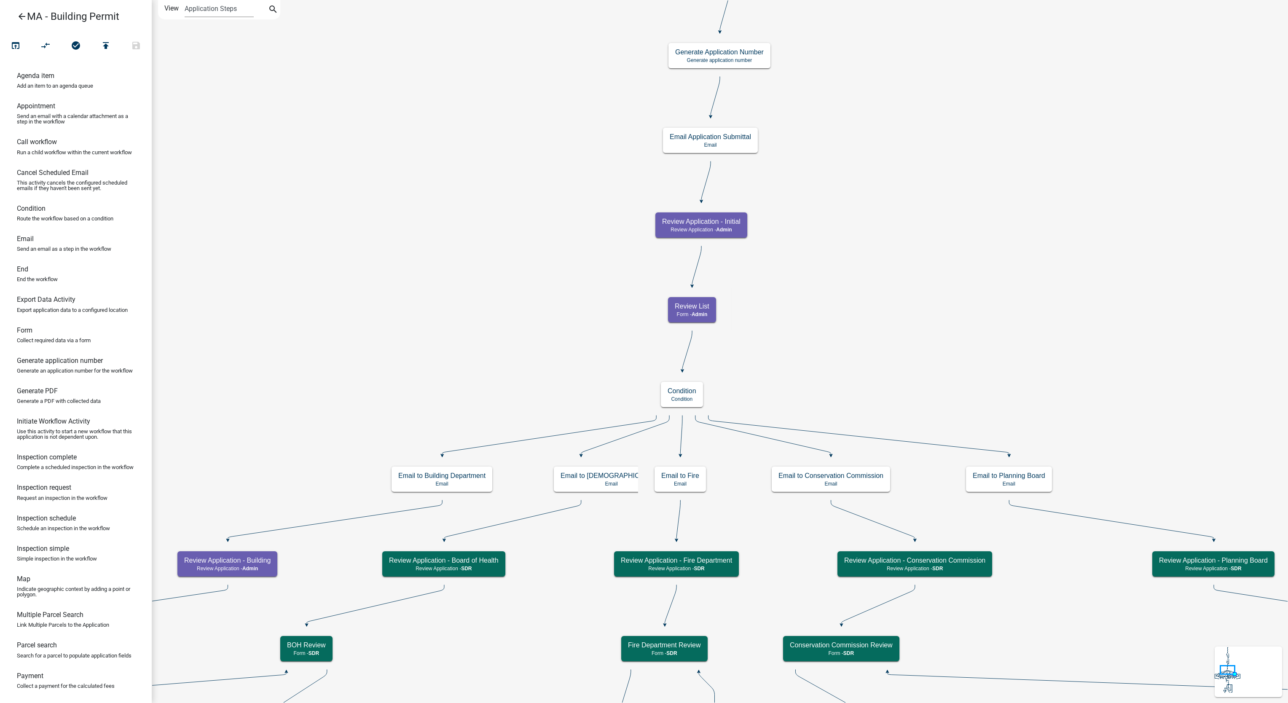
click at [23, 19] on icon "arrow_back" at bounding box center [22, 17] width 10 height 12
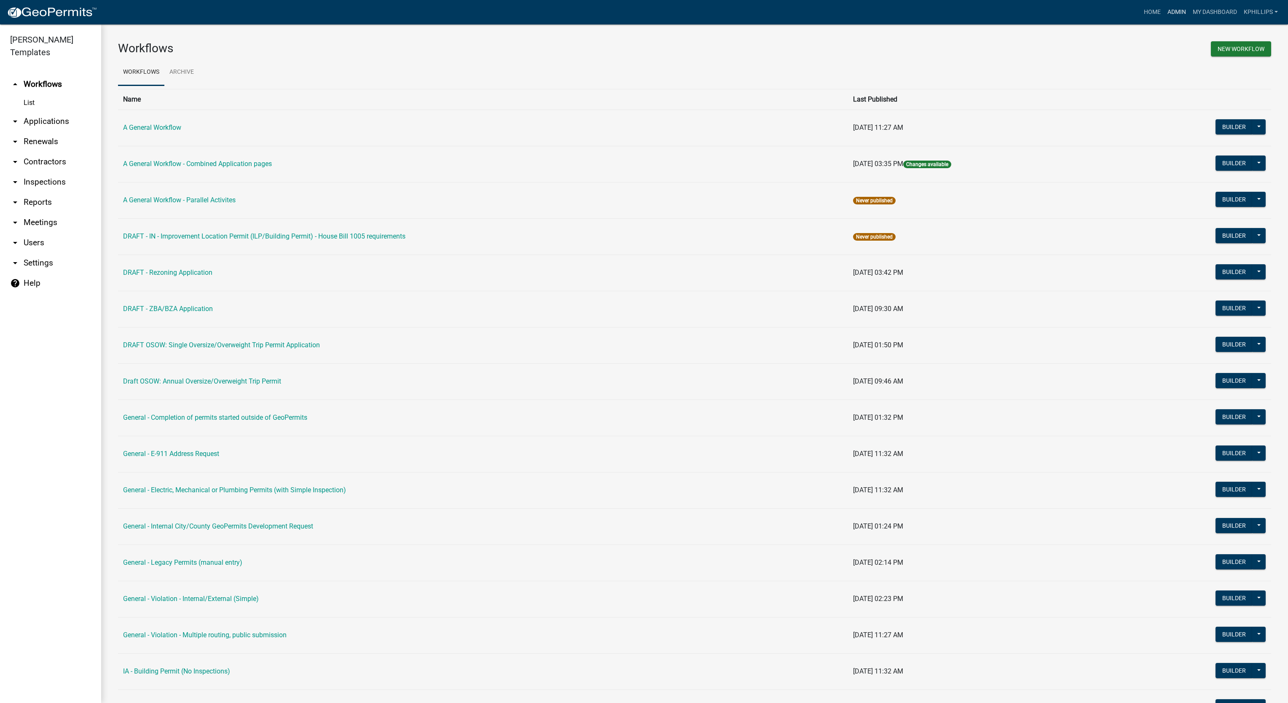
click at [1178, 11] on link "Admin" at bounding box center [1176, 12] width 25 height 16
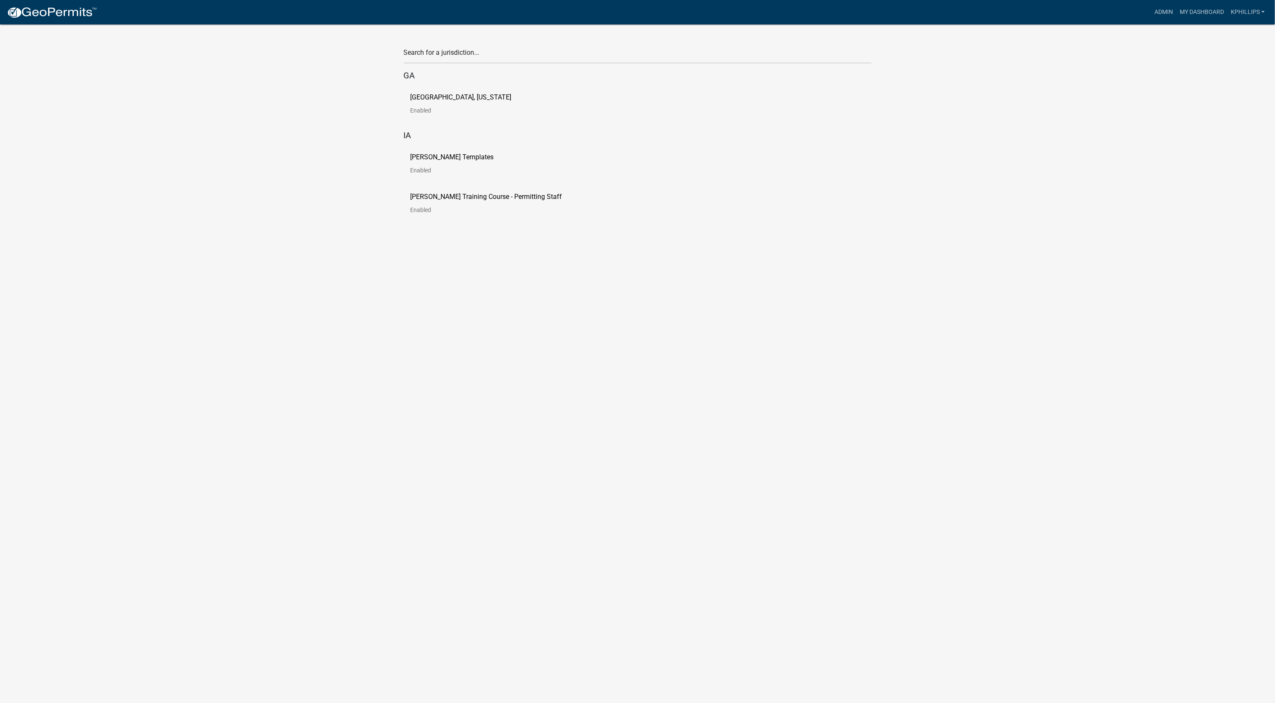
click at [469, 193] on p "[PERSON_NAME] Training Course - Permitting Staff" at bounding box center [487, 196] width 152 height 7
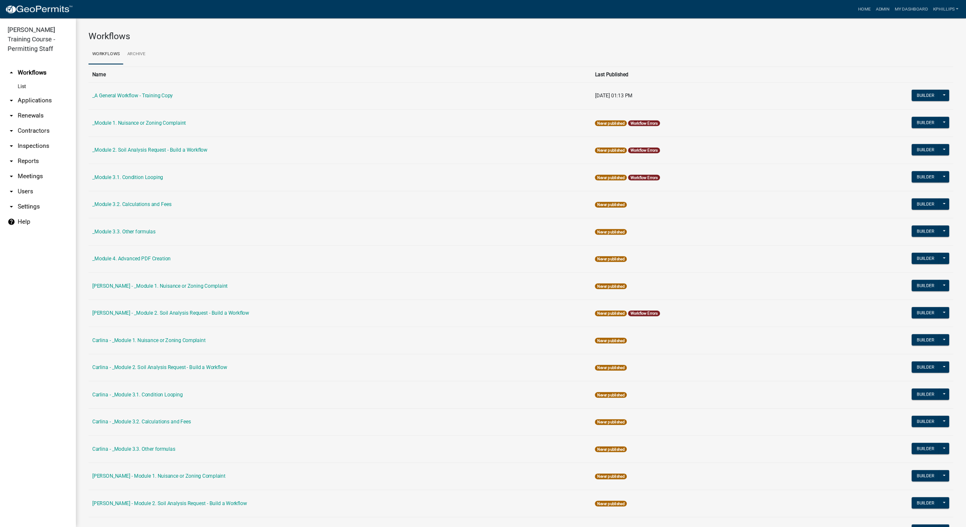
scroll to position [594, 0]
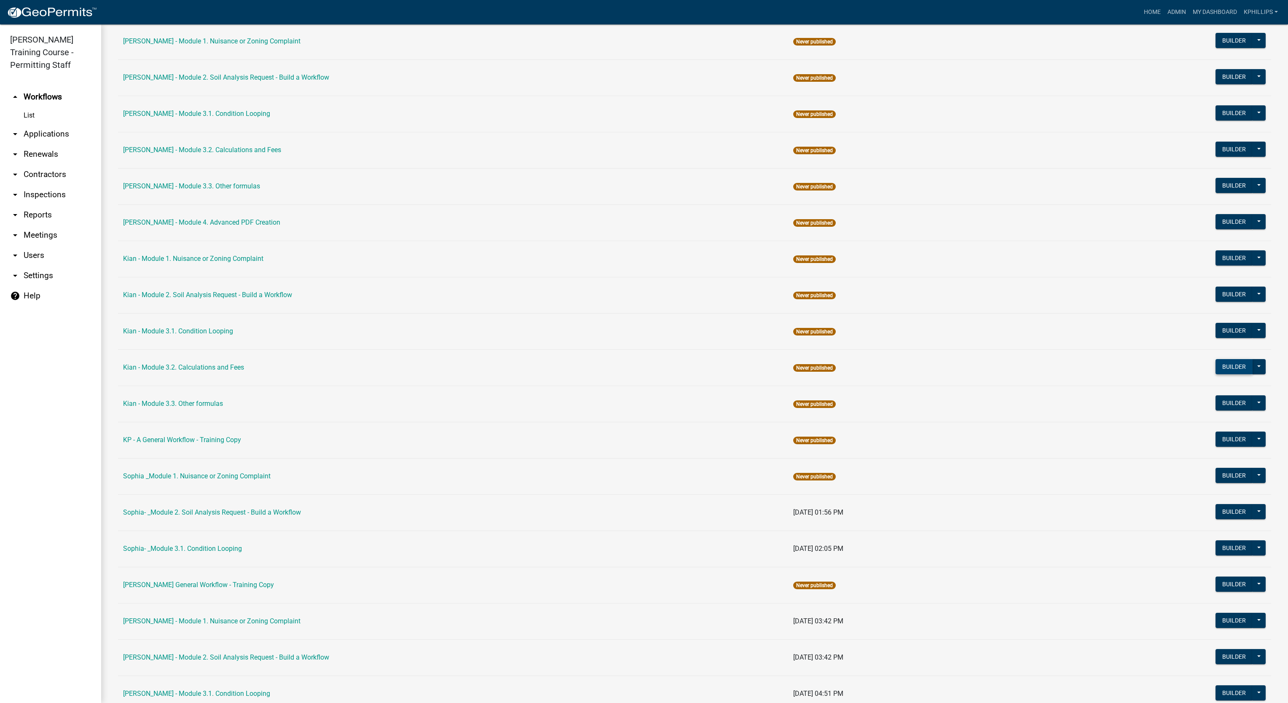
click at [1216, 374] on button "Builder" at bounding box center [1234, 366] width 37 height 15
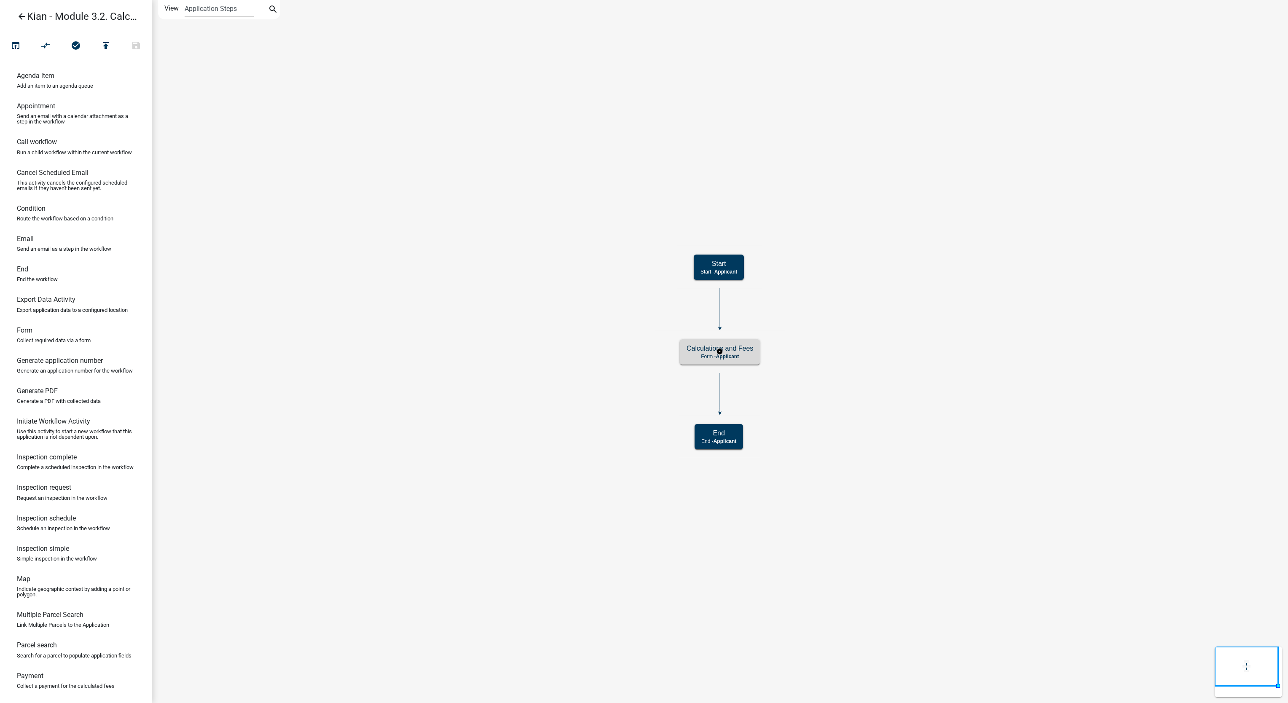
click at [753, 355] on p "Form - Applicant" at bounding box center [720, 357] width 67 height 6
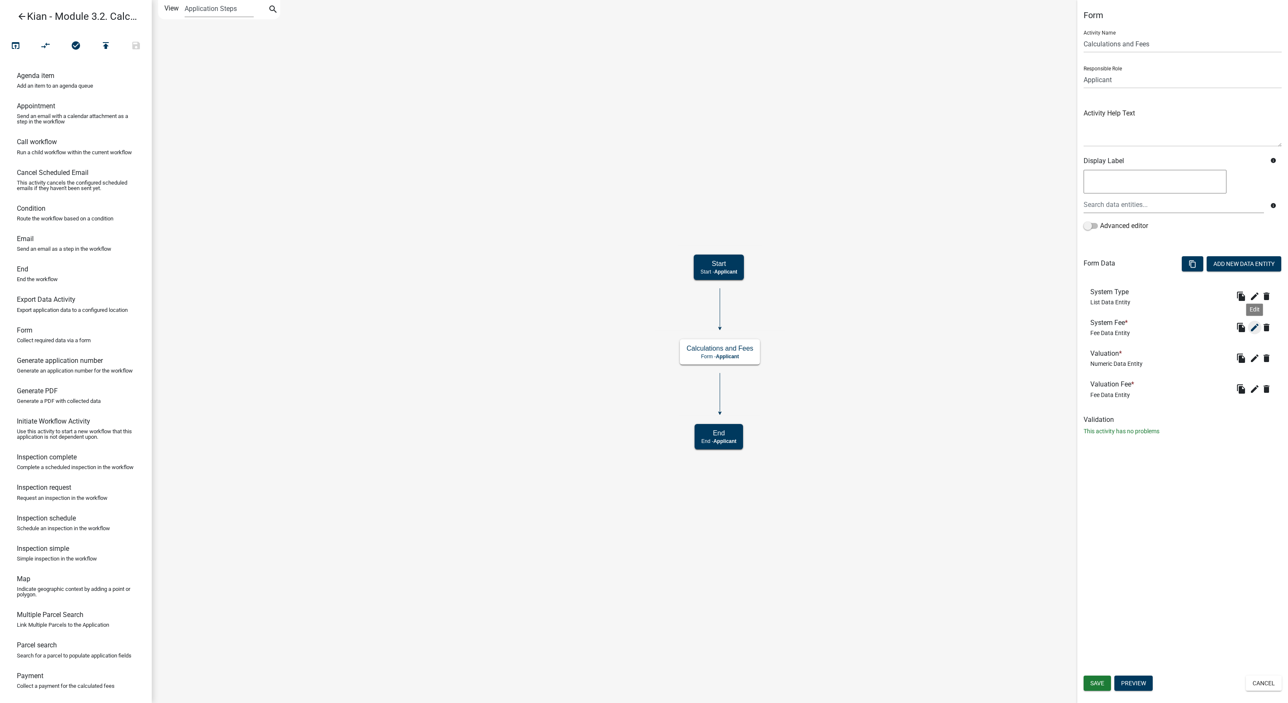
click at [1254, 333] on icon "edit" at bounding box center [1255, 327] width 10 height 10
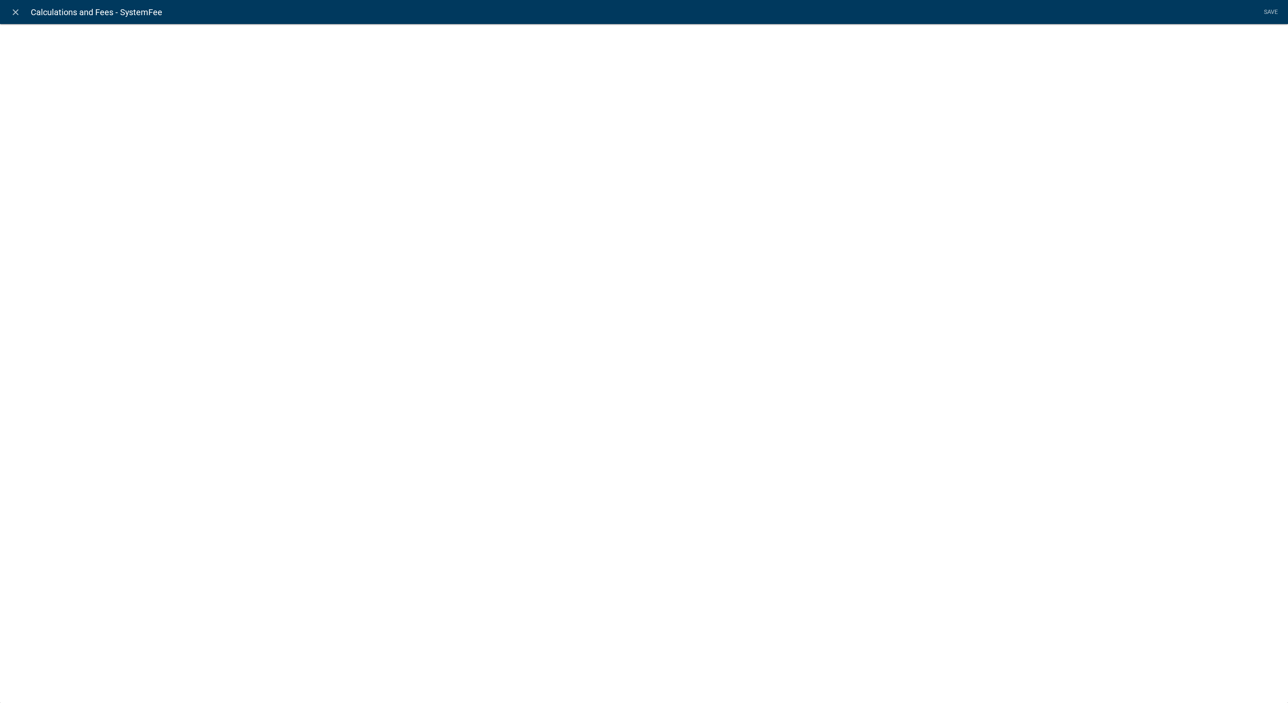
select select "fee"
select select "SystemTypes"
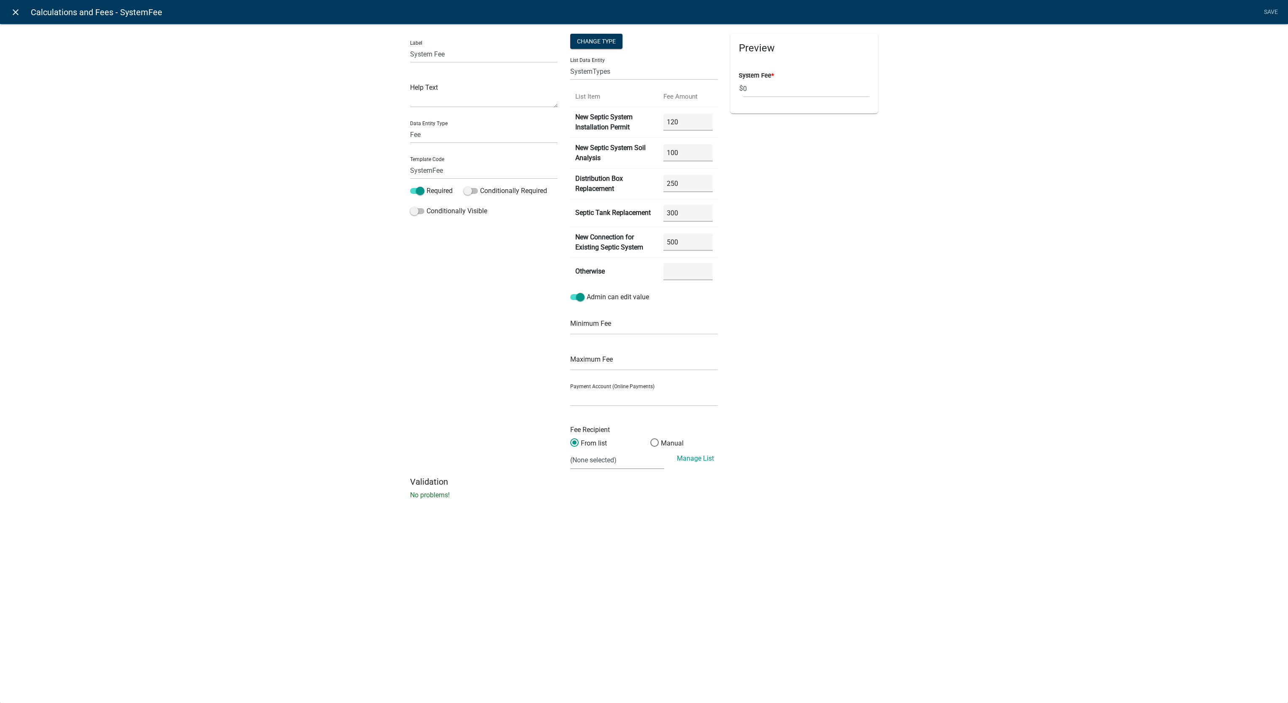
click at [8, 9] on link "close" at bounding box center [15, 11] width 17 height 17
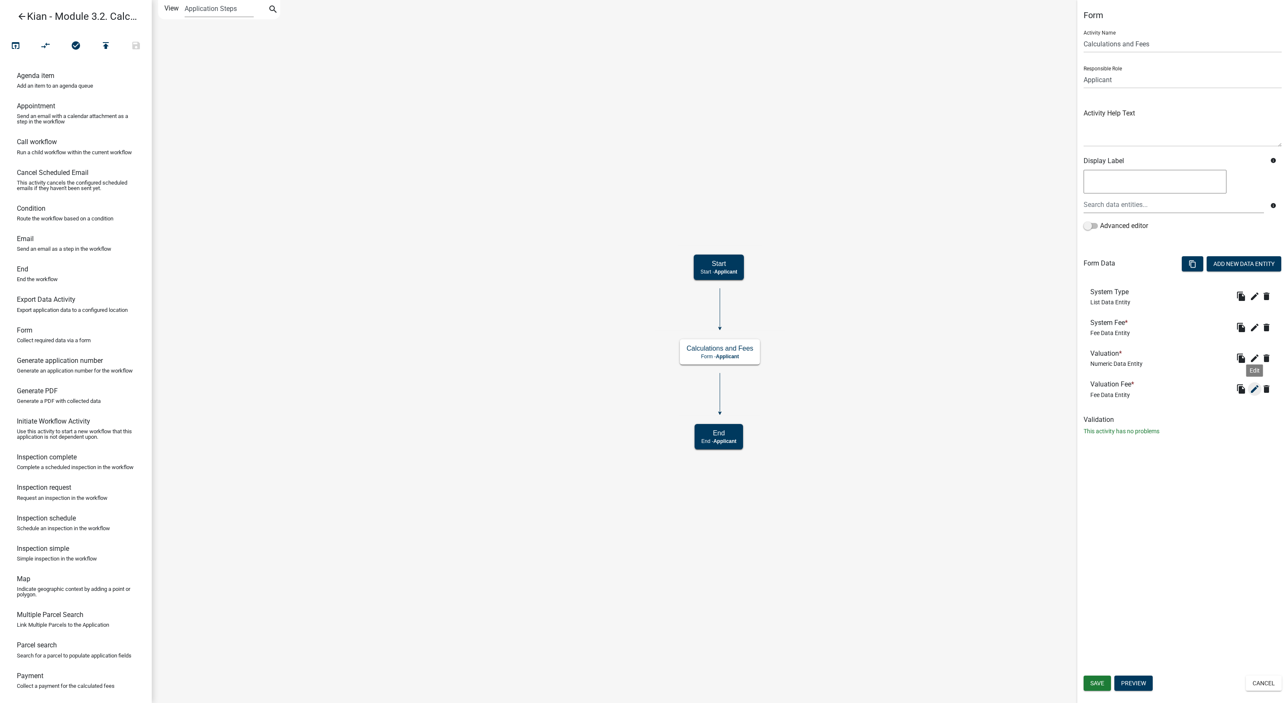
click at [1253, 384] on icon "edit" at bounding box center [1255, 389] width 10 height 10
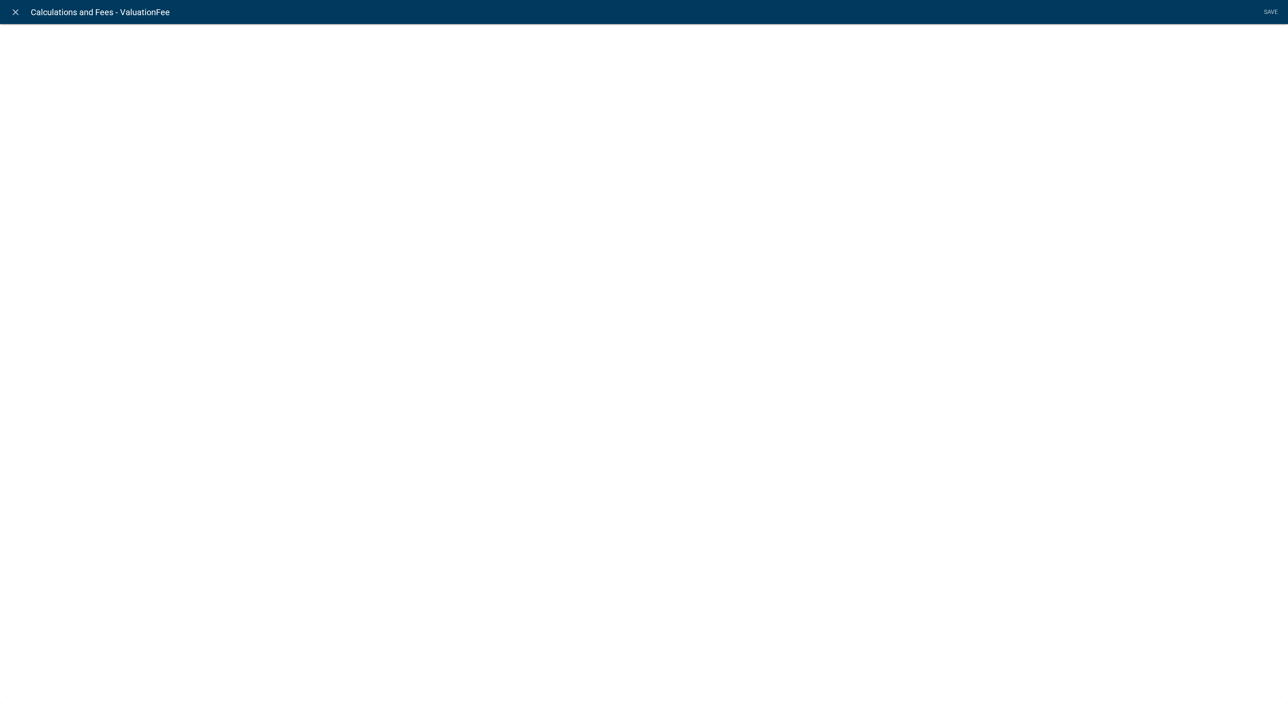
select select "fee"
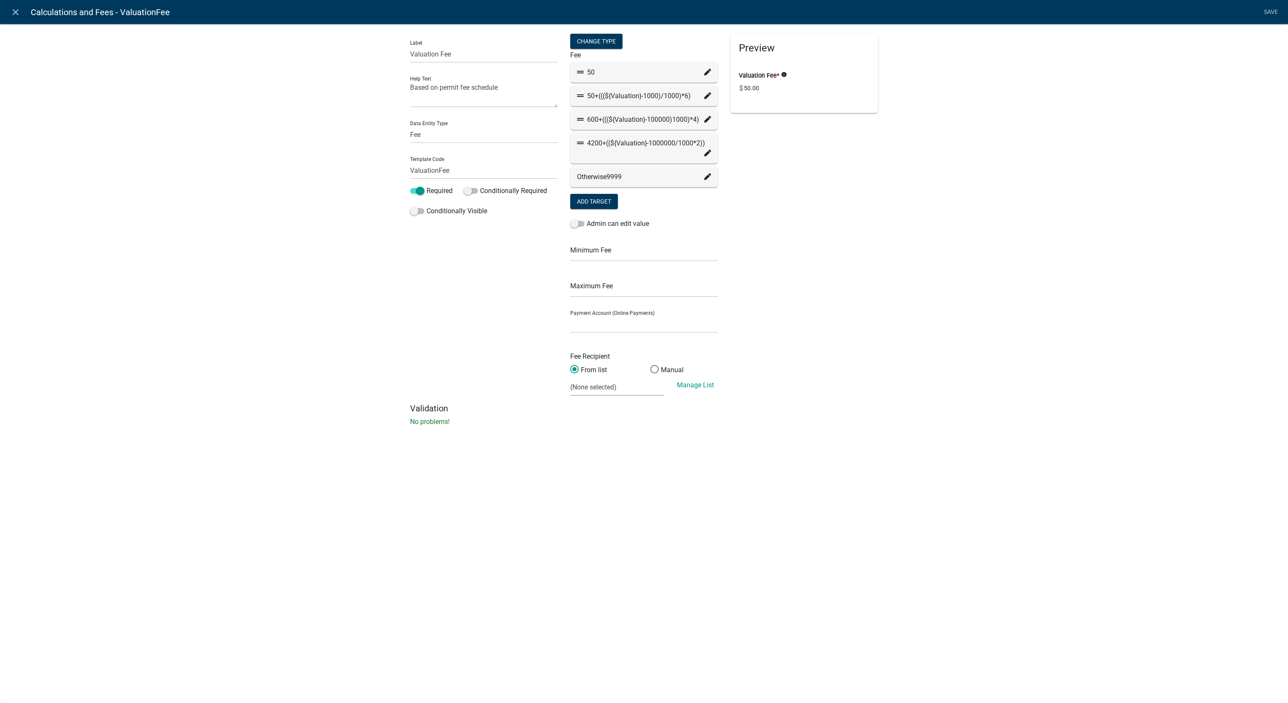
click at [704, 91] on fa-icon at bounding box center [707, 96] width 7 height 10
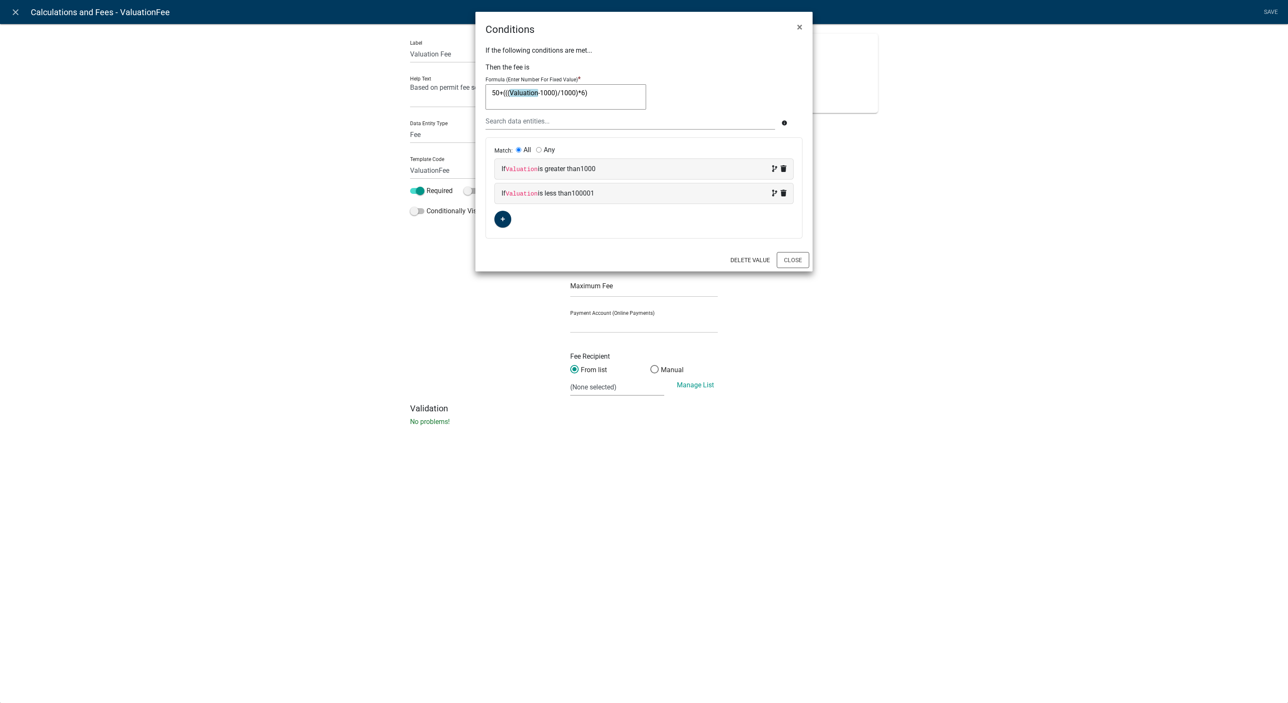
click at [614, 95] on textarea "50+(((Valuation-1000)/1000)*6)" at bounding box center [566, 96] width 161 height 25
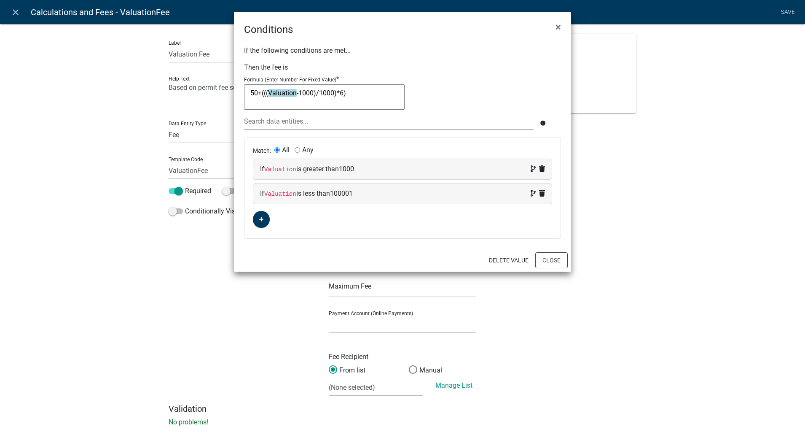
click at [279, 98] on textarea "50+(((Valuation-1000)/1000)*6)" at bounding box center [324, 96] width 161 height 25
drag, startPoint x: 261, startPoint y: 93, endPoint x: 368, endPoint y: 94, distance: 107.5
click at [368, 94] on textarea "50+(((Valuation-1000)/1000)*6)" at bounding box center [324, 96] width 161 height 25
click at [377, 24] on div "Conditions ×" at bounding box center [402, 24] width 337 height 25
click at [375, 97] on textarea "50+(((Valuation-1000)/1000)*6)" at bounding box center [324, 96] width 161 height 25
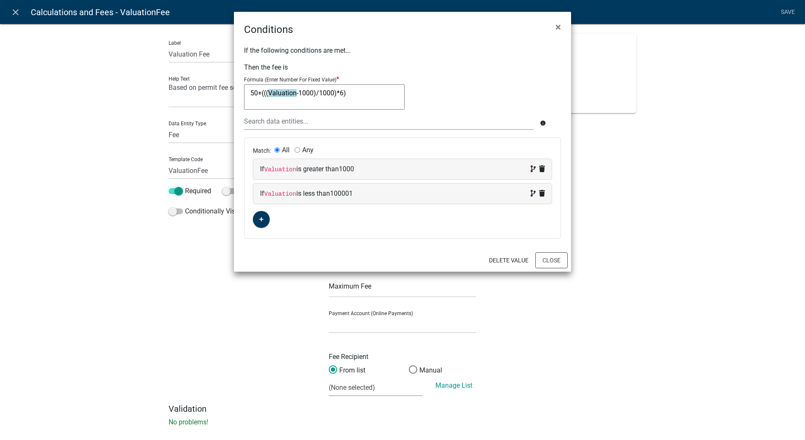
click at [387, 94] on textarea "50+(((Valuation-1000)/1000)*6)" at bounding box center [324, 96] width 161 height 25
click at [544, 261] on button "Close" at bounding box center [551, 260] width 32 height 16
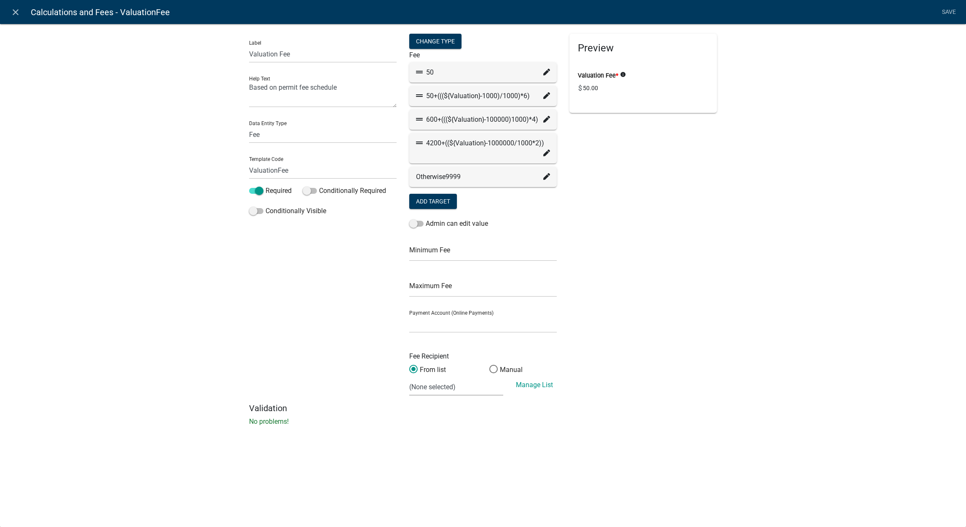
click at [546, 94] on icon at bounding box center [546, 95] width 7 height 7
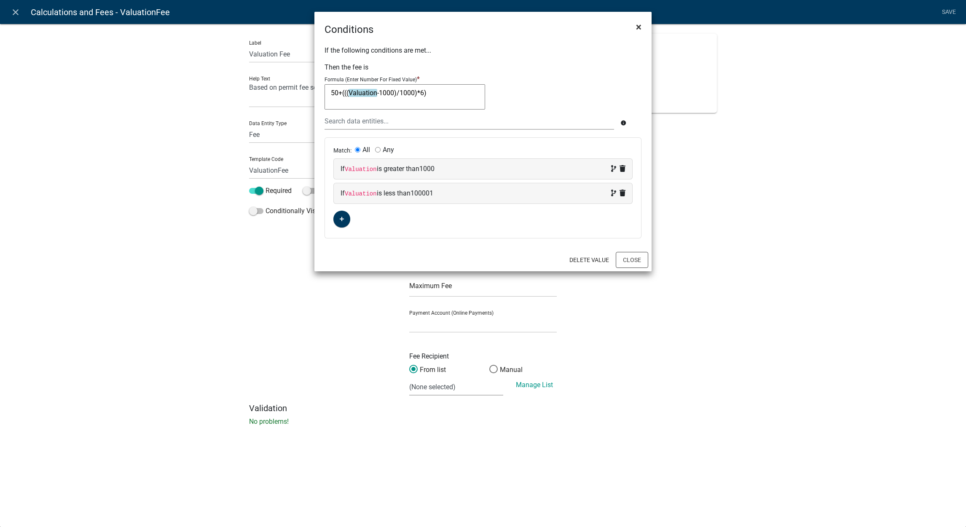
click at [636, 29] on span "×" at bounding box center [638, 27] width 5 height 12
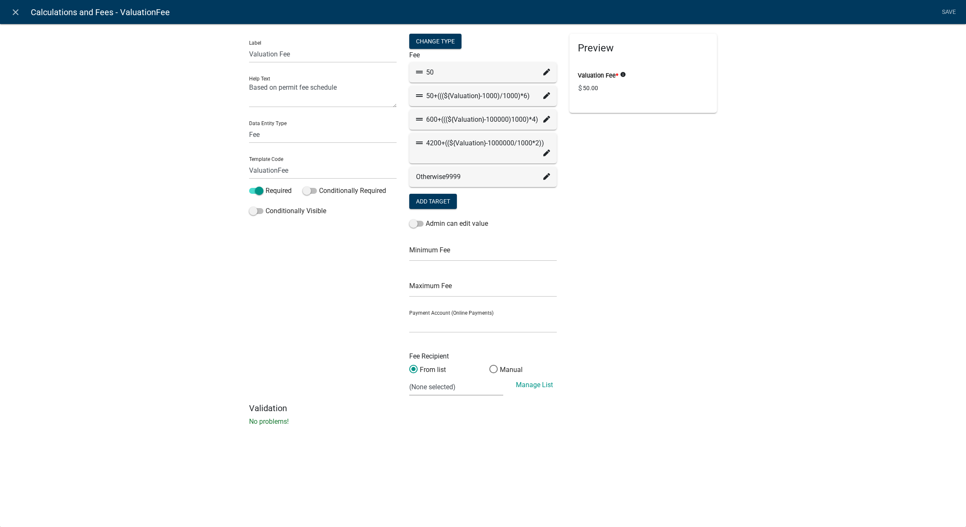
click at [547, 70] on icon at bounding box center [546, 72] width 7 height 7
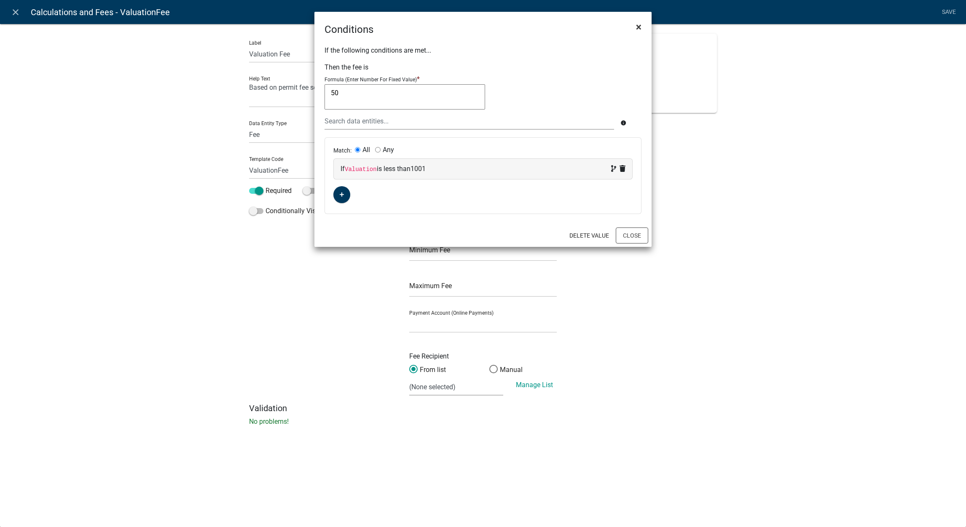
click at [631, 23] on button "×" at bounding box center [638, 27] width 19 height 24
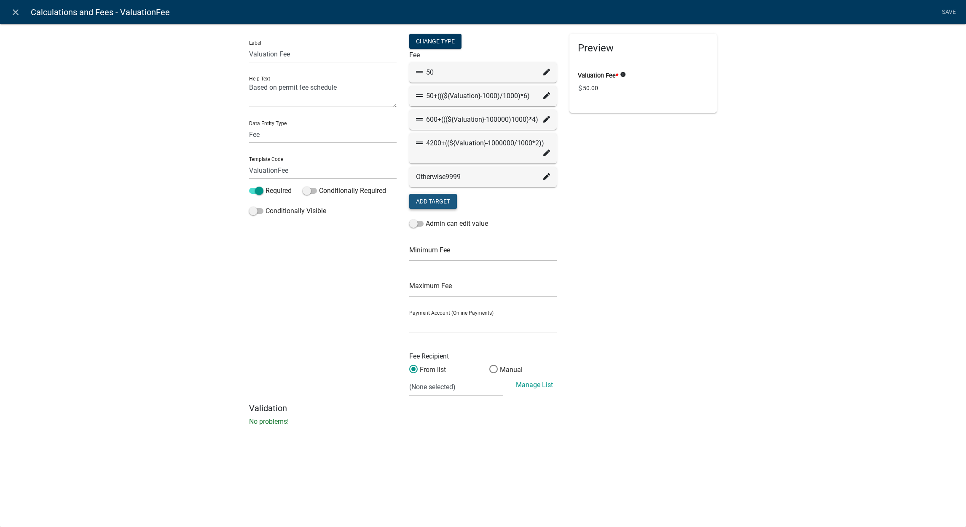
click at [442, 198] on button "Add Target" at bounding box center [433, 201] width 48 height 15
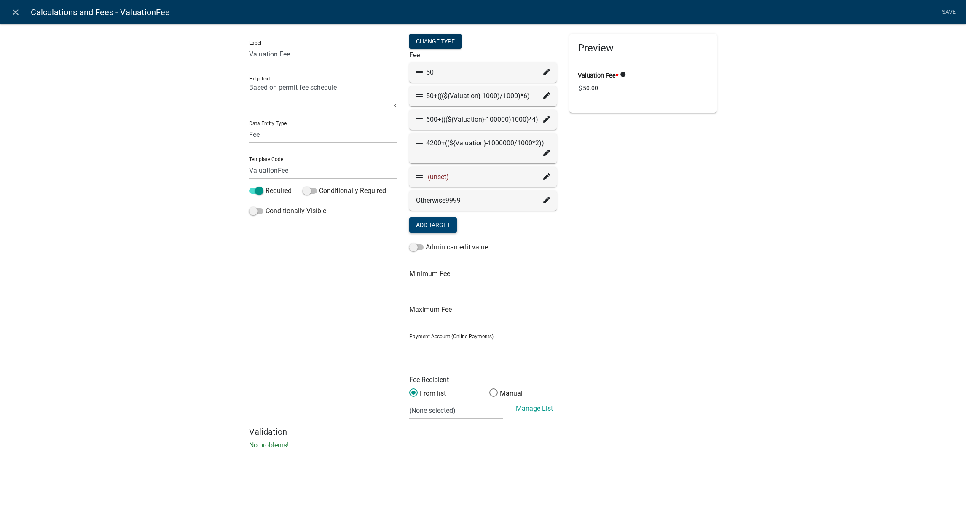
click at [545, 175] on icon at bounding box center [546, 176] width 7 height 7
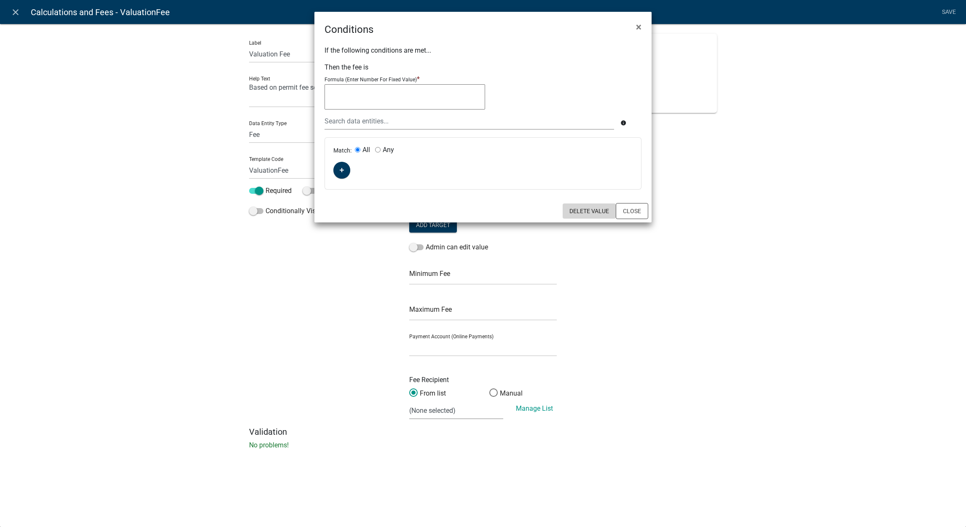
click at [586, 205] on button "Delete Value" at bounding box center [589, 211] width 53 height 15
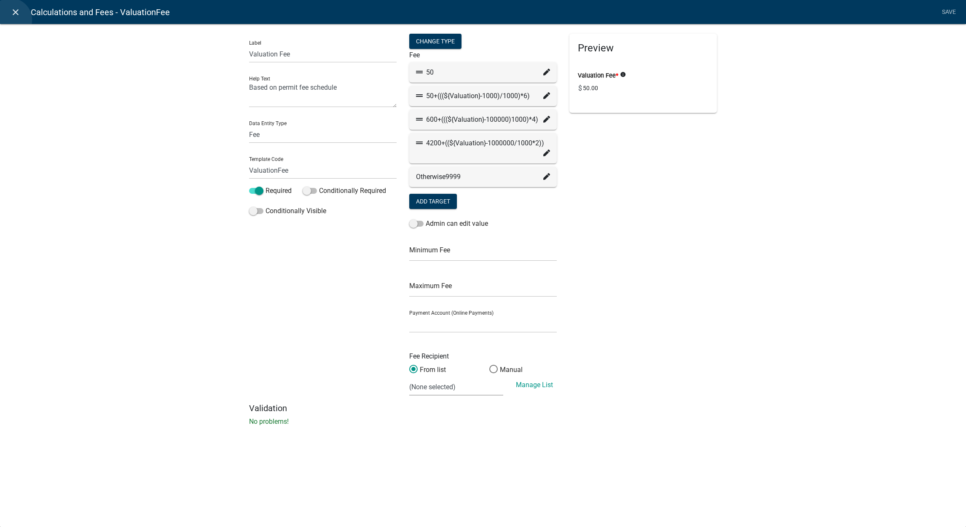
click at [11, 20] on link "close" at bounding box center [15, 11] width 17 height 17
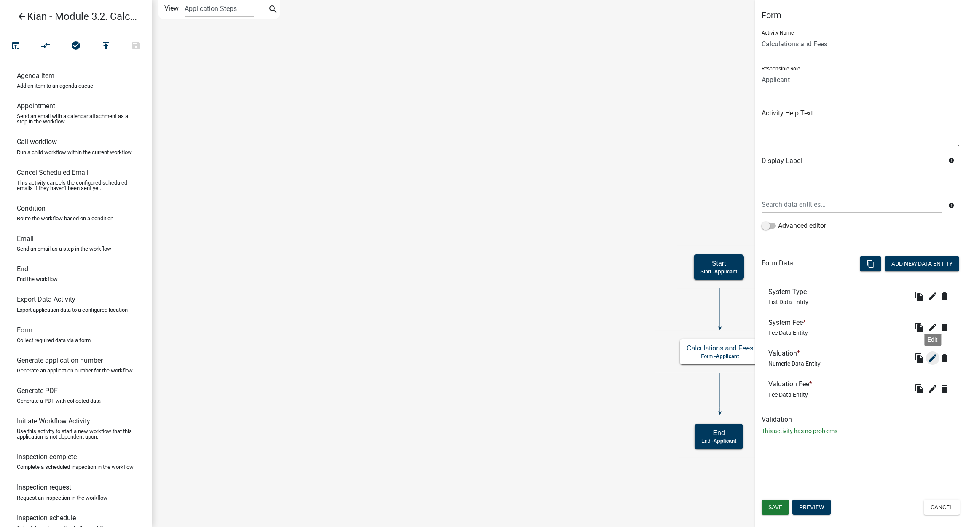
click at [929, 362] on icon "edit" at bounding box center [933, 358] width 10 height 10
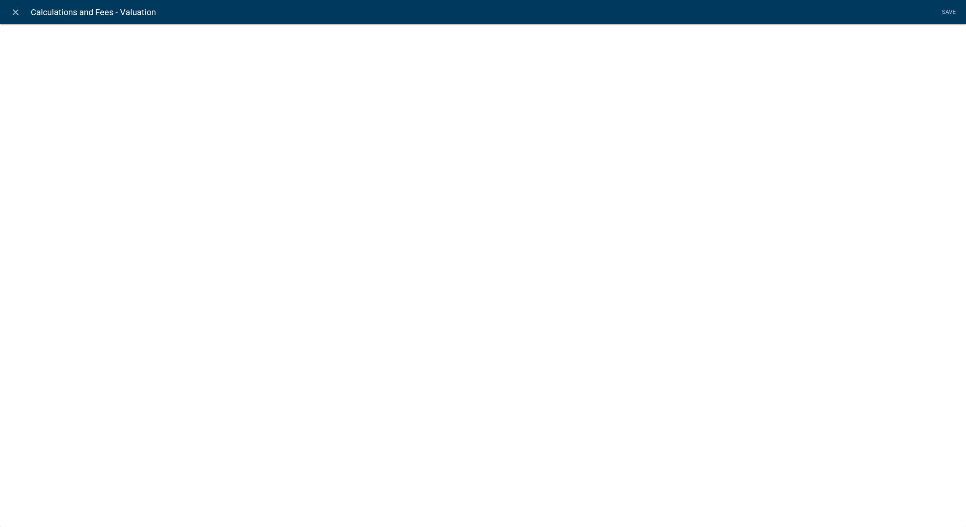
select select "numeric-data"
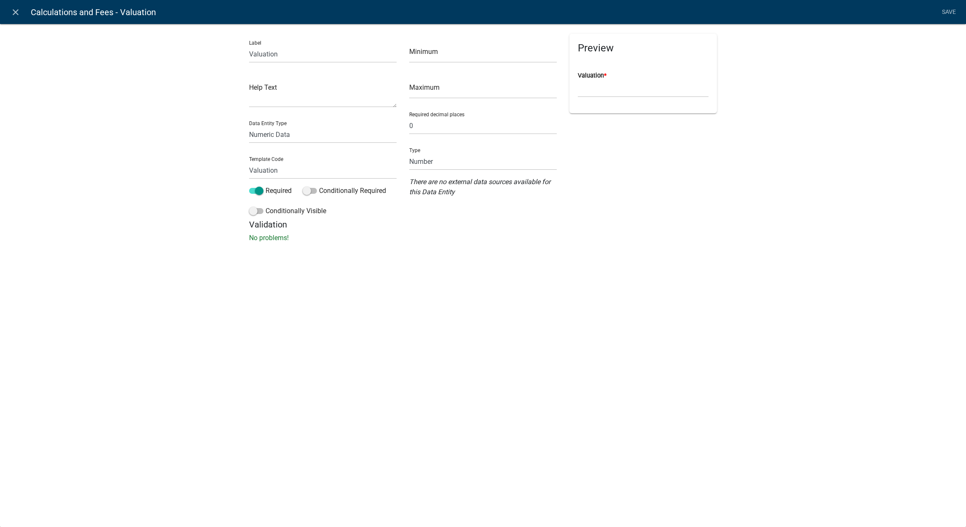
click at [5, 5] on nav "close Calculations and Fees - Valuation Save" at bounding box center [483, 12] width 966 height 24
click at [6, 8] on nav "close Calculations and Fees - Valuation Save" at bounding box center [483, 12] width 966 height 24
click at [11, 8] on icon "close" at bounding box center [16, 12] width 10 height 10
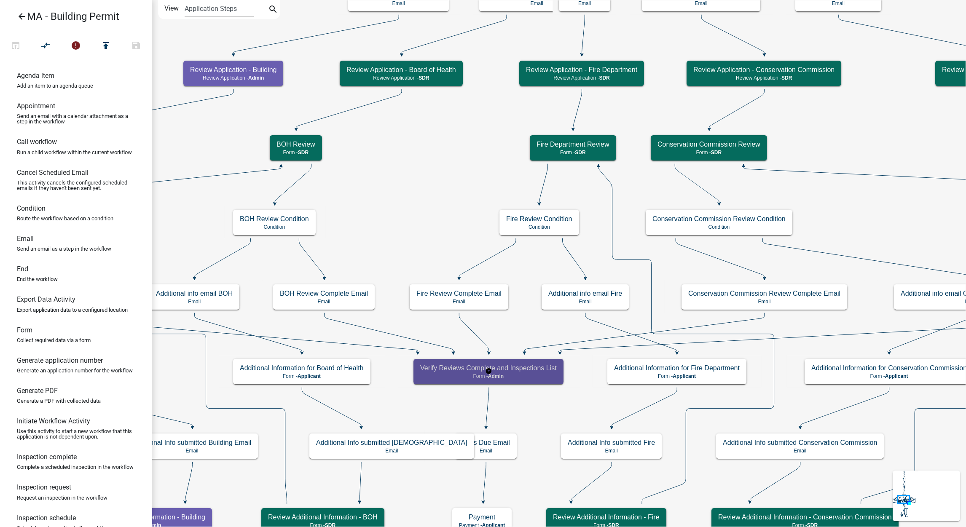
click at [469, 377] on p "Form - Admin" at bounding box center [488, 376] width 137 height 6
select select "1617A353-6361-48C5-9BA0-CE34FD9B68F8"
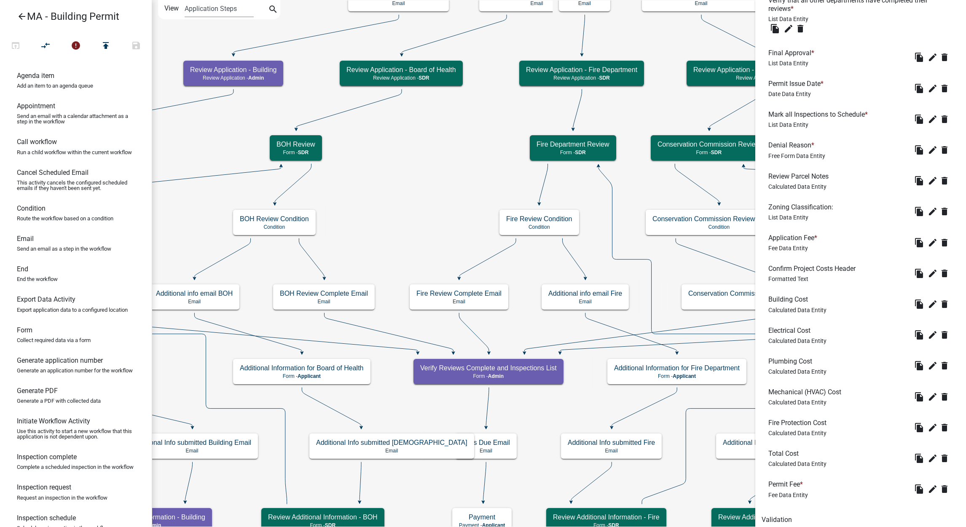
scroll to position [649, 0]
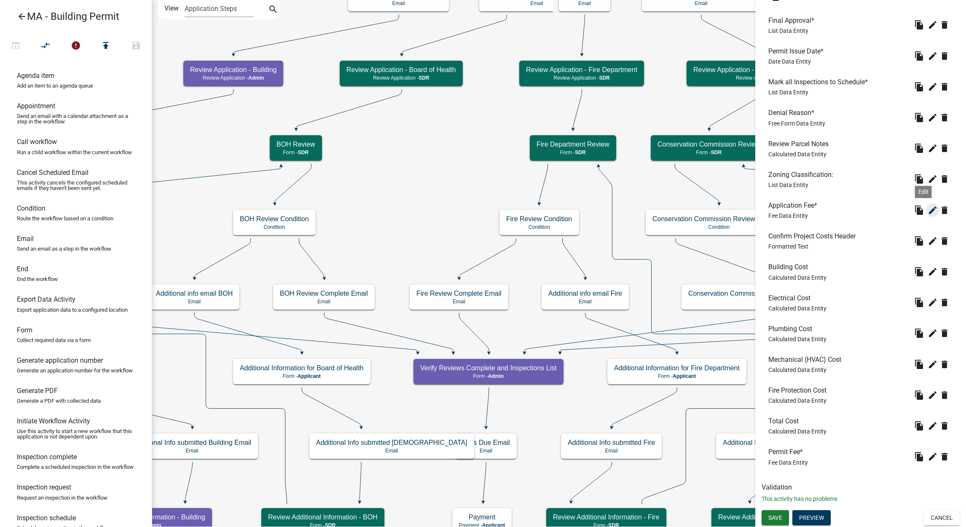
click at [926, 210] on button "edit" at bounding box center [932, 210] width 13 height 13
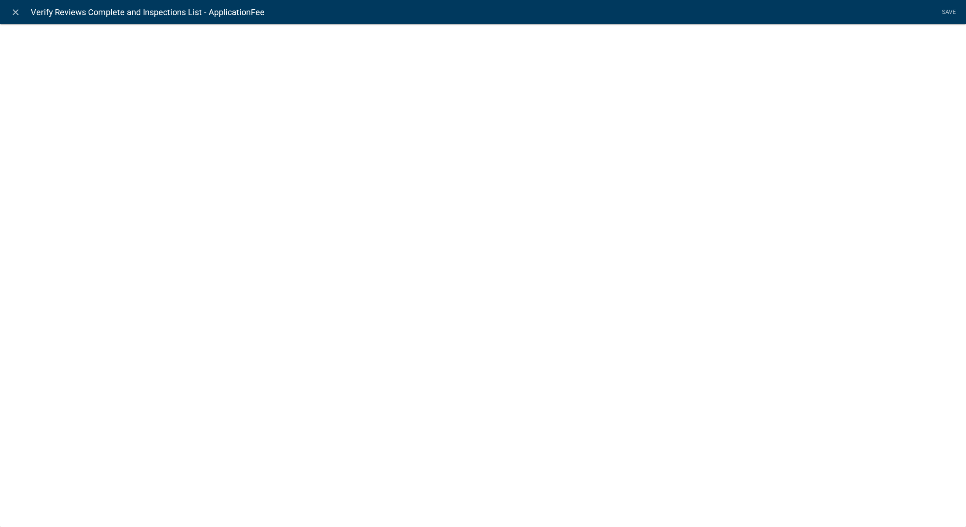
select select "fee"
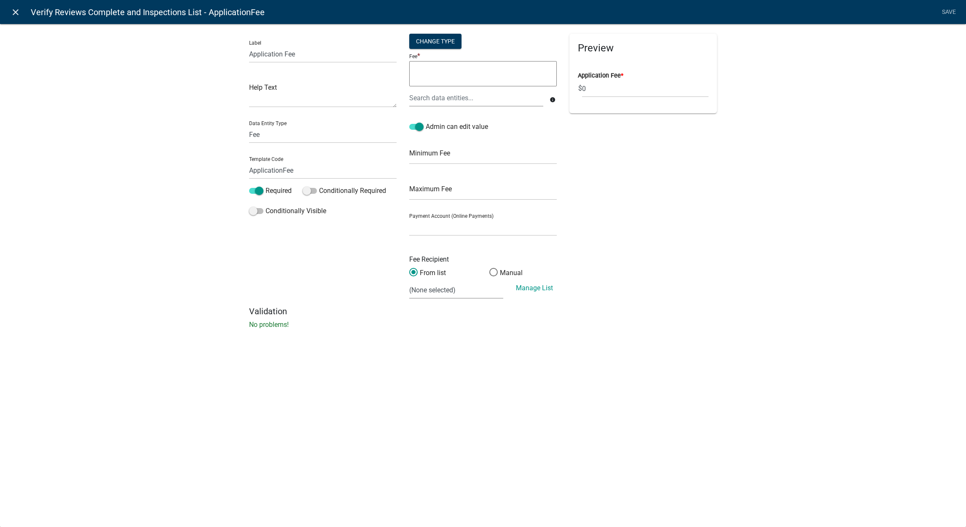
click at [17, 17] on link "close" at bounding box center [15, 11] width 17 height 17
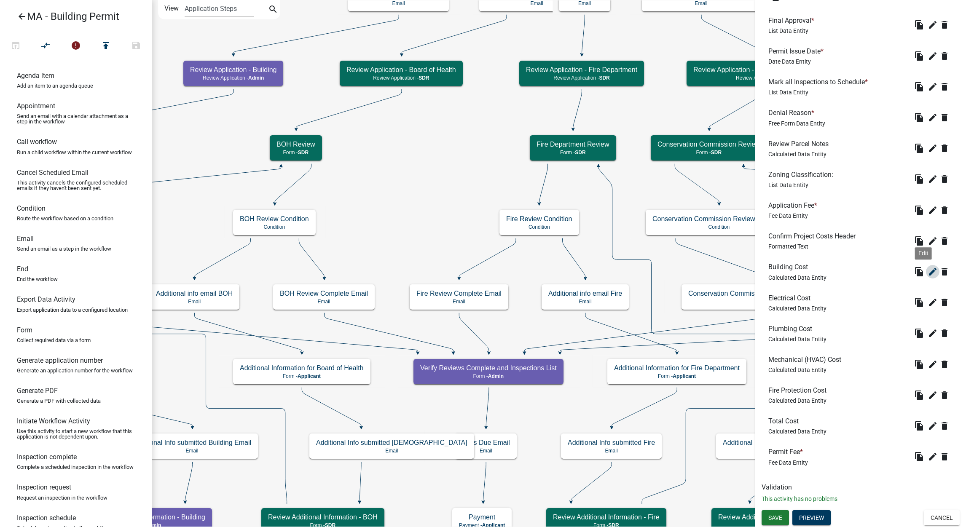
click at [928, 275] on icon "edit" at bounding box center [933, 272] width 10 height 10
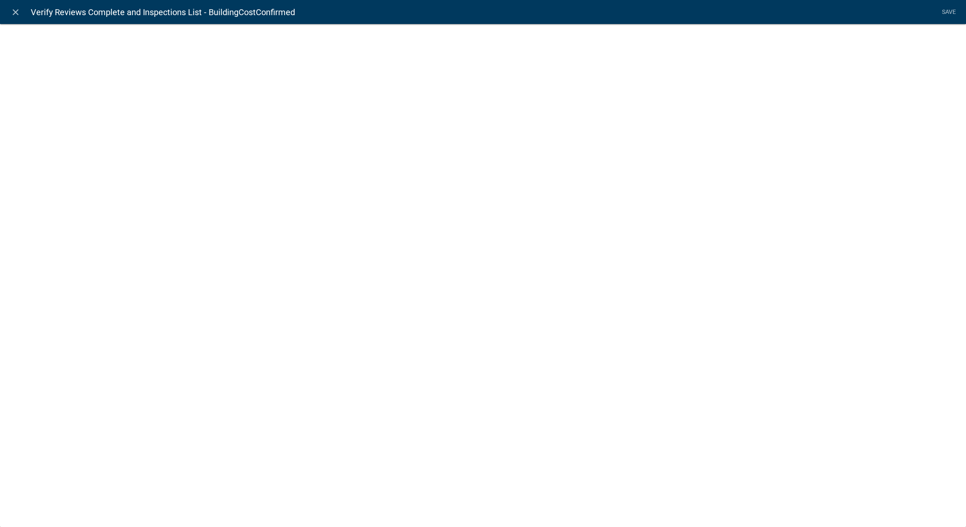
select select "calculated-value"
select select "2"
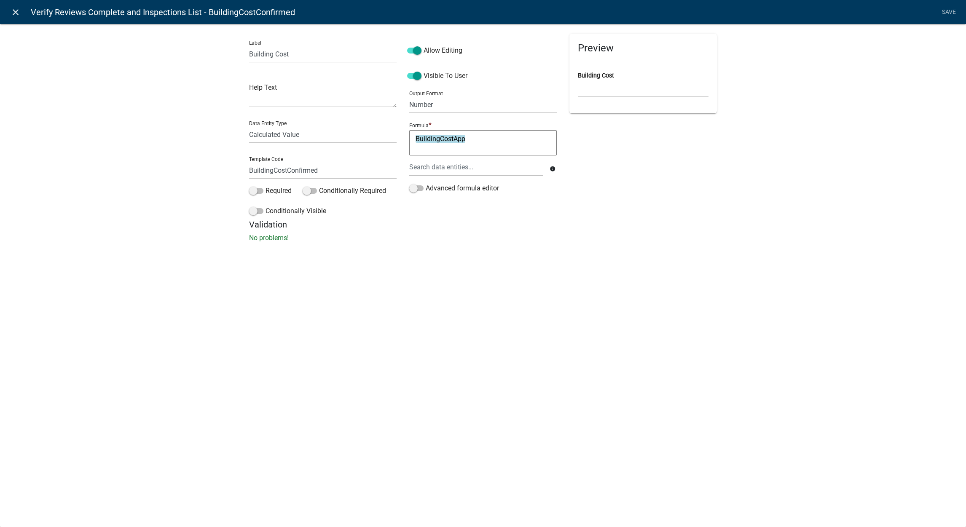
click at [16, 16] on icon "close" at bounding box center [16, 12] width 10 height 10
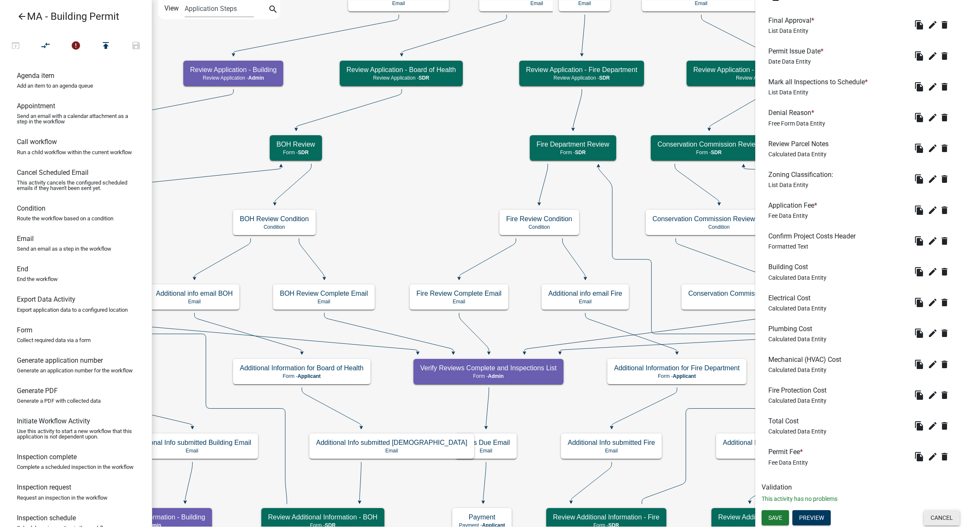
click at [935, 522] on button "Cancel" at bounding box center [942, 517] width 36 height 15
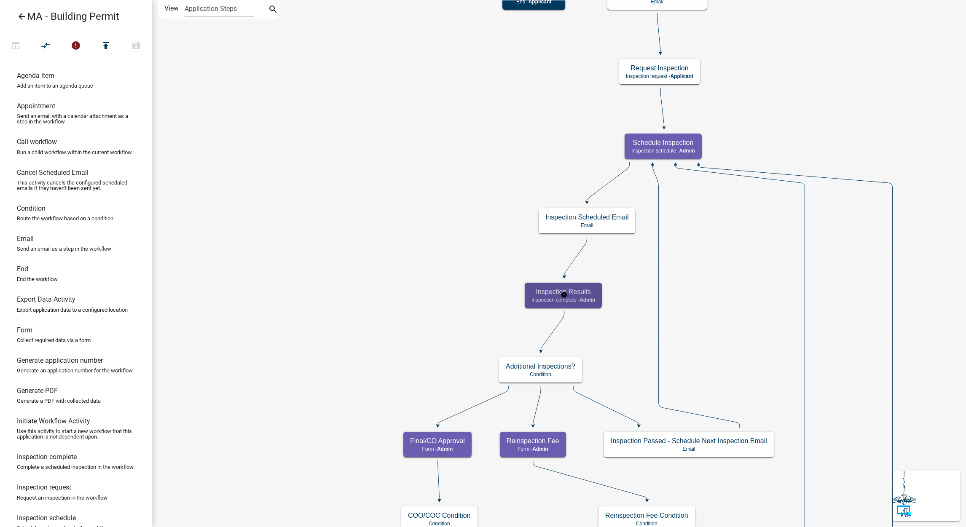
click at [555, 291] on h5 "Inspection Results" at bounding box center [563, 292] width 64 height 8
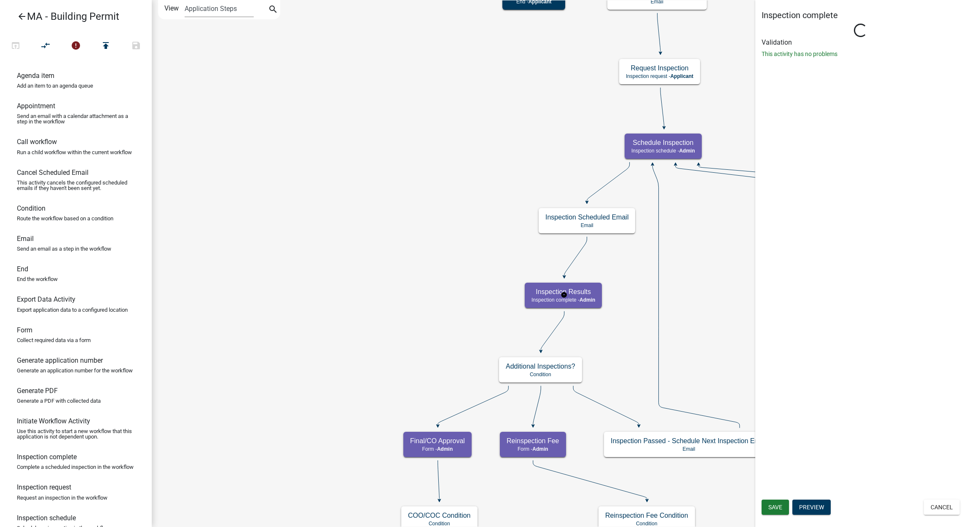
select select "1617A353-6361-48C5-9BA0-CE34FD9B68F8"
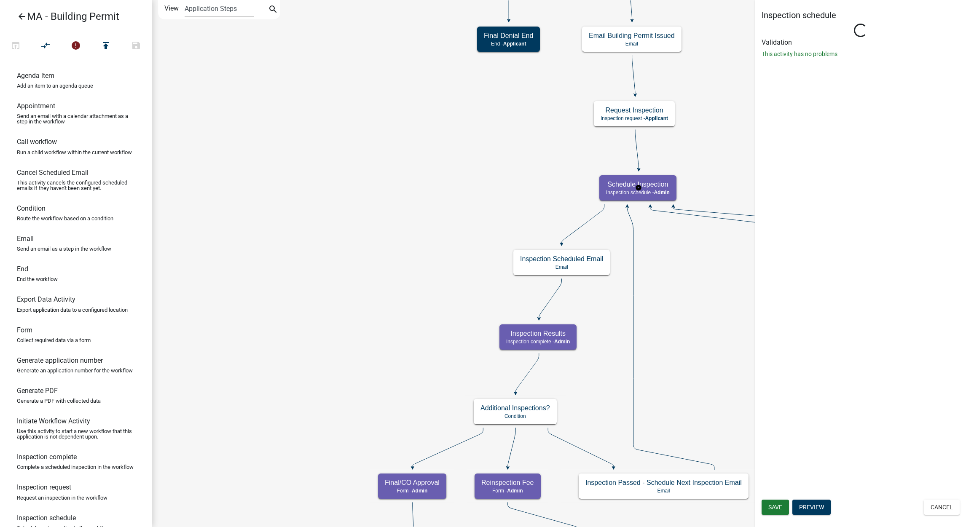
select select "1617A353-6361-48C5-9BA0-CE34FD9B68F8"
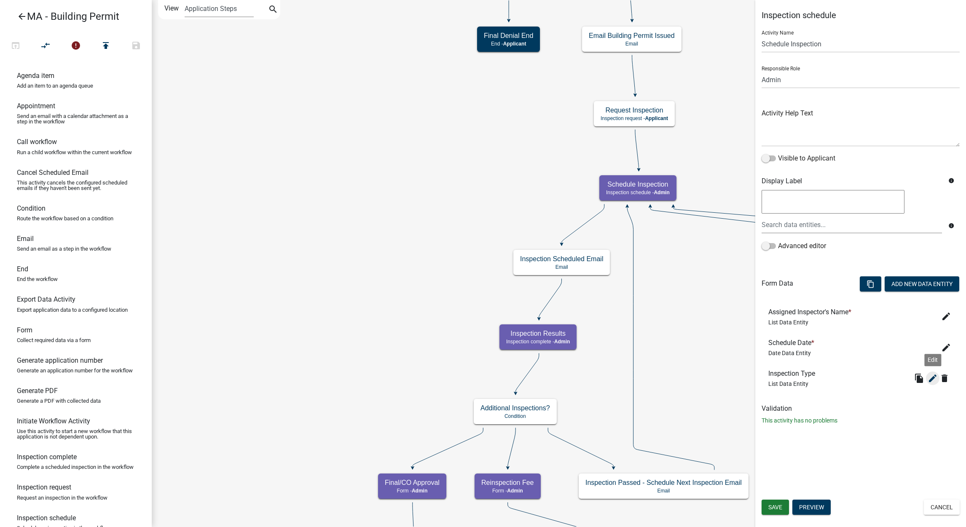
click at [929, 377] on icon "edit" at bounding box center [933, 378] width 10 height 10
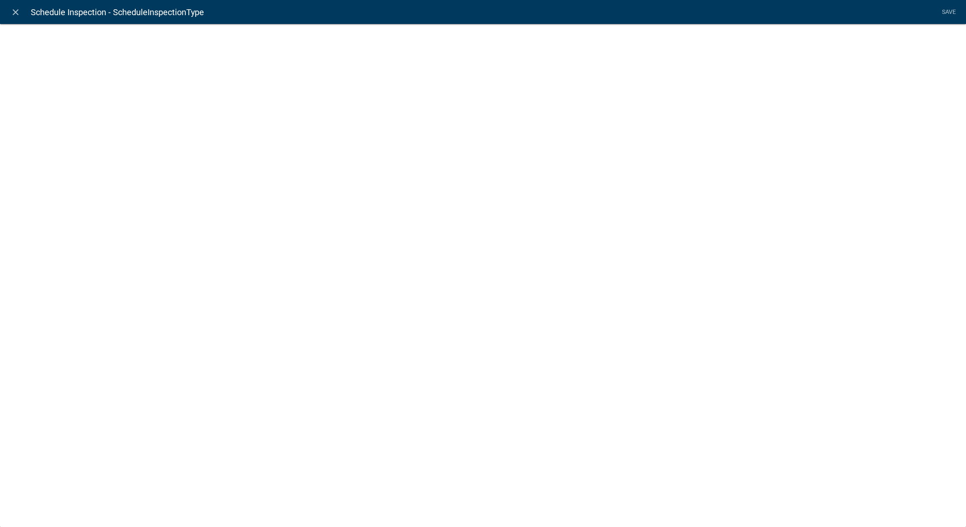
select select "list-data"
select select "custom-list-055d1a89-bf3e-4a95-88c2-1798c79a4edd"
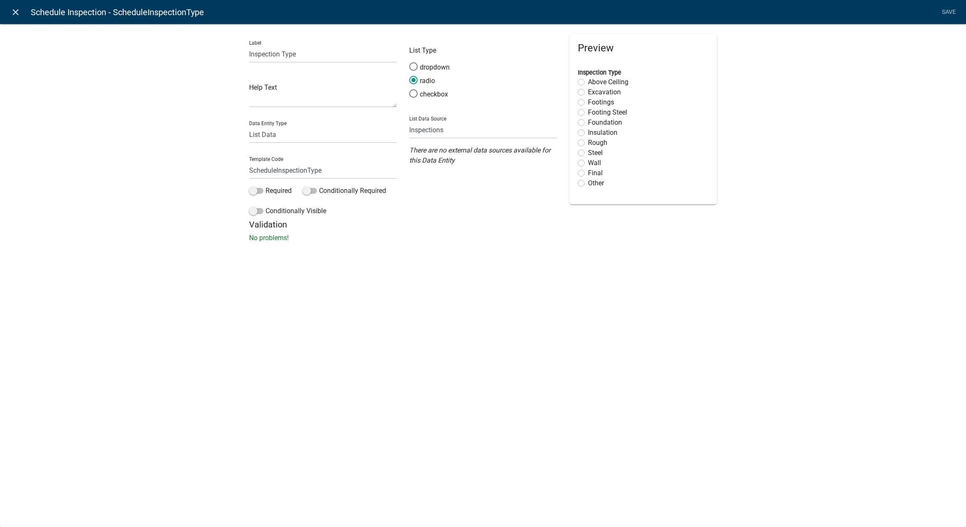
click at [19, 17] on link "close" at bounding box center [15, 11] width 17 height 17
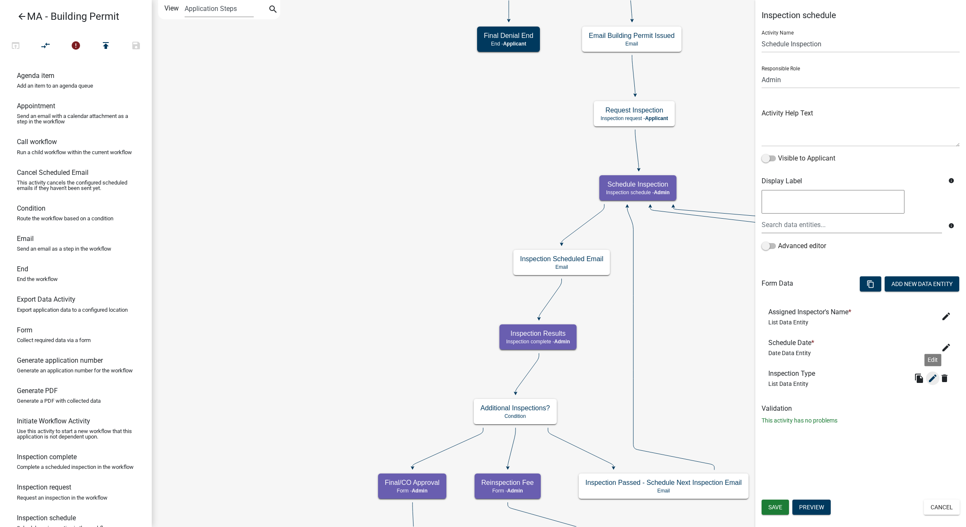
click at [930, 377] on icon "edit" at bounding box center [933, 378] width 10 height 10
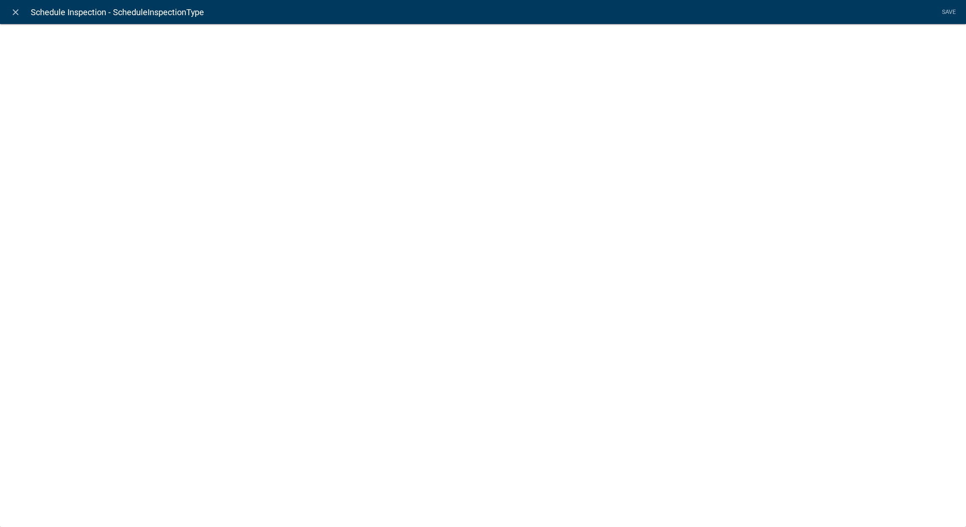
select select "list-data"
select select "custom-list-055d1a89-bf3e-4a95-88c2-1798c79a4edd"
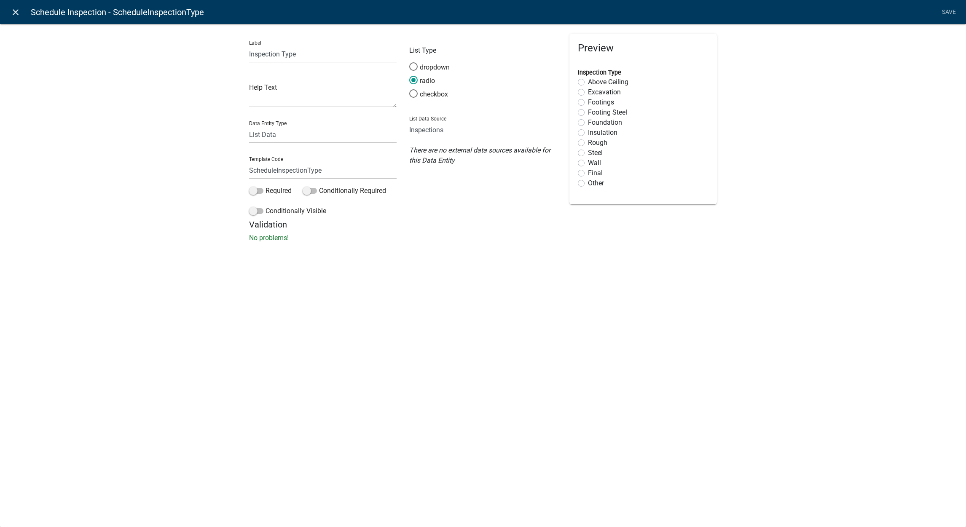
click at [15, 11] on icon "close" at bounding box center [16, 12] width 10 height 10
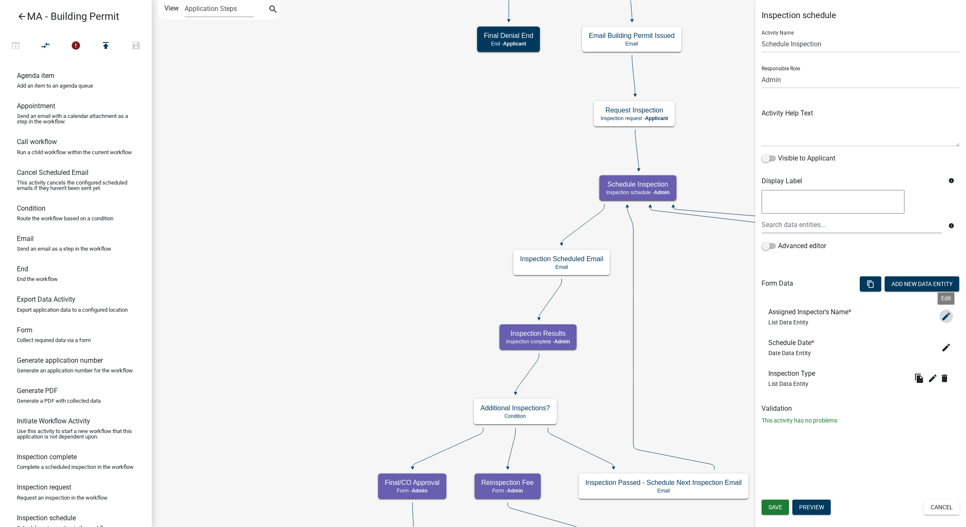
click at [943, 314] on icon "edit" at bounding box center [946, 316] width 10 height 10
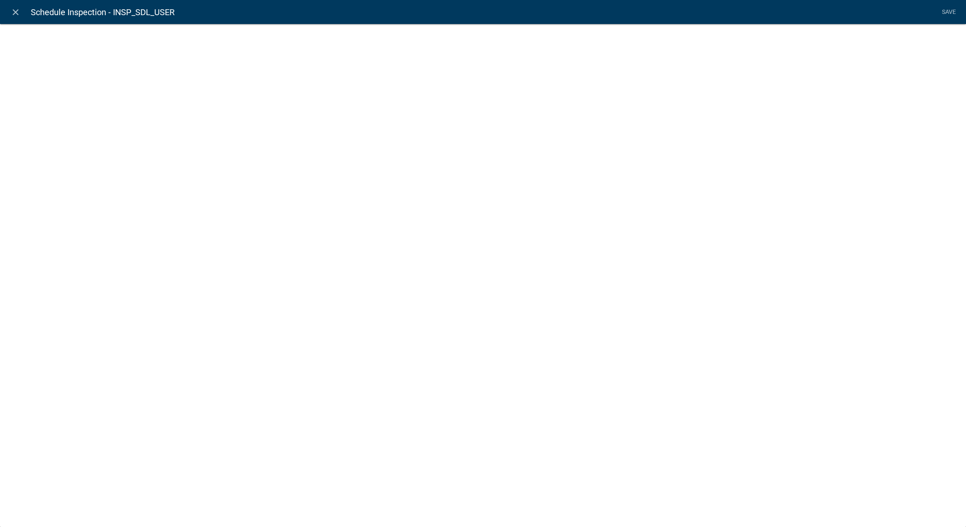
select select "list-data"
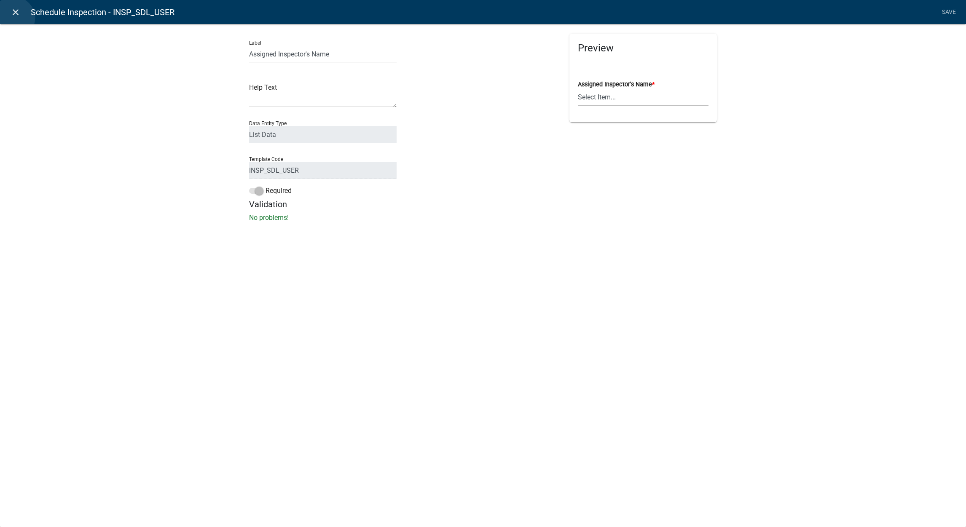
click at [13, 18] on link "close" at bounding box center [15, 11] width 17 height 17
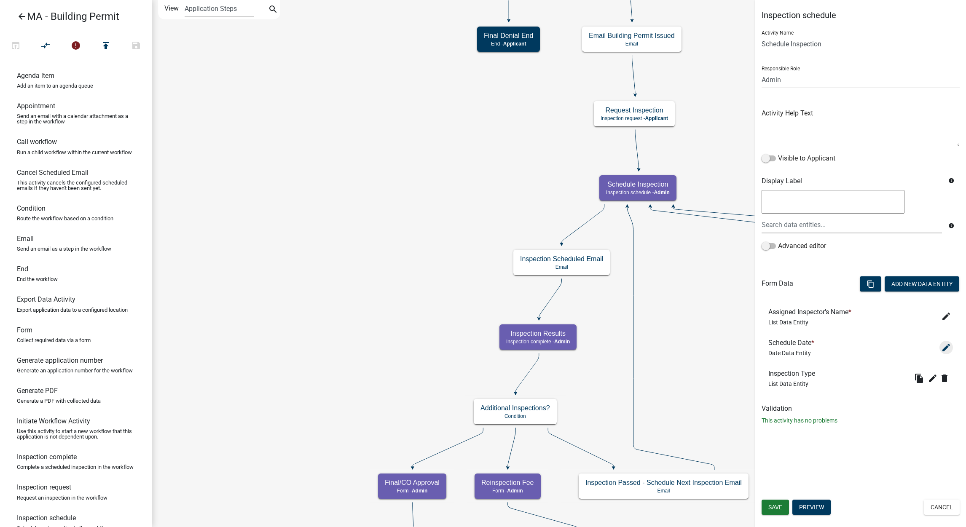
click at [943, 349] on icon "edit" at bounding box center [946, 348] width 10 height 10
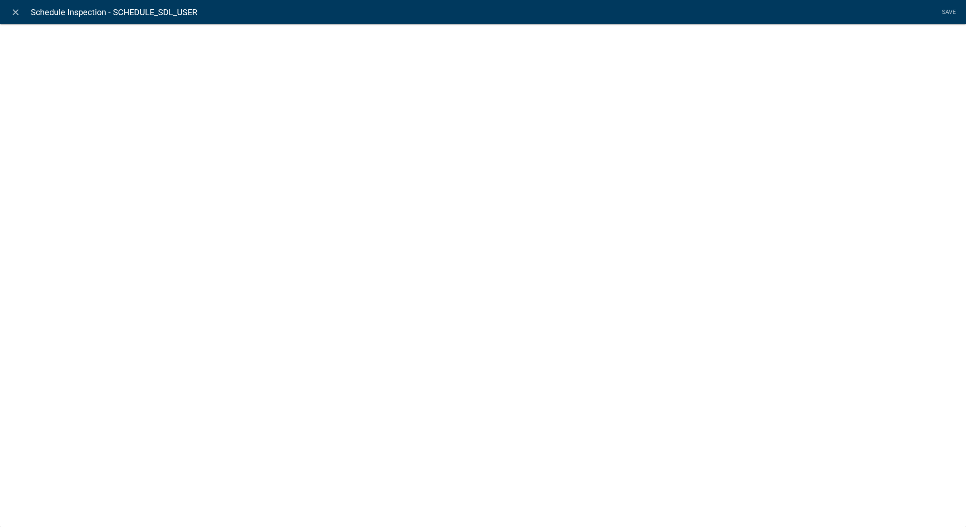
select select "date"
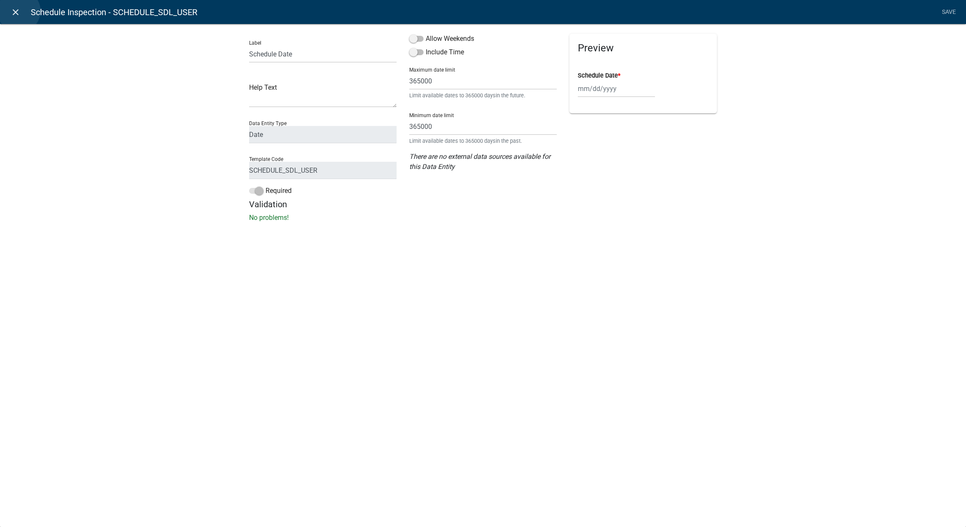
click at [19, 11] on icon "close" at bounding box center [16, 12] width 10 height 10
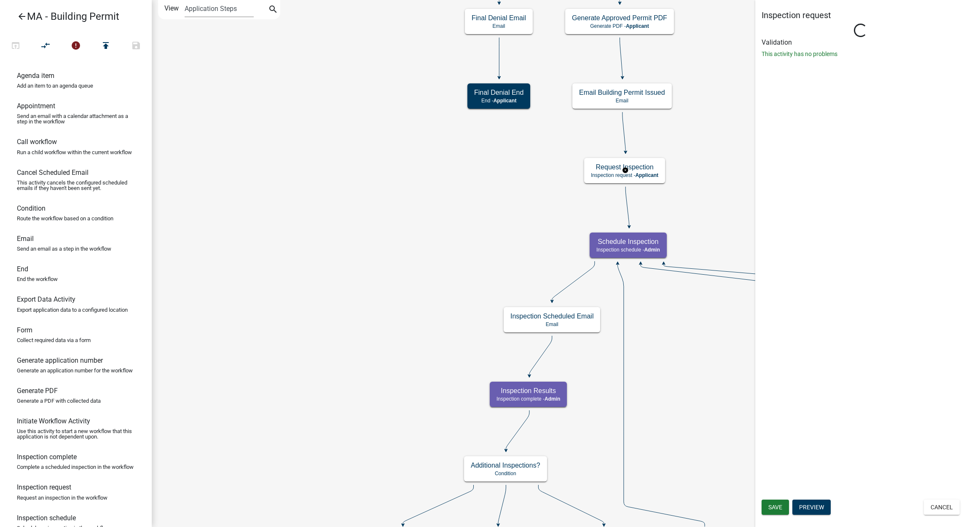
select select "1617A353-6361-48C5-9BA0-CE34FD9B68F8"
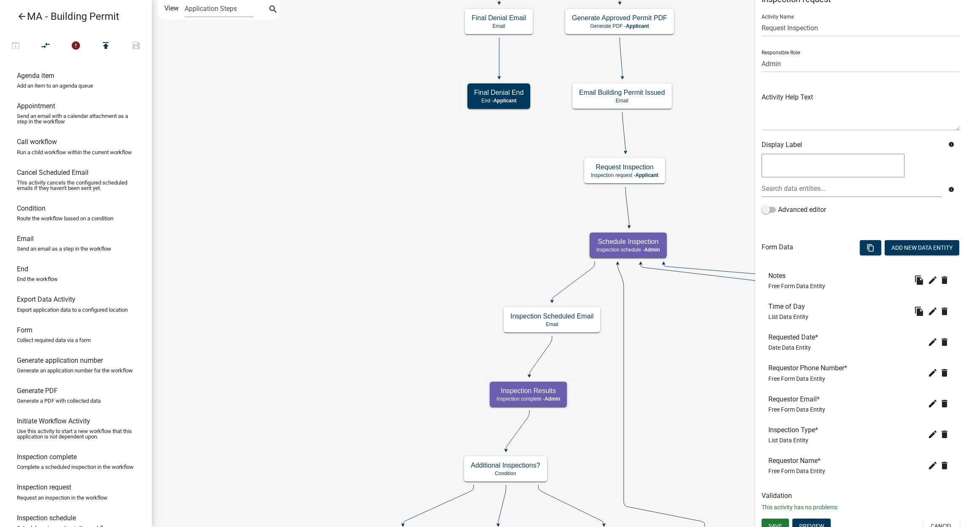
scroll to position [24, 0]
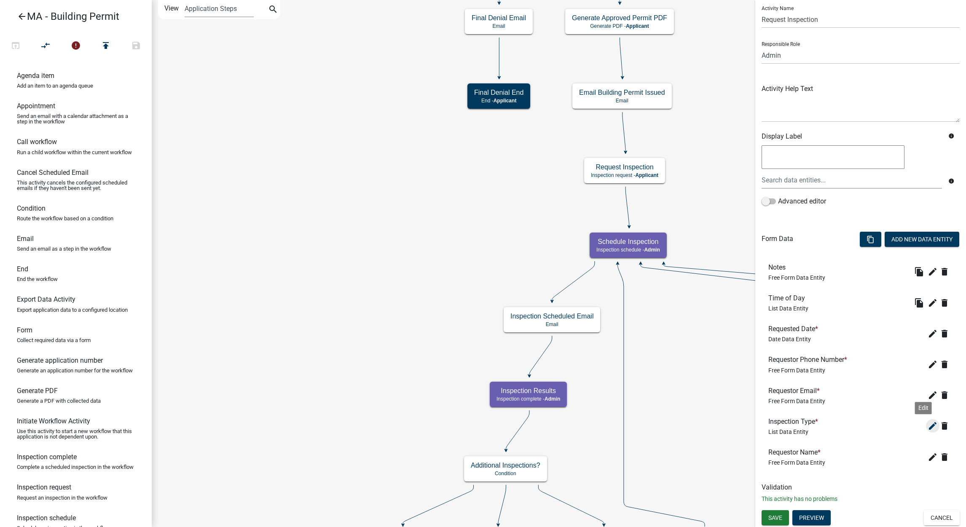
click at [928, 427] on icon "edit" at bounding box center [933, 426] width 10 height 10
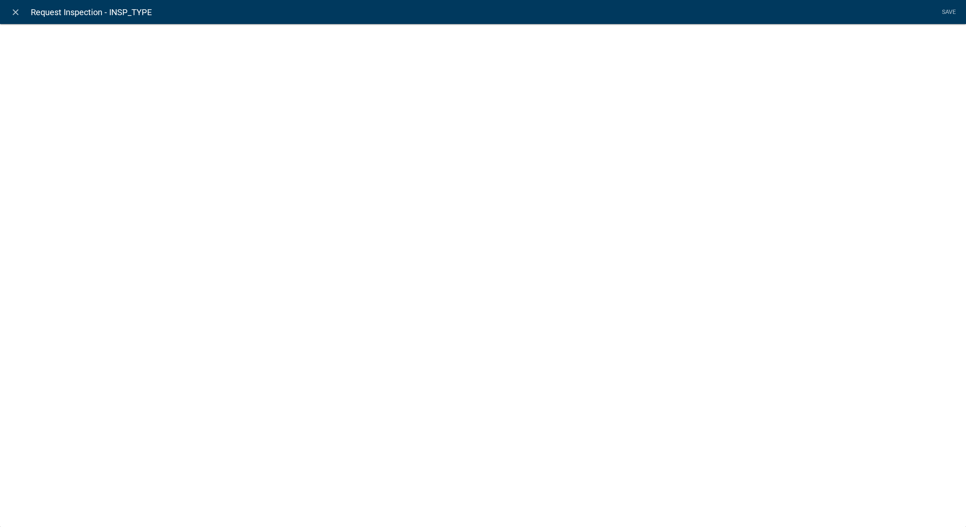
select select "list-data"
select select "custom-list-055d1a89-bf3e-4a95-88c2-1798c79a4edd"
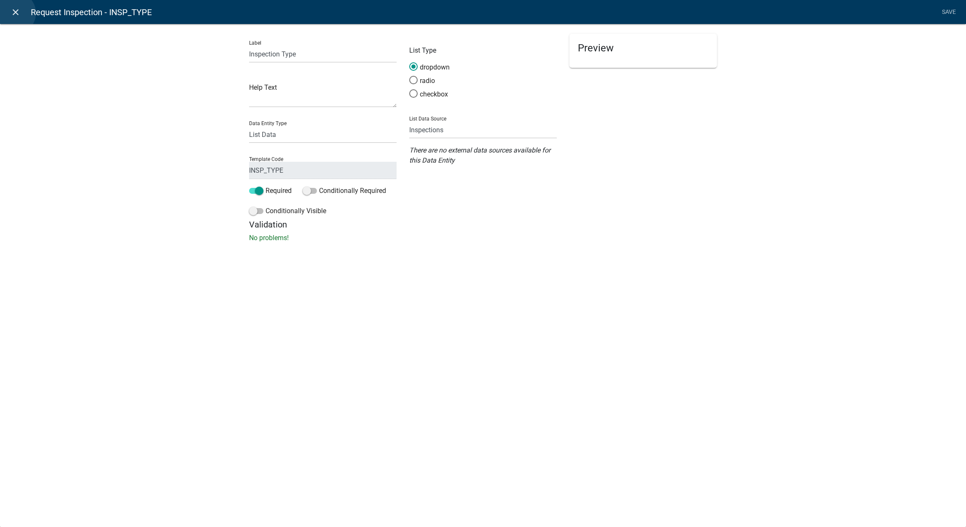
click at [14, 13] on icon "close" at bounding box center [16, 12] width 10 height 10
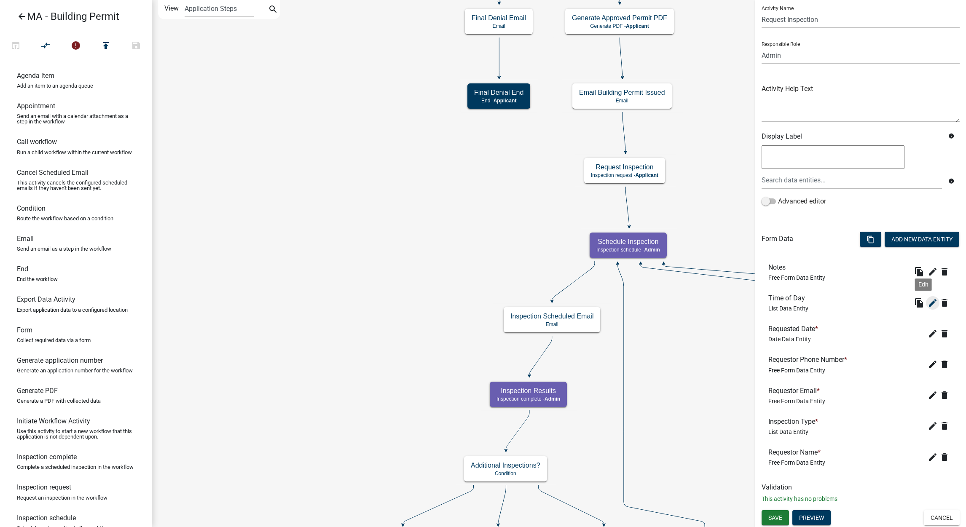
click at [928, 306] on icon "edit" at bounding box center [933, 303] width 10 height 10
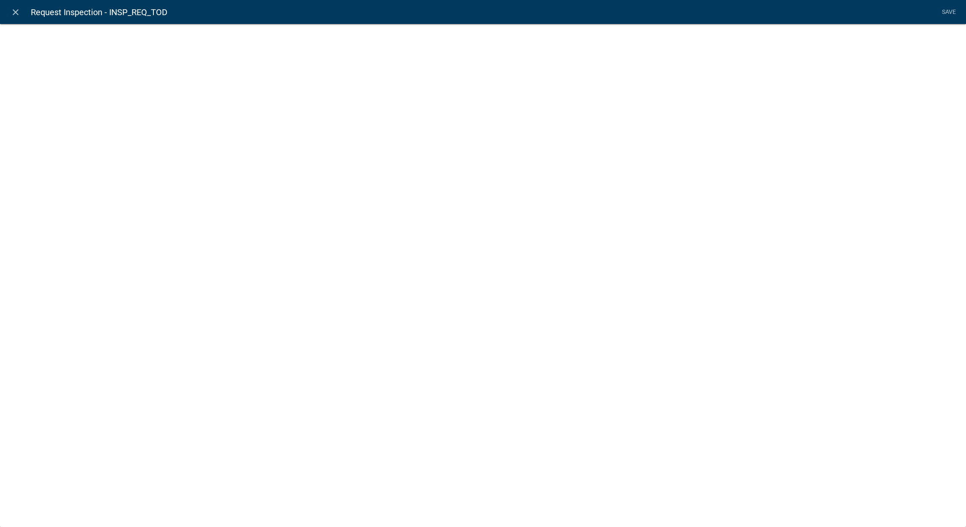
select select "list-data"
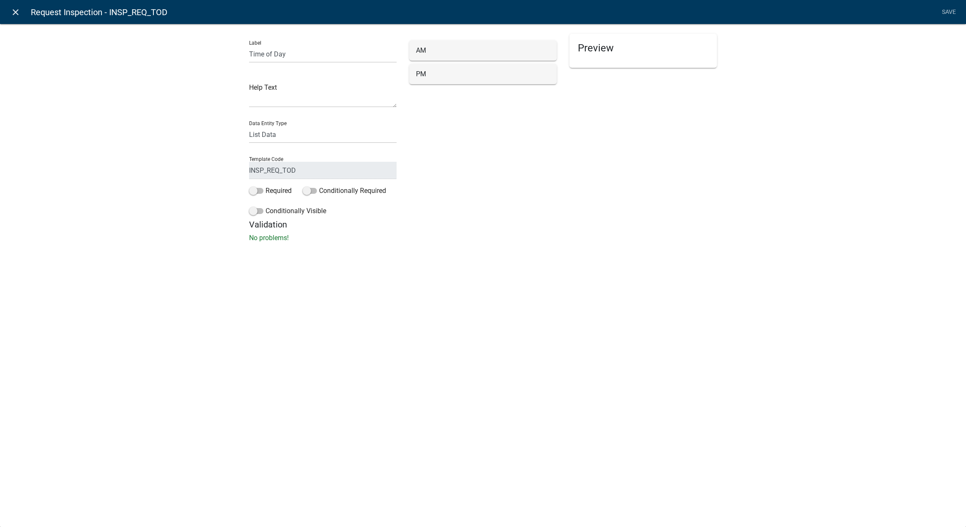
click at [19, 18] on link "close" at bounding box center [15, 11] width 17 height 17
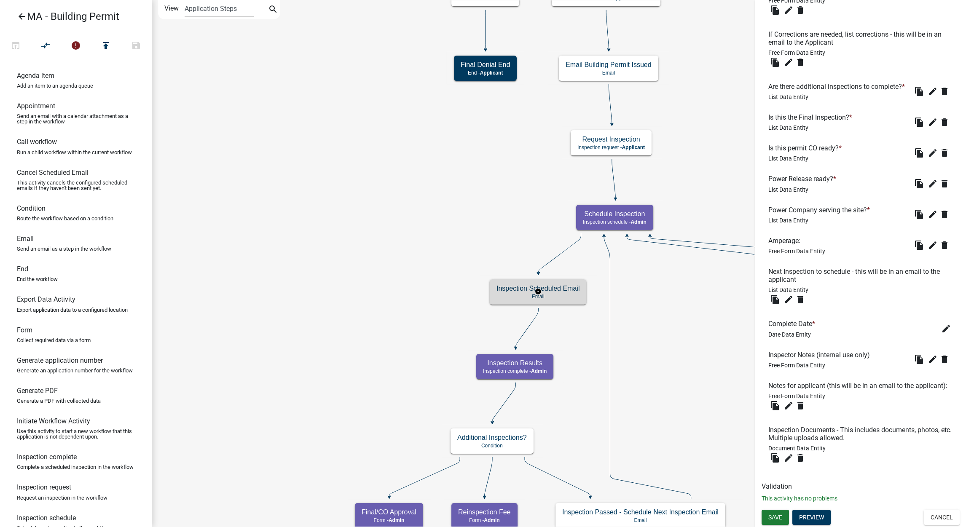
scroll to position [0, 0]
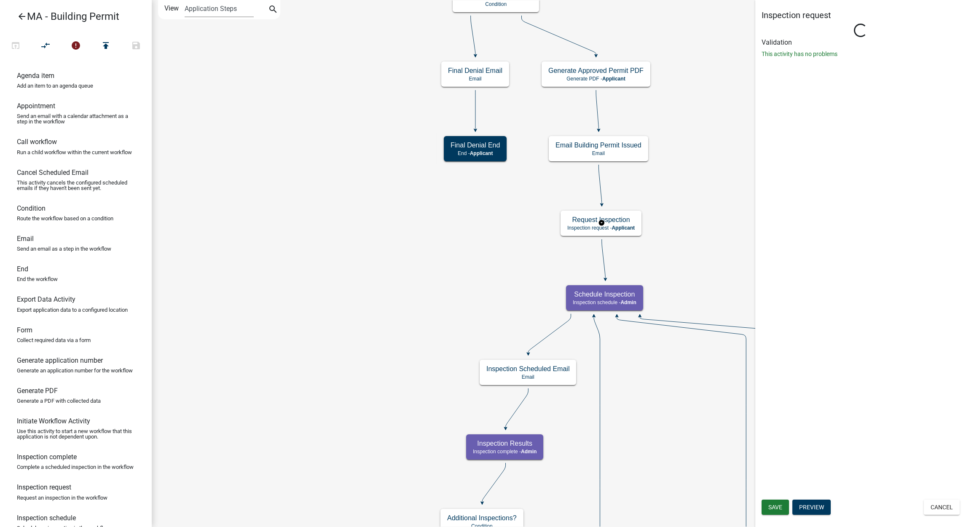
select select "1617A353-6361-48C5-9BA0-CE34FD9B68F8"
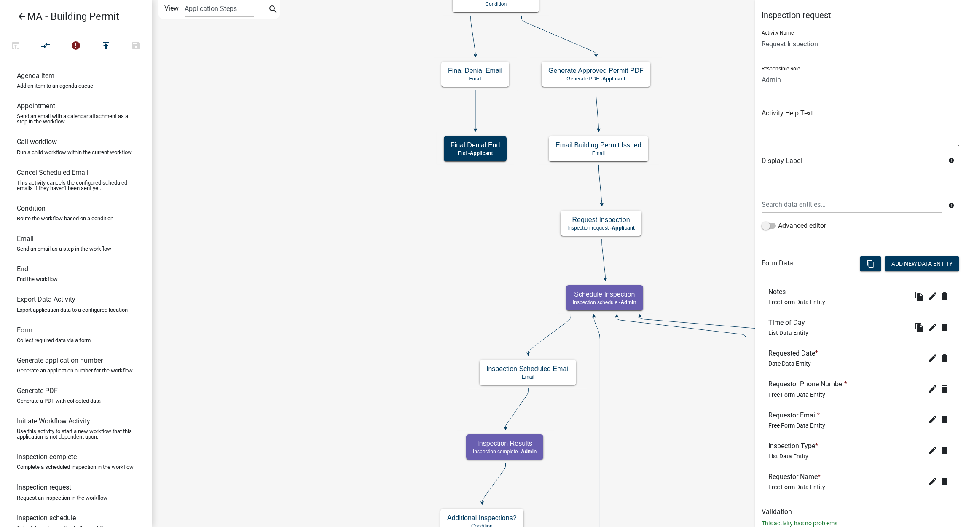
click at [926, 456] on div "edit Edit delete" at bounding box center [939, 450] width 27 height 13
click at [926, 456] on button "edit" at bounding box center [932, 450] width 13 height 13
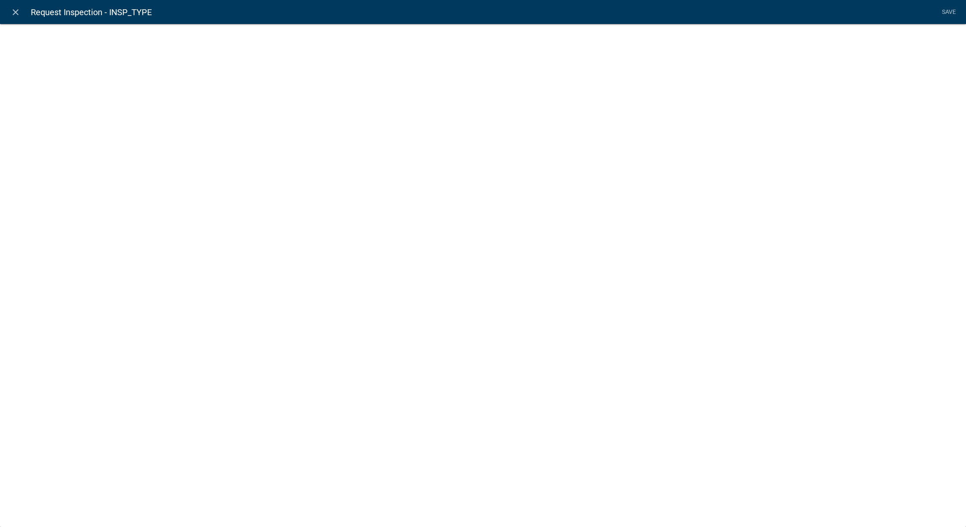
select select "list-data"
select select "custom-list-055d1a89-bf3e-4a95-88c2-1798c79a4edd"
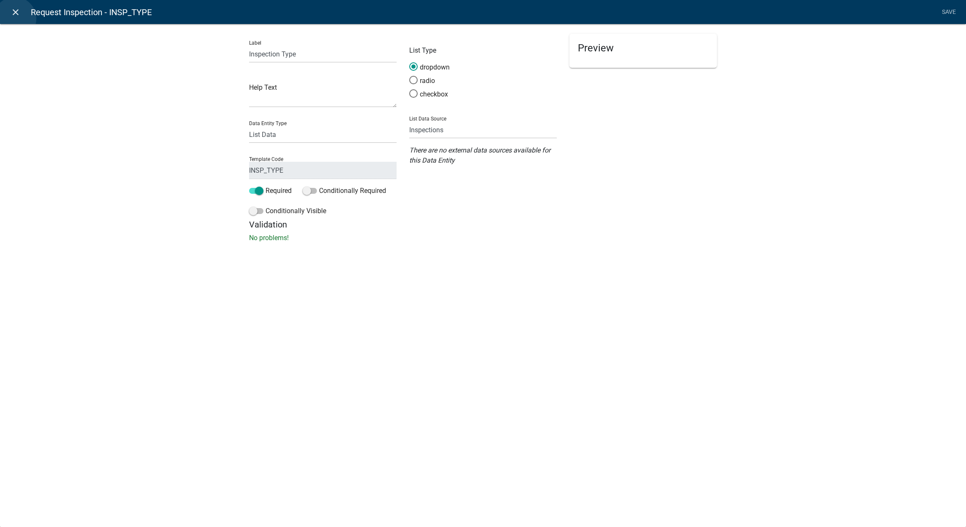
click at [15, 19] on link "close" at bounding box center [15, 11] width 17 height 17
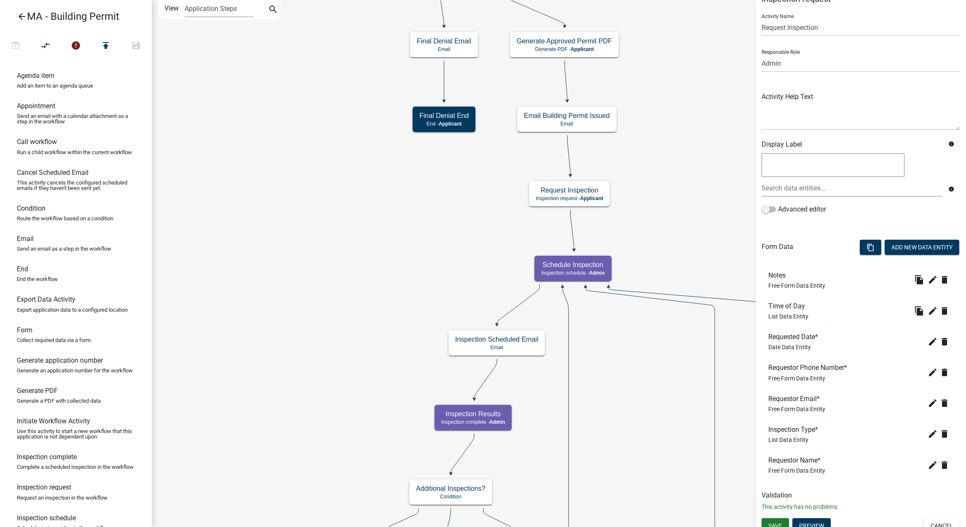
scroll to position [24, 0]
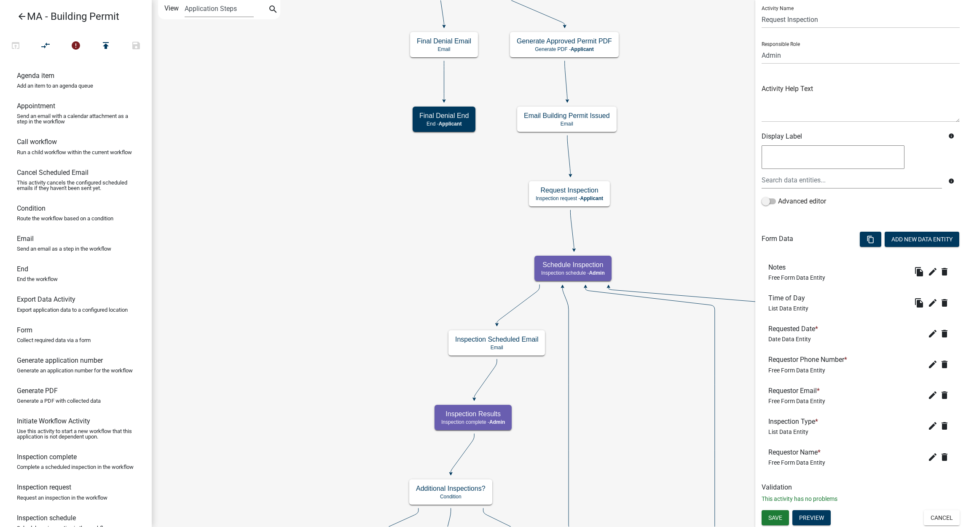
click at [596, 254] on rect at bounding box center [574, 268] width 96 height 32
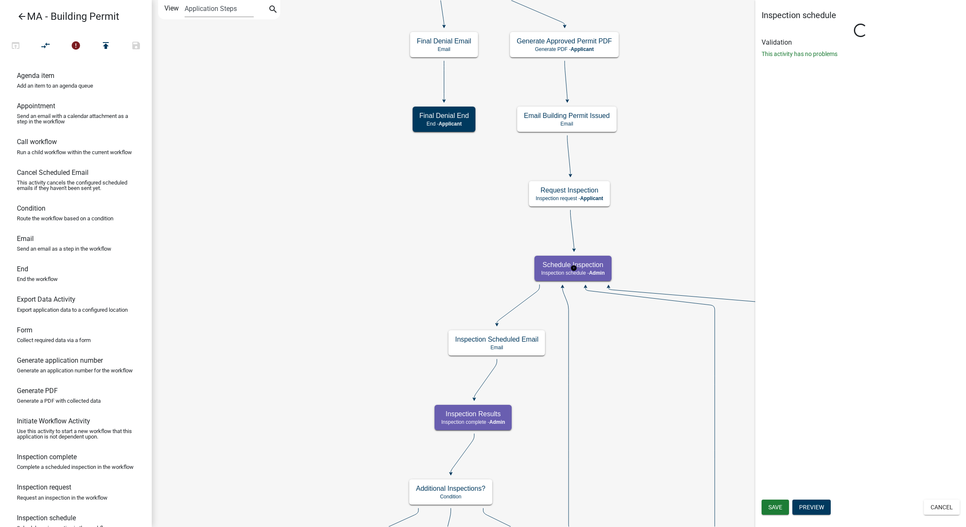
scroll to position [0, 0]
select select "1617A353-6361-48C5-9BA0-CE34FD9B68F8"
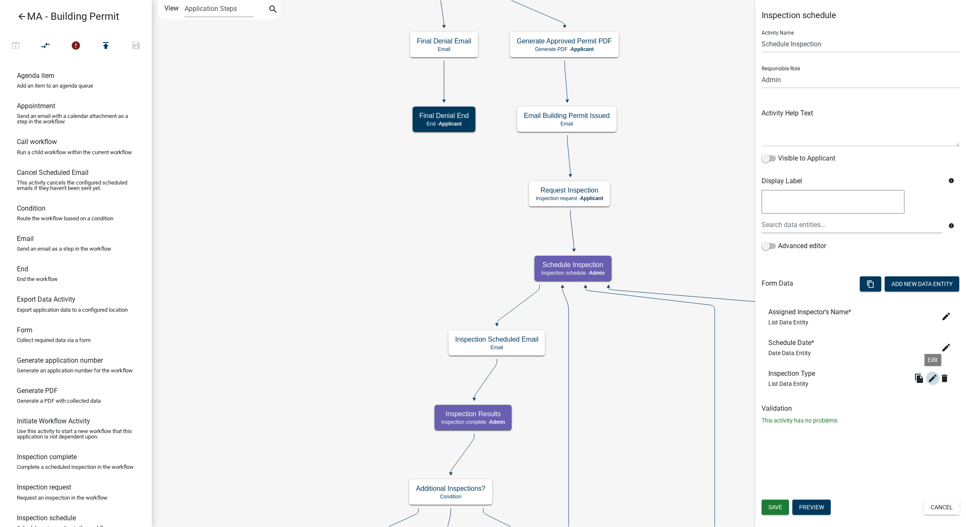
click at [929, 380] on icon "edit" at bounding box center [933, 378] width 10 height 10
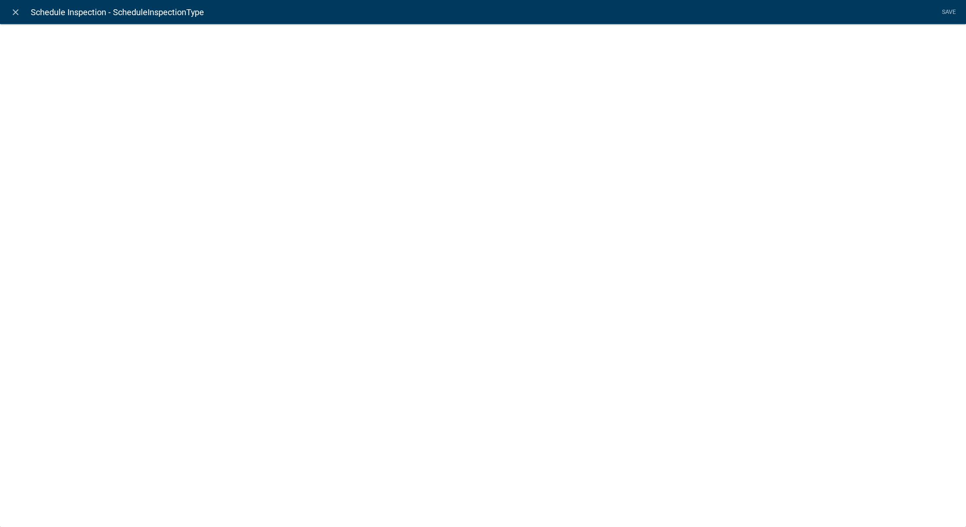
select select "list-data"
select select "custom-list-055d1a89-bf3e-4a95-88c2-1798c79a4edd"
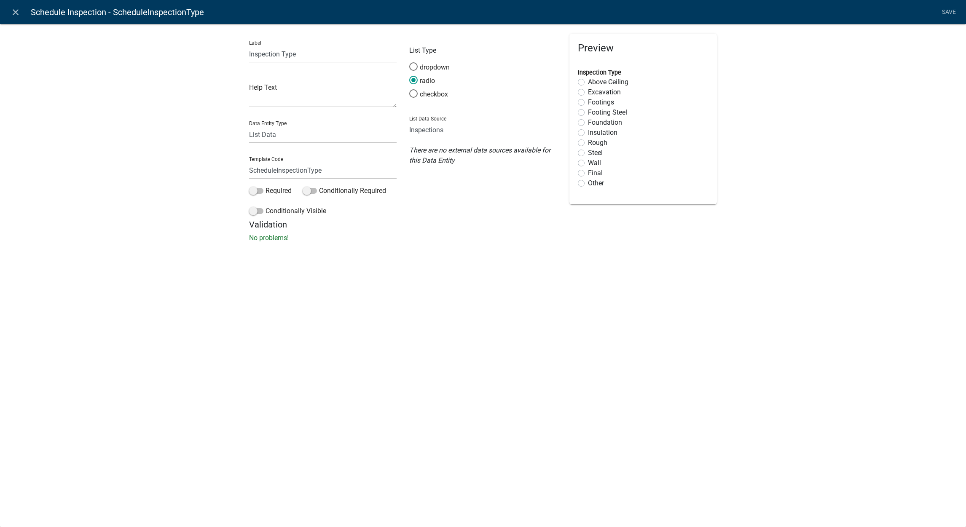
click at [588, 83] on label "Above Ceiling" at bounding box center [608, 82] width 40 height 10
click at [588, 83] on input "Above Ceiling" at bounding box center [590, 79] width 5 height 5
radio input "true"
click at [588, 91] on label "Excavation" at bounding box center [604, 92] width 33 height 10
click at [588, 91] on input "Excavation" at bounding box center [590, 89] width 5 height 5
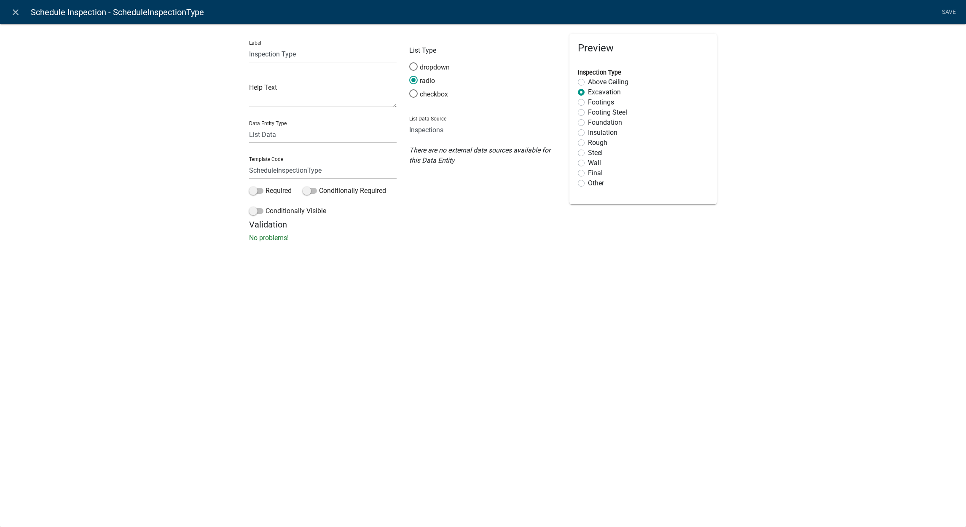
radio input "true"
click at [588, 83] on label "Above Ceiling" at bounding box center [608, 82] width 40 height 10
click at [588, 83] on input "Above Ceiling" at bounding box center [590, 79] width 5 height 5
radio input "true"
click at [487, 129] on select "State List Inspections Name List Name List with Email Addresses as Values Septi…" at bounding box center [483, 129] width 148 height 17
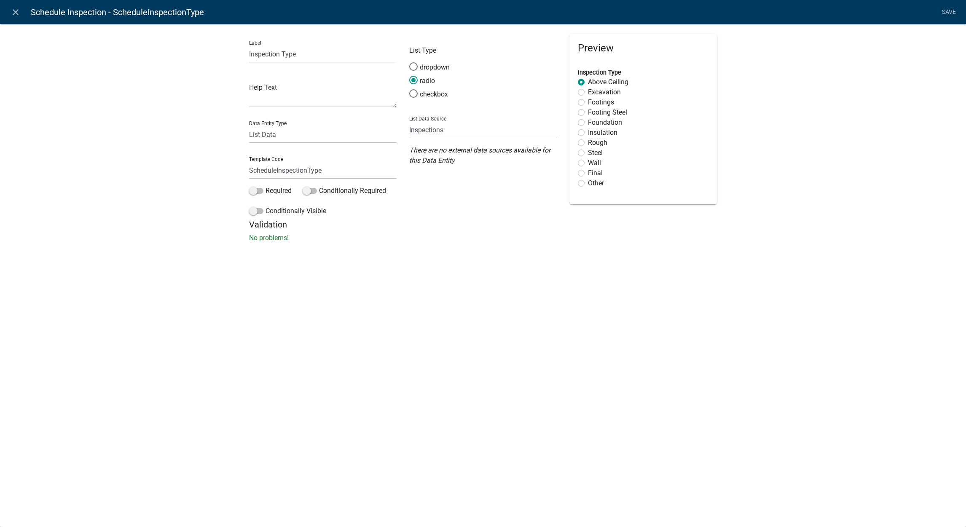
click at [820, 99] on div "Label Inspection Type Help Text Data Entity Type Free Form Text Document Displa…" at bounding box center [483, 135] width 966 height 251
click at [7, 13] on link "close" at bounding box center [15, 11] width 17 height 17
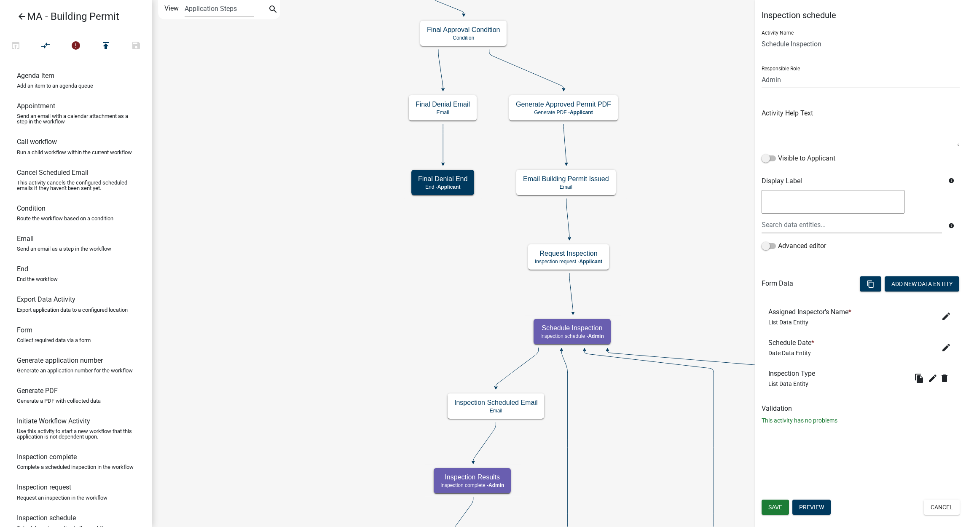
click at [201, 8] on select "Application Steps Post Application Steps" at bounding box center [219, 8] width 69 height 17
click at [271, 8] on icon "search" at bounding box center [273, 10] width 10 height 12
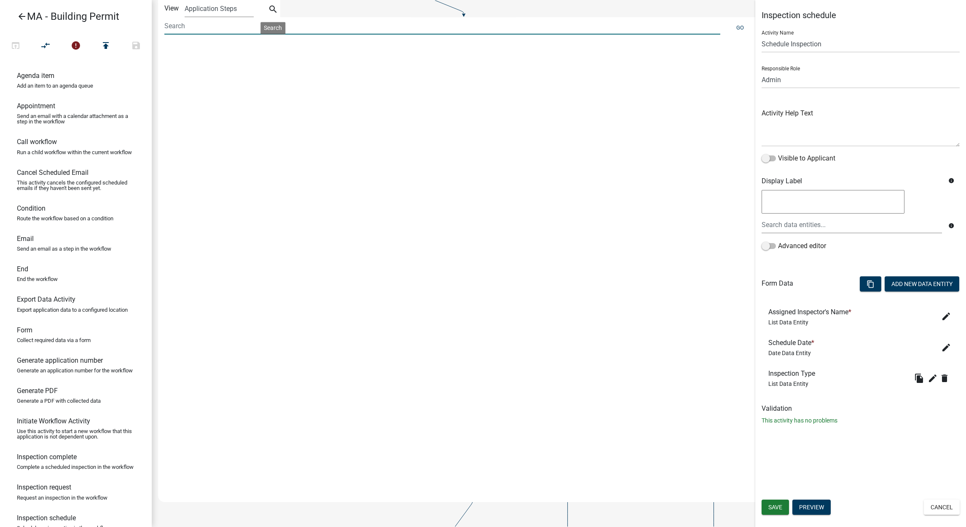
click at [227, 24] on input at bounding box center [442, 25] width 556 height 17
click at [318, 30] on input "inspection" at bounding box center [442, 25] width 556 height 17
type input "inspection"
drag, startPoint x: 376, startPoint y: 207, endPoint x: 381, endPoint y: 109, distance: 97.9
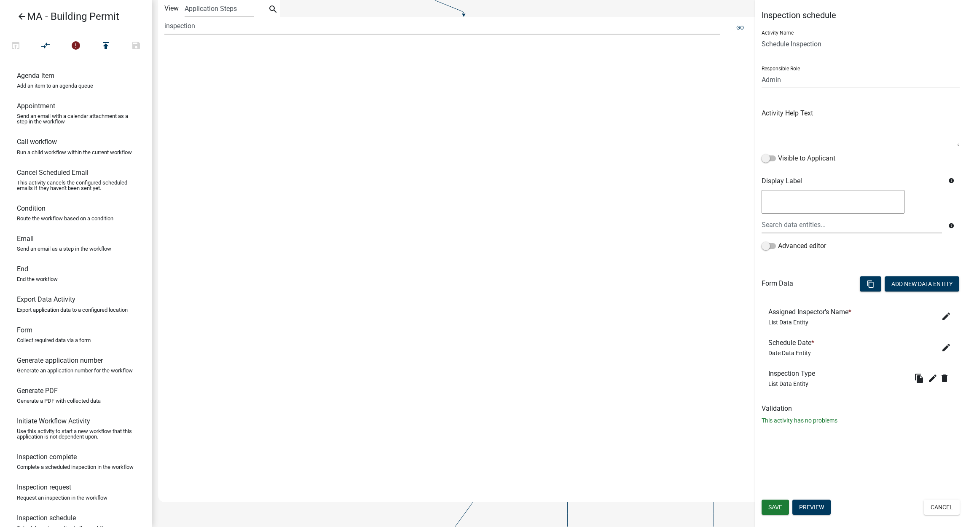
click at [381, 109] on div at bounding box center [485, 260] width 655 height 436
drag, startPoint x: 249, startPoint y: 513, endPoint x: 252, endPoint y: 487, distance: 25.9
click at [252, 487] on div at bounding box center [499, 281] width 682 height 479
click at [302, 26] on input "inspection" at bounding box center [442, 25] width 556 height 17
click at [735, 23] on button "Go" at bounding box center [740, 28] width 14 height 14
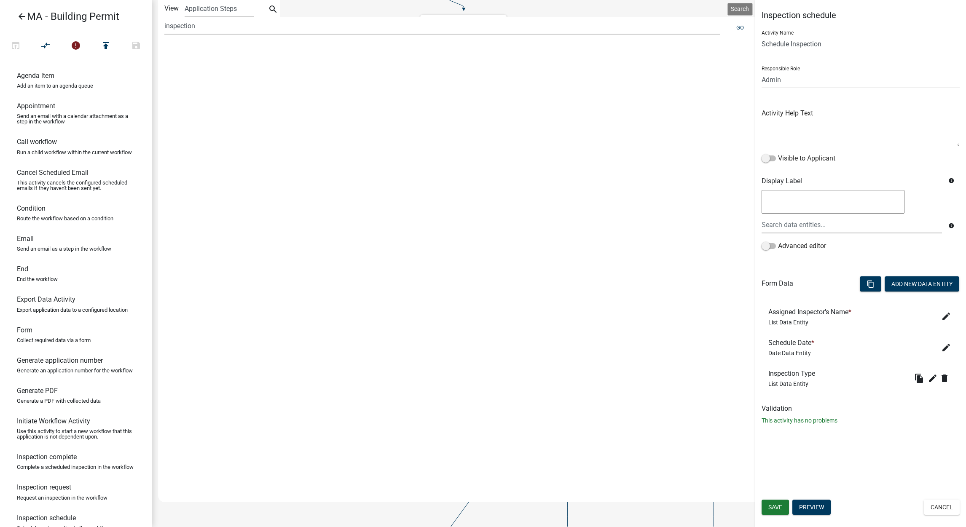
click at [242, 13] on select "Application Steps Post Application Steps" at bounding box center [219, 8] width 69 height 17
click at [241, 13] on select "Application Steps Post Application Steps" at bounding box center [219, 8] width 69 height 17
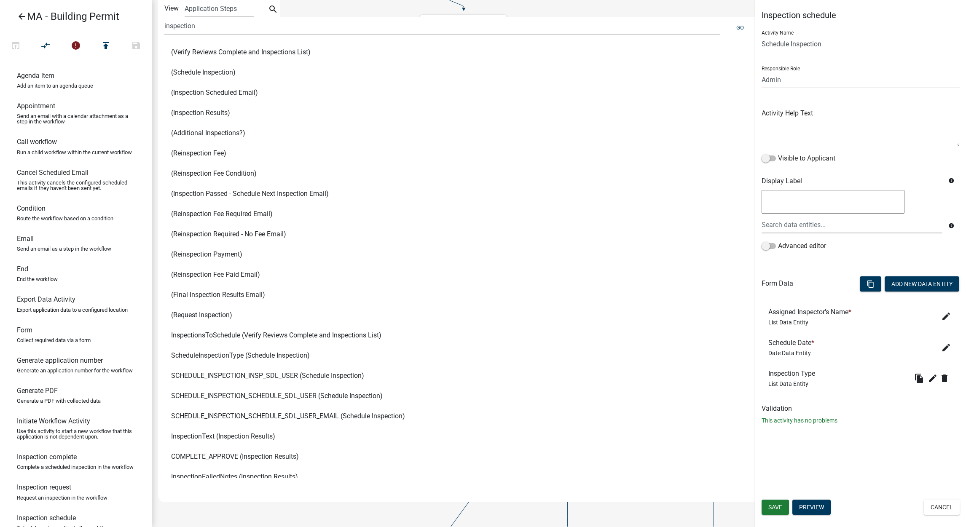
scroll to position [393, 0]
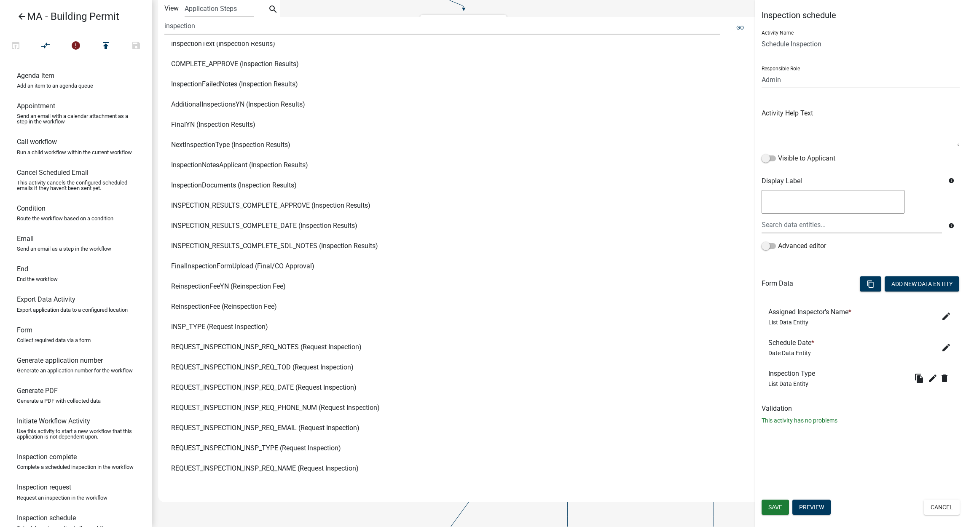
click at [240, 329] on span "INSP_TYPE (Request Inspection)" at bounding box center [219, 327] width 97 height 7
select select "1617A353-6361-48C5-9BA0-CE34FD9B68F8"
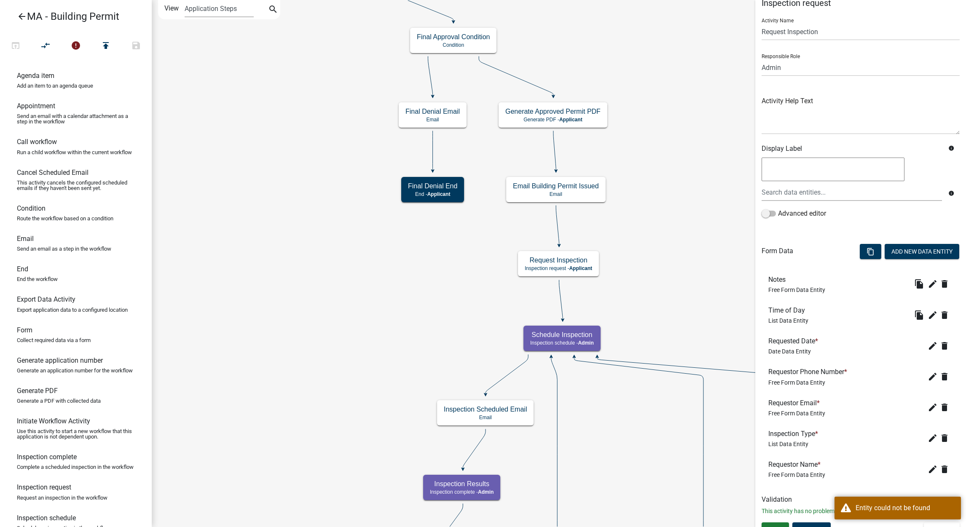
scroll to position [24, 0]
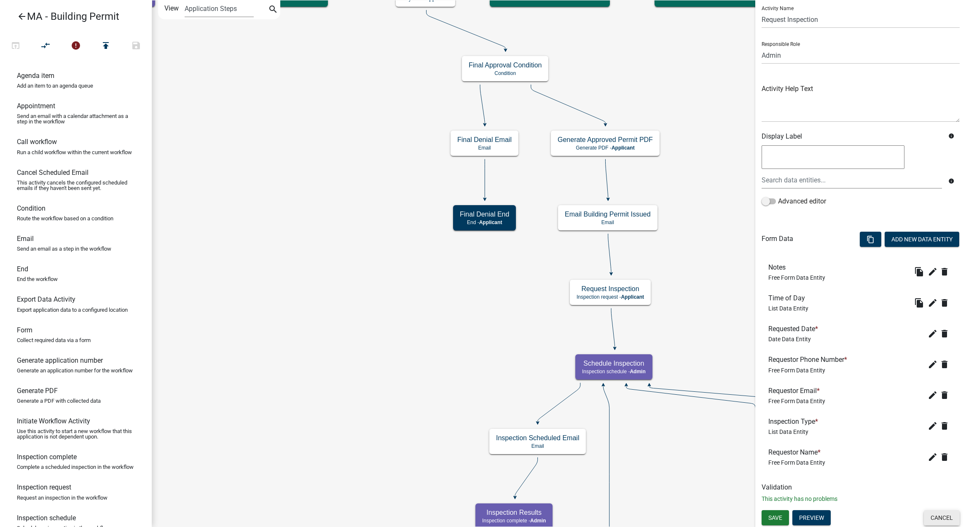
click at [945, 513] on button "Cancel" at bounding box center [942, 517] width 36 height 15
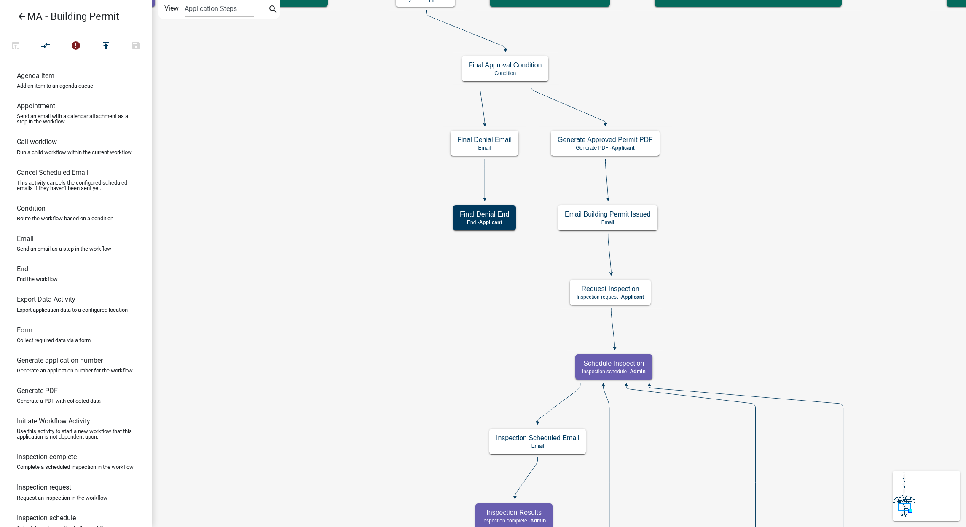
scroll to position [0, 0]
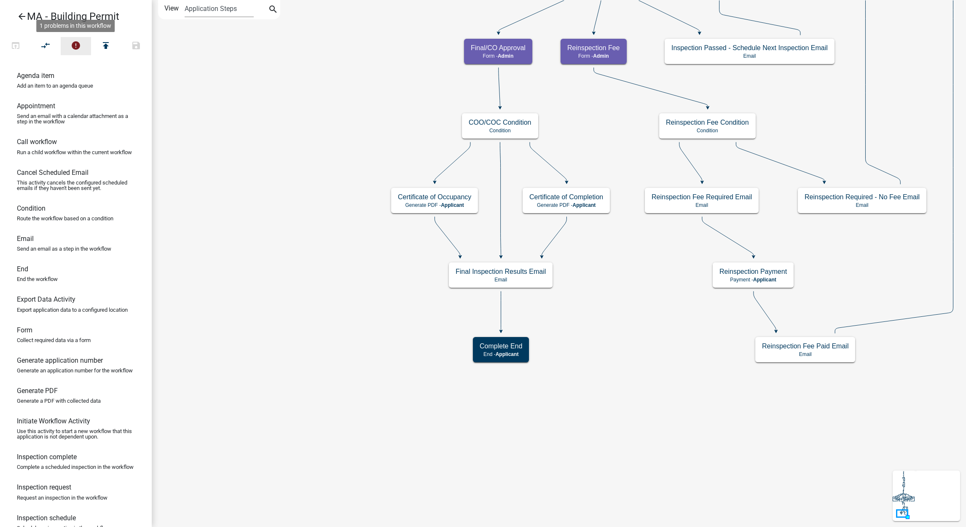
click at [82, 46] on button "error" at bounding box center [76, 46] width 30 height 18
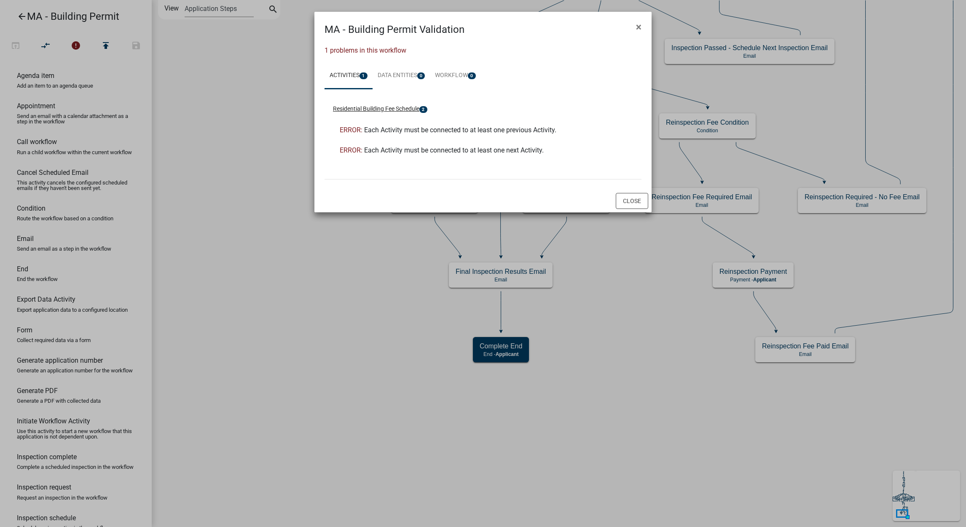
click at [414, 109] on button "Residential Building Fee Schedule 2" at bounding box center [380, 109] width 94 height 9
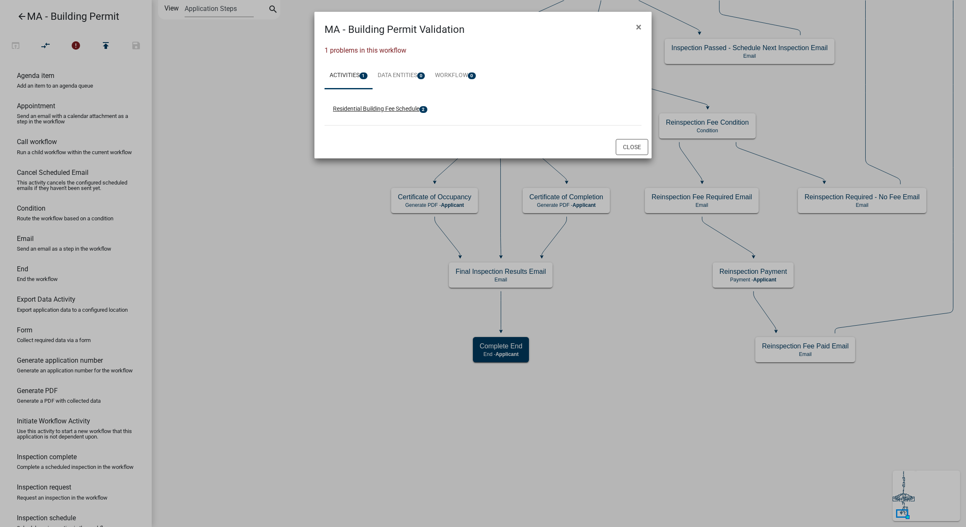
click at [414, 109] on button "Residential Building Fee Schedule 2" at bounding box center [380, 109] width 94 height 9
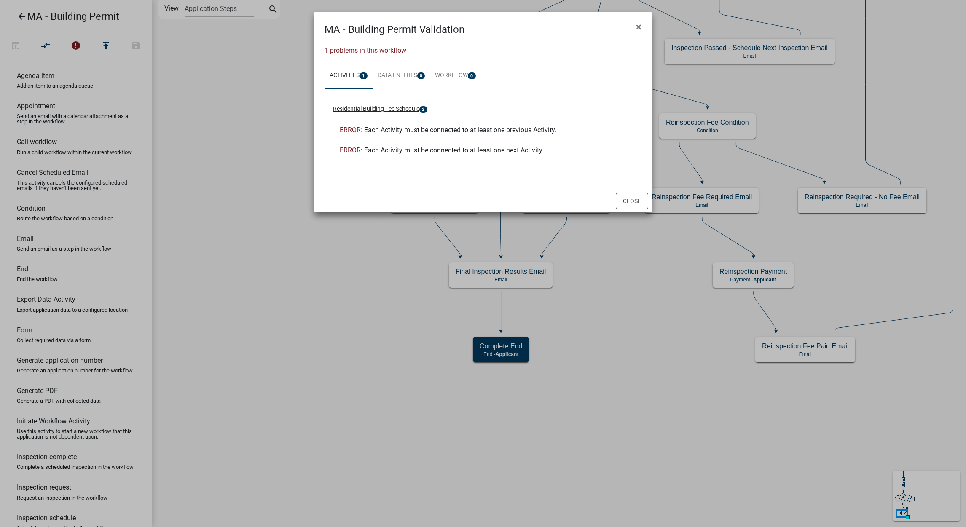
click at [414, 109] on button "Residential Building Fee Schedule 2" at bounding box center [380, 109] width 94 height 9
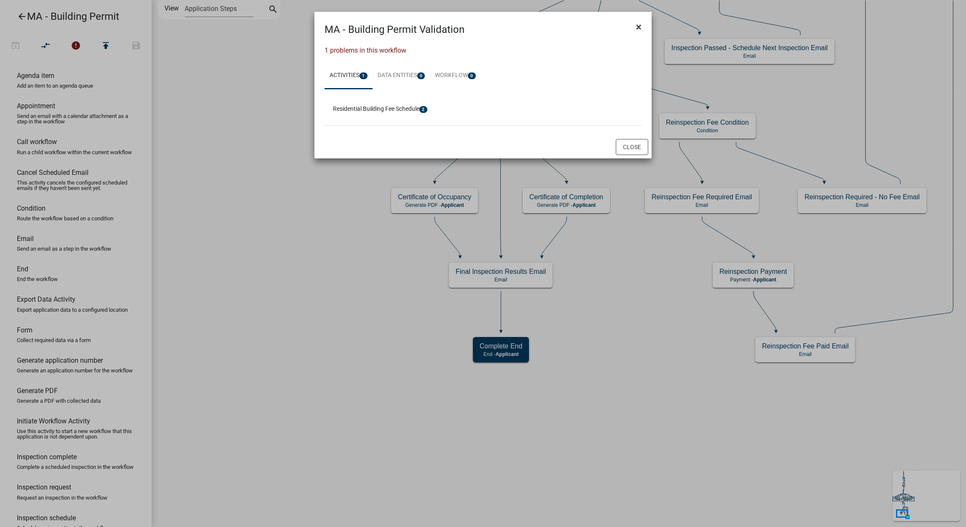
click at [637, 27] on span "×" at bounding box center [638, 27] width 5 height 12
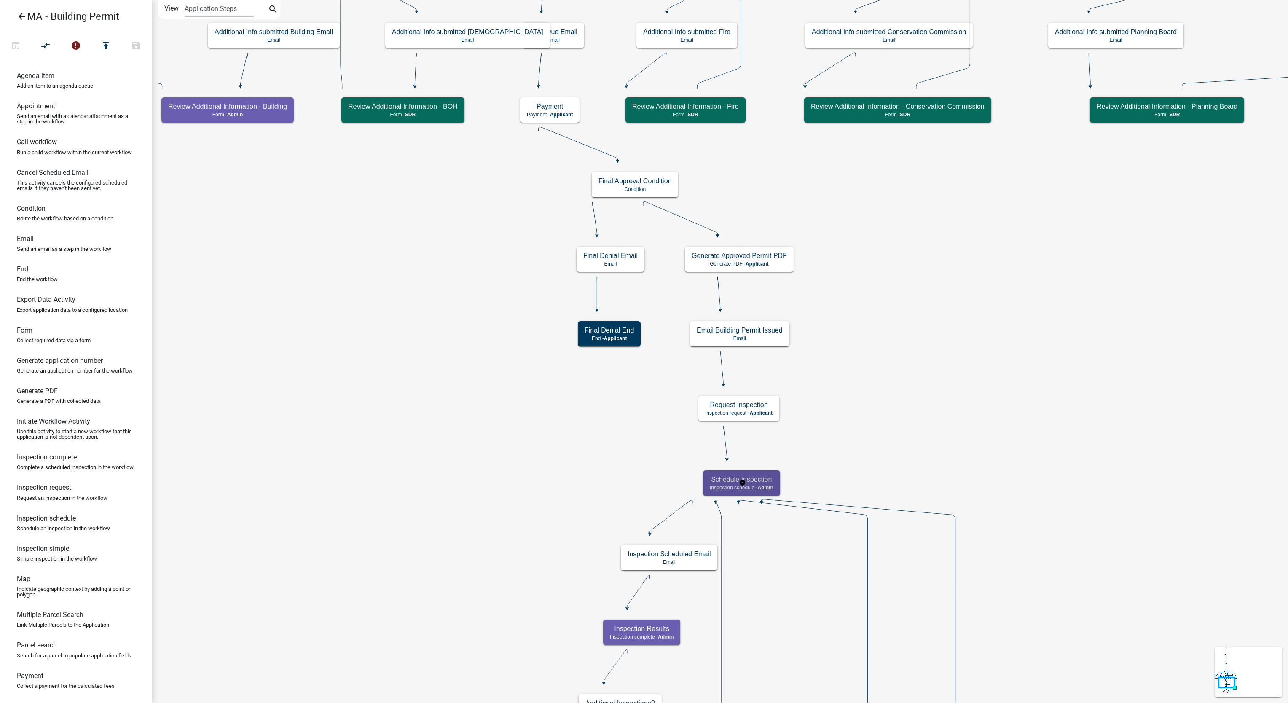
click at [767, 479] on h5 "Schedule Inspection" at bounding box center [742, 479] width 64 height 8
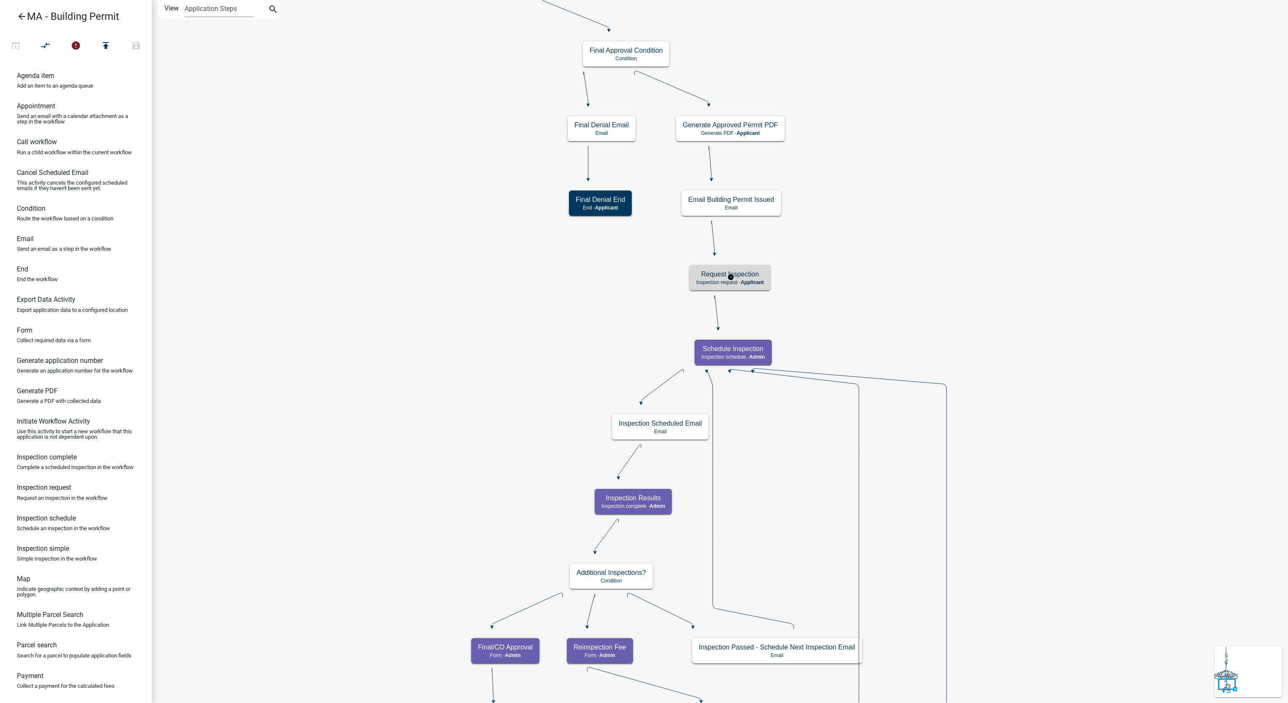
click at [742, 286] on div "Request Inspection Inspection request - Applicant" at bounding box center [730, 277] width 81 height 25
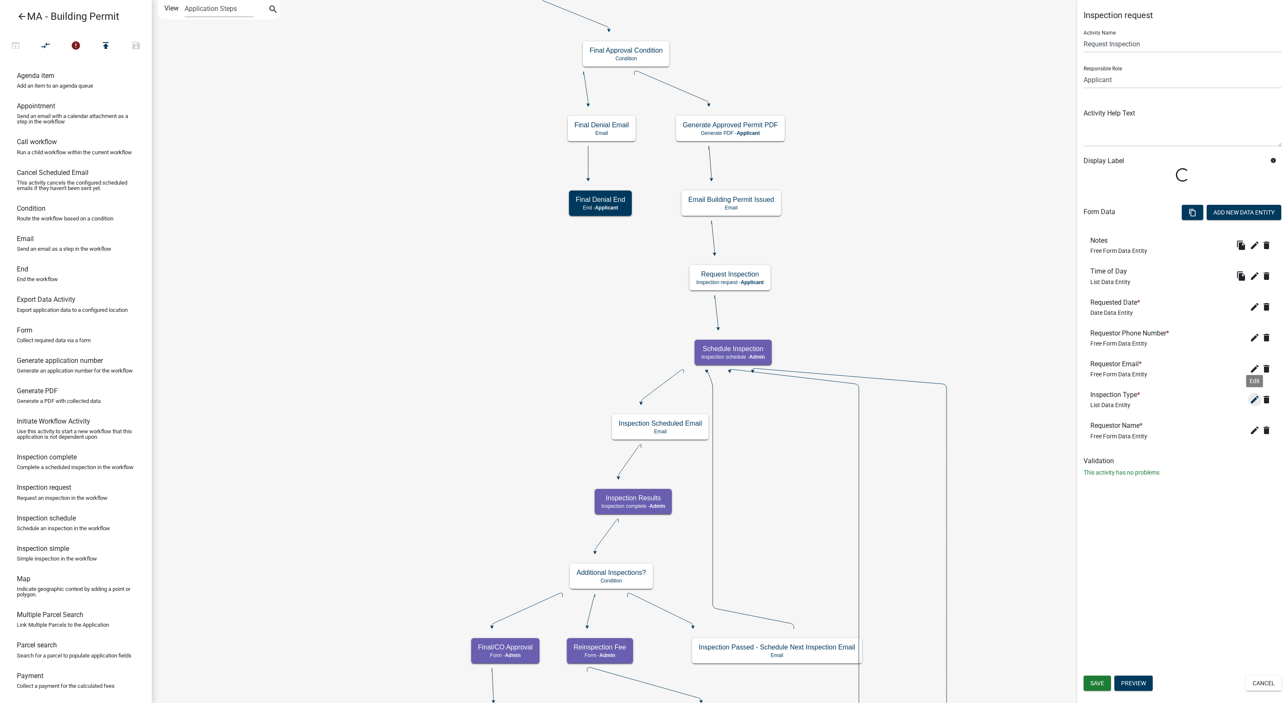
click at [966, 402] on icon "edit" at bounding box center [1255, 399] width 10 height 10
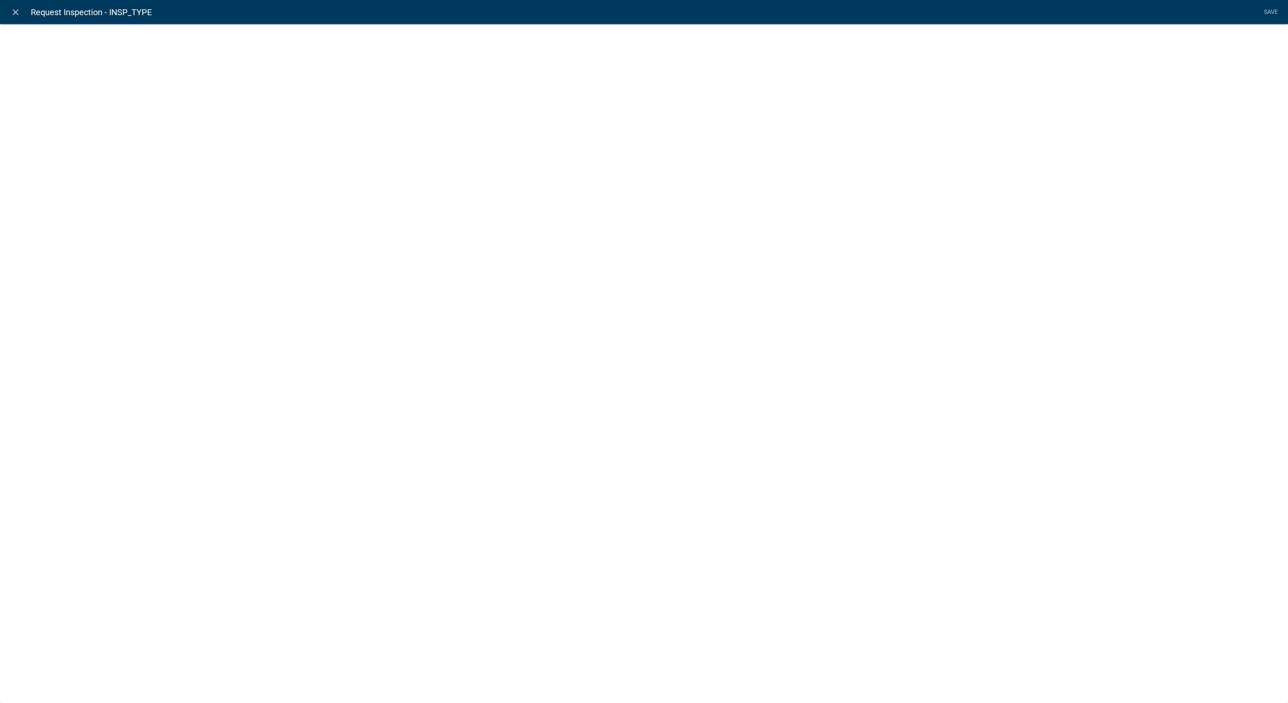
select select "list-data"
select select "custom-list-055d1a89-bf3e-4a95-88c2-1798c79a4edd"
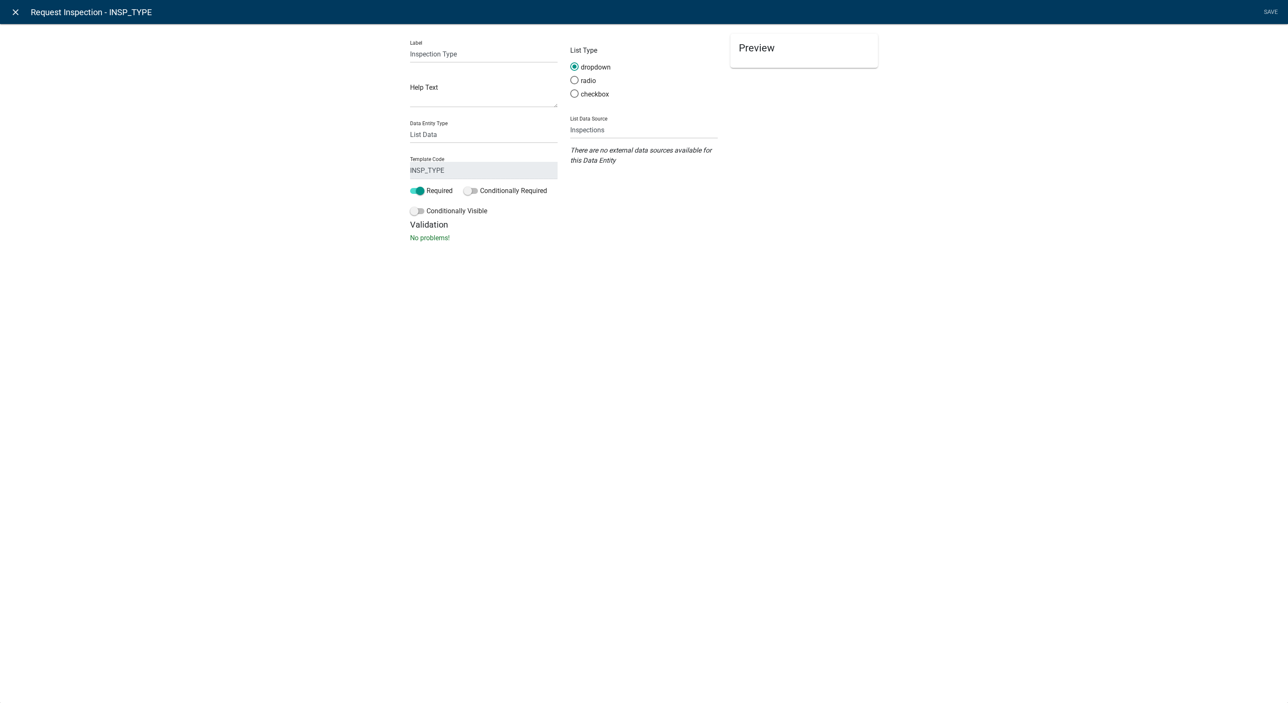
click at [12, 8] on icon "close" at bounding box center [16, 12] width 10 height 10
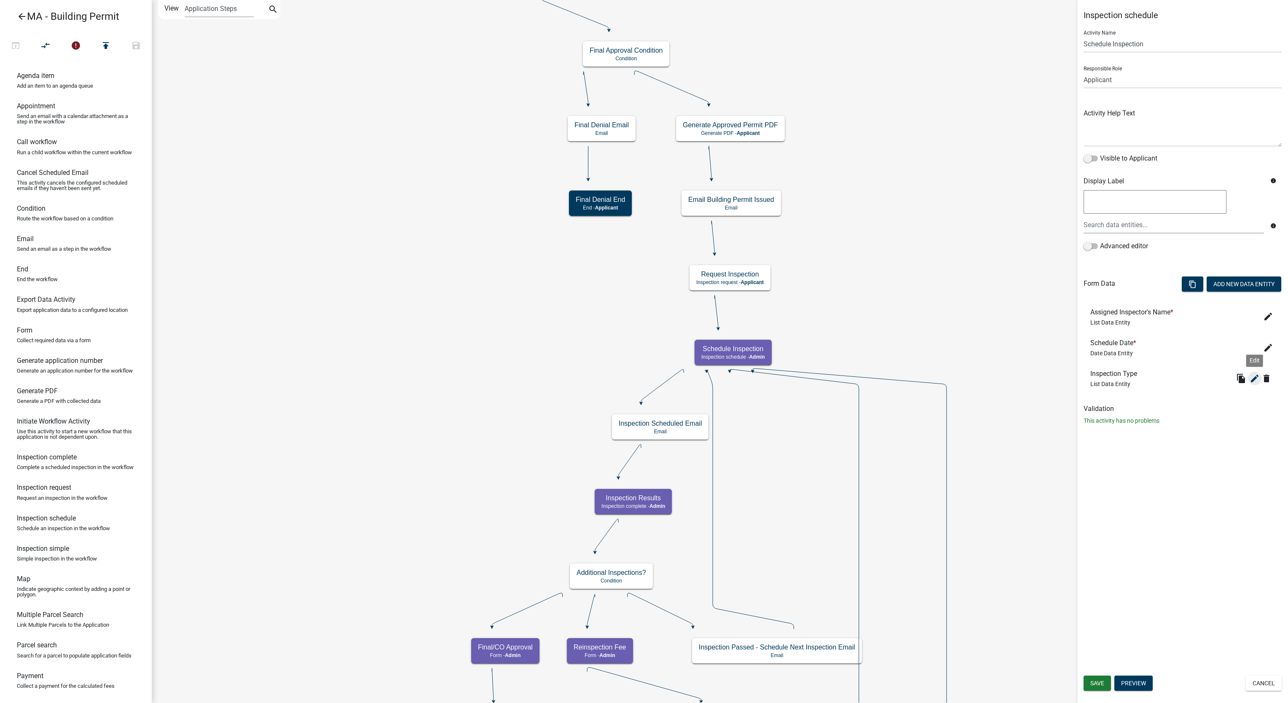
click at [966, 382] on icon "edit" at bounding box center [1255, 378] width 10 height 10
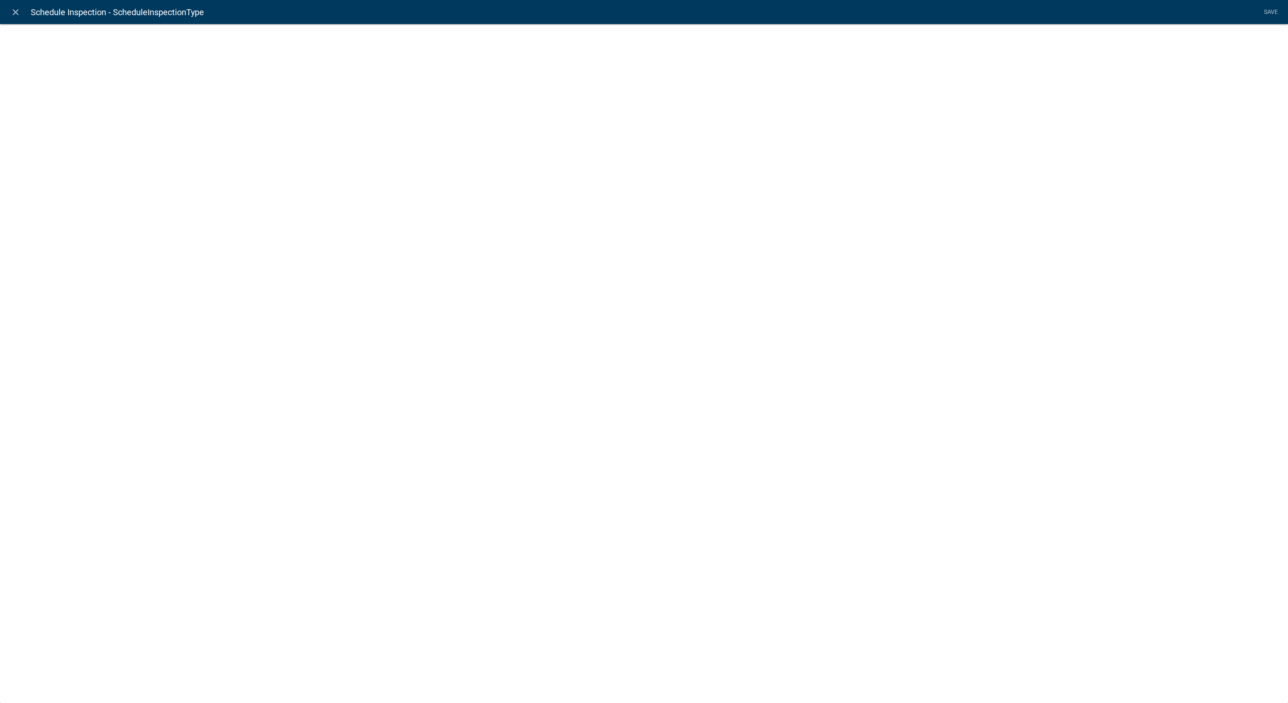
select select "list-data"
select select "custom-list-055d1a89-bf3e-4a95-88c2-1798c79a4edd"
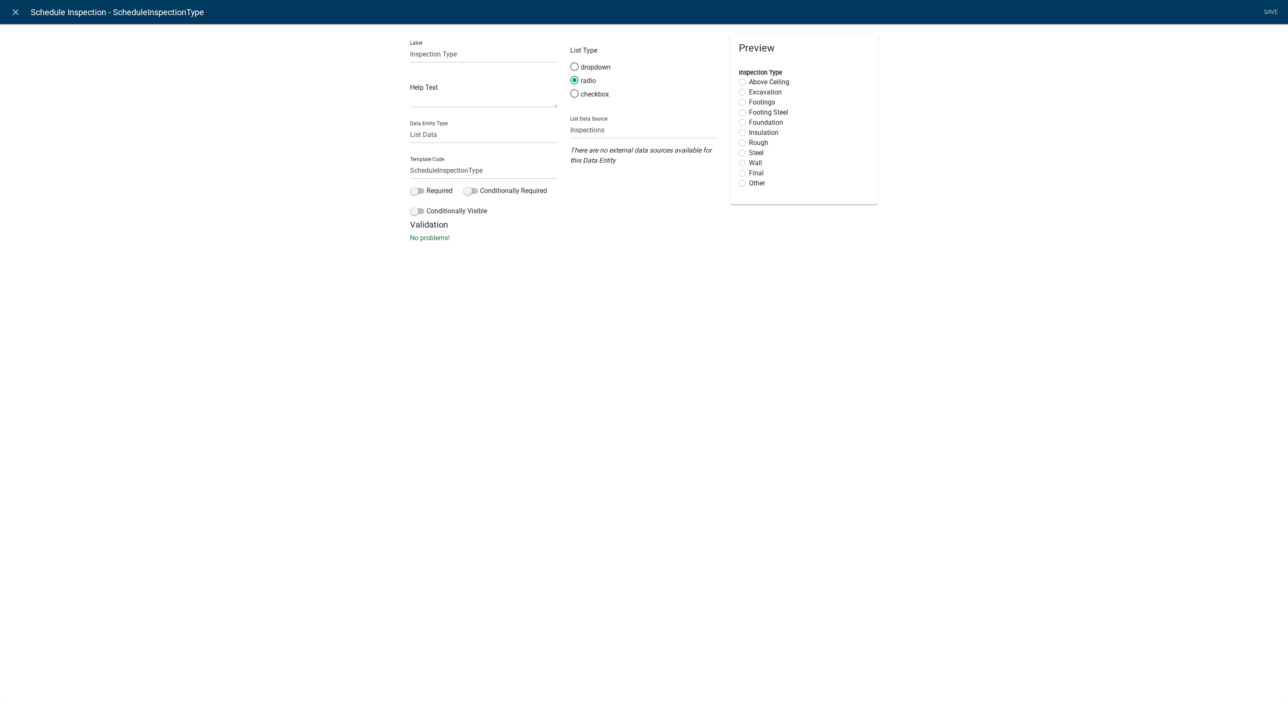
click at [762, 81] on label "Above Ceiling" at bounding box center [769, 82] width 40 height 10
click at [754, 81] on input "Above Ceiling" at bounding box center [751, 79] width 5 height 5
radio input "true"
click at [760, 96] on label "Excavation" at bounding box center [765, 92] width 33 height 10
click at [754, 93] on input "Excavation" at bounding box center [751, 89] width 5 height 5
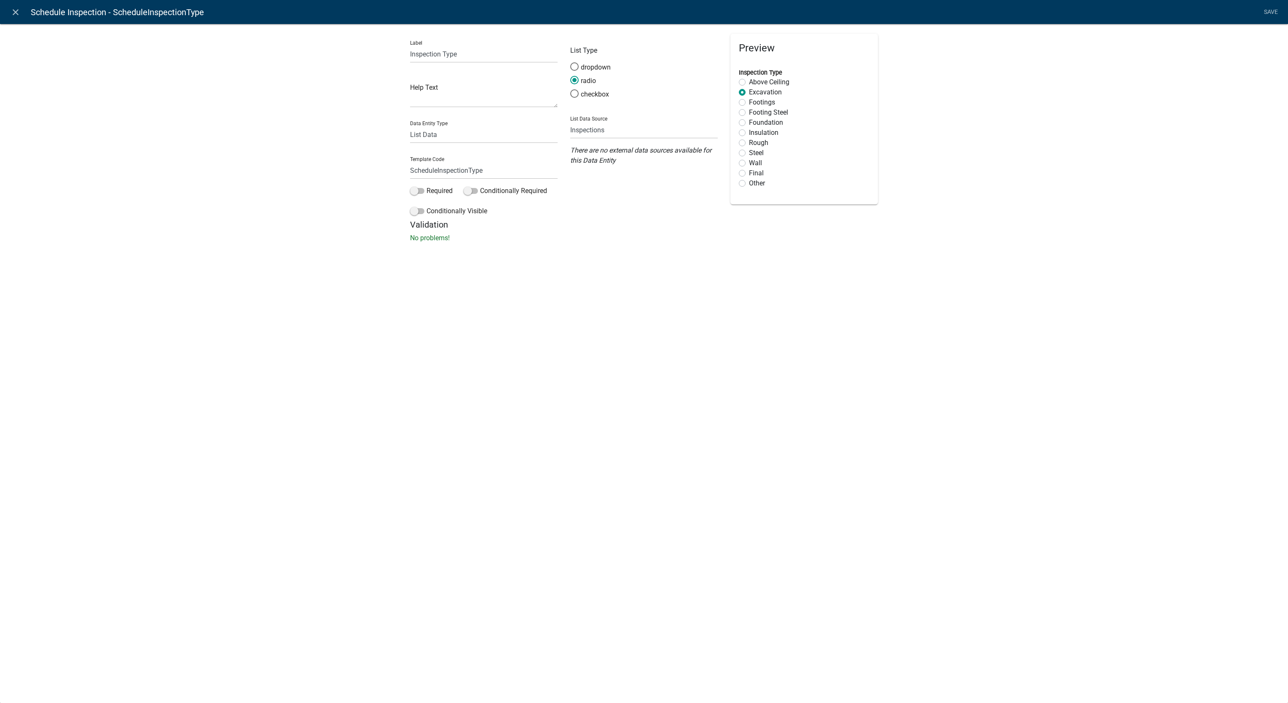
radio input "true"
click at [17, 20] on link "close" at bounding box center [15, 11] width 17 height 17
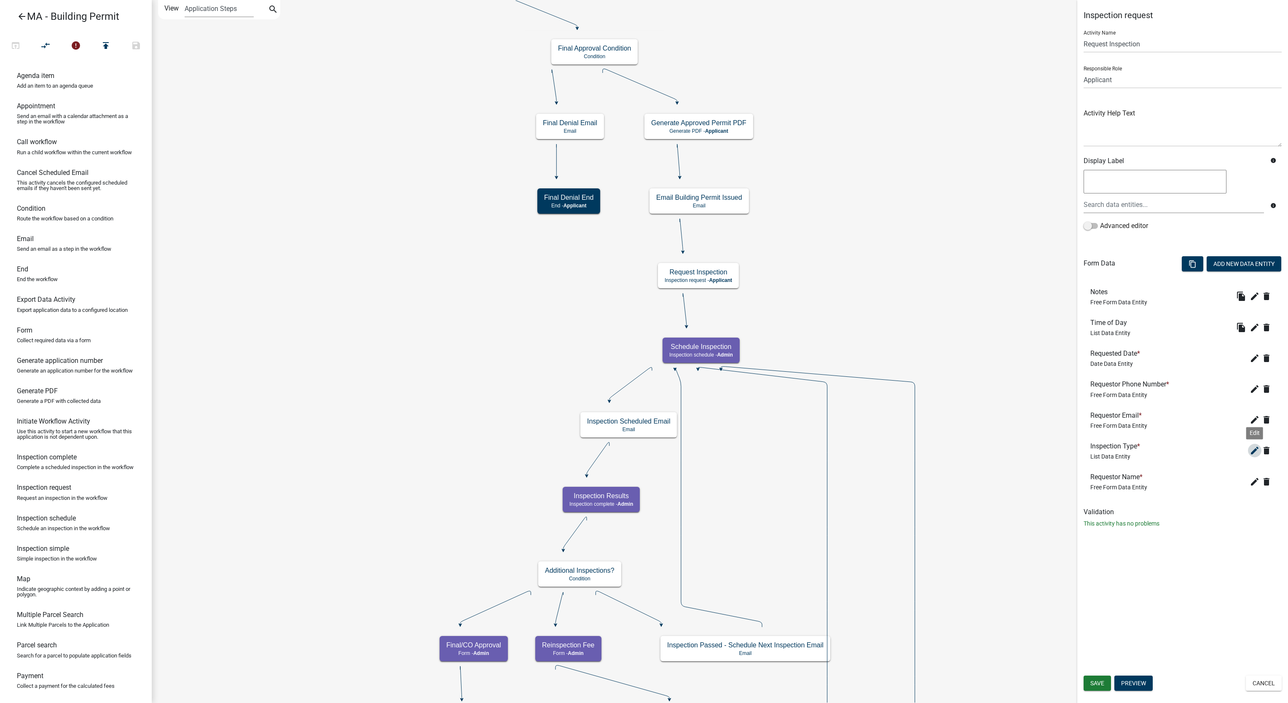
click at [966, 454] on icon "edit" at bounding box center [1255, 450] width 10 height 10
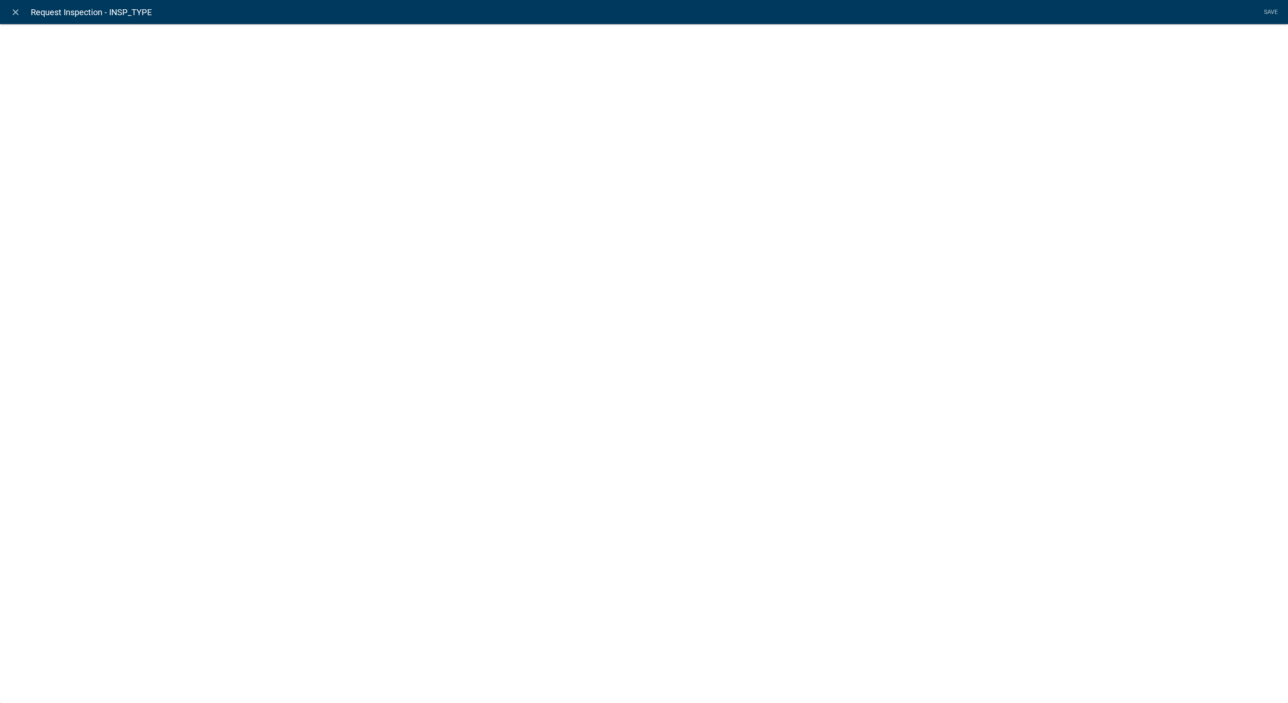
select select "list-data"
select select "custom-list-055d1a89-bf3e-4a95-88c2-1798c79a4edd"
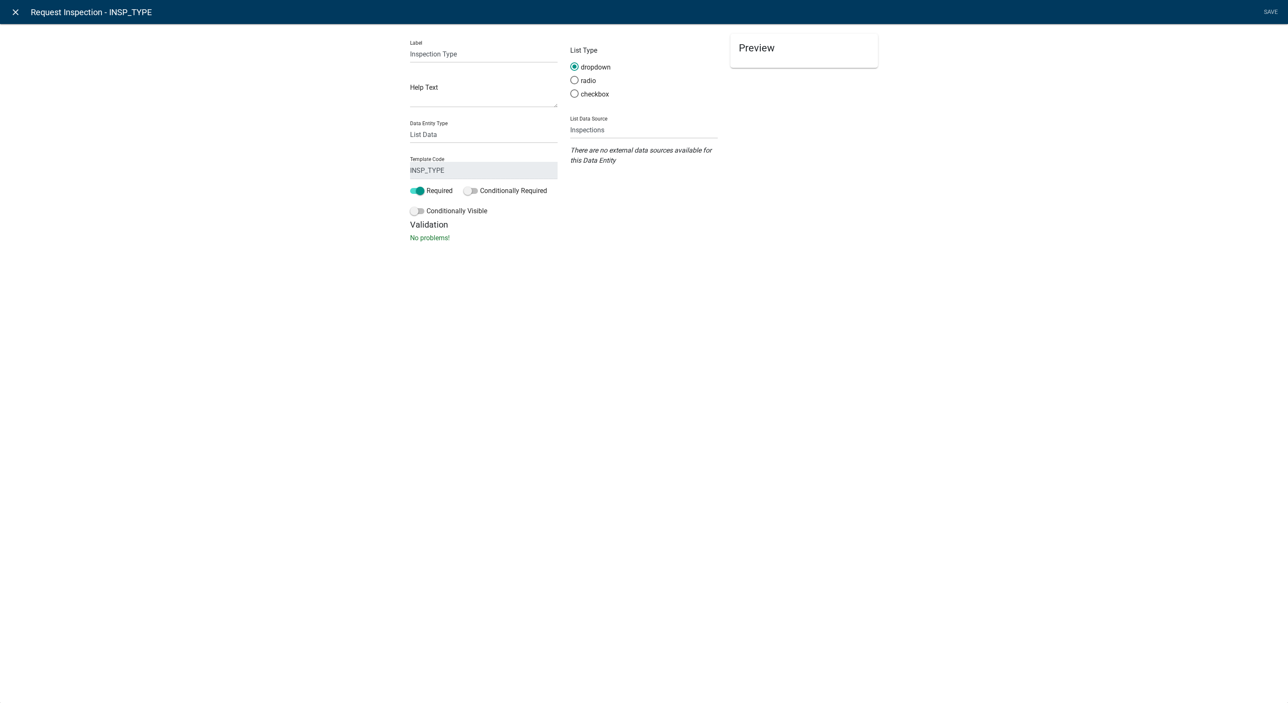
click at [8, 10] on link "close" at bounding box center [15, 11] width 17 height 17
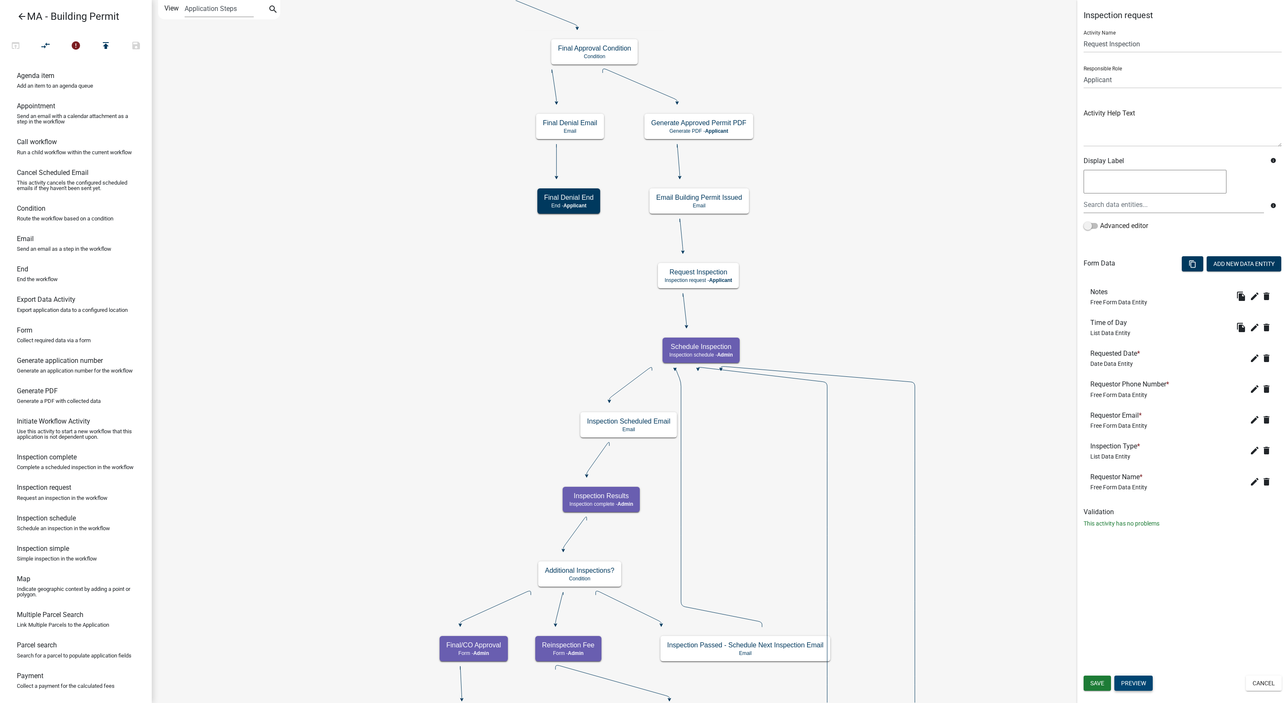
click at [966, 527] on button "Preview" at bounding box center [1133, 683] width 38 height 15
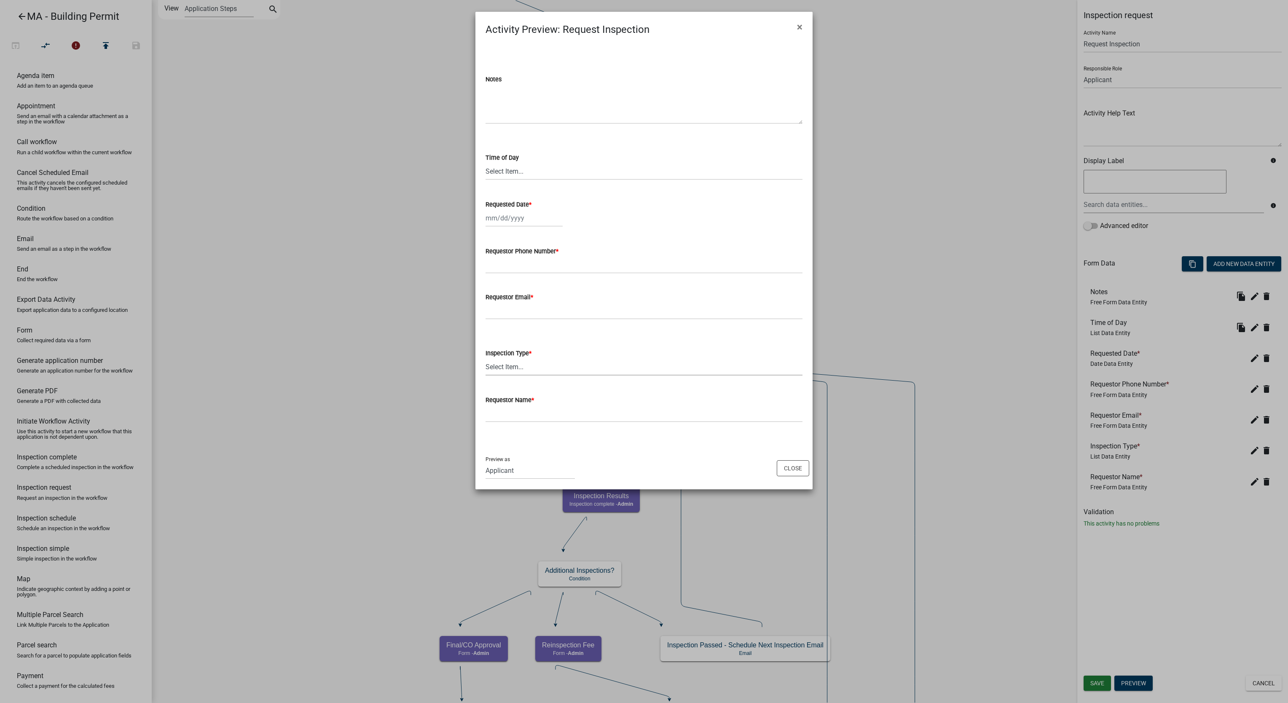
click at [586, 374] on select "Select Item... Above Ceiling Excavation Footings Footing Steel Foundation Insul…" at bounding box center [644, 366] width 317 height 17
click at [696, 372] on select "Select Item... Above Ceiling Excavation Footings Footing Steel Foundation Insul…" at bounding box center [644, 366] width 317 height 17
click at [796, 463] on wm-workflow-activity-preview-modal "Activity Preview : Request Inspection × Notes Time of Day Select Item... AM PM …" at bounding box center [643, 251] width 337 height 478
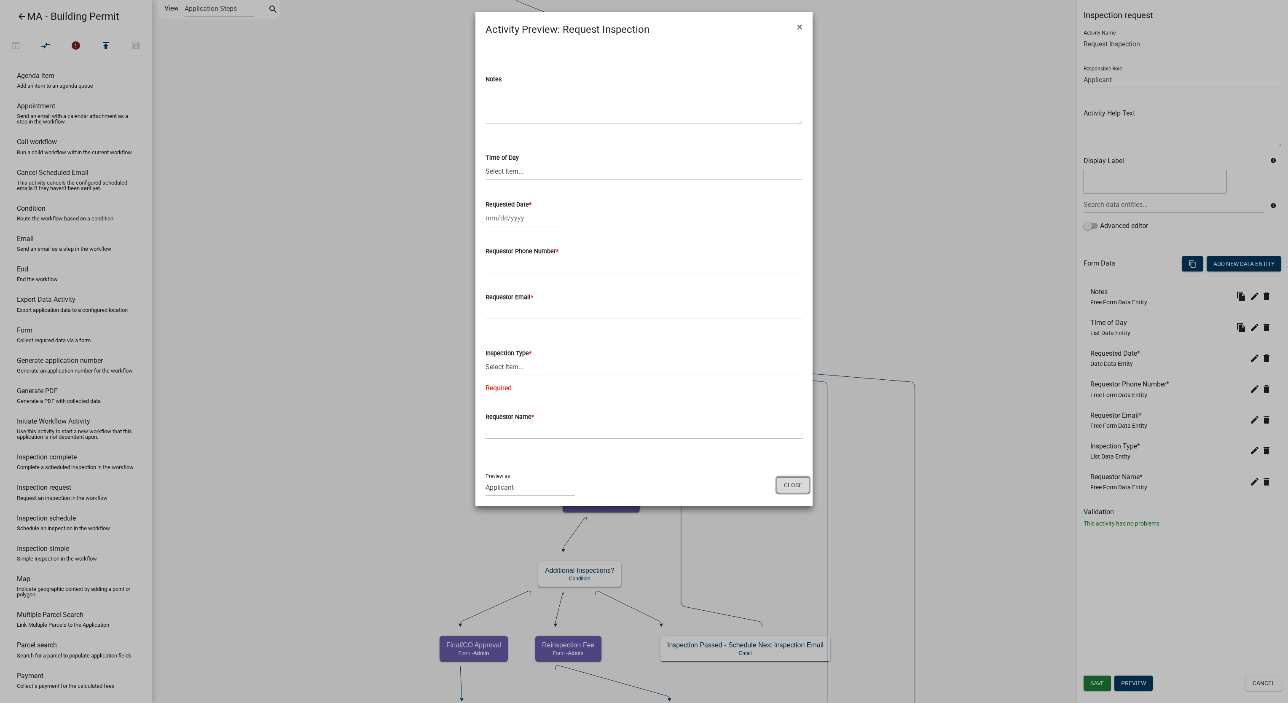
click at [789, 489] on button "Close" at bounding box center [793, 485] width 32 height 16
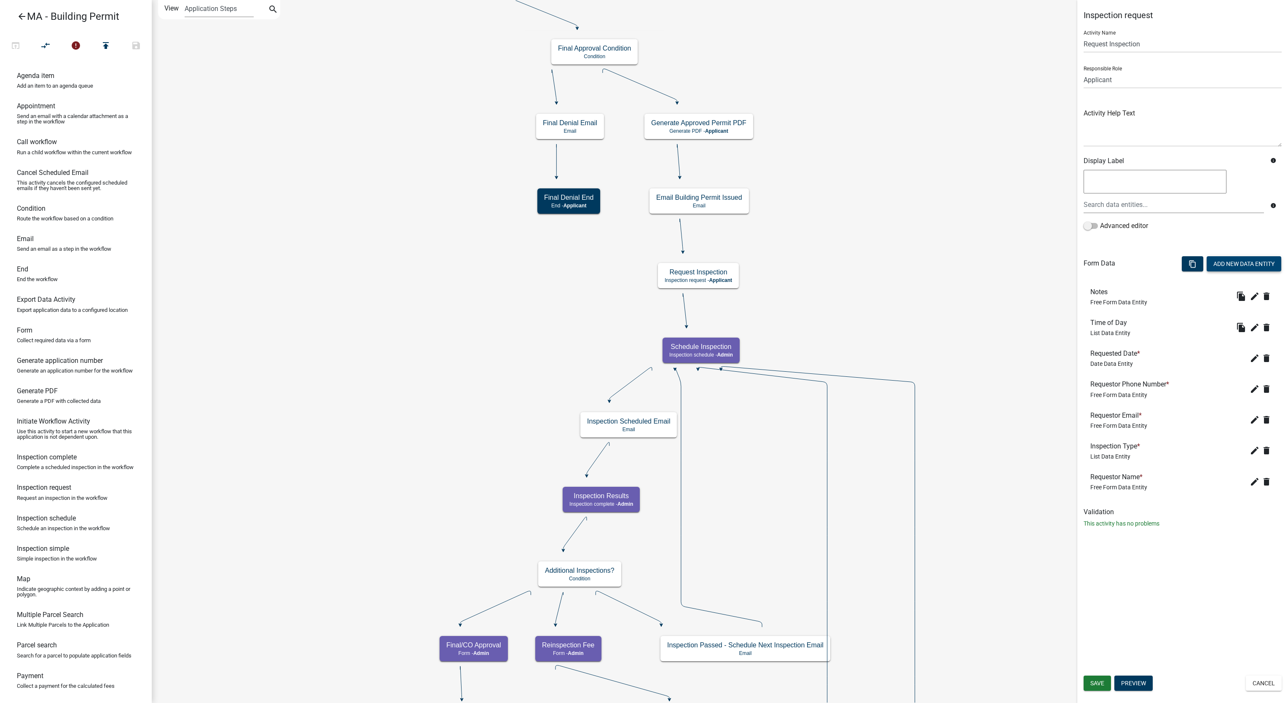
click at [966, 268] on button "Add New Data Entity" at bounding box center [1244, 263] width 75 height 15
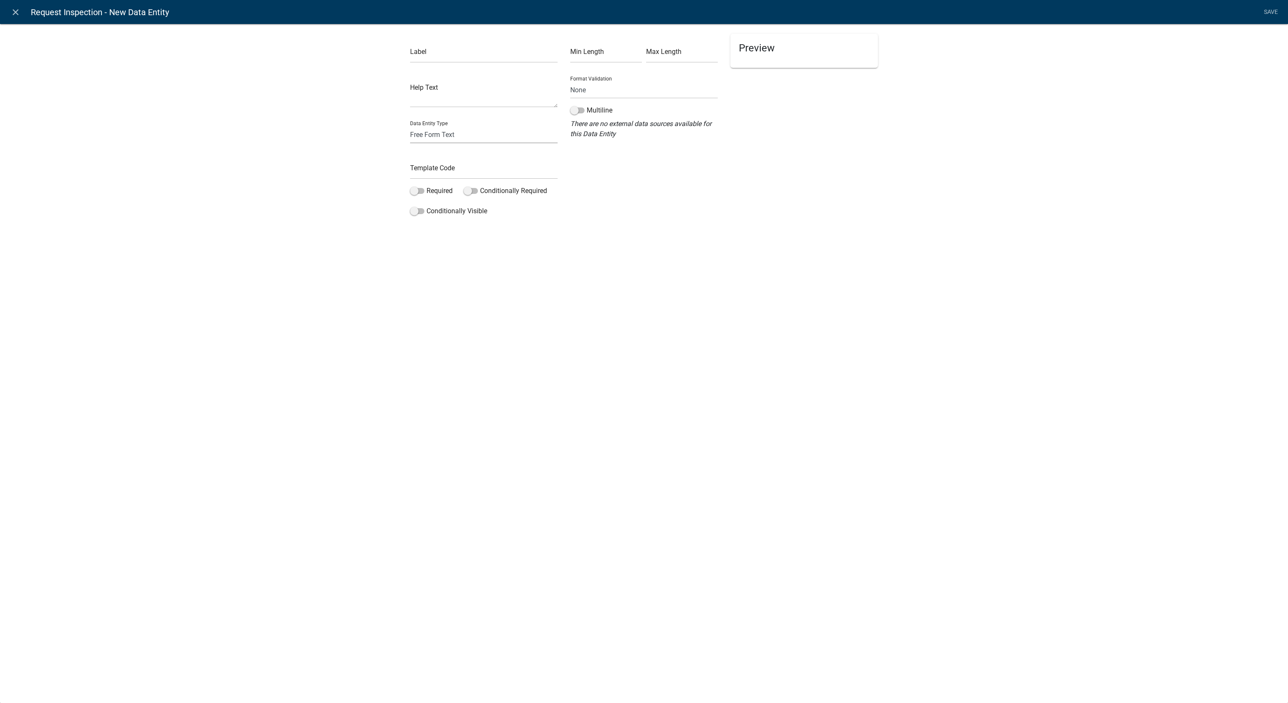
click at [484, 138] on select "Free Form Text Document Display Entity Value Fee Numeric Data Date Map Sketch D…" at bounding box center [484, 134] width 148 height 17
click at [17, 16] on icon "close" at bounding box center [16, 12] width 10 height 10
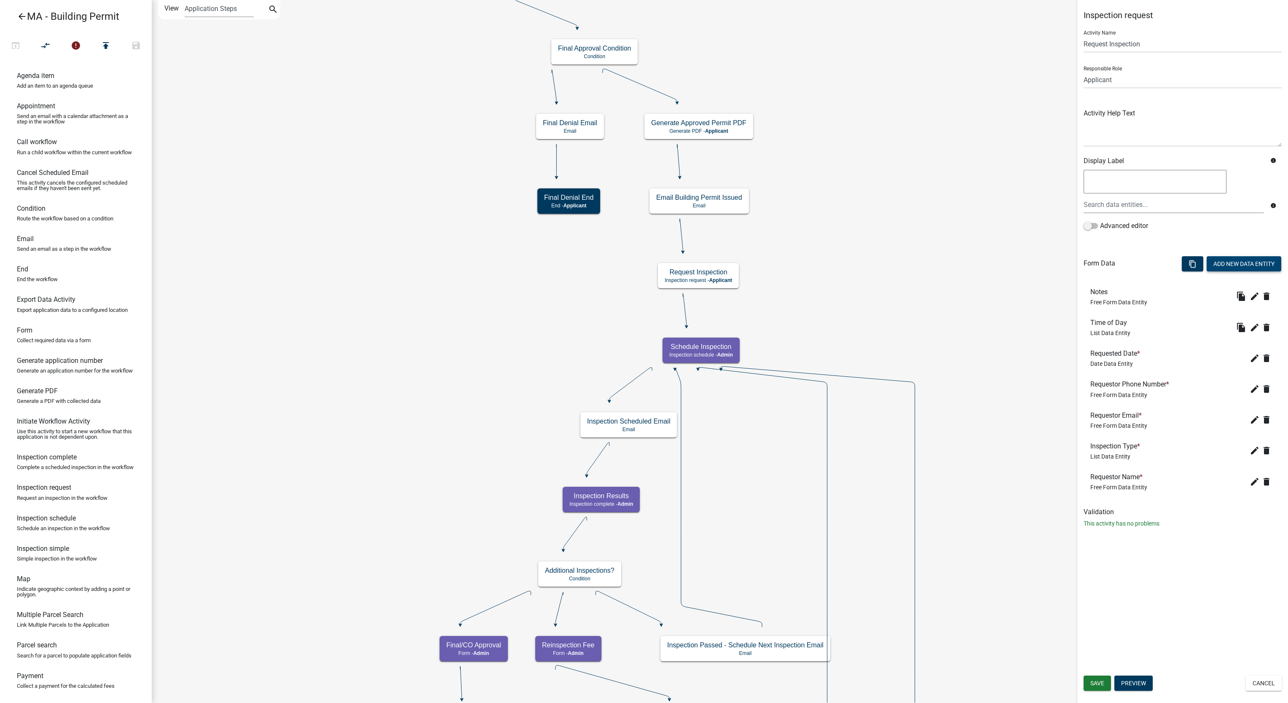
click at [966, 268] on button "Add New Data Entity" at bounding box center [1244, 263] width 75 height 15
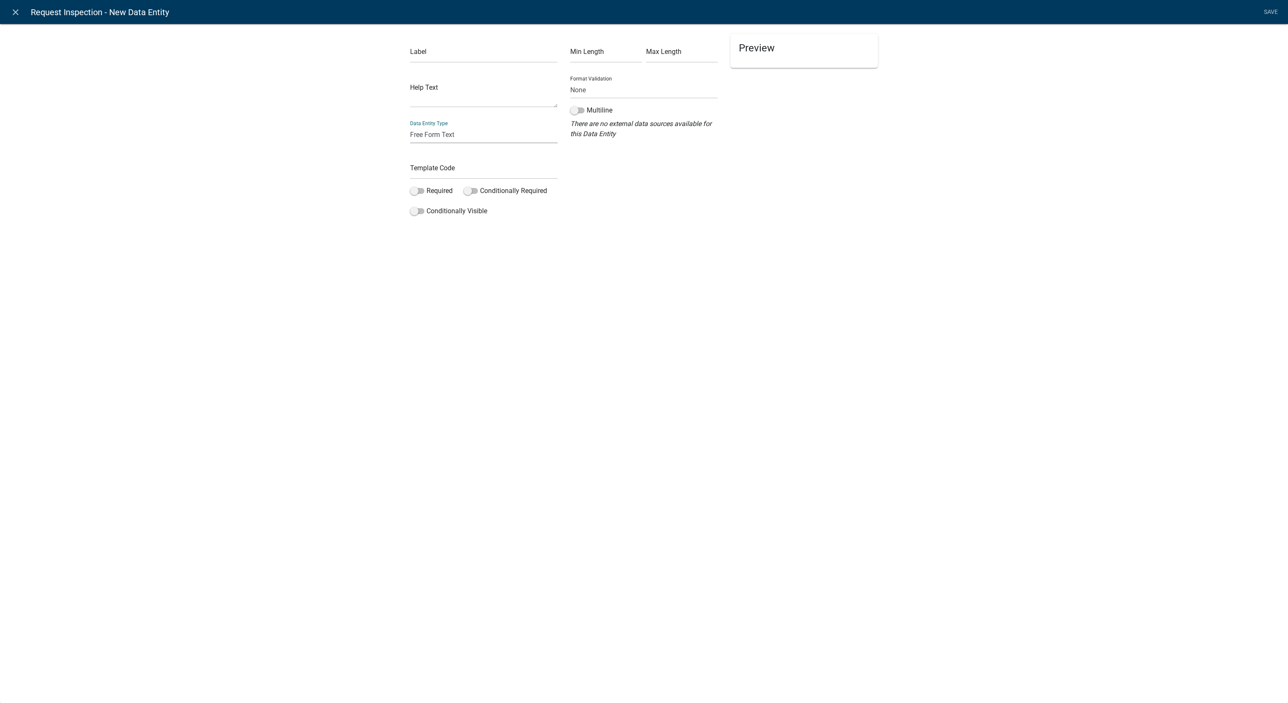
click at [459, 138] on select "Free Form Text Document Display Entity Value Fee Numeric Data Date Map Sketch D…" at bounding box center [484, 134] width 148 height 17
select select "list-data"
click at [410, 126] on select "Free Form Text Document Display Entity Value Fee Numeric Data Date Map Sketch D…" at bounding box center [484, 134] width 148 height 17
select select "list-data"
click at [622, 155] on button "Bulk add" at bounding box center [634, 152] width 41 height 15
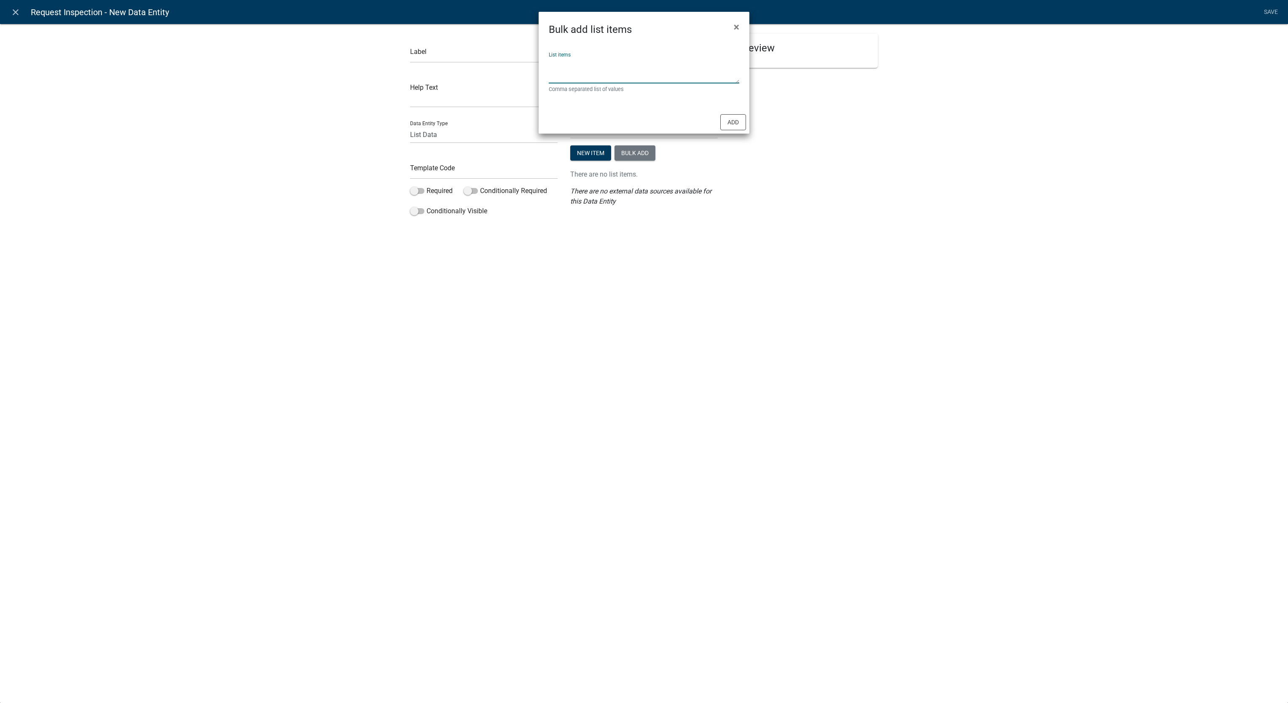
click at [699, 76] on textarea "List items" at bounding box center [644, 70] width 191 height 26
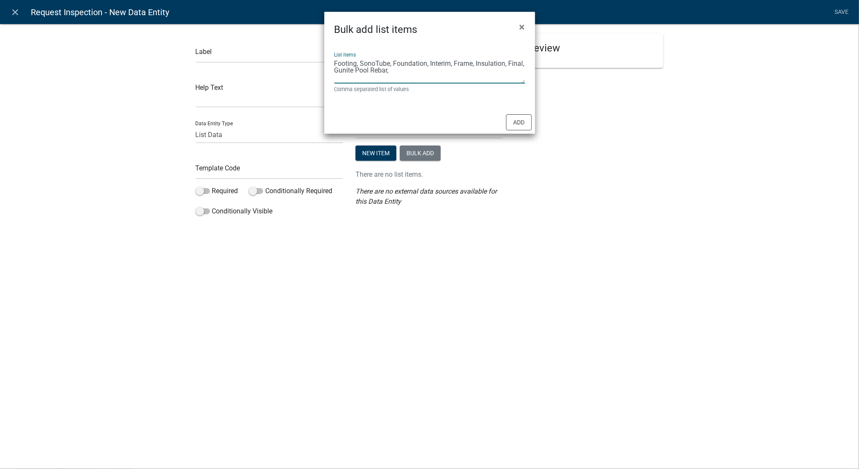
drag, startPoint x: 369, startPoint y: 69, endPoint x: 320, endPoint y: 73, distance: 48.6
click at [320, 73] on ngb-modal-window "Bulk add list items × List items Footing, SonoTube, Foundation, Interim, Frame,…" at bounding box center [429, 234] width 859 height 469
click at [409, 75] on textarea "Footing, SonoTube, Foundation, Interim, Frame, Insulation, Final, Gunite Pool R…" at bounding box center [429, 70] width 191 height 26
paste textarea "Gunite Pool"
drag, startPoint x: 445, startPoint y: 71, endPoint x: 508, endPoint y: 72, distance: 62.8
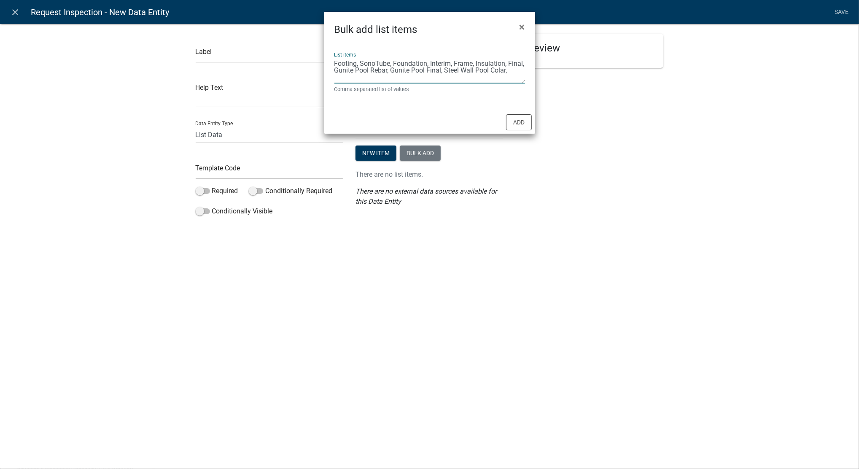
click at [508, 72] on textarea "Footing, SonoTube, Foundation, Interim, Frame, Insulation, Final, Gunite Pool R…" at bounding box center [429, 70] width 191 height 26
click at [522, 71] on textarea "Footing, SonoTube, Foundation, Interim, Frame, Insulation, Final, Gunite Pool R…" at bounding box center [429, 70] width 191 height 26
paste textarea "Steel Wall Pool Colar,"
click at [374, 74] on textarea "Footing, SonoTube, Foundation, Interim, Frame, Insulation, Final, Gunite Pool R…" at bounding box center [429, 70] width 191 height 26
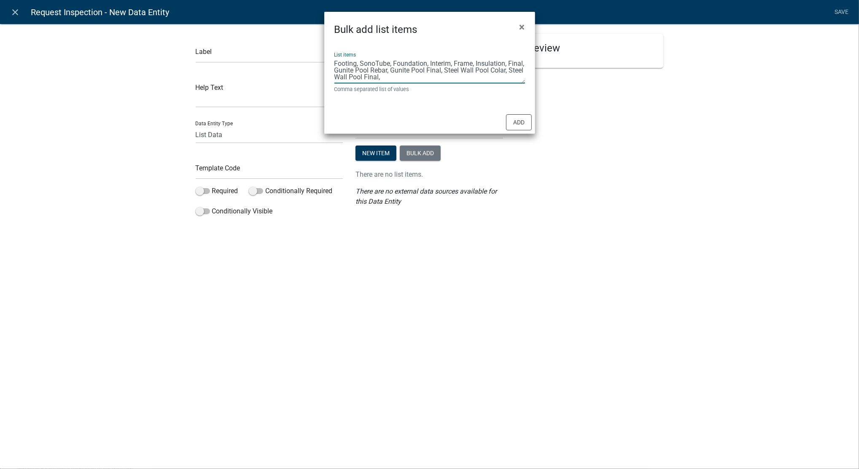
click at [398, 82] on textarea "Footing, SonoTube, Foundation, Interim, Frame, Insulation, Final, Gunite Pool R…" at bounding box center [429, 70] width 191 height 26
type textarea "Footing, SonoTube, Foundation, Interim, Frame, Insulation, Final, Gunite Pool R…"
click at [526, 120] on button "Add" at bounding box center [519, 122] width 26 height 16
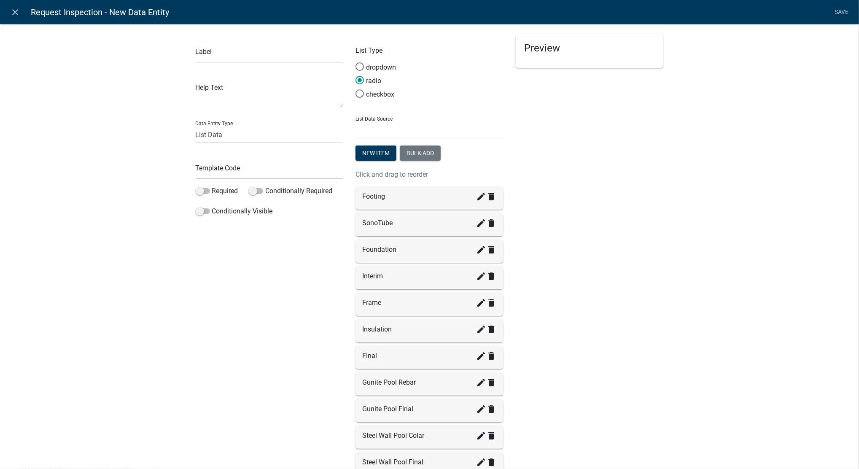
click at [842, 12] on li "Save" at bounding box center [841, 12] width 21 height 16
click at [272, 62] on div "Label Help Text Data Entity Type Free Form Text Document Display Entity Value F…" at bounding box center [269, 283] width 160 height 499
click at [276, 49] on input "text" at bounding box center [270, 54] width 148 height 17
type input "I"
type input "Inspection Type (Falmouth)"
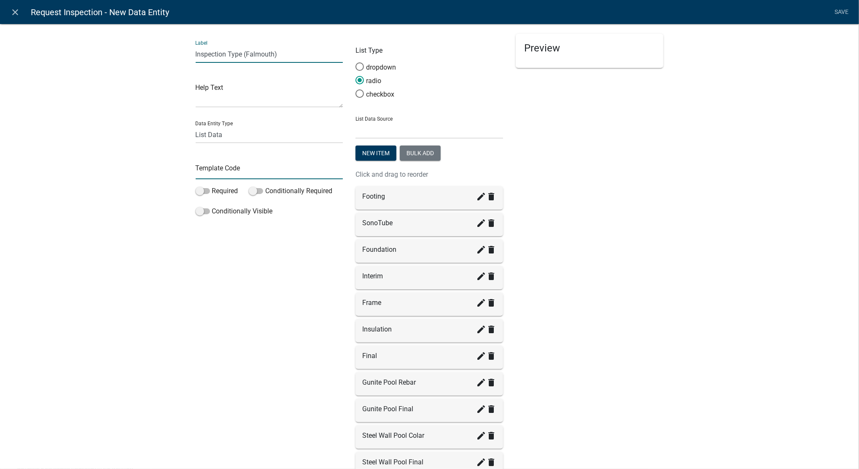
click at [244, 169] on input "text" at bounding box center [270, 170] width 148 height 17
type input "InspecType"
click at [840, 10] on li "Save" at bounding box center [841, 12] width 21 height 16
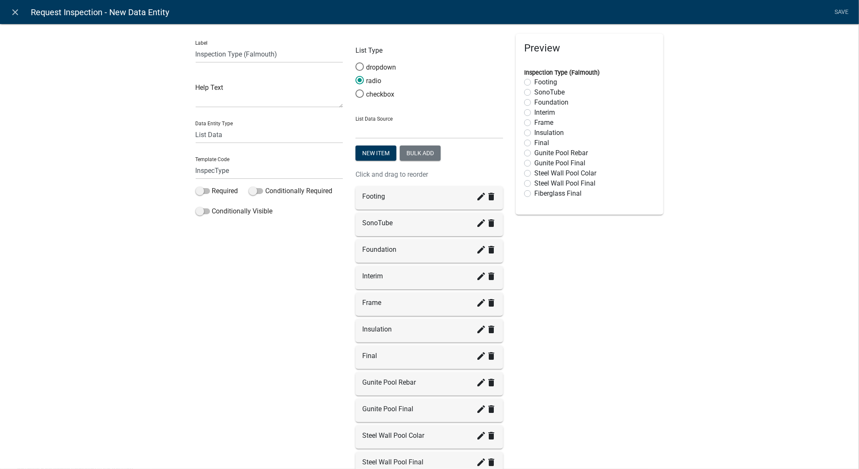
click at [840, 13] on link "Save" at bounding box center [841, 12] width 21 height 16
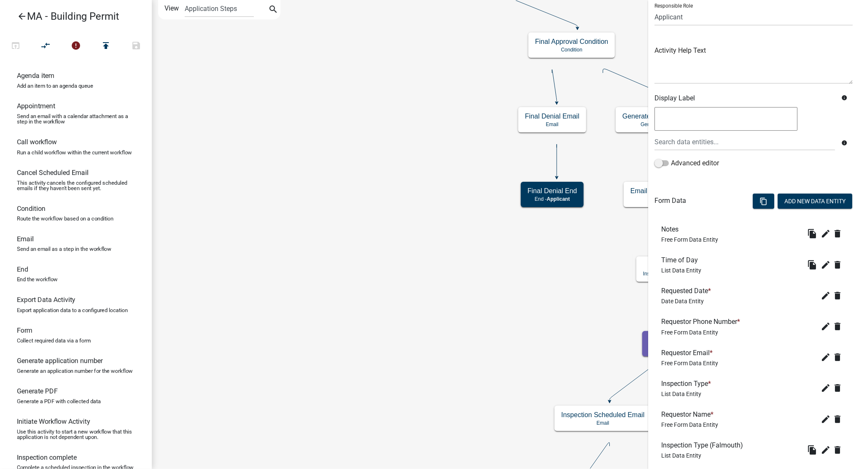
scroll to position [114, 0]
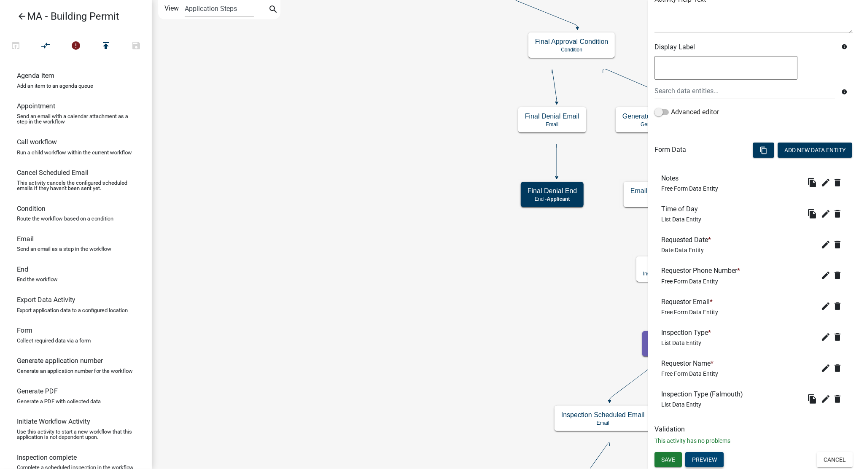
click at [710, 464] on button "Preview" at bounding box center [704, 459] width 38 height 15
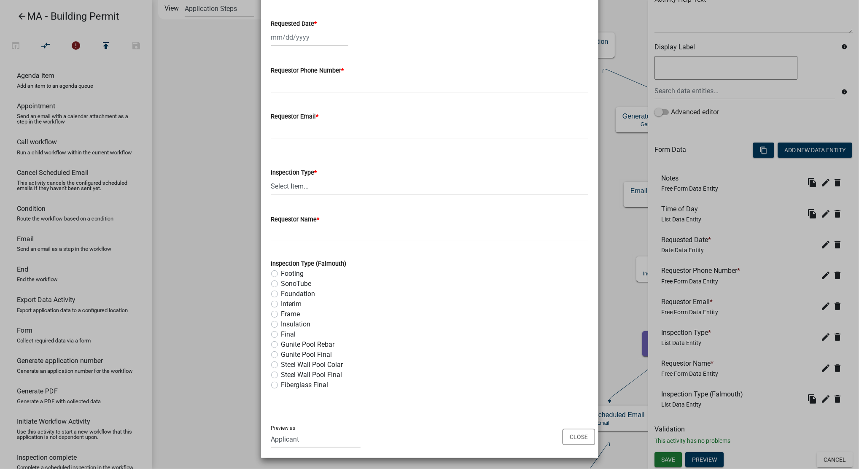
scroll to position [181, 0]
click at [311, 182] on select "Select Item... Above Ceiling Excavation Footings Footing Steel Foundation Insul…" at bounding box center [429, 185] width 317 height 17
click at [693, 365] on ngb-modal-window "Activity Preview : Request Inspection × Notes Time of Day Select Item... AM PM …" at bounding box center [429, 234] width 859 height 469
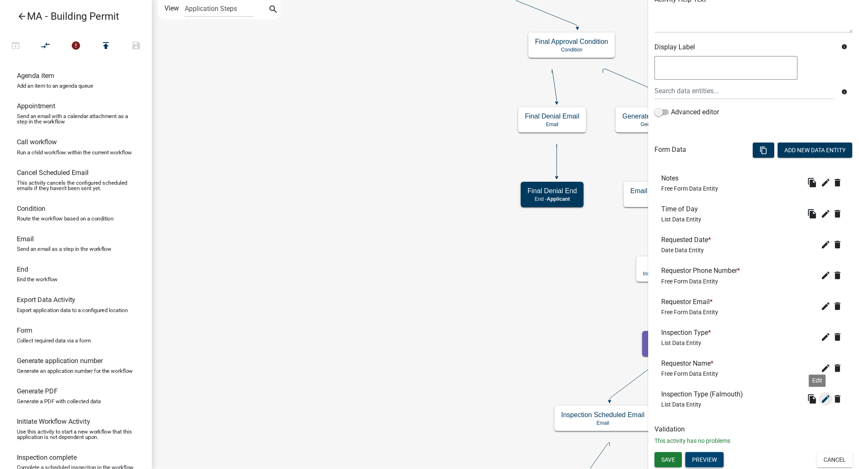
click at [820, 399] on icon "edit" at bounding box center [825, 399] width 10 height 10
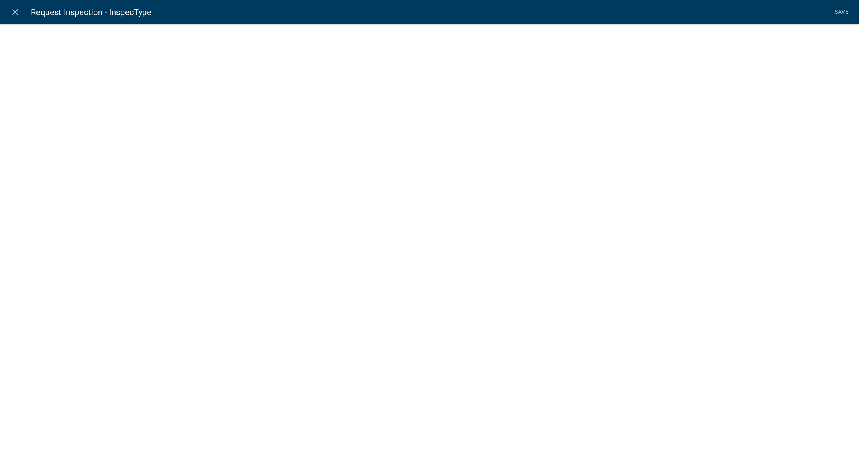
select select "list-data"
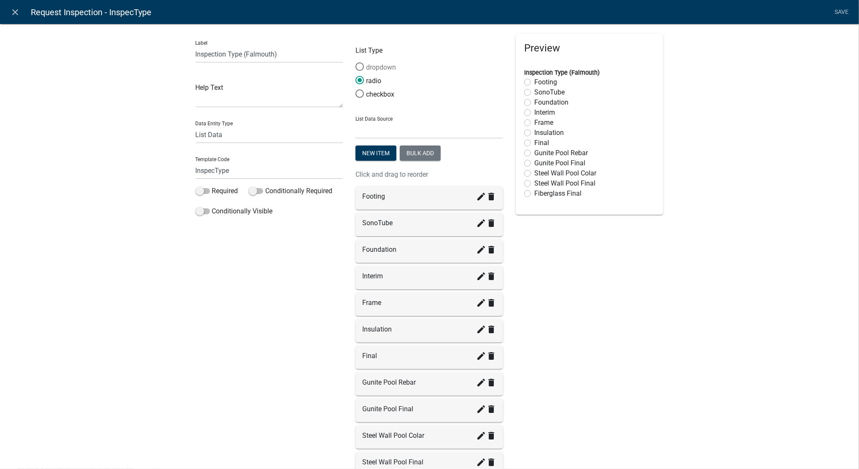
click at [384, 70] on label "dropdown" at bounding box center [375, 67] width 40 height 10
click at [355, 62] on input "dropdown" at bounding box center [355, 62] width 0 height 0
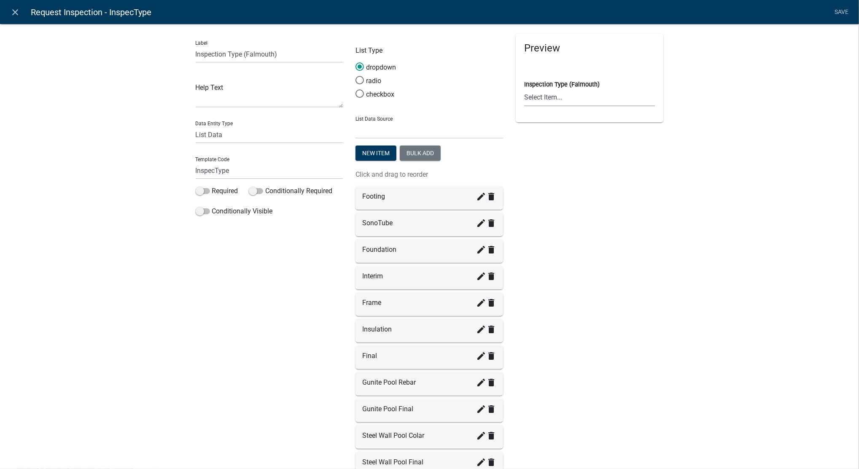
click at [587, 94] on select "Select Item... Footing SonoTube Foundation Interim Frame Insulation Final Gunit…" at bounding box center [589, 97] width 131 height 17
drag, startPoint x: 724, startPoint y: 72, endPoint x: 745, endPoint y: 66, distance: 21.7
click at [724, 72] on div "Label Inspection Type (Falmouth) Help Text Data Entity Type Free Form Text Docu…" at bounding box center [429, 292] width 859 height 564
click at [839, 14] on link "Save" at bounding box center [841, 12] width 21 height 16
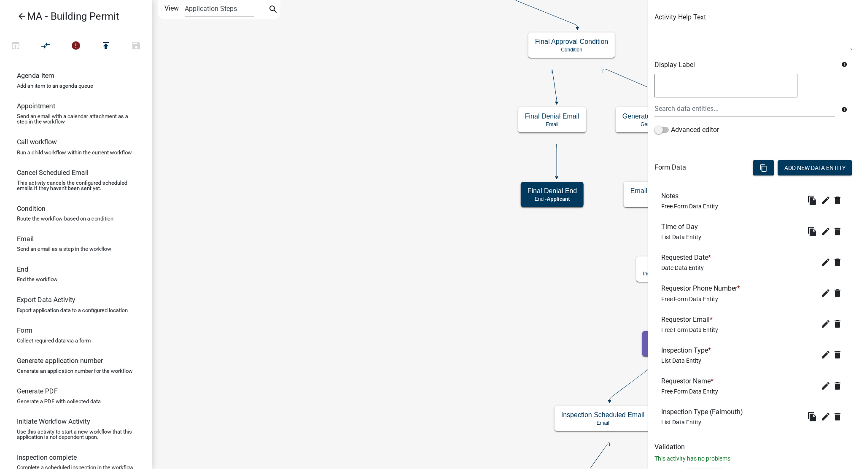
scroll to position [114, 0]
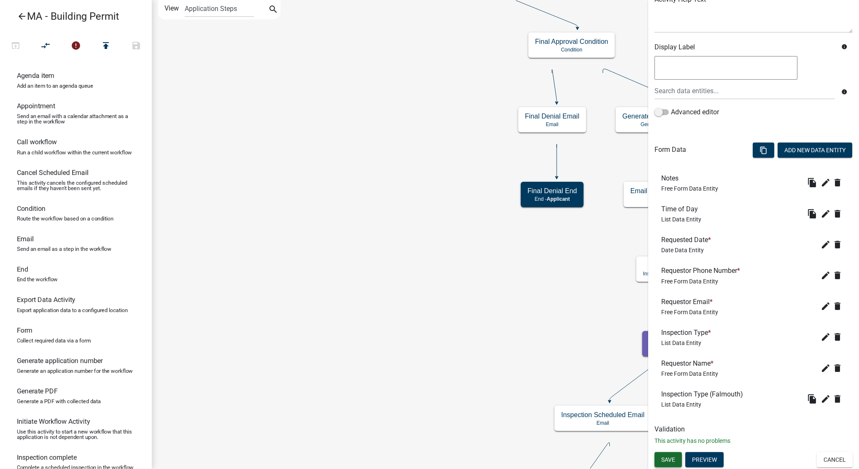
click at [672, 460] on span "Save" at bounding box center [668, 459] width 14 height 7
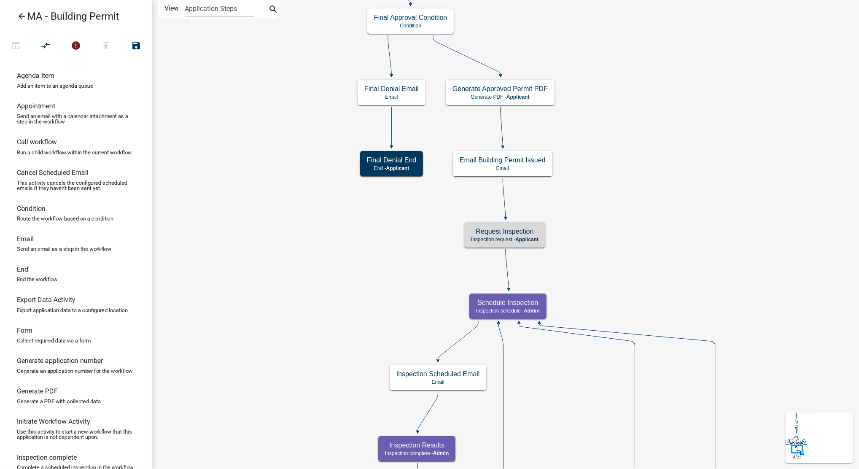
scroll to position [0, 0]
click at [521, 240] on span "Applicant" at bounding box center [526, 239] width 23 height 6
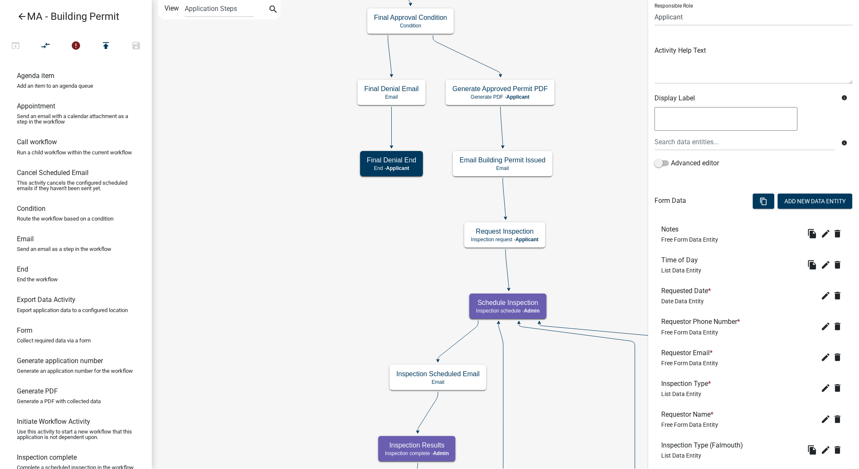
scroll to position [114, 0]
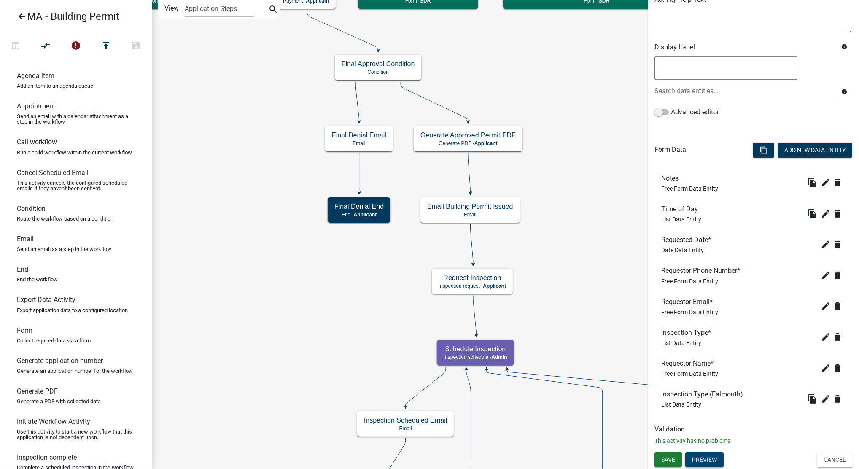
click at [711, 452] on button "Preview" at bounding box center [704, 459] width 38 height 15
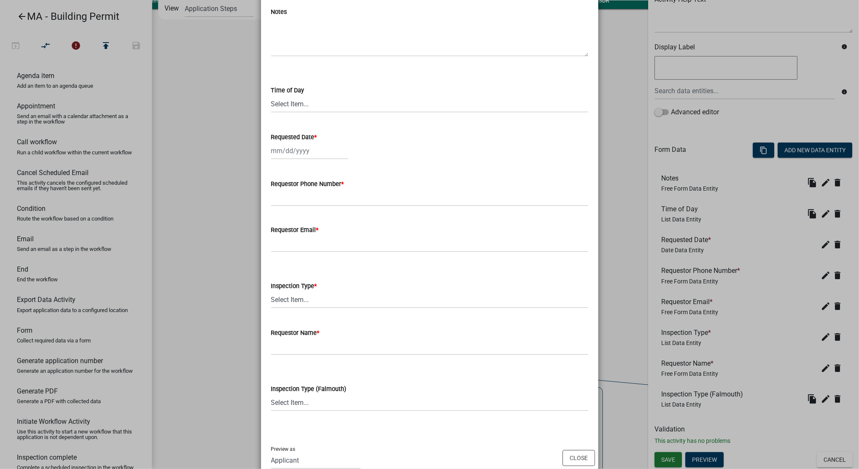
scroll to position [89, 0]
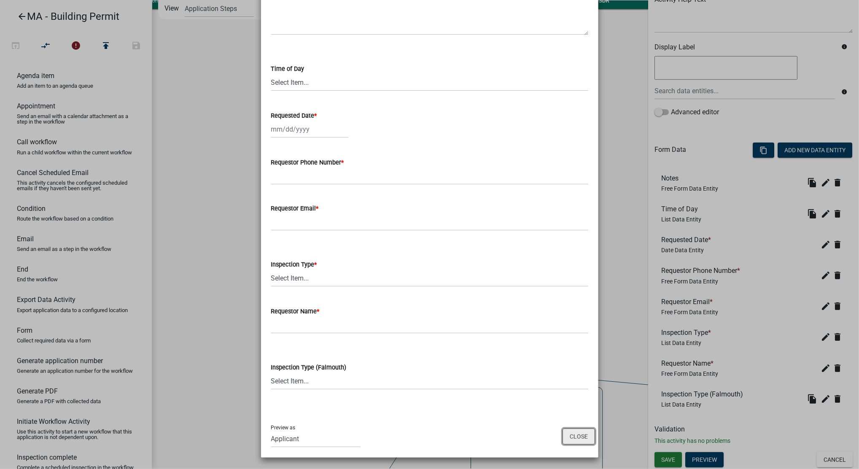
click at [570, 439] on button "Close" at bounding box center [578, 436] width 32 height 16
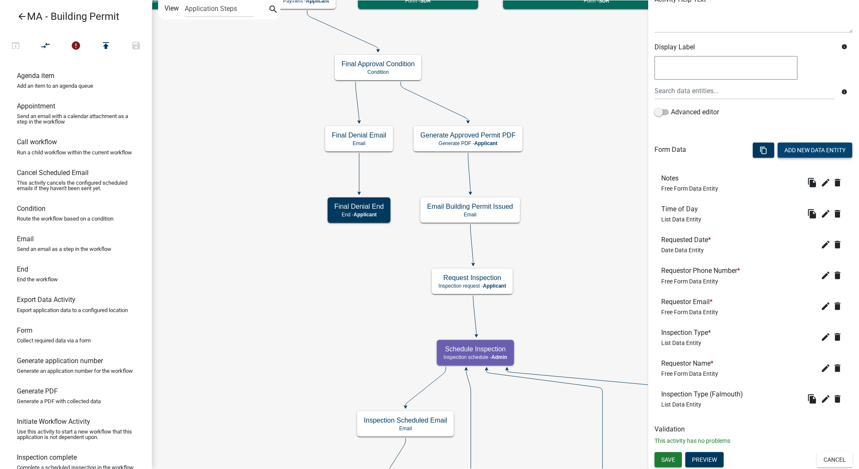
click at [791, 150] on button "Add New Data Entity" at bounding box center [814, 149] width 75 height 15
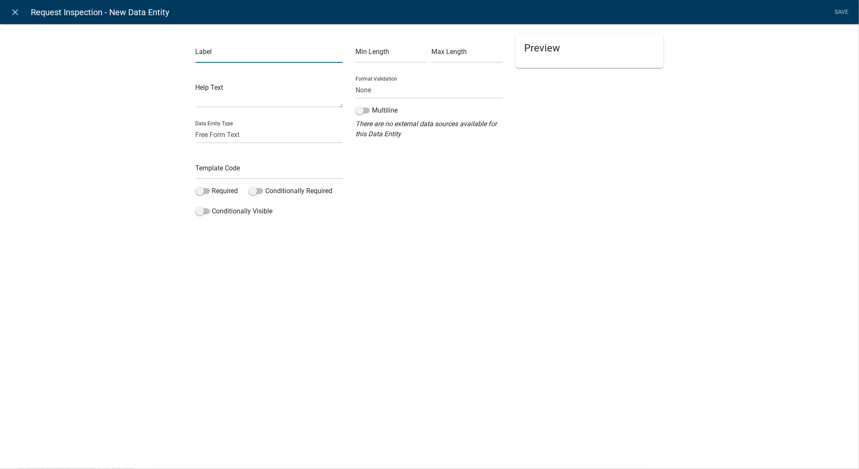
click at [259, 54] on input "text" at bounding box center [270, 54] width 148 height 17
type input "Comment"
click at [839, 10] on li "Save" at bounding box center [841, 12] width 21 height 16
click at [839, 12] on li "Save" at bounding box center [841, 12] width 21 height 16
click at [243, 173] on input "text" at bounding box center [270, 170] width 148 height 17
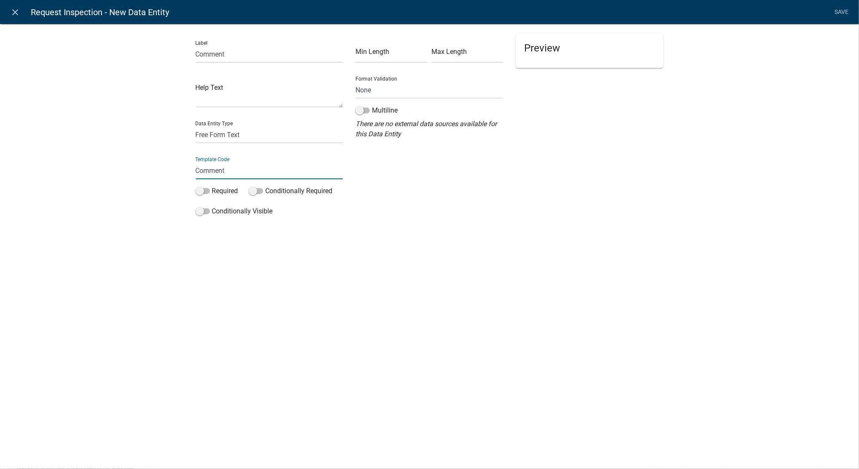
type input "Comment"
click at [844, 10] on link "Save" at bounding box center [841, 12] width 21 height 16
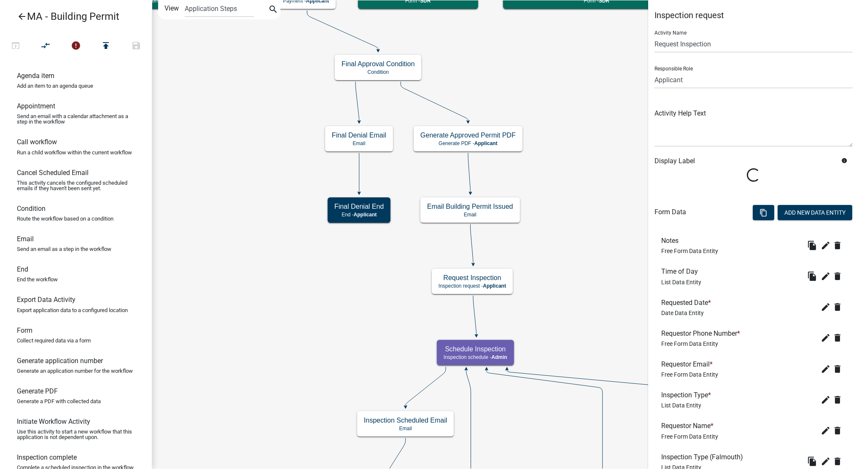
scroll to position [94, 0]
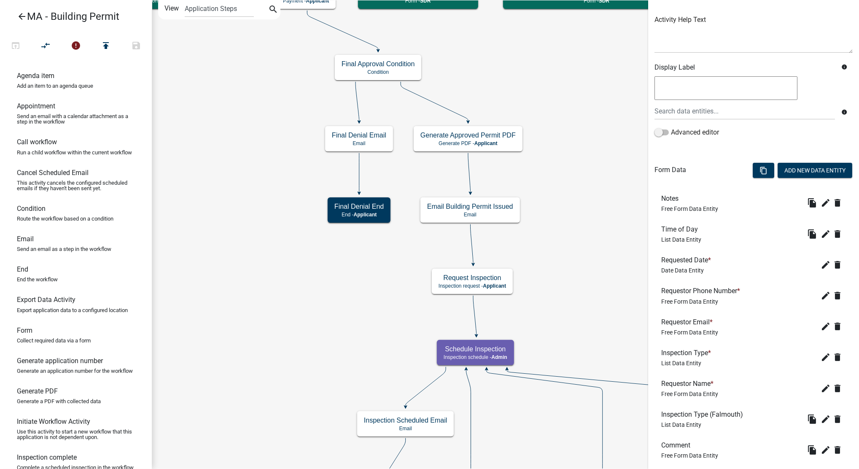
click at [708, 452] on span "Free Form Data Entity" at bounding box center [689, 455] width 57 height 7
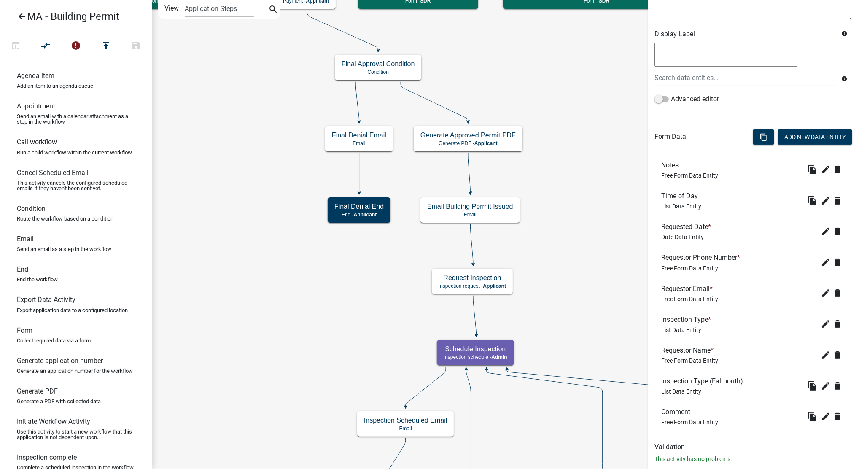
scroll to position [145, 0]
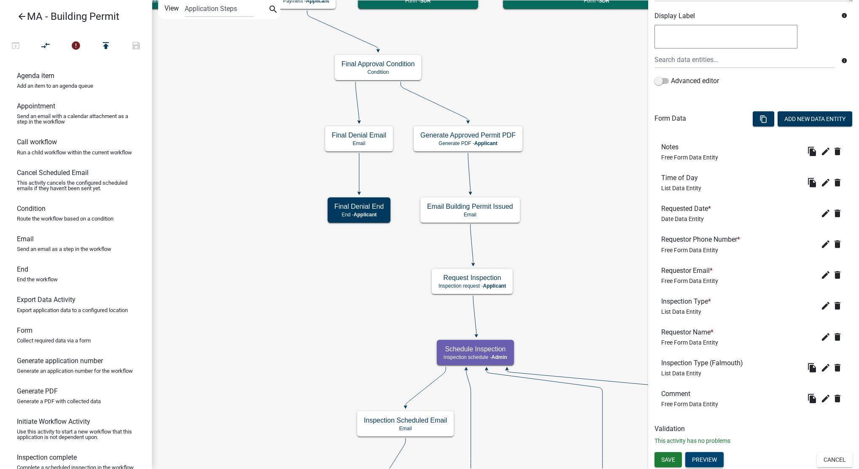
click at [710, 456] on button "Preview" at bounding box center [704, 459] width 38 height 15
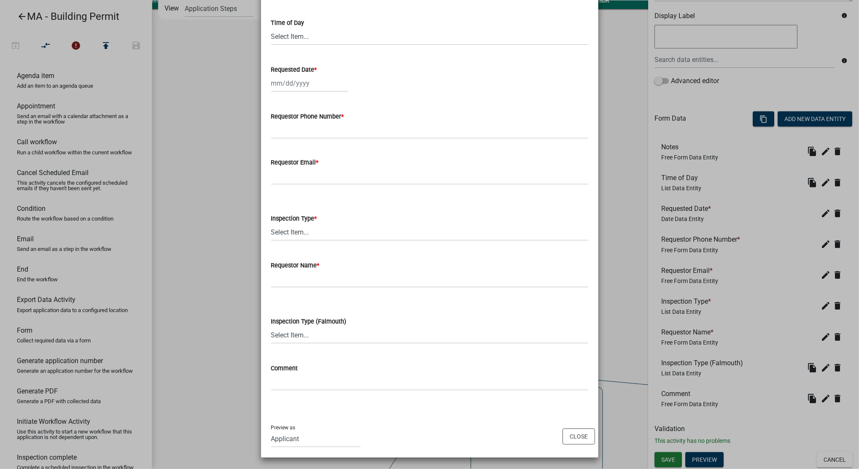
scroll to position [0, 0]
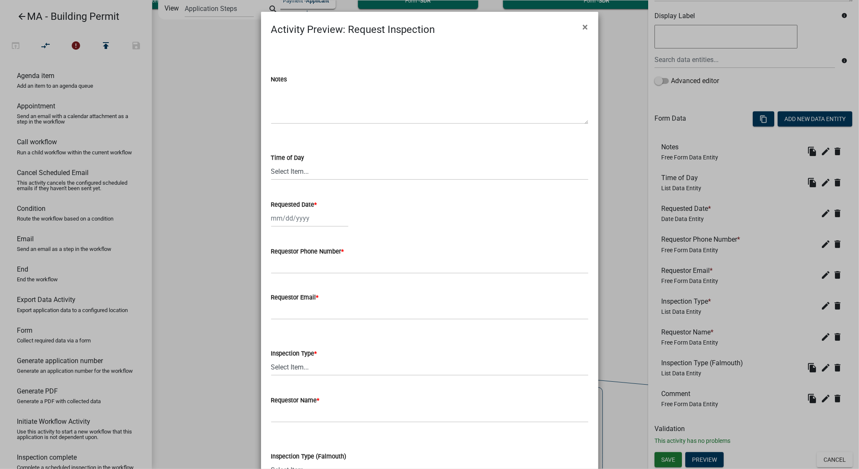
click at [701, 290] on ngb-modal-window "Activity Preview : Request Inspection × Notes Time of Day Select Item... AM PM …" at bounding box center [429, 234] width 859 height 469
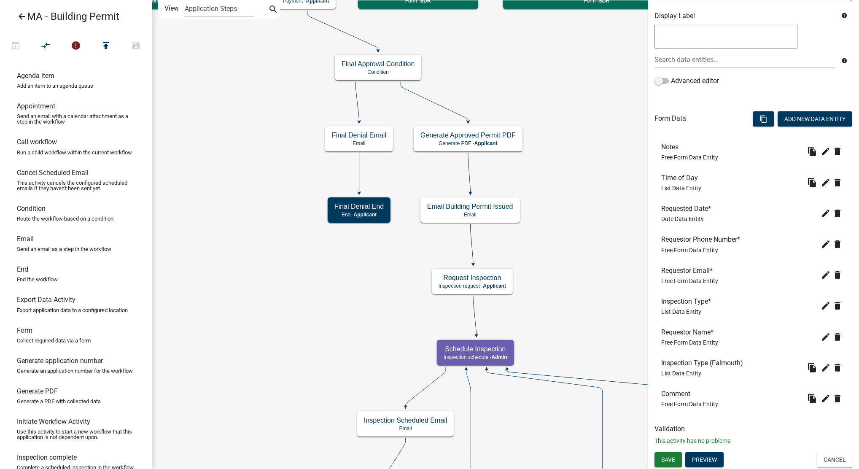
click at [663, 469] on html "Internet Explorer does NOT work with GeoPermits. Get a new browser for more sec…" at bounding box center [429, 234] width 859 height 469
click at [663, 457] on span "Save" at bounding box center [668, 459] width 14 height 7
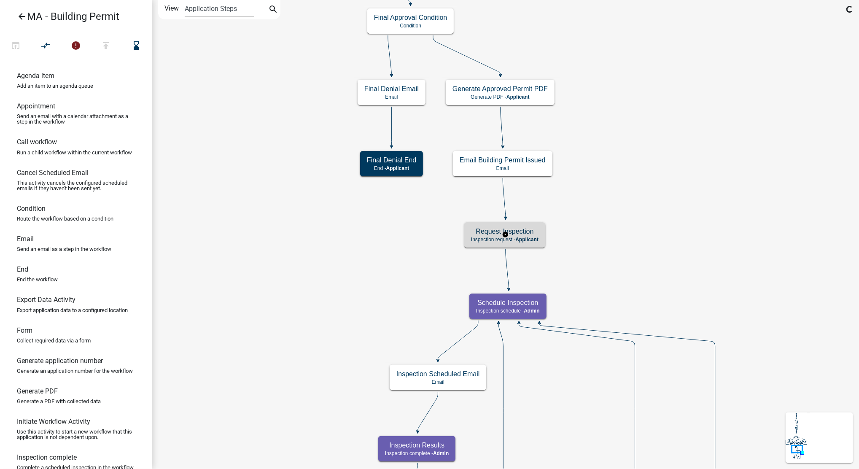
click at [527, 238] on span "Applicant" at bounding box center [526, 239] width 23 height 6
click at [529, 238] on span "Applicant" at bounding box center [526, 239] width 23 height 6
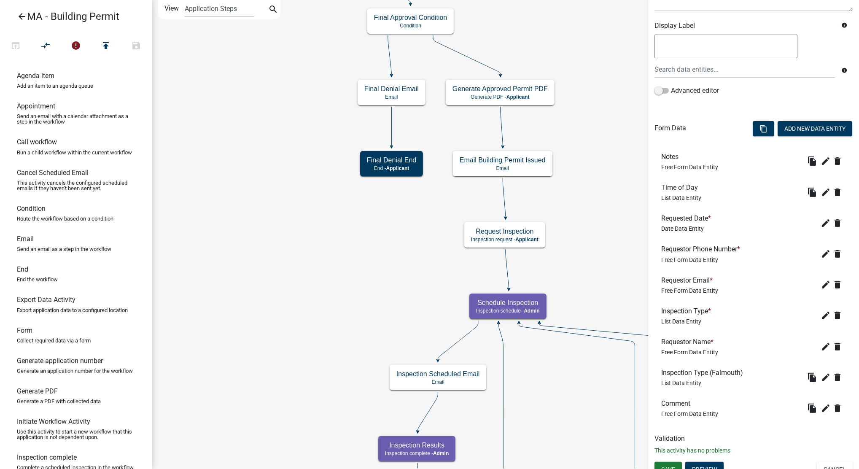
scroll to position [145, 0]
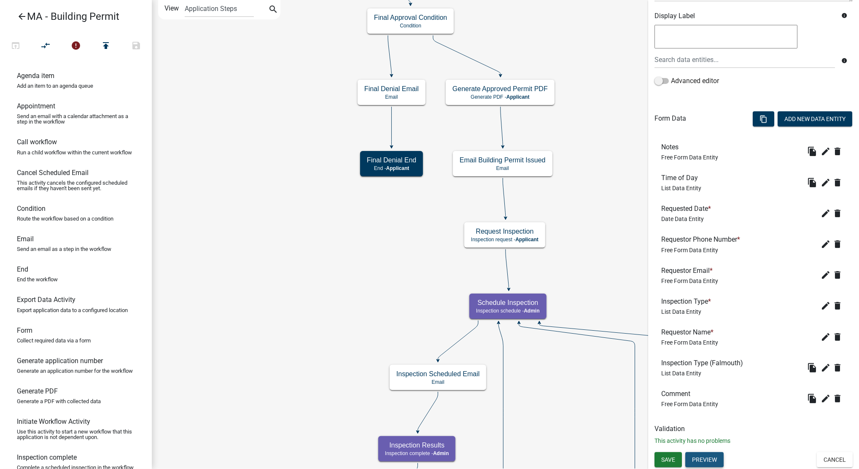
click at [712, 460] on button "Preview" at bounding box center [704, 459] width 38 height 15
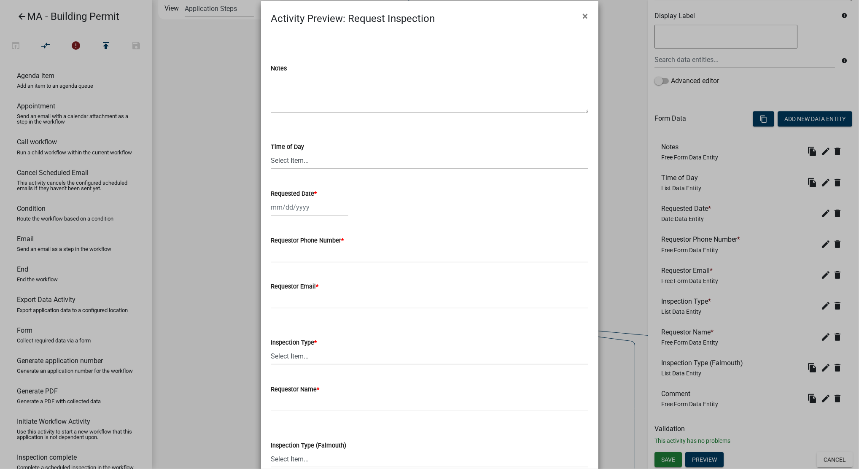
scroll to position [0, 0]
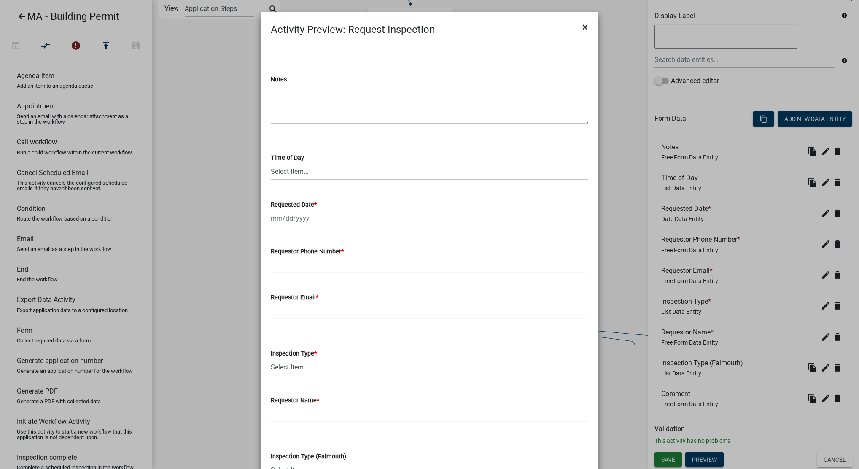
click at [577, 31] on button "×" at bounding box center [585, 27] width 19 height 24
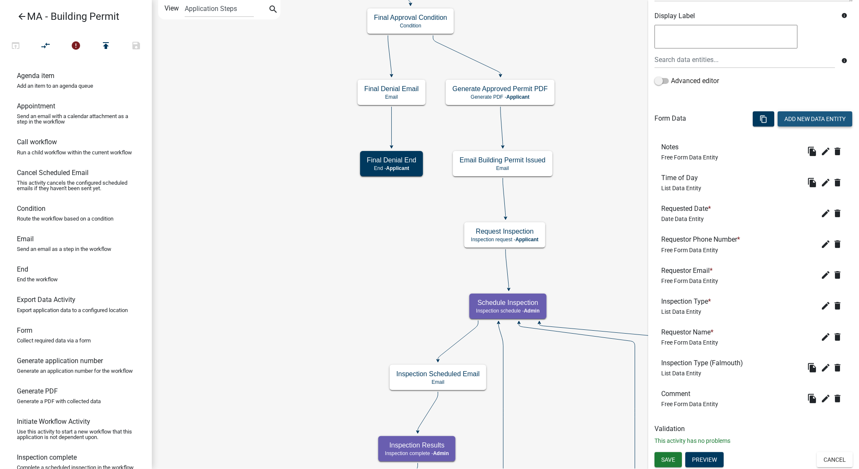
click at [799, 120] on button "Add New Data Entity" at bounding box center [814, 118] width 75 height 15
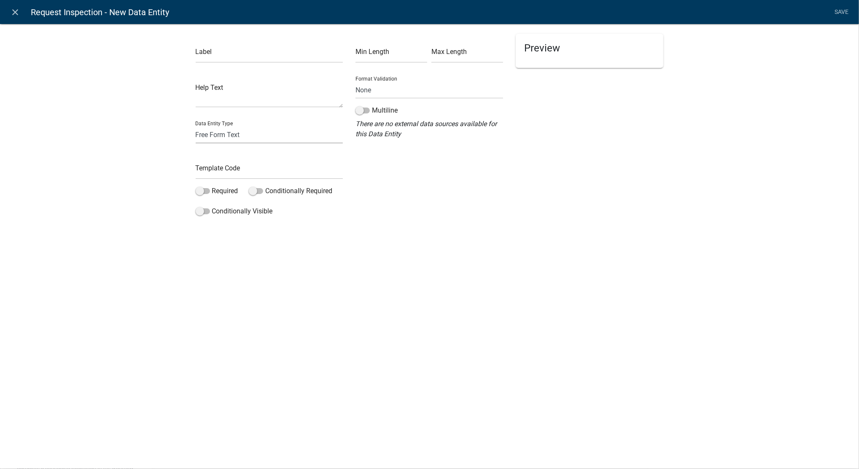
click at [248, 135] on select "Free Form Text Document Display Entity Value Fee Numeric Data Date Map Sketch D…" at bounding box center [270, 134] width 148 height 17
drag, startPoint x: 588, startPoint y: 194, endPoint x: 578, endPoint y: 194, distance: 10.5
click at [589, 194] on div "Preview" at bounding box center [589, 127] width 160 height 186
click at [12, 18] on link "close" at bounding box center [15, 11] width 17 height 17
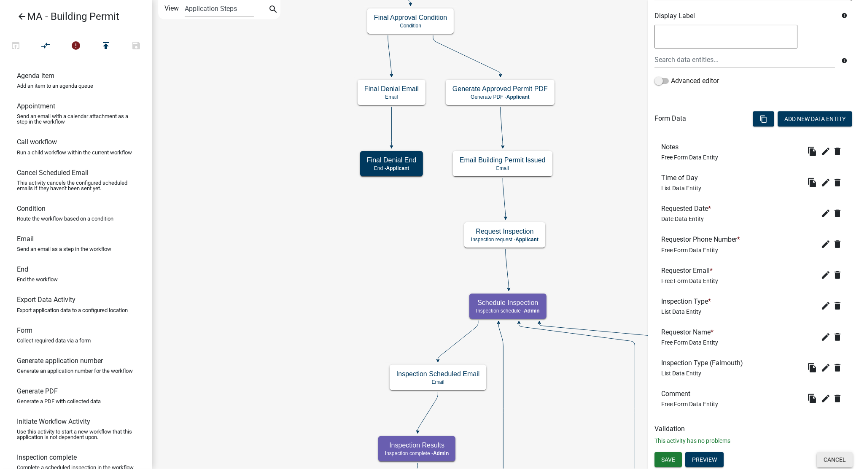
click at [827, 465] on button "Cancel" at bounding box center [834, 459] width 36 height 15
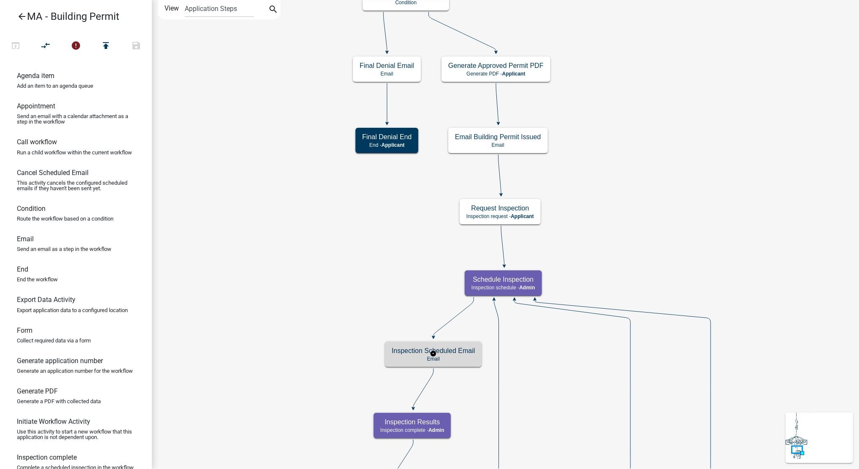
click at [471, 364] on div "Inspection Scheduled Email Email" at bounding box center [433, 353] width 97 height 25
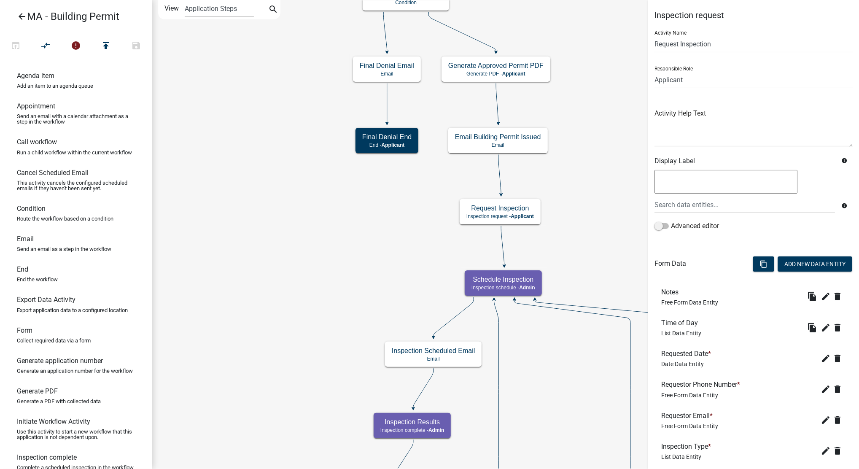
scroll to position [145, 0]
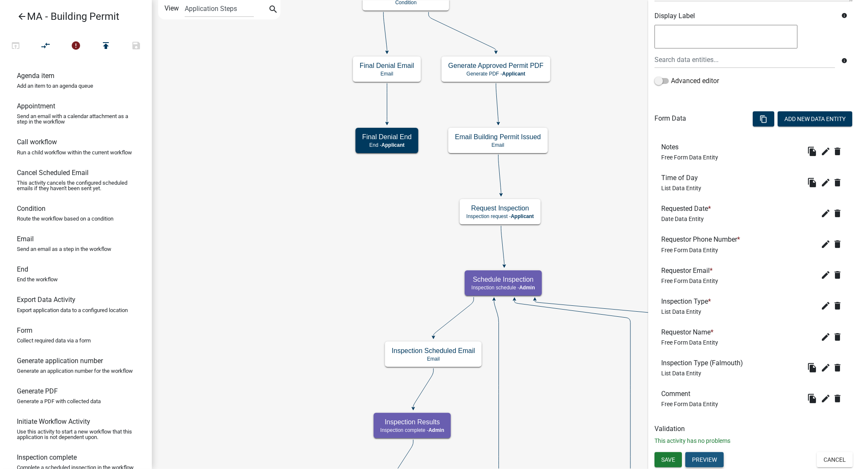
click at [706, 454] on button "Preview" at bounding box center [704, 459] width 38 height 15
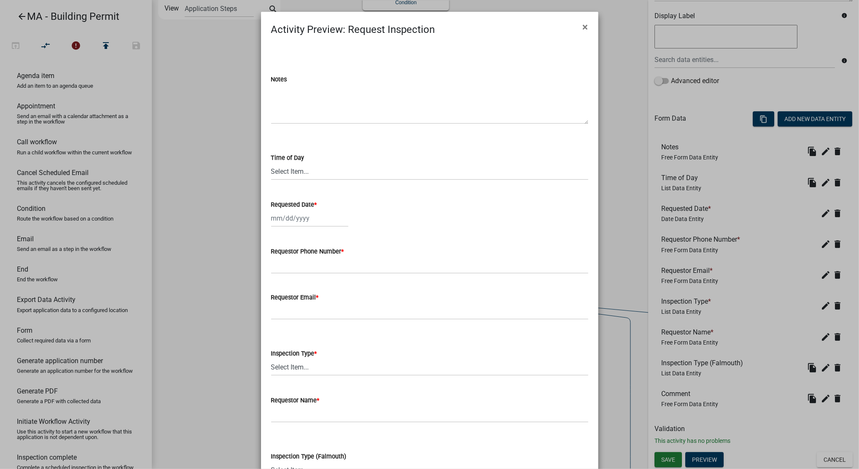
scroll to position [135, 0]
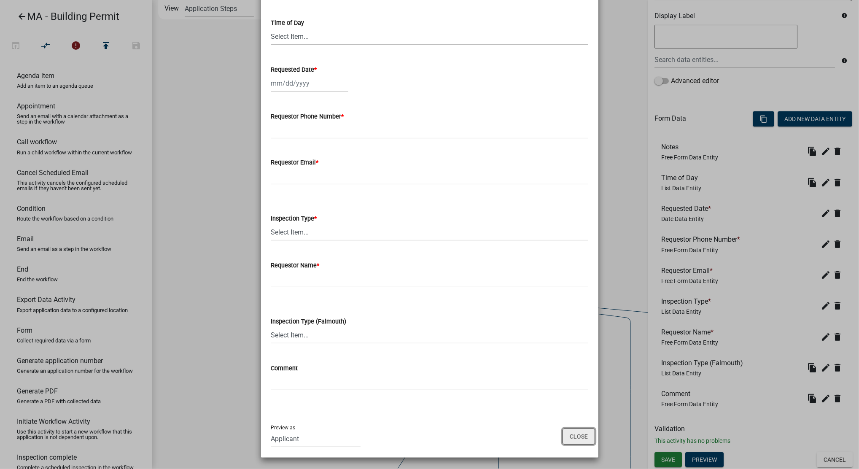
click at [566, 440] on button "Close" at bounding box center [578, 436] width 32 height 16
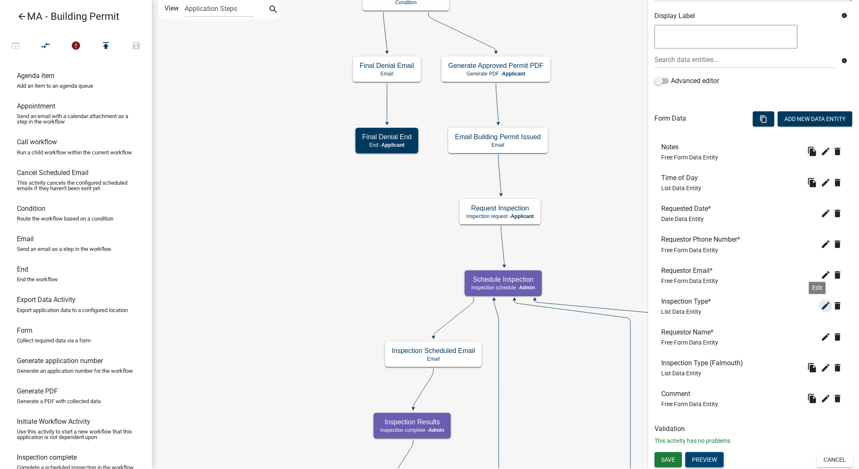
click at [820, 307] on icon "edit" at bounding box center [825, 306] width 10 height 10
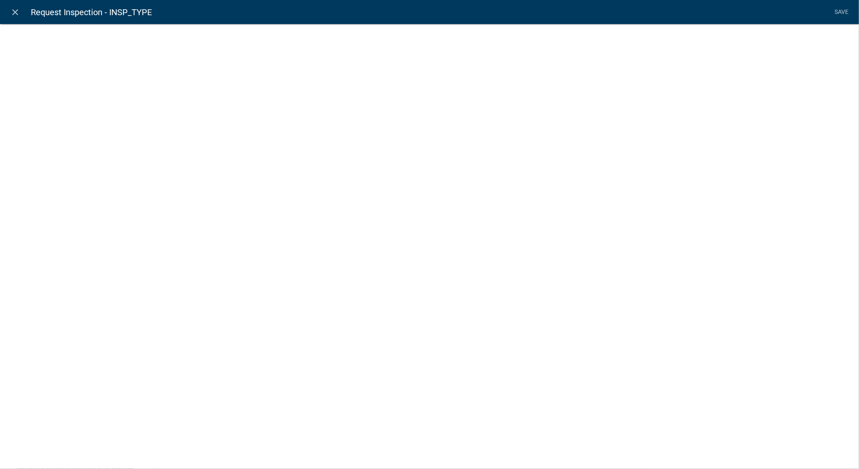
select select "list-data"
select select "custom-list-055d1a89-bf3e-4a95-88c2-1798c79a4edd"
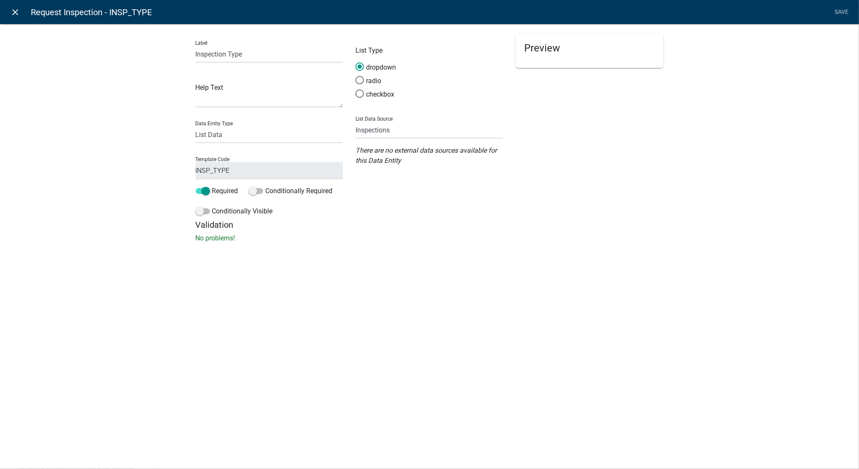
click at [12, 18] on link "close" at bounding box center [15, 11] width 17 height 17
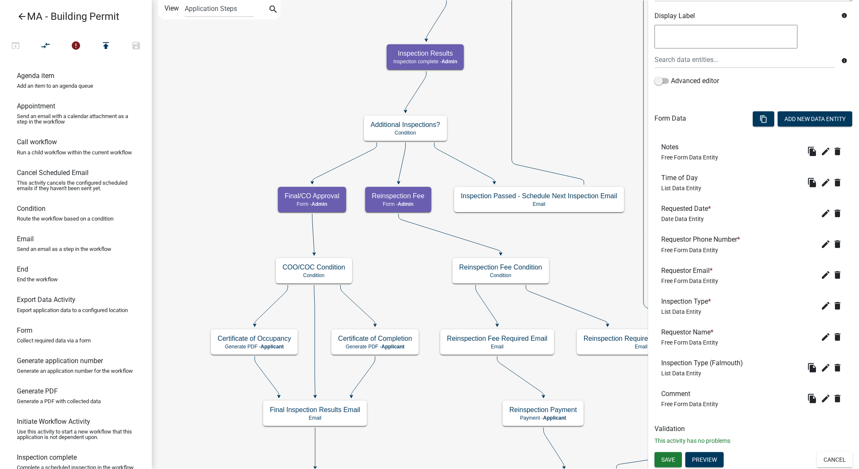
click at [241, 22] on icon "Start Start - Applicant Search Parcel Data Parcel search - Applicant Owner and …" at bounding box center [751, 249] width 1198 height 498
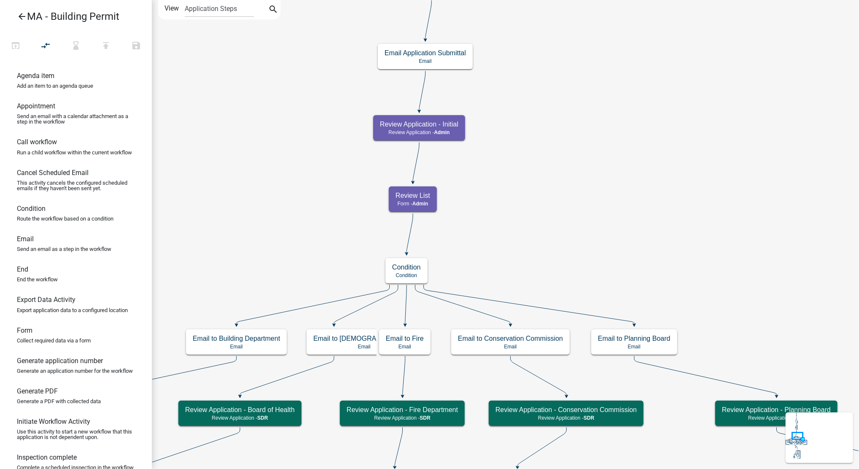
click at [23, 15] on icon "arrow_back" at bounding box center [22, 17] width 10 height 12
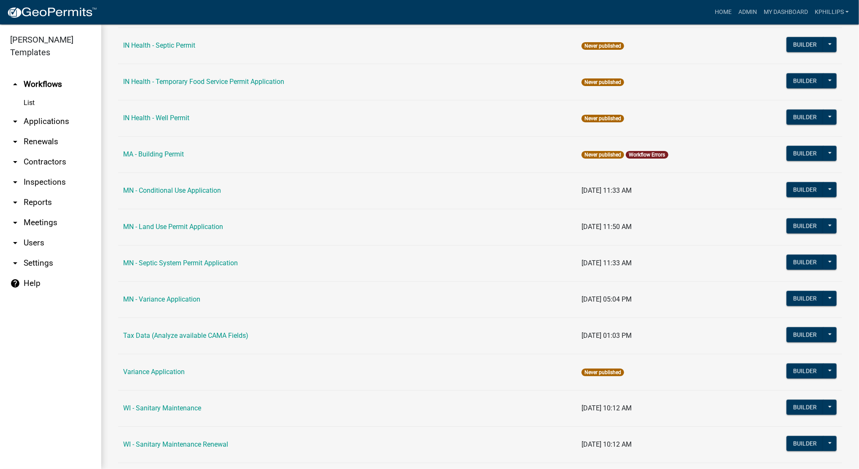
scroll to position [1084, 0]
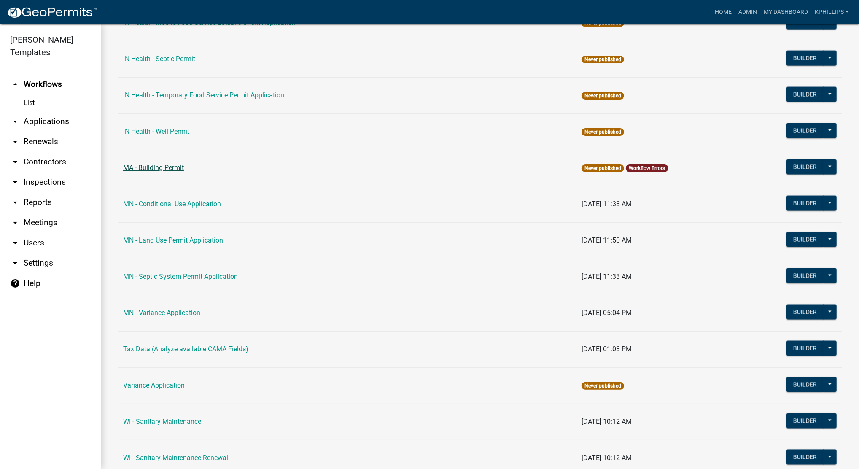
click at [154, 166] on link "MA - Building Permit" at bounding box center [153, 168] width 61 height 8
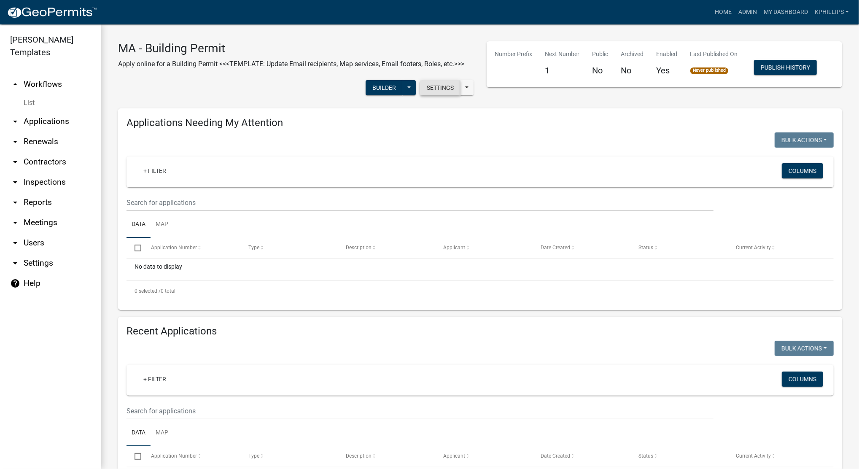
click at [437, 92] on button "Settings" at bounding box center [440, 87] width 40 height 15
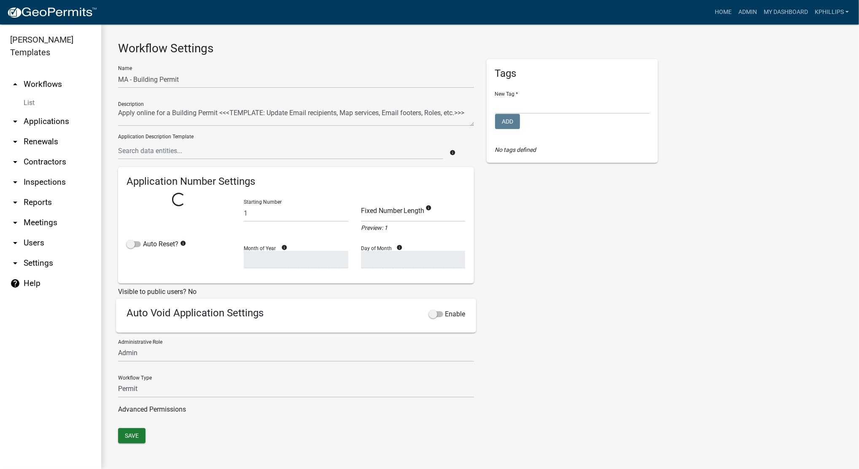
select select
